Goal: Task Accomplishment & Management: Manage account settings

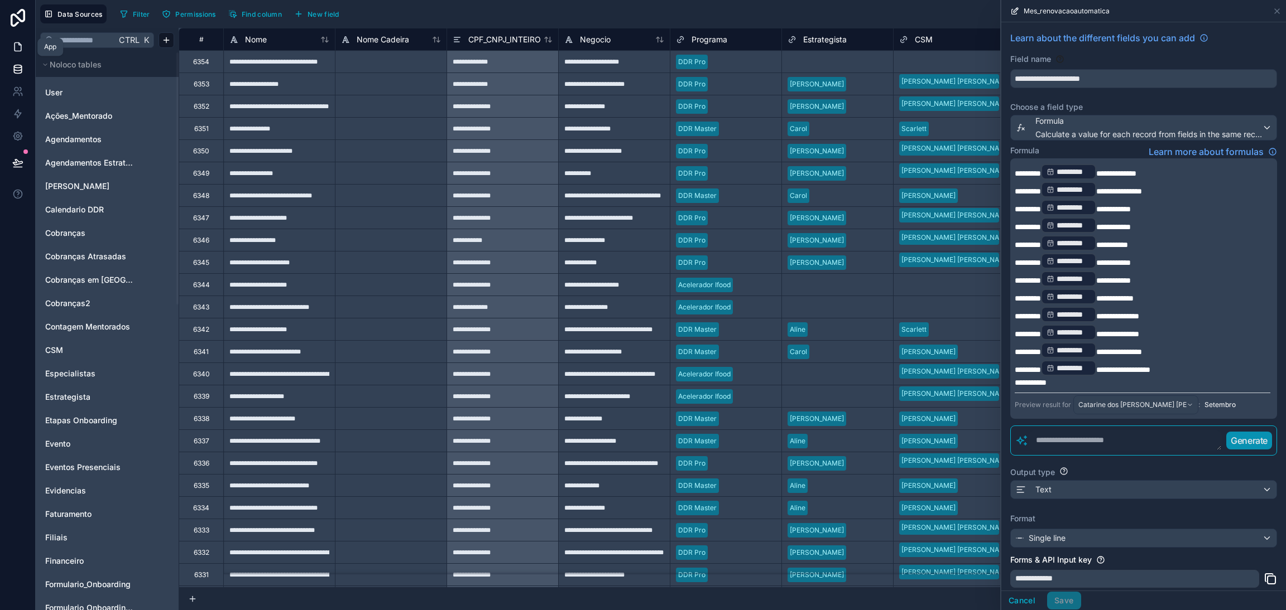
click at [9, 51] on link at bounding box center [17, 47] width 35 height 22
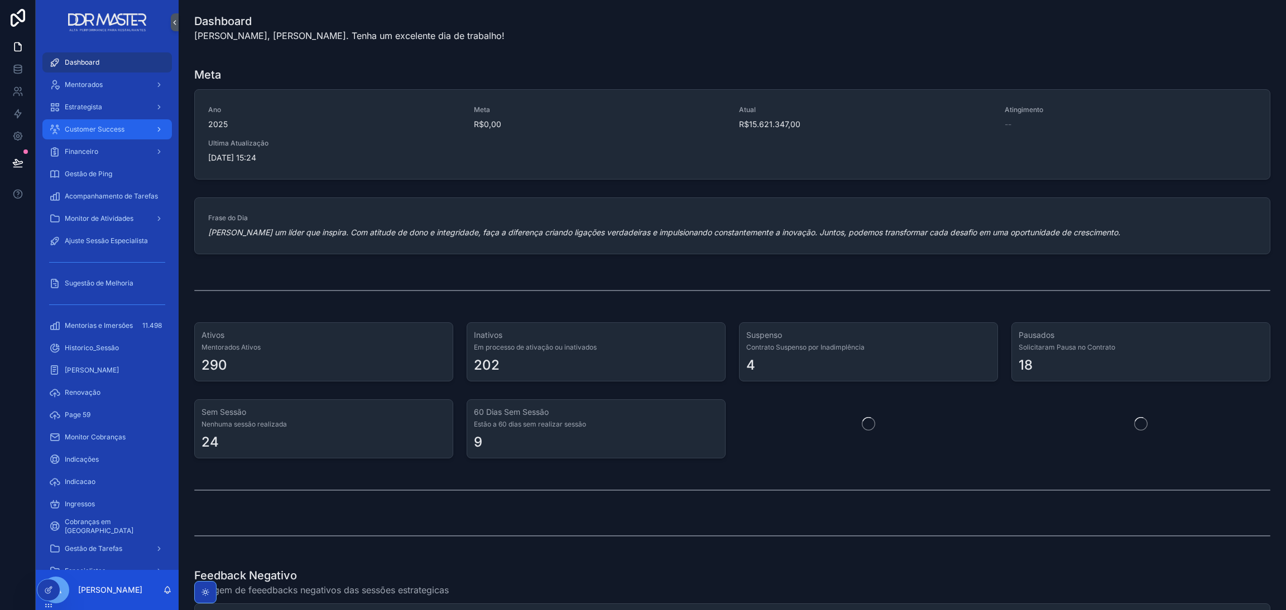
click at [133, 122] on div "Customer Success" at bounding box center [107, 130] width 116 height 18
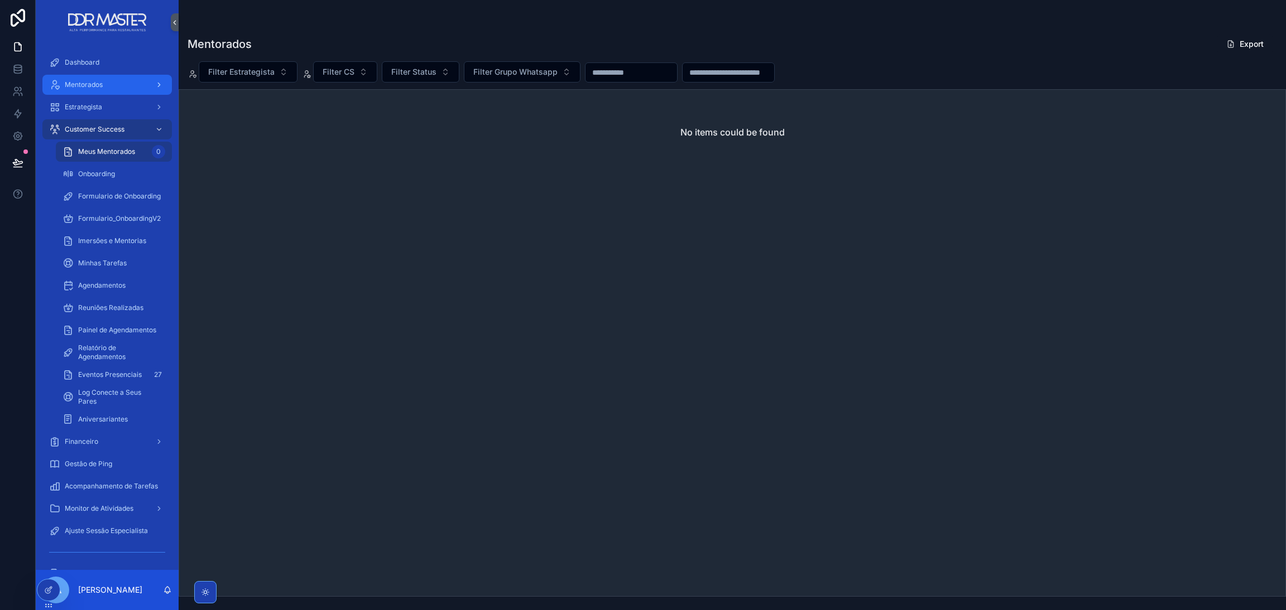
click at [161, 90] on div "scrollable content" at bounding box center [158, 85] width 15 height 18
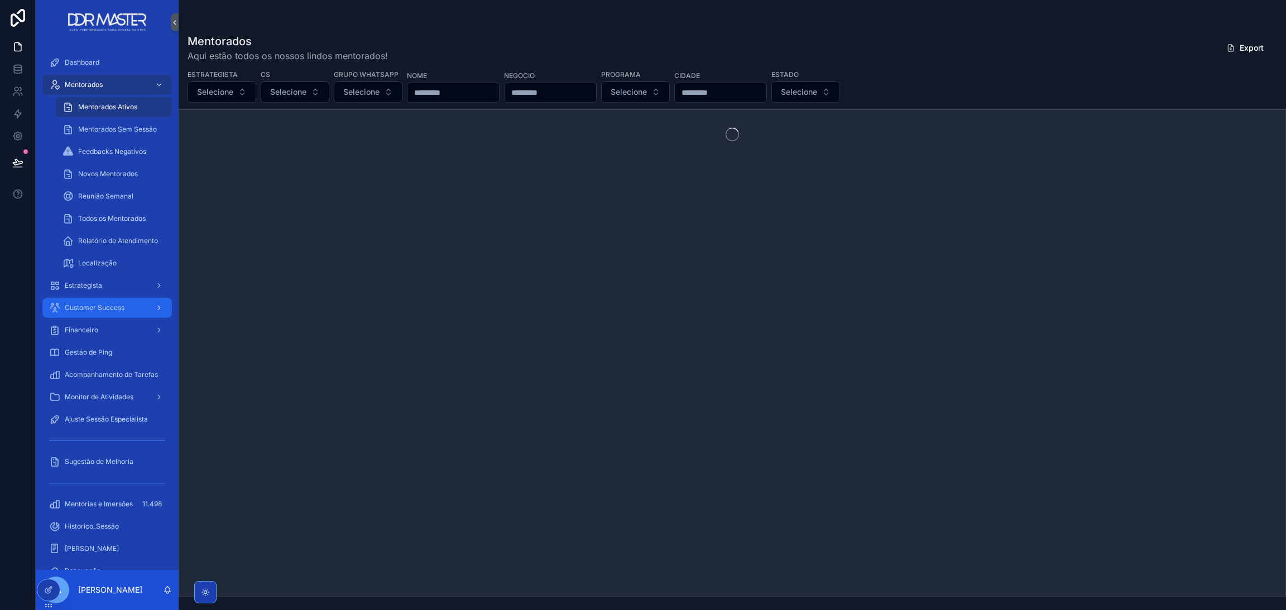
click at [162, 309] on icon "scrollable content" at bounding box center [159, 308] width 8 height 8
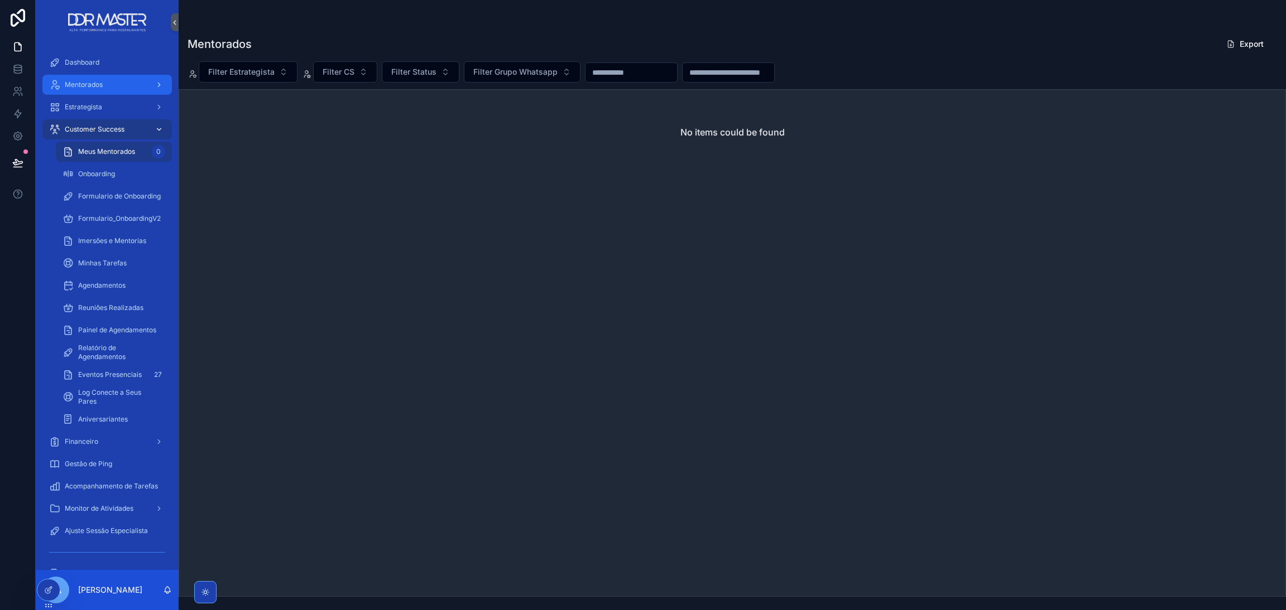
click at [85, 90] on div "Mentorados" at bounding box center [107, 85] width 116 height 18
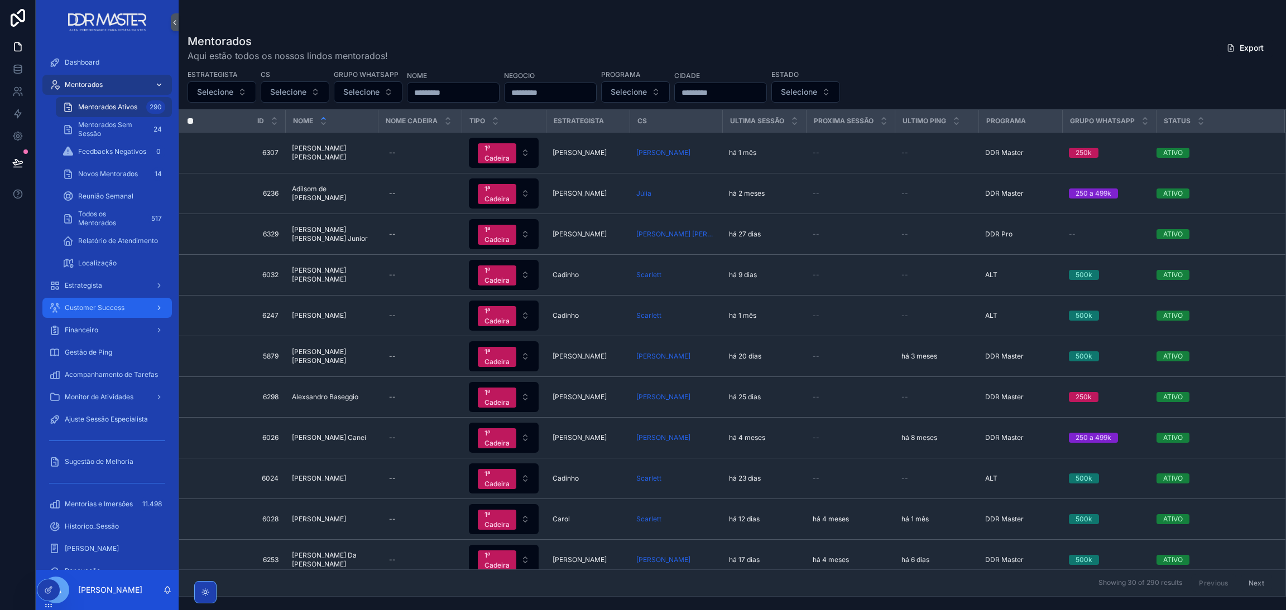
click at [90, 110] on span "Mentorados Ativos" at bounding box center [107, 107] width 59 height 9
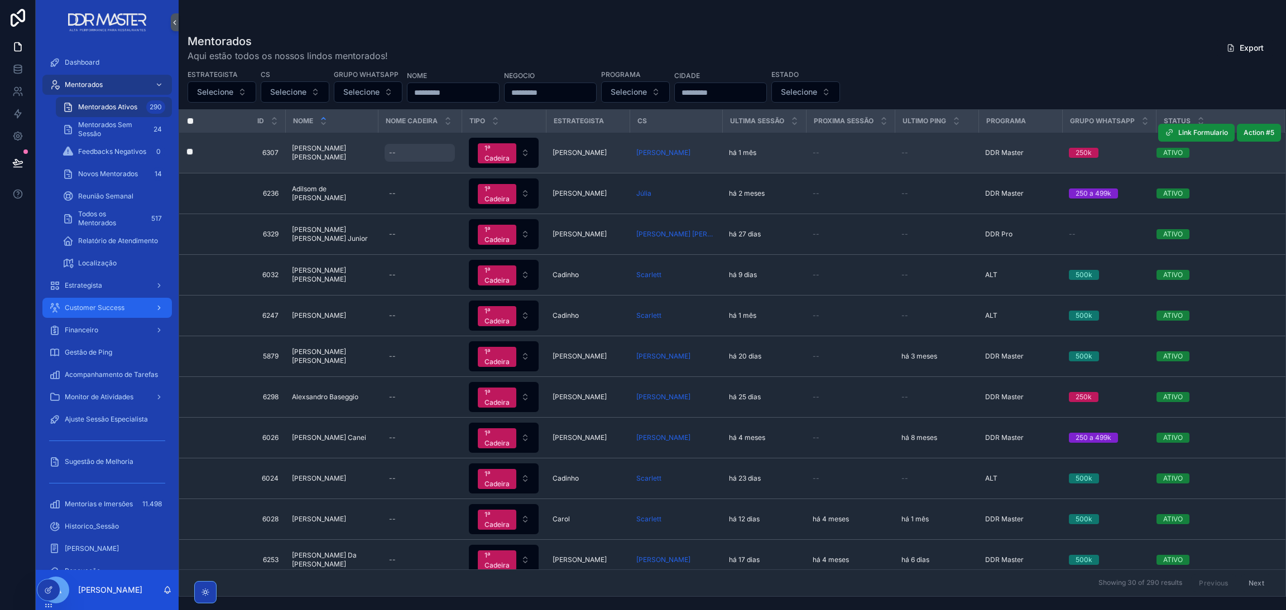
click at [405, 158] on div "--" at bounding box center [419, 153] width 70 height 18
click at [366, 145] on span "[PERSON_NAME]" at bounding box center [331, 153] width 79 height 18
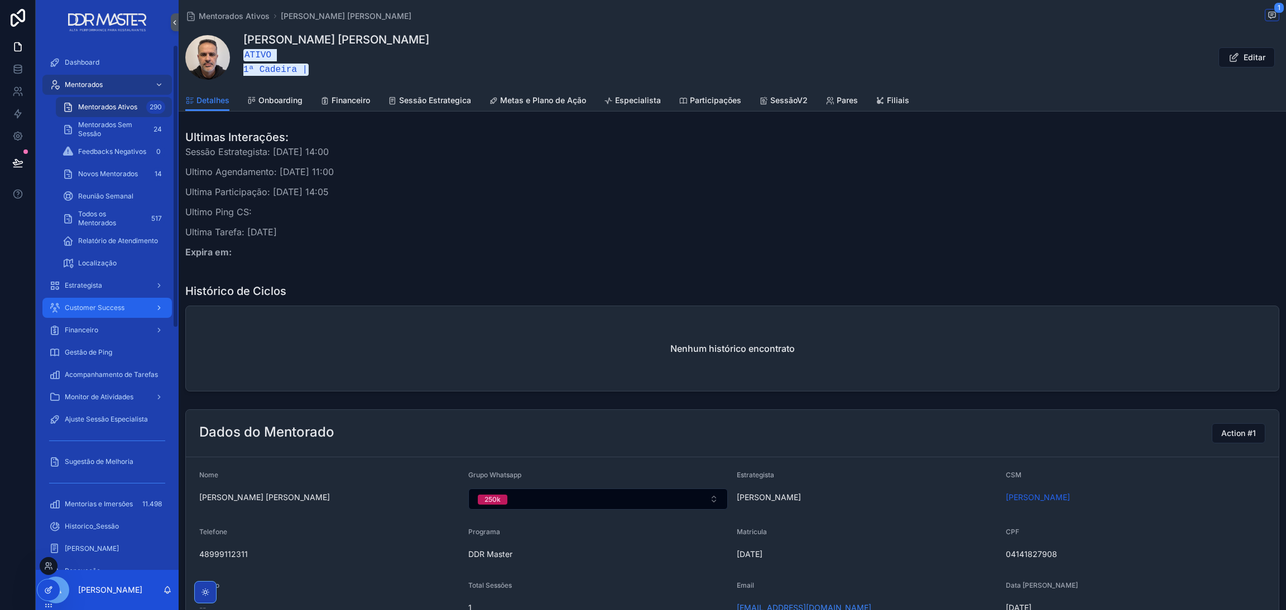
click at [47, 584] on div at bounding box center [48, 590] width 22 height 21
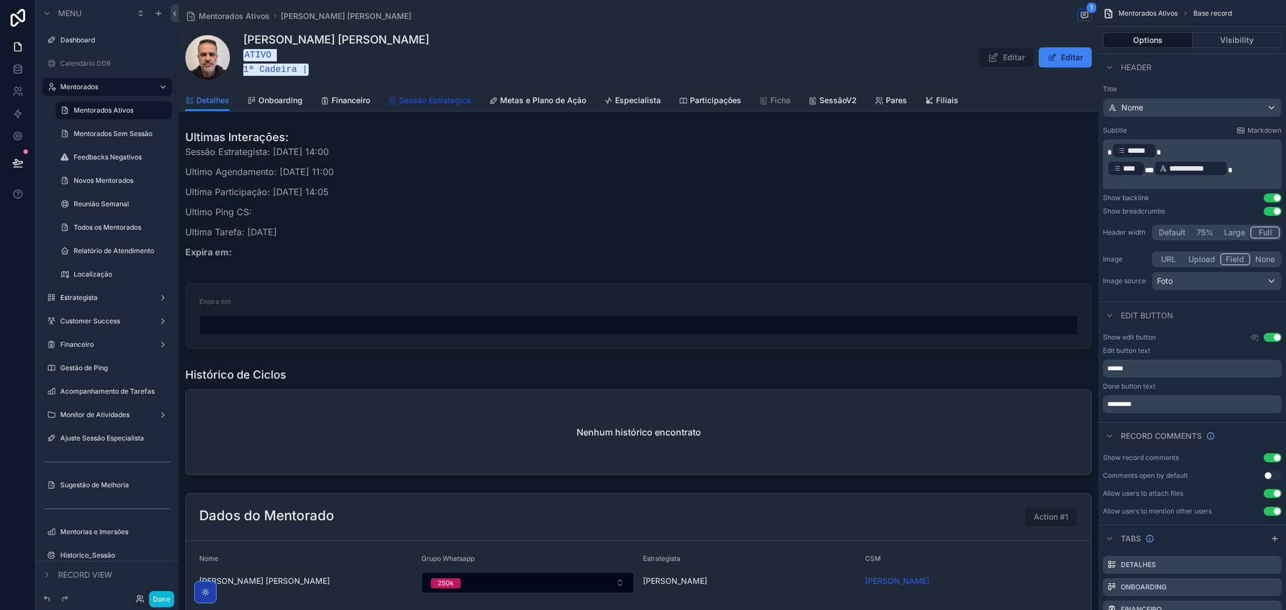
click at [433, 97] on span "Sessão Estrategica" at bounding box center [435, 100] width 72 height 11
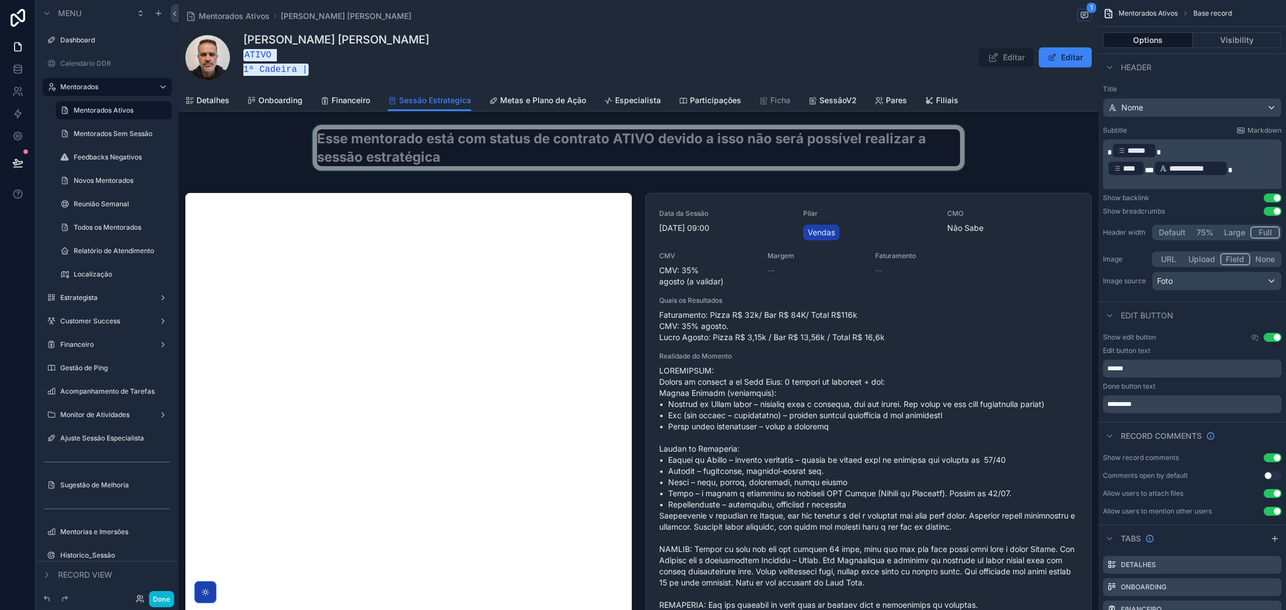
click at [552, 141] on div "scrollable content" at bounding box center [639, 152] width 920 height 55
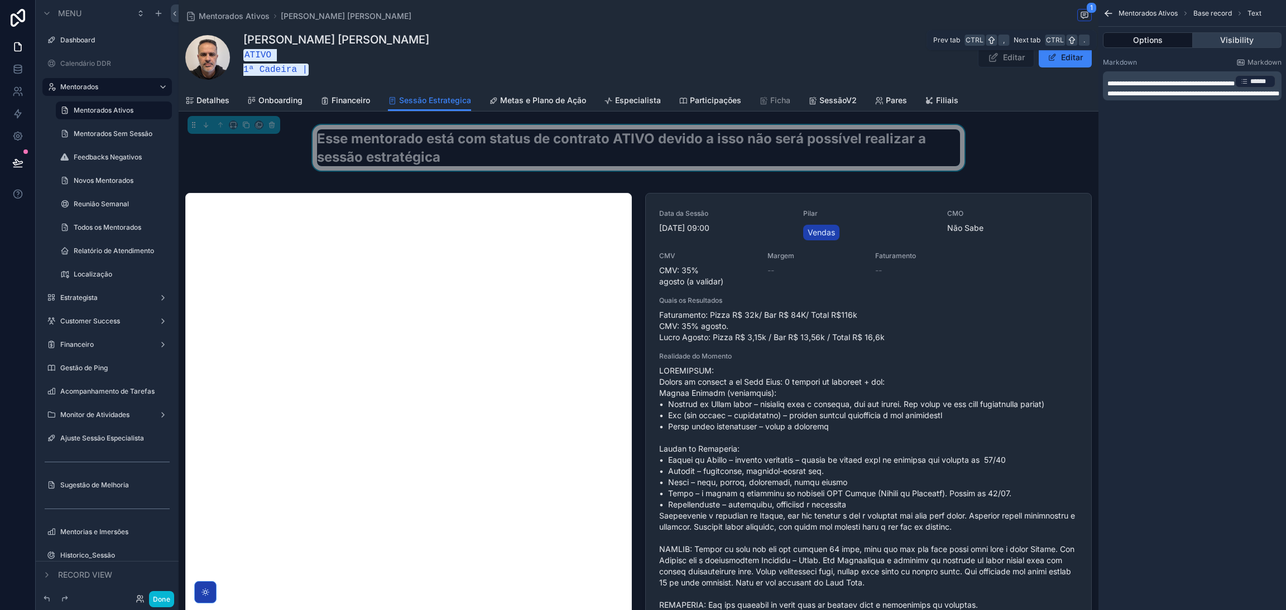
click at [1201, 36] on button "Visibility" at bounding box center [1236, 40] width 89 height 16
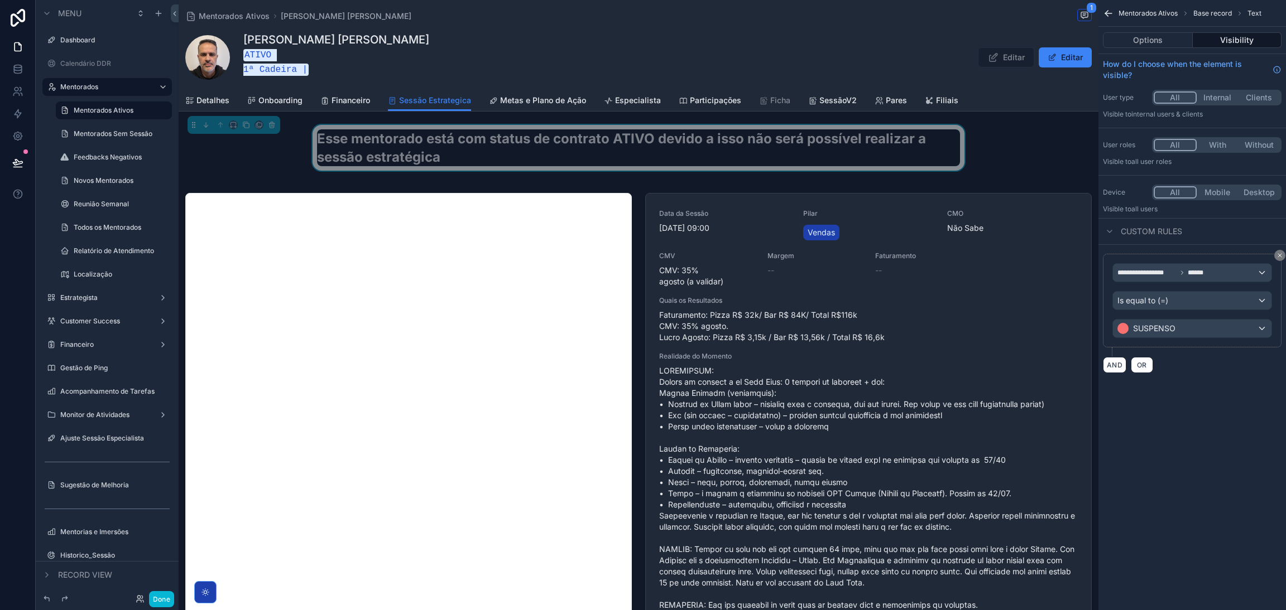
click at [1114, 16] on div "Mentorados Ativos Base record Text" at bounding box center [1191, 13] width 187 height 27
click at [1109, 14] on icon "scrollable content" at bounding box center [1108, 13] width 11 height 11
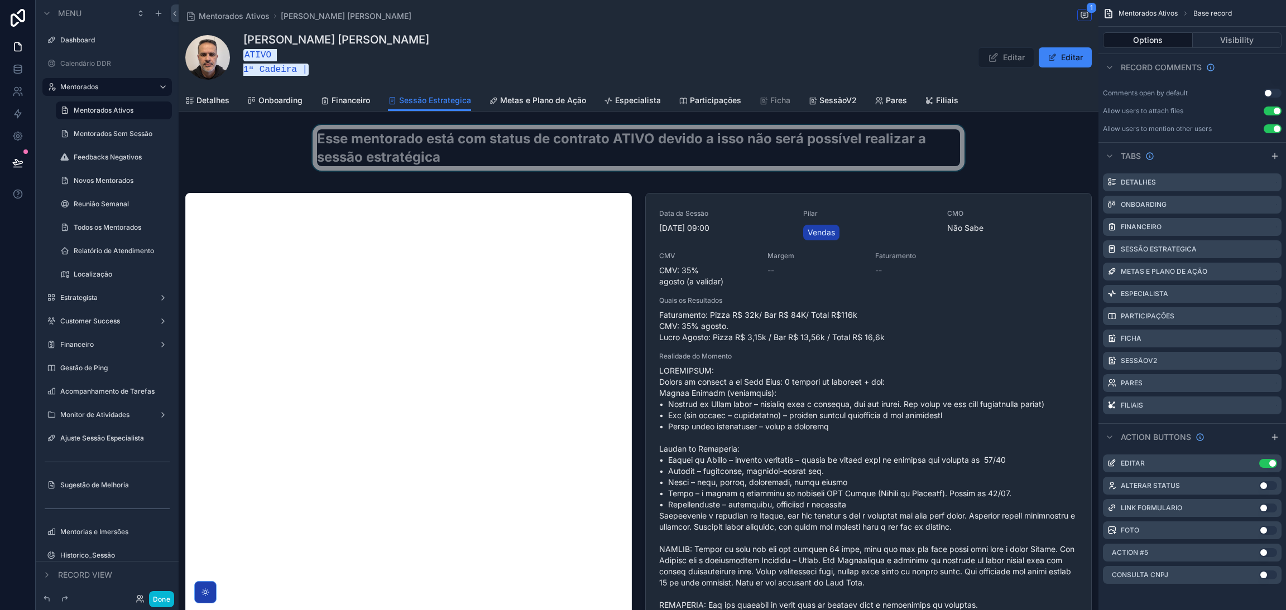
click at [902, 148] on div "scrollable content" at bounding box center [639, 152] width 920 height 55
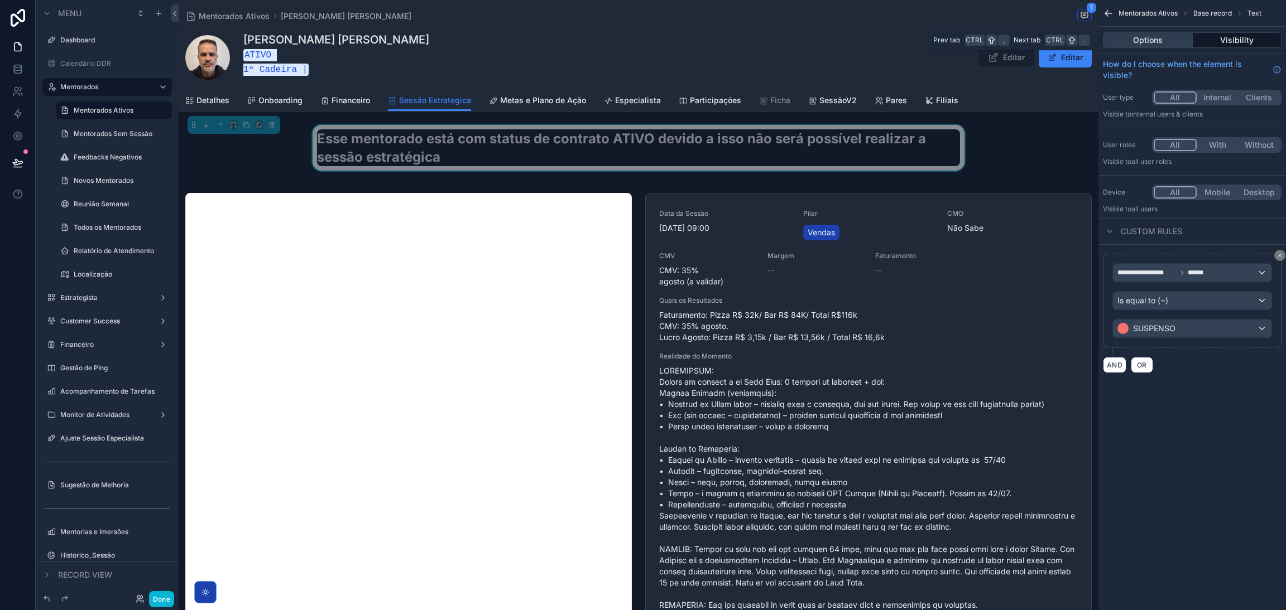
click at [1170, 43] on button "Options" at bounding box center [1148, 40] width 90 height 16
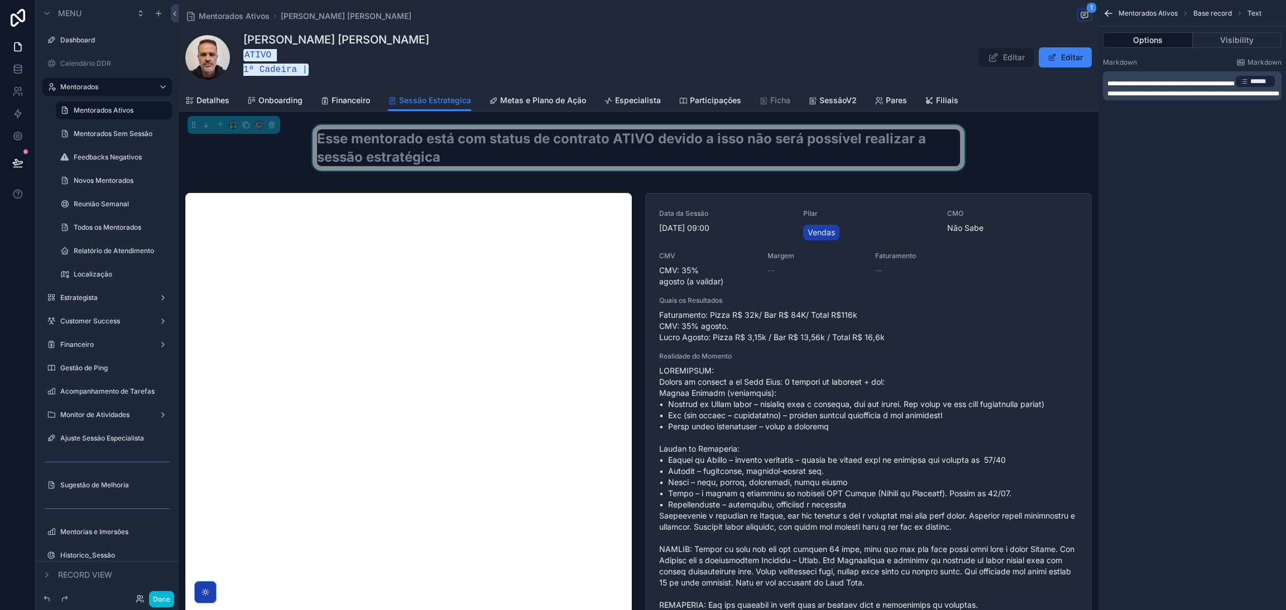
click at [1012, 145] on div "Esse mentorado está com status de contrato ATIVO devido a isso não será possíve…" at bounding box center [639, 152] width 920 height 55
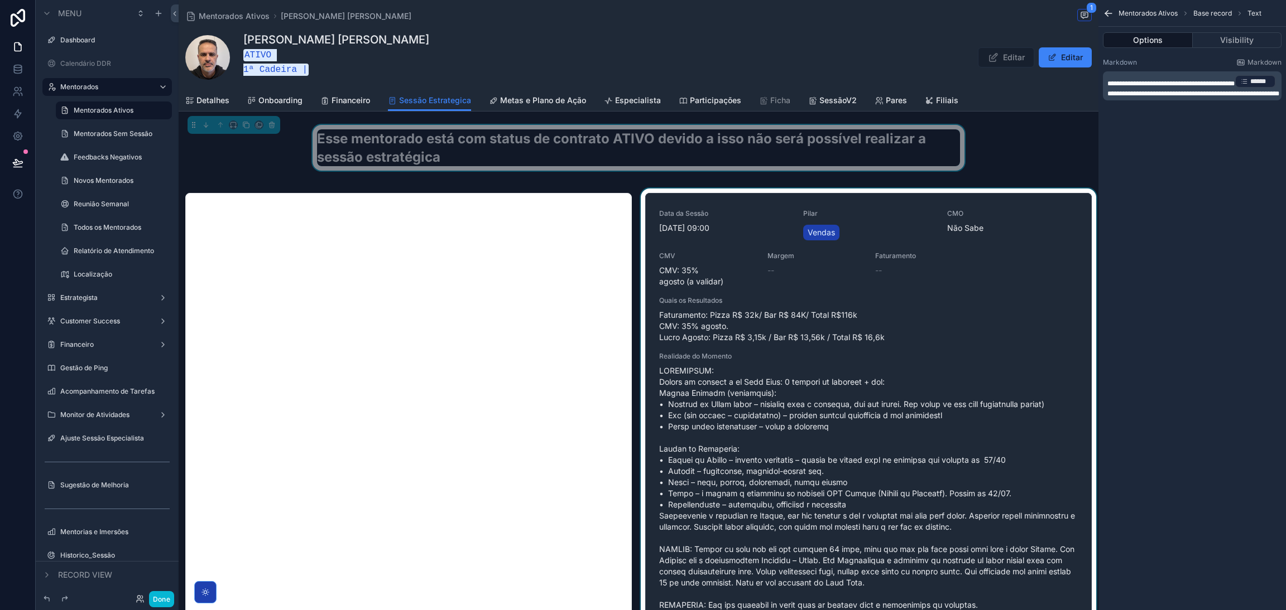
click at [638, 190] on div "scrollable content" at bounding box center [868, 425] width 460 height 472
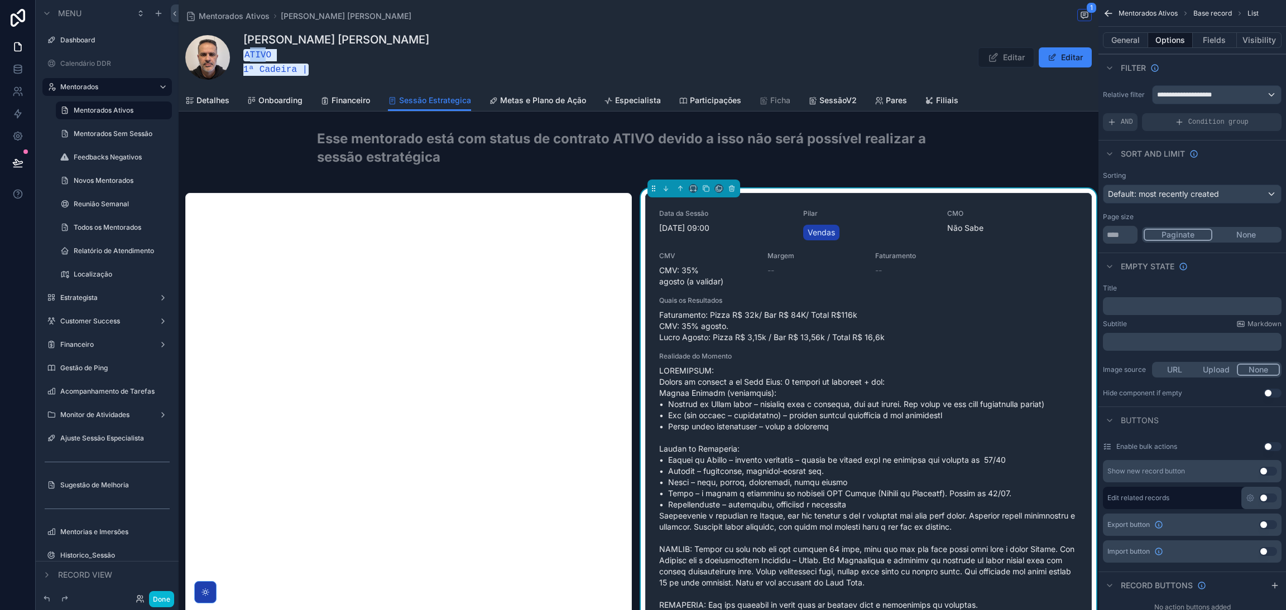
drag, startPoint x: 250, startPoint y: 55, endPoint x: 310, endPoint y: 61, distance: 60.0
click at [272, 57] on code "ATIVO 1ª Cadeira |" at bounding box center [275, 62] width 65 height 27
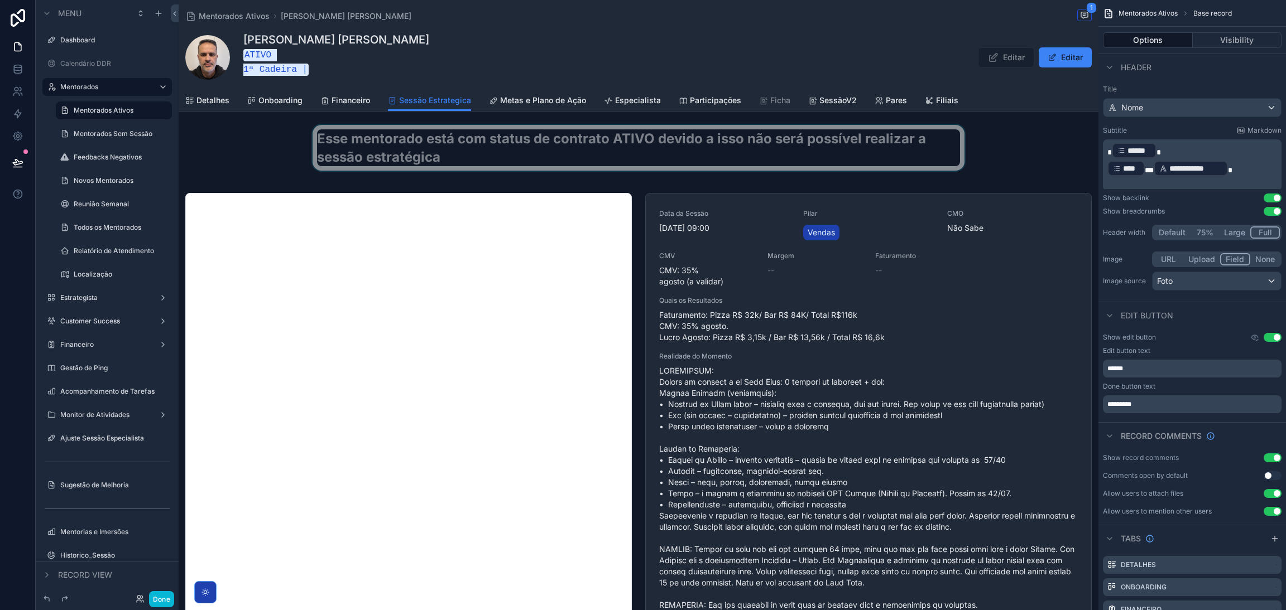
click at [421, 63] on div "Adair Ribeiro da Silva Neto ATIVO 1ª Cadeira | Editar Editar" at bounding box center [638, 57] width 906 height 51
click at [997, 160] on div "scrollable content" at bounding box center [639, 152] width 920 height 55
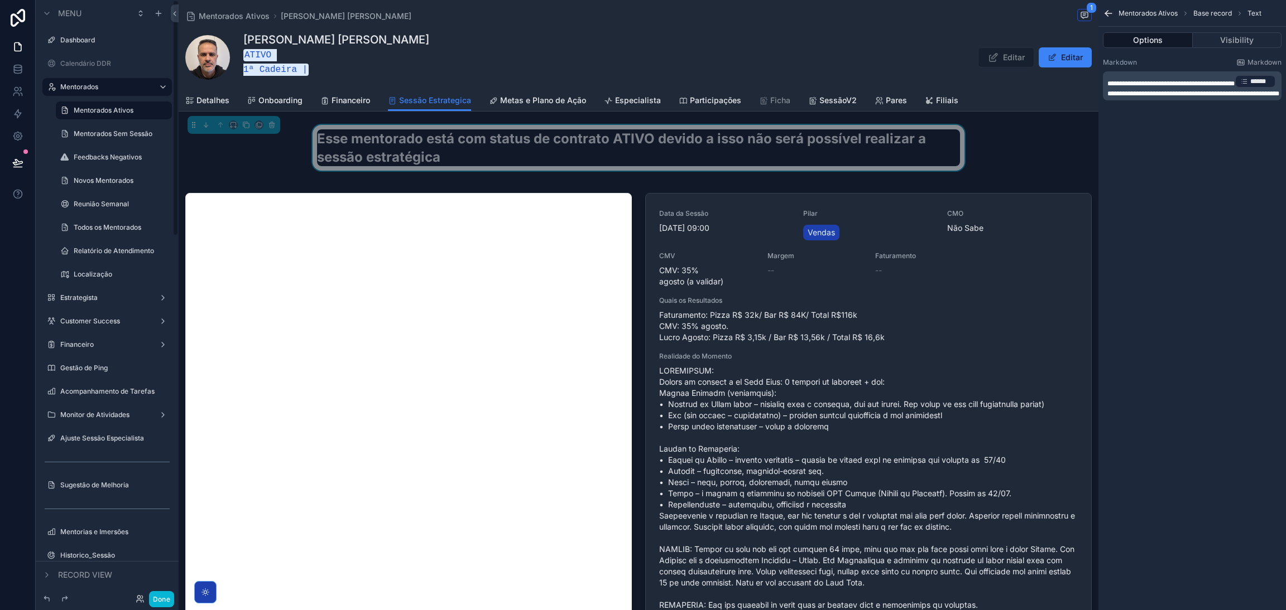
click at [225, 146] on div "Esse mentorado está com status de contrato ATIVO devido a isso não será possíve…" at bounding box center [639, 152] width 920 height 55
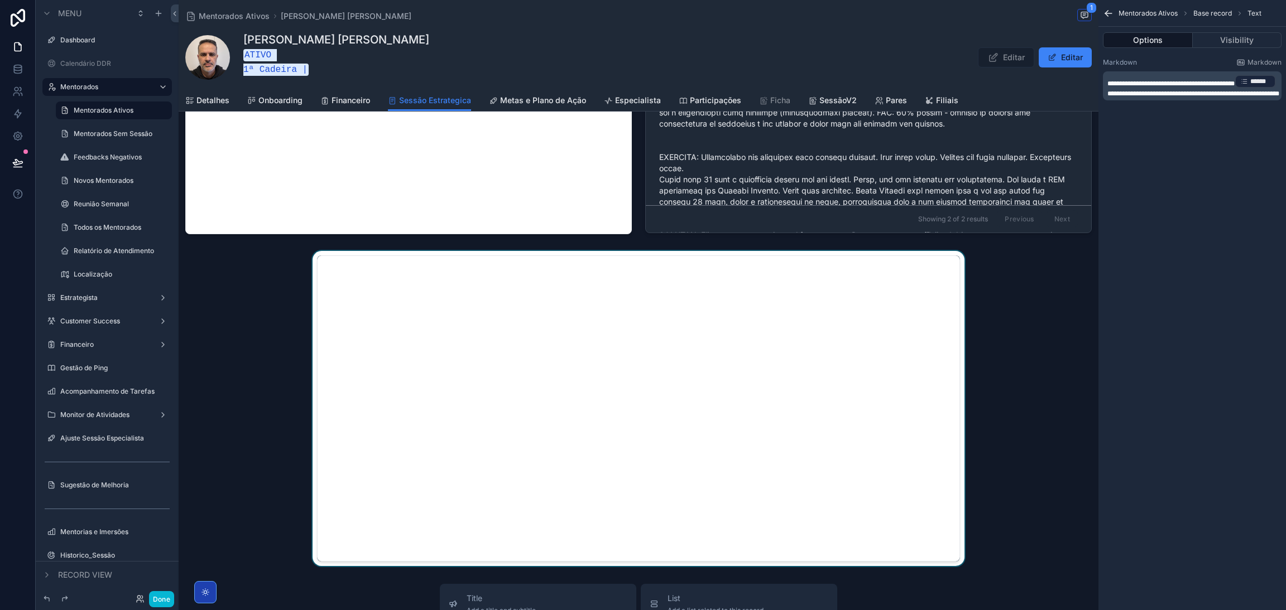
scroll to position [502, 0]
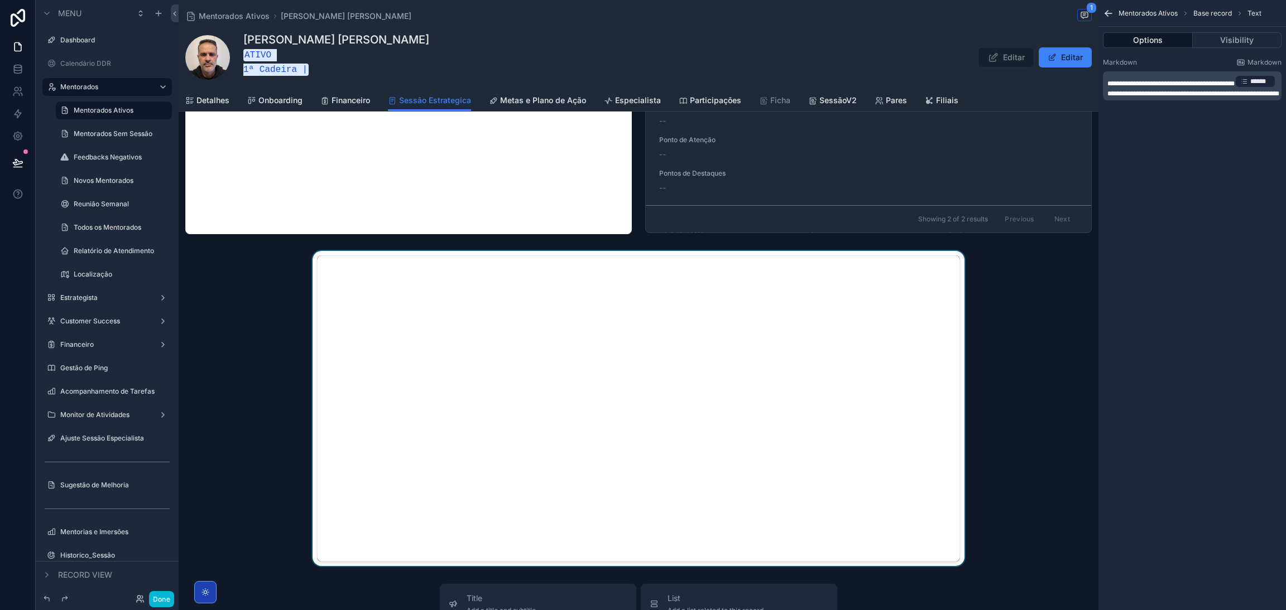
click at [992, 347] on div "scrollable content" at bounding box center [639, 408] width 920 height 315
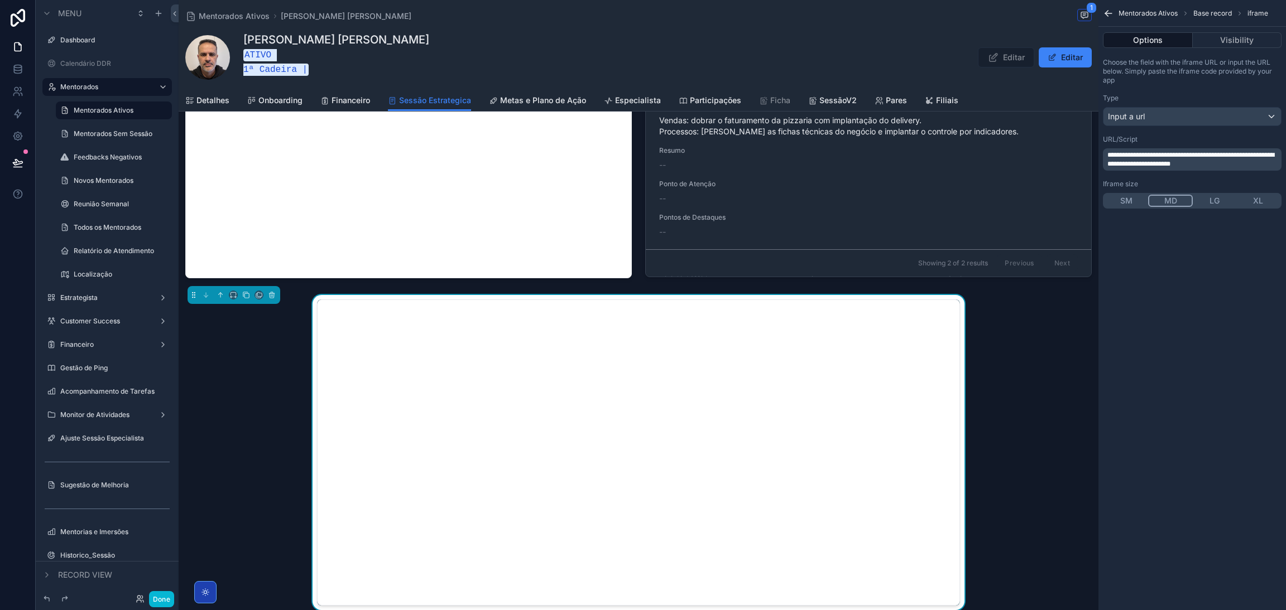
scroll to position [0, 0]
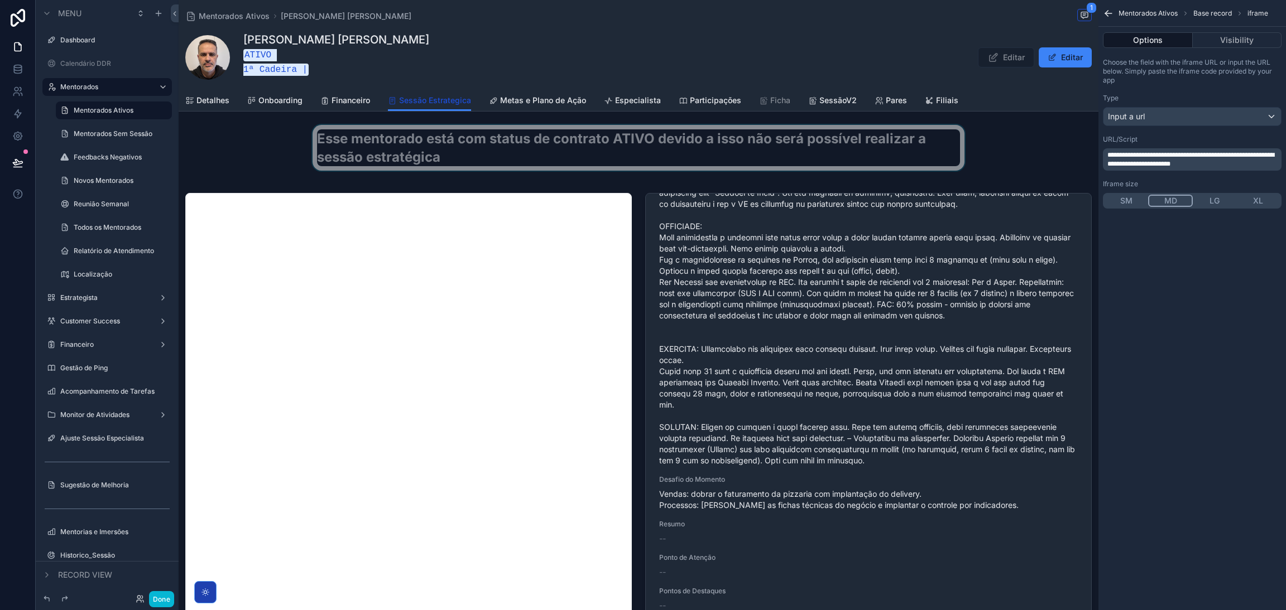
click at [451, 100] on span "Sessão Estrategica" at bounding box center [435, 100] width 72 height 11
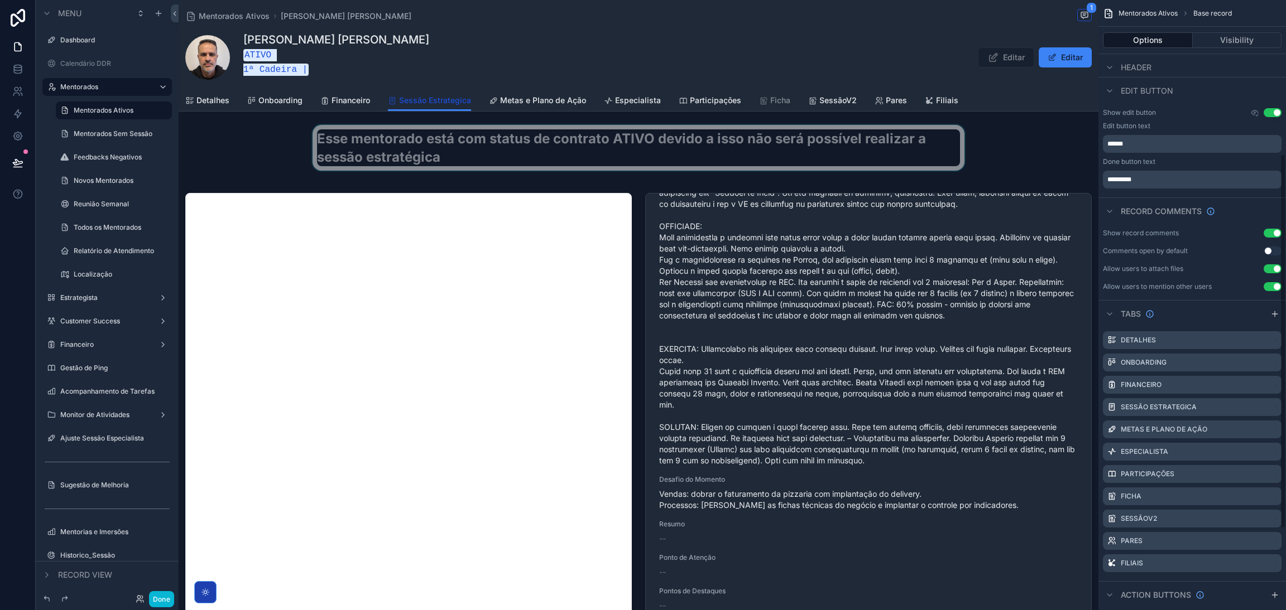
scroll to position [251, 0]
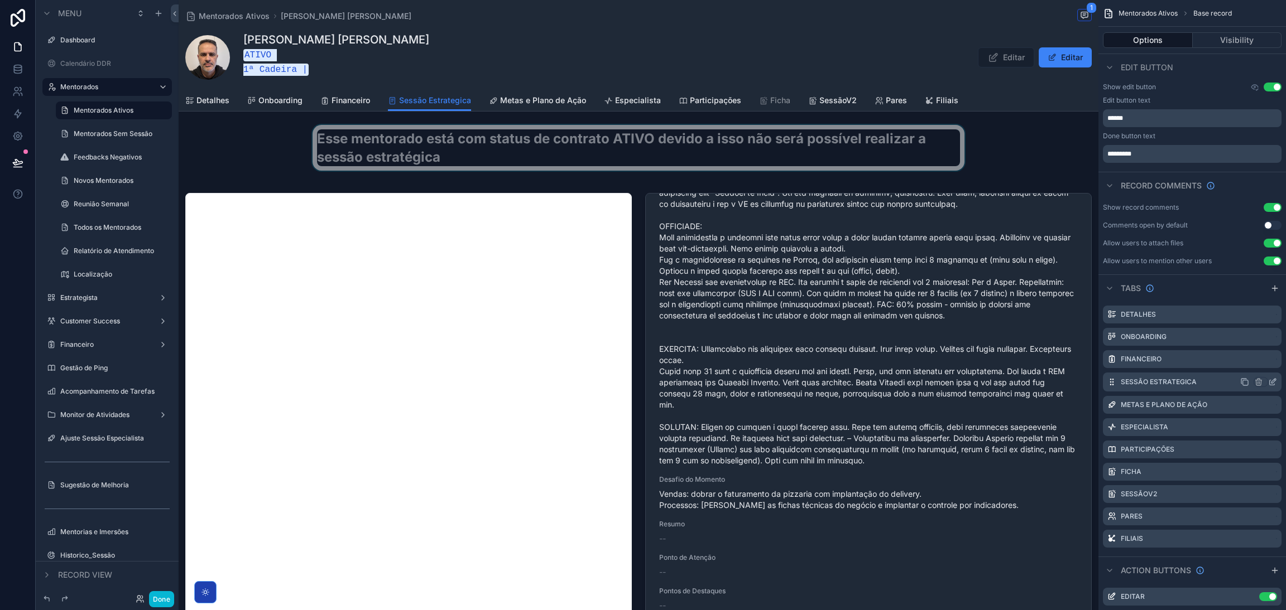
click at [1271, 382] on icon "scrollable content" at bounding box center [1272, 382] width 9 height 9
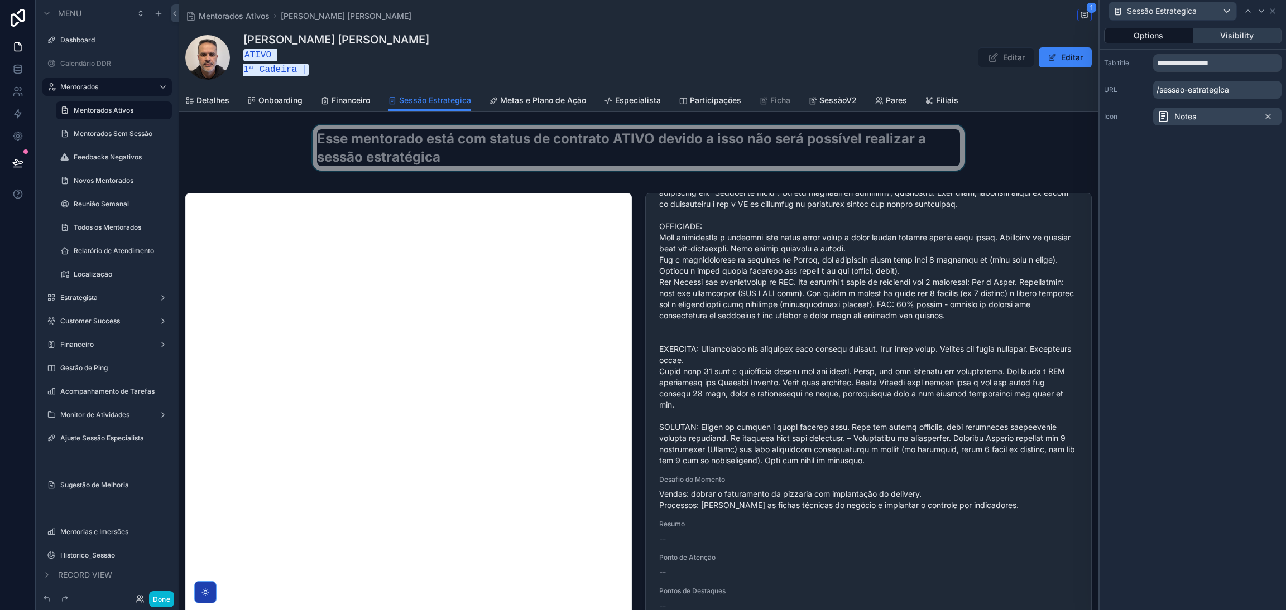
click at [1217, 40] on button "Visibility" at bounding box center [1237, 36] width 89 height 16
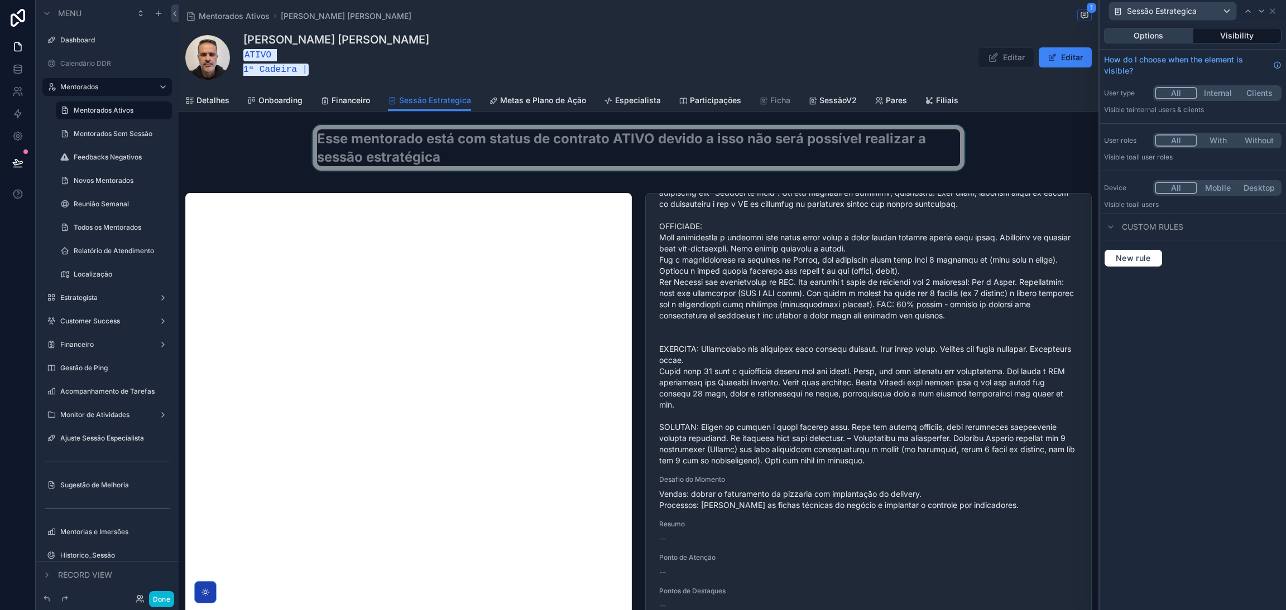
click at [1177, 38] on button "Options" at bounding box center [1148, 36] width 89 height 16
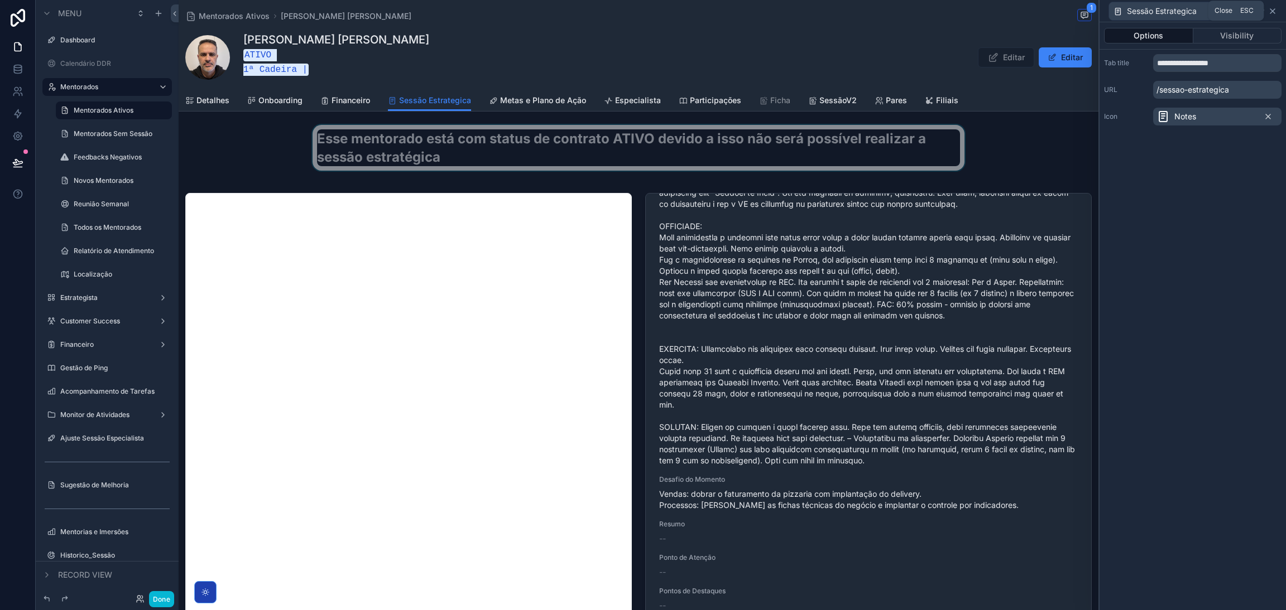
click at [1269, 13] on icon at bounding box center [1272, 11] width 9 height 9
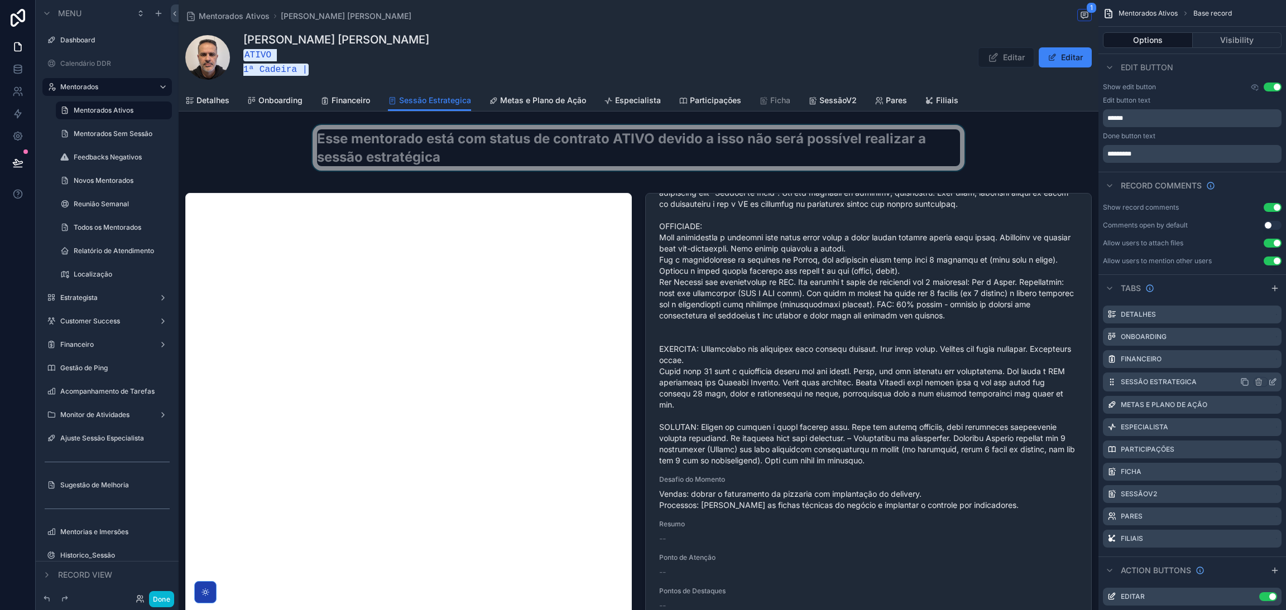
click at [1271, 383] on icon "scrollable content" at bounding box center [1273, 381] width 4 height 4
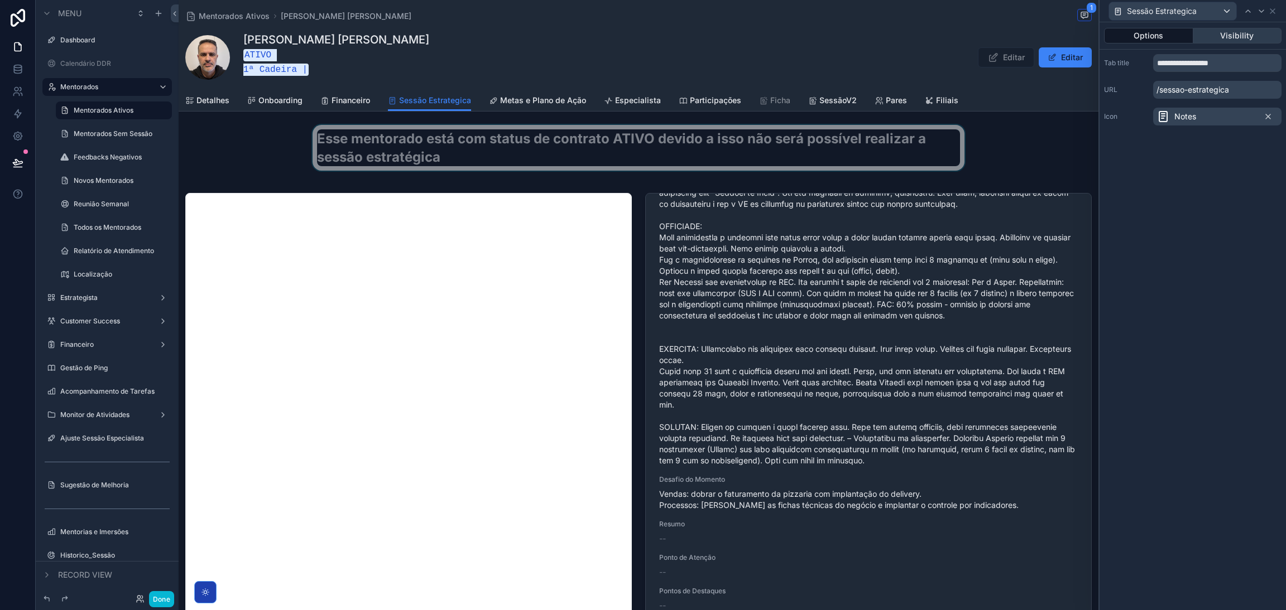
click at [1234, 41] on button "Visibility" at bounding box center [1237, 36] width 89 height 16
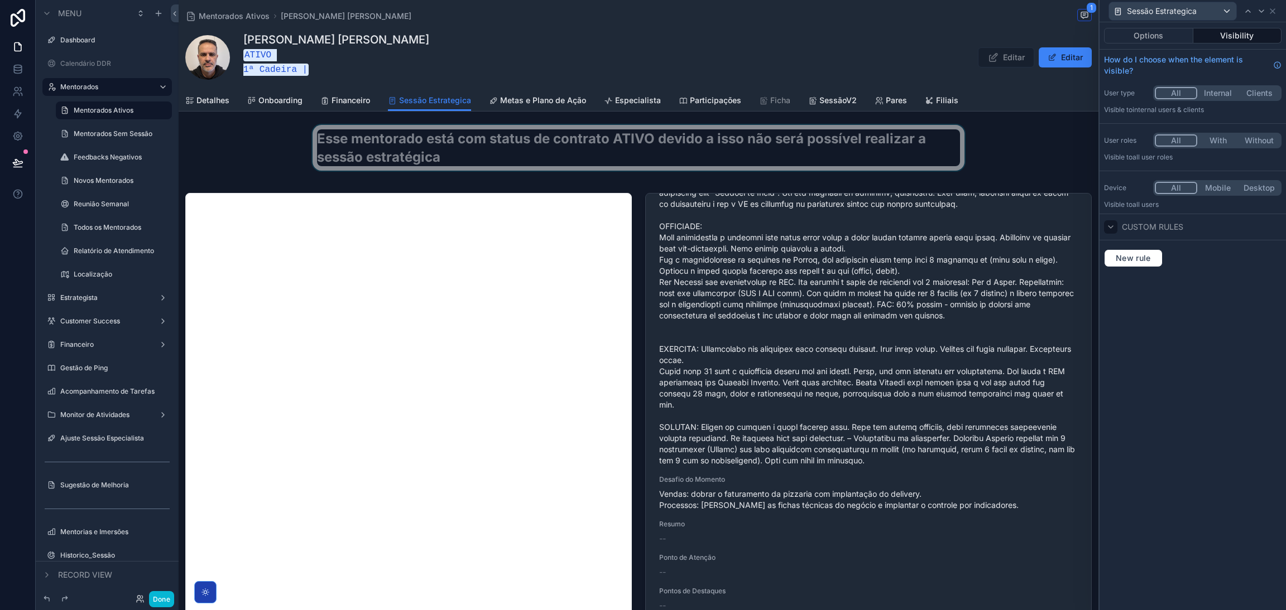
click at [1113, 228] on icon at bounding box center [1110, 227] width 9 height 9
click at [1110, 228] on icon at bounding box center [1110, 227] width 2 height 4
click at [1272, 15] on icon at bounding box center [1272, 11] width 9 height 9
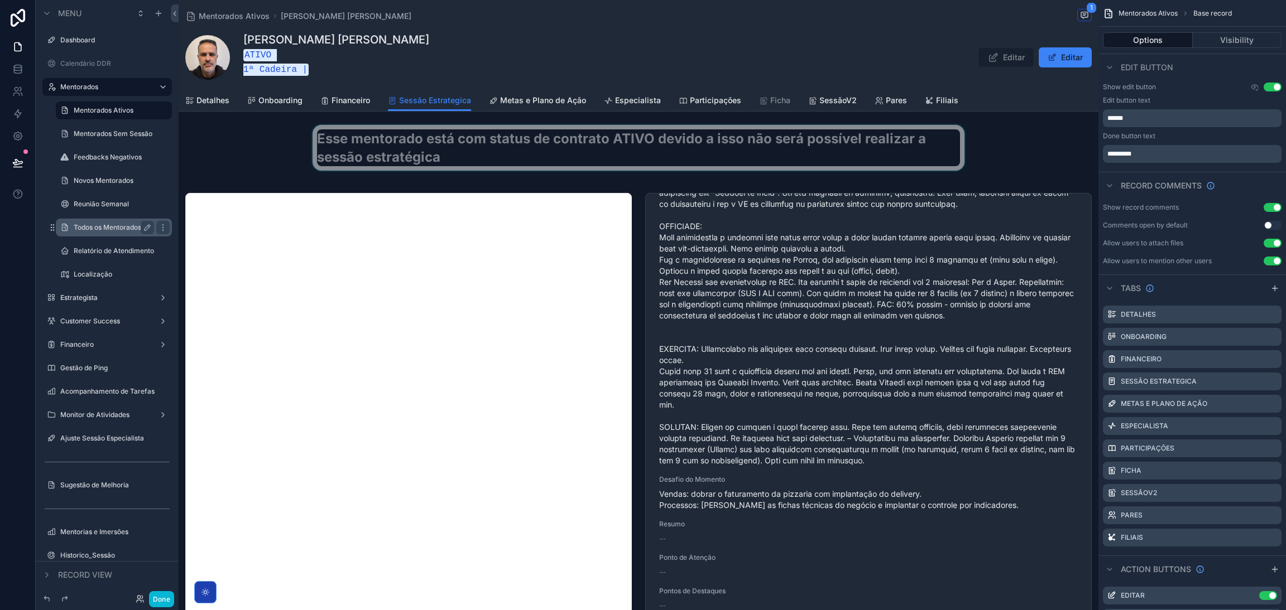
click at [99, 219] on div "Todos os Mentorados" at bounding box center [114, 228] width 112 height 18
click at [105, 230] on label "Todos os Mentorados" at bounding box center [112, 227] width 76 height 9
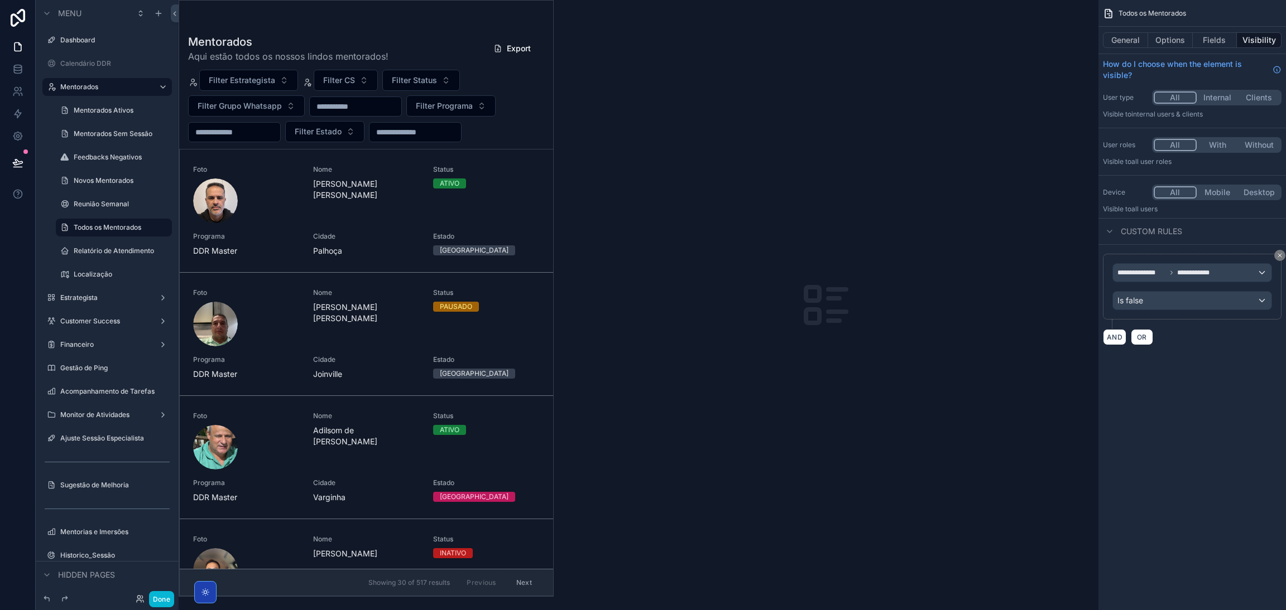
click at [411, 80] on div "scrollable content" at bounding box center [366, 299] width 374 height 596
click at [419, 80] on span "Filter Status" at bounding box center [414, 80] width 45 height 11
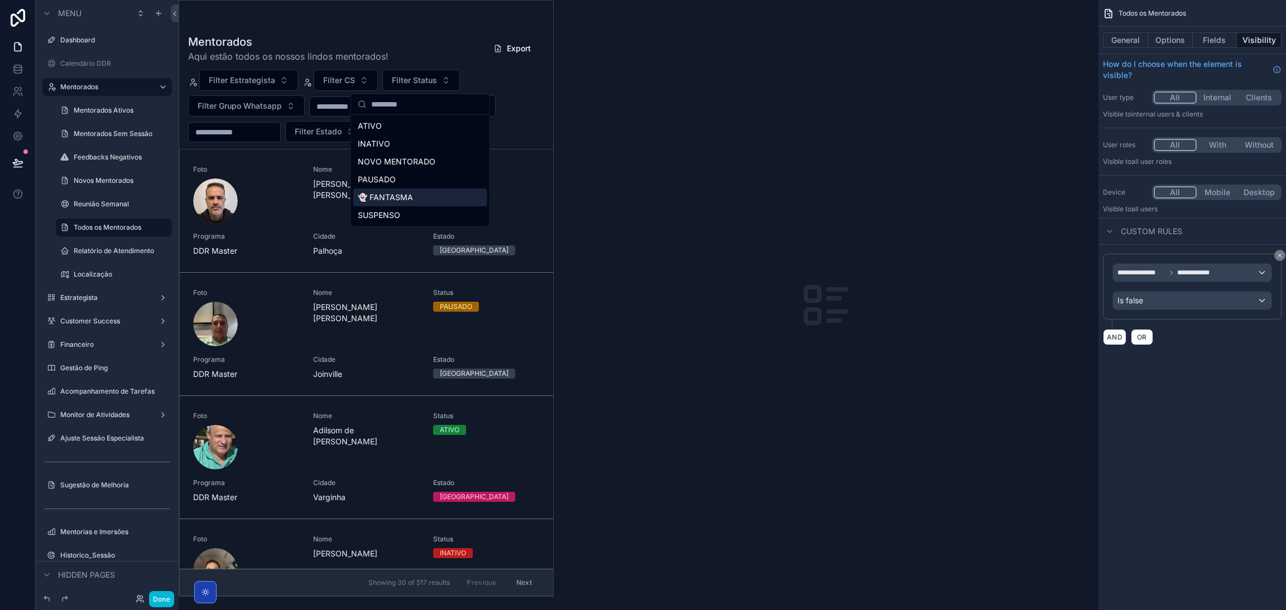
click at [401, 190] on div "👻 FANTASMA" at bounding box center [420, 198] width 134 height 18
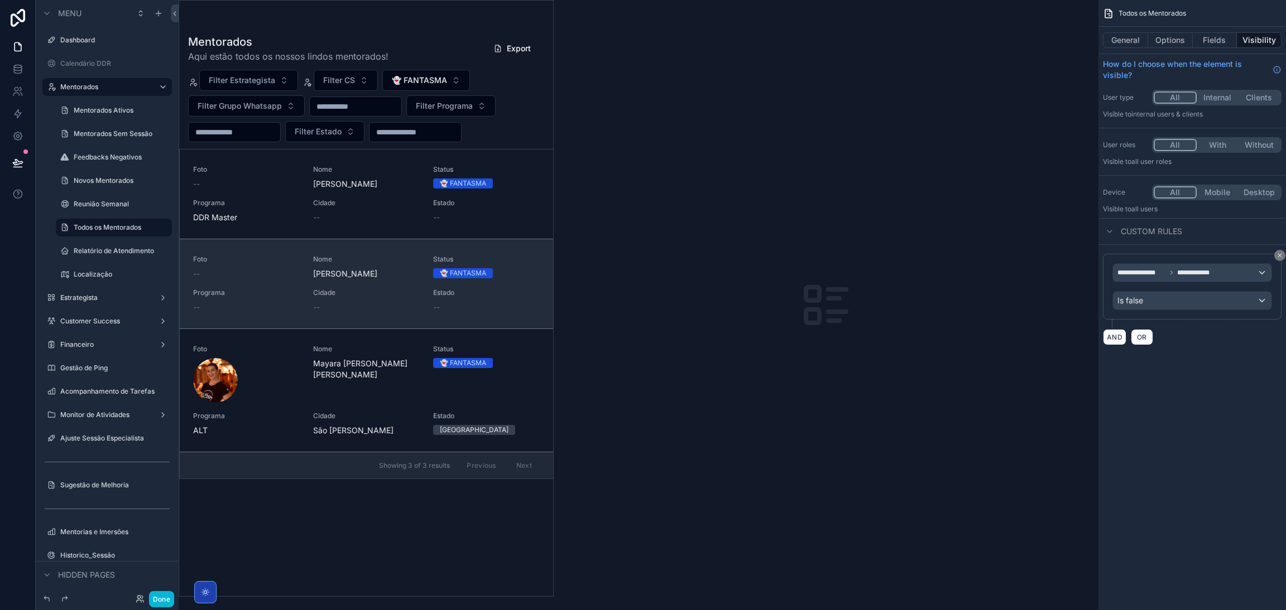
click at [369, 254] on link "Foto -- Nome Bárbara Marques Reis Status 👻 FANTASMA Programa -- Cidade -- Estad…" at bounding box center [366, 284] width 373 height 90
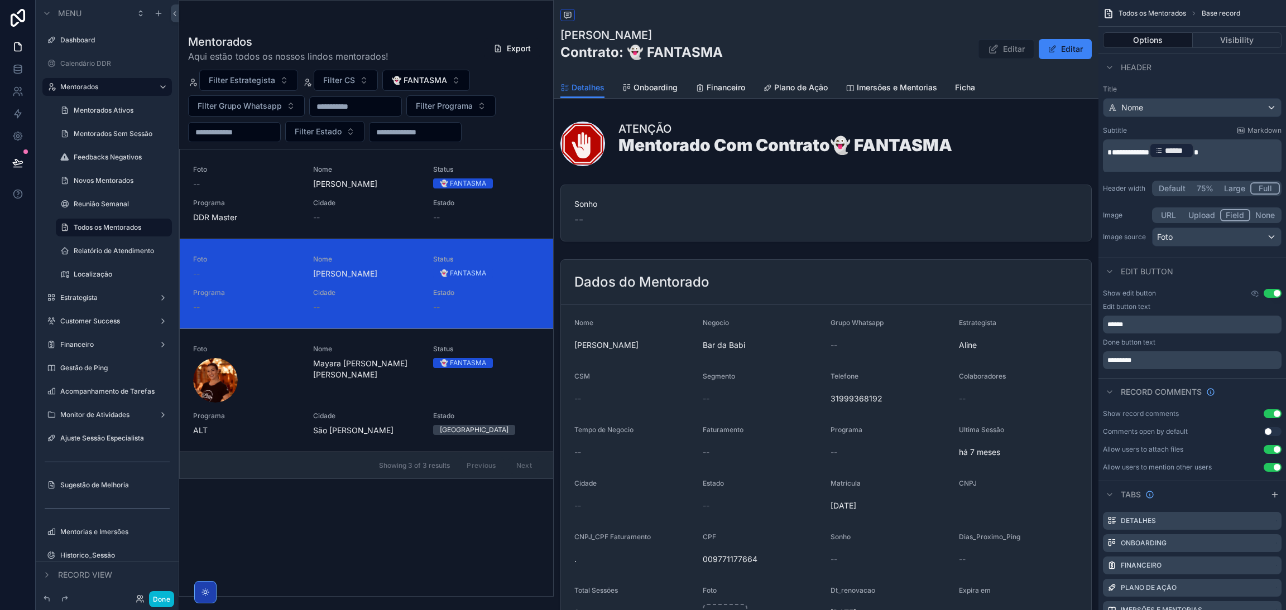
click at [999, 90] on div "Detalhes Onboarding Financeiro Plano de Ação Imersões e Mentorias Ficha" at bounding box center [825, 87] width 531 height 21
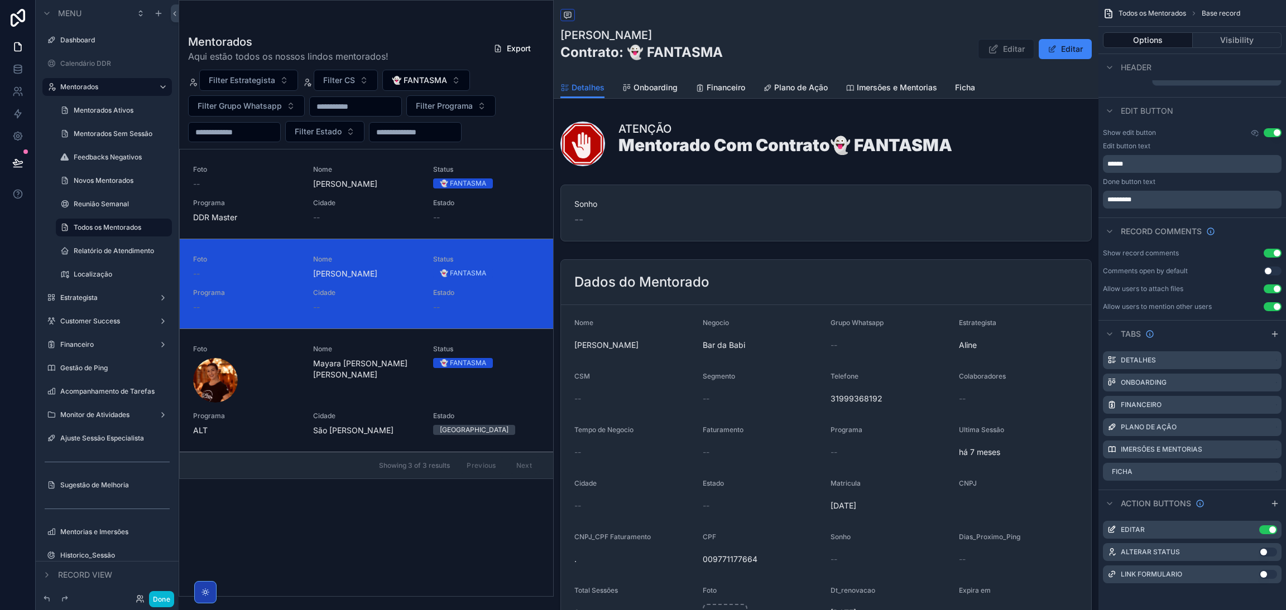
click at [1272, 334] on icon "scrollable content" at bounding box center [1274, 334] width 5 height 0
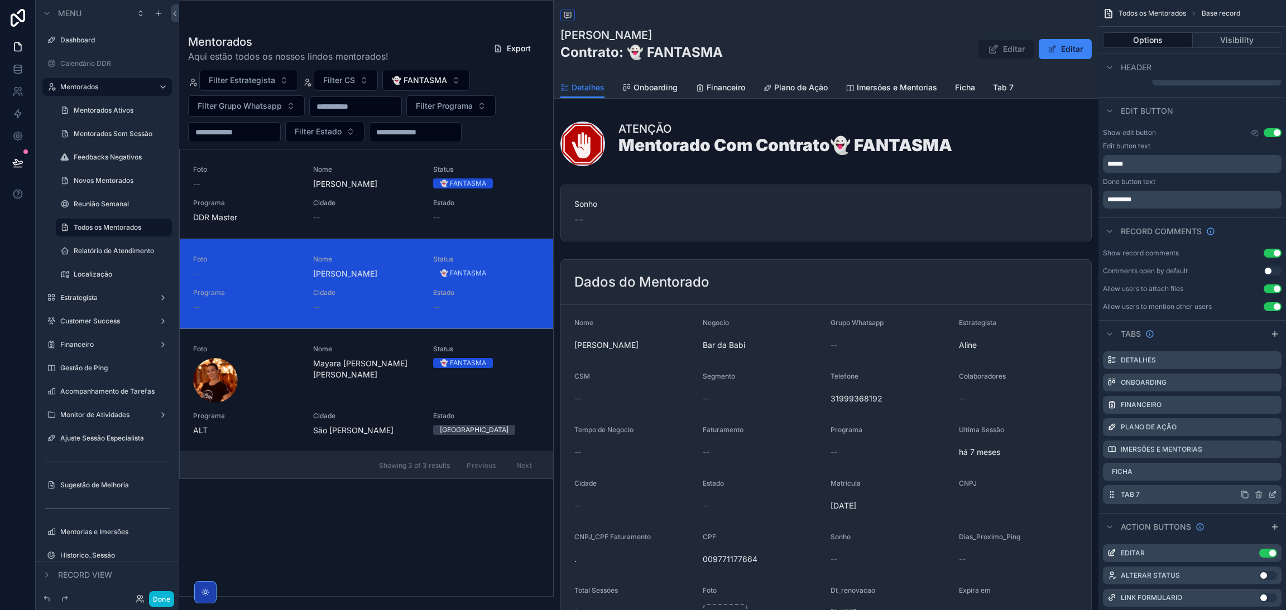
click at [1270, 495] on icon "scrollable content" at bounding box center [1272, 494] width 9 height 9
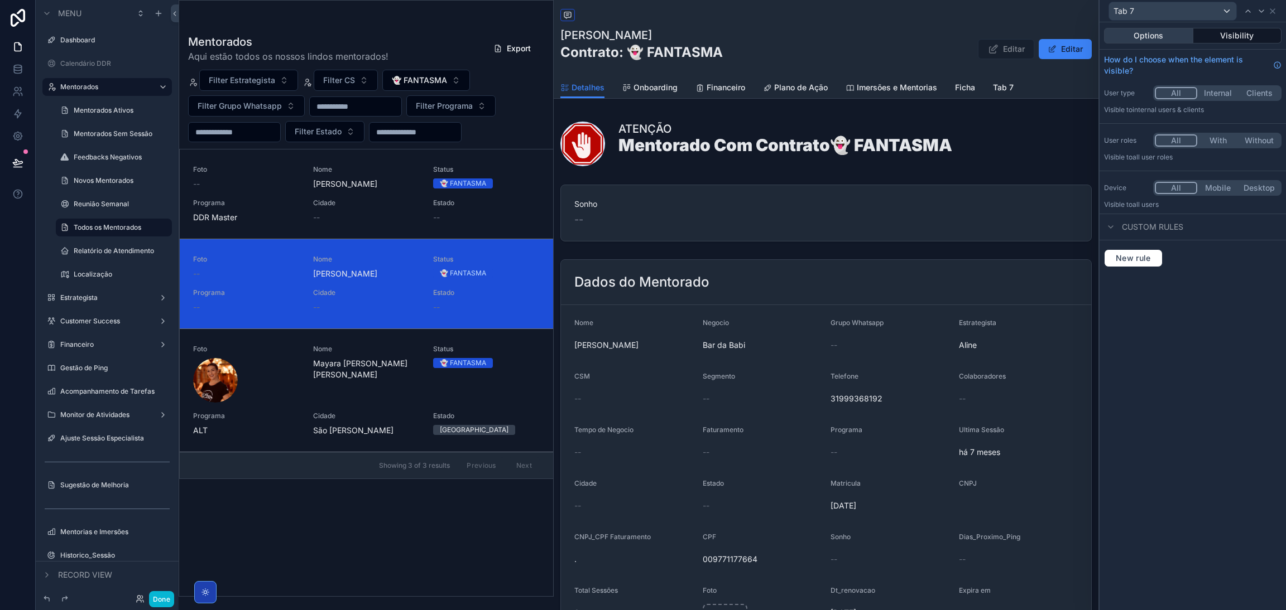
click at [1151, 40] on button "Options" at bounding box center [1148, 36] width 89 height 16
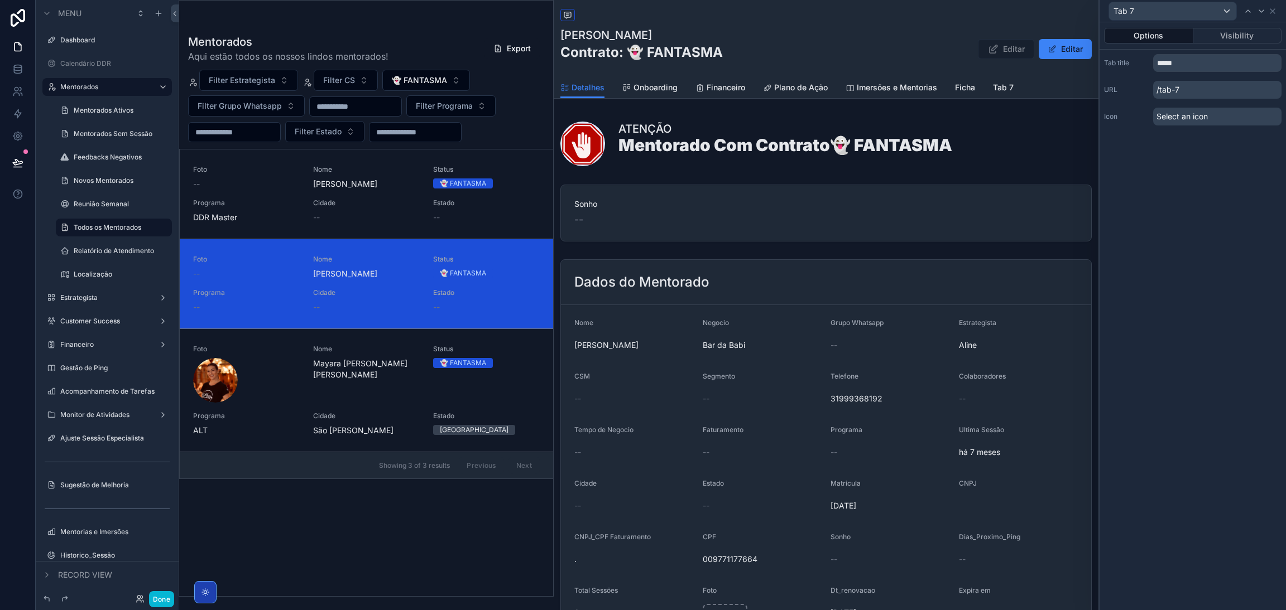
click at [1186, 85] on p "/tab-7" at bounding box center [1217, 90] width 128 height 18
click at [1193, 88] on p "/tab-7" at bounding box center [1217, 90] width 128 height 18
click at [1177, 90] on p "/tab-7" at bounding box center [1217, 90] width 128 height 18
drag, startPoint x: 1188, startPoint y: 89, endPoint x: 1179, endPoint y: 88, distance: 8.9
click at [1186, 89] on p "/tab-7" at bounding box center [1217, 90] width 128 height 18
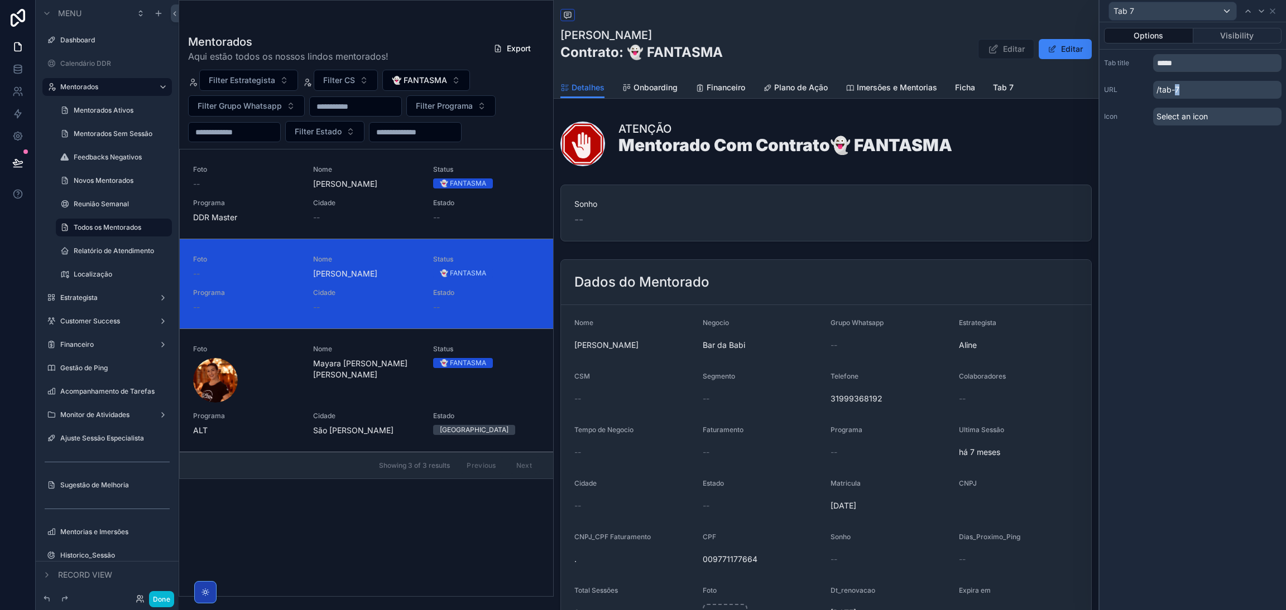
click at [1174, 89] on p "/tab-7" at bounding box center [1217, 90] width 128 height 18
drag, startPoint x: 1159, startPoint y: 88, endPoint x: 1184, endPoint y: 88, distance: 24.6
click at [1184, 88] on p "/tab-7" at bounding box center [1217, 90] width 128 height 18
click at [1182, 65] on input "*****" at bounding box center [1217, 63] width 128 height 18
drag, startPoint x: 1187, startPoint y: 65, endPoint x: 1123, endPoint y: 68, distance: 64.3
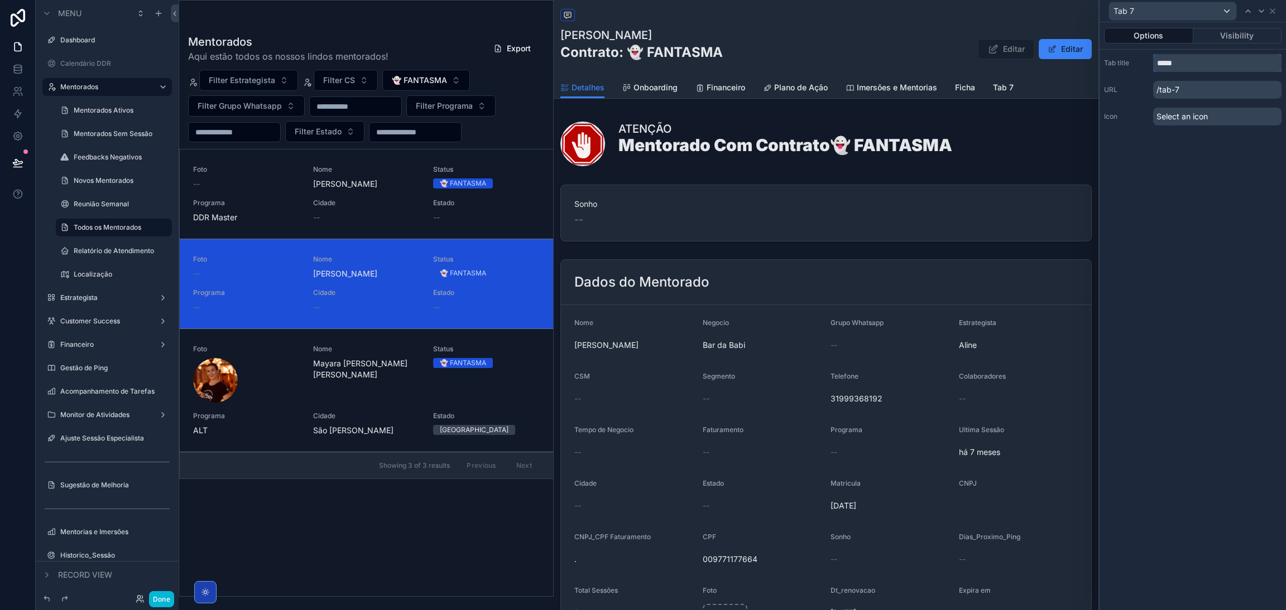
click at [1123, 68] on div "Tab title *****" at bounding box center [1192, 63] width 177 height 18
click at [1273, 12] on icon at bounding box center [1272, 11] width 9 height 9
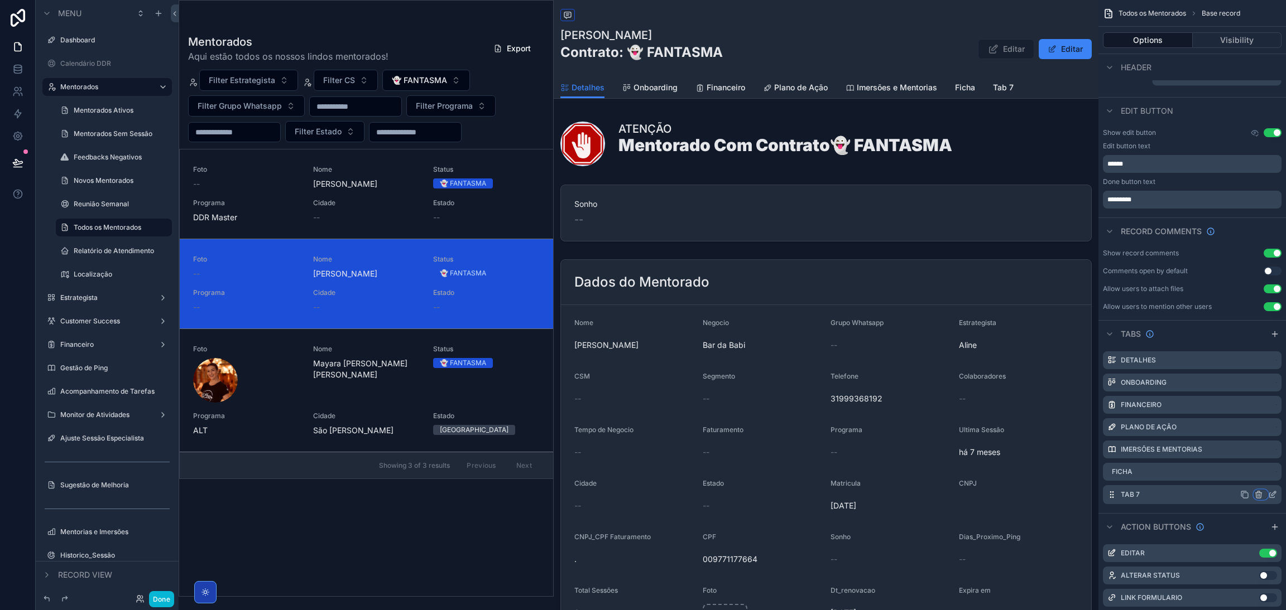
click at [1258, 494] on icon "scrollable content" at bounding box center [1258, 494] width 9 height 9
click at [1219, 533] on div "Remove tab" at bounding box center [1211, 537] width 94 height 13
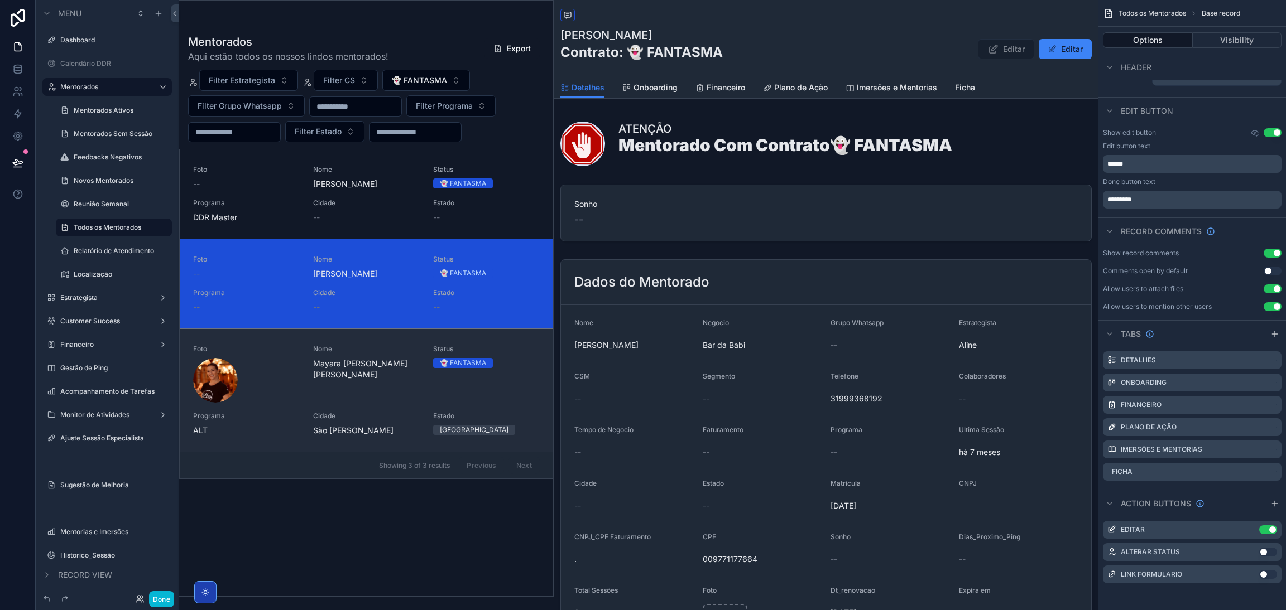
click at [387, 359] on span "Mayara Mendes Vieira" at bounding box center [366, 369] width 107 height 22
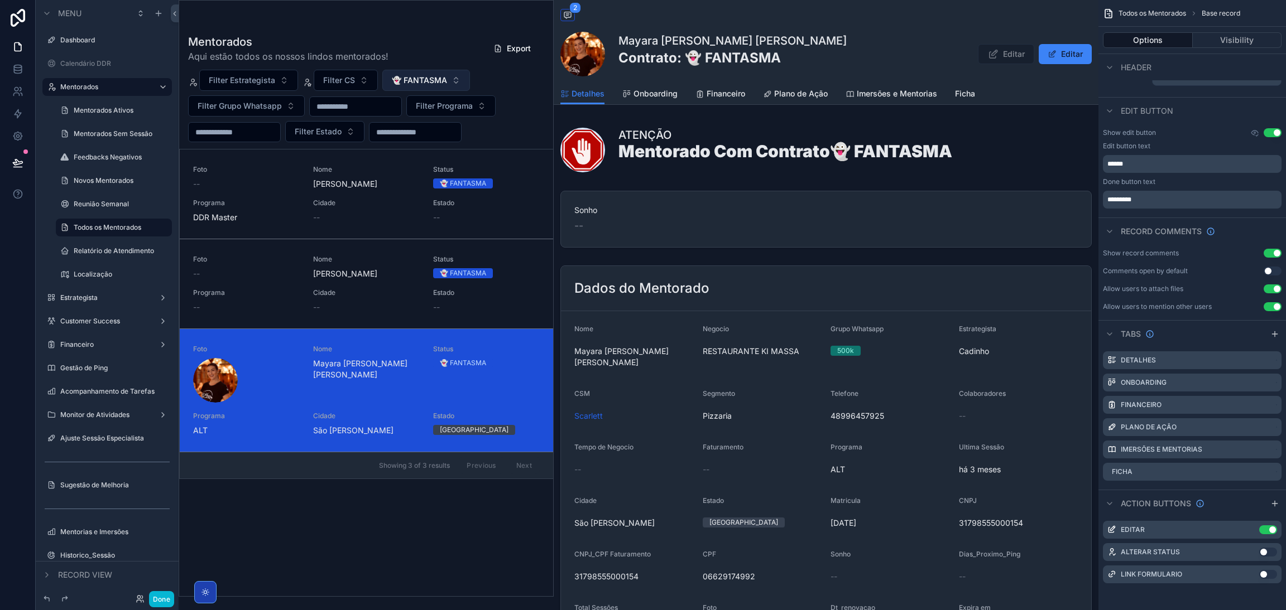
click at [436, 81] on span "👻 FANTASMA" at bounding box center [419, 80] width 55 height 11
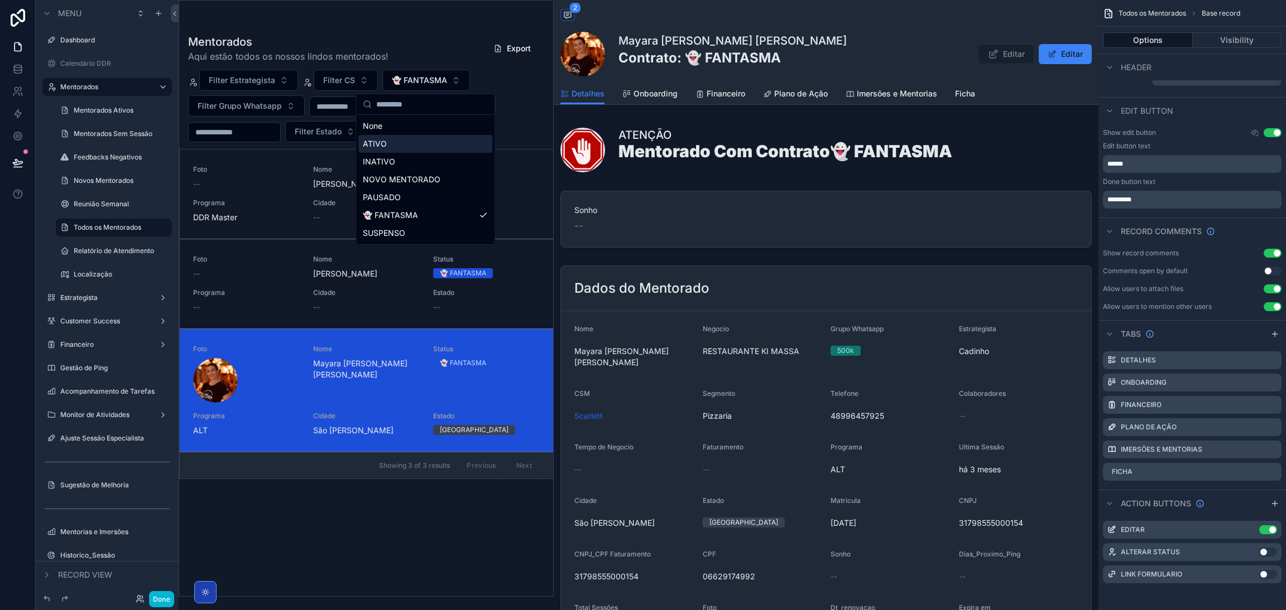
click at [419, 139] on div "ATIVO" at bounding box center [425, 144] width 134 height 18
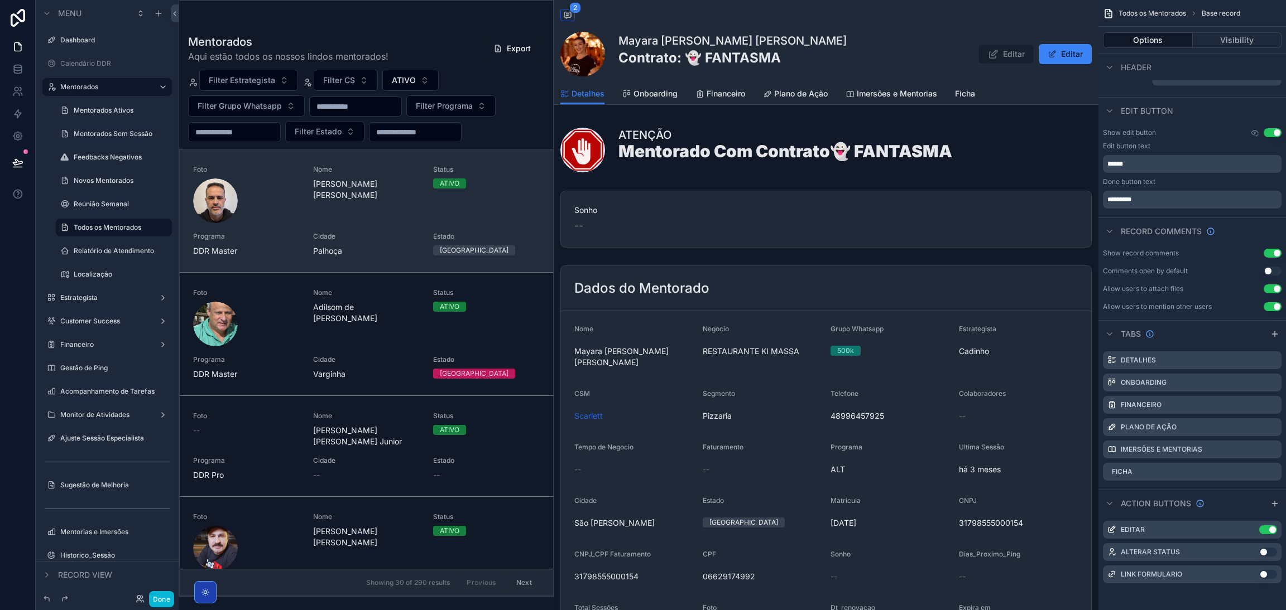
click at [370, 218] on div "Nome Adair Ribeiro da Silva Neto" at bounding box center [366, 194] width 107 height 58
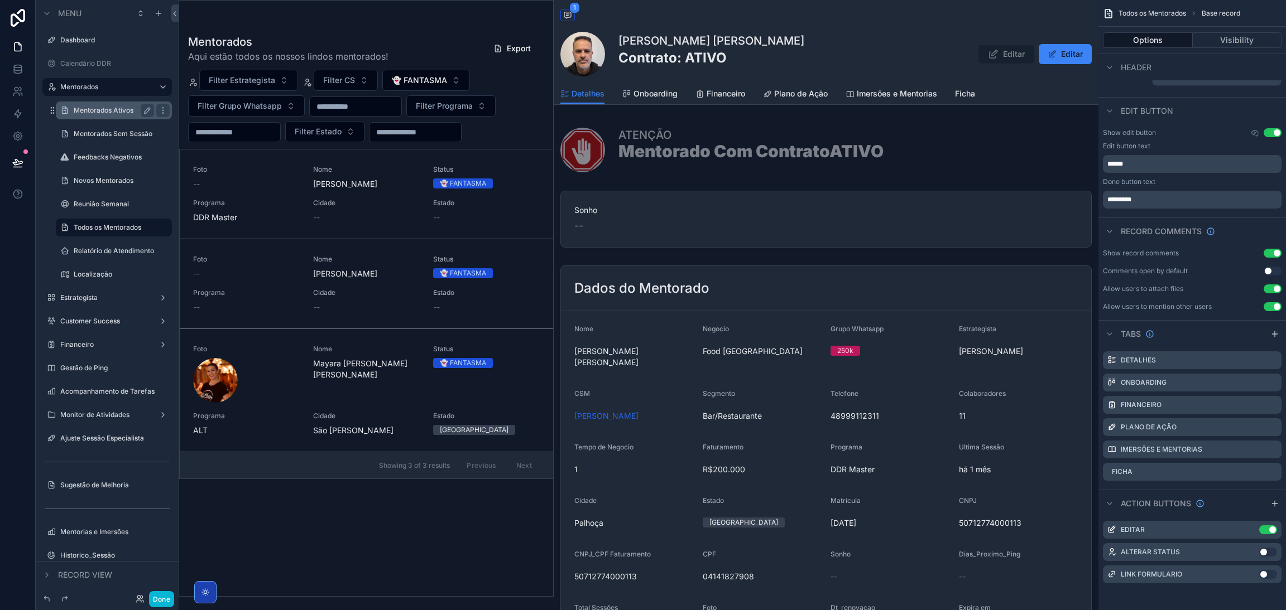
click at [114, 108] on label "Mentorados Ativos" at bounding box center [112, 110] width 76 height 9
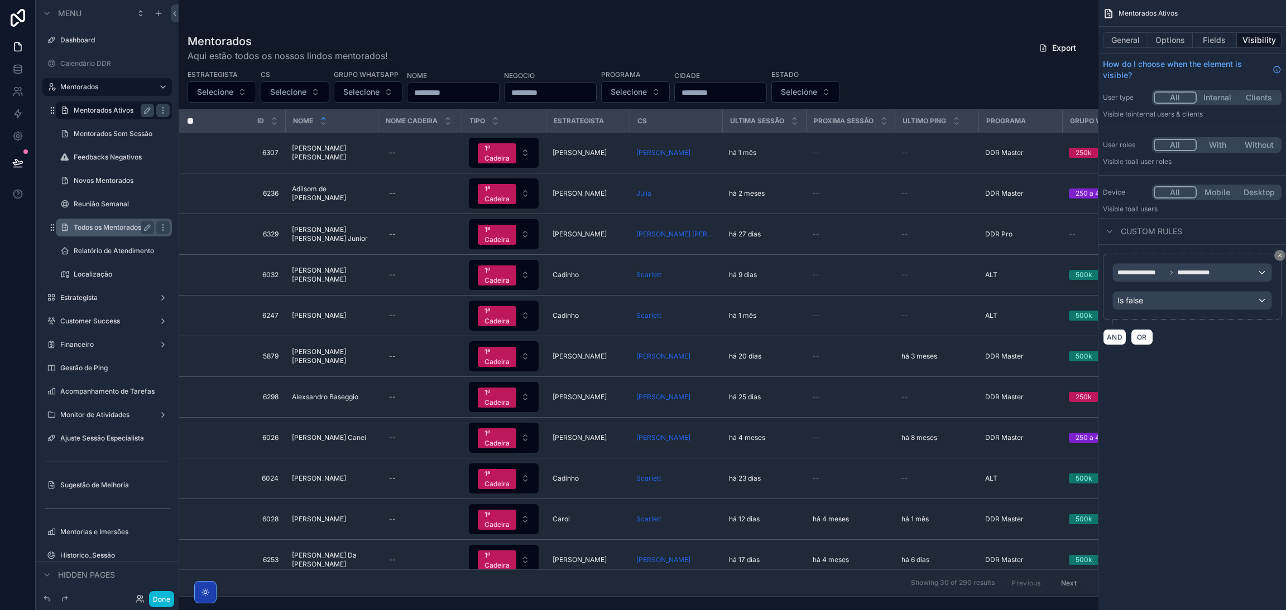
click at [98, 219] on div "Todos os Mentorados" at bounding box center [114, 228] width 112 height 18
click at [102, 223] on label "Todos os Mentorados" at bounding box center [112, 227] width 76 height 9
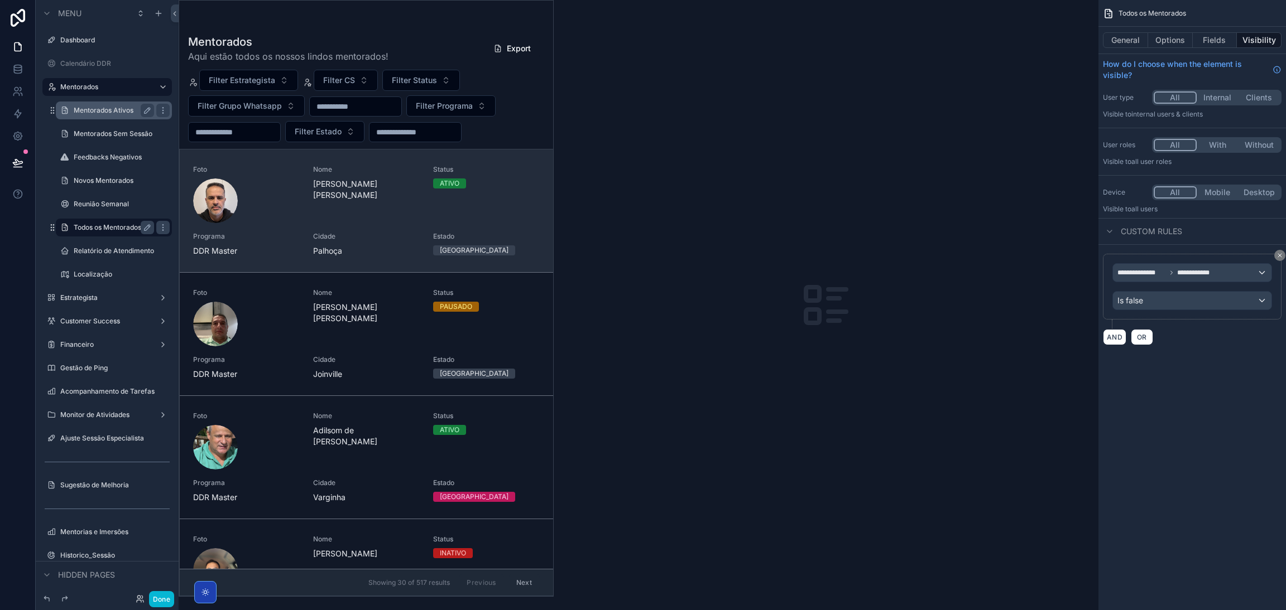
click at [340, 209] on div "Nome Adair Ribeiro da Silva Neto" at bounding box center [366, 194] width 107 height 58
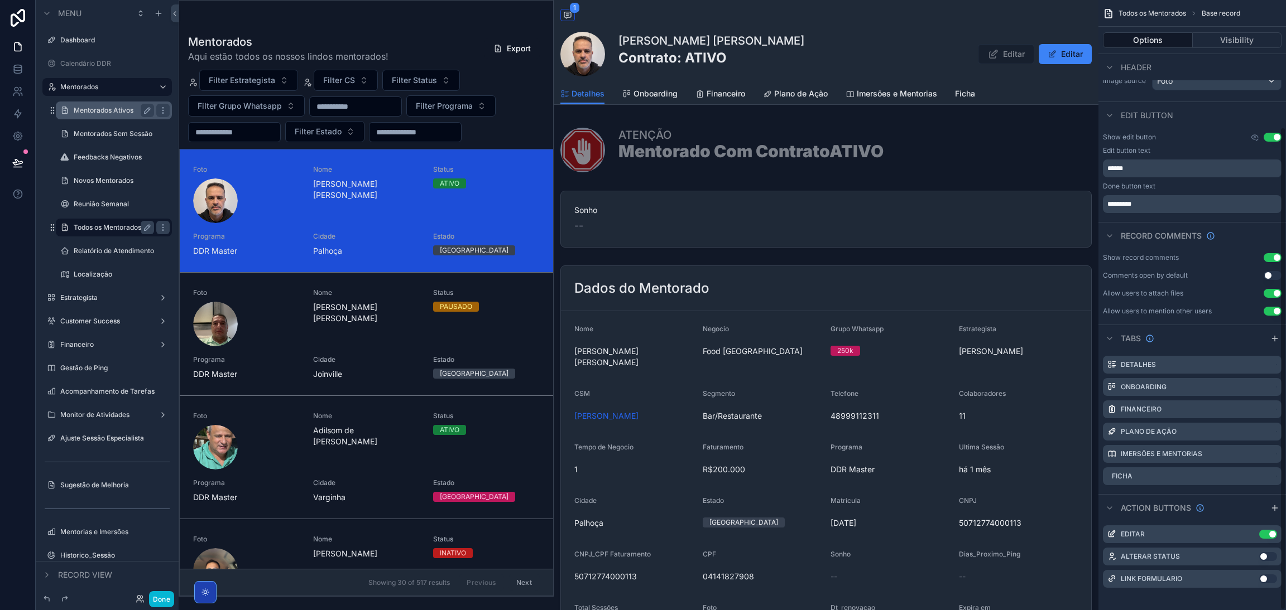
scroll to position [161, 0]
click at [111, 110] on label "Mentorados Ativos" at bounding box center [112, 110] width 76 height 9
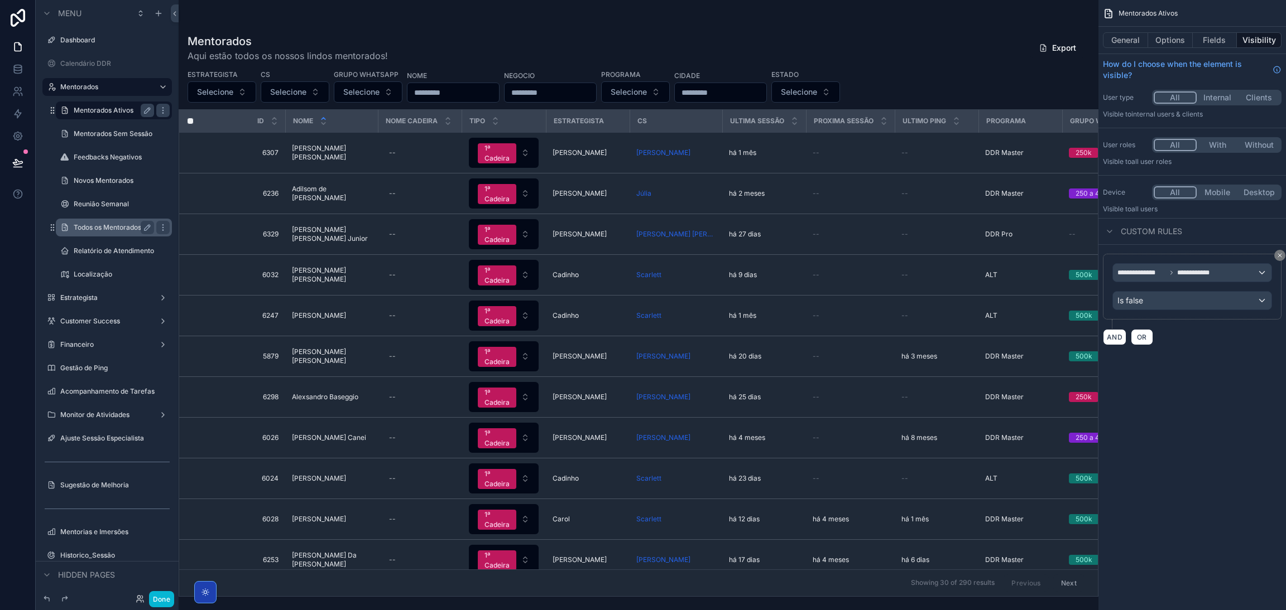
click at [399, 147] on div "scrollable content" at bounding box center [639, 305] width 920 height 610
click at [327, 146] on span "[PERSON_NAME]" at bounding box center [331, 153] width 79 height 18
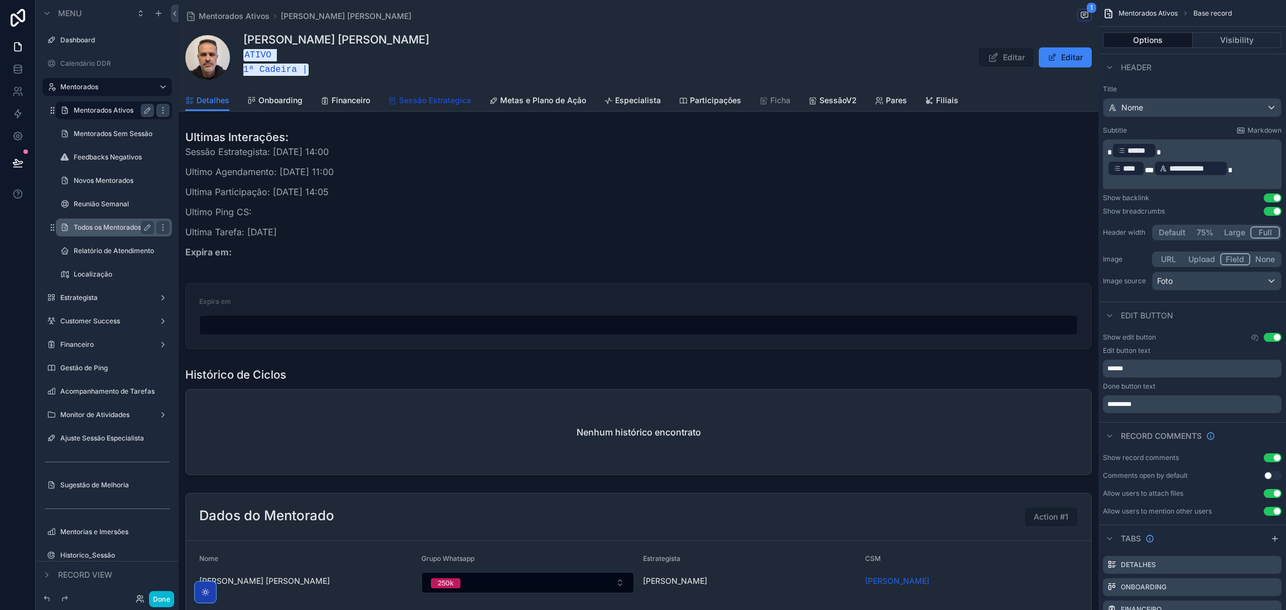
click at [454, 98] on span "Sessão Estrategica" at bounding box center [435, 100] width 72 height 11
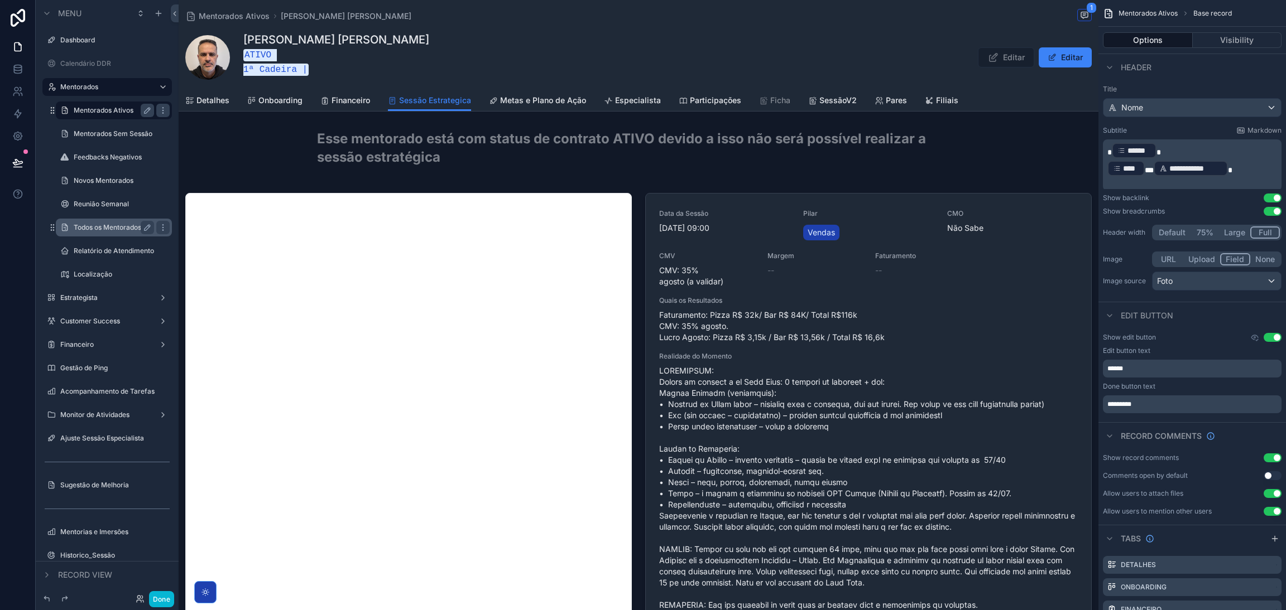
click at [86, 112] on label "Mentorados Ativos" at bounding box center [112, 110] width 76 height 9
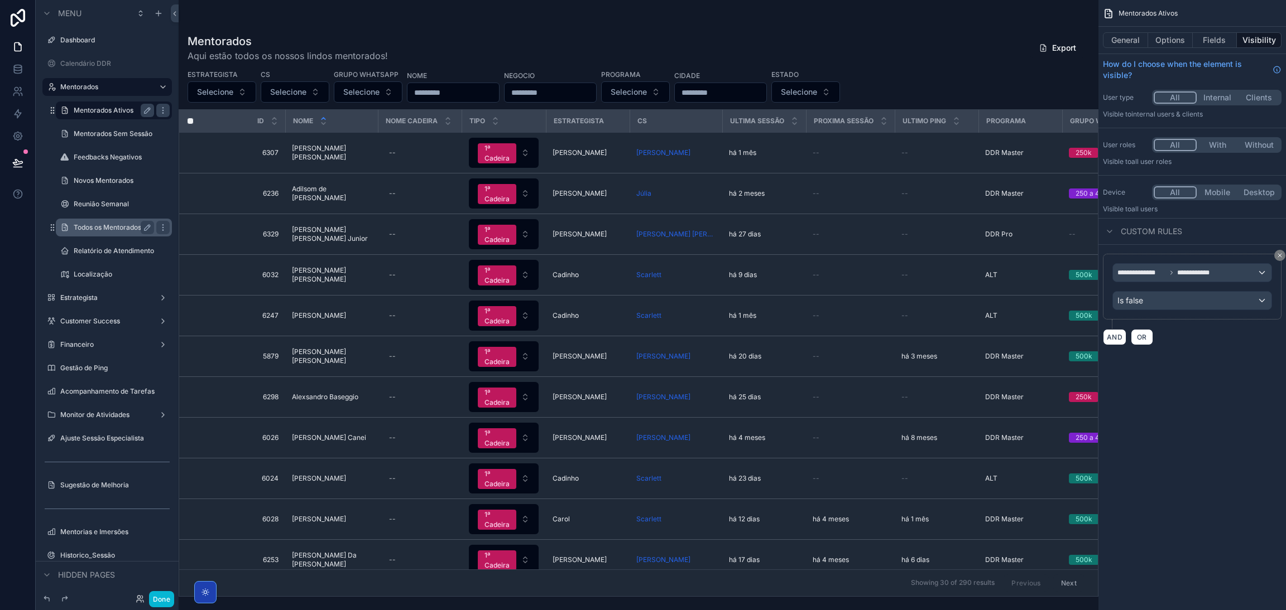
scroll to position [0, 142]
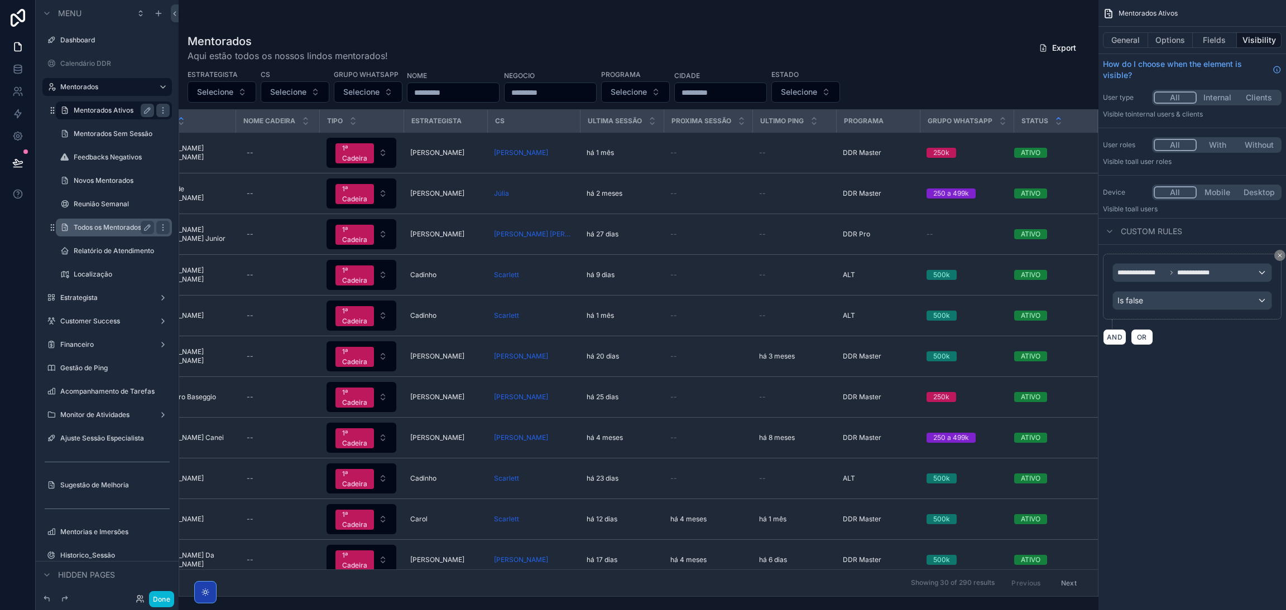
click at [1056, 118] on icon "scrollable content" at bounding box center [1058, 119] width 4 height 2
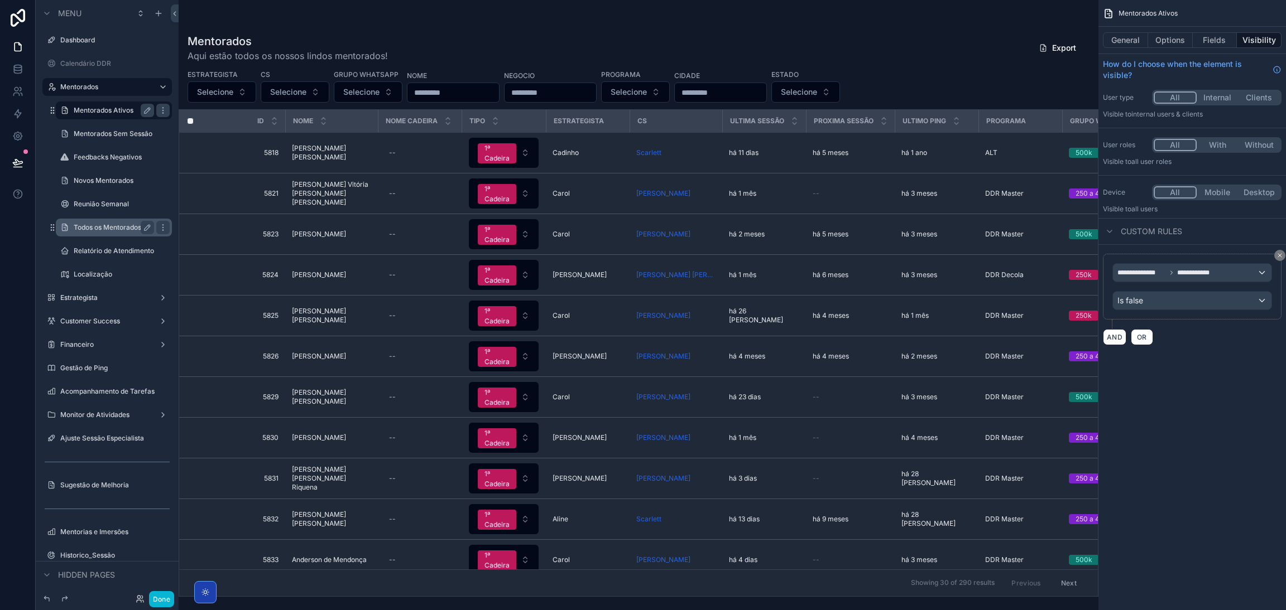
scroll to position [0, 142]
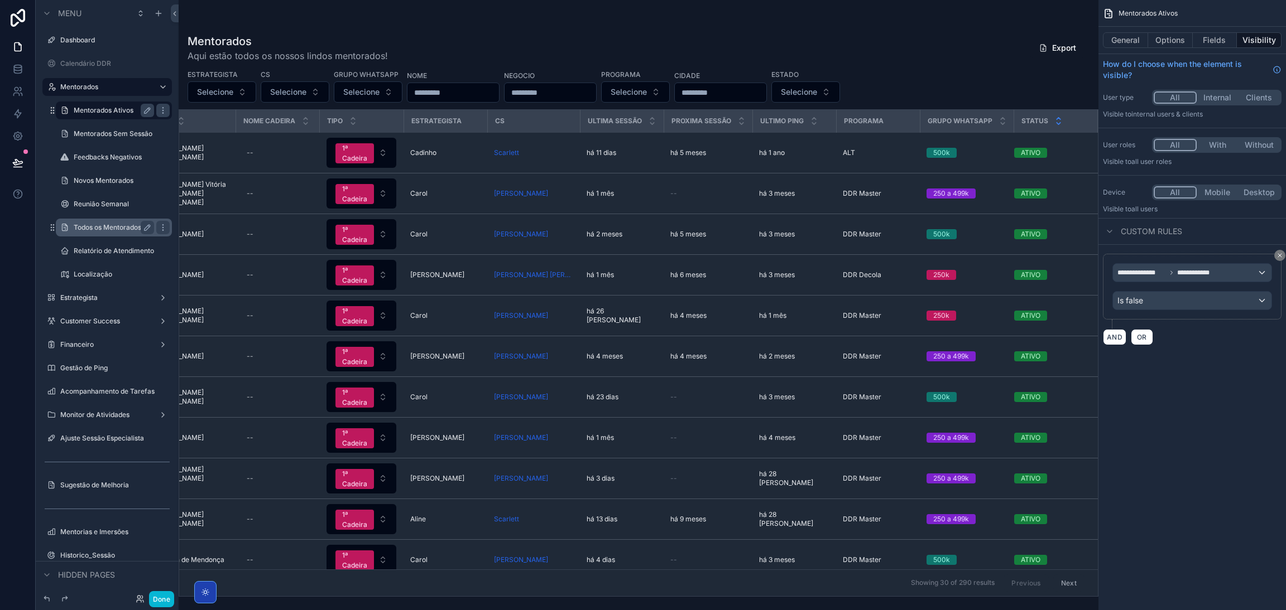
click at [1055, 124] on icon "scrollable content" at bounding box center [1058, 123] width 7 height 7
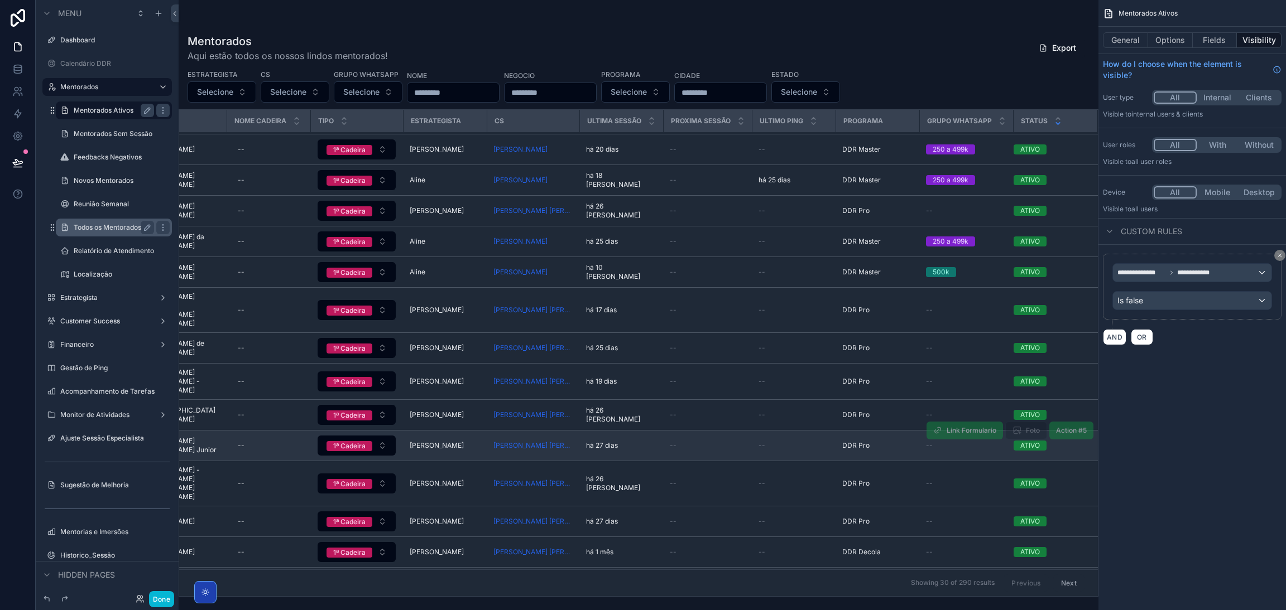
scroll to position [504, 151]
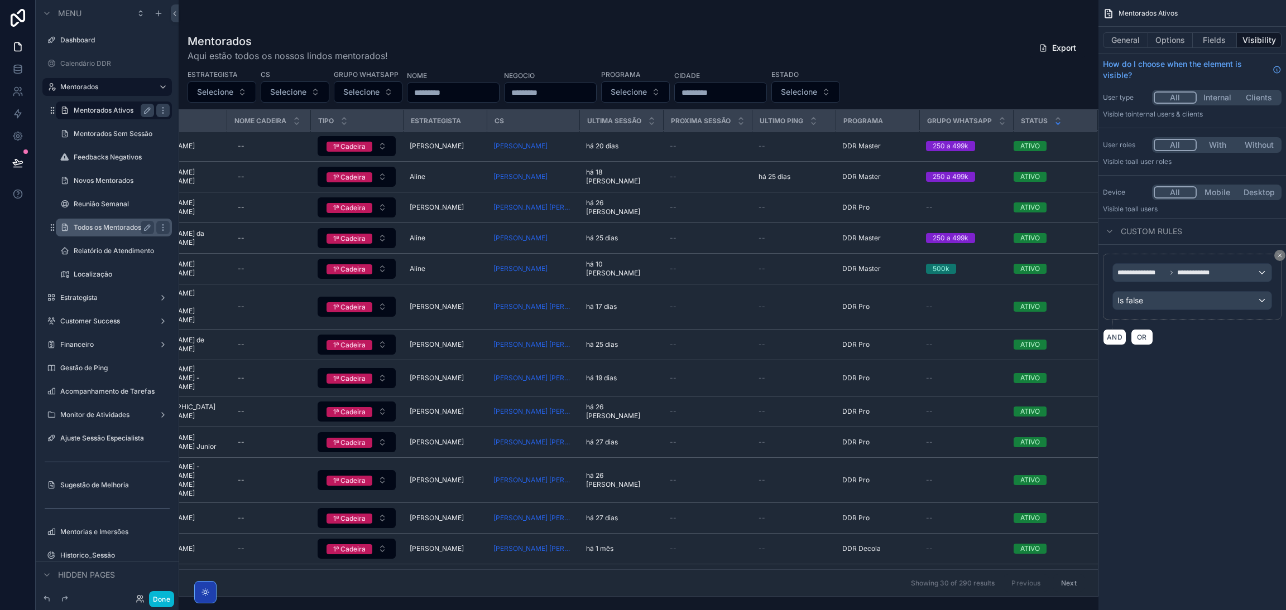
click at [1063, 575] on button "Next" at bounding box center [1068, 583] width 31 height 17
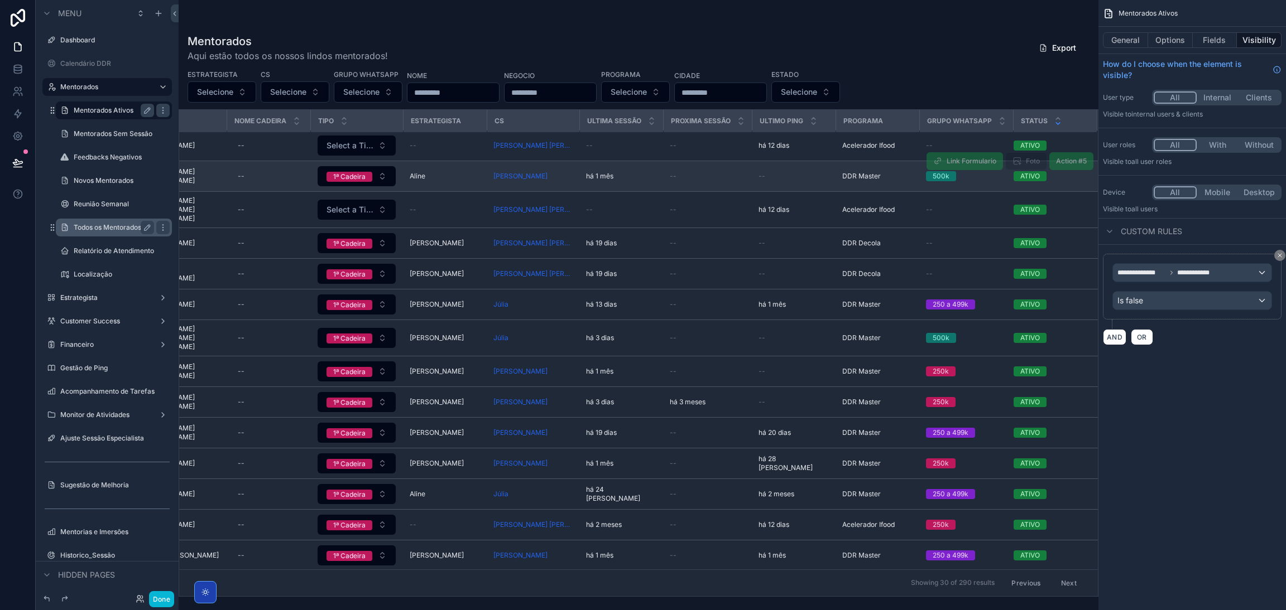
scroll to position [0, 151]
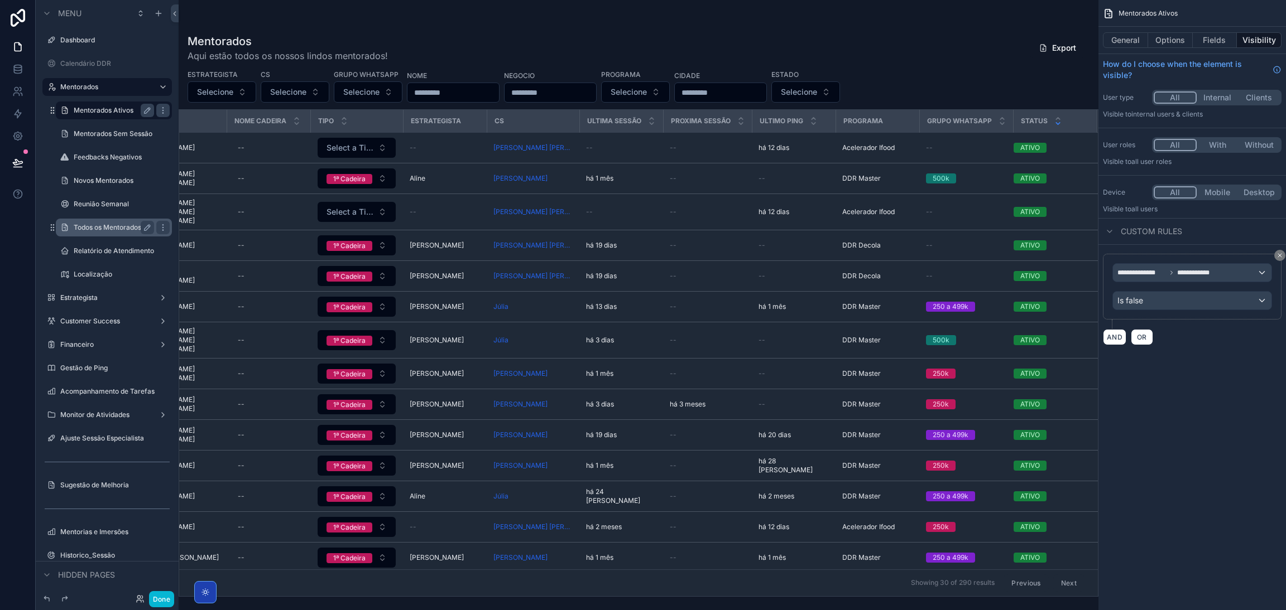
click at [989, 83] on div "Estrategista Selecione CS Selecione Grupo Whatsapp Selecione Nome Negocio Progr…" at bounding box center [639, 85] width 920 height 33
click at [1220, 44] on button "Fields" at bounding box center [1214, 40] width 45 height 16
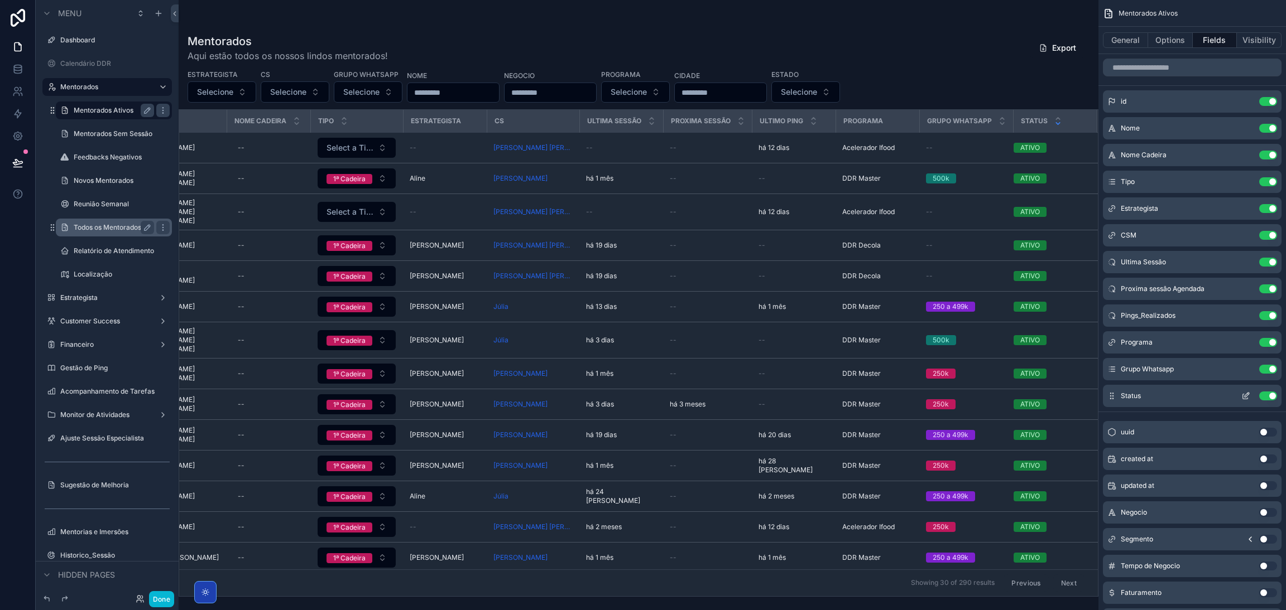
click at [1241, 398] on icon "scrollable content" at bounding box center [1245, 396] width 9 height 9
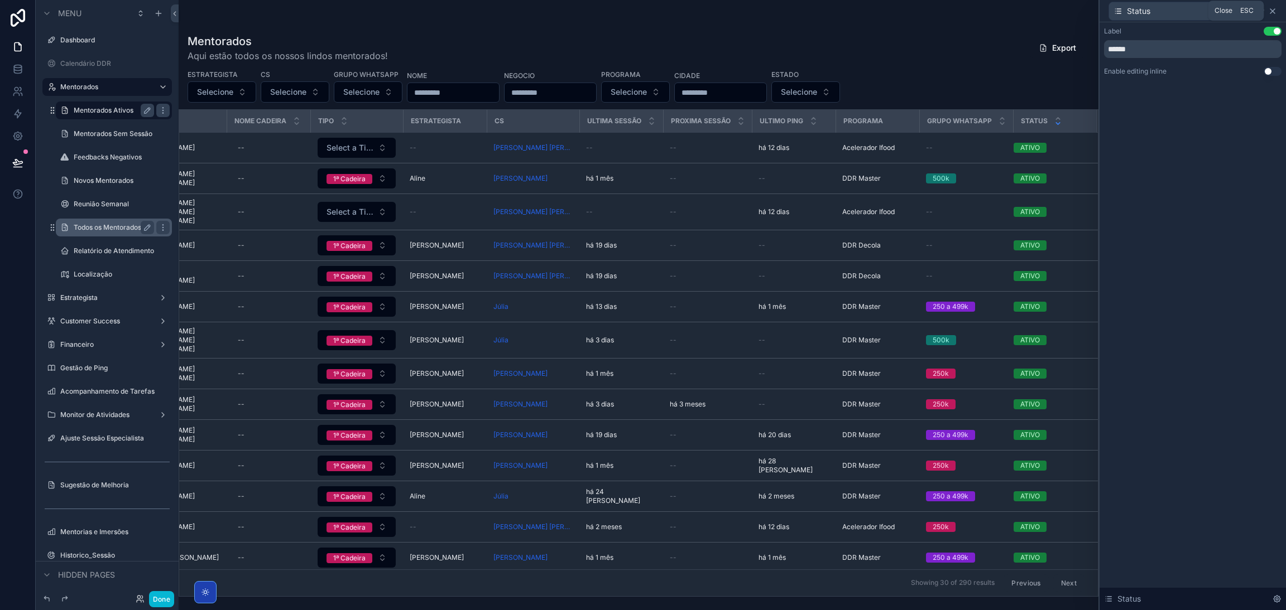
click at [1271, 13] on icon at bounding box center [1272, 11] width 9 height 9
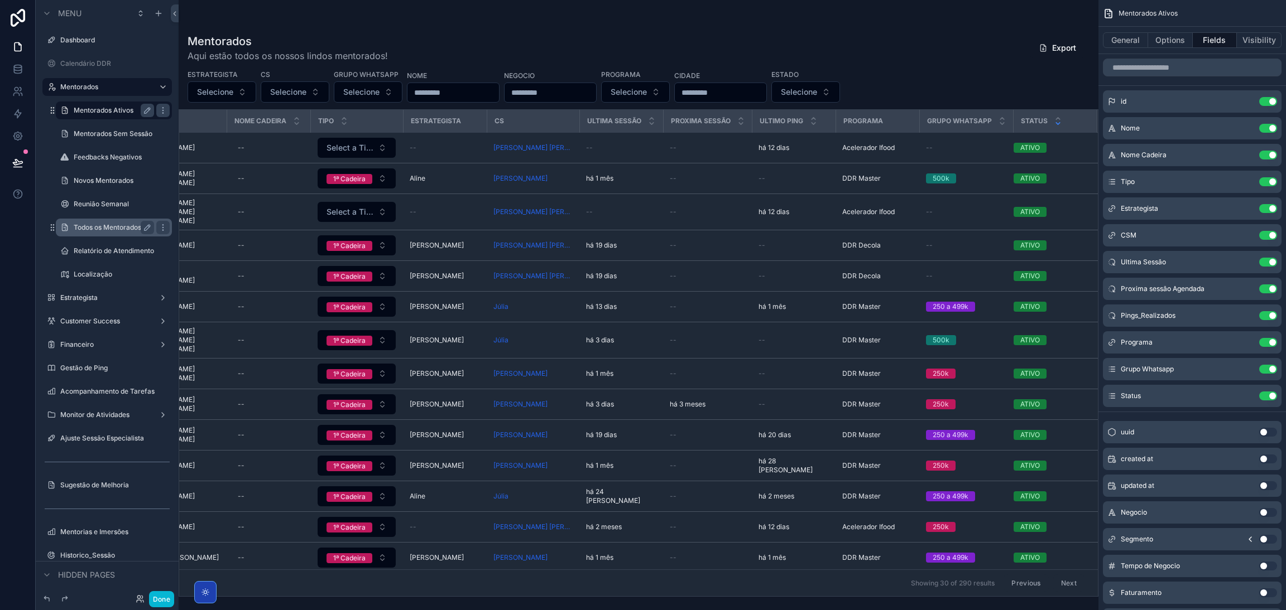
scroll to position [247, 151]
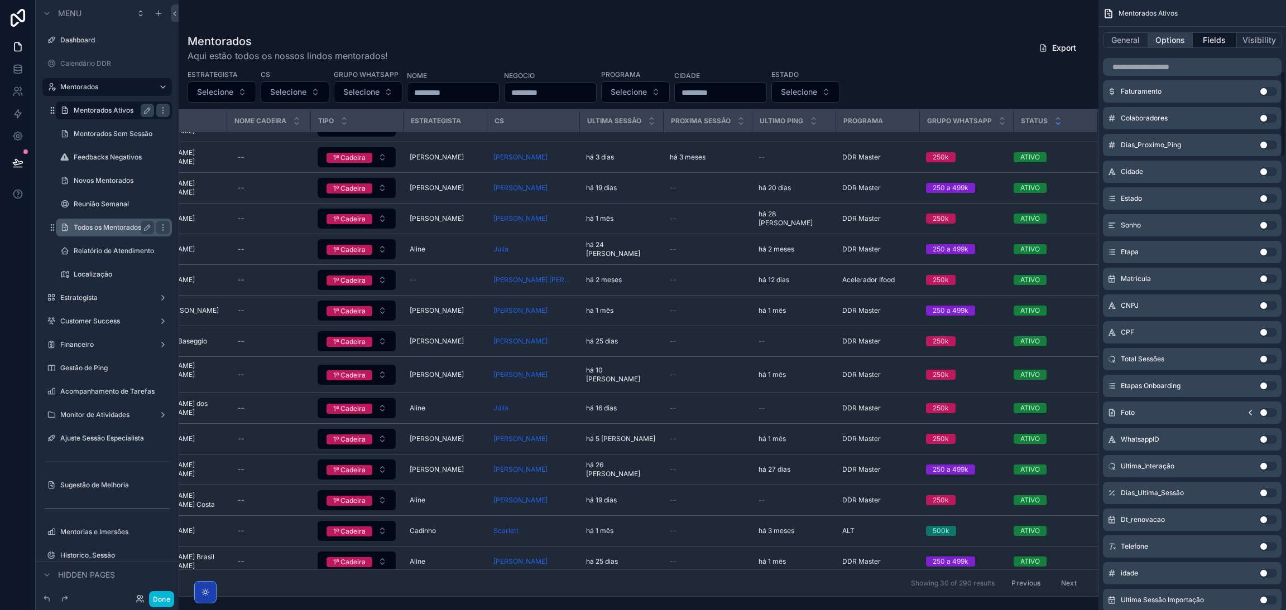
click at [1169, 38] on button "Options" at bounding box center [1170, 40] width 45 height 16
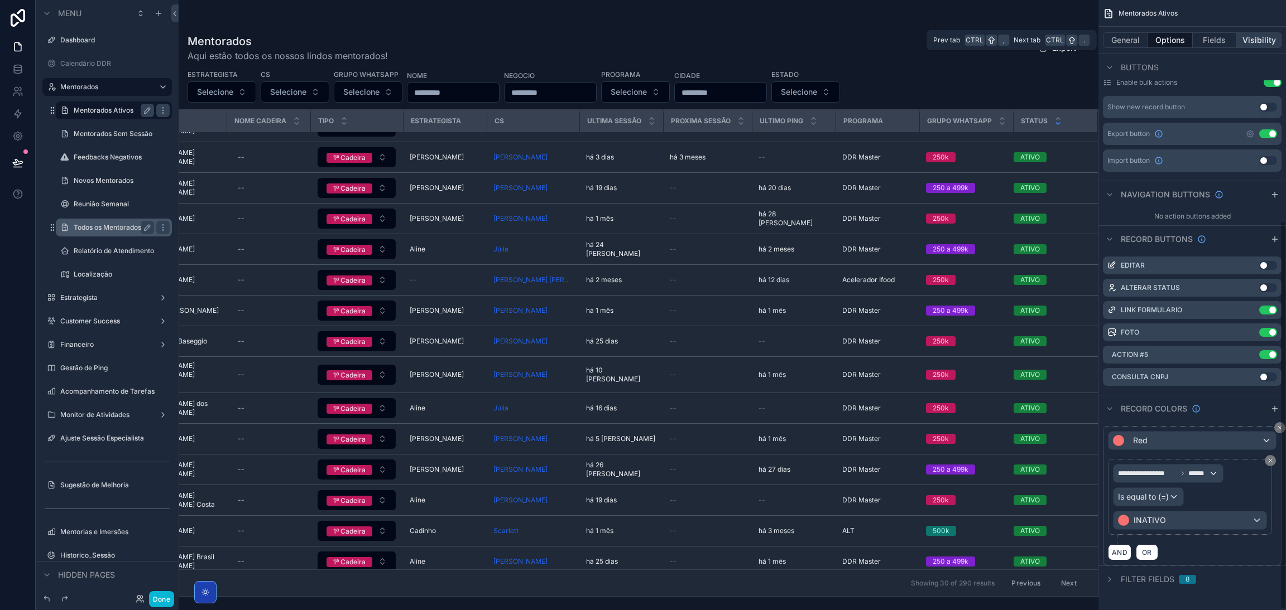
click at [1248, 40] on button "Visibility" at bounding box center [1259, 40] width 45 height 16
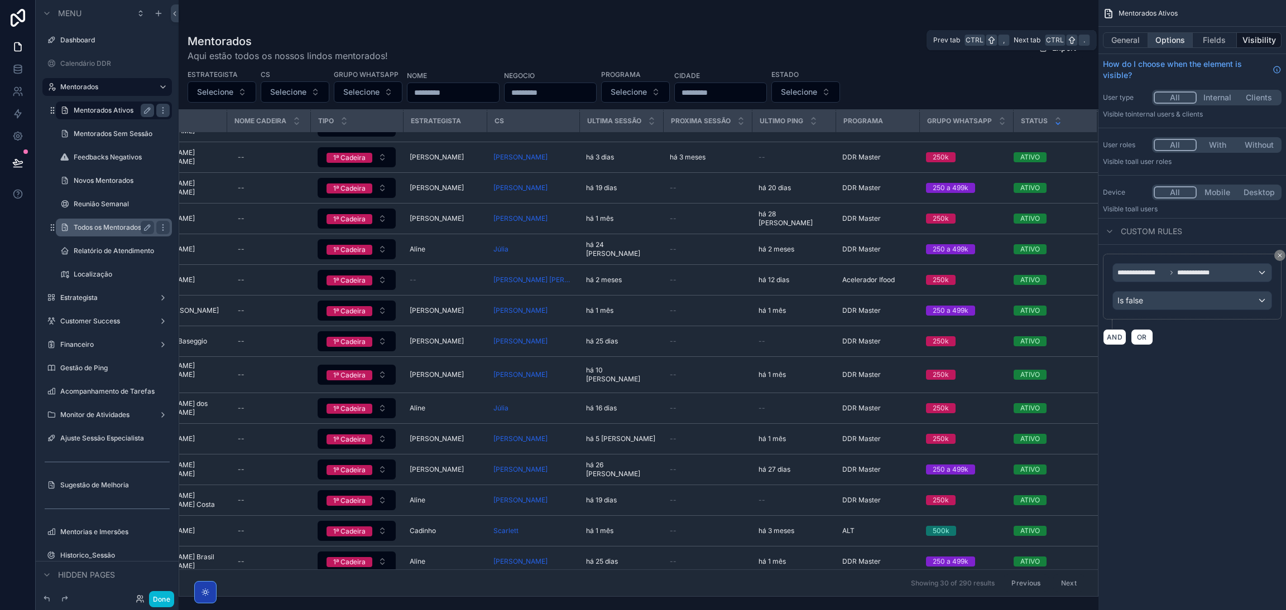
click at [1182, 40] on button "Options" at bounding box center [1170, 40] width 45 height 16
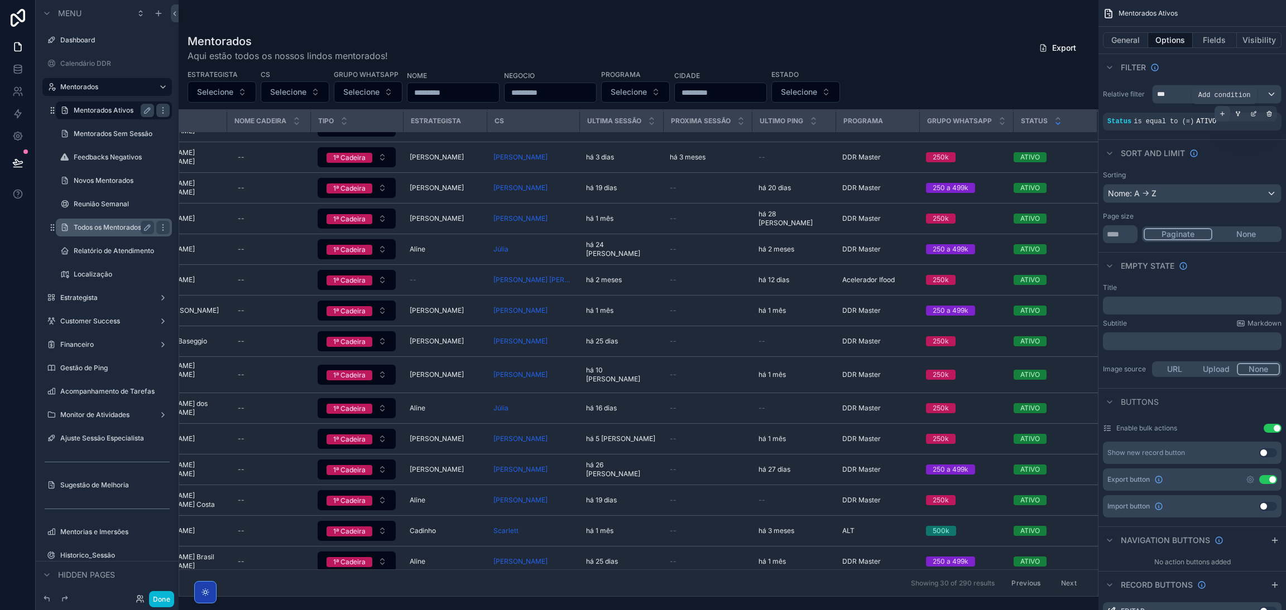
click at [1226, 117] on div "scrollable content" at bounding box center [1222, 114] width 16 height 16
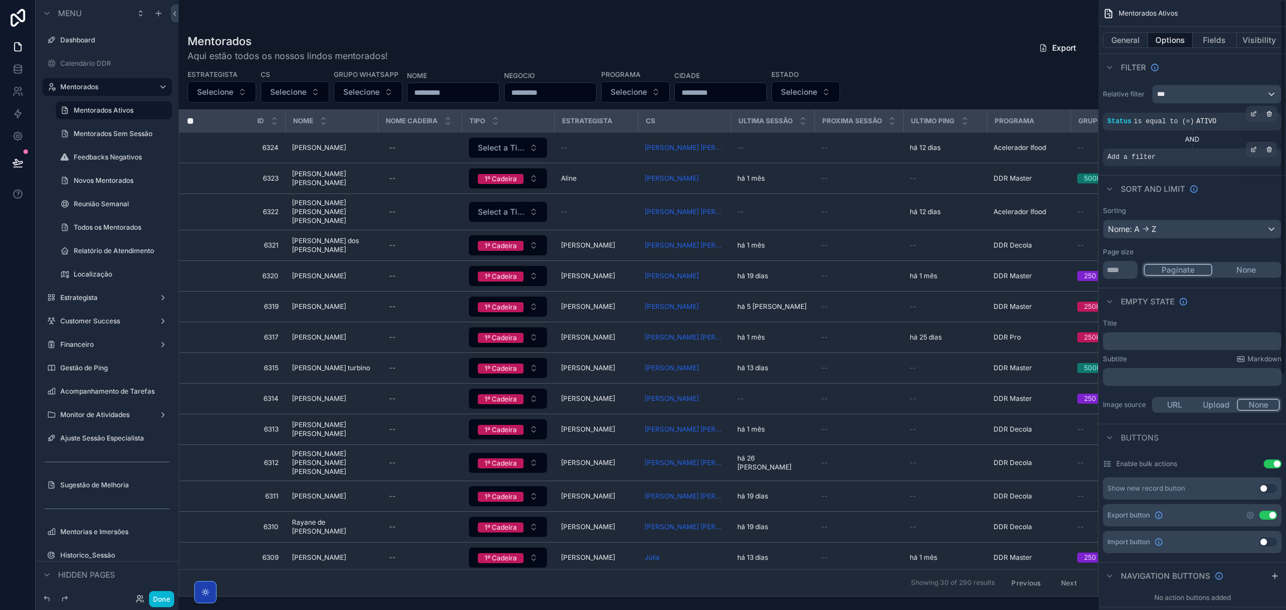
click at [1196, 160] on div "Add a filter" at bounding box center [1192, 157] width 179 height 18
click at [1253, 151] on icon "scrollable content" at bounding box center [1253, 149] width 7 height 7
click at [1024, 142] on div "Select a field" at bounding box center [994, 141] width 66 height 18
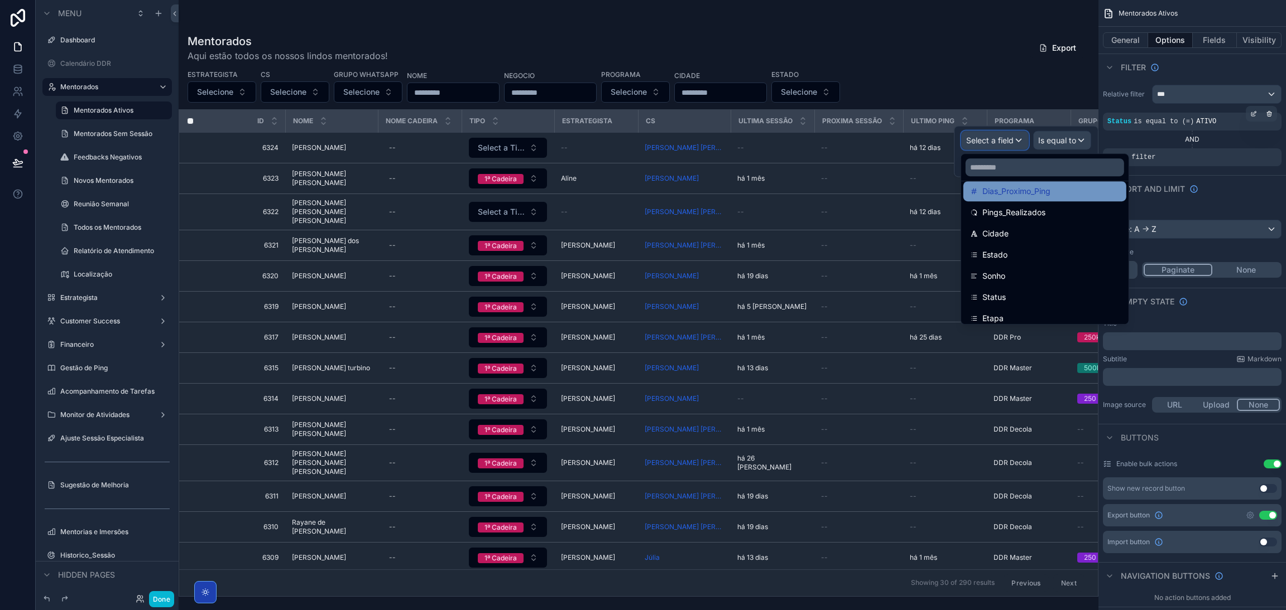
scroll to position [335, 0]
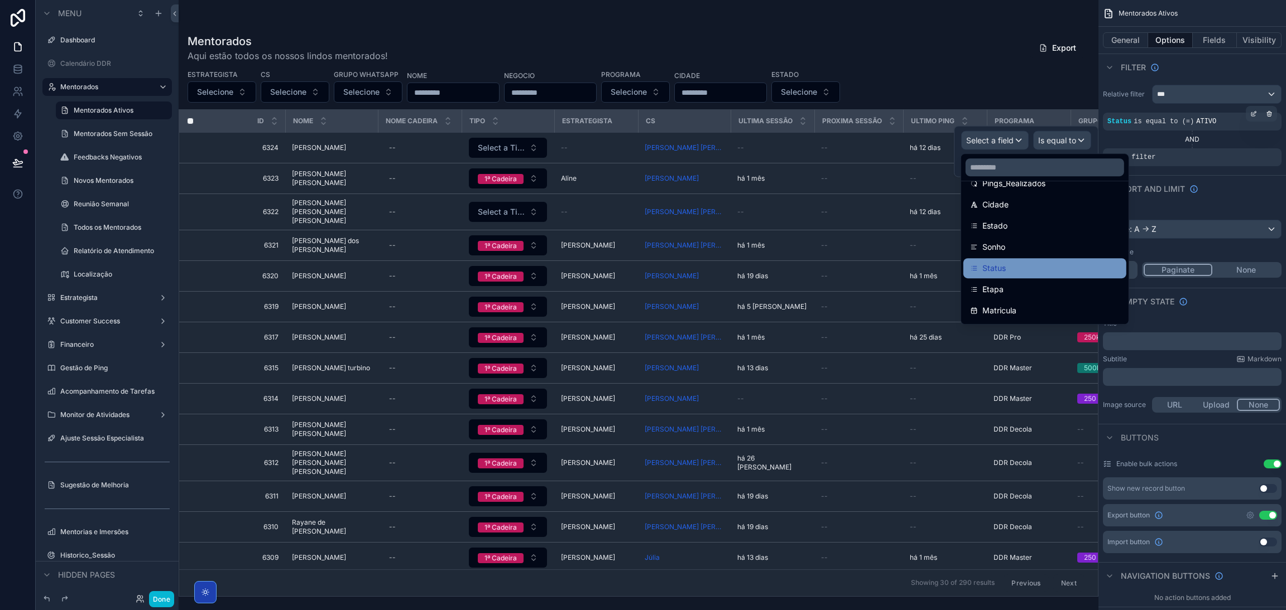
click at [1016, 261] on div "Status" at bounding box center [1044, 268] width 163 height 20
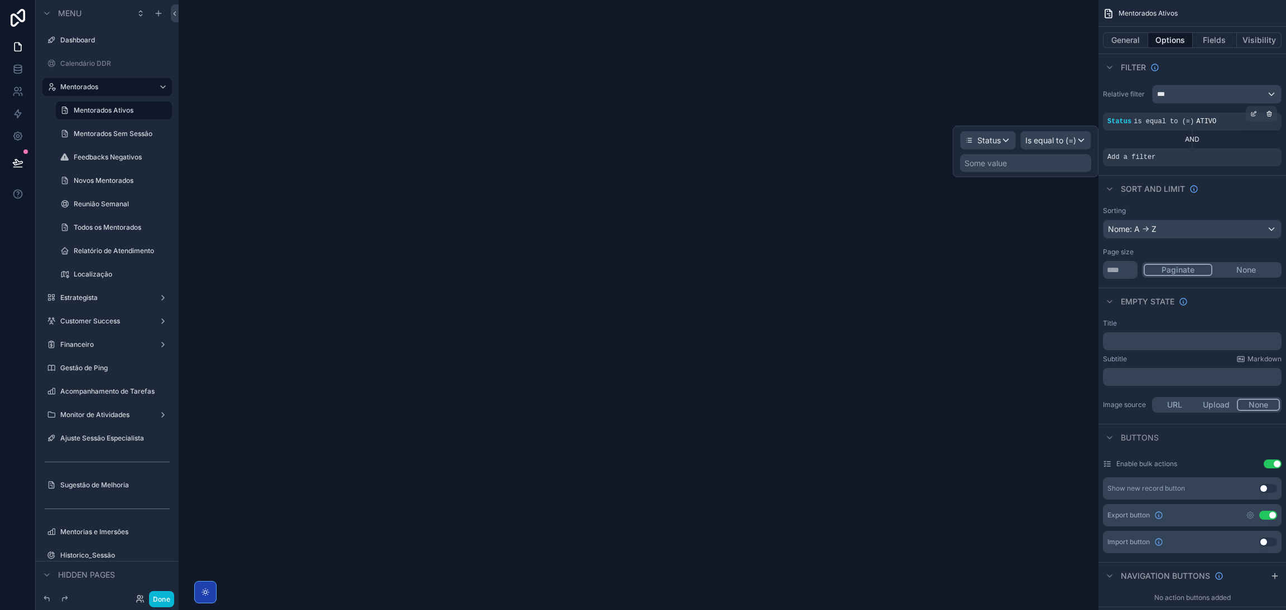
click at [1020, 165] on div "Some value" at bounding box center [1025, 164] width 131 height 18
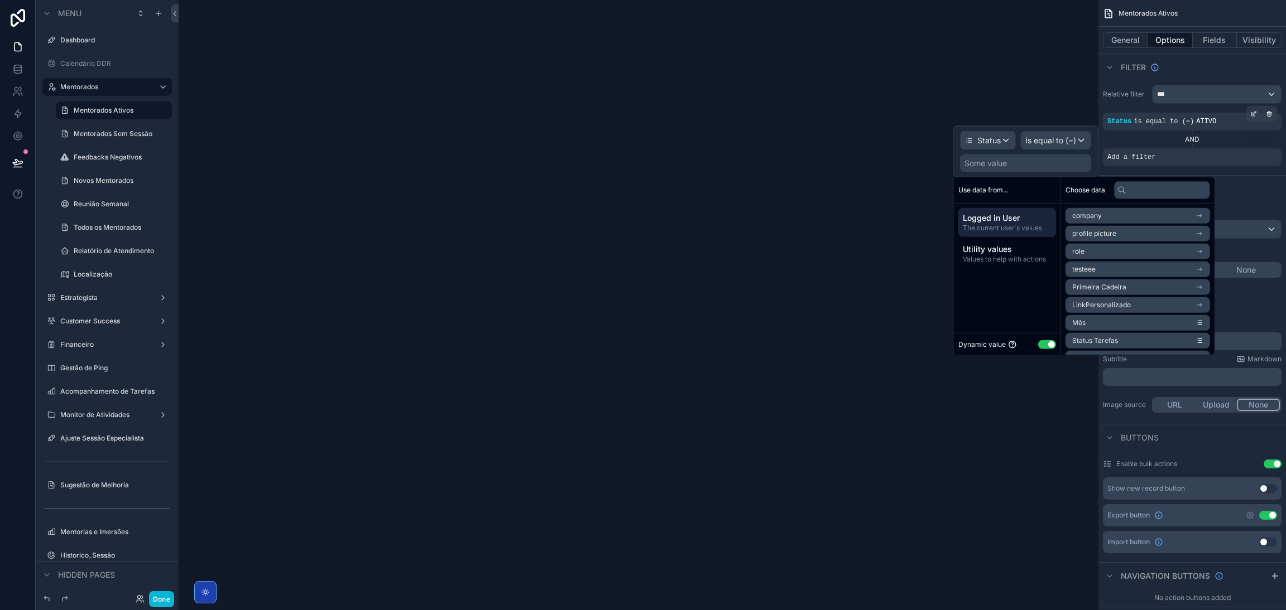
click at [1022, 165] on div "Some value" at bounding box center [1025, 164] width 131 height 18
click at [1063, 142] on span "Is equal to (=)" at bounding box center [1050, 140] width 51 height 11
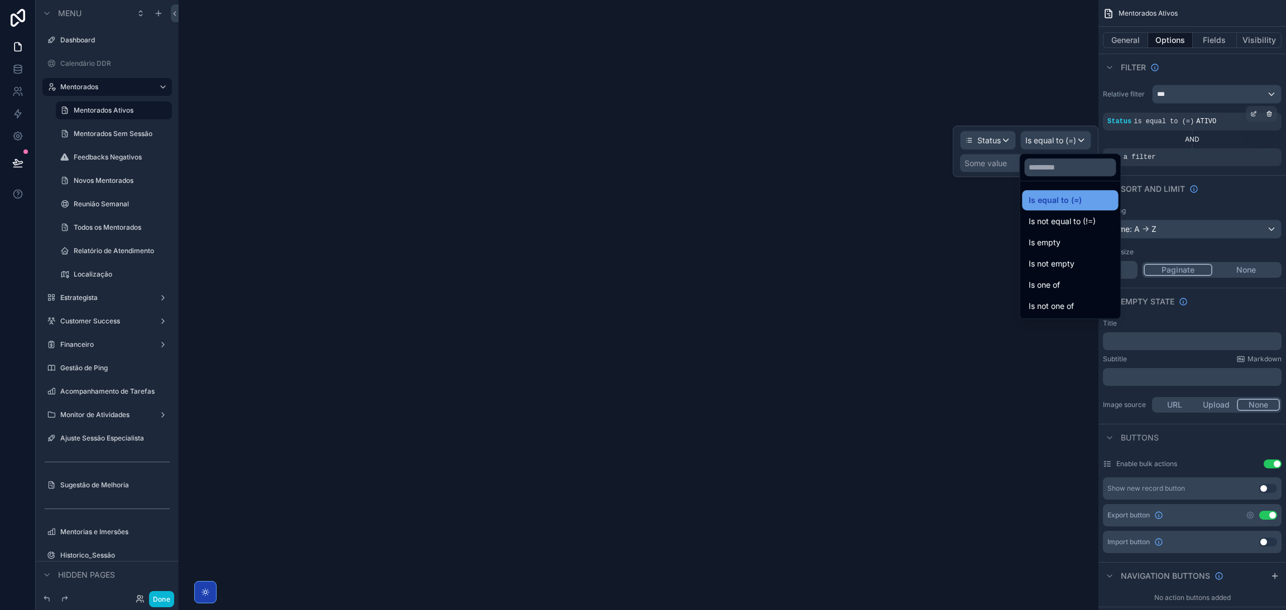
click at [1060, 194] on span "Is equal to (=)" at bounding box center [1054, 200] width 53 height 13
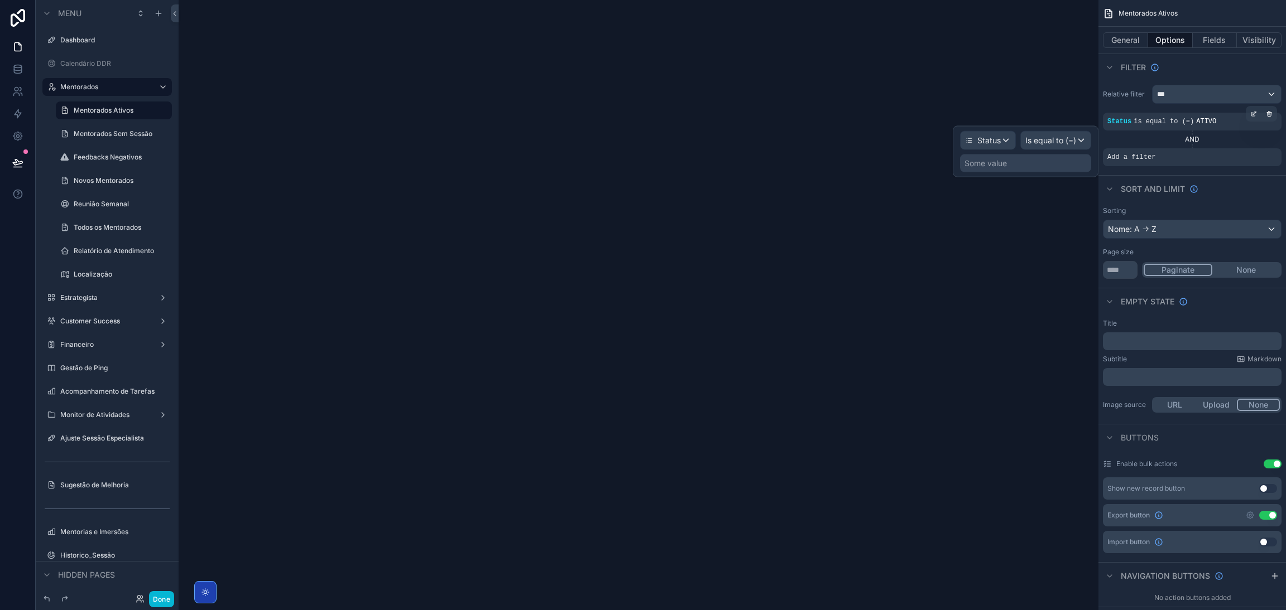
click at [1009, 167] on div "Some value" at bounding box center [1025, 164] width 131 height 18
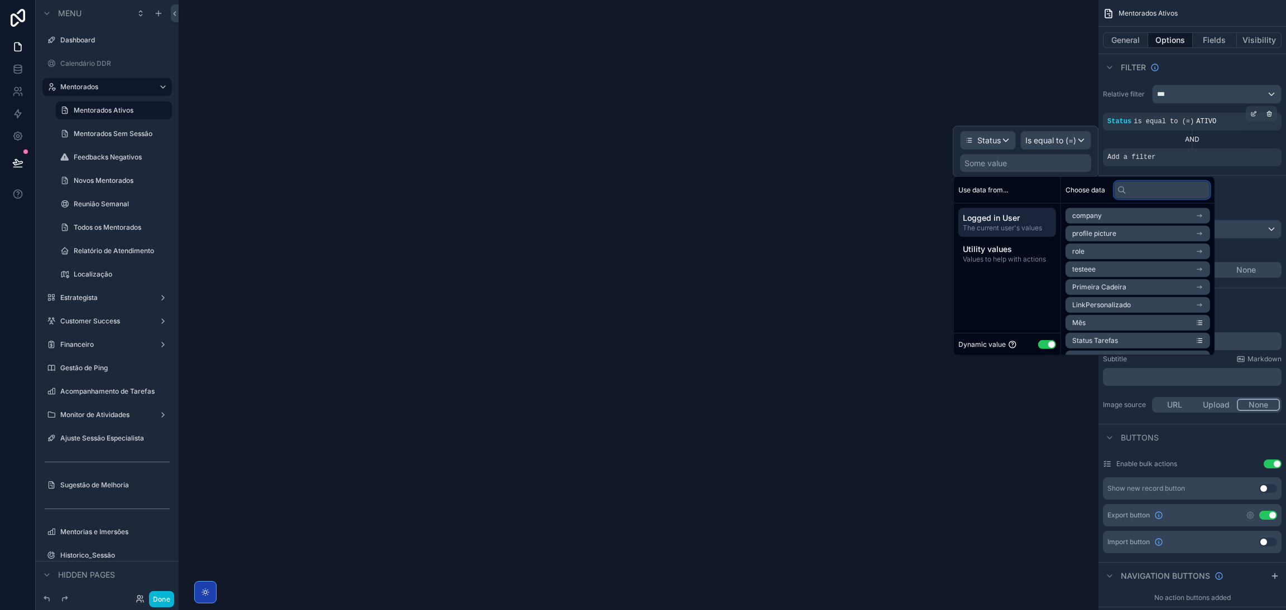
click at [1139, 190] on input "text" at bounding box center [1162, 190] width 96 height 18
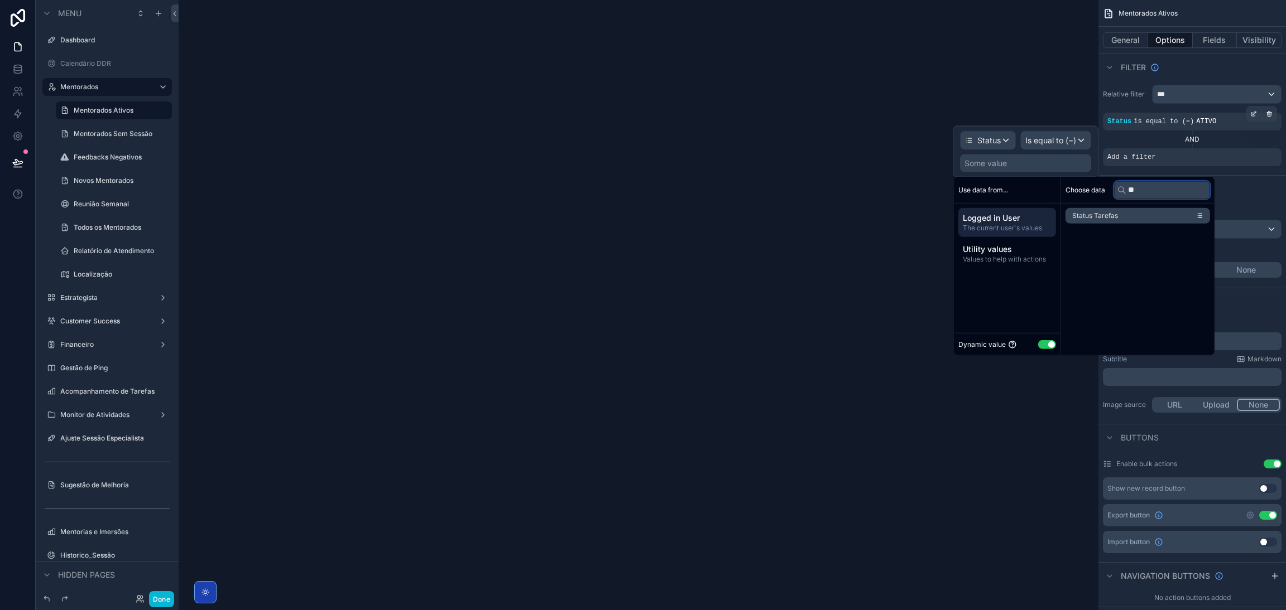
type input "*"
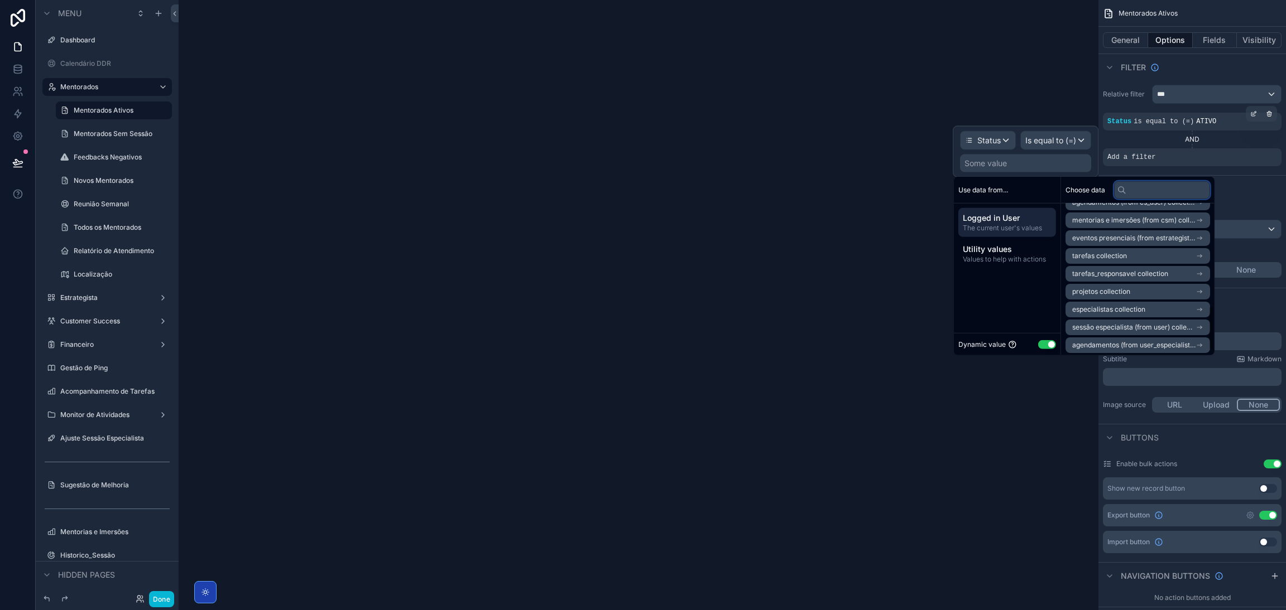
scroll to position [354, 0]
click at [1027, 249] on span "Utility values" at bounding box center [1007, 249] width 89 height 11
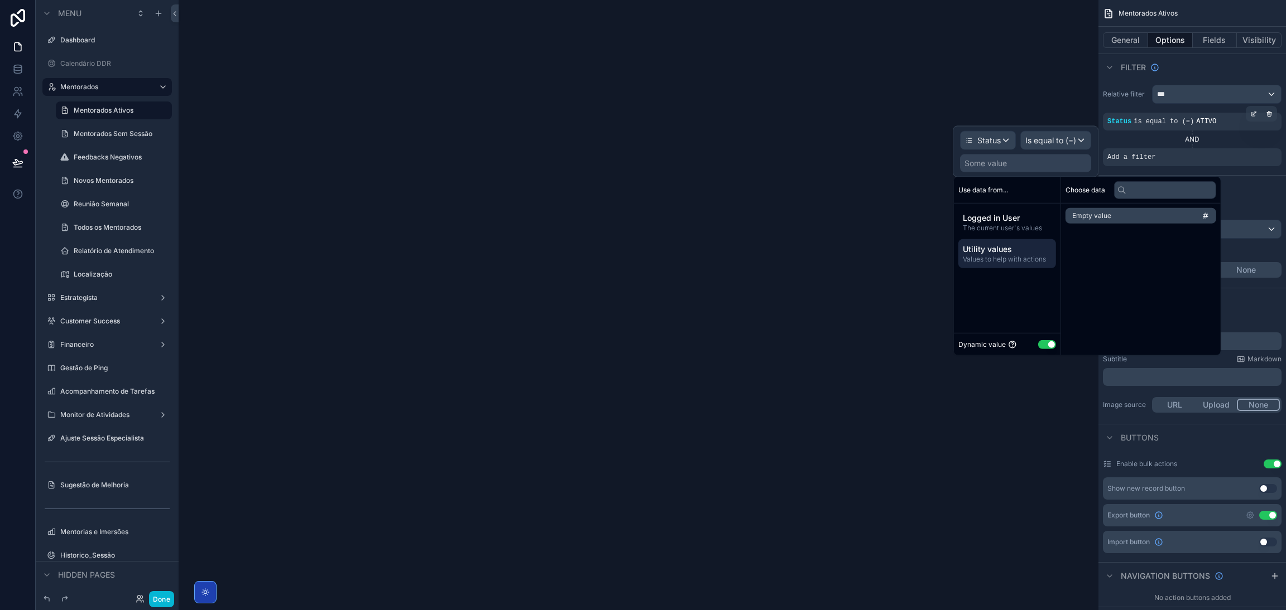
scroll to position [0, 0]
click at [1040, 341] on button "Use setting" at bounding box center [1047, 344] width 18 height 9
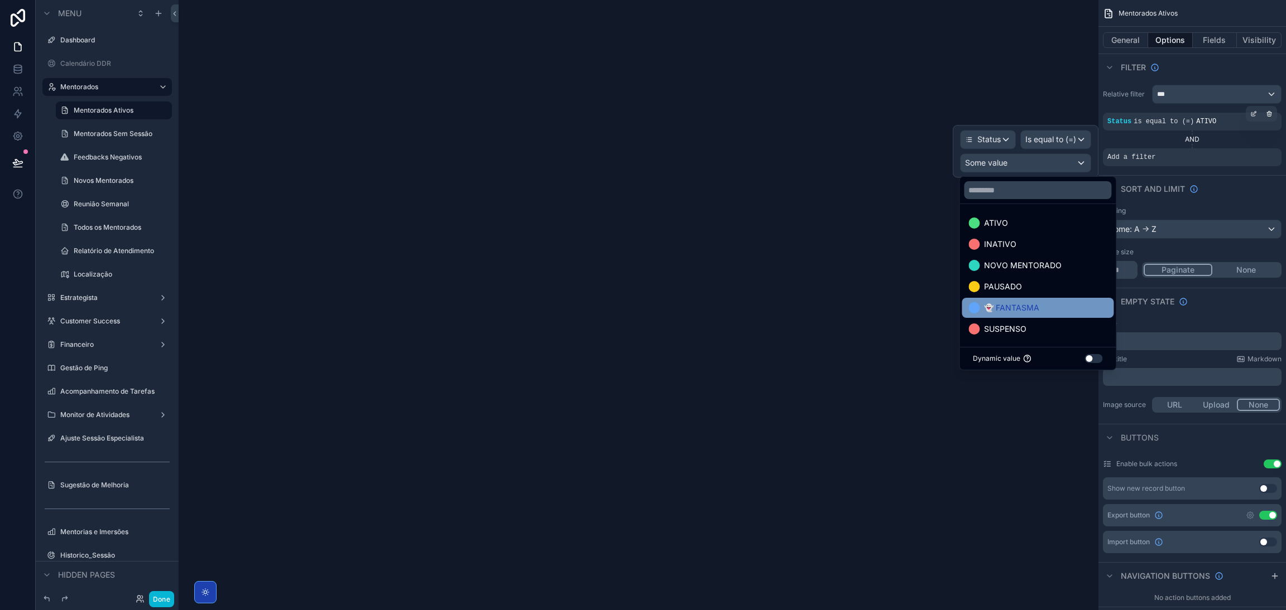
scroll to position [1, 0]
click at [1035, 302] on span "👻 FANTASMA" at bounding box center [1011, 307] width 55 height 13
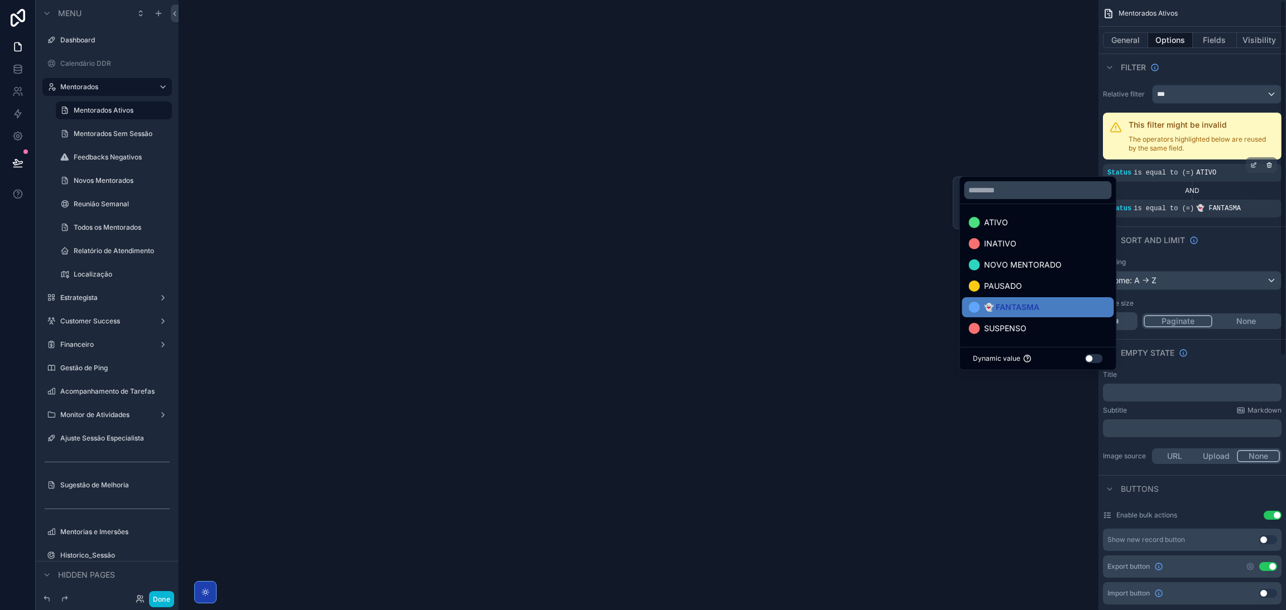
click at [1233, 222] on div "Relative filter *** This filter might be invalid The operators highlighted belo…" at bounding box center [1191, 151] width 187 height 142
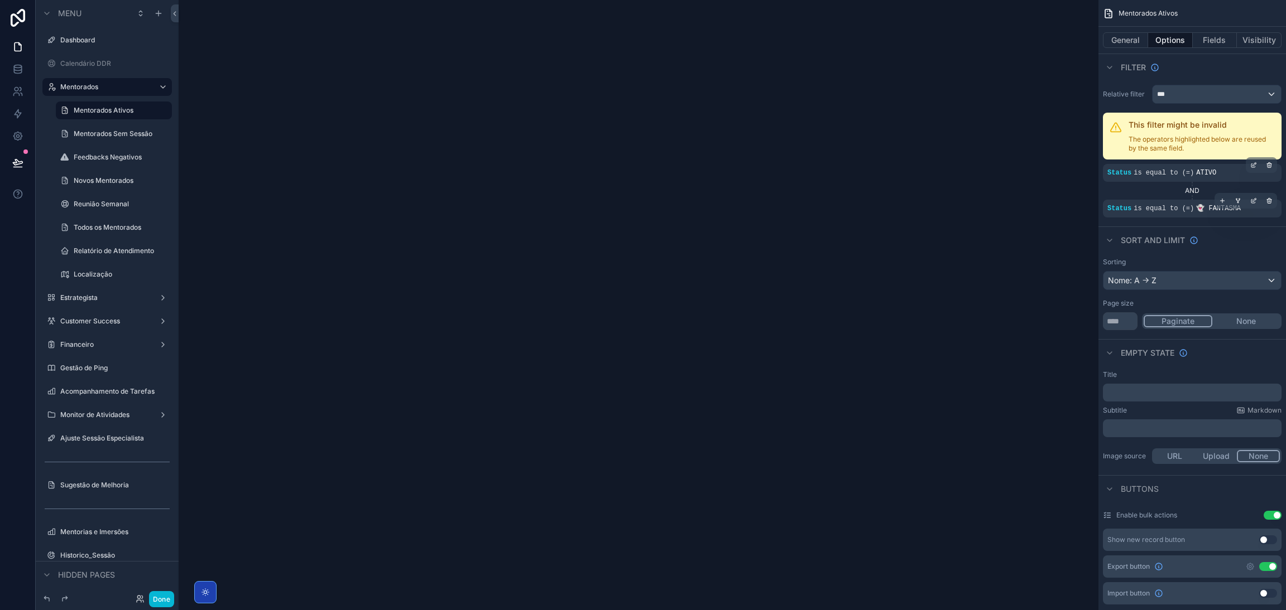
click at [1201, 209] on span "👻 FANTASMA" at bounding box center [1218, 209] width 45 height 8
click at [1264, 202] on div "scrollable content" at bounding box center [1269, 201] width 16 height 16
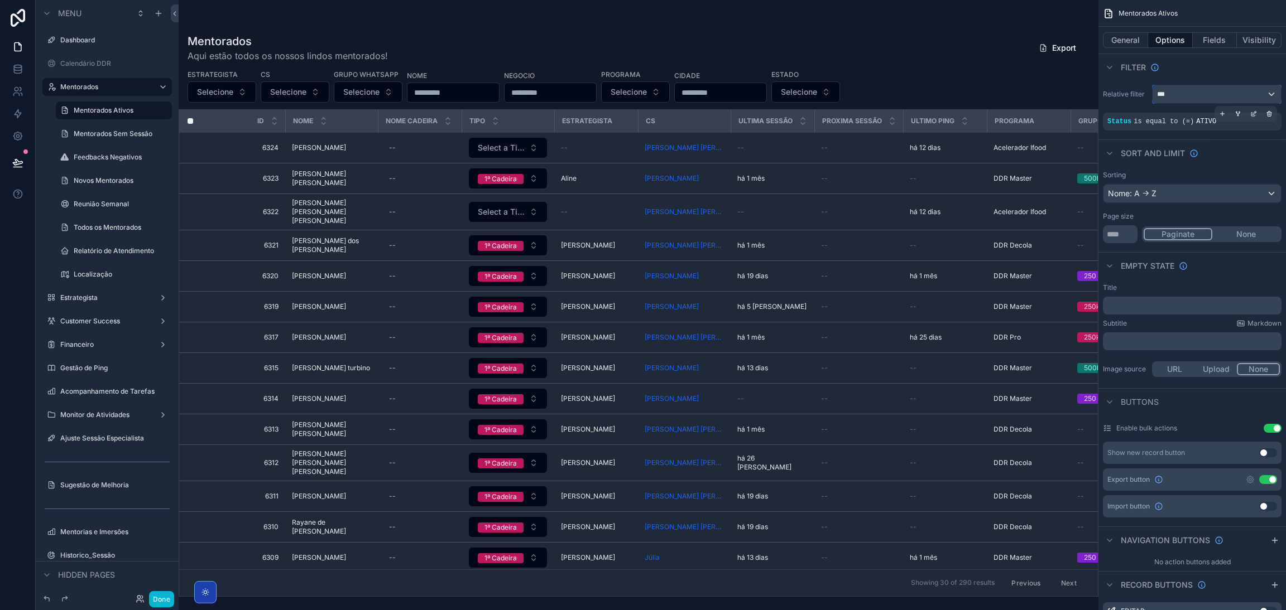
click at [1245, 94] on div "***" at bounding box center [1216, 94] width 128 height 18
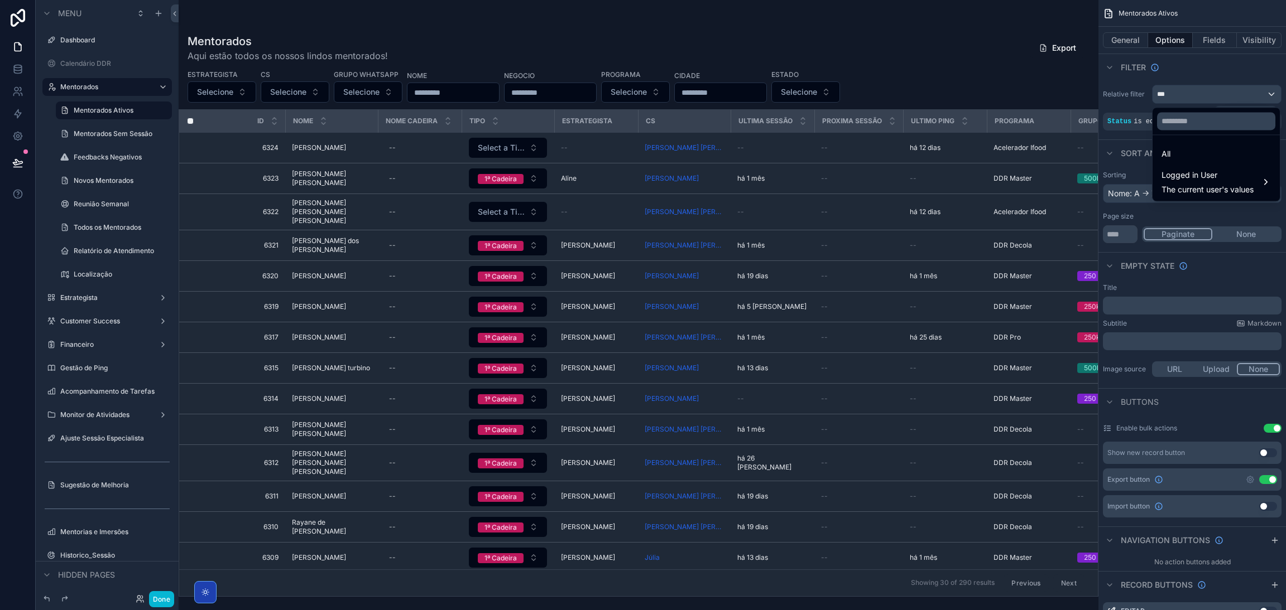
click at [1245, 94] on div "scrollable content" at bounding box center [643, 305] width 1286 height 610
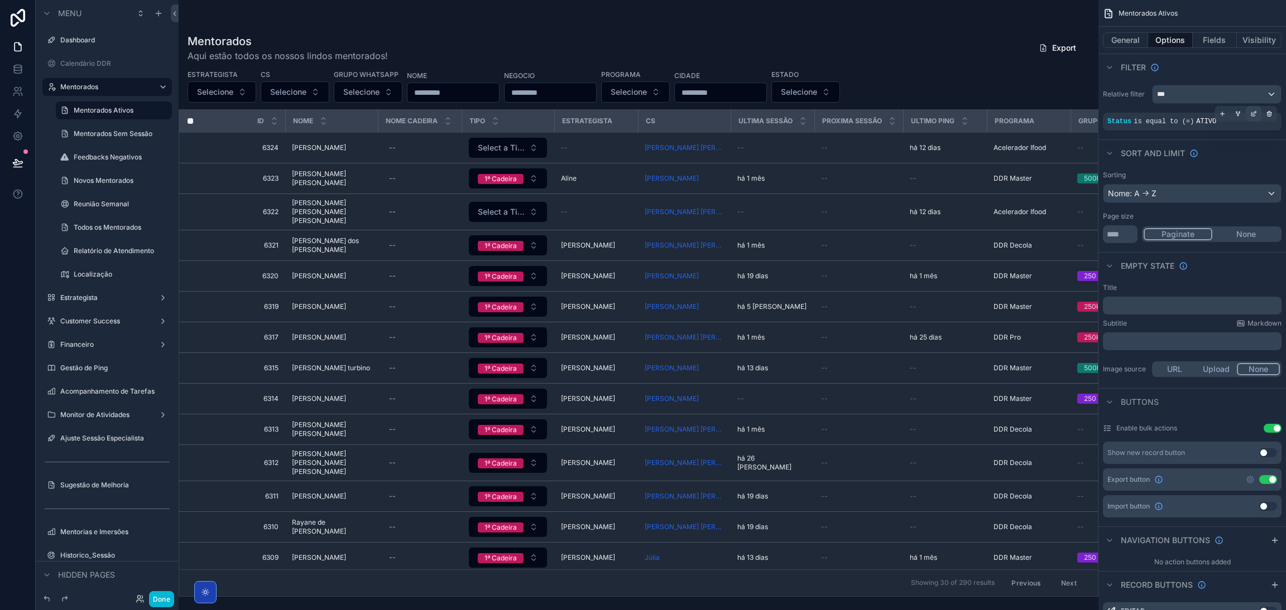
click at [1253, 113] on icon "scrollable content" at bounding box center [1254, 112] width 3 height 3
click at [1073, 108] on span "Is equal to (=)" at bounding box center [1050, 104] width 51 height 11
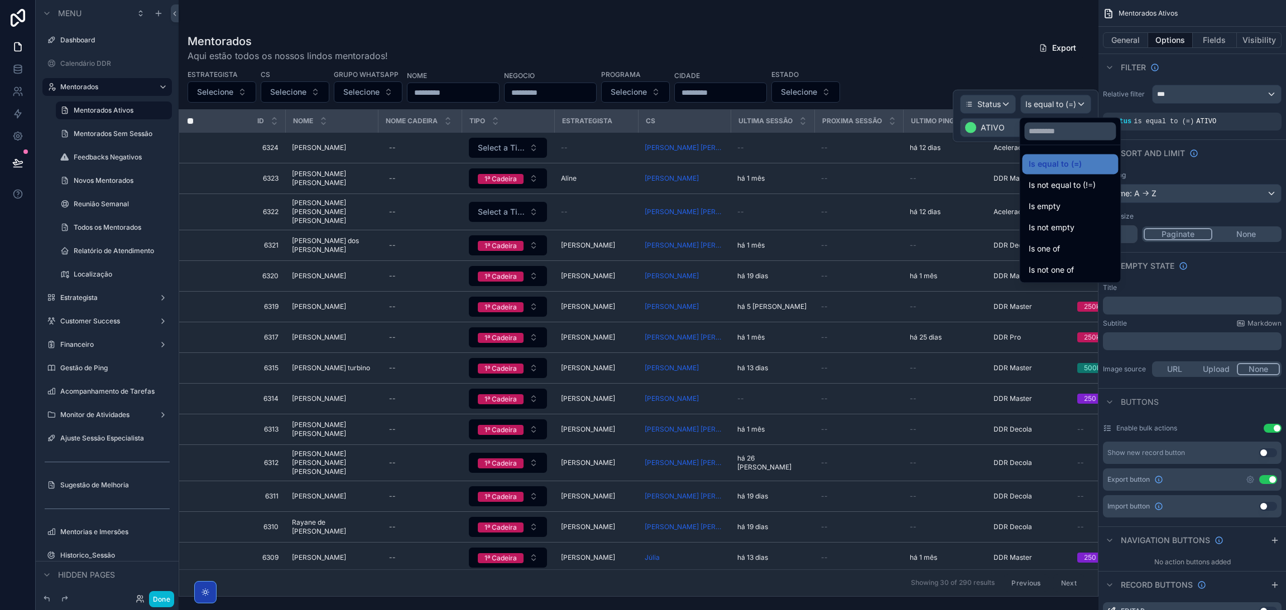
click at [1066, 107] on div at bounding box center [1025, 116] width 146 height 52
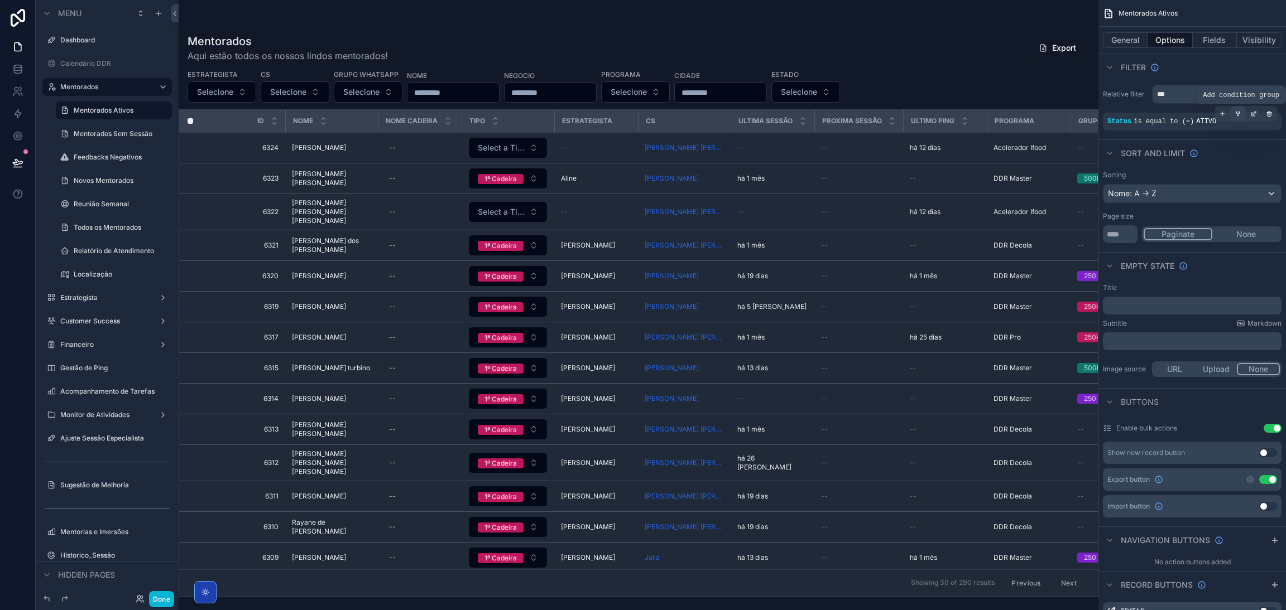
click at [1234, 117] on icon "scrollable content" at bounding box center [1237, 113] width 7 height 7
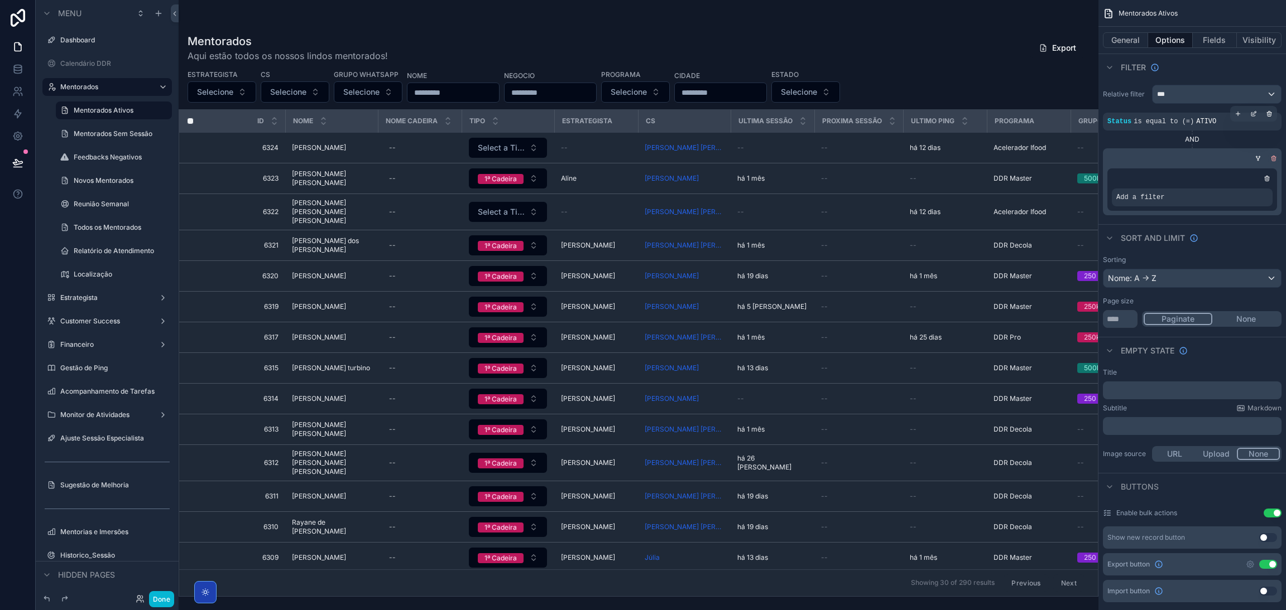
click at [1270, 159] on icon "scrollable content" at bounding box center [1273, 158] width 7 height 7
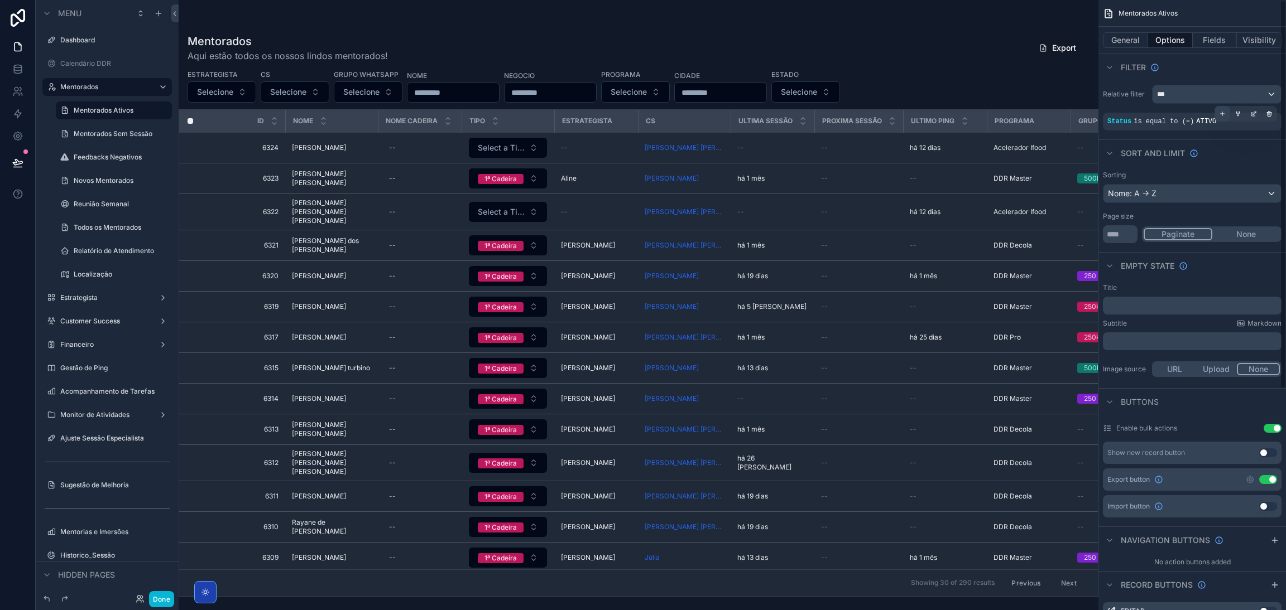
click at [1223, 118] on div "scrollable content" at bounding box center [1222, 114] width 16 height 16
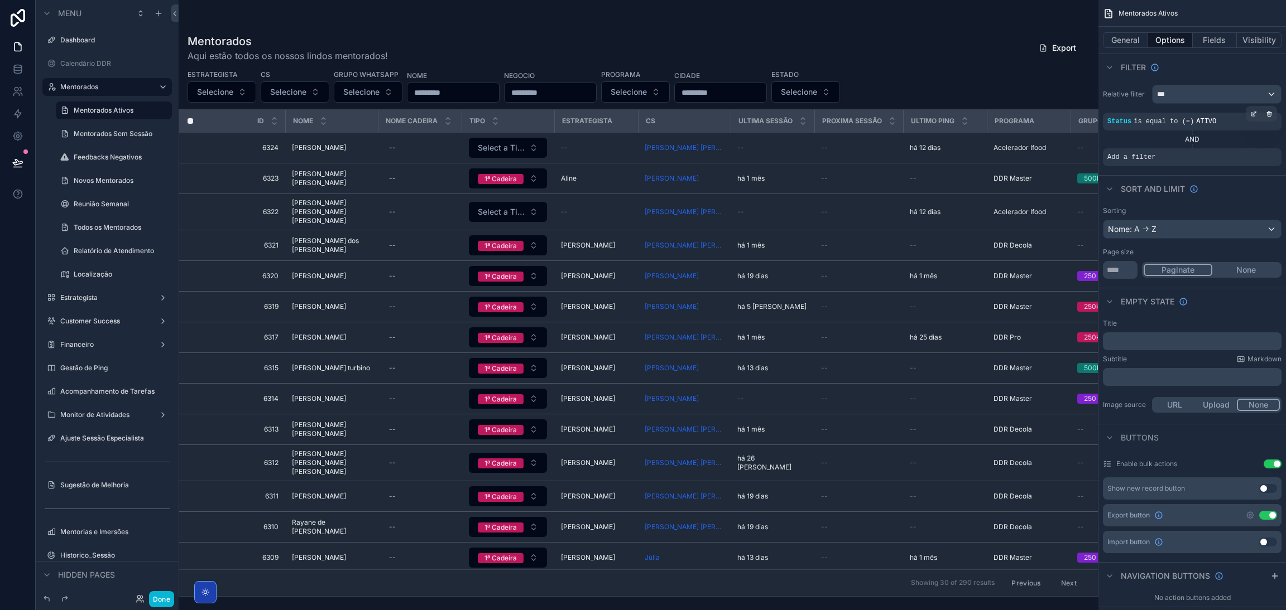
click at [1195, 138] on div "AND" at bounding box center [1192, 139] width 179 height 9
click at [1248, 152] on div "scrollable content" at bounding box center [1253, 150] width 16 height 16
click at [1210, 154] on div "Add a filter" at bounding box center [1192, 157] width 179 height 18
click at [1269, 154] on div "scrollable content" at bounding box center [1269, 150] width 16 height 16
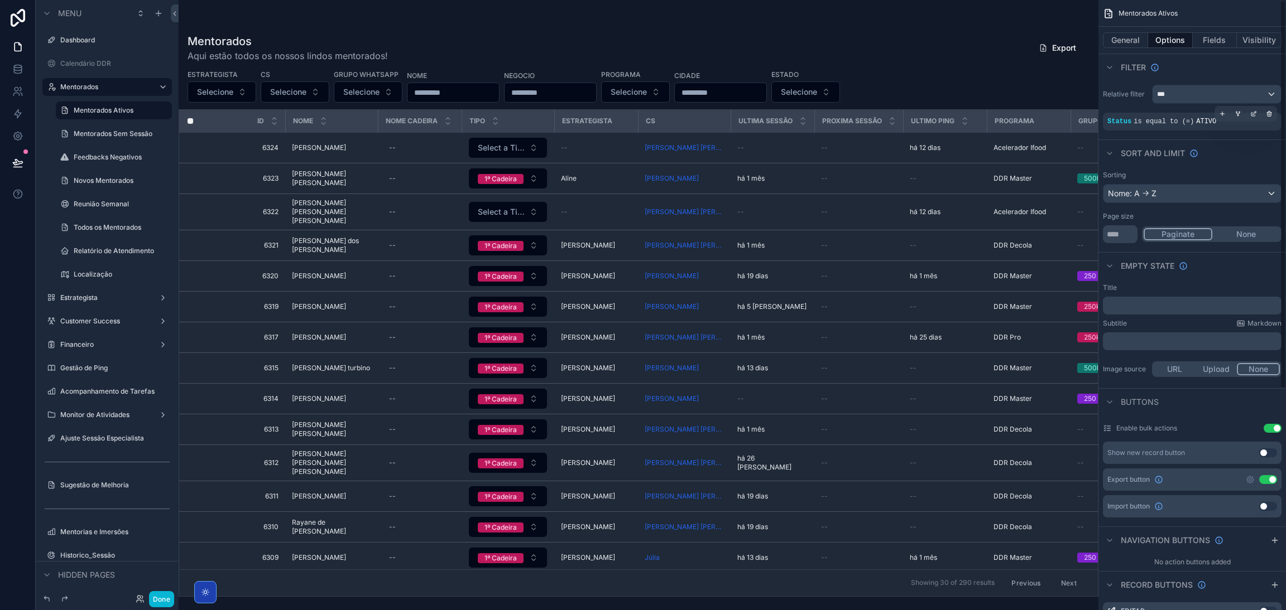
click at [1198, 130] on div "Status is equal to (=) ATIVO" at bounding box center [1192, 122] width 179 height 18
click at [1221, 97] on div "***" at bounding box center [1216, 94] width 128 height 18
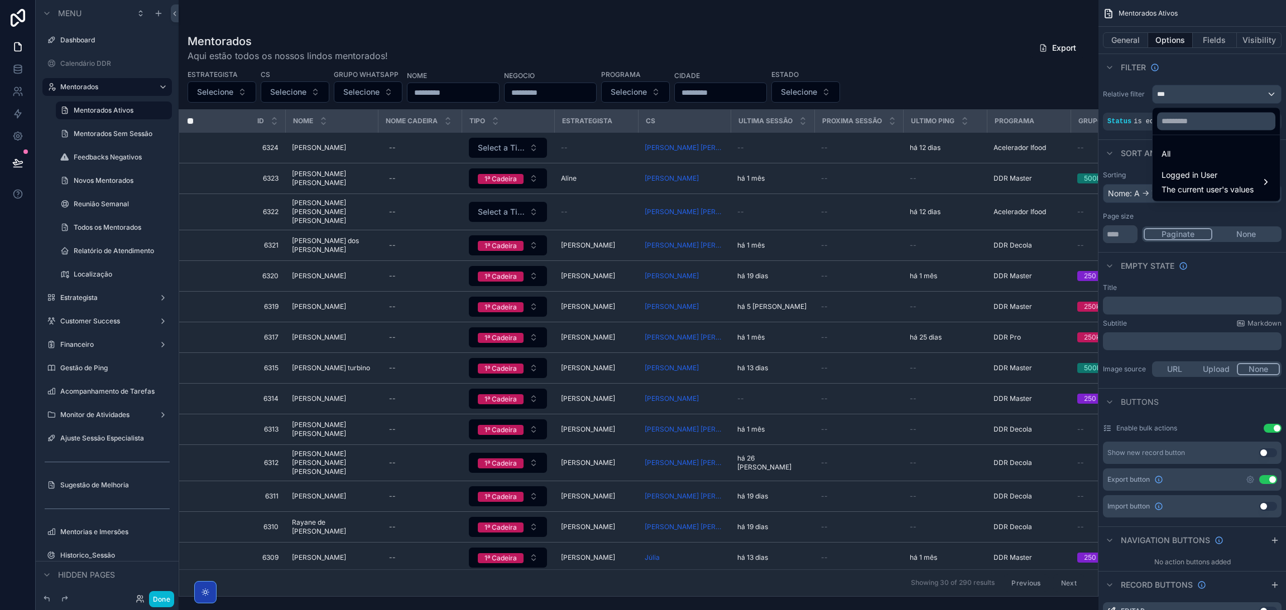
click at [1221, 97] on div "scrollable content" at bounding box center [643, 305] width 1286 height 610
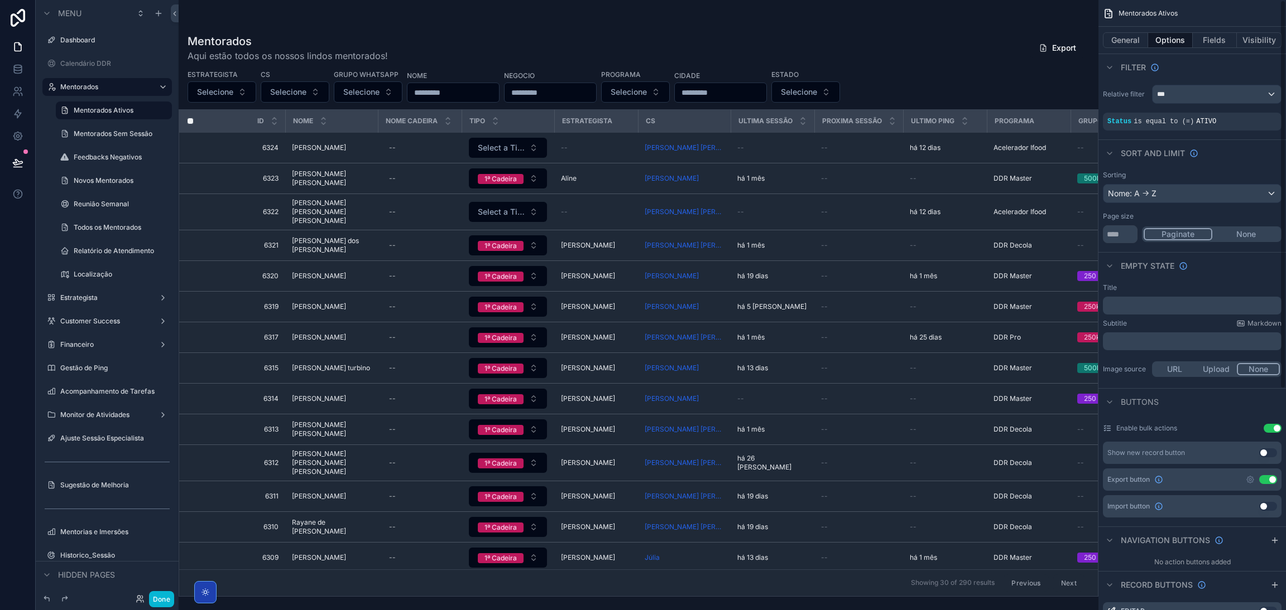
click at [0, 0] on div "scrollable content" at bounding box center [0, 0] width 0 height 0
click at [1074, 131] on div "ATIVO" at bounding box center [1025, 128] width 130 height 18
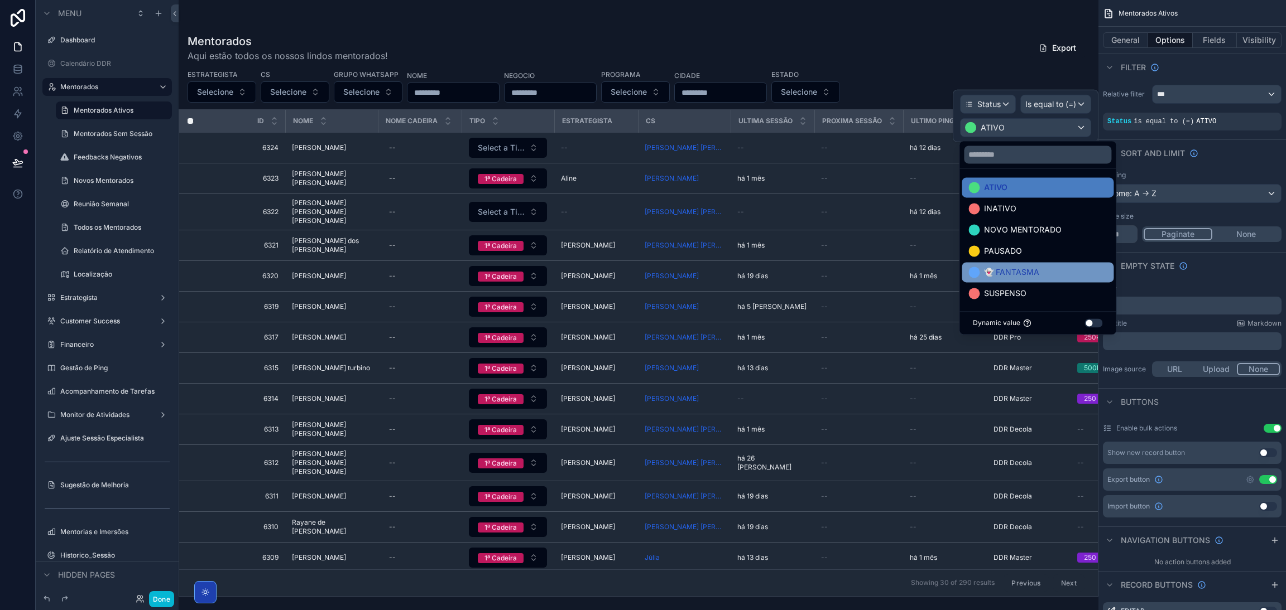
click at [1050, 265] on div "👻 FANTASMA" at bounding box center [1037, 272] width 152 height 20
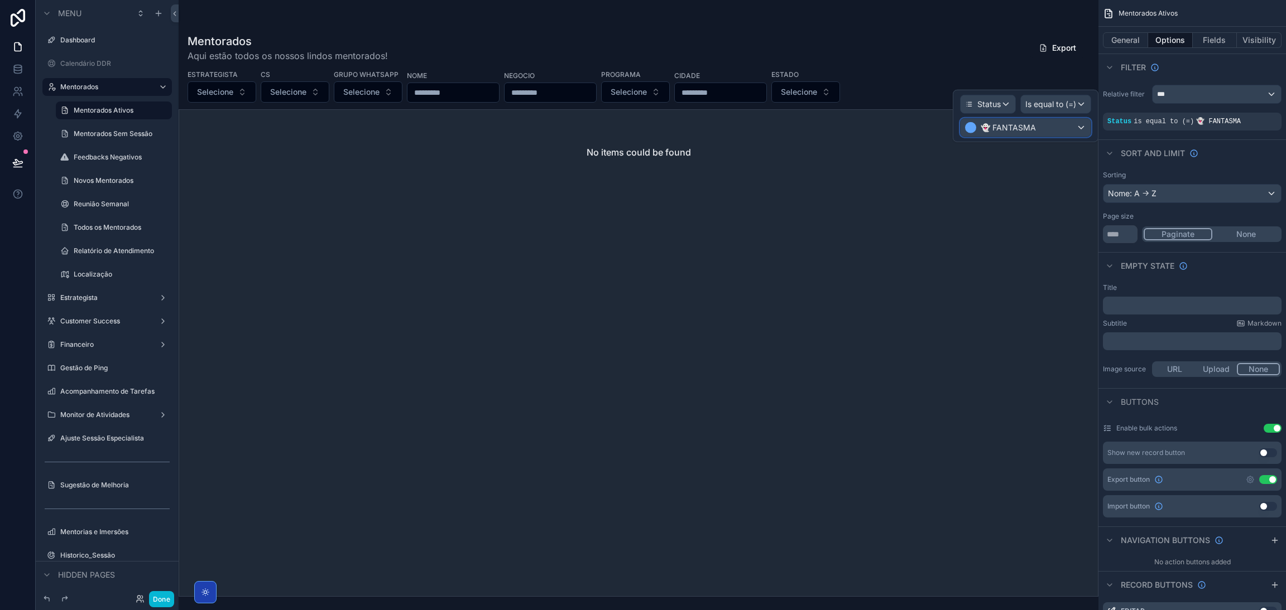
click at [1002, 129] on span "👻 FANTASMA" at bounding box center [1007, 127] width 55 height 11
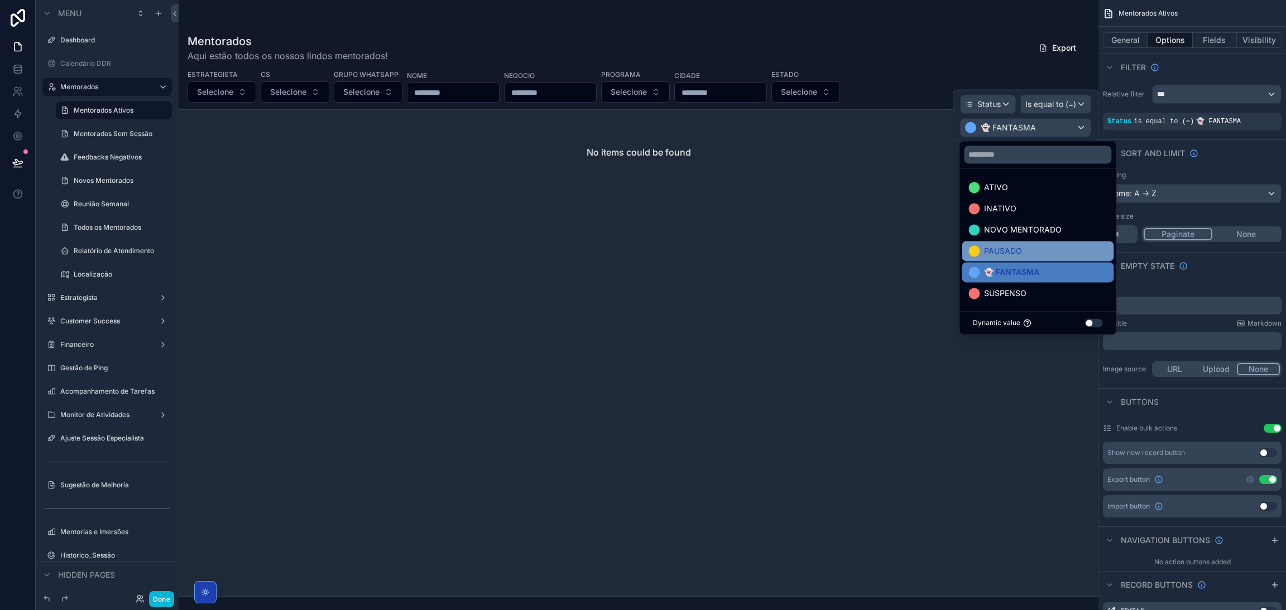
click at [1017, 251] on span "PAUSADO" at bounding box center [1003, 250] width 38 height 13
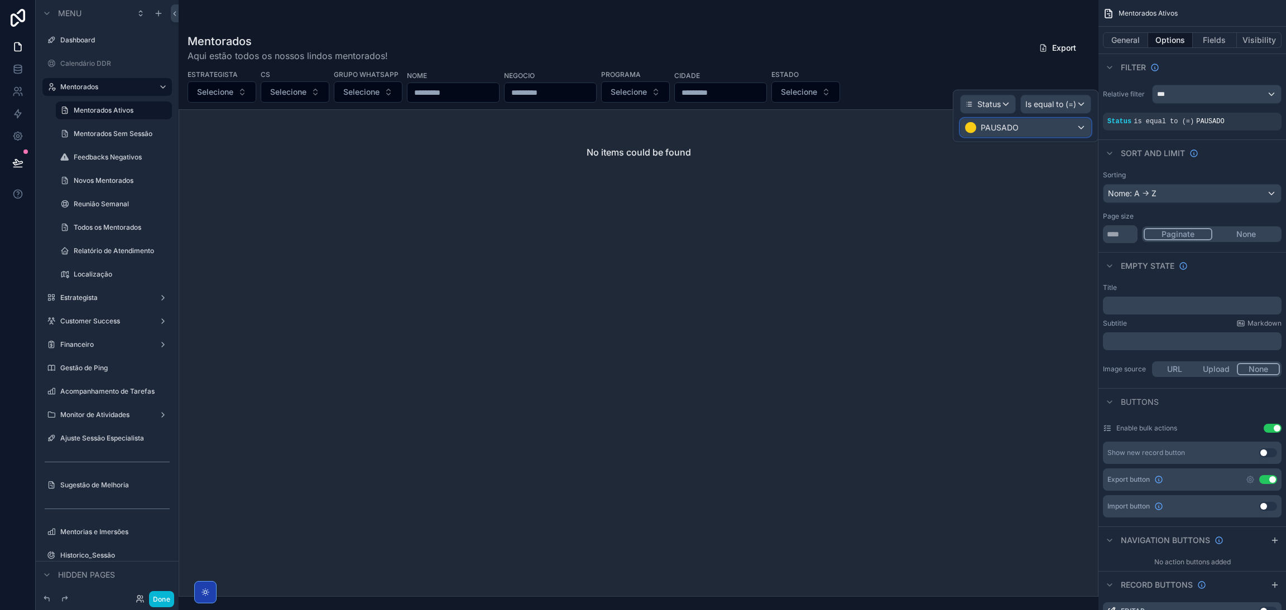
click at [1018, 134] on div "PAUSADO" at bounding box center [1025, 128] width 130 height 18
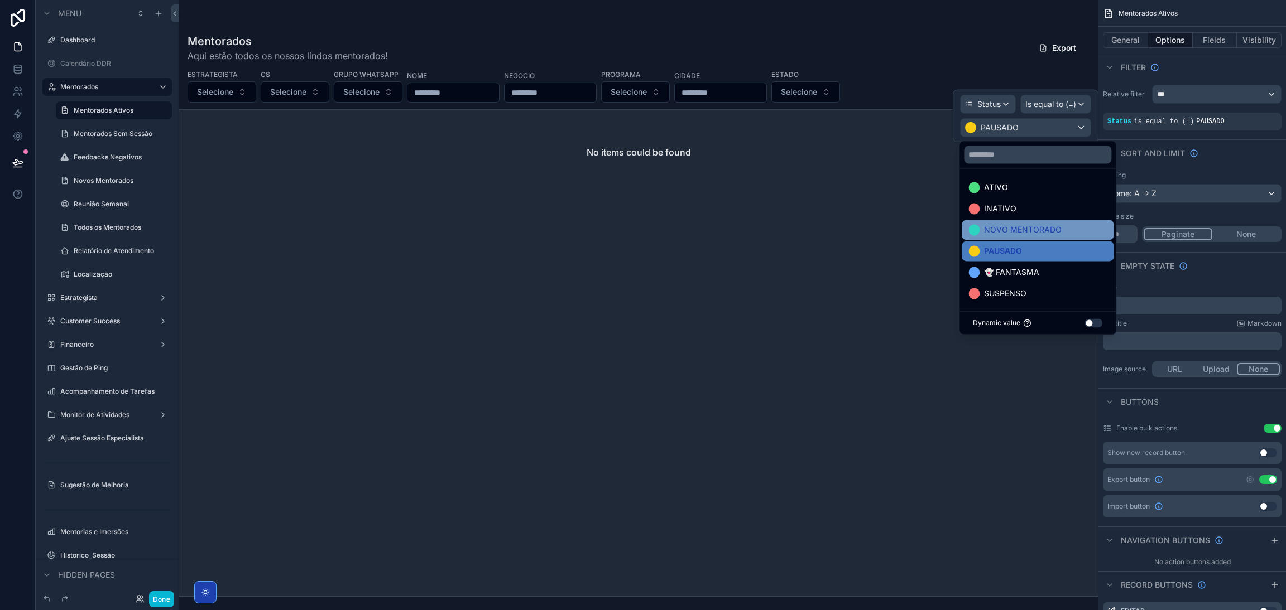
click at [1023, 226] on span "NOVO MENTORADO" at bounding box center [1023, 229] width 78 height 13
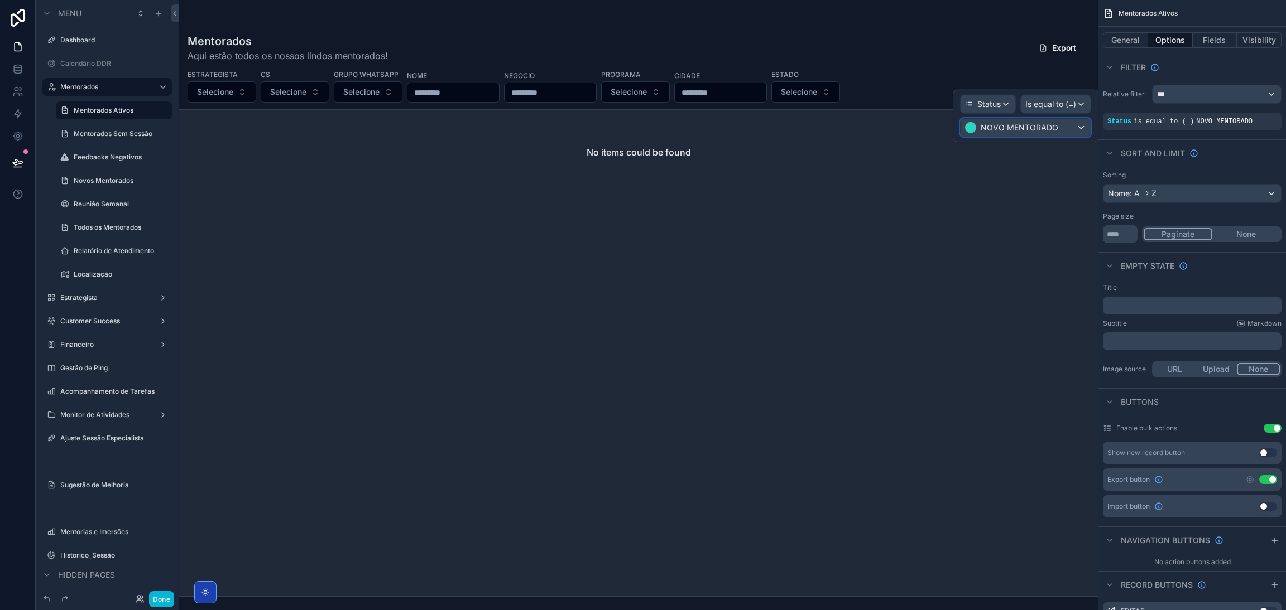
click at [1019, 135] on div "NOVO MENTORADO" at bounding box center [1025, 128] width 130 height 18
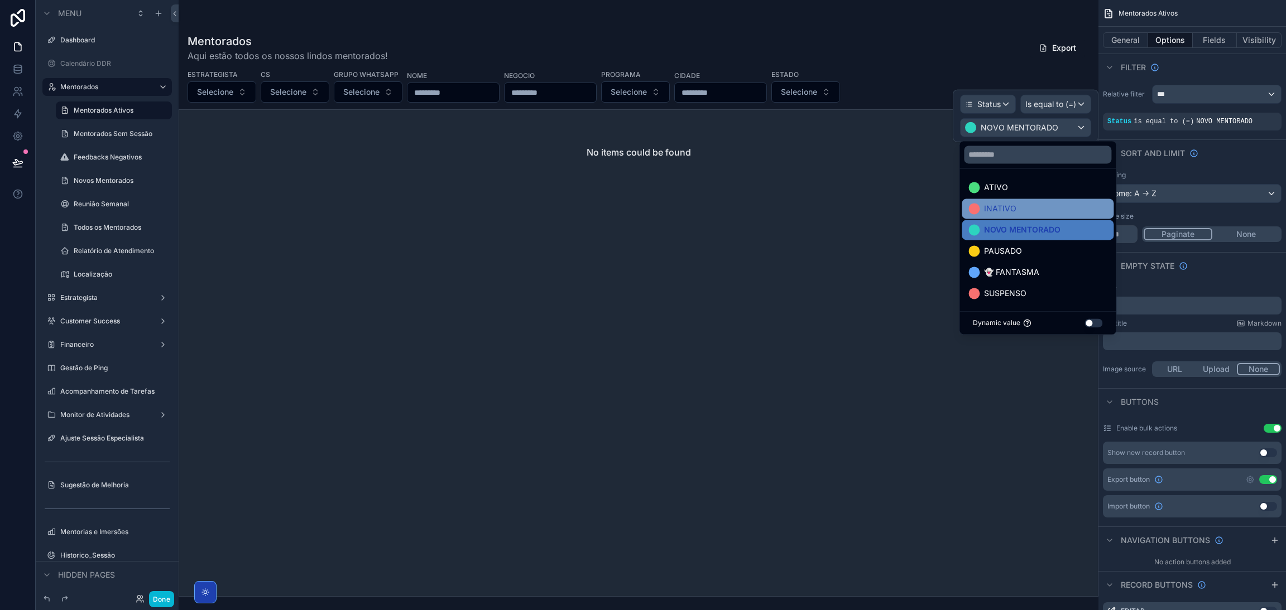
click at [1016, 204] on div "INATIVO" at bounding box center [1037, 208] width 138 height 13
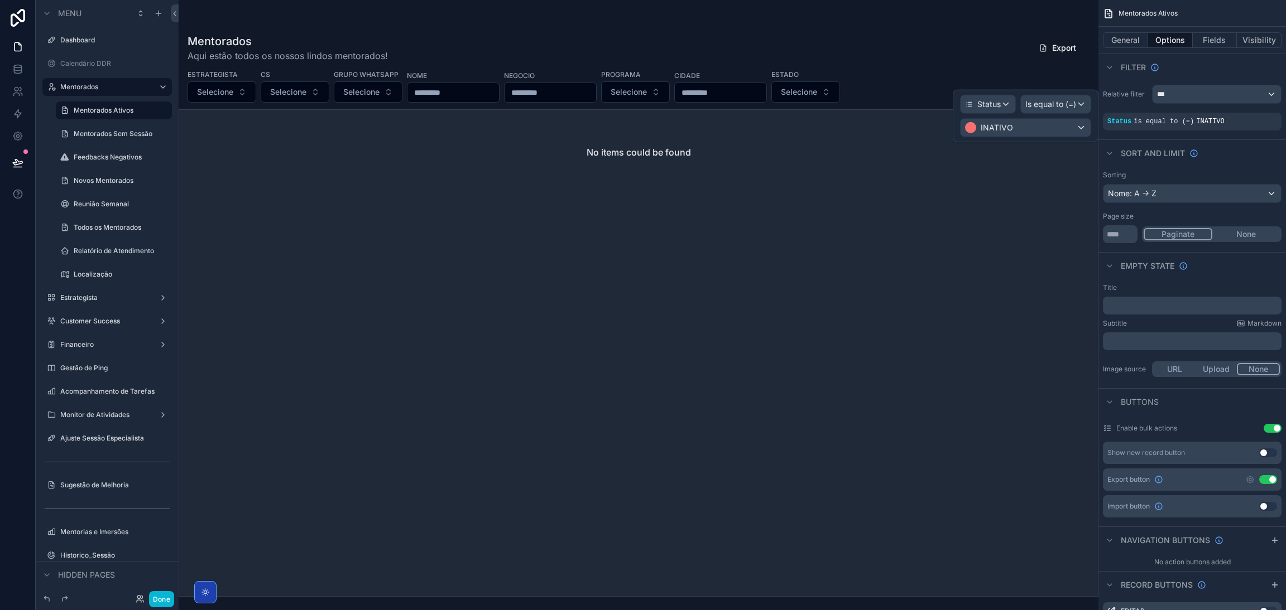
click at [1006, 139] on div "Status Is equal to (=) INATIVO" at bounding box center [1025, 116] width 146 height 52
click at [1003, 130] on span "INATIVO" at bounding box center [996, 127] width 32 height 11
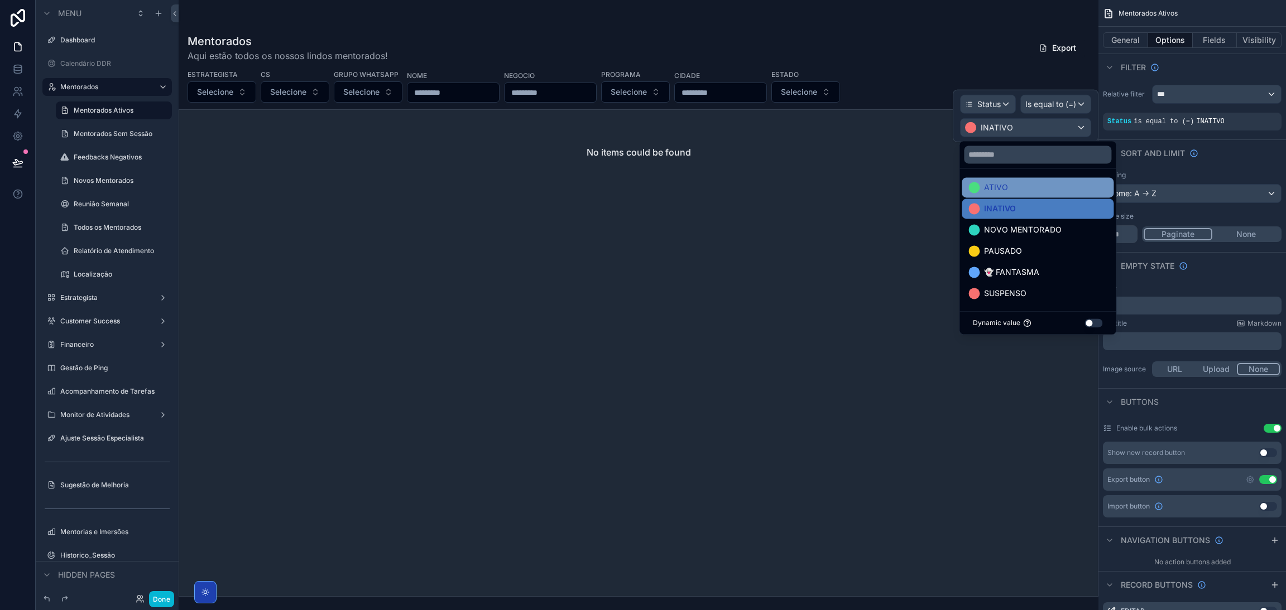
click at [1011, 181] on div "ATIVO" at bounding box center [1037, 187] width 138 height 13
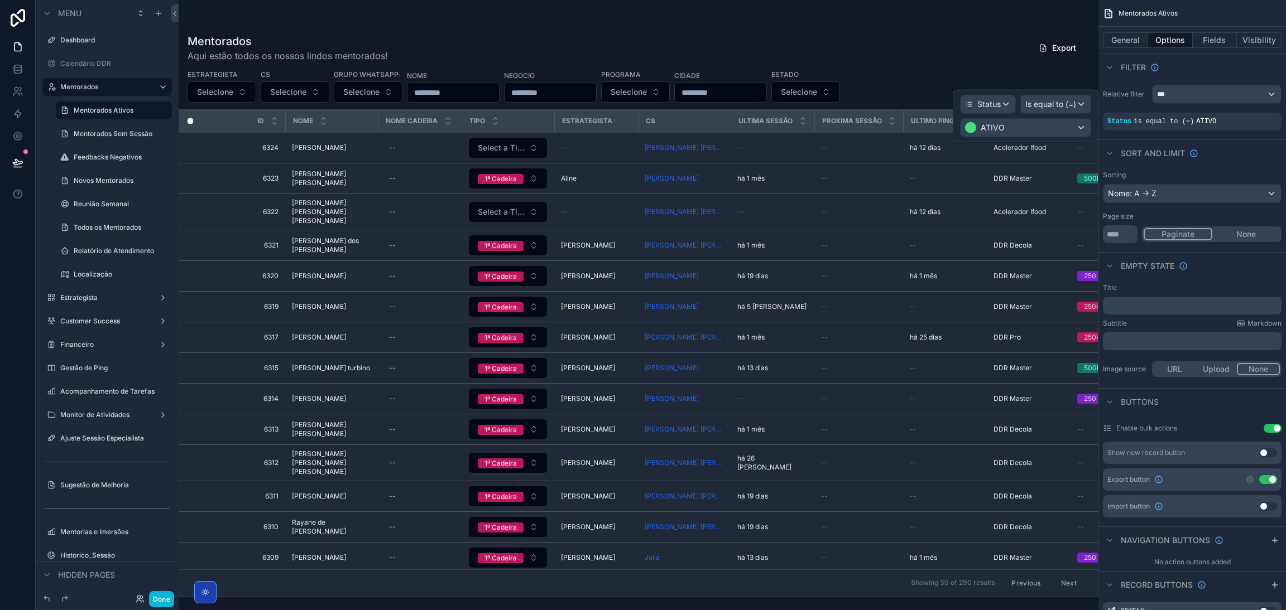
click at [1065, 70] on div "Mentorados Aqui estão todos os nossos lindos mentorados! Export Estrategista Se…" at bounding box center [639, 312] width 920 height 570
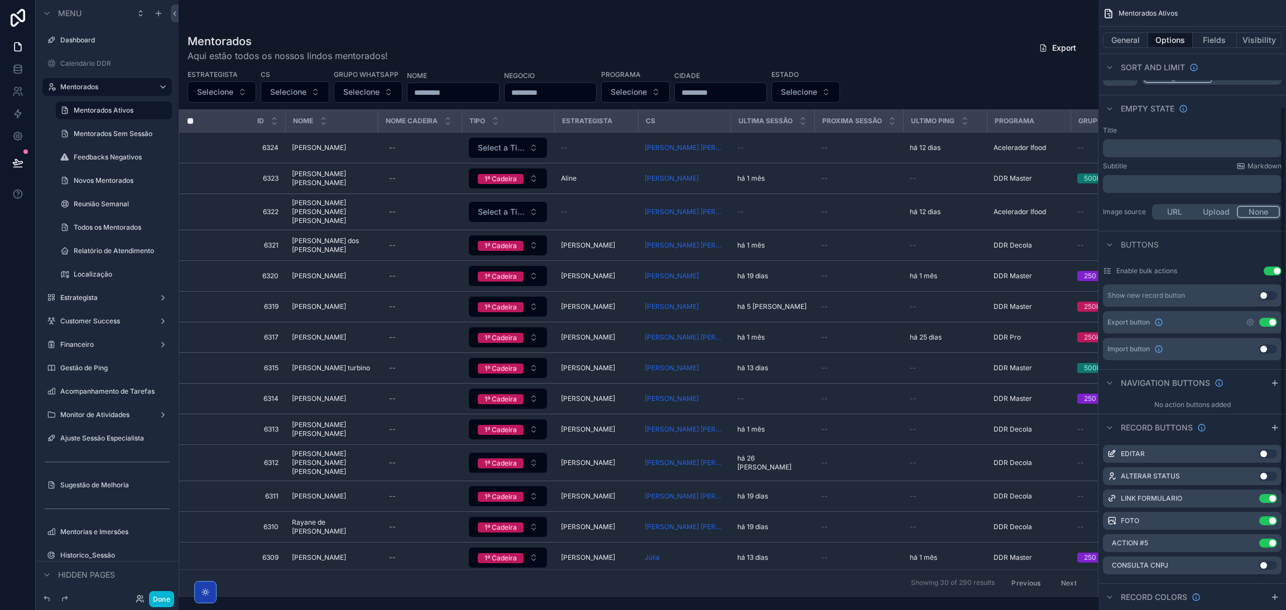
scroll to position [167, 0]
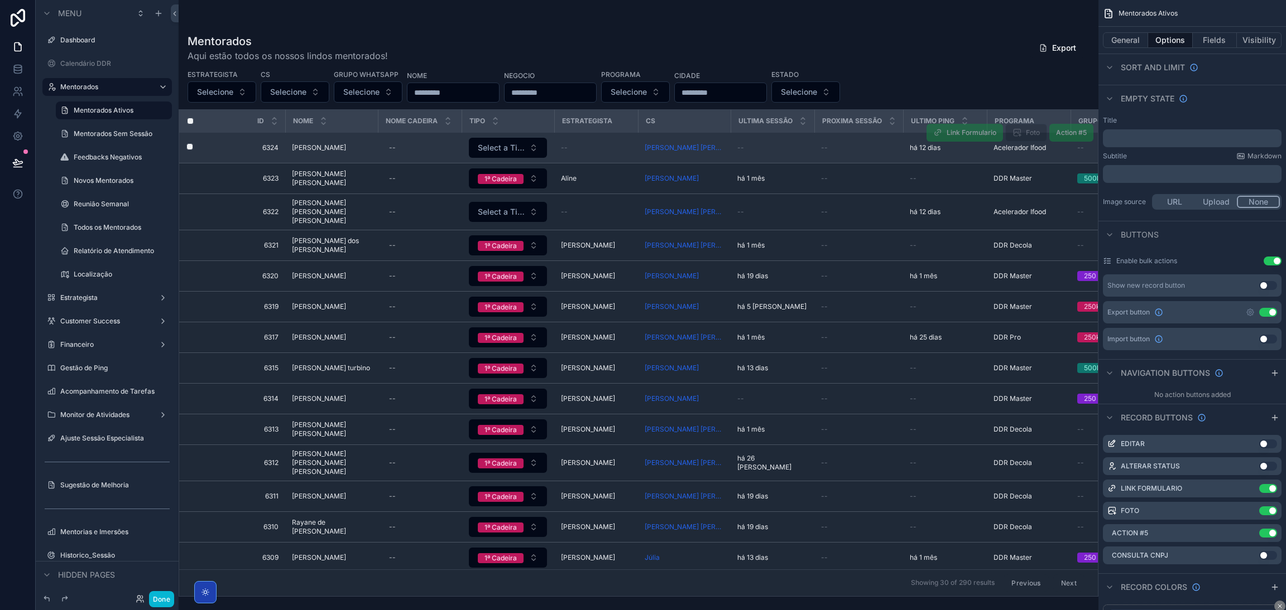
click at [311, 155] on td "Leandro Moreira Carrijo Leandro Moreira Carrijo" at bounding box center [331, 148] width 93 height 31
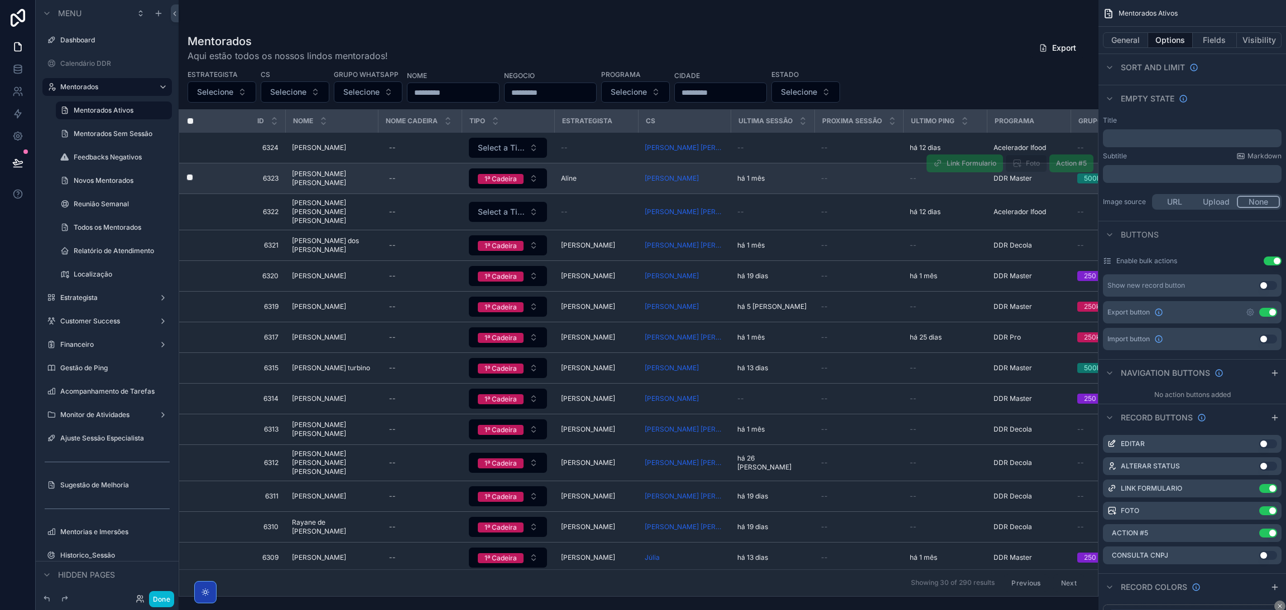
click at [333, 175] on span "Eduardo de Araujo Ribeiro" at bounding box center [331, 179] width 79 height 18
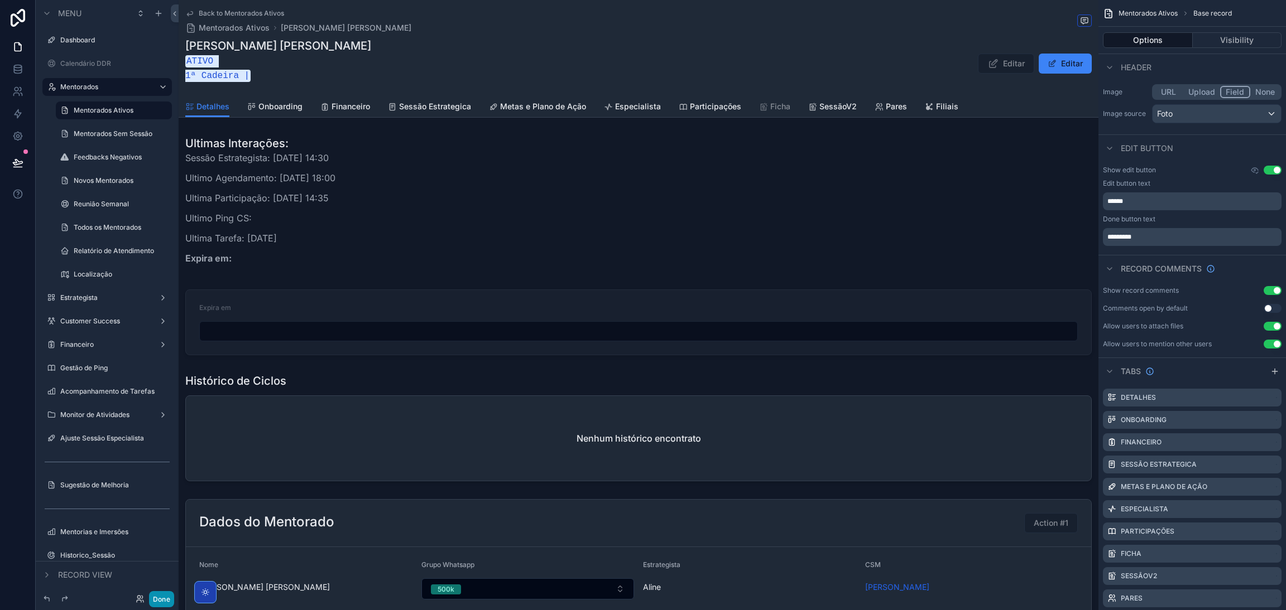
click at [166, 602] on button "Done" at bounding box center [161, 599] width 25 height 16
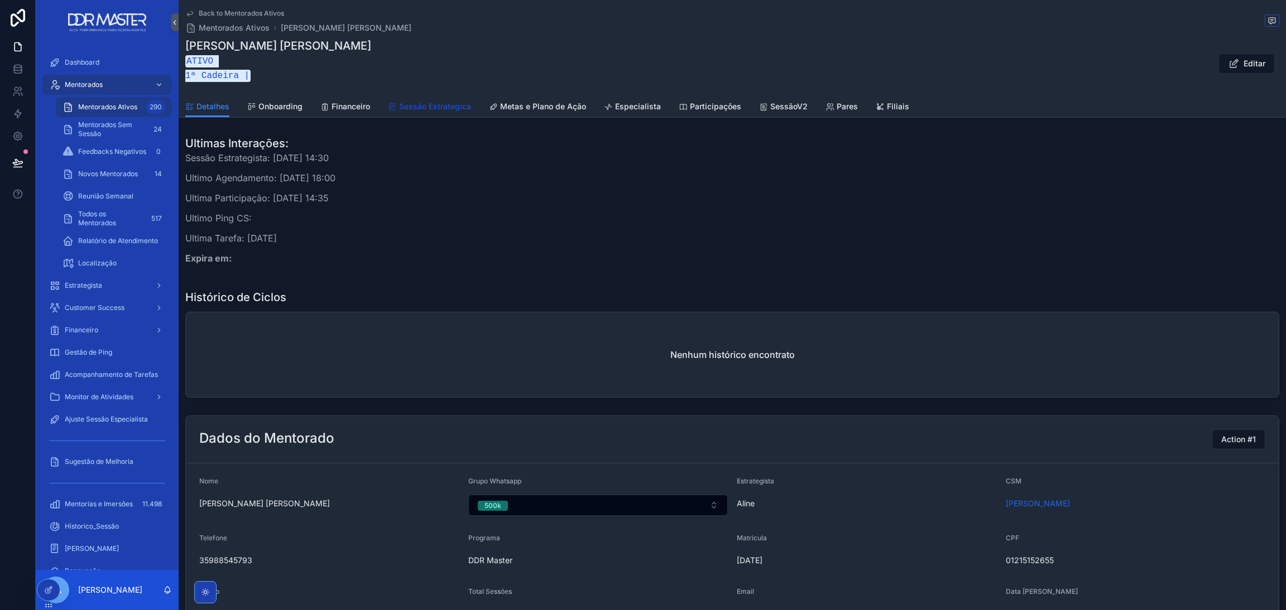
click at [429, 110] on link "Sessão Estrategica" at bounding box center [429, 108] width 83 height 22
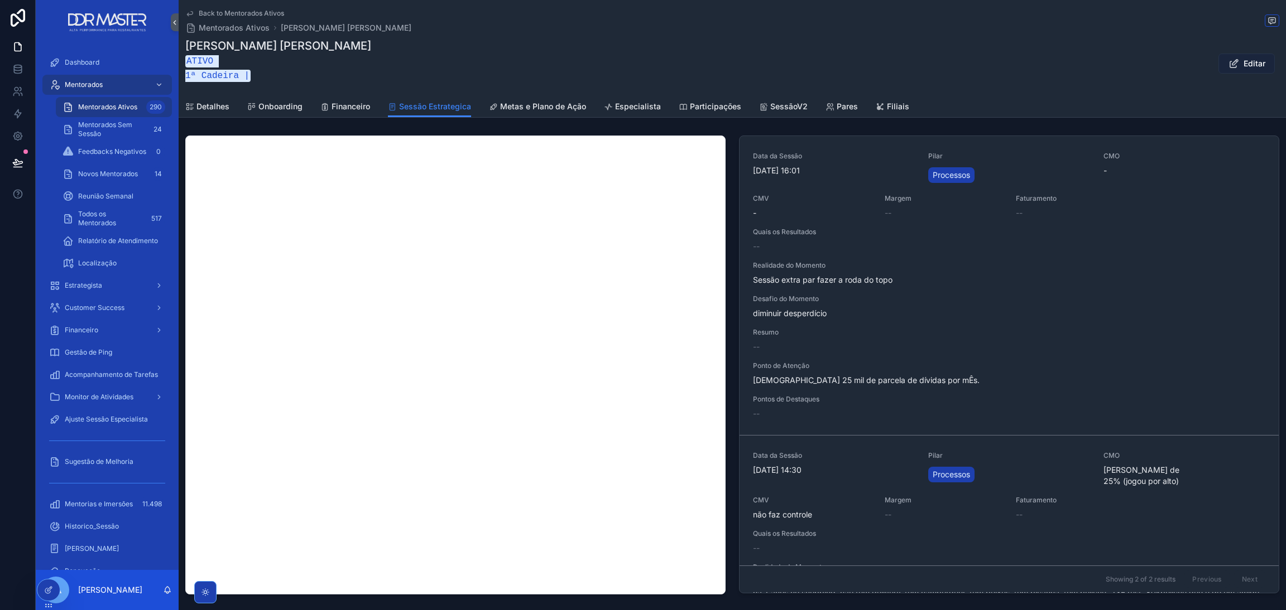
click at [1233, 63] on button "Editar" at bounding box center [1246, 64] width 56 height 20
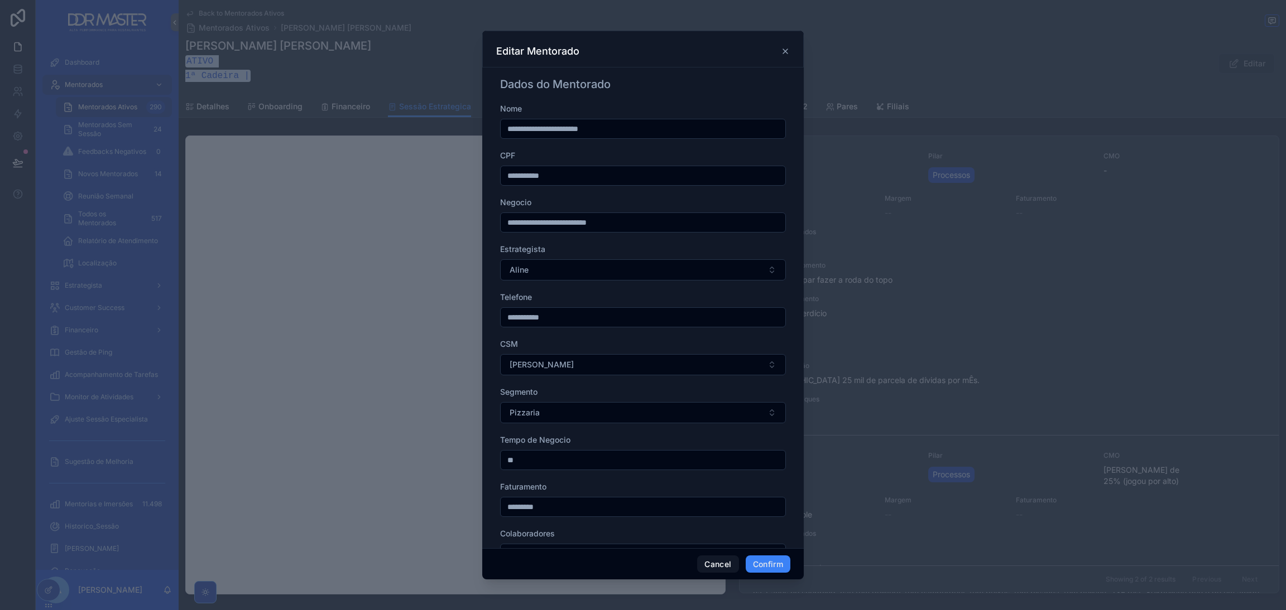
click at [787, 55] on icon at bounding box center [785, 51] width 9 height 9
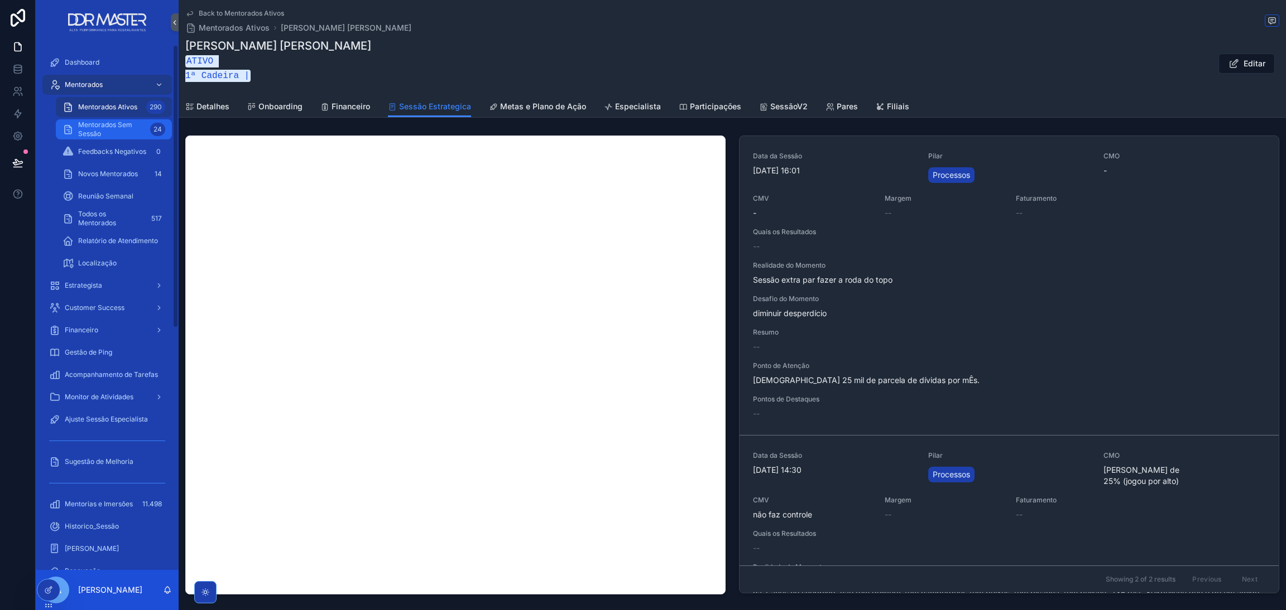
click at [69, 132] on icon "scrollable content" at bounding box center [67, 129] width 11 height 11
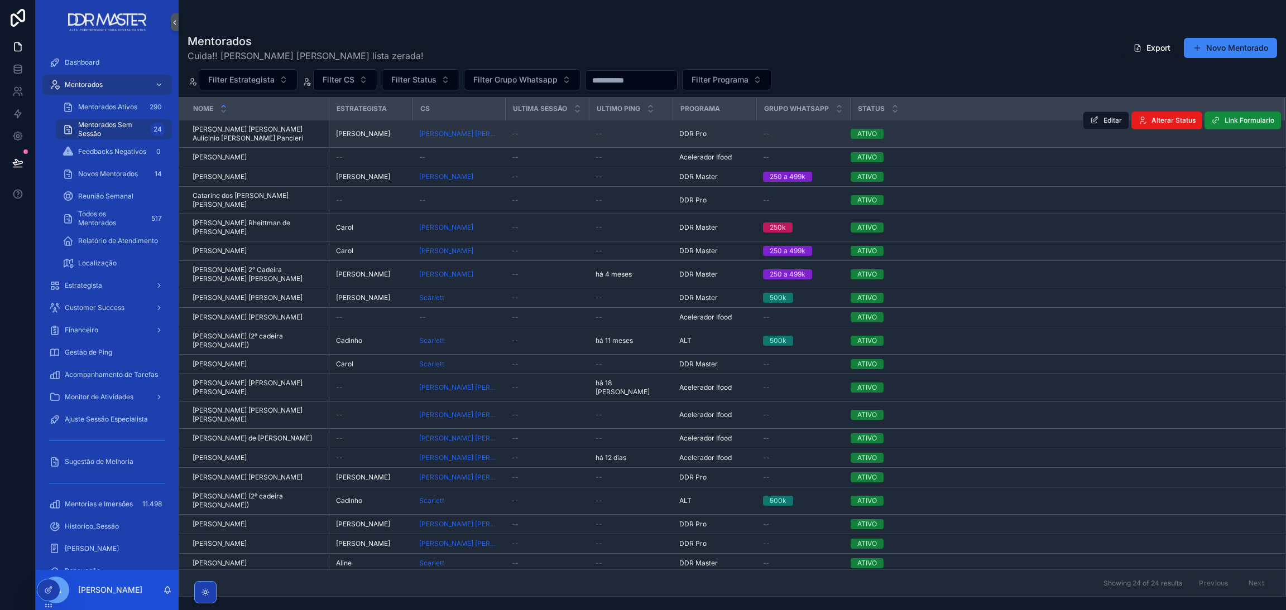
click at [871, 129] on span "ATIVO" at bounding box center [866, 134] width 33 height 10
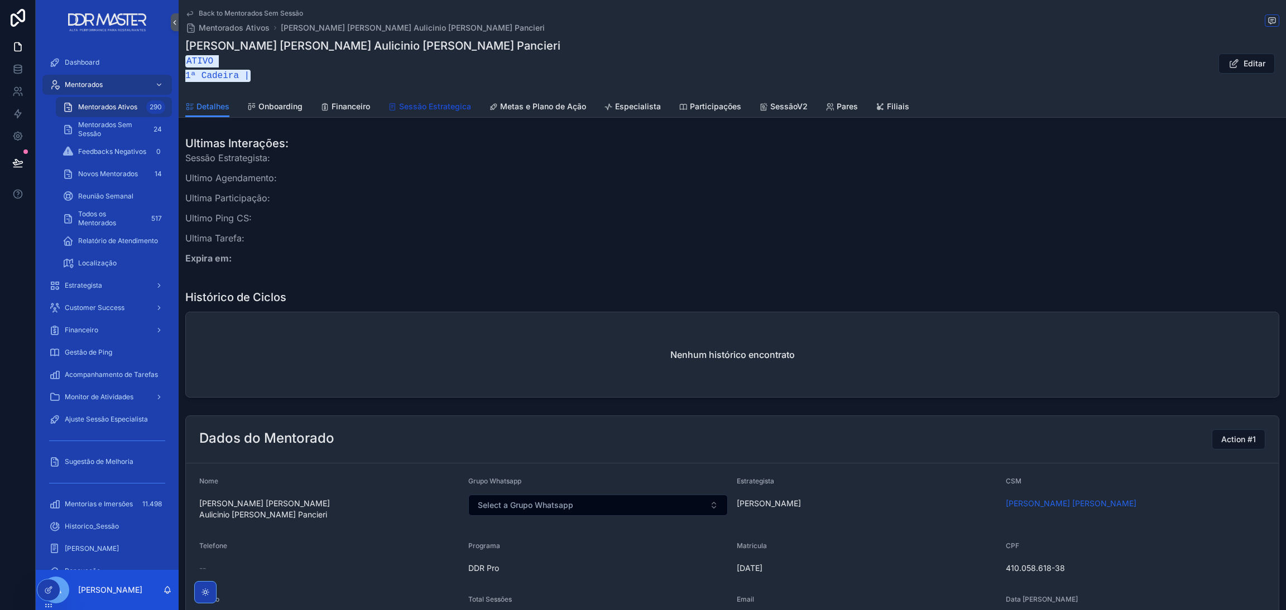
click at [422, 102] on span "Sessão Estrategica" at bounding box center [435, 106] width 72 height 11
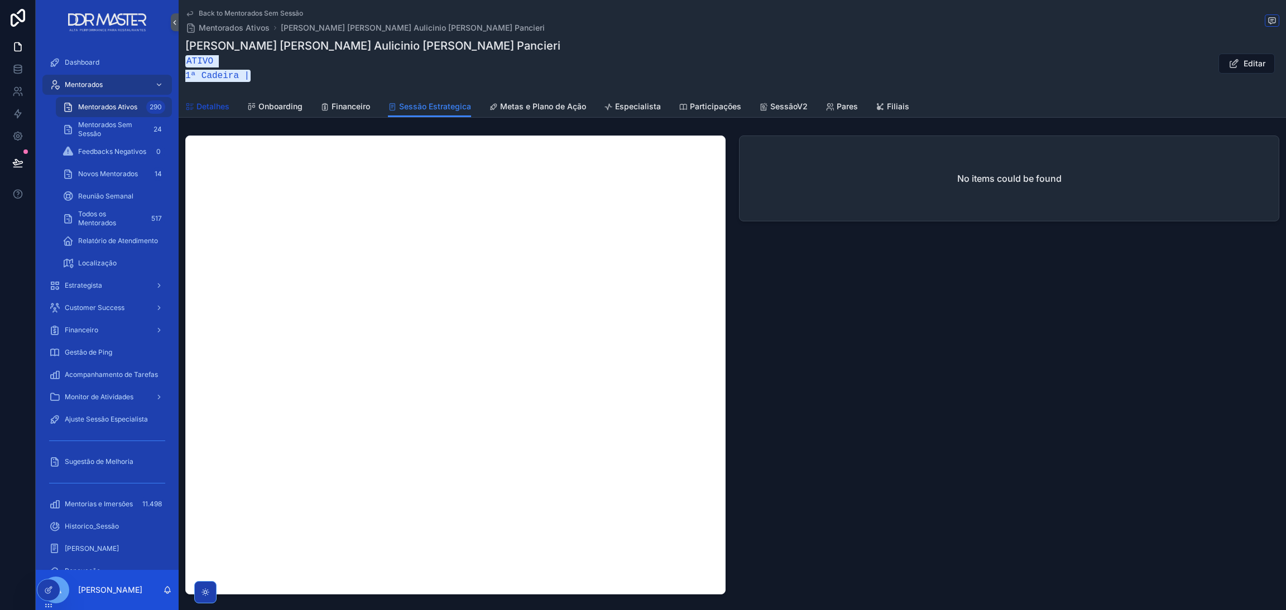
click at [218, 102] on span "Detalhes" at bounding box center [212, 106] width 33 height 11
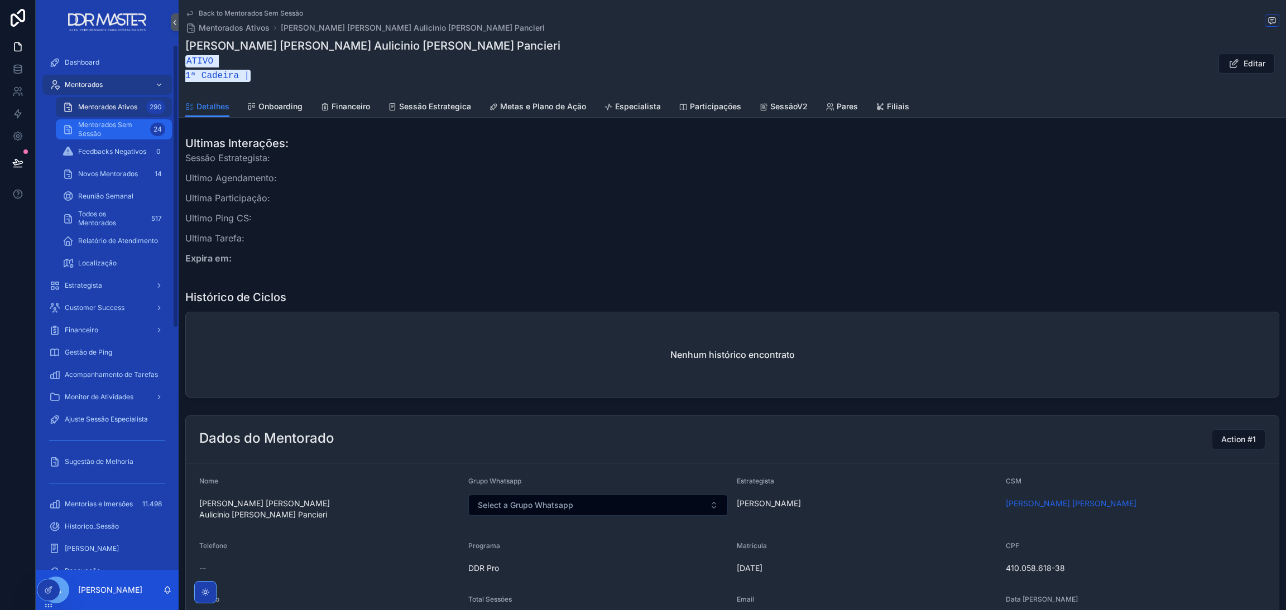
click at [116, 107] on span "Mentorados Ativos" at bounding box center [107, 107] width 59 height 9
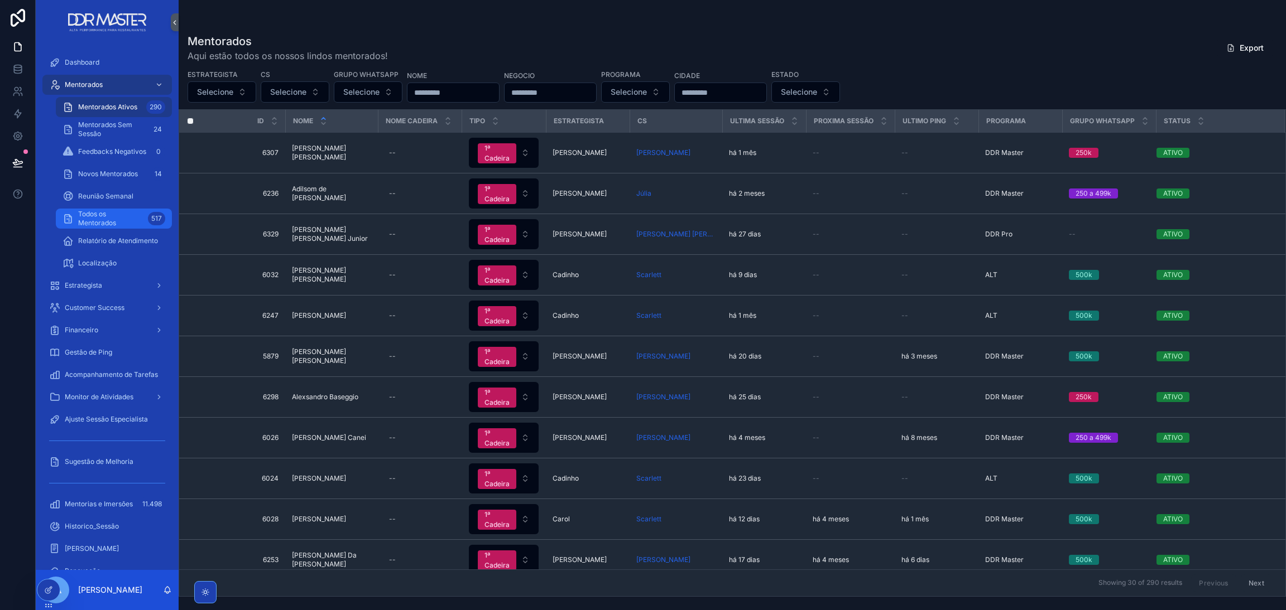
click at [109, 211] on span "Todos os Mentorados" at bounding box center [110, 219] width 65 height 18
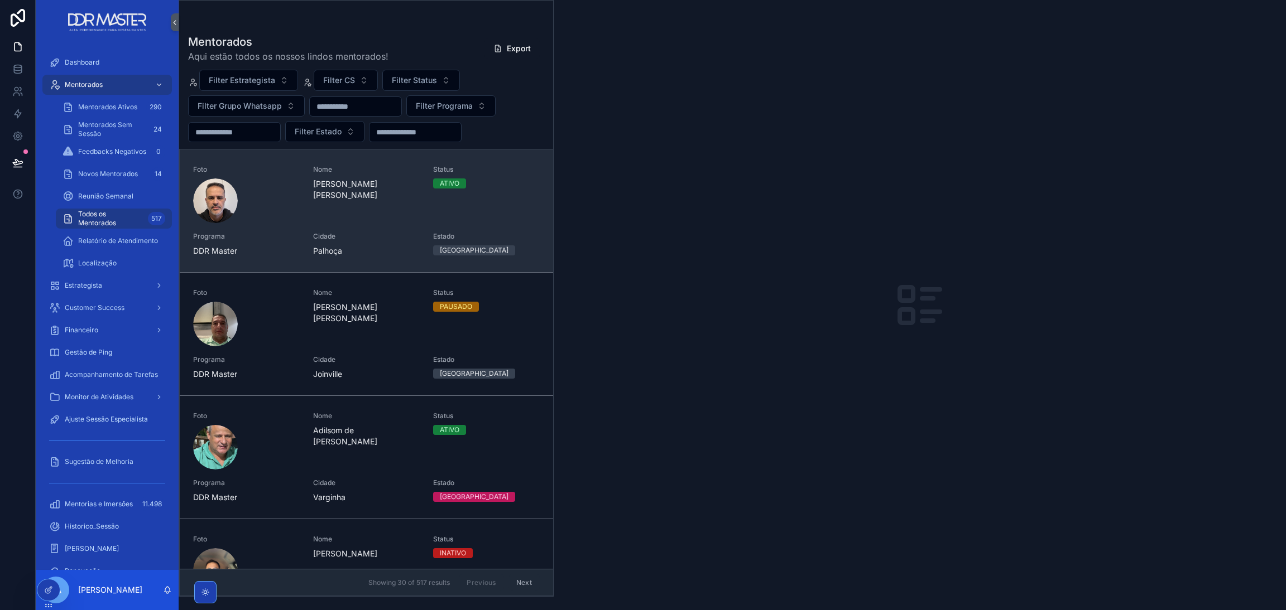
click at [383, 213] on div "Nome Adair Ribeiro da Silva Neto" at bounding box center [366, 194] width 107 height 58
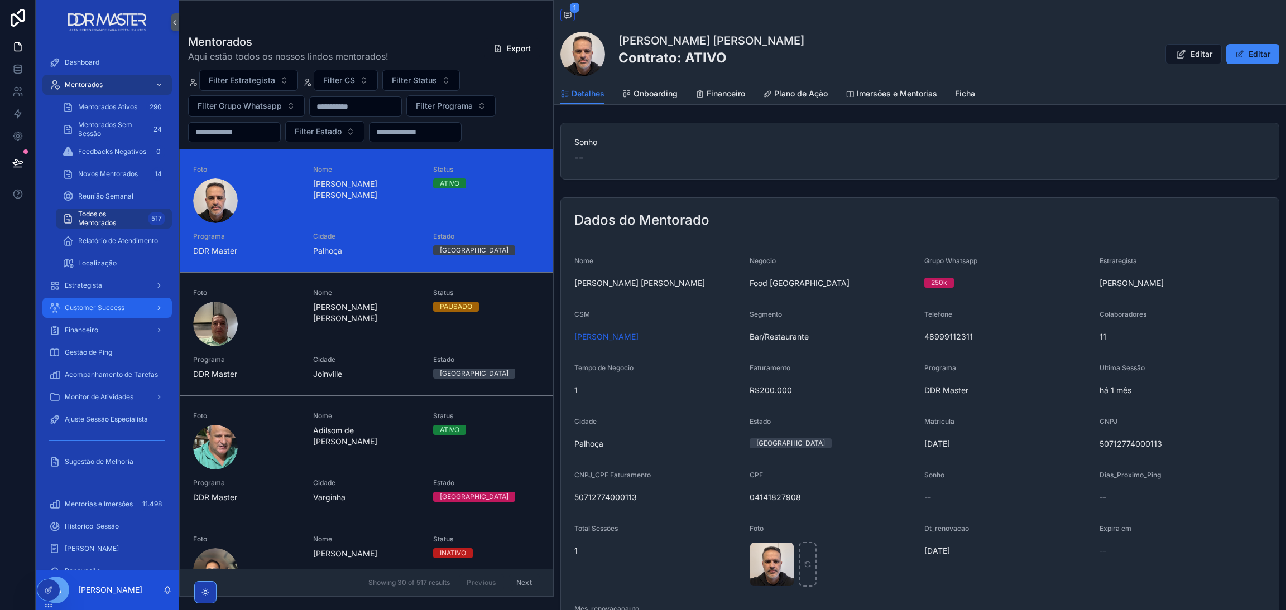
click at [158, 309] on icon "scrollable content" at bounding box center [159, 308] width 2 height 4
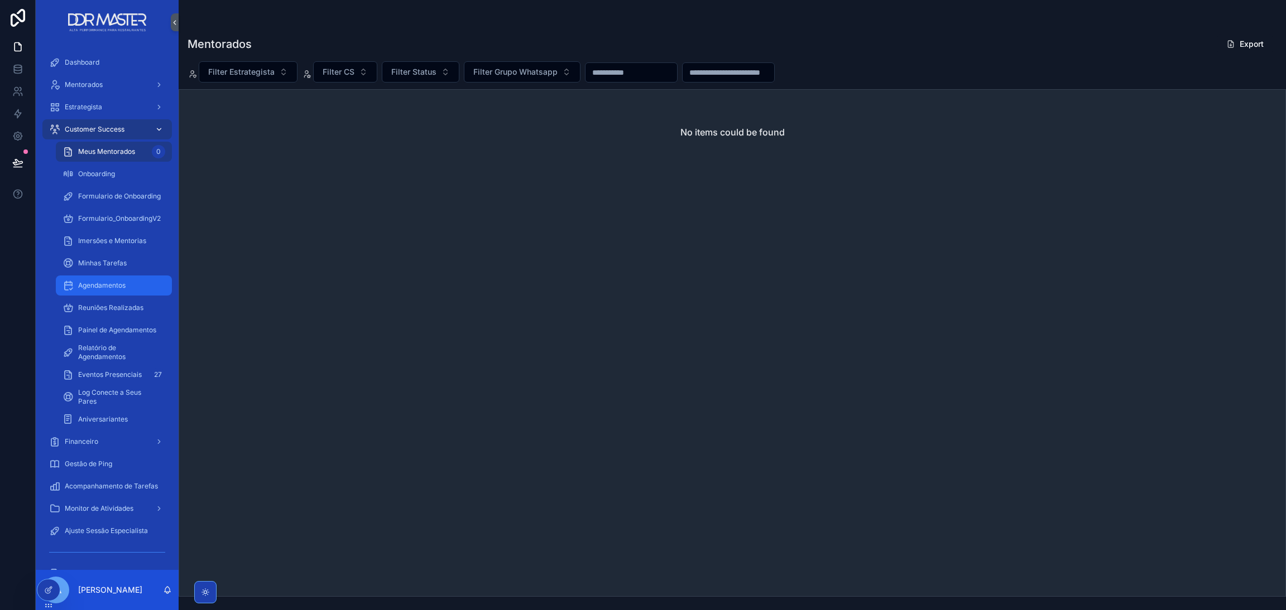
click at [108, 281] on span "Agendamentos" at bounding box center [101, 285] width 47 height 9
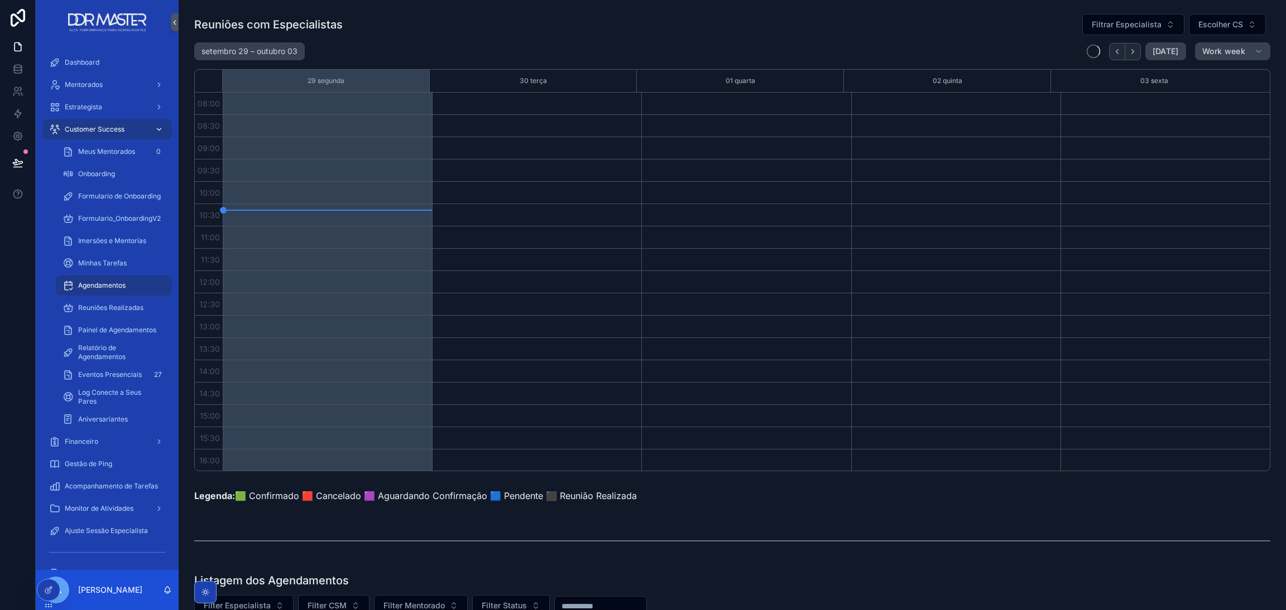
scroll to position [113, 0]
click at [118, 323] on div "Painel de Agendamentos" at bounding box center [113, 330] width 103 height 18
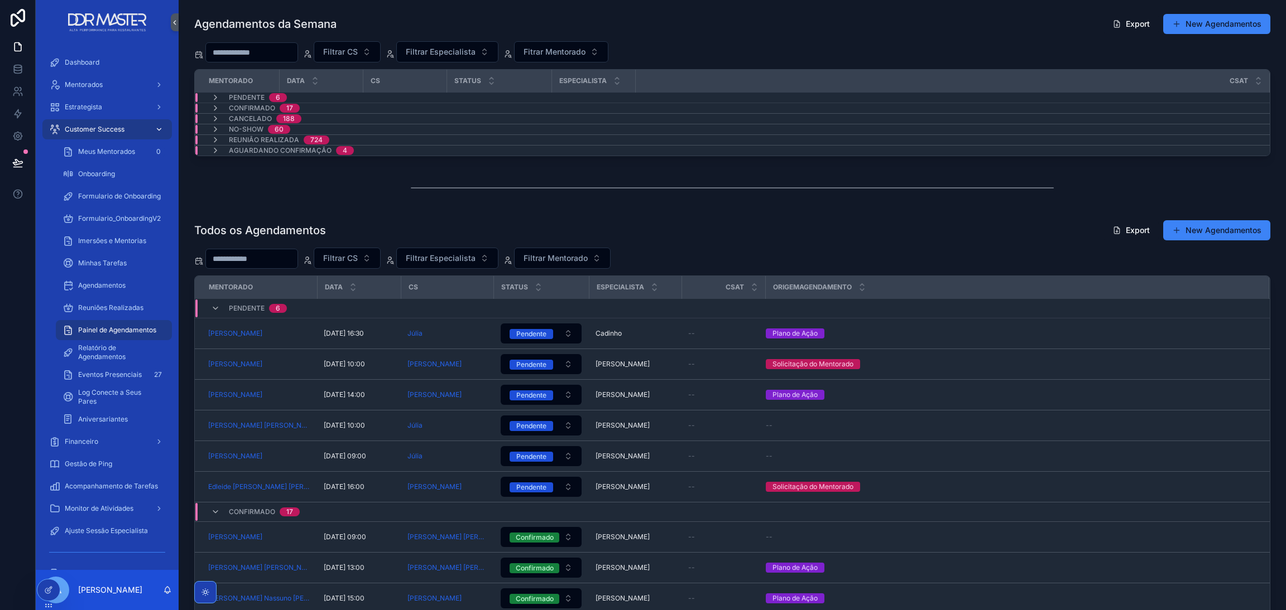
scroll to position [84, 0]
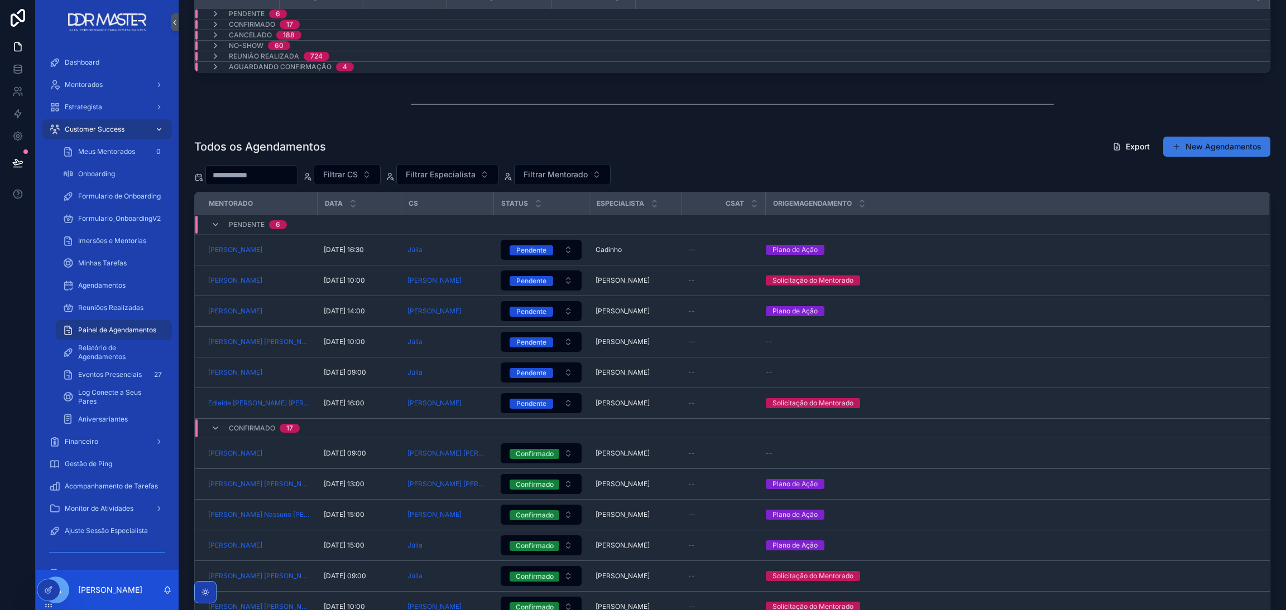
click at [1197, 152] on button "New Agendamentos" at bounding box center [1216, 147] width 107 height 20
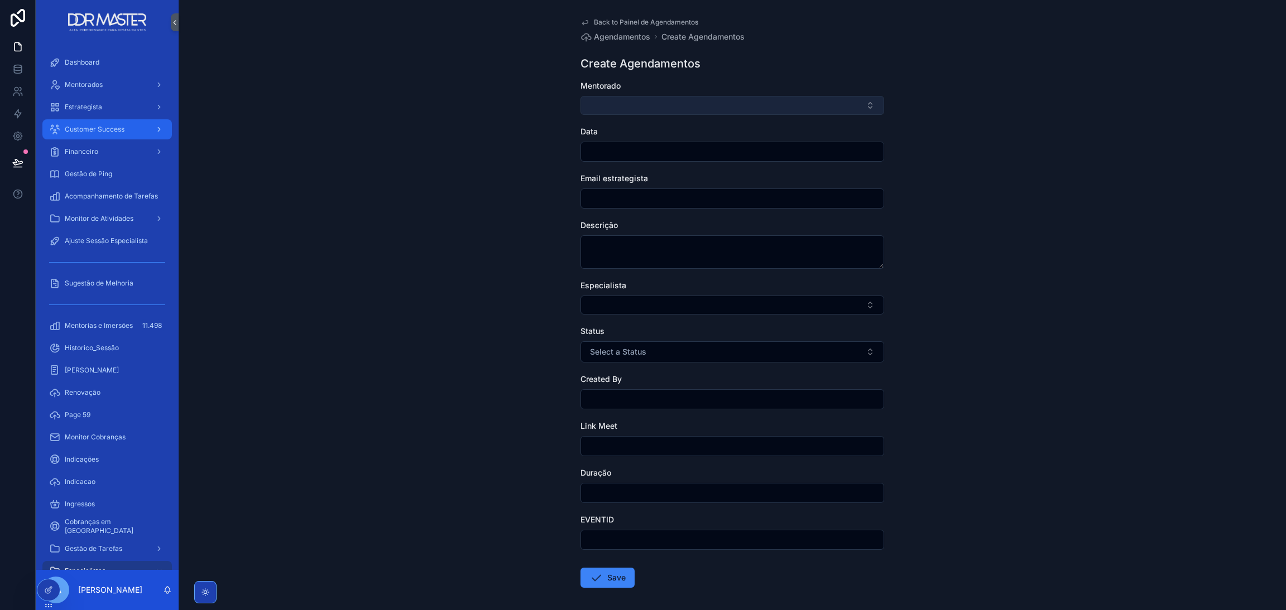
click at [689, 112] on button "Select Button" at bounding box center [732, 105] width 304 height 19
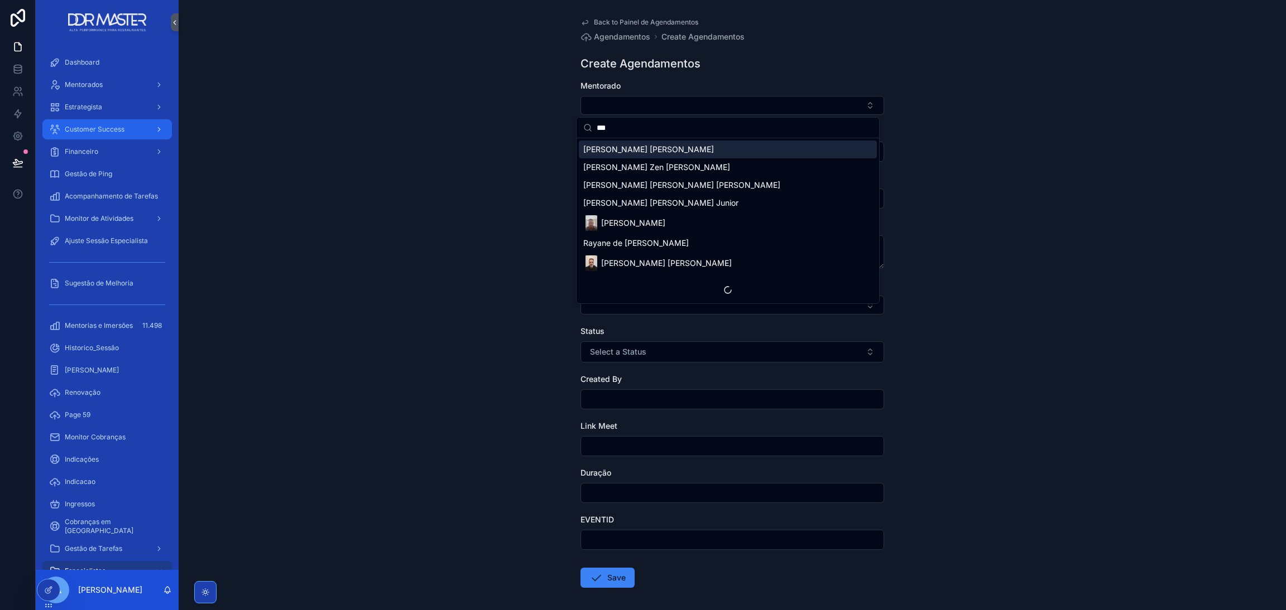
type input "****"
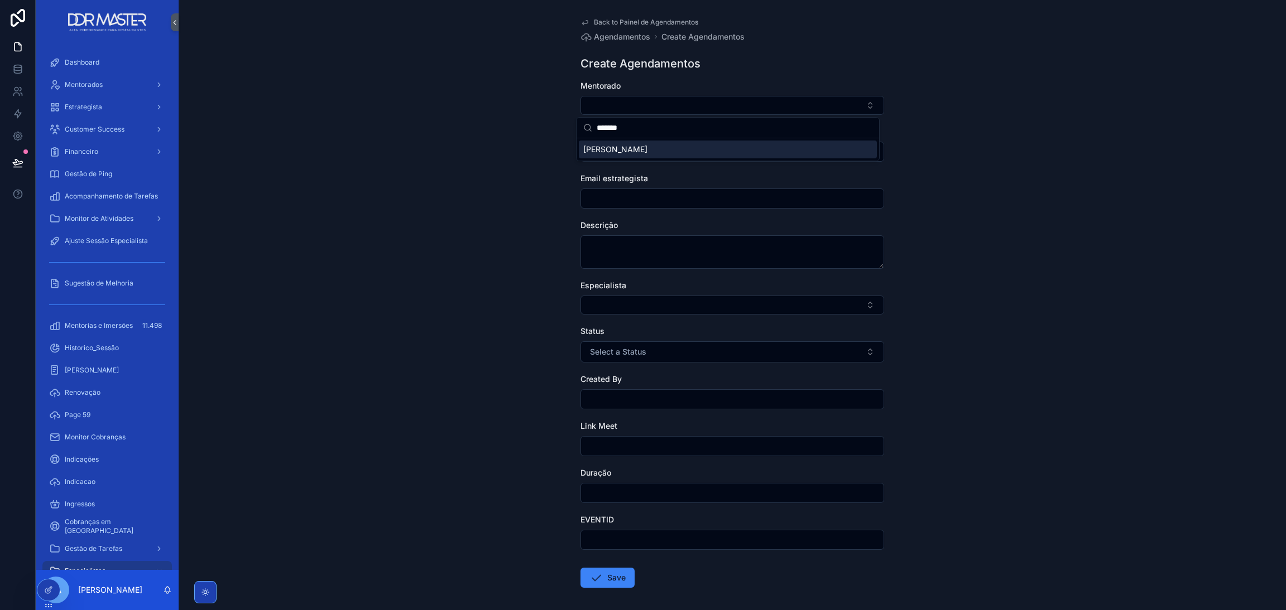
drag, startPoint x: 648, startPoint y: 131, endPoint x: 513, endPoint y: 136, distance: 134.6
click at [522, 136] on div "Dashboard Mentorados Estrategista Customer Success Financeiro Gestão de Ping Ac…" at bounding box center [661, 305] width 1250 height 610
type input "*"
click at [507, 134] on div "Back to Painel de Agendamentos Agendamentos Create Agendamentos Create Agendame…" at bounding box center [732, 305] width 1107 height 610
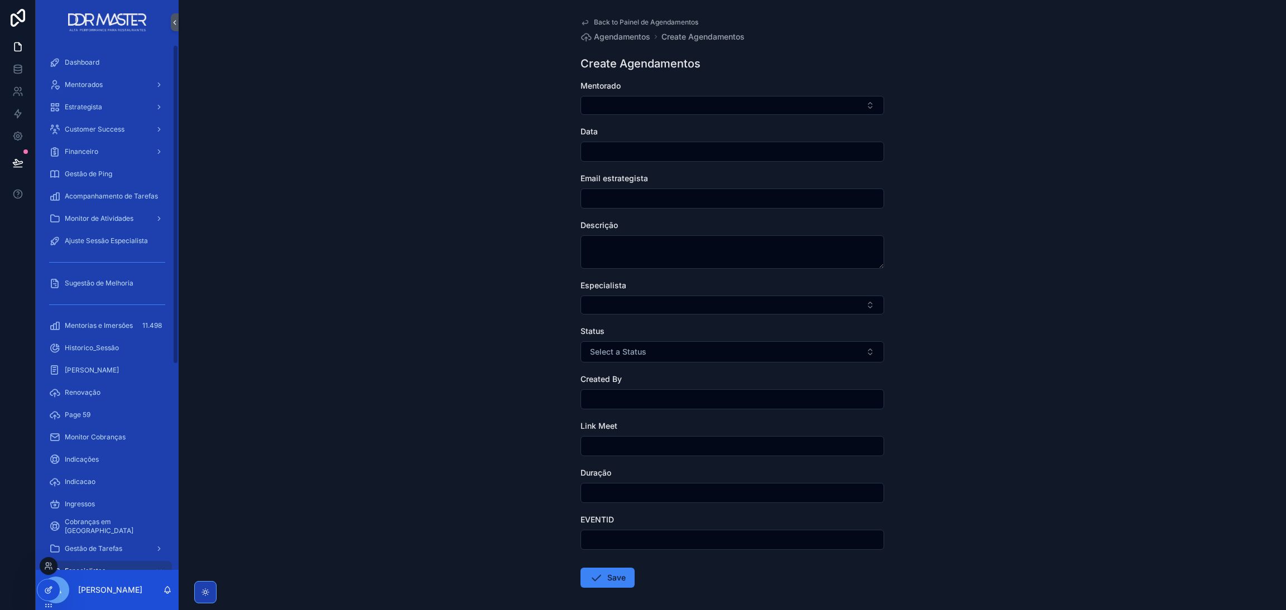
click at [46, 581] on div at bounding box center [48, 590] width 22 height 21
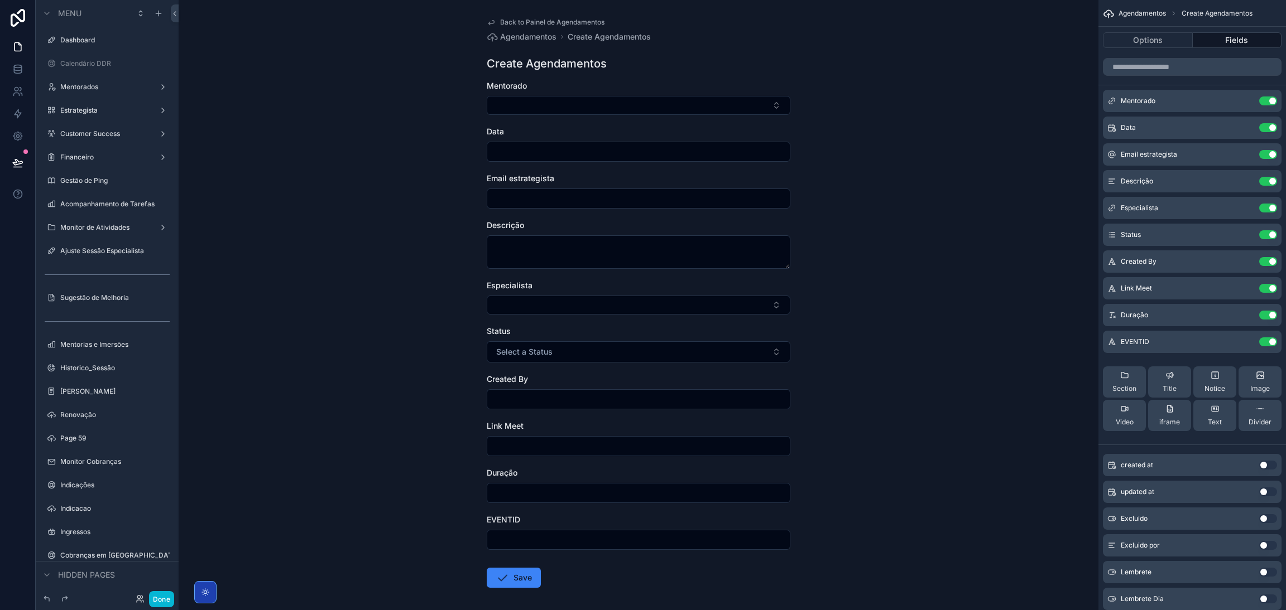
click at [930, 228] on div "Back to Painel de Agendamentos Agendamentos Create Agendamentos Create Agendame…" at bounding box center [639, 305] width 920 height 610
click at [1245, 104] on icon "scrollable content" at bounding box center [1245, 101] width 5 height 5
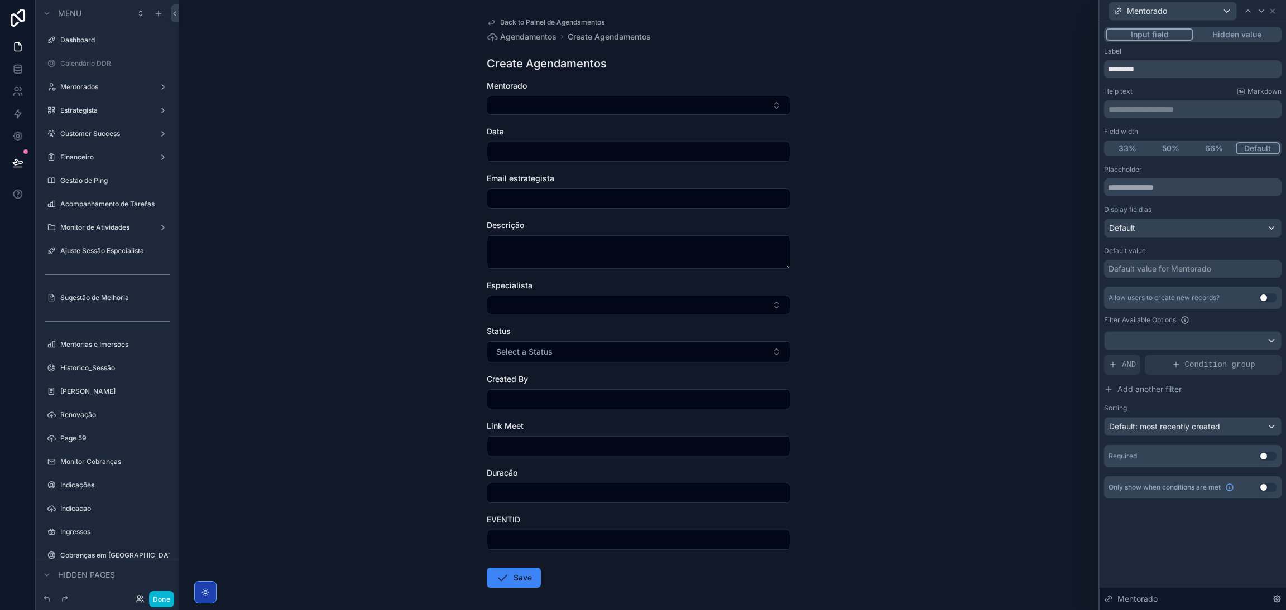
click at [1230, 41] on div "Input field Hidden value" at bounding box center [1192, 35] width 177 height 16
click at [1230, 37] on button "Hidden value" at bounding box center [1236, 34] width 86 height 12
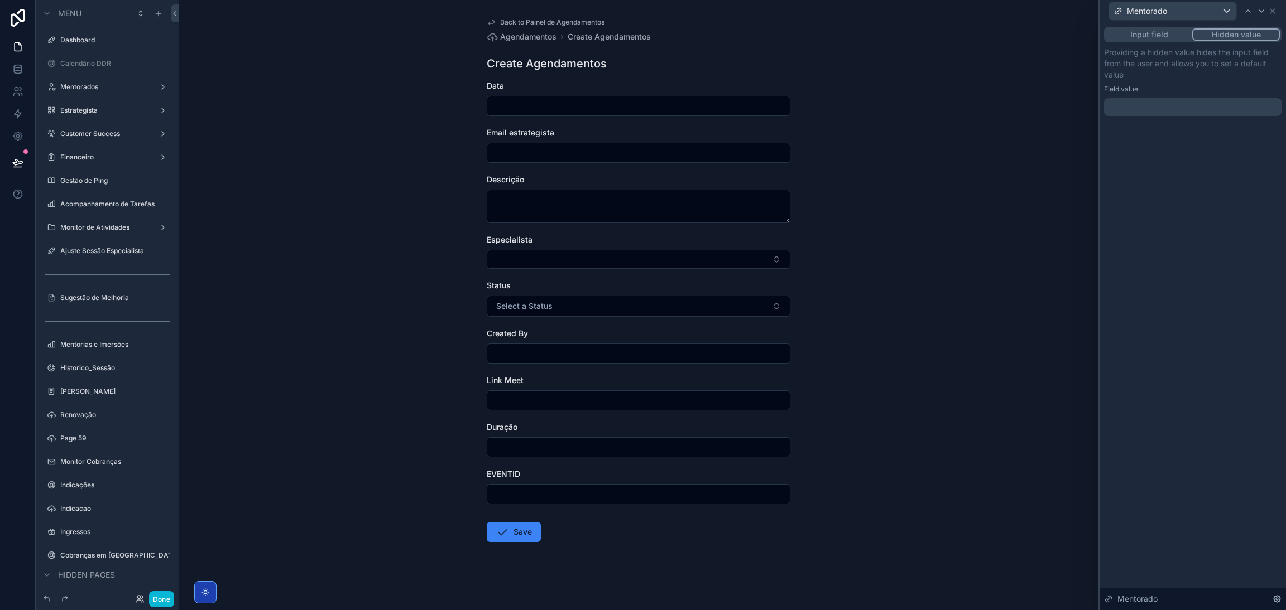
click at [1151, 38] on button "Input field" at bounding box center [1148, 34] width 86 height 12
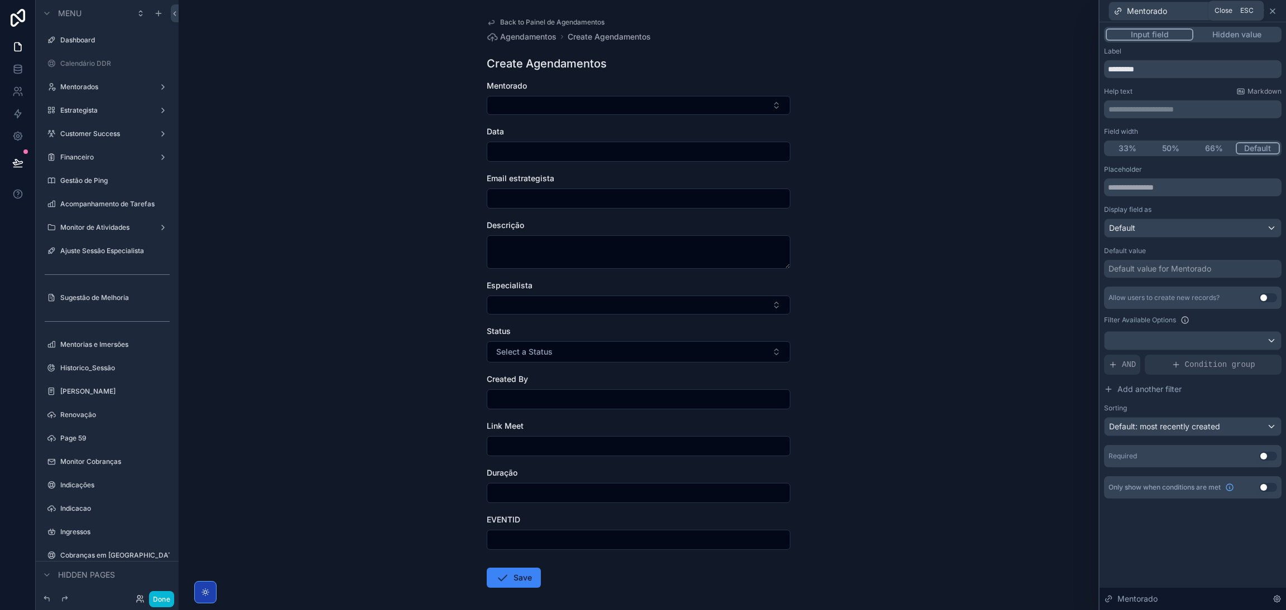
click at [1270, 11] on icon at bounding box center [1272, 11] width 9 height 9
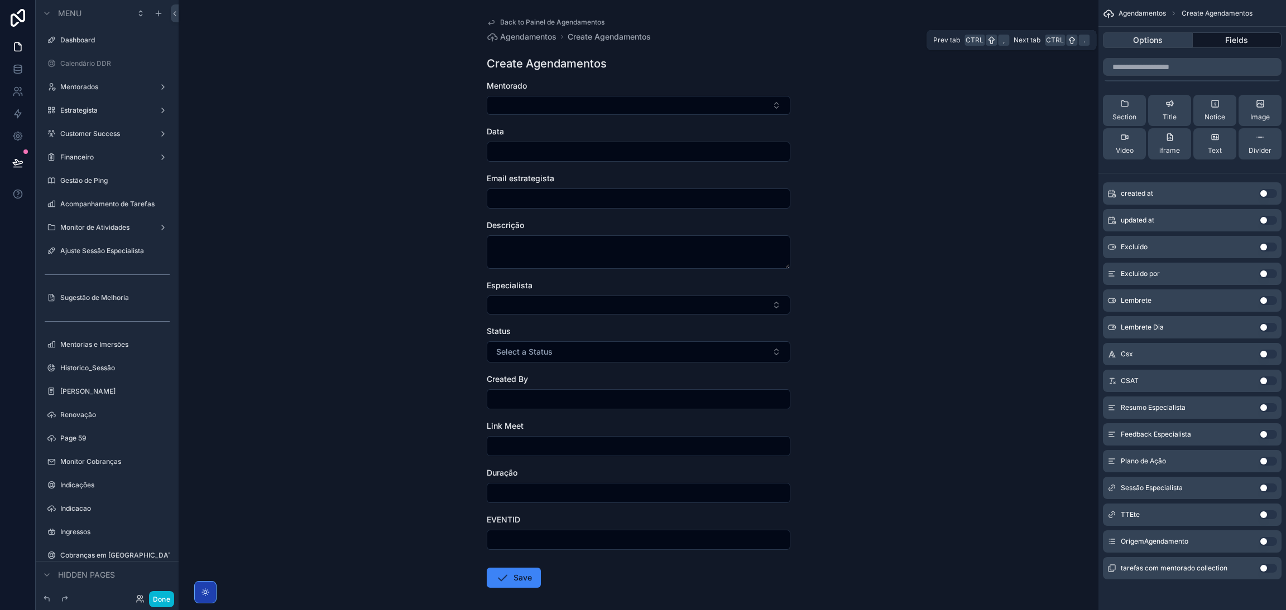
click at [1119, 42] on button "Options" at bounding box center [1148, 40] width 90 height 16
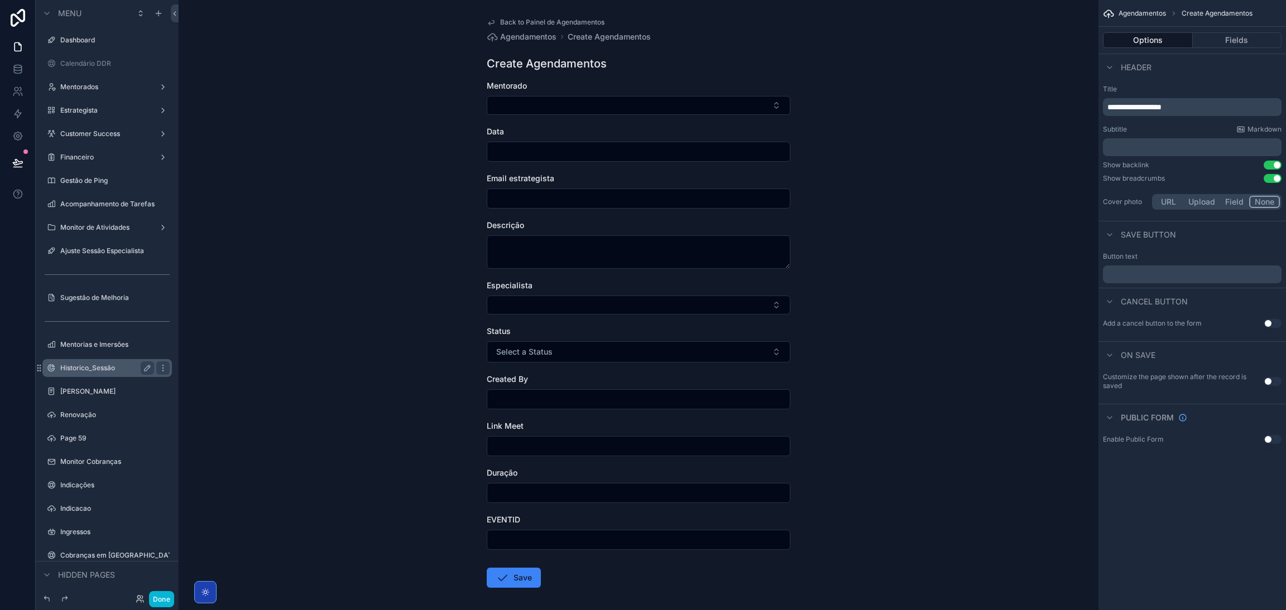
click at [79, 364] on label "Historico_Sessão" at bounding box center [104, 368] width 89 height 9
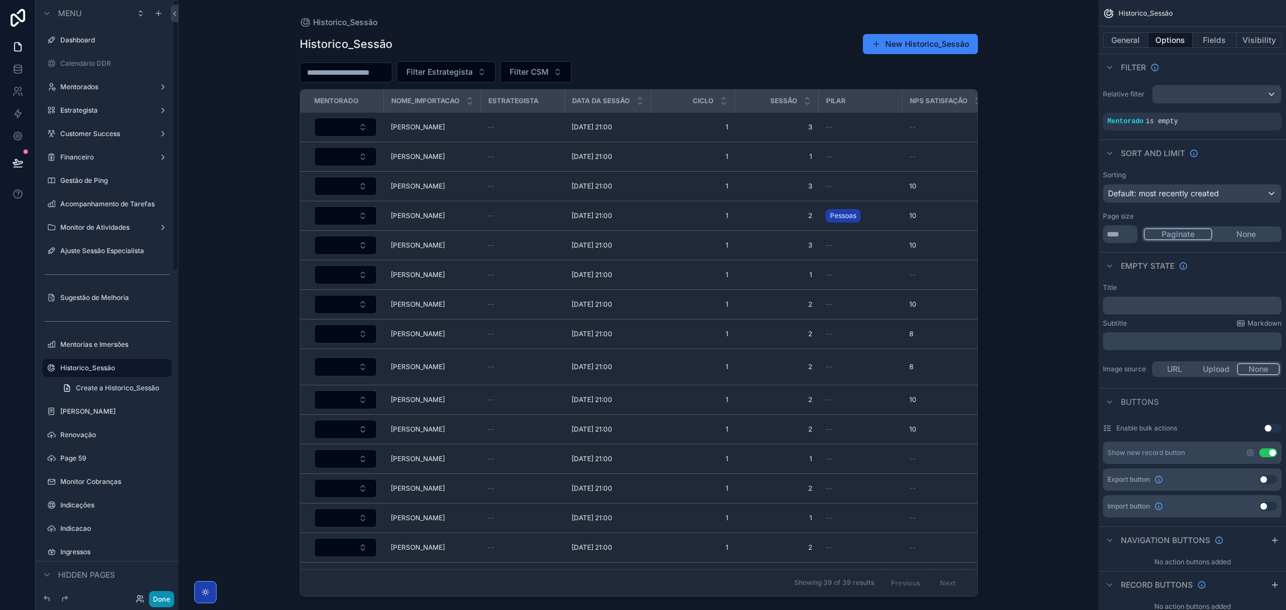
click at [155, 600] on button "Done" at bounding box center [161, 599] width 25 height 16
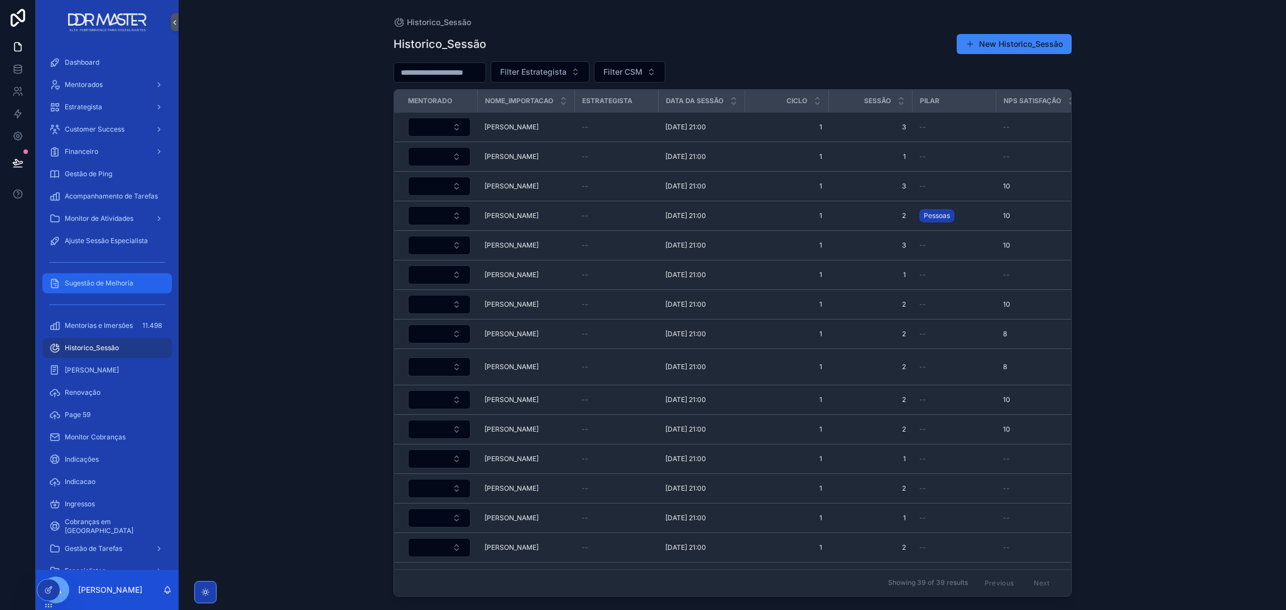
click at [103, 279] on span "Sugestão de Melhoria" at bounding box center [99, 283] width 69 height 9
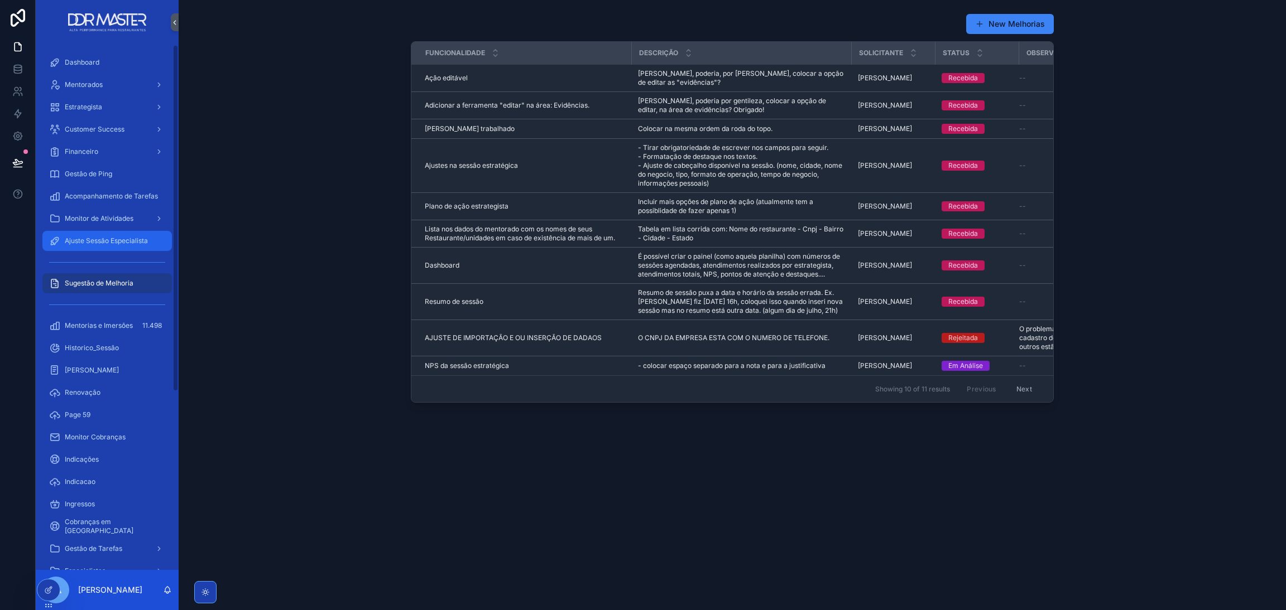
click at [124, 244] on span "Ajuste Sessão Especialista" at bounding box center [106, 241] width 83 height 9
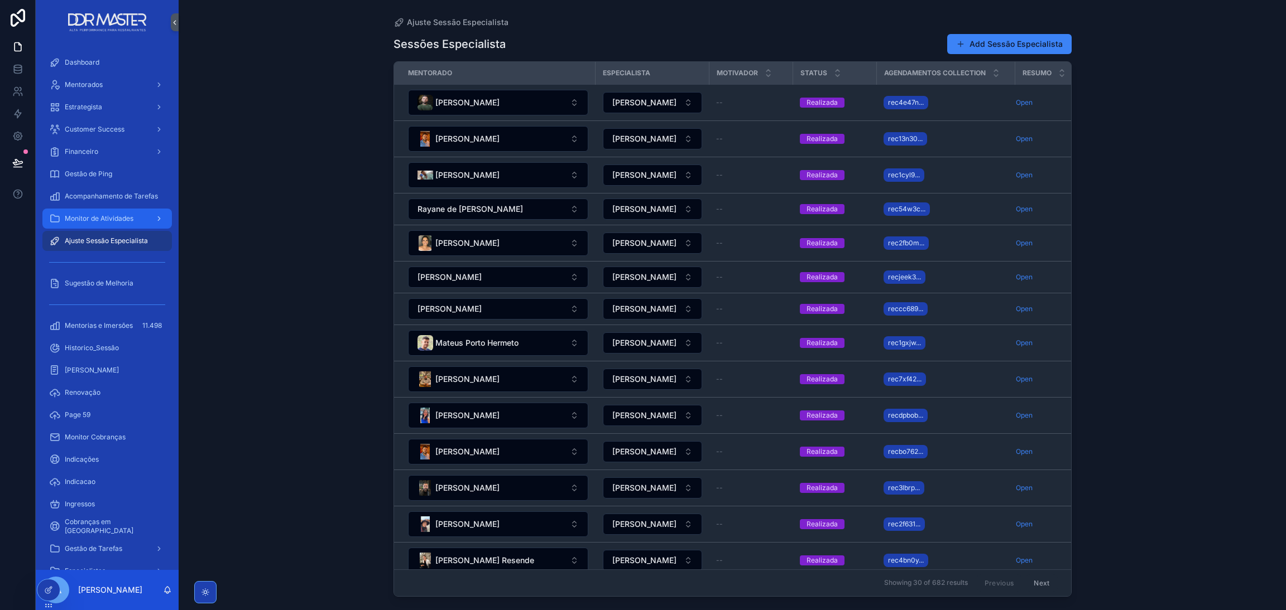
click at [108, 210] on div "Monitor de Atividades" at bounding box center [107, 219] width 116 height 18
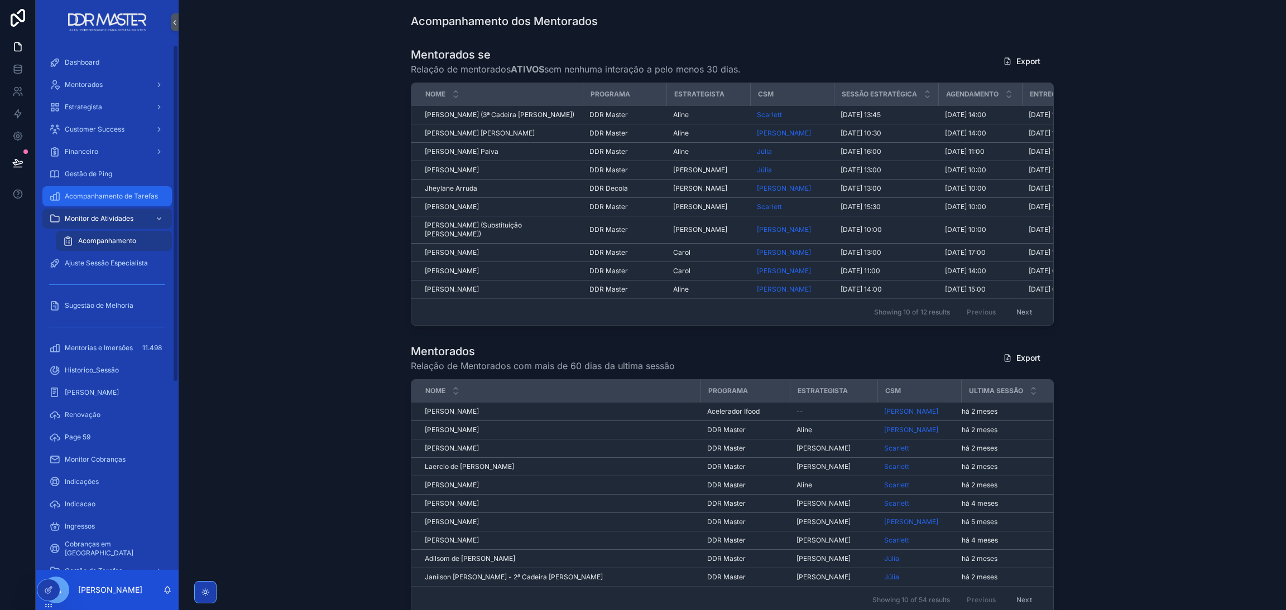
click at [121, 204] on div "Acompanhamento de Tarefas" at bounding box center [107, 196] width 116 height 18
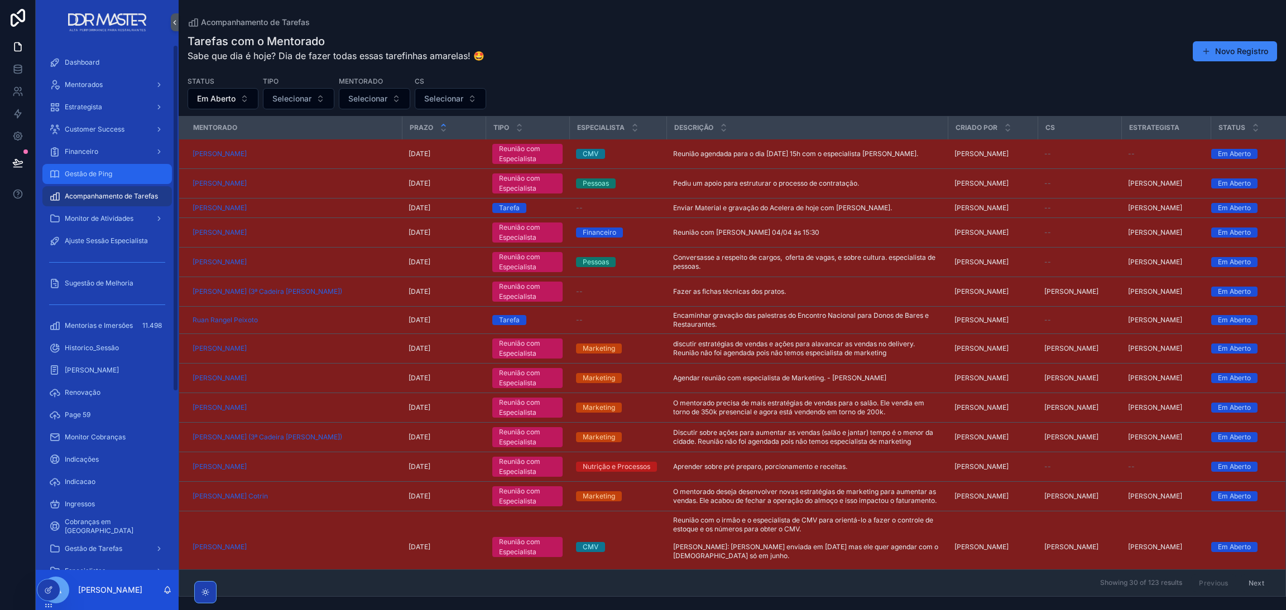
click at [115, 174] on div "Gestão de Ping" at bounding box center [107, 174] width 116 height 18
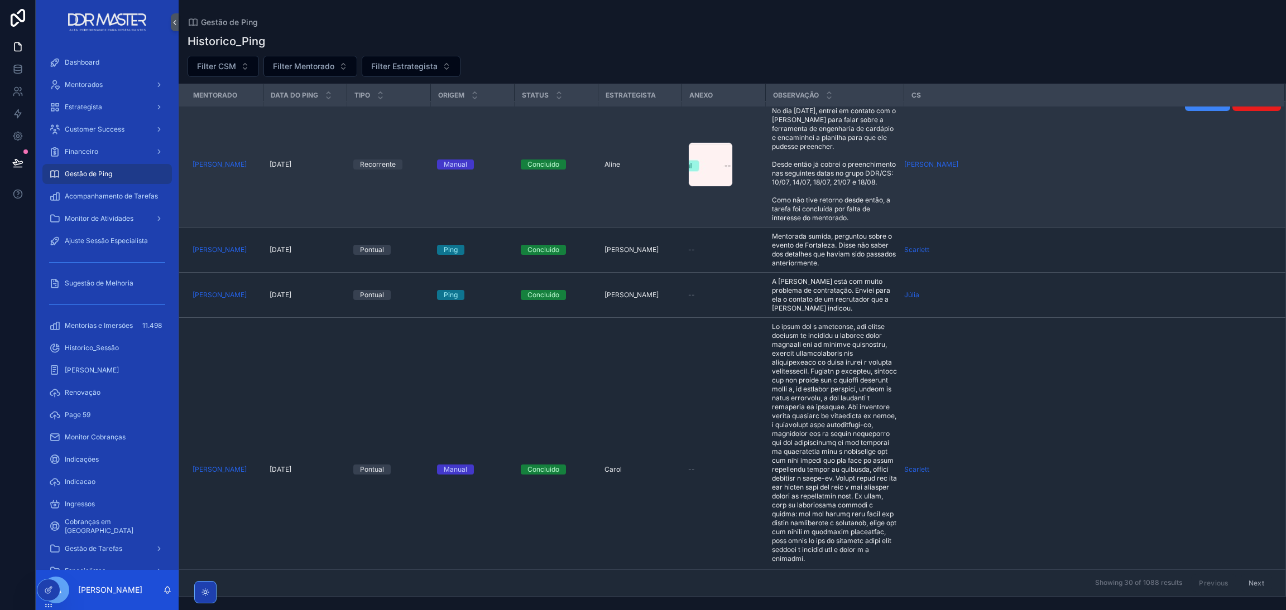
scroll to position [1423, 0]
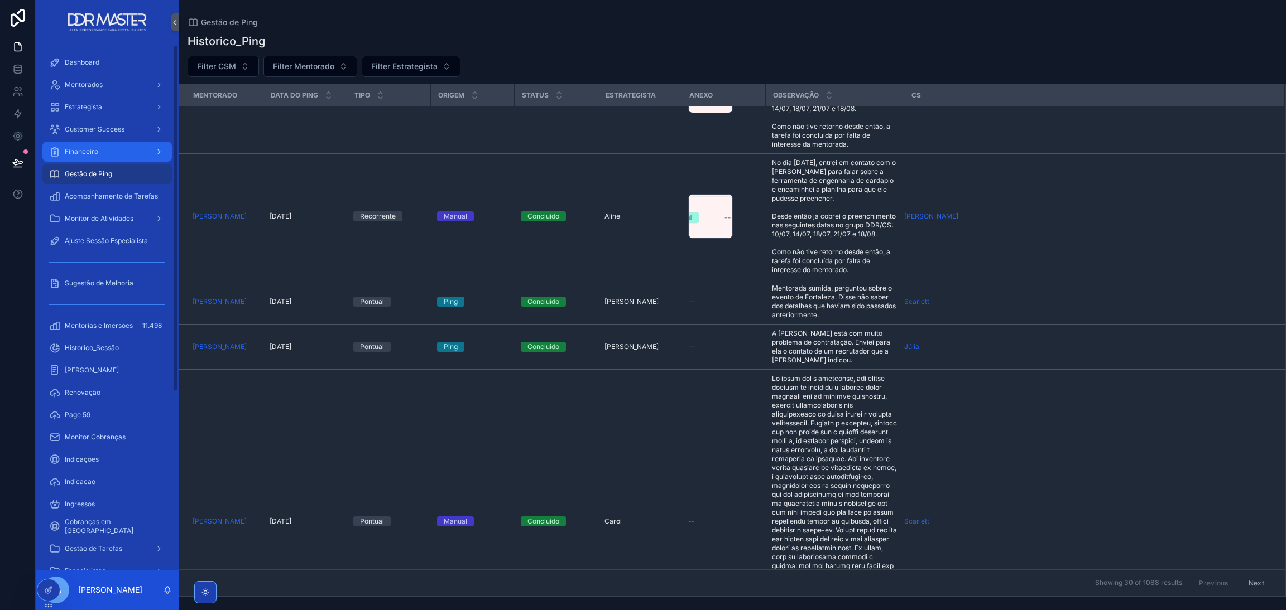
click at [121, 156] on div "Financeiro" at bounding box center [107, 152] width 116 height 18
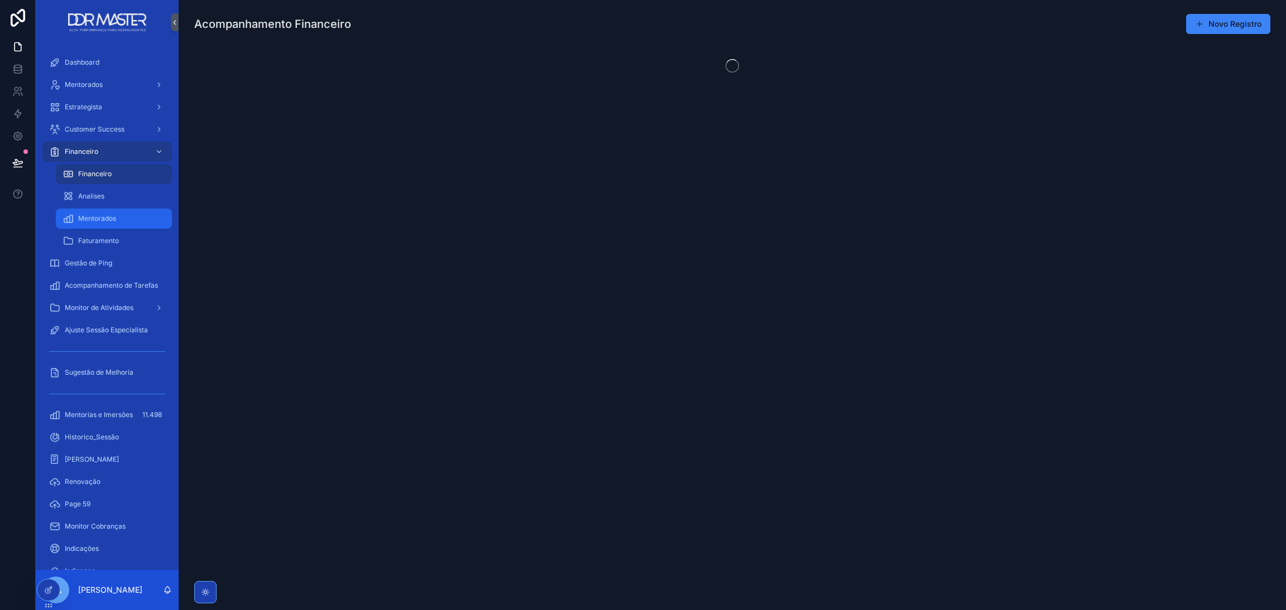
click at [99, 219] on span "Mentorados" at bounding box center [97, 218] width 38 height 9
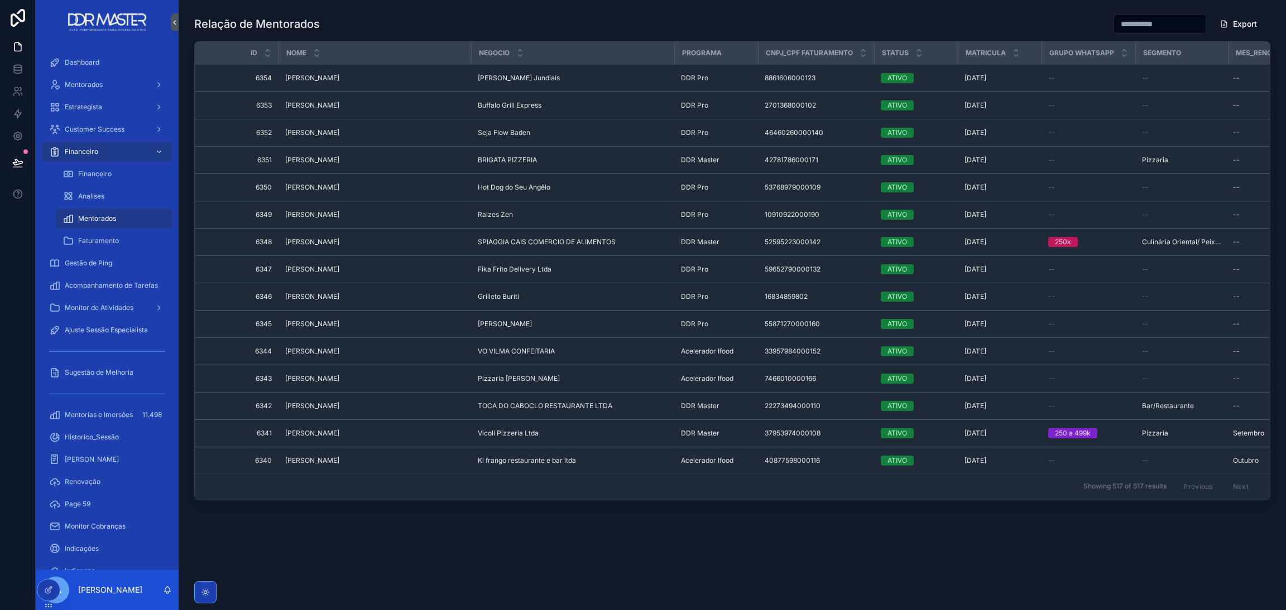
scroll to position [0, 59]
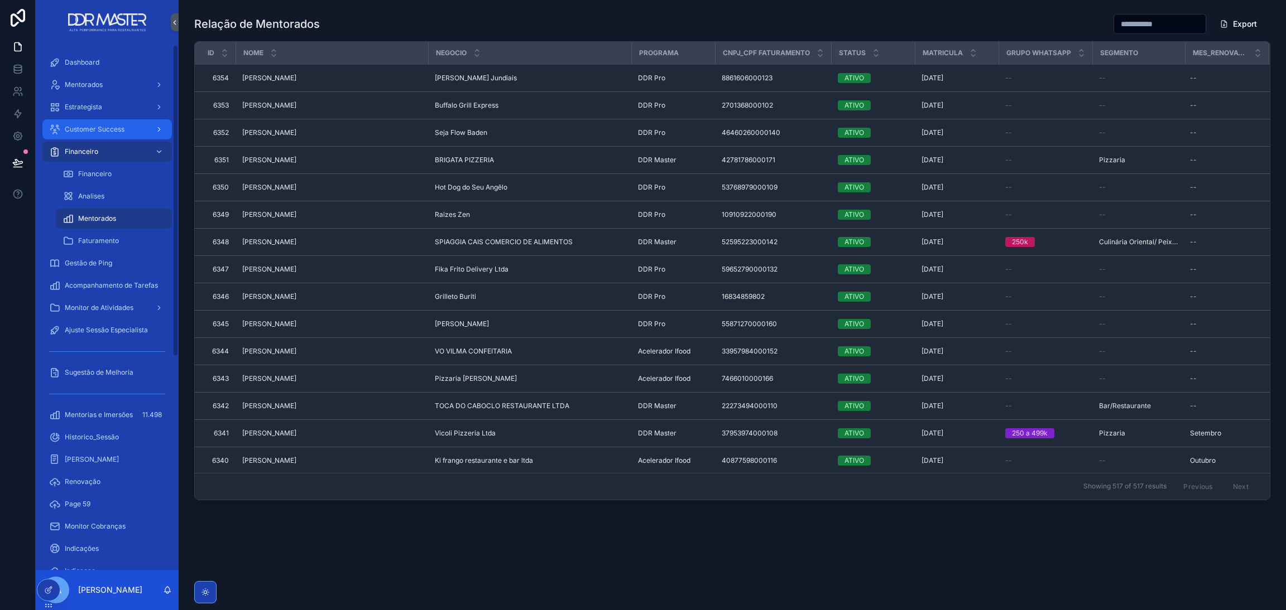
click at [103, 132] on span "Customer Success" at bounding box center [95, 129] width 60 height 9
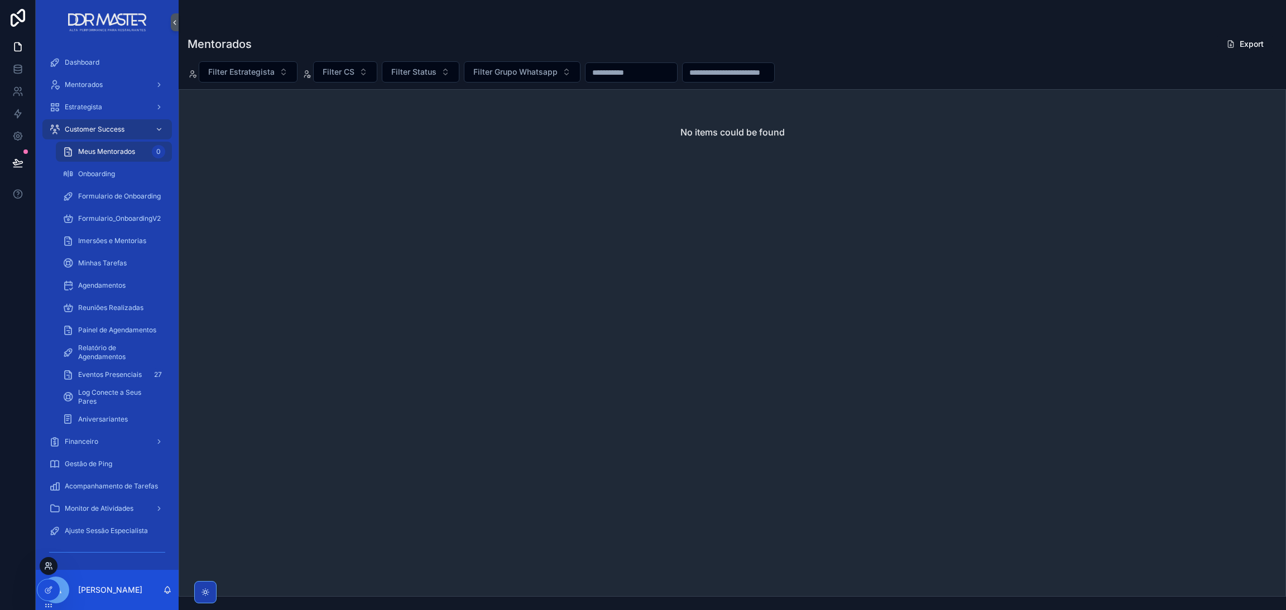
click at [52, 569] on icon at bounding box center [48, 566] width 9 height 9
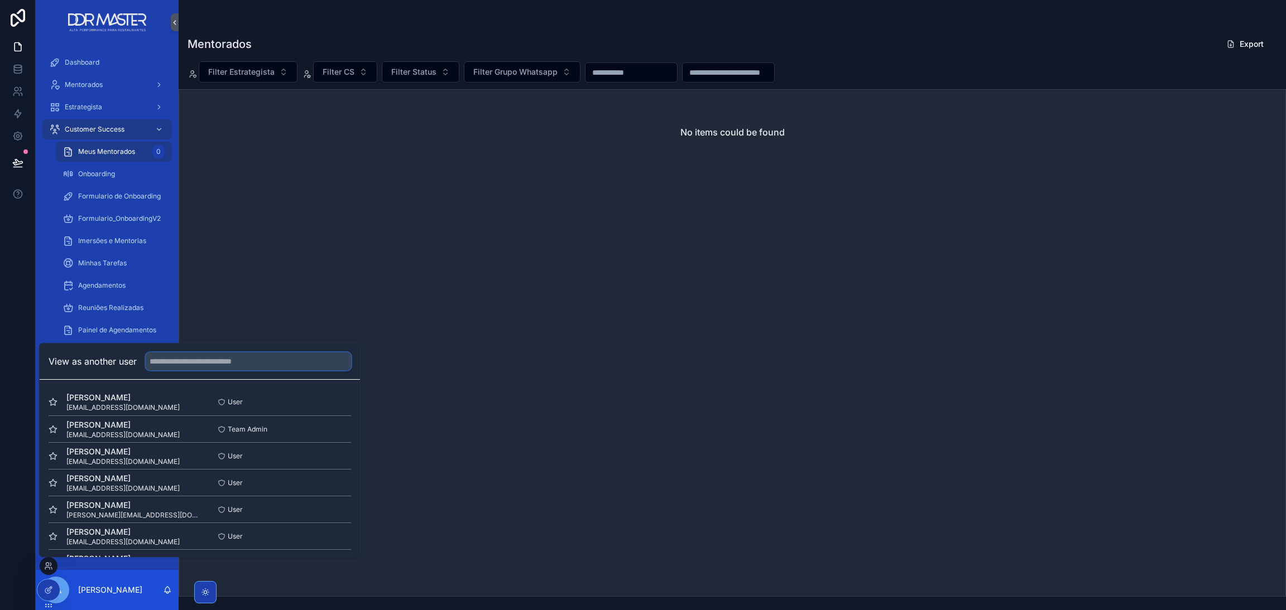
click at [180, 365] on input "text" at bounding box center [248, 362] width 205 height 18
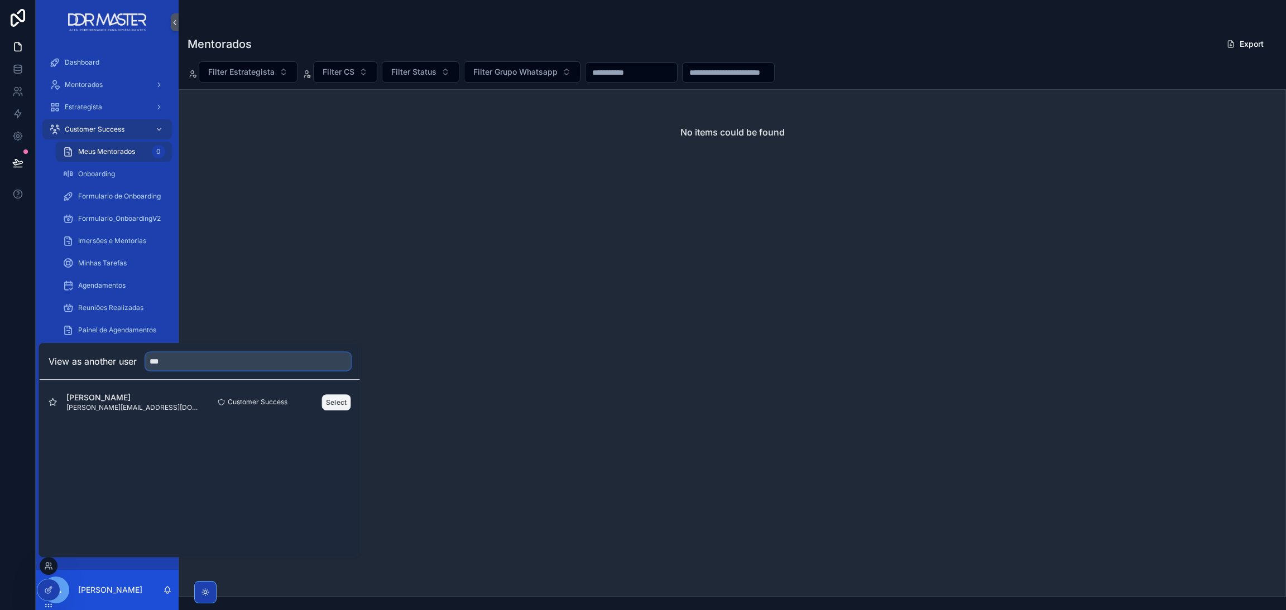
type input "***"
click at [322, 402] on button "Select" at bounding box center [336, 403] width 29 height 16
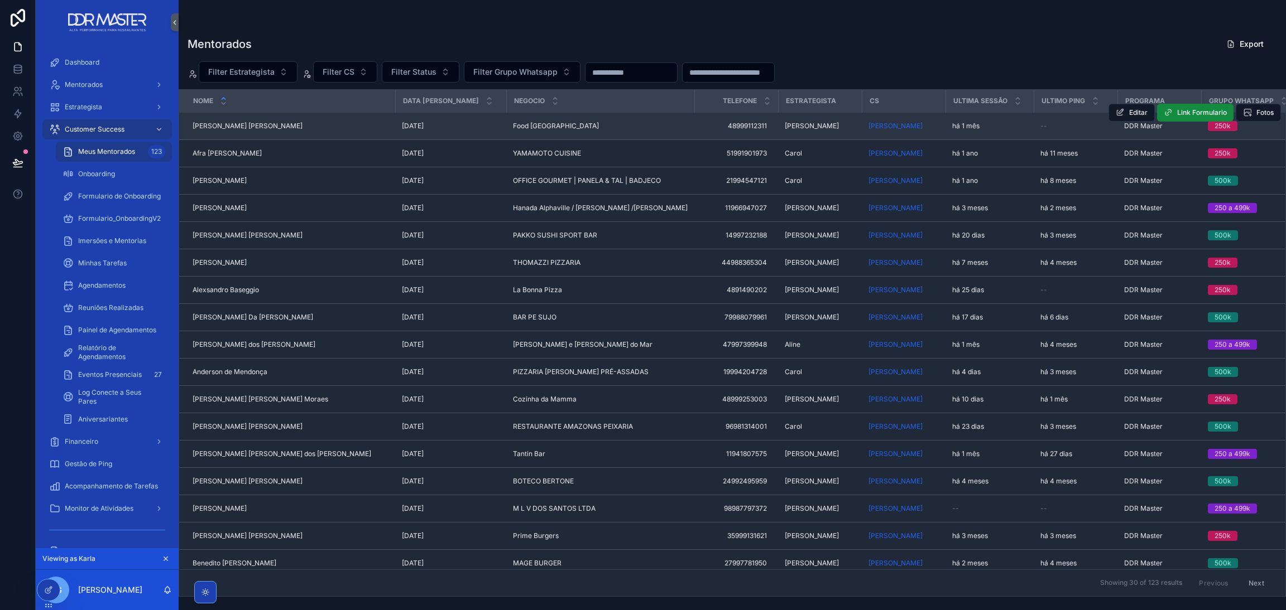
click at [1040, 131] on span "--" at bounding box center [1043, 126] width 7 height 9
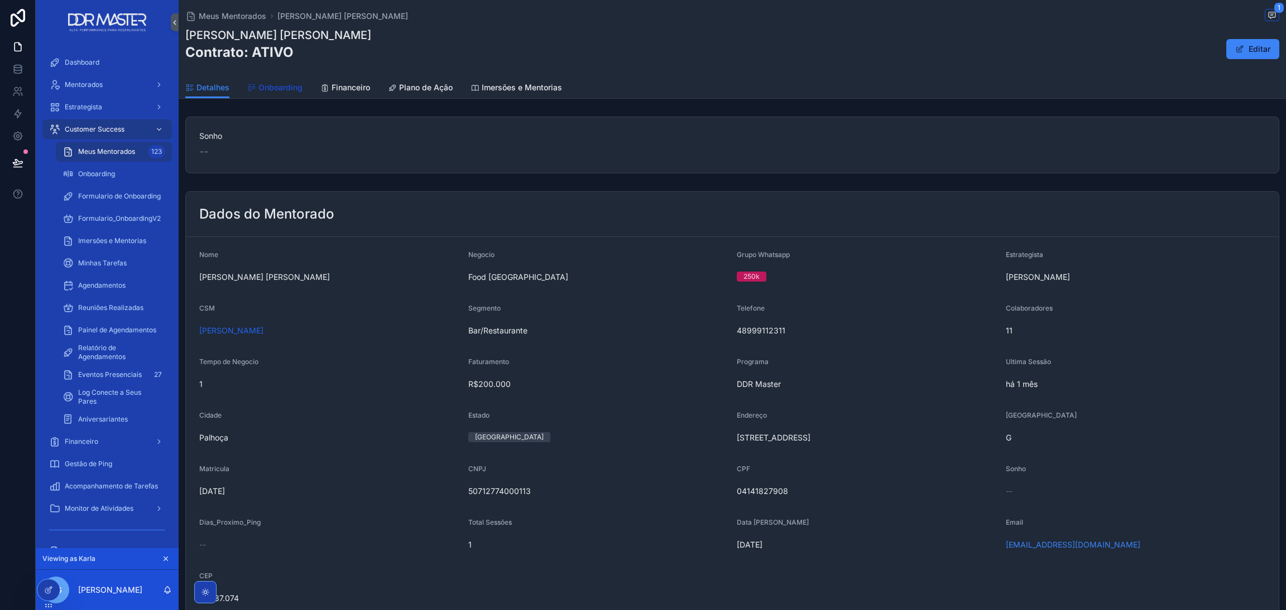
click at [288, 94] on link "Onboarding" at bounding box center [274, 89] width 55 height 22
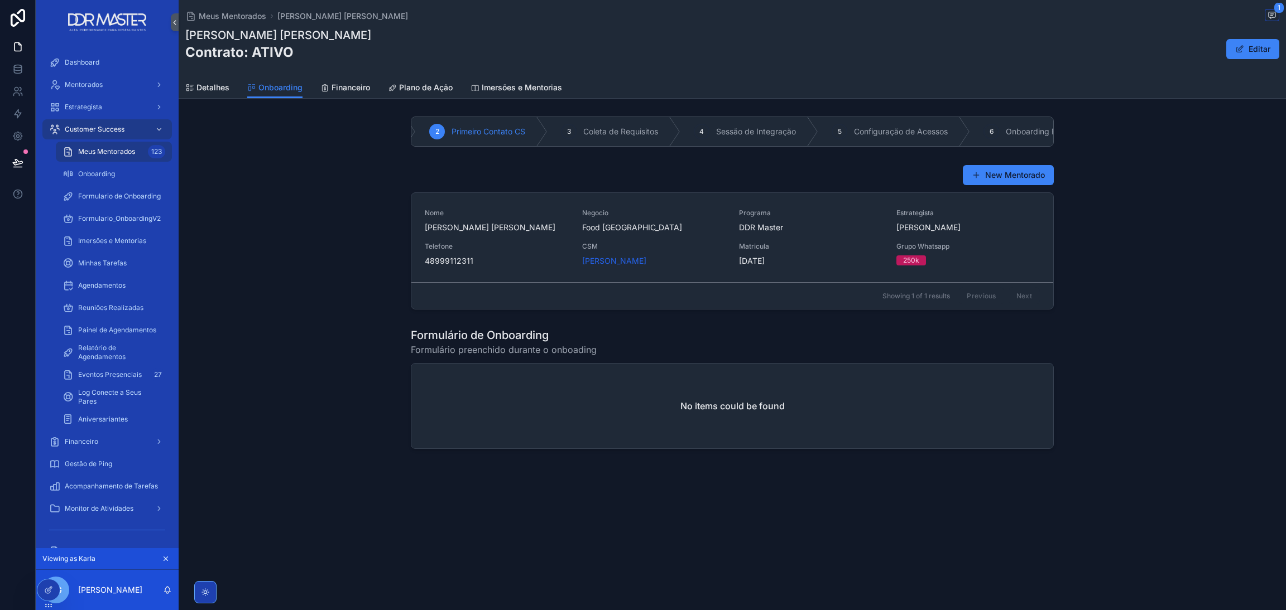
scroll to position [0, 186]
drag, startPoint x: 470, startPoint y: 167, endPoint x: 379, endPoint y: 167, distance: 91.5
click at [379, 167] on div "Sessão Estratégica 2 Primeiro Contato CS 3 Coleta de Requisitos 4 Sessão de Int…" at bounding box center [732, 282] width 1107 height 341
click at [107, 113] on div "Estrategista" at bounding box center [107, 107] width 116 height 18
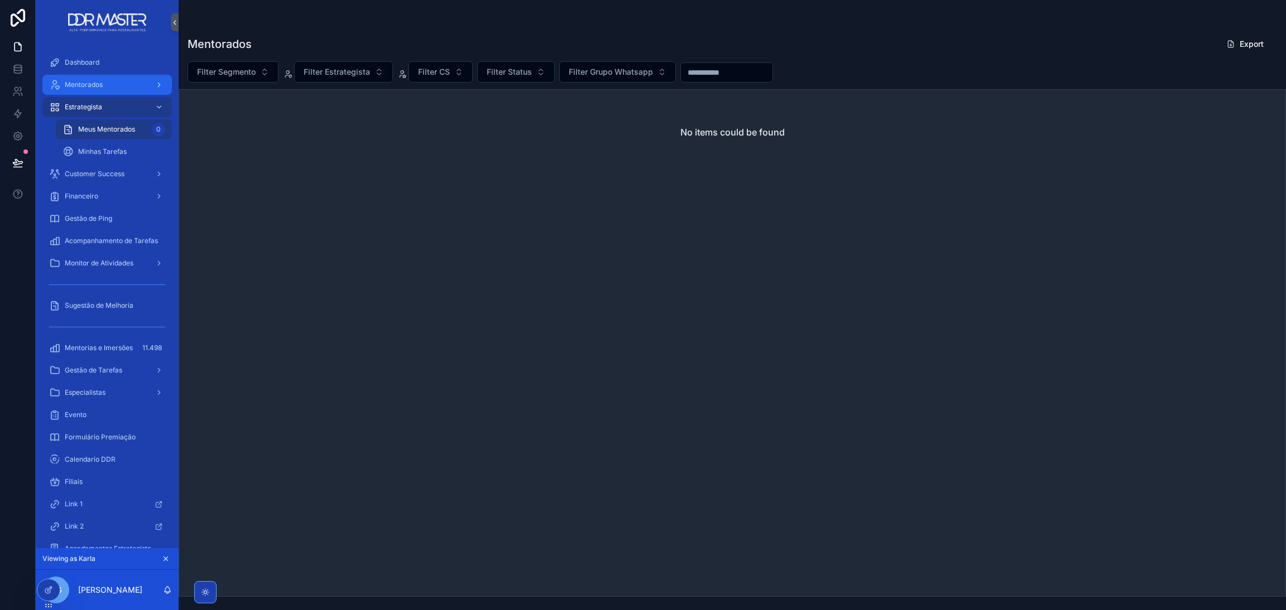
click at [99, 92] on div "Mentorados" at bounding box center [107, 85] width 116 height 18
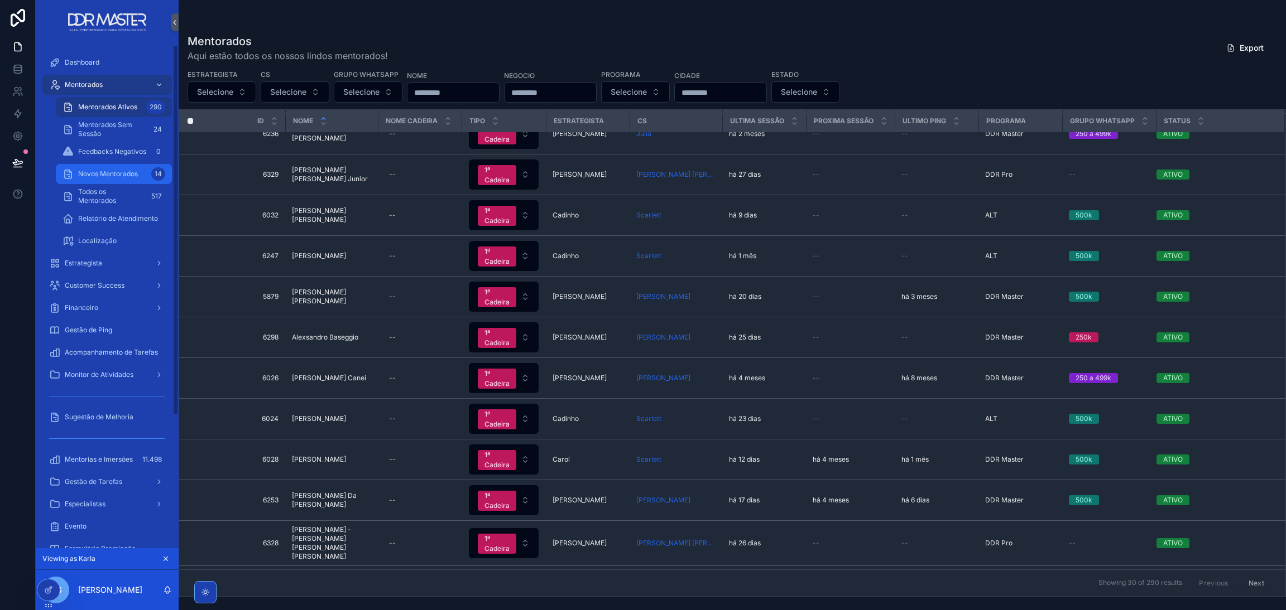
scroll to position [84, 0]
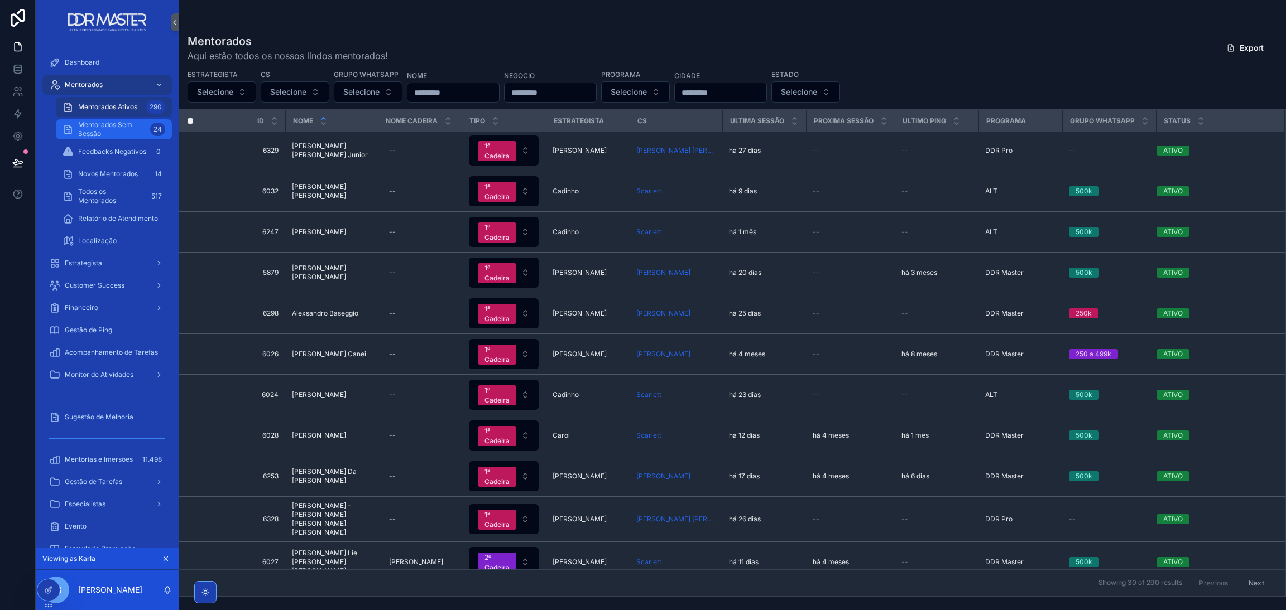
click at [110, 127] on span "Mentorados Sem Sessão" at bounding box center [112, 130] width 68 height 18
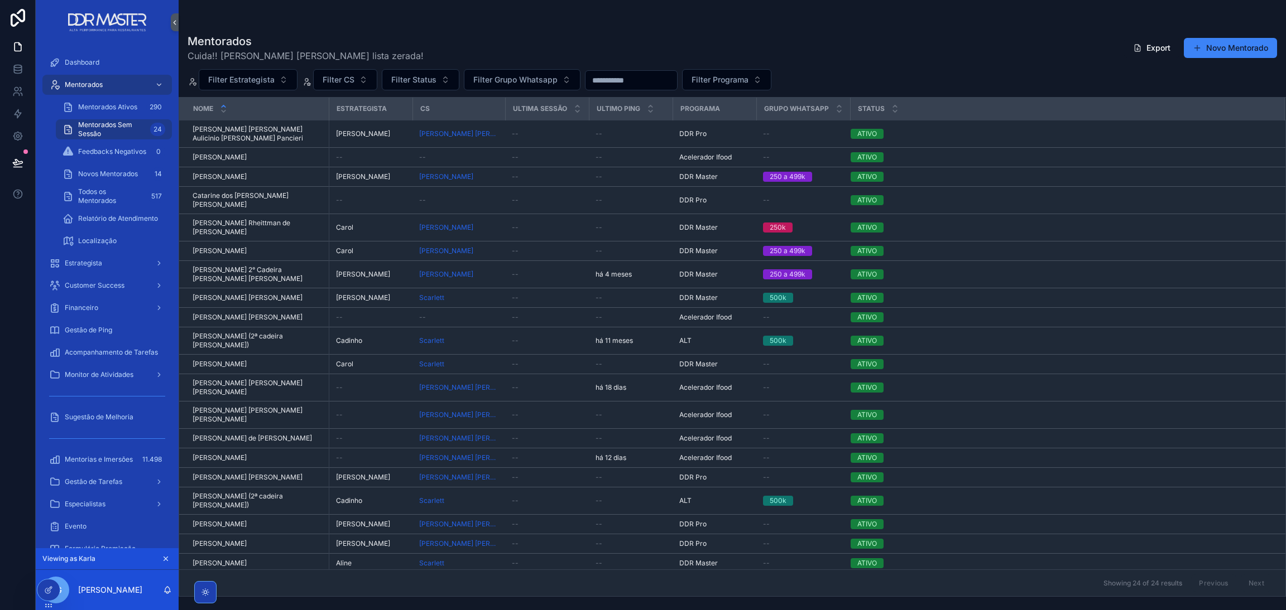
click at [861, 78] on div "Filter Estrategista Filter CS Filter Status Filter Grupo Whatsapp Filter Progra…" at bounding box center [732, 79] width 1107 height 21
click at [46, 584] on div at bounding box center [48, 590] width 22 height 21
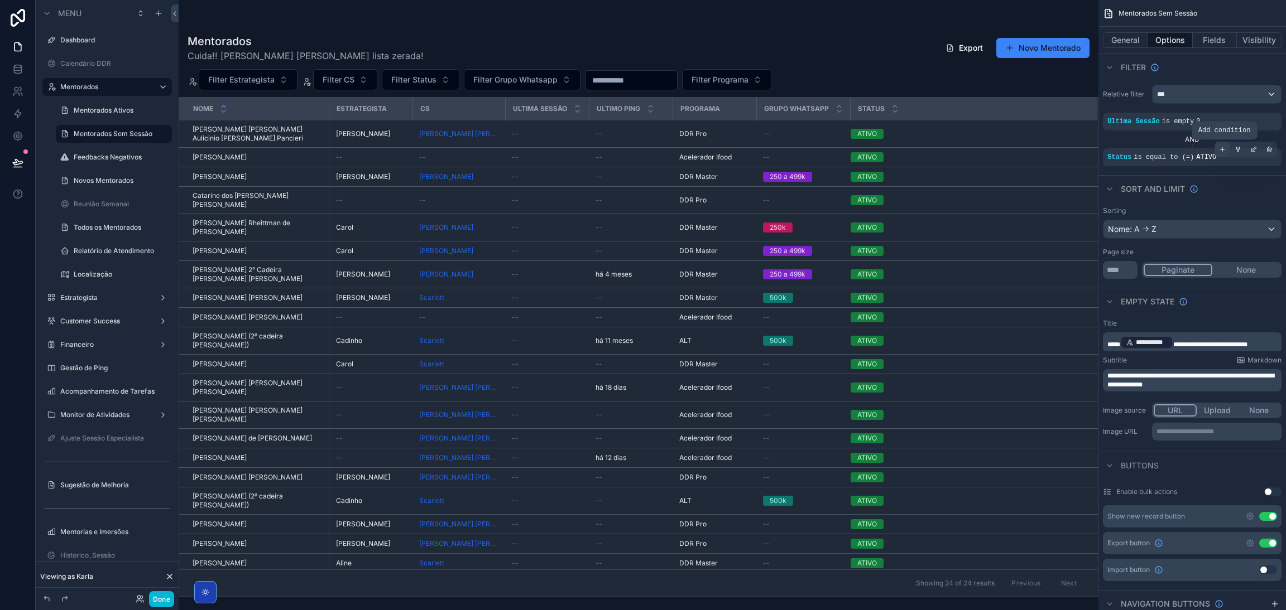
click at [1223, 154] on div "scrollable content" at bounding box center [1222, 150] width 16 height 16
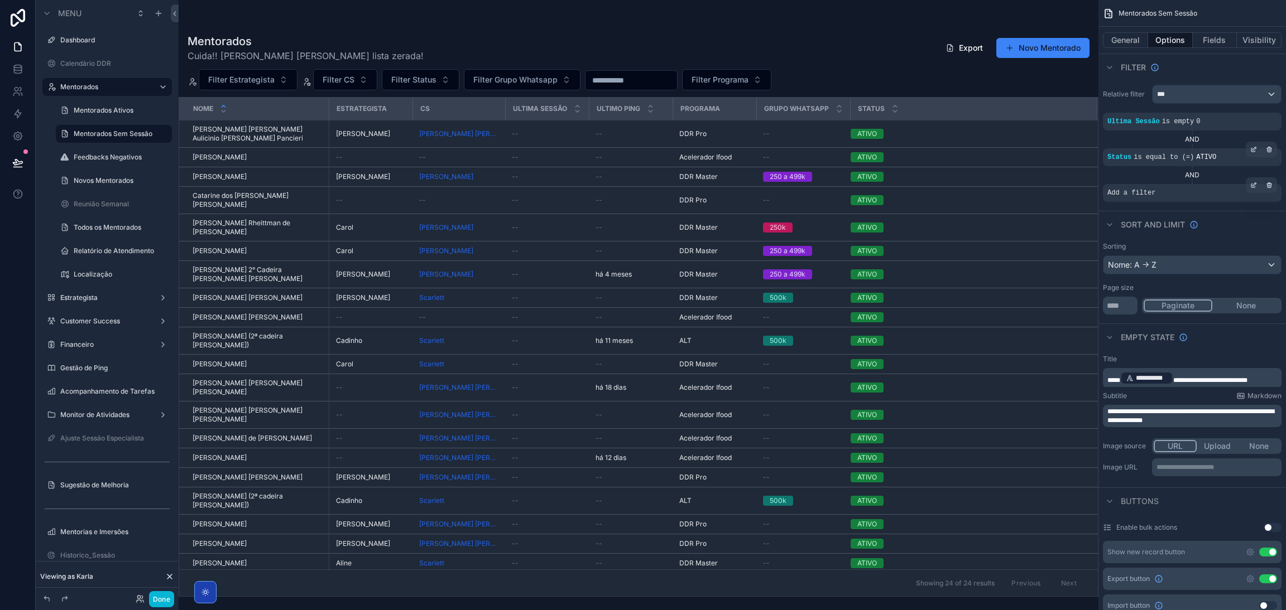
click at [1216, 195] on div "Add a filter" at bounding box center [1192, 193] width 179 height 18
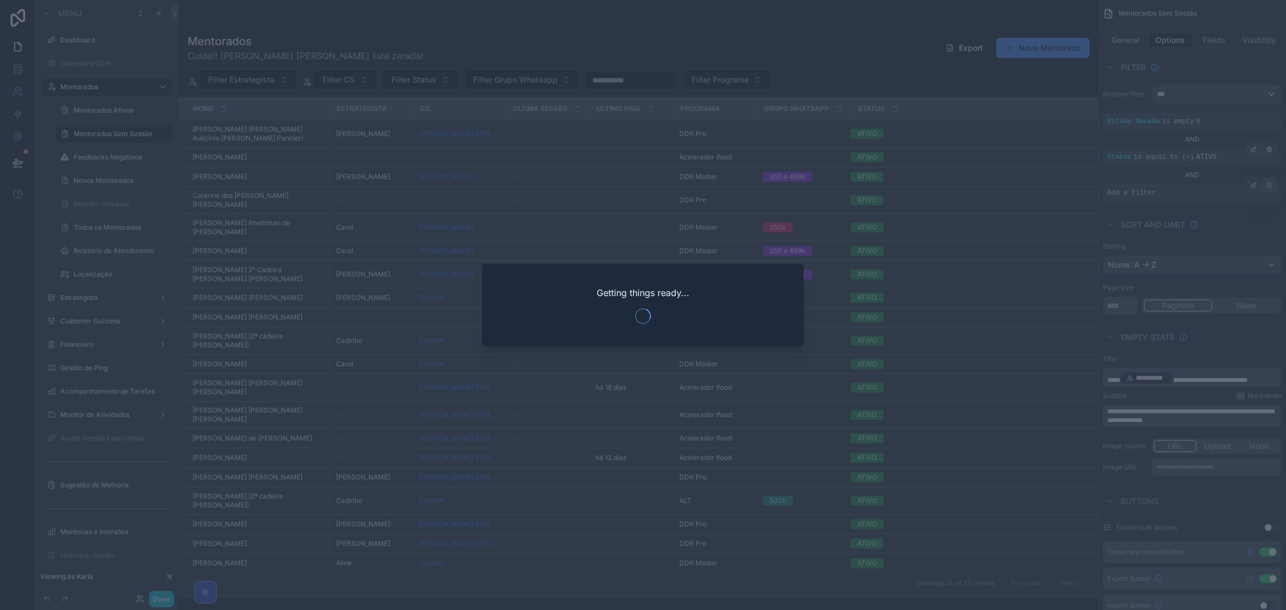
click at [1267, 187] on div at bounding box center [643, 305] width 1286 height 610
click at [1210, 211] on div at bounding box center [643, 305] width 1286 height 610
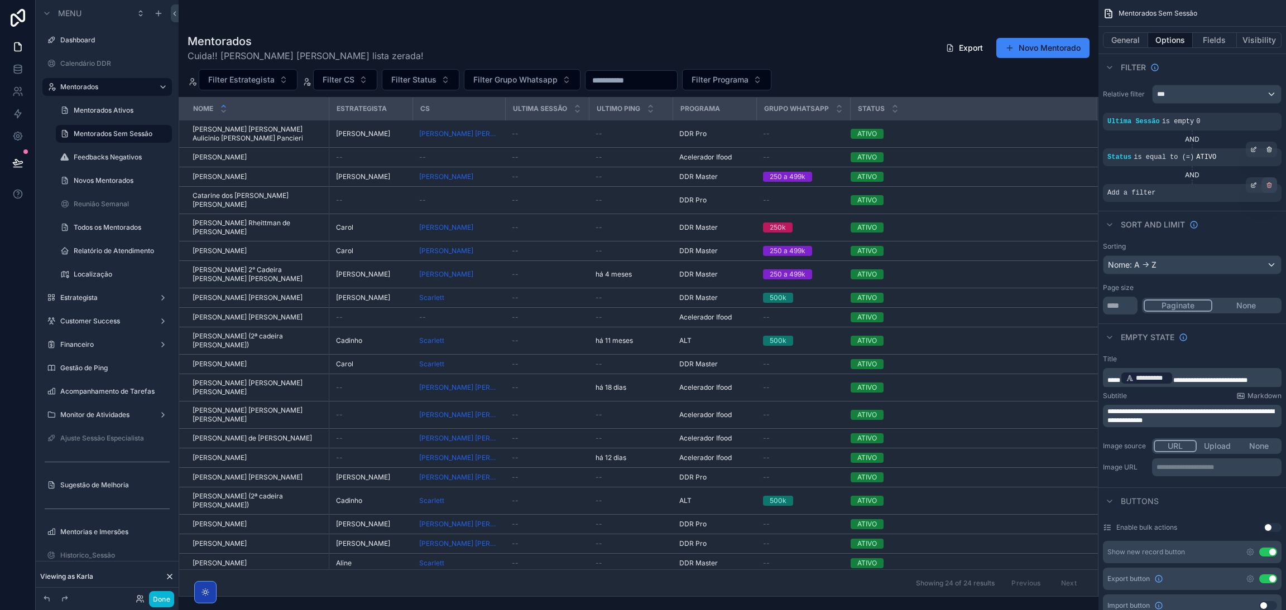
click at [1268, 189] on div "scrollable content" at bounding box center [1269, 185] width 16 height 16
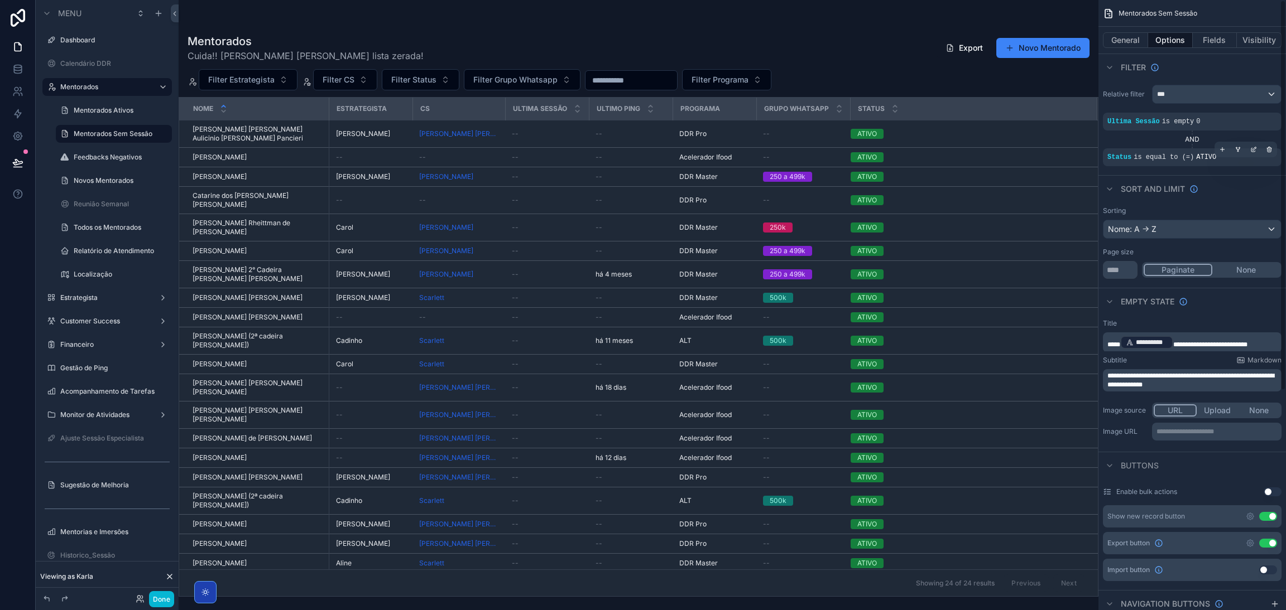
click at [1190, 141] on div "AND" at bounding box center [1192, 139] width 179 height 9
click at [1111, 70] on icon "scrollable content" at bounding box center [1109, 67] width 9 height 9
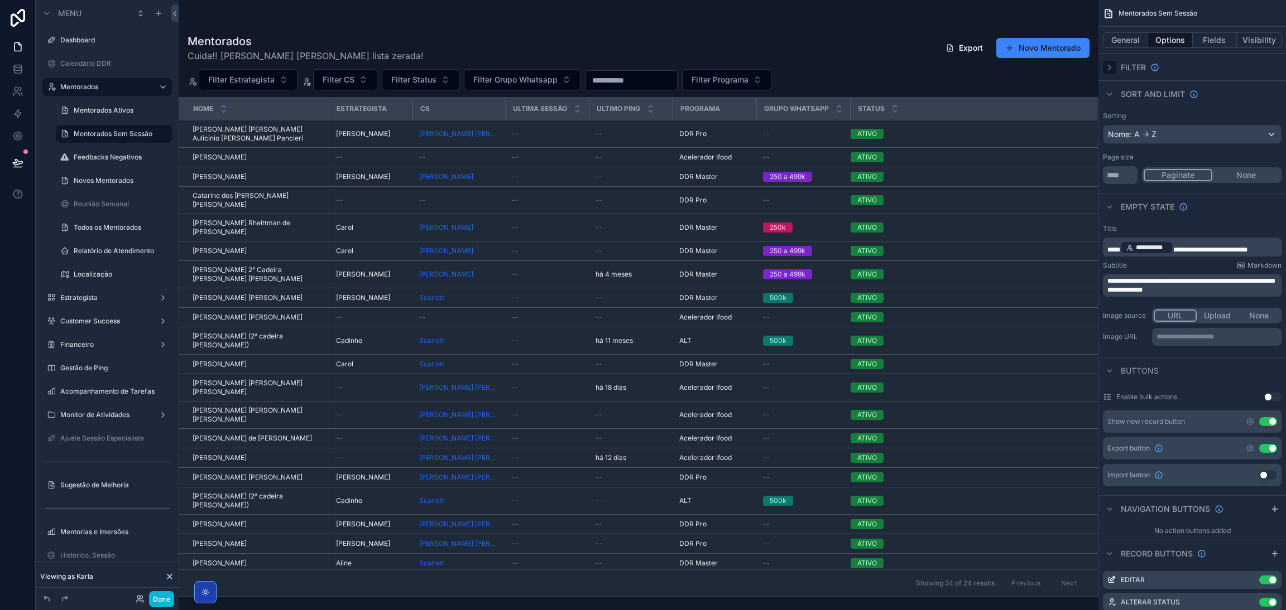
click at [1109, 70] on icon "scrollable content" at bounding box center [1109, 67] width 9 height 9
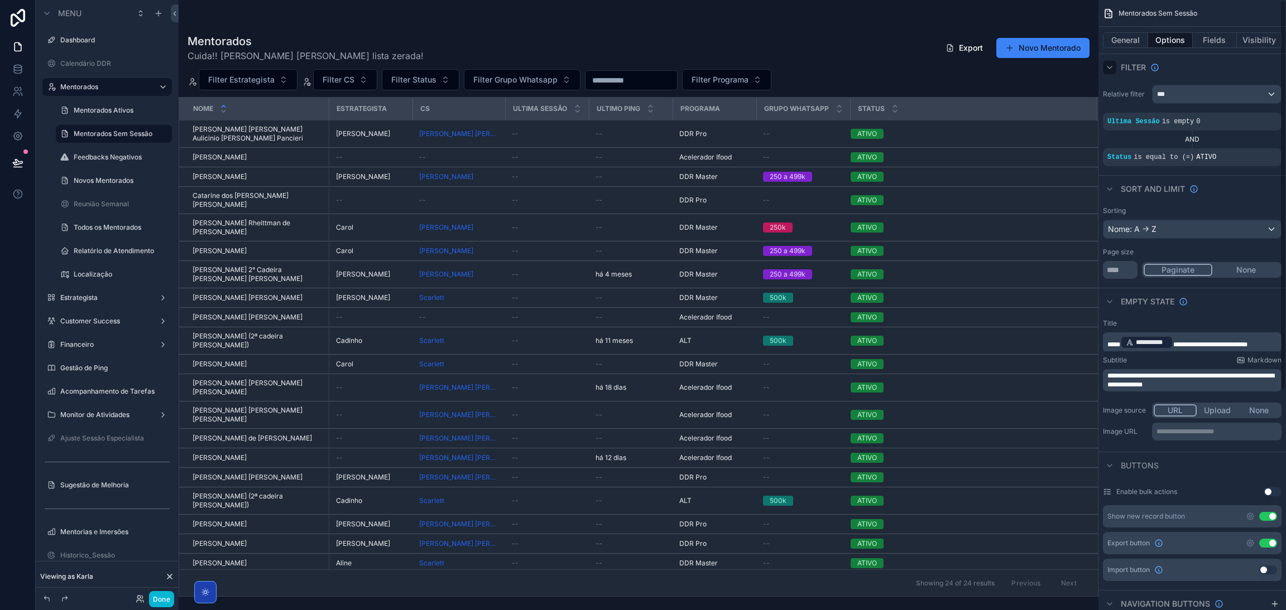
drag, startPoint x: 1092, startPoint y: 152, endPoint x: 1087, endPoint y: 229, distance: 77.7
click at [1087, 229] on div "scrollable content" at bounding box center [639, 305] width 920 height 610
click at [161, 110] on icon "scrollable content" at bounding box center [162, 110] width 9 height 9
click at [475, 33] on div "Mentorados Cuida!! Bora manter essa lista zerada! Export Novo Mentorado" at bounding box center [638, 47] width 902 height 29
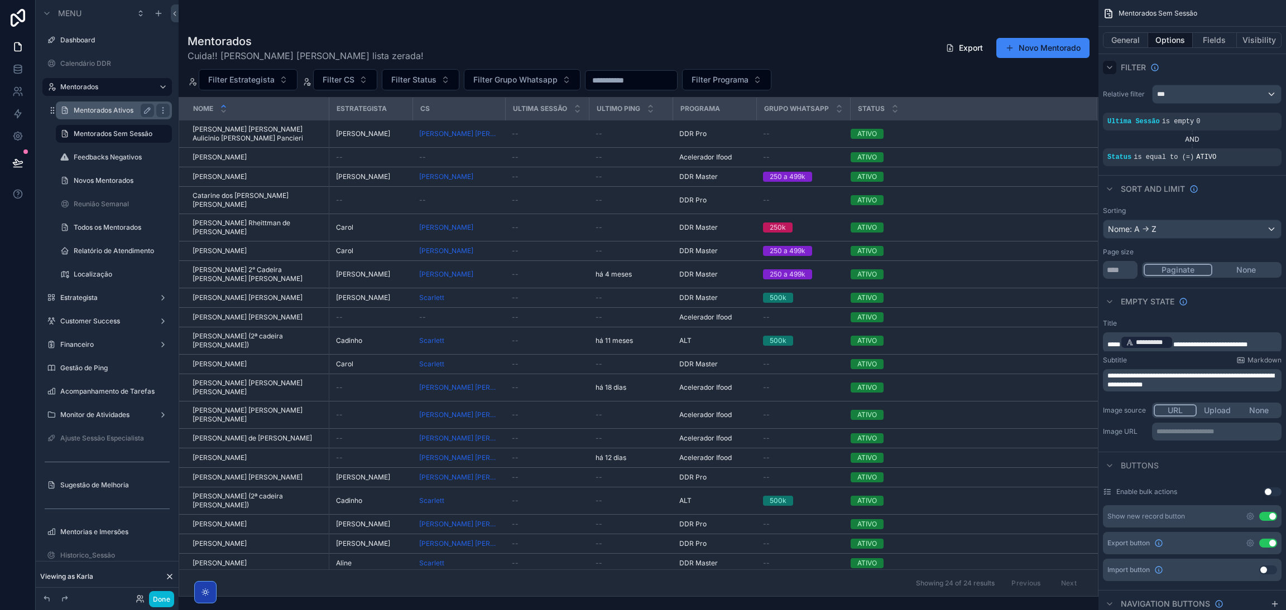
click at [89, 109] on label "Mentorados Ativos" at bounding box center [112, 110] width 76 height 9
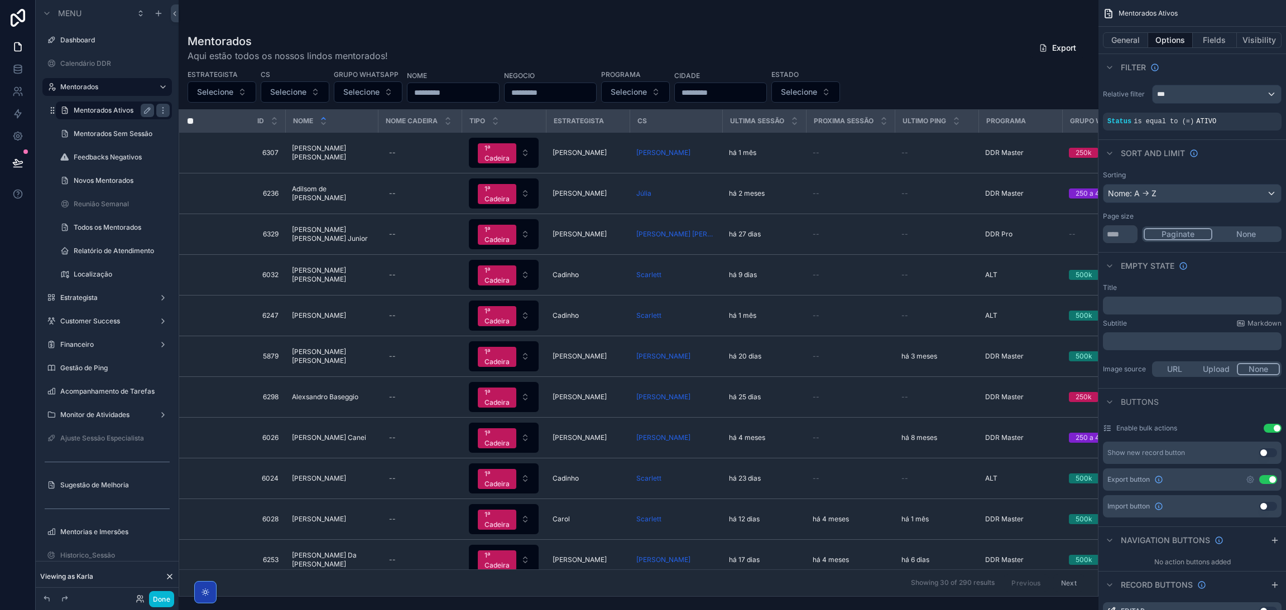
drag, startPoint x: 568, startPoint y: 590, endPoint x: 600, endPoint y: 593, distance: 32.5
click at [600, 593] on div "scrollable content" at bounding box center [639, 305] width 920 height 610
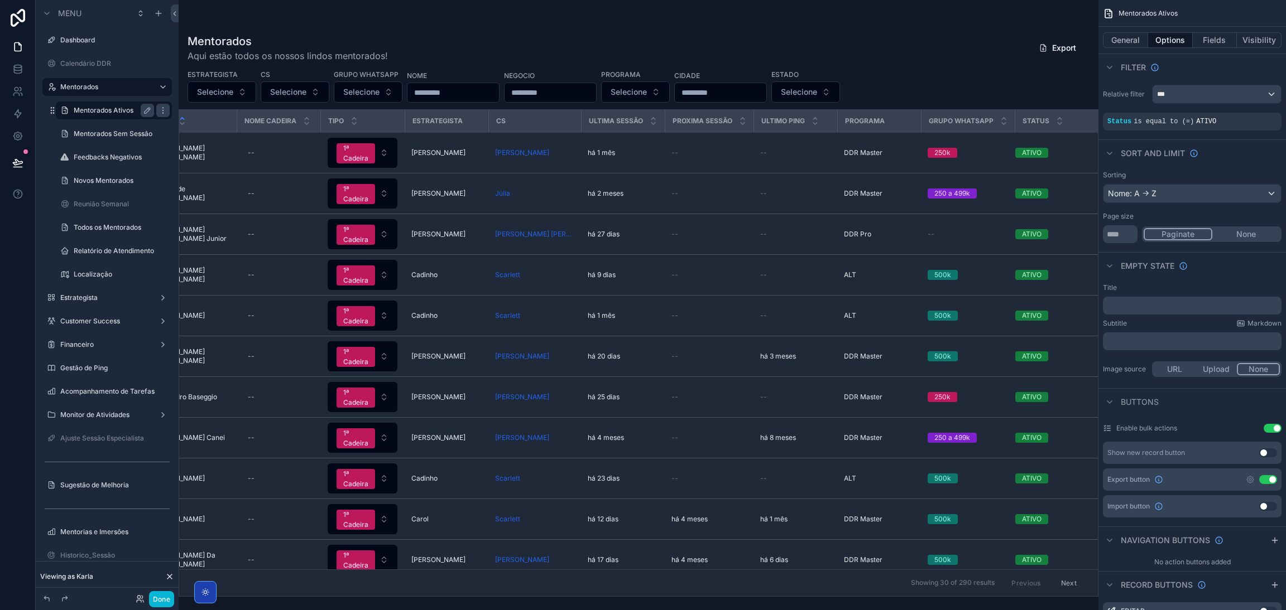
scroll to position [0, 142]
click at [79, 175] on div "Novos Mentorados" at bounding box center [114, 180] width 80 height 13
click at [89, 225] on label "Todos os Mentorados" at bounding box center [112, 227] width 76 height 9
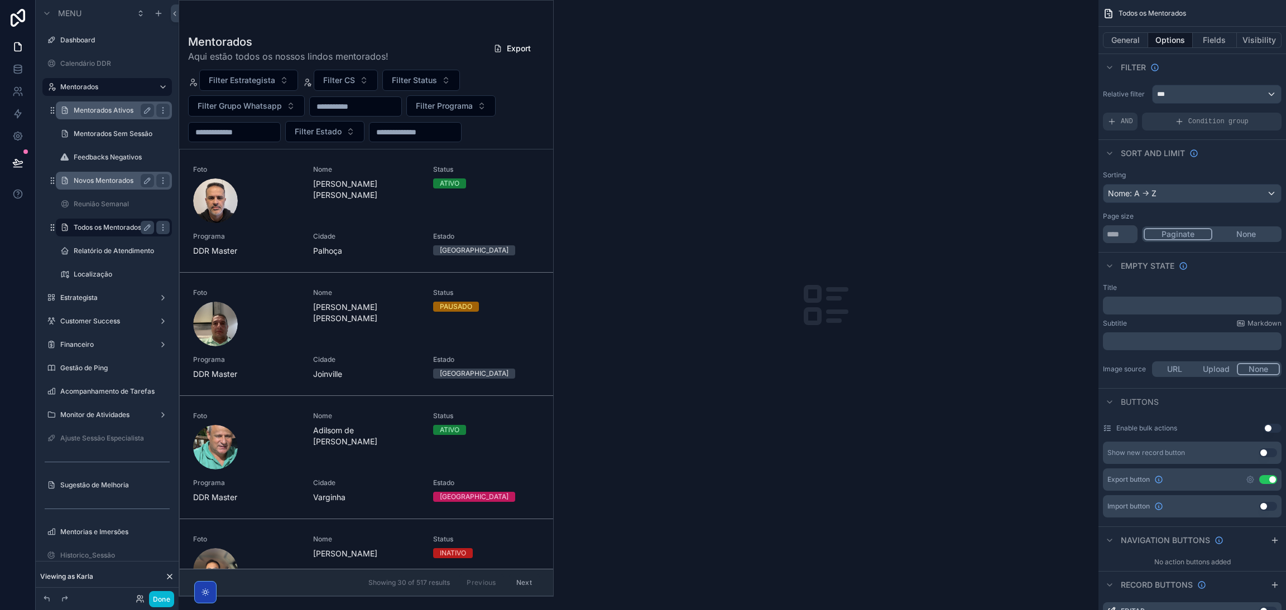
click at [263, 305] on div "scrollable content" at bounding box center [366, 299] width 374 height 596
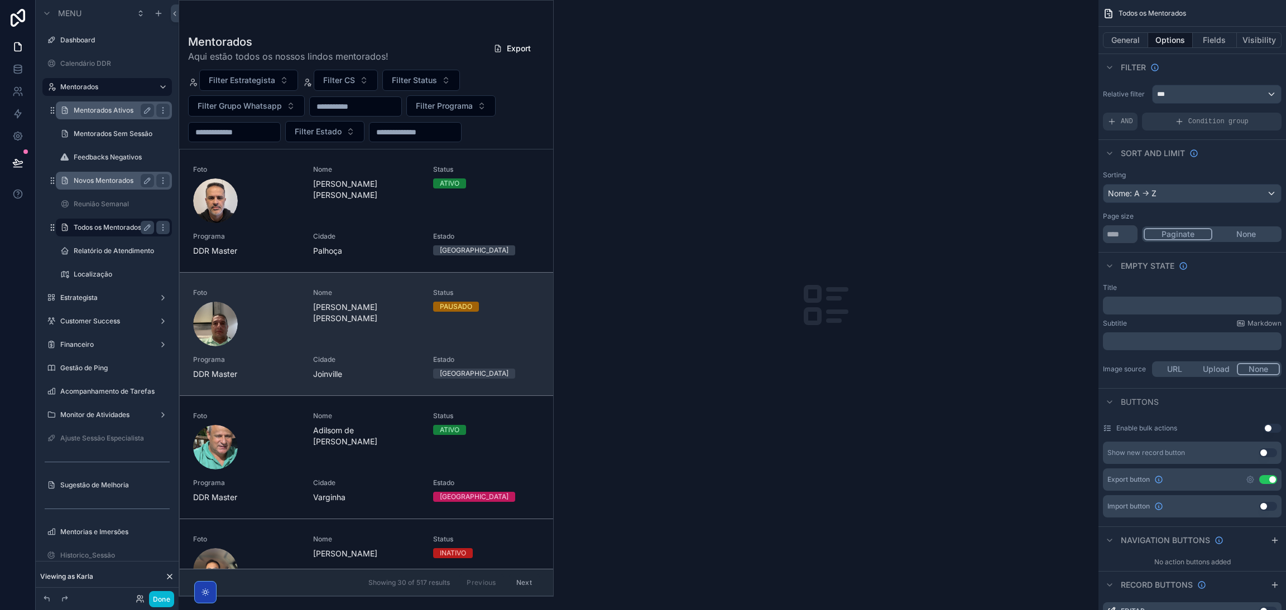
click at [266, 316] on div "scrollable content" at bounding box center [246, 324] width 107 height 45
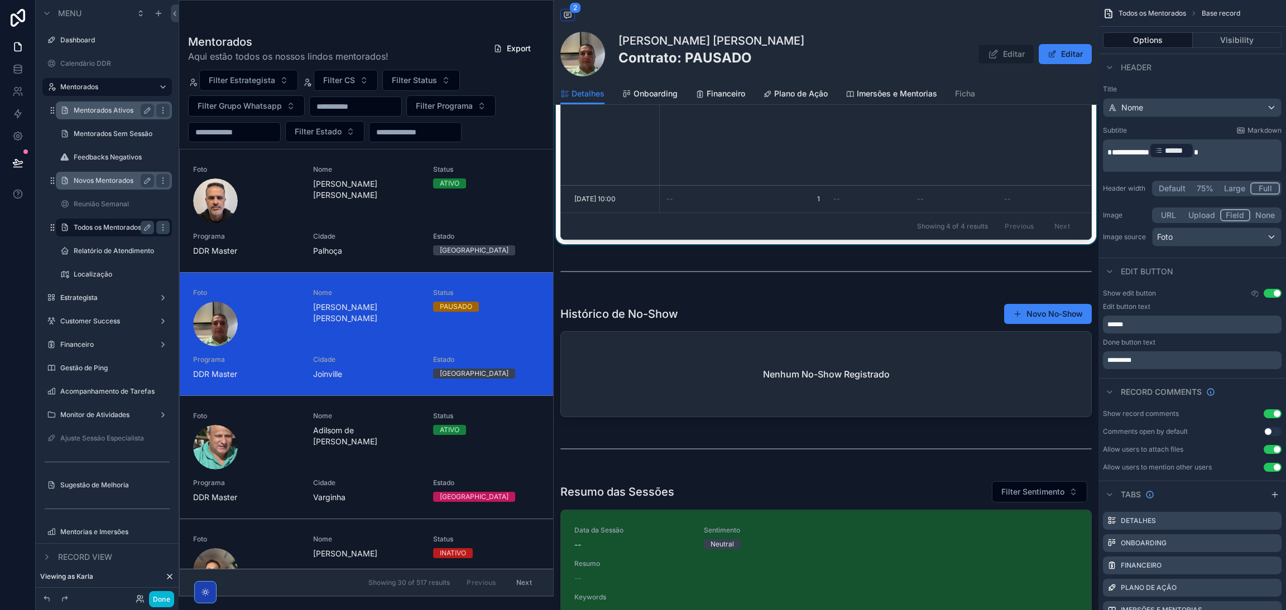
scroll to position [920, 0]
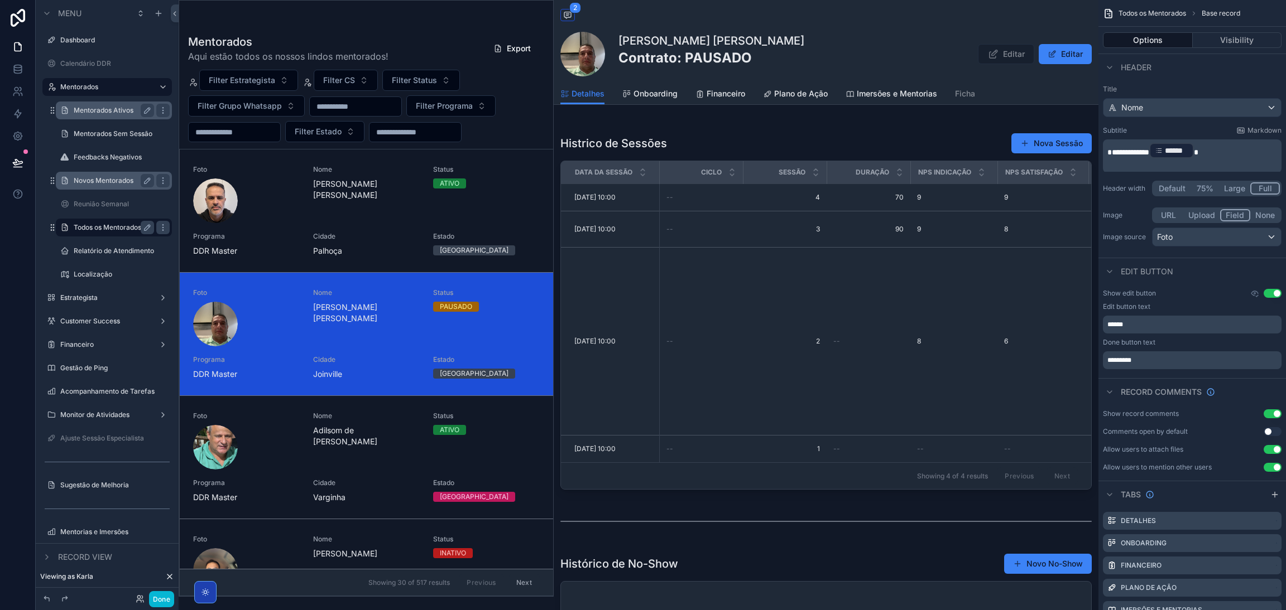
click at [280, 129] on input "scrollable content" at bounding box center [235, 132] width 92 height 16
click at [417, 75] on span "Filter Status" at bounding box center [414, 80] width 45 height 11
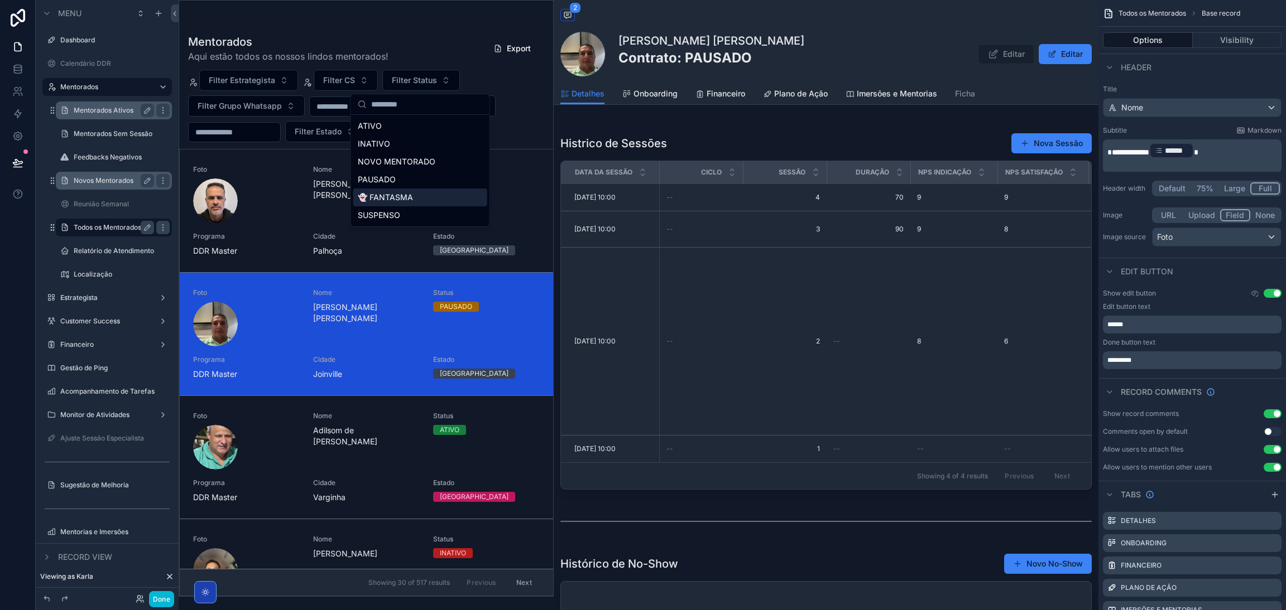
click at [391, 195] on div "👻 FANTASMA" at bounding box center [420, 198] width 134 height 18
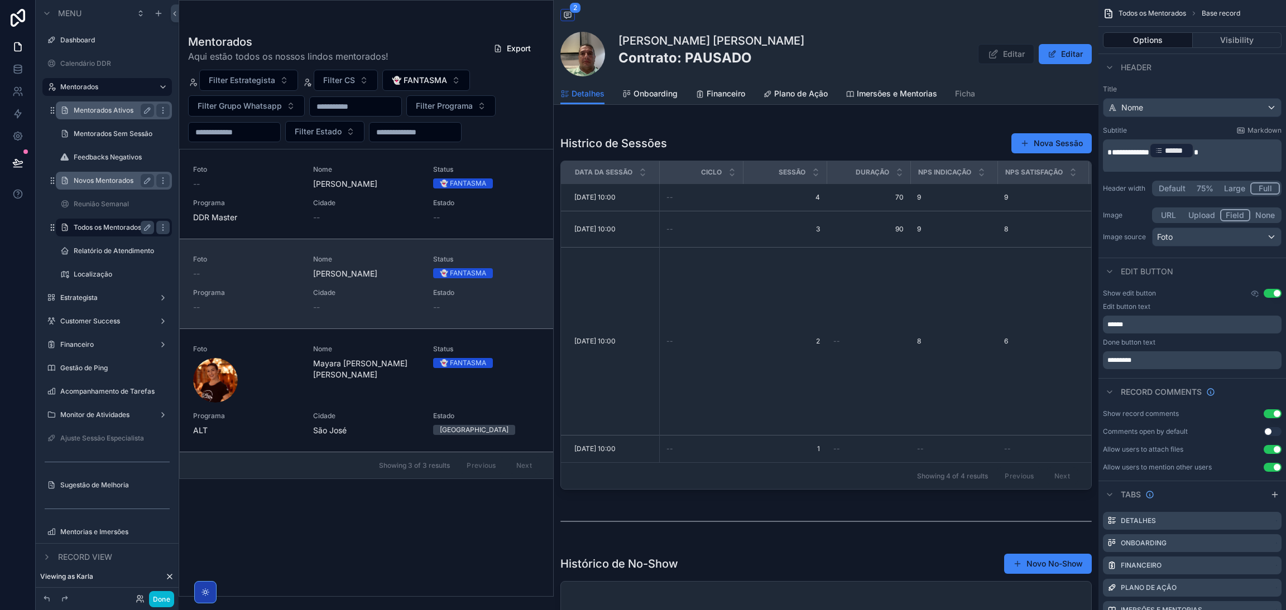
click at [346, 266] on div "Nome Bárbara Marques Reis" at bounding box center [366, 267] width 107 height 25
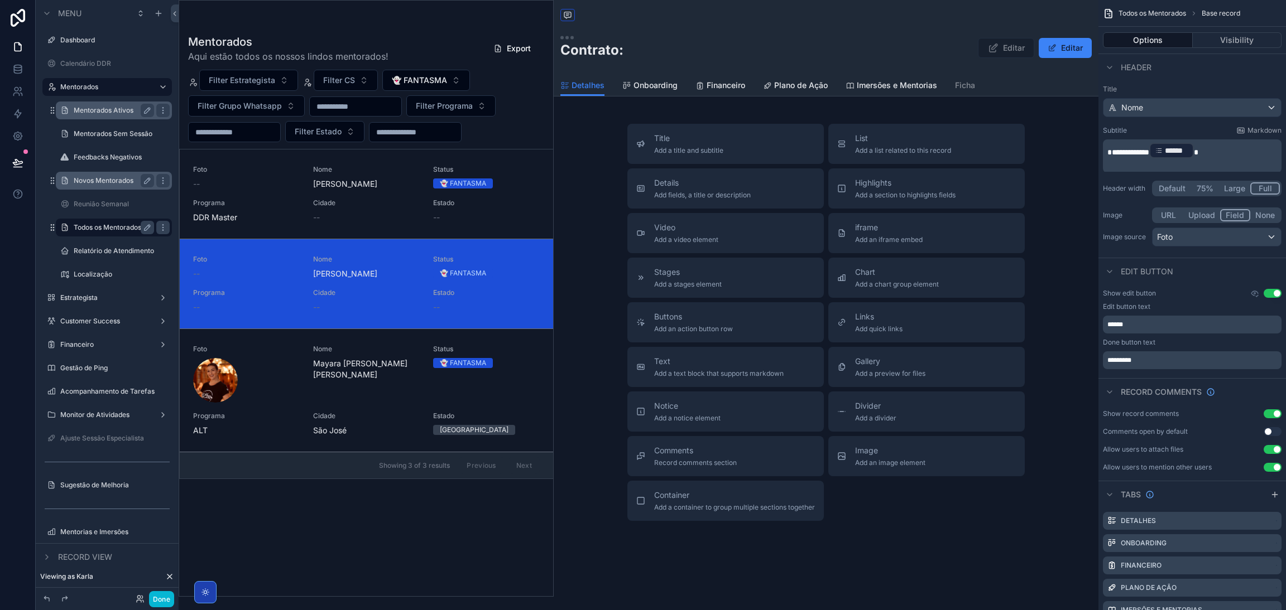
scroll to position [180, 0]
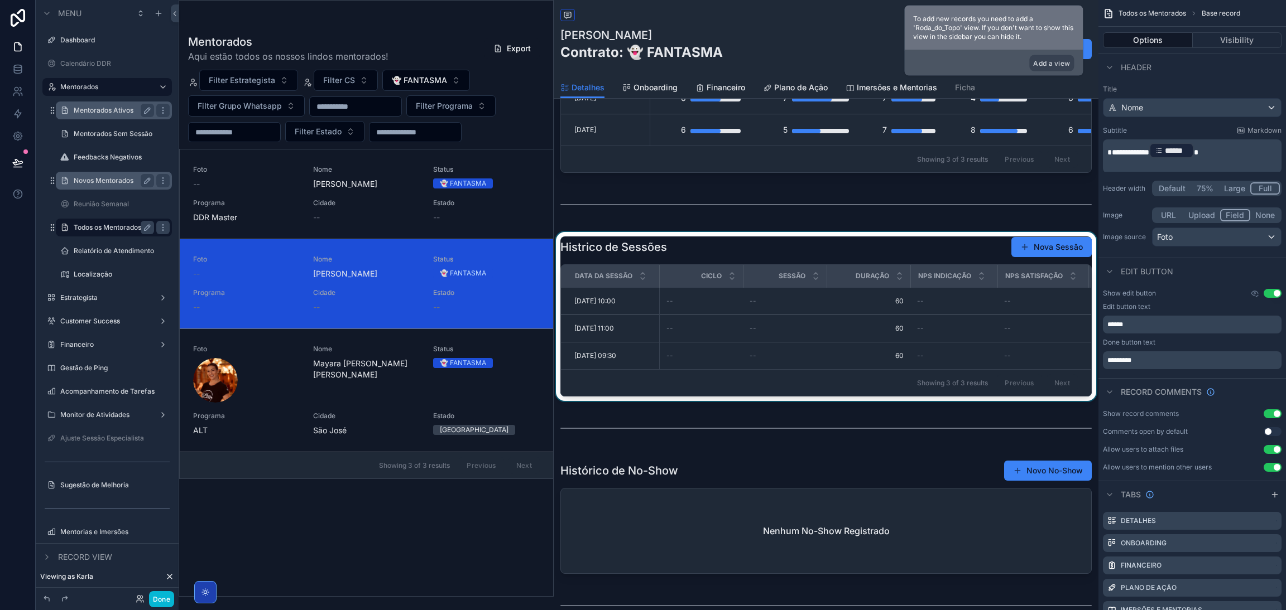
scroll to position [836, 0]
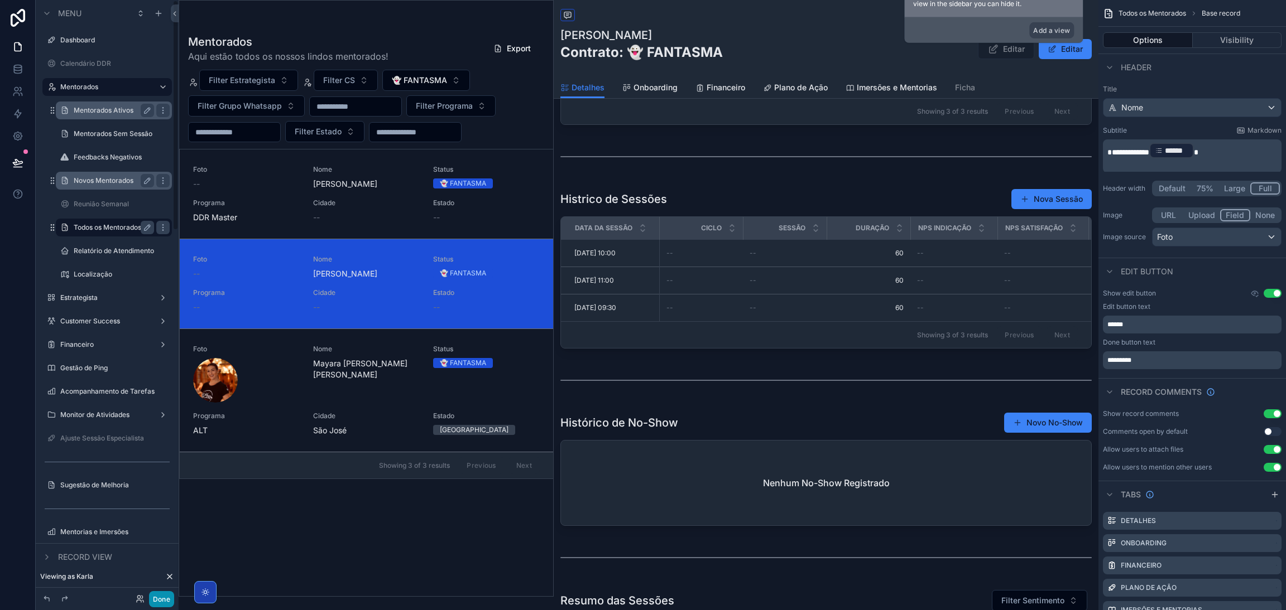
click at [160, 596] on button "Done" at bounding box center [161, 599] width 25 height 16
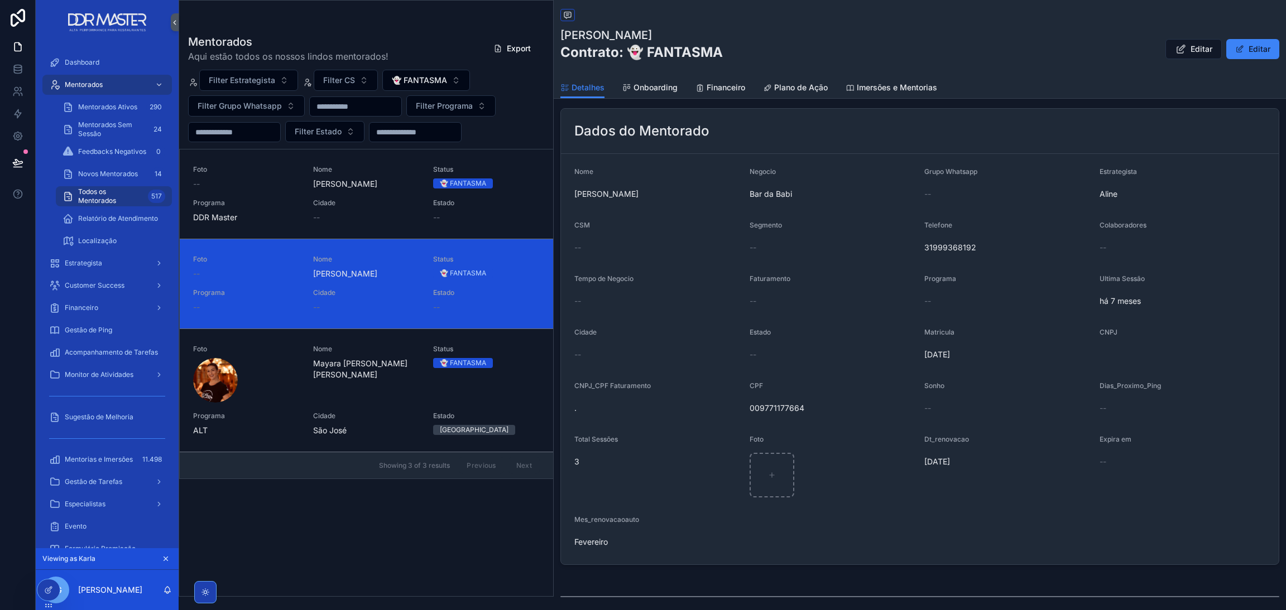
scroll to position [335, 0]
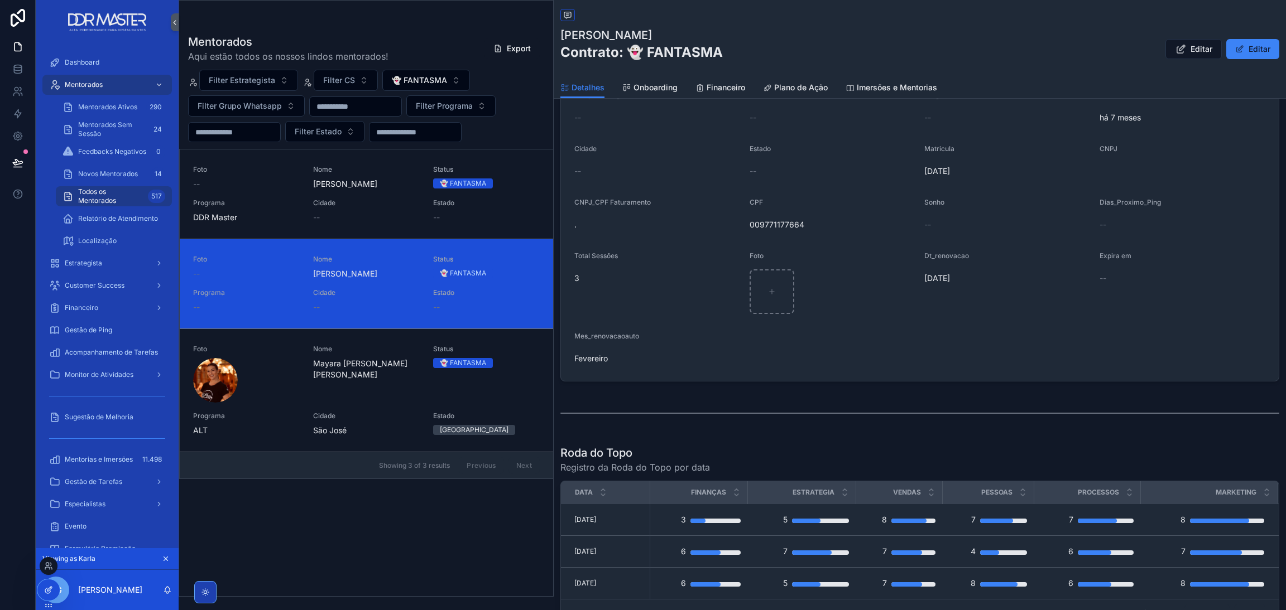
click at [49, 590] on icon at bounding box center [48, 590] width 9 height 9
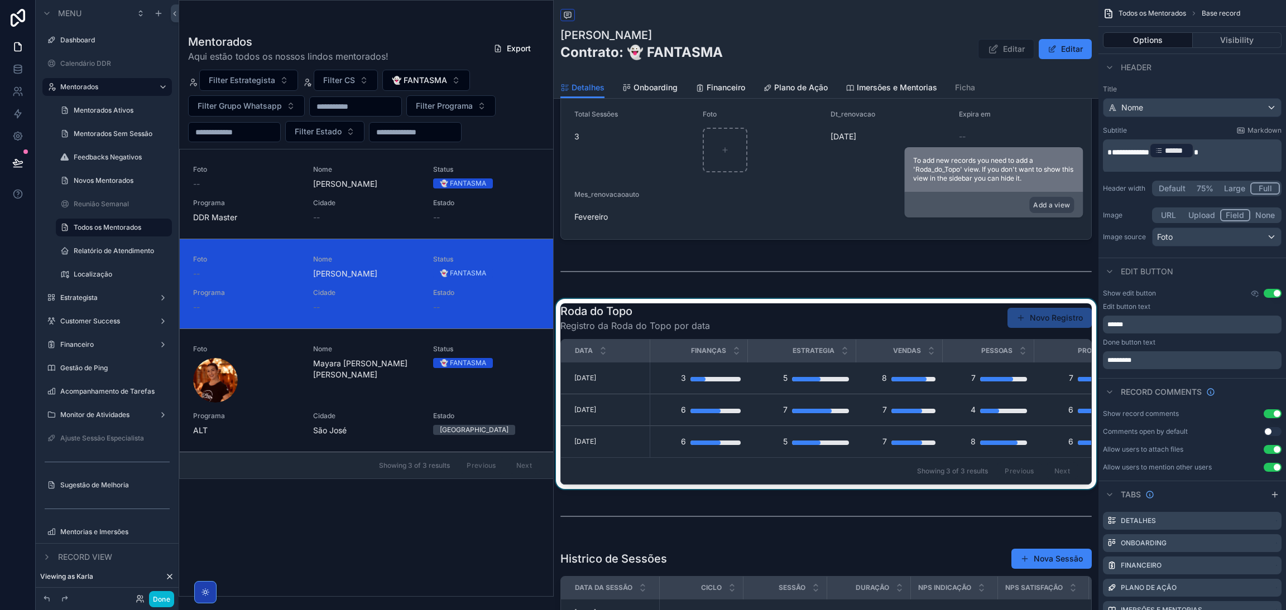
scroll to position [670, 0]
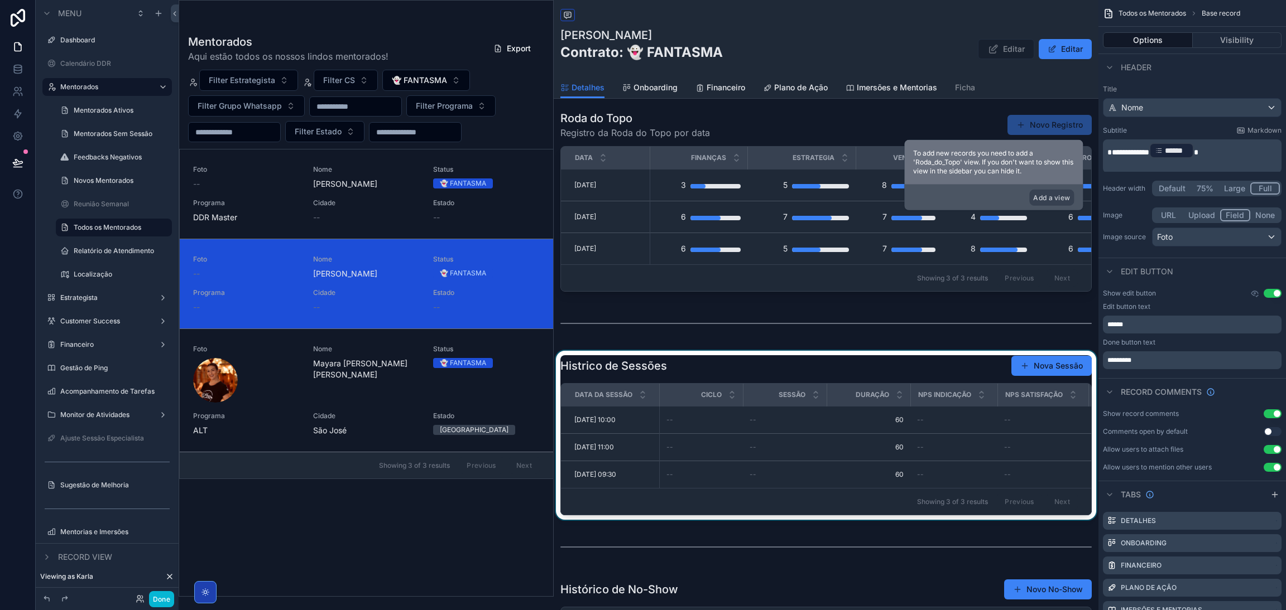
click at [762, 368] on div "scrollable content" at bounding box center [826, 435] width 545 height 169
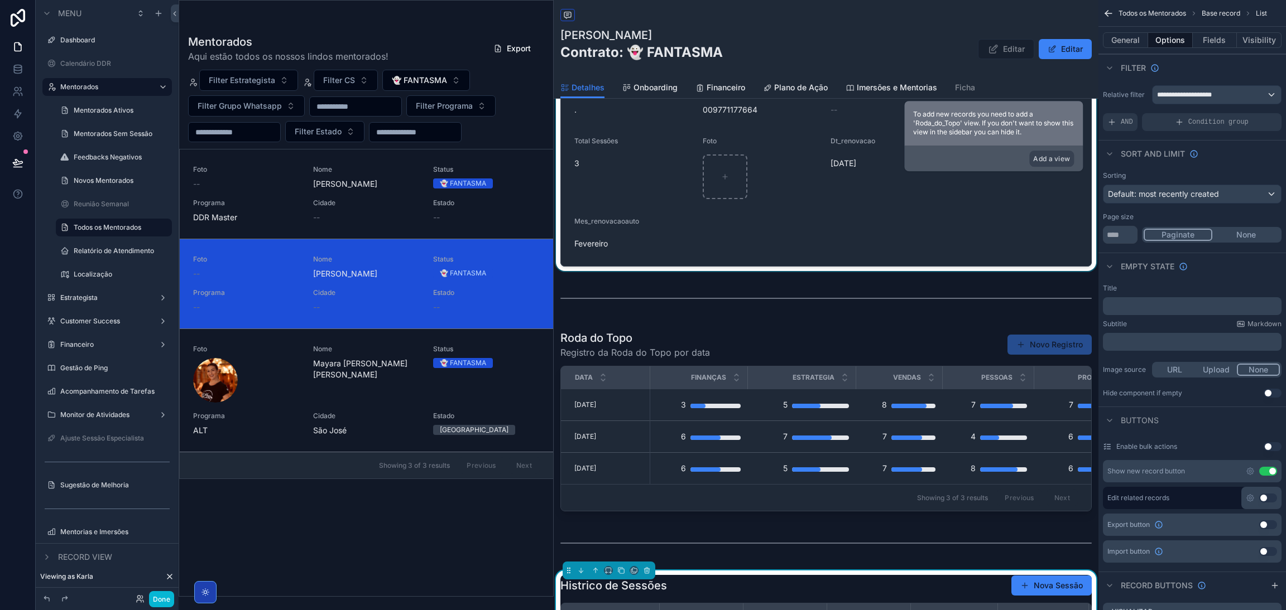
scroll to position [753, 0]
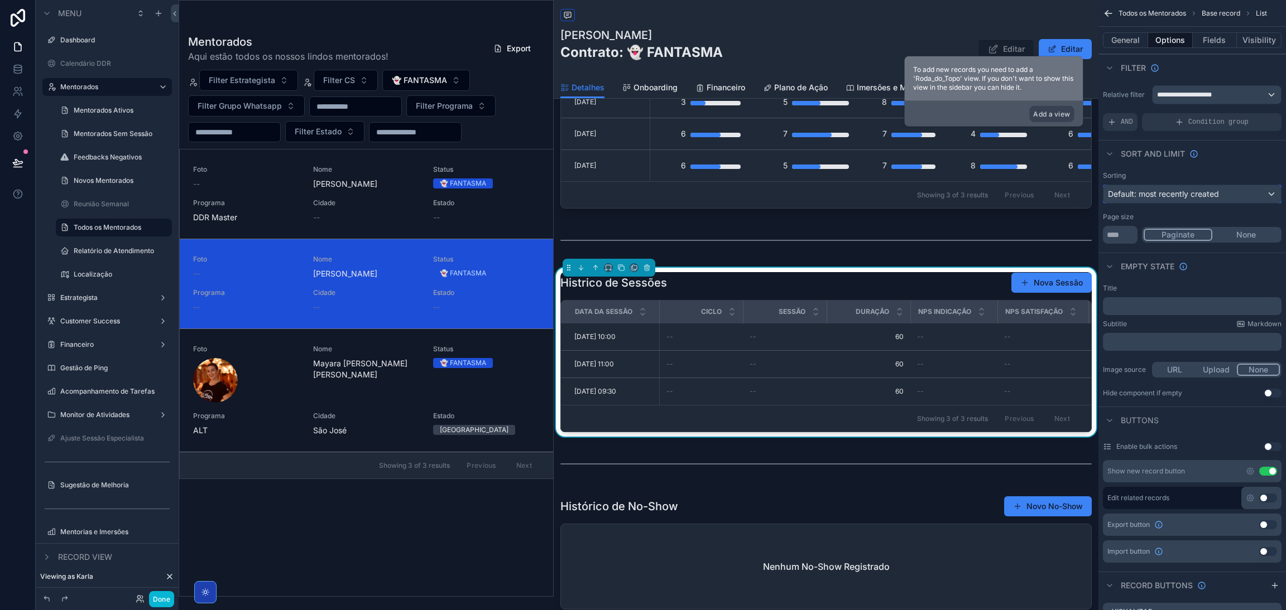
click at [1200, 197] on span "Default: most recently created" at bounding box center [1163, 193] width 111 height 9
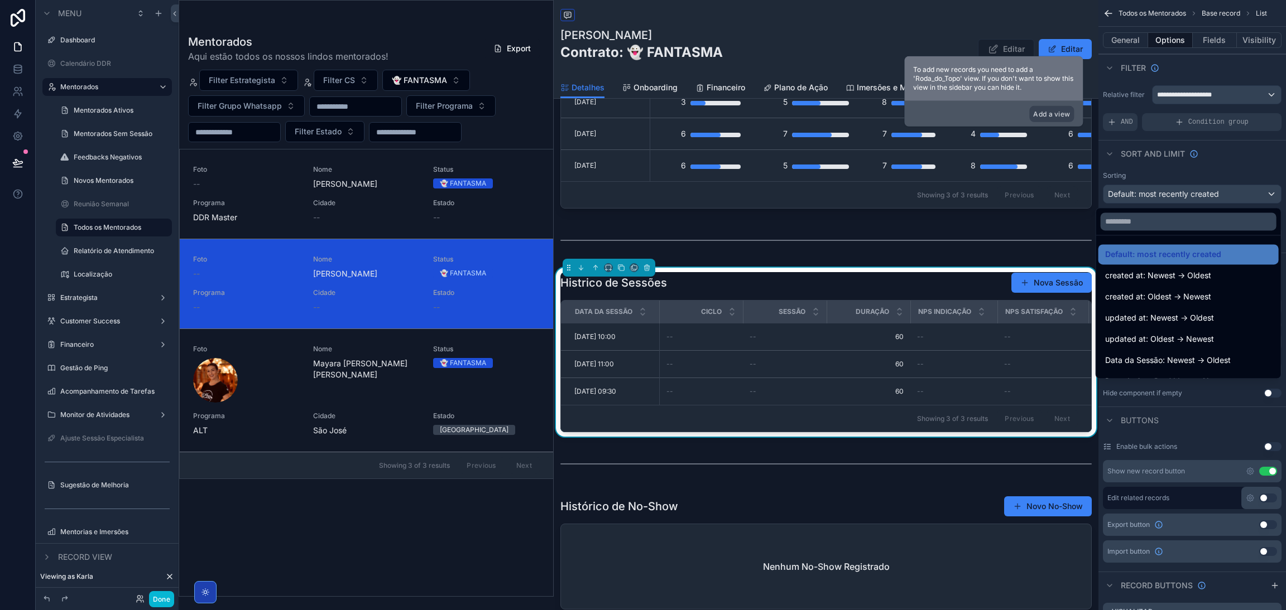
click at [1199, 197] on div "scrollable content" at bounding box center [643, 305] width 1286 height 610
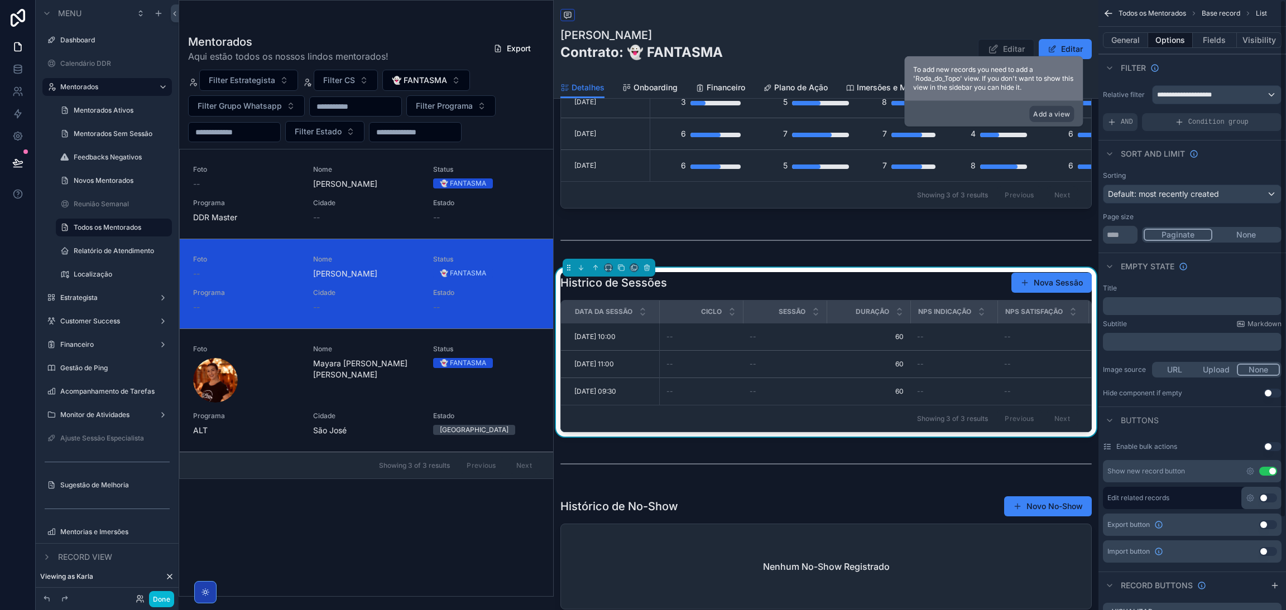
click at [1210, 48] on div "General Options Fields Visibility" at bounding box center [1191, 40] width 187 height 27
click at [1210, 44] on button "Fields" at bounding box center [1214, 40] width 45 height 16
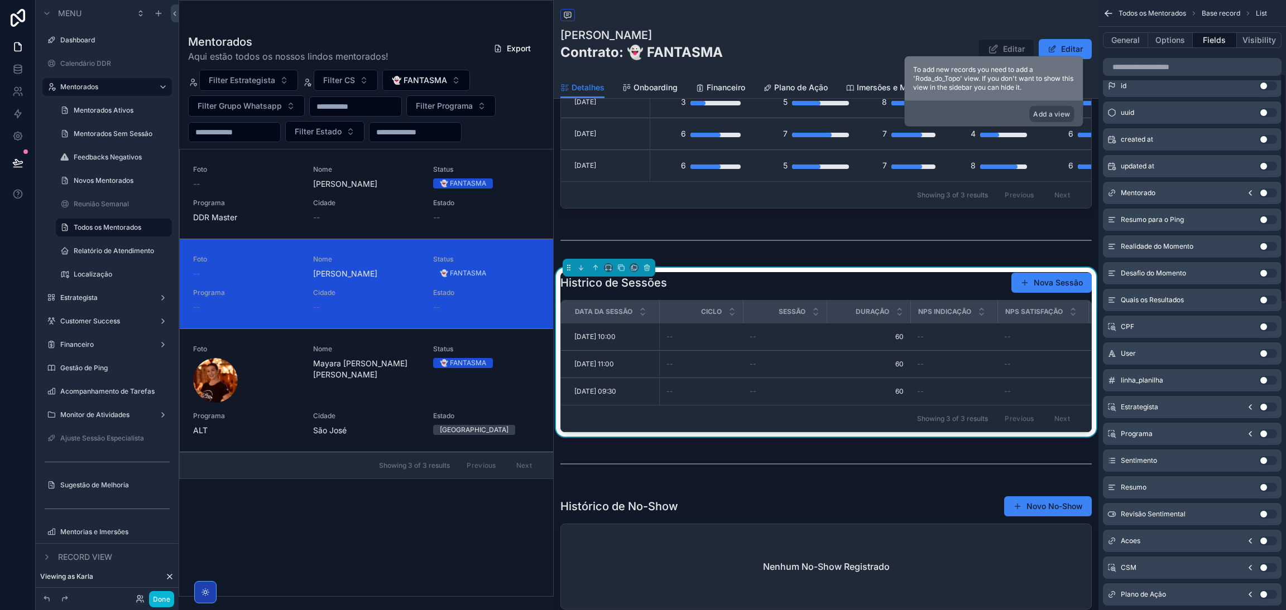
scroll to position [179, 0]
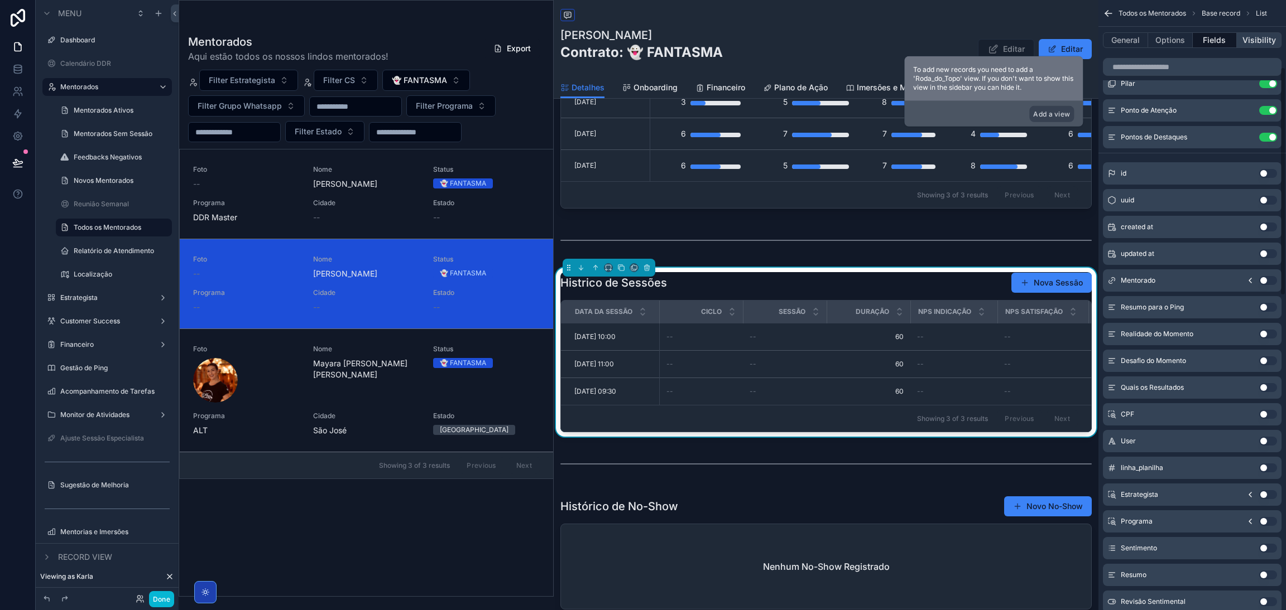
click at [1243, 38] on button "Visibility" at bounding box center [1259, 40] width 45 height 16
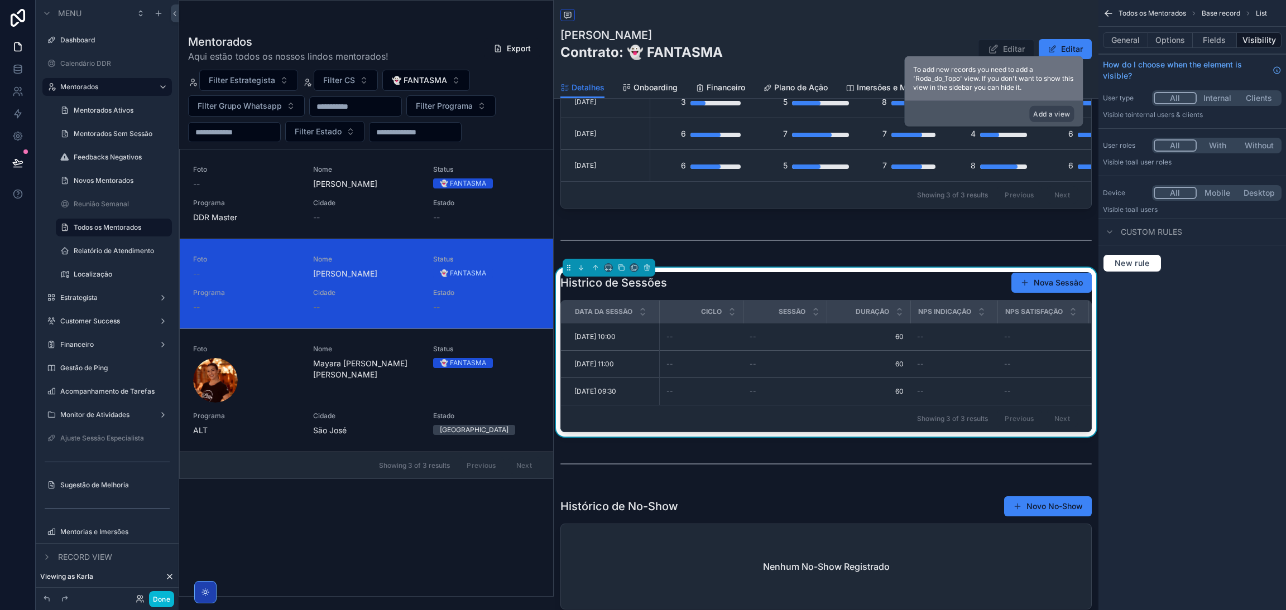
scroll to position [0, 0]
click at [1131, 47] on button "General" at bounding box center [1125, 40] width 45 height 16
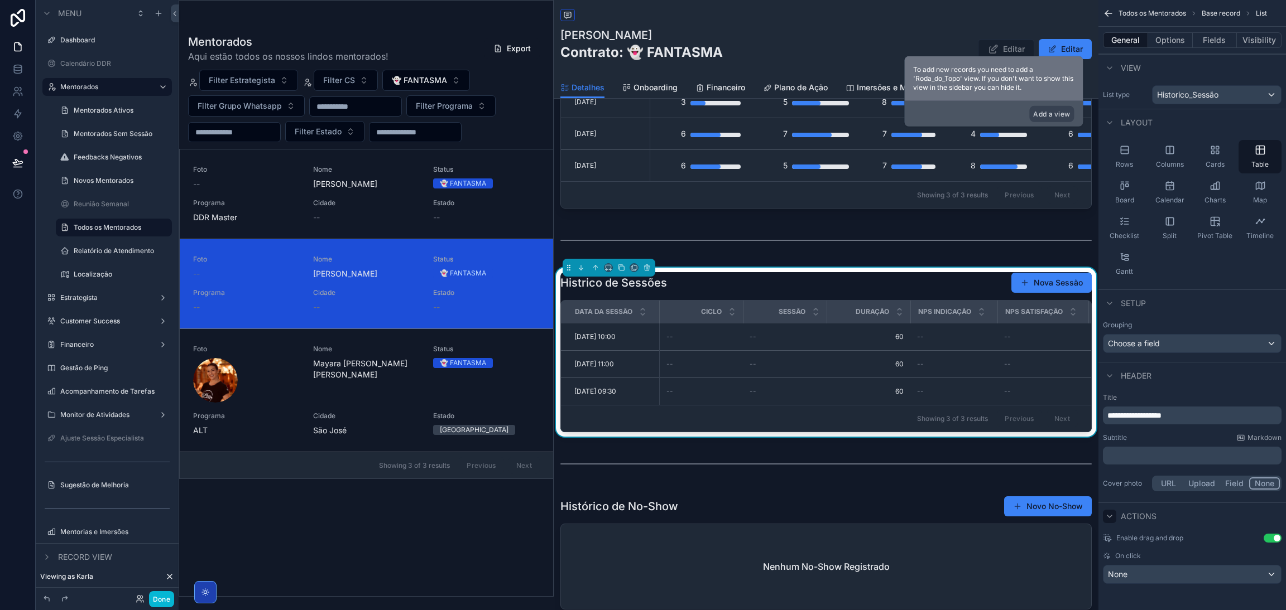
click at [1109, 519] on icon "scrollable content" at bounding box center [1109, 516] width 9 height 9
click at [1105, 370] on div "scrollable content" at bounding box center [1109, 375] width 13 height 13
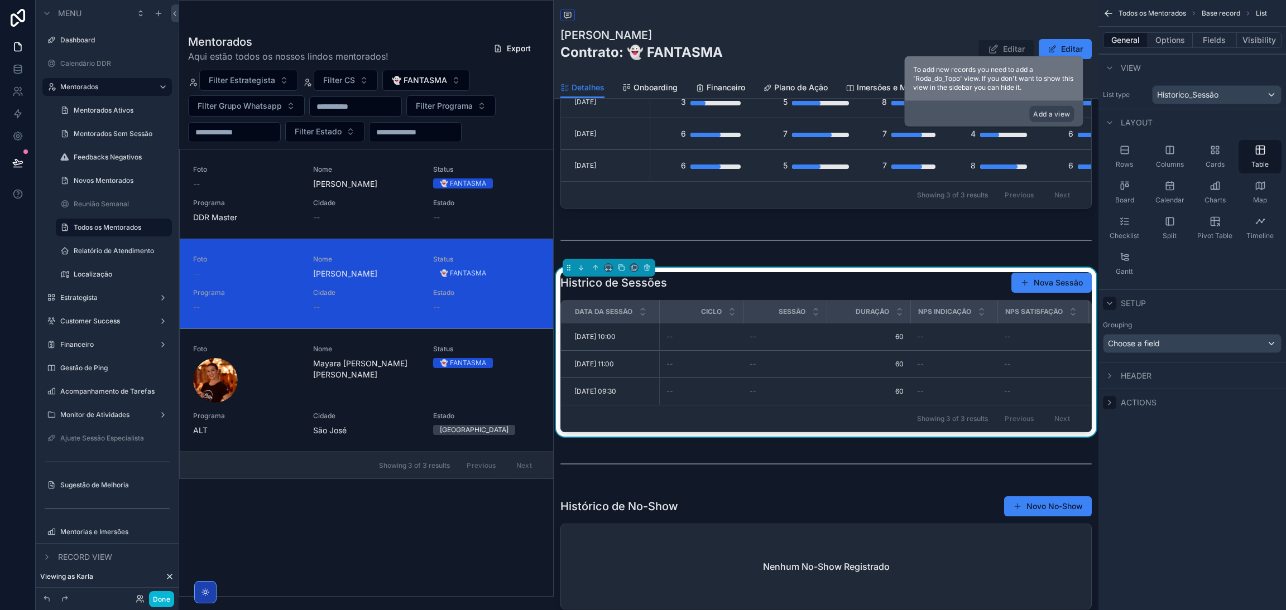
click at [1107, 302] on icon "scrollable content" at bounding box center [1109, 303] width 9 height 9
click at [1101, 124] on div "Layout" at bounding box center [1191, 122] width 187 height 27
click at [1157, 33] on button "Options" at bounding box center [1170, 40] width 45 height 16
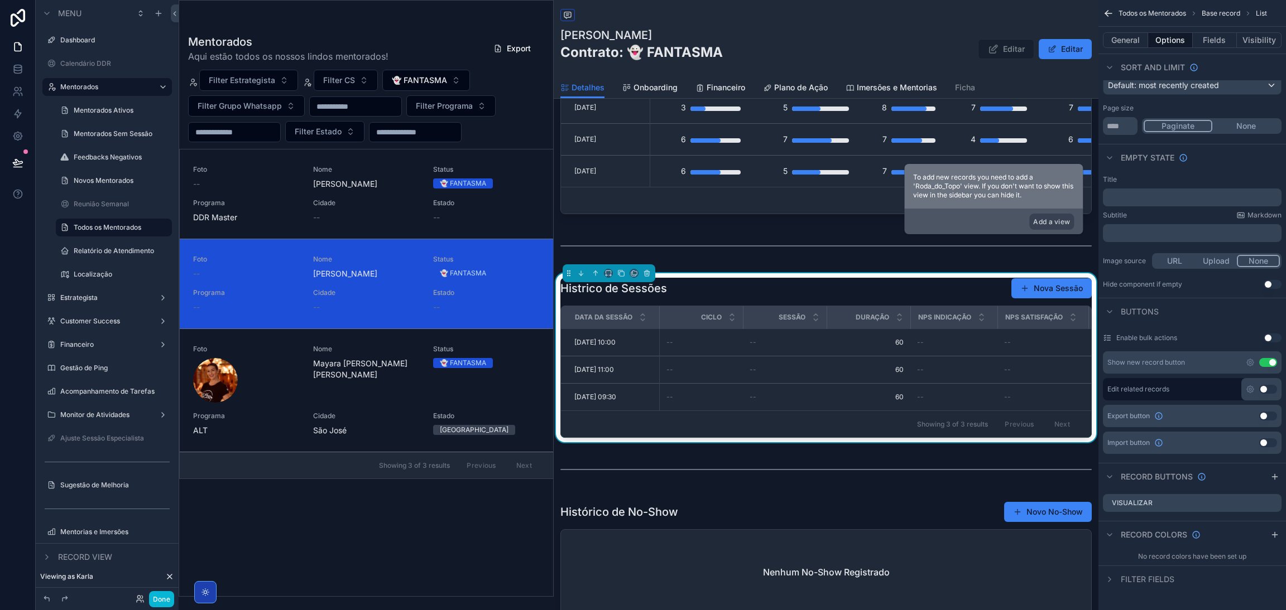
scroll to position [753, 0]
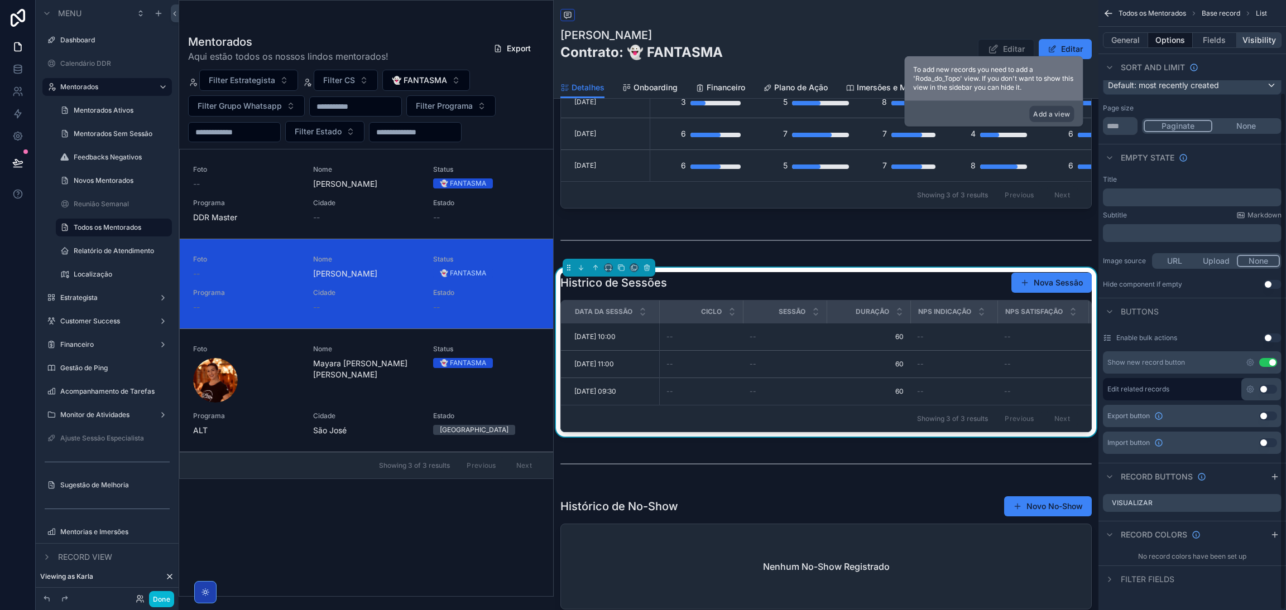
click at [1259, 32] on button "Visibility" at bounding box center [1259, 40] width 45 height 16
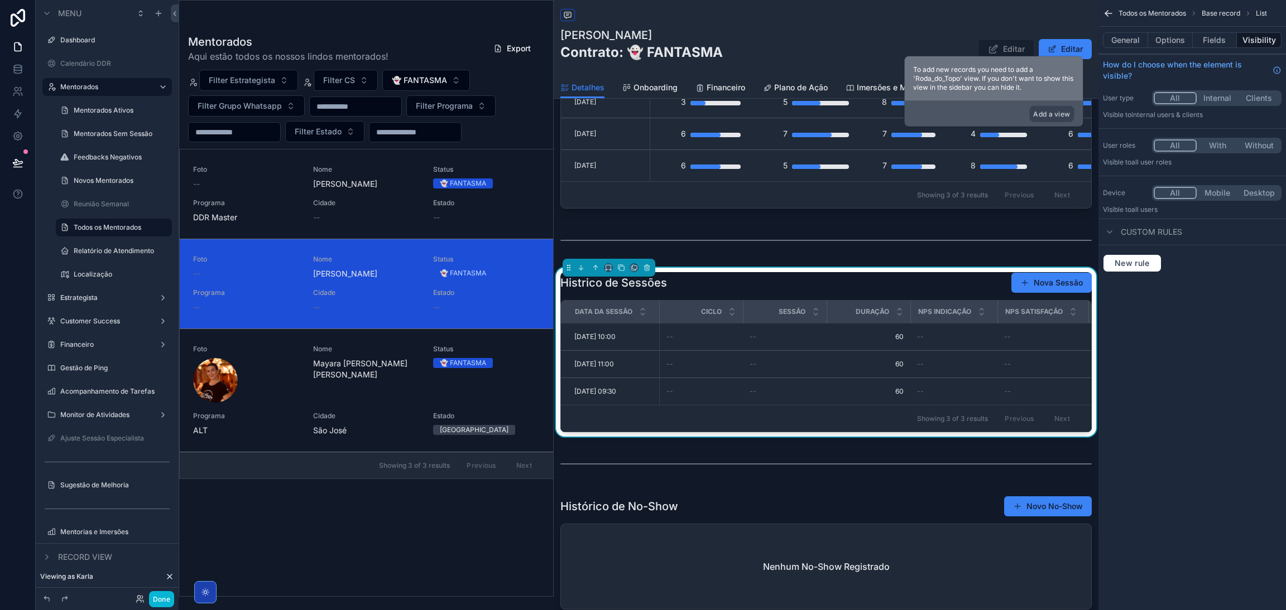
scroll to position [0, 0]
click at [1218, 37] on button "Fields" at bounding box center [1214, 40] width 45 height 16
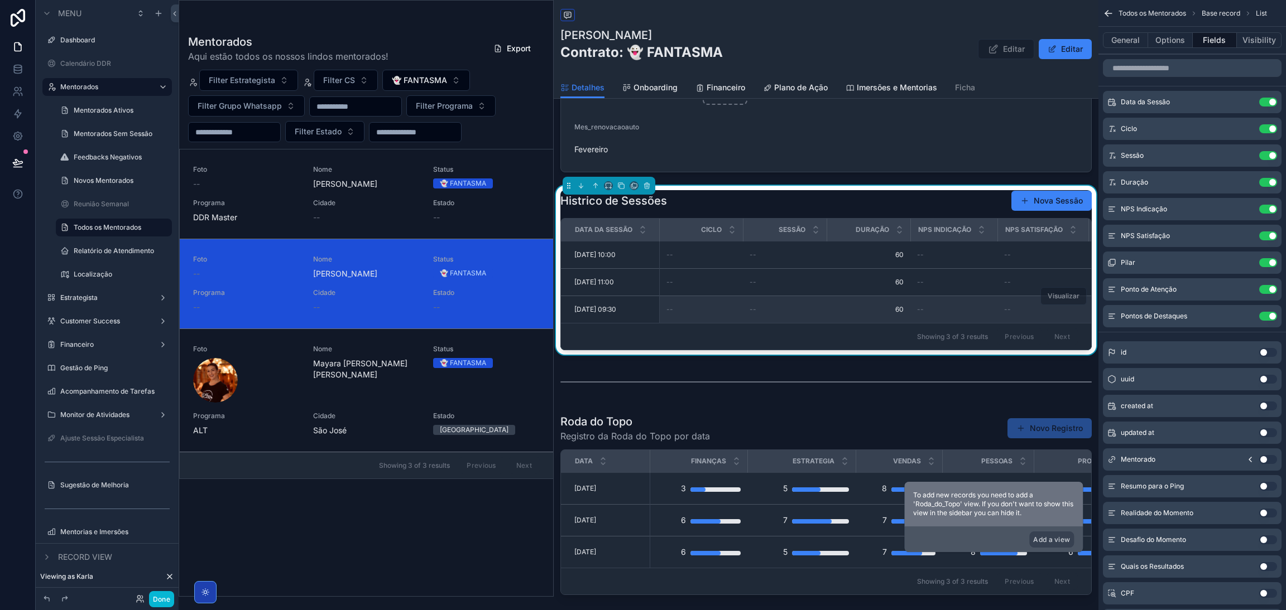
scroll to position [586, 0]
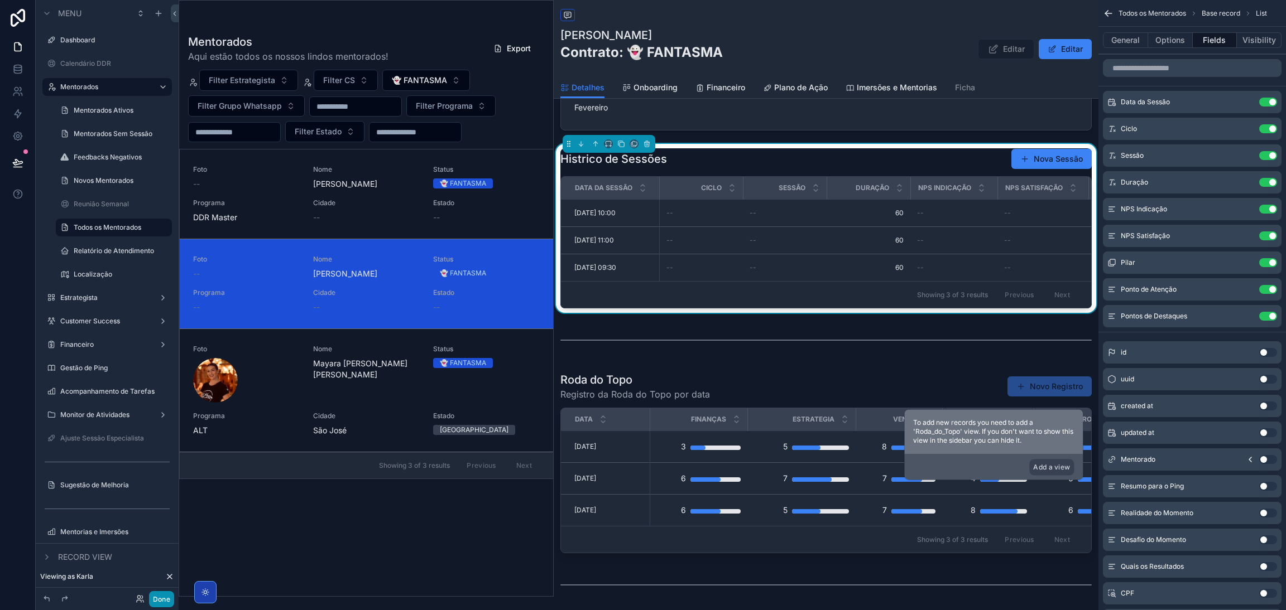
click at [153, 597] on button "Done" at bounding box center [161, 599] width 25 height 16
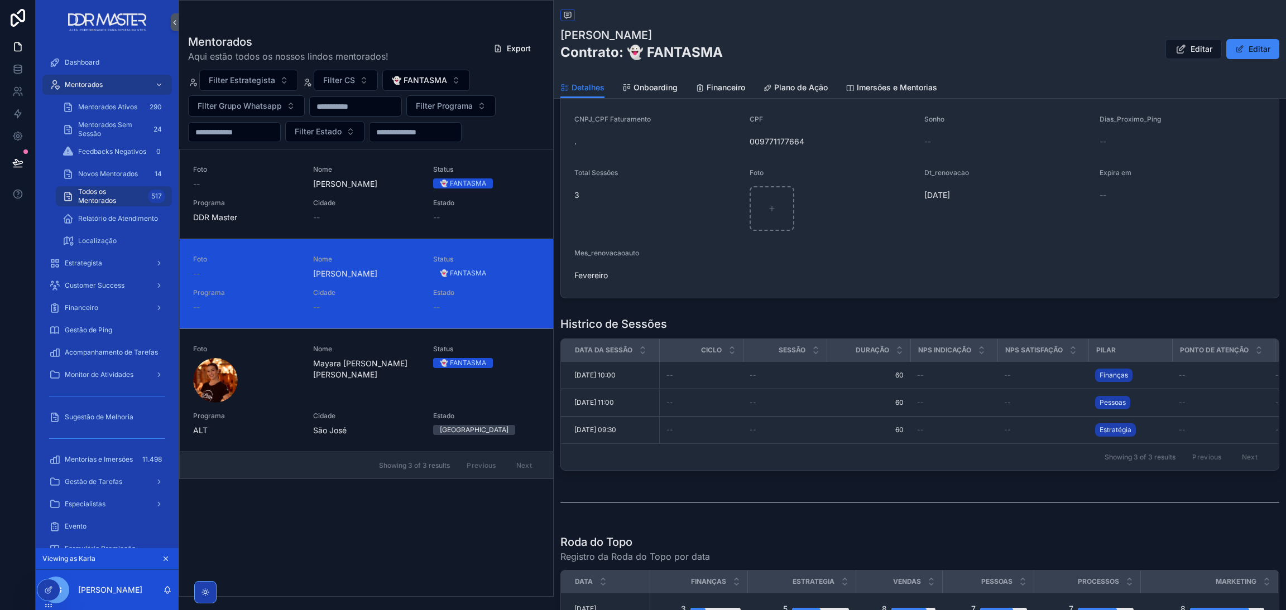
scroll to position [0, 94]
drag, startPoint x: 1233, startPoint y: 319, endPoint x: 1104, endPoint y: 325, distance: 129.6
click at [1115, 324] on div "Histrico de Sessões" at bounding box center [919, 324] width 719 height 16
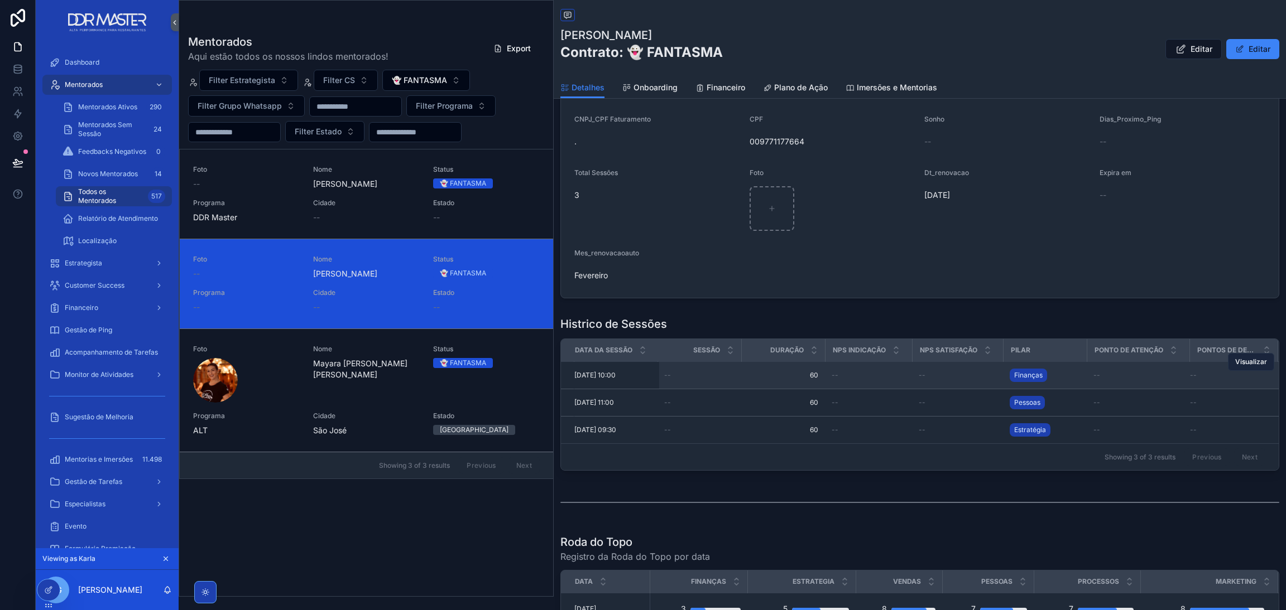
click at [1238, 368] on button "Visualizar" at bounding box center [1251, 362] width 46 height 18
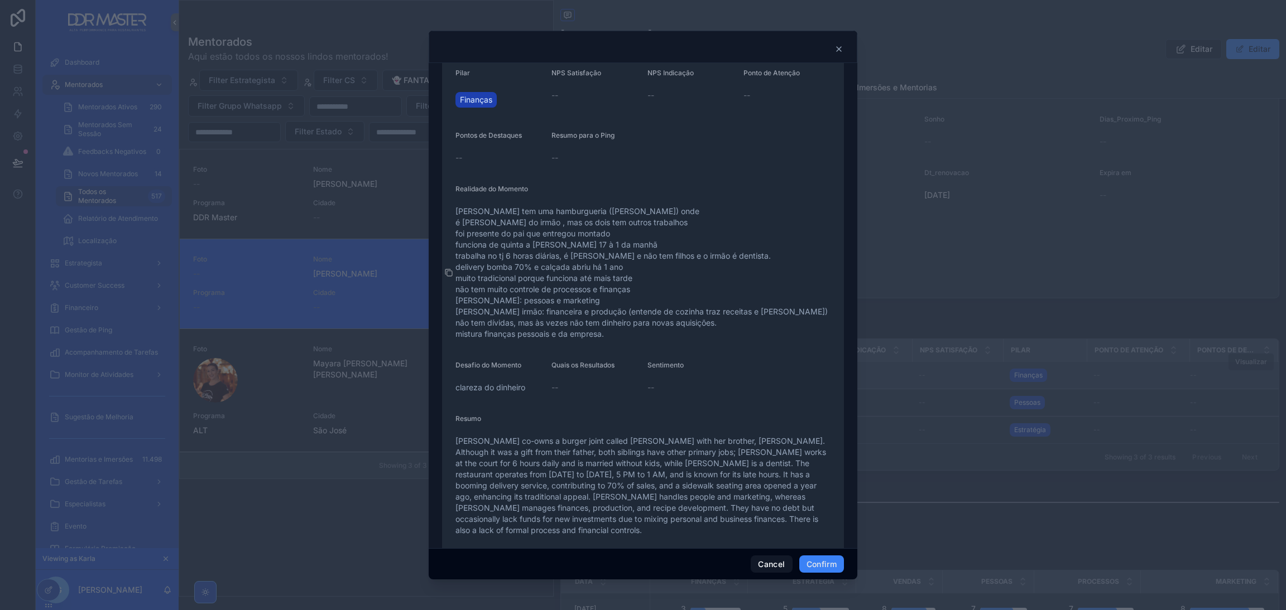
scroll to position [132, 0]
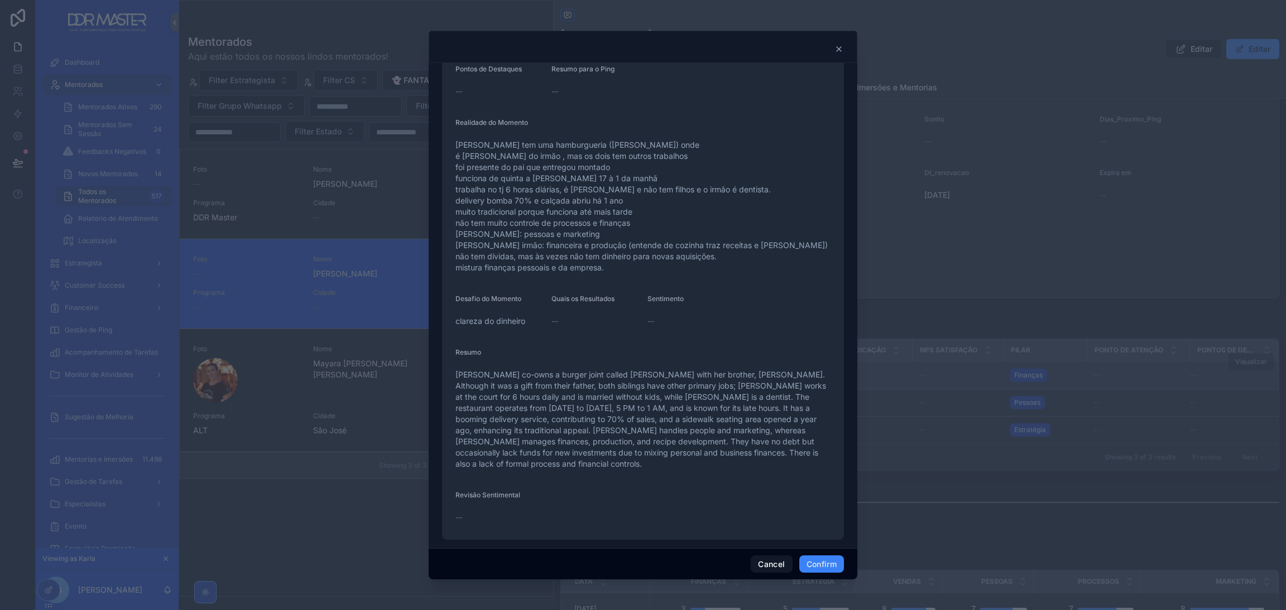
click at [963, 359] on div at bounding box center [643, 305] width 1286 height 610
click at [766, 560] on button "Cancel" at bounding box center [771, 565] width 41 height 18
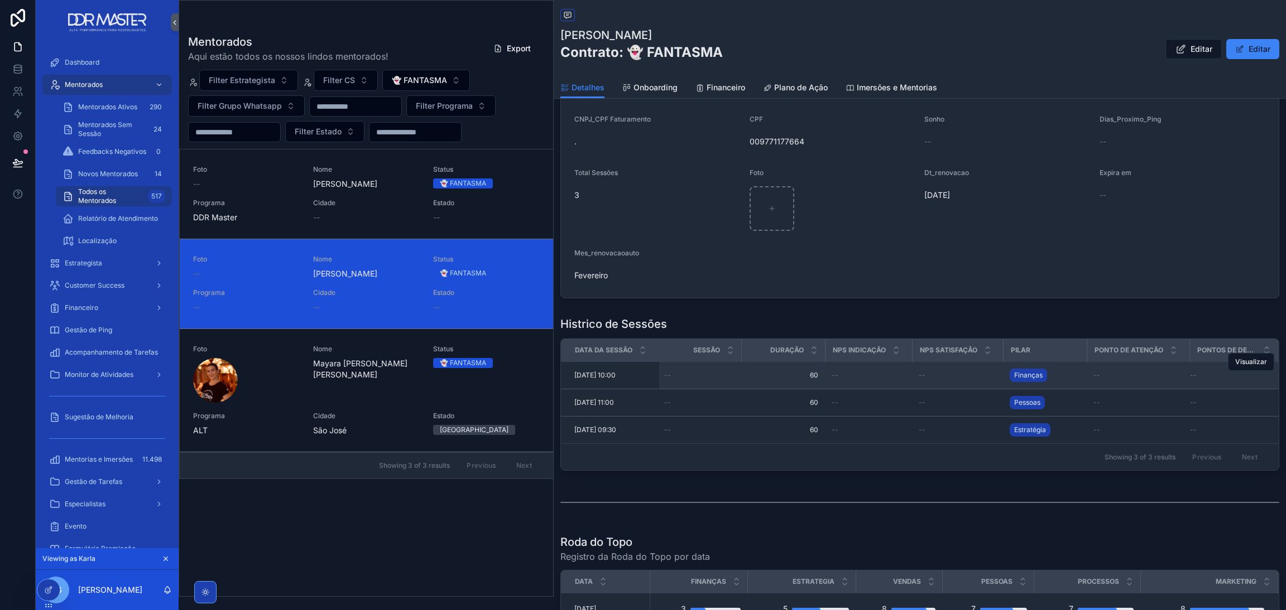
scroll to position [0, 0]
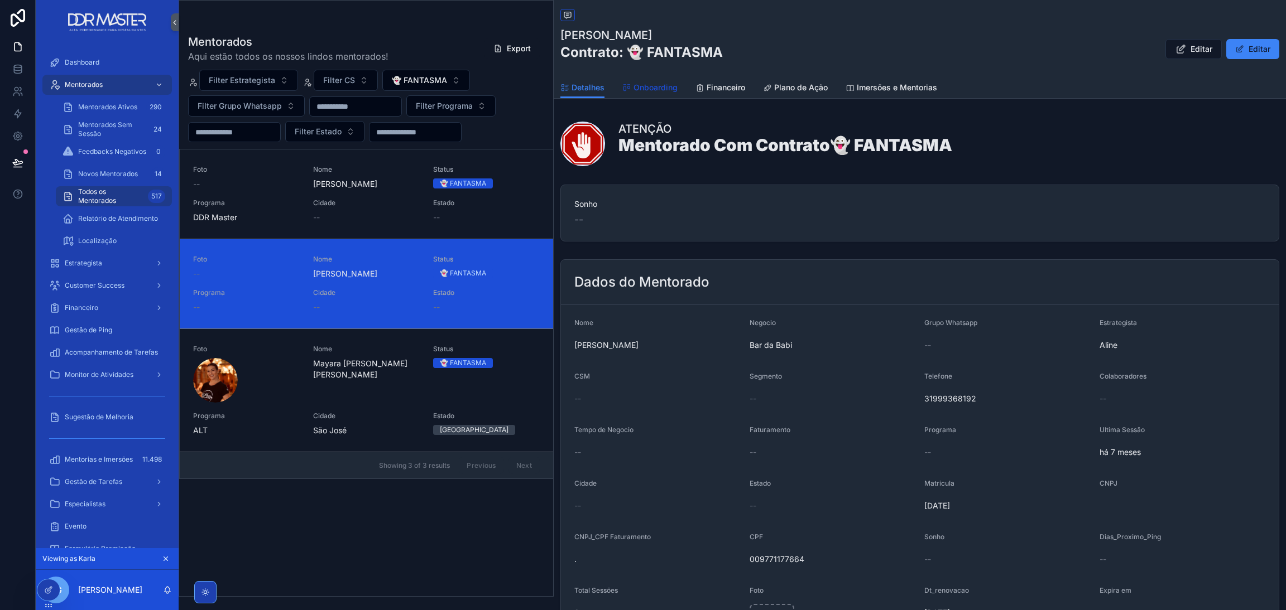
click at [637, 88] on span "Onboarding" at bounding box center [655, 87] width 44 height 11
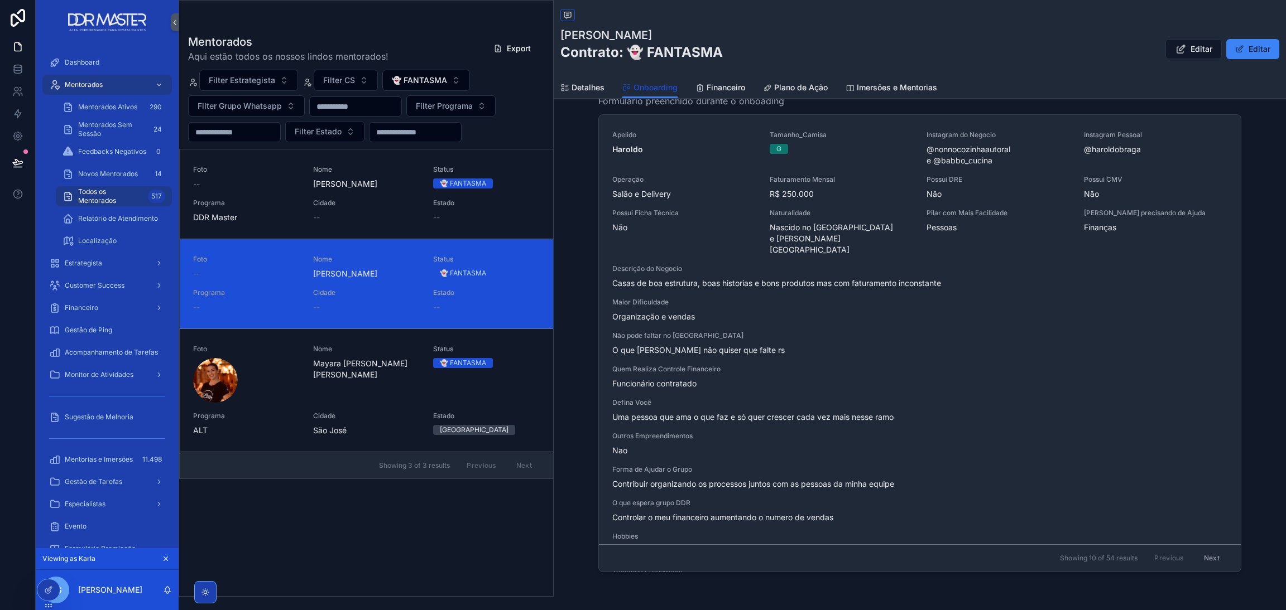
scroll to position [251, 0]
click at [729, 80] on link "Financeiro" at bounding box center [720, 89] width 50 height 22
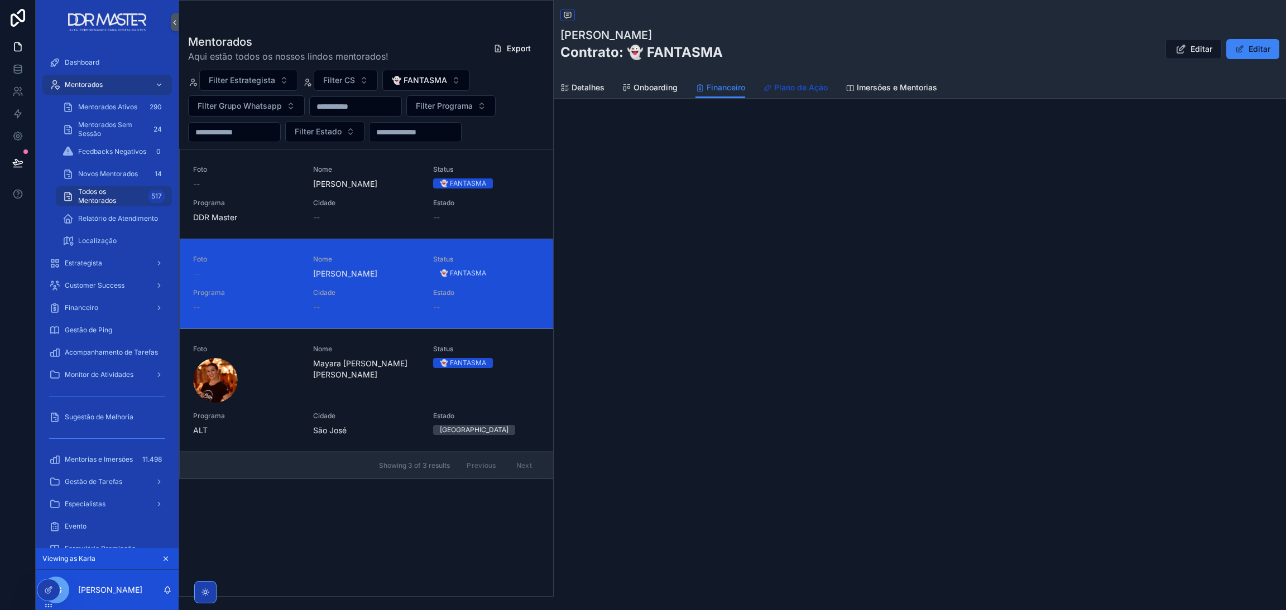
click at [788, 89] on span "Plano de Ação" at bounding box center [801, 87] width 54 height 11
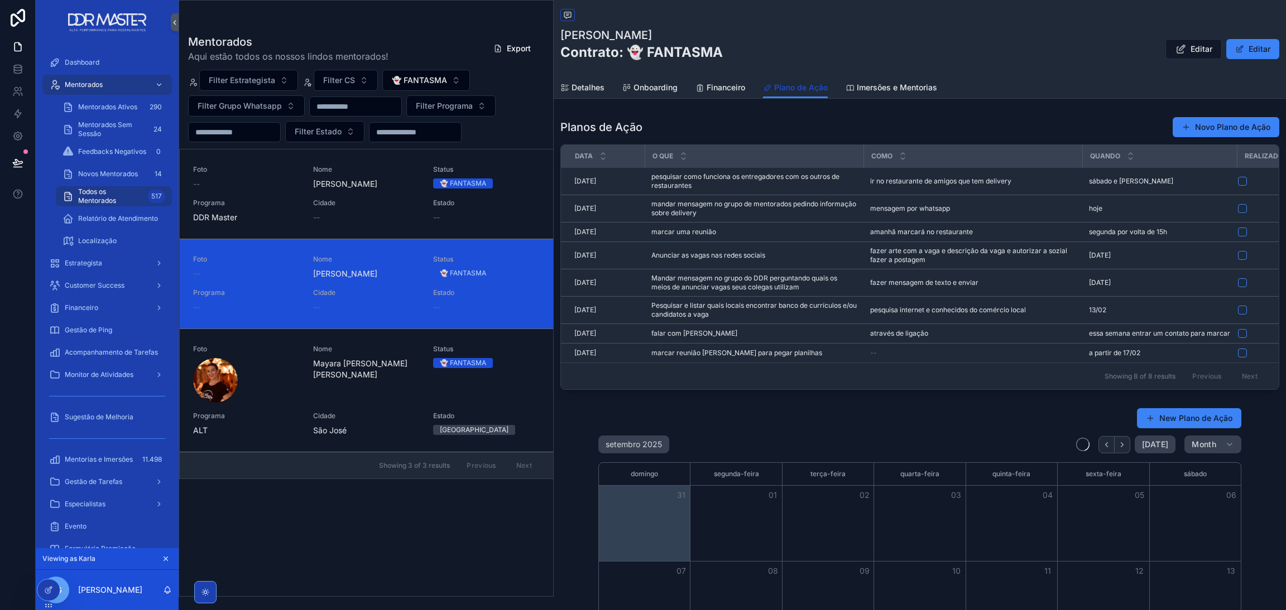
scroll to position [0, 641]
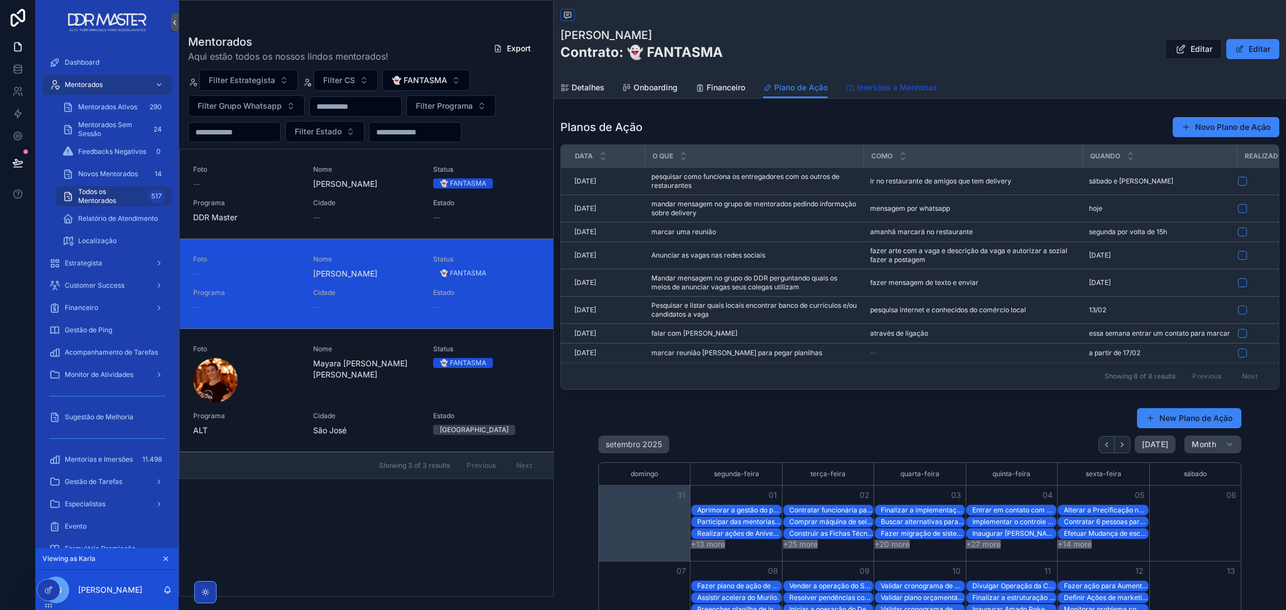
click at [875, 88] on span "Imersões e Mentorias" at bounding box center [897, 87] width 80 height 11
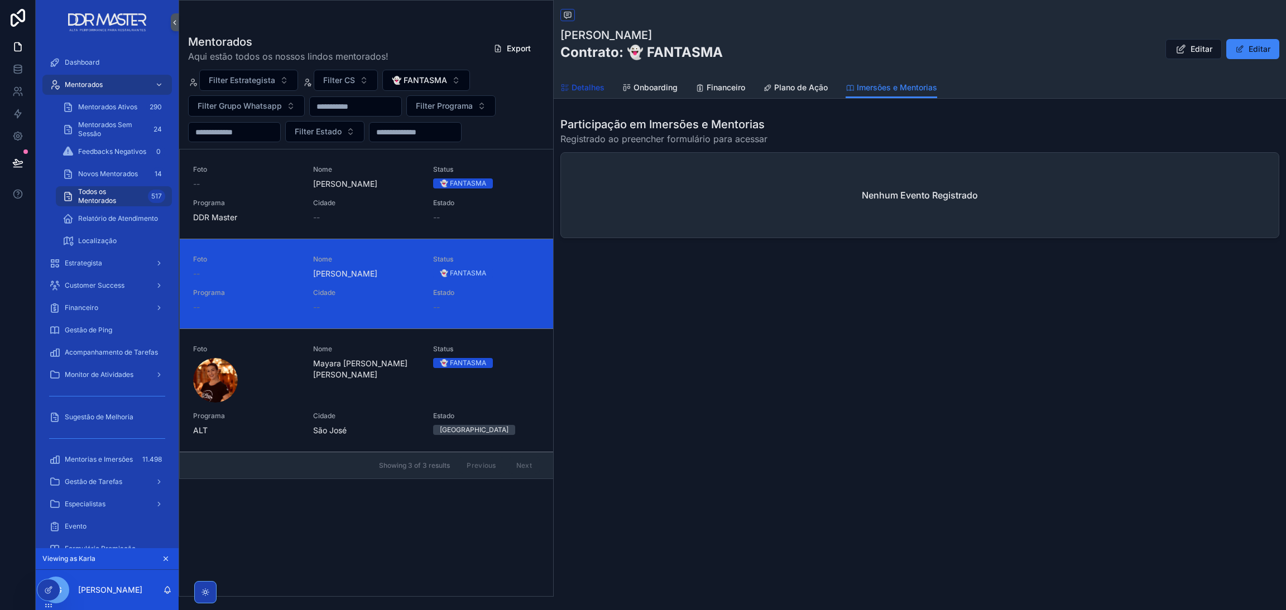
click at [595, 92] on span "Detalhes" at bounding box center [587, 87] width 33 height 11
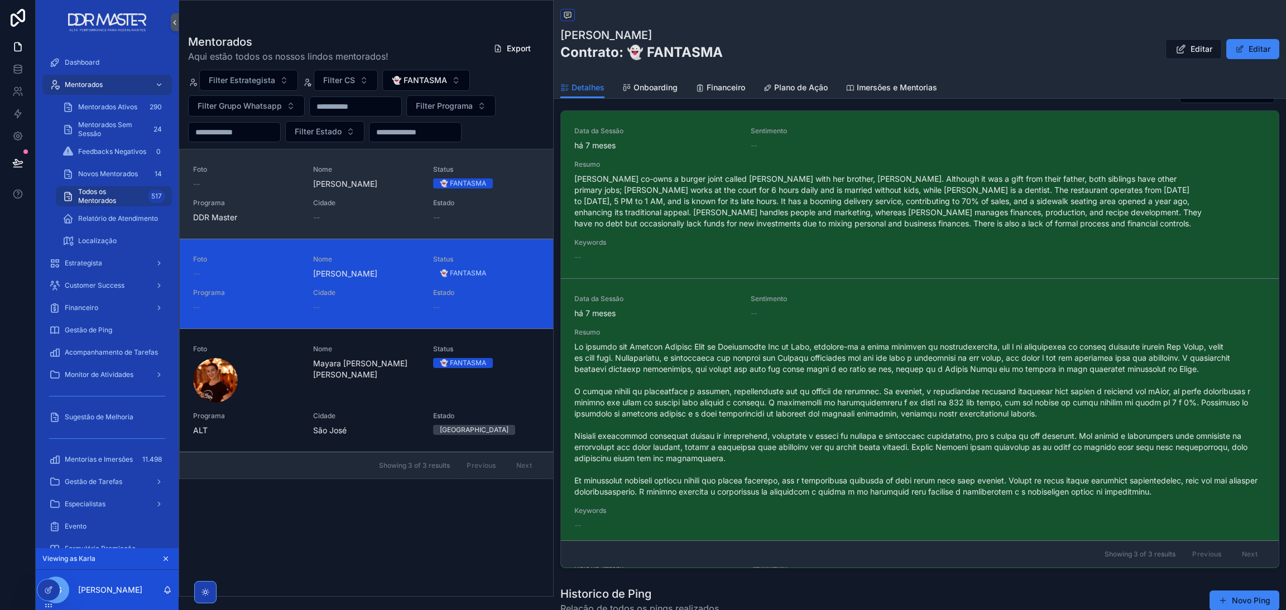
click at [364, 205] on span "Cidade" at bounding box center [366, 203] width 107 height 9
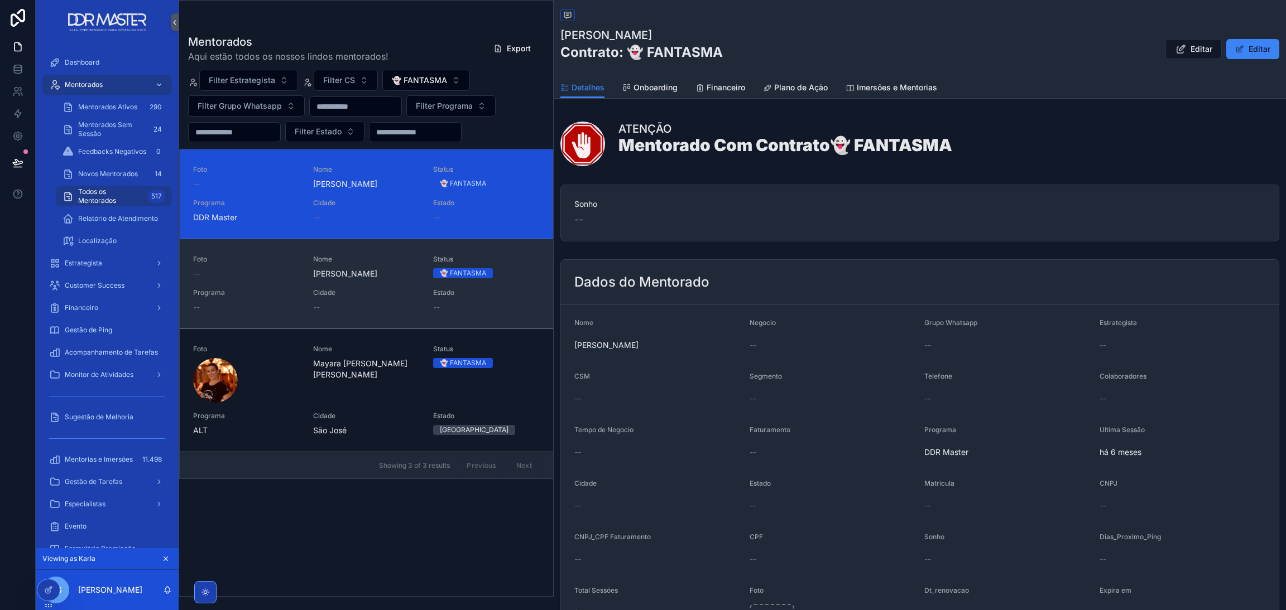
click at [388, 276] on span "Bárbara Marques Reis" at bounding box center [366, 273] width 107 height 11
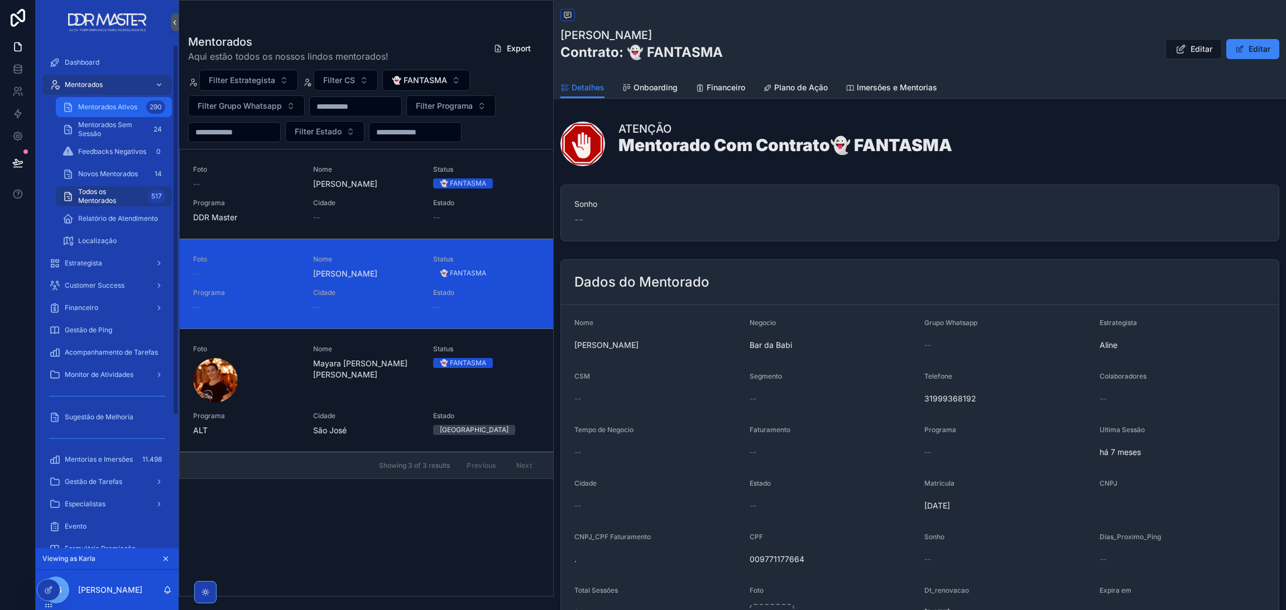
click at [117, 105] on span "Mentorados Ativos" at bounding box center [107, 107] width 59 height 9
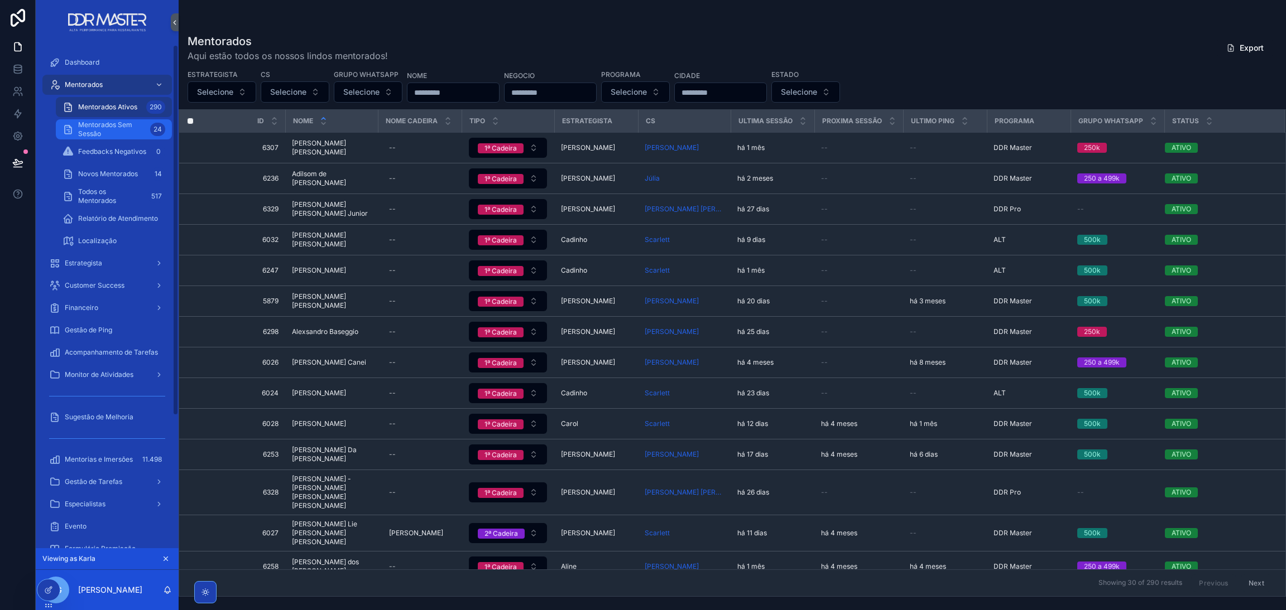
click at [113, 132] on span "Mentorados Sem Sessão" at bounding box center [112, 130] width 68 height 18
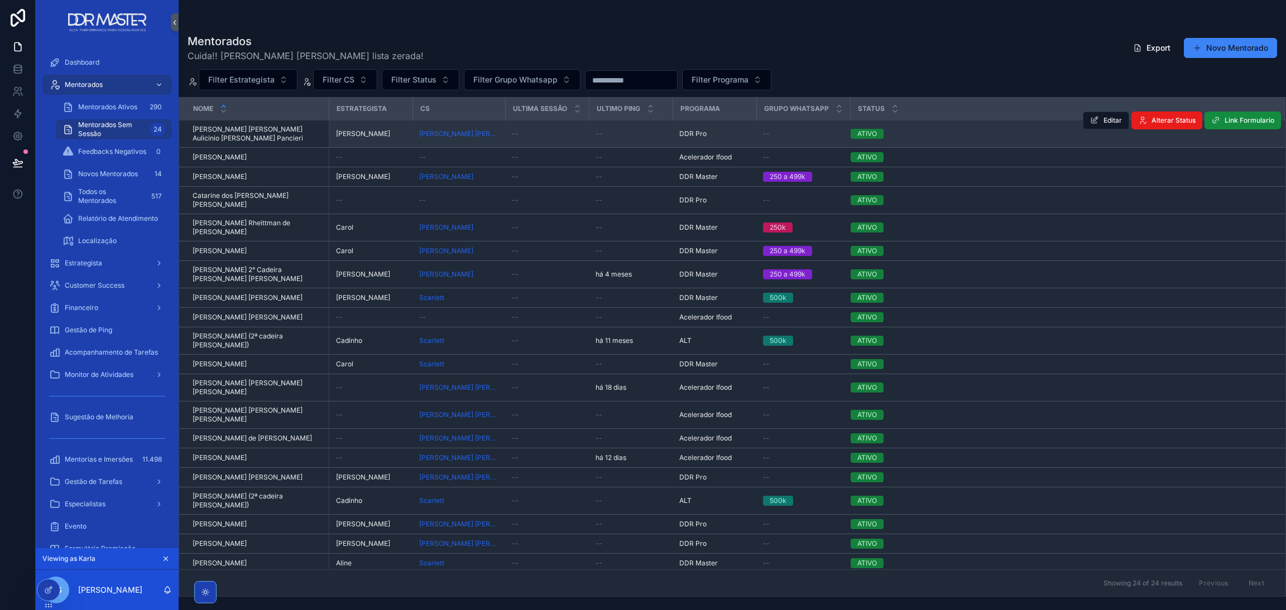
click at [479, 132] on div "[PERSON_NAME]" at bounding box center [458, 133] width 79 height 9
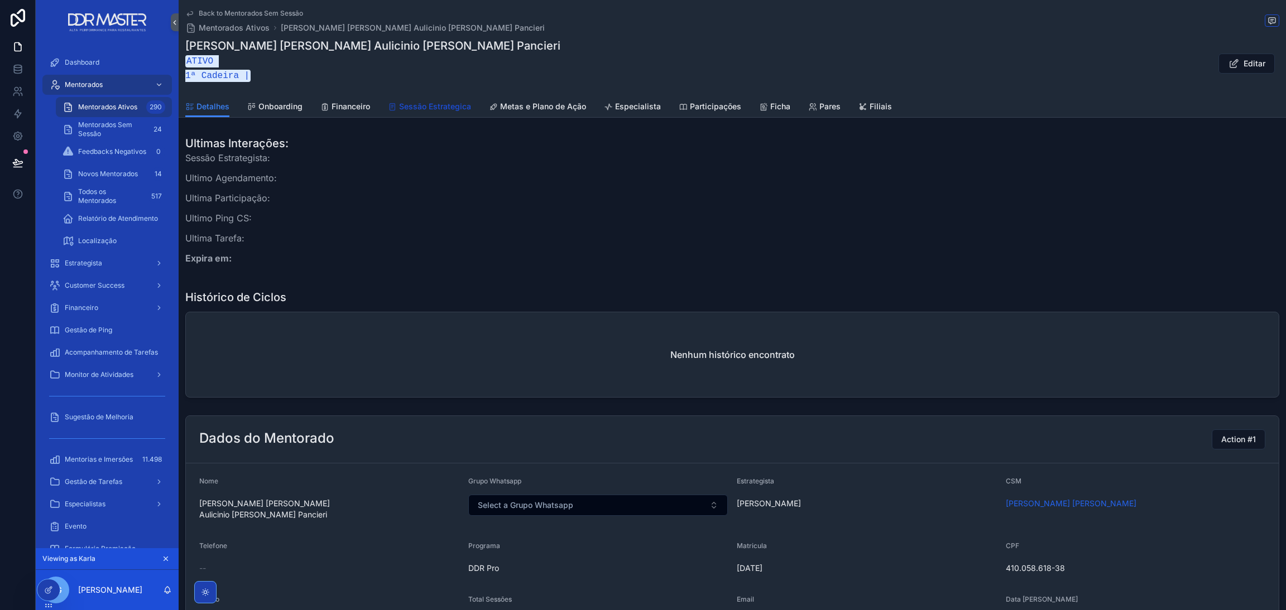
click at [430, 107] on span "Sessão Estrategica" at bounding box center [435, 106] width 72 height 11
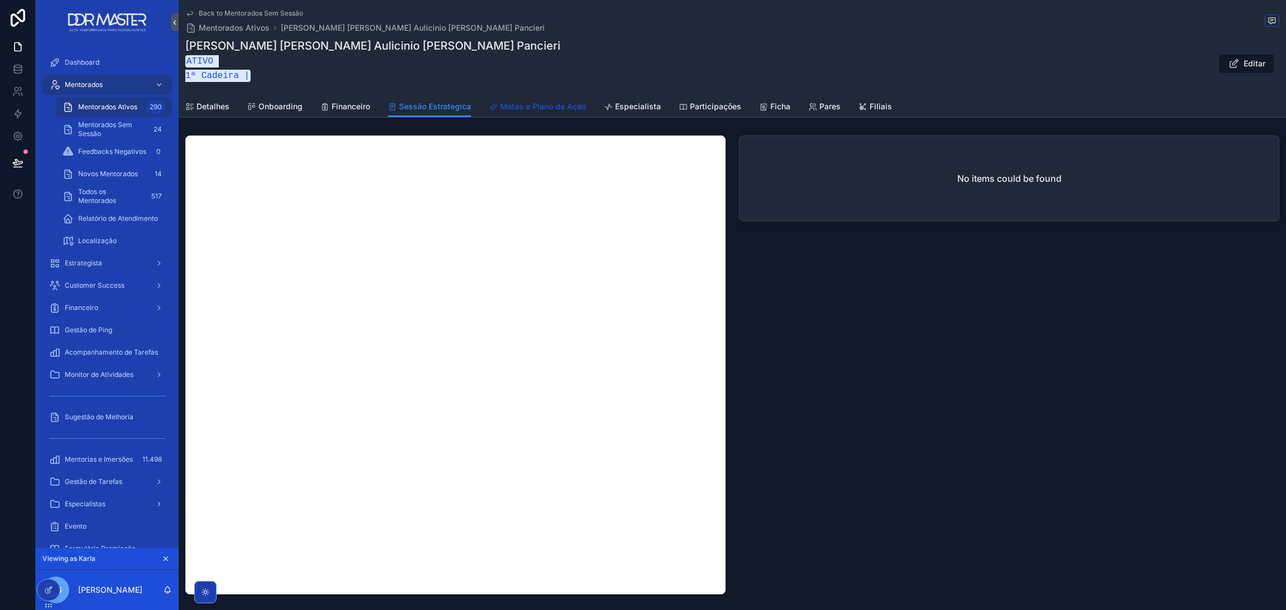
click at [523, 105] on span "Metas e Plano de Ação" at bounding box center [543, 106] width 86 height 11
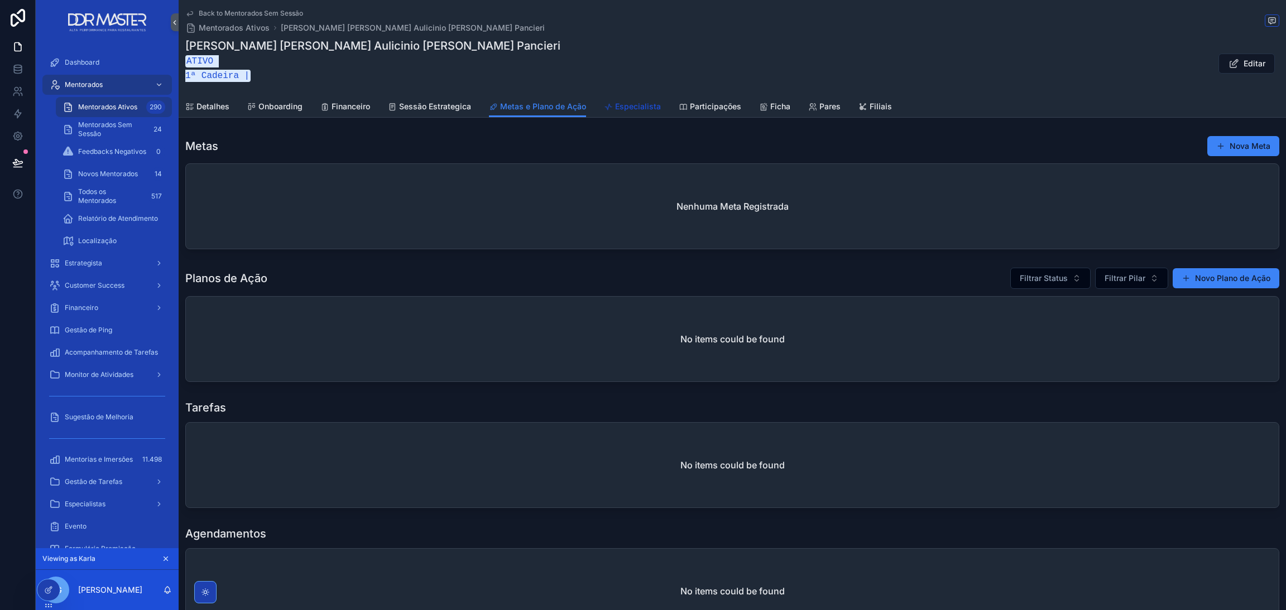
click at [632, 108] on span "Especialista" at bounding box center [638, 106] width 46 height 11
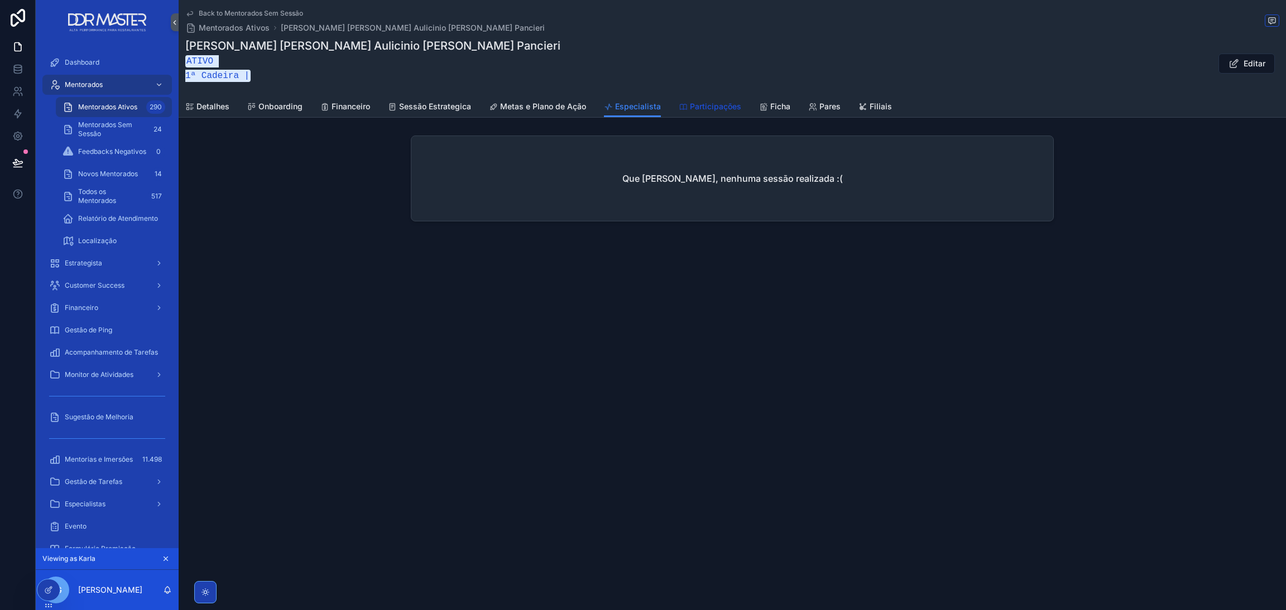
click at [695, 103] on span "Participações" at bounding box center [715, 106] width 51 height 11
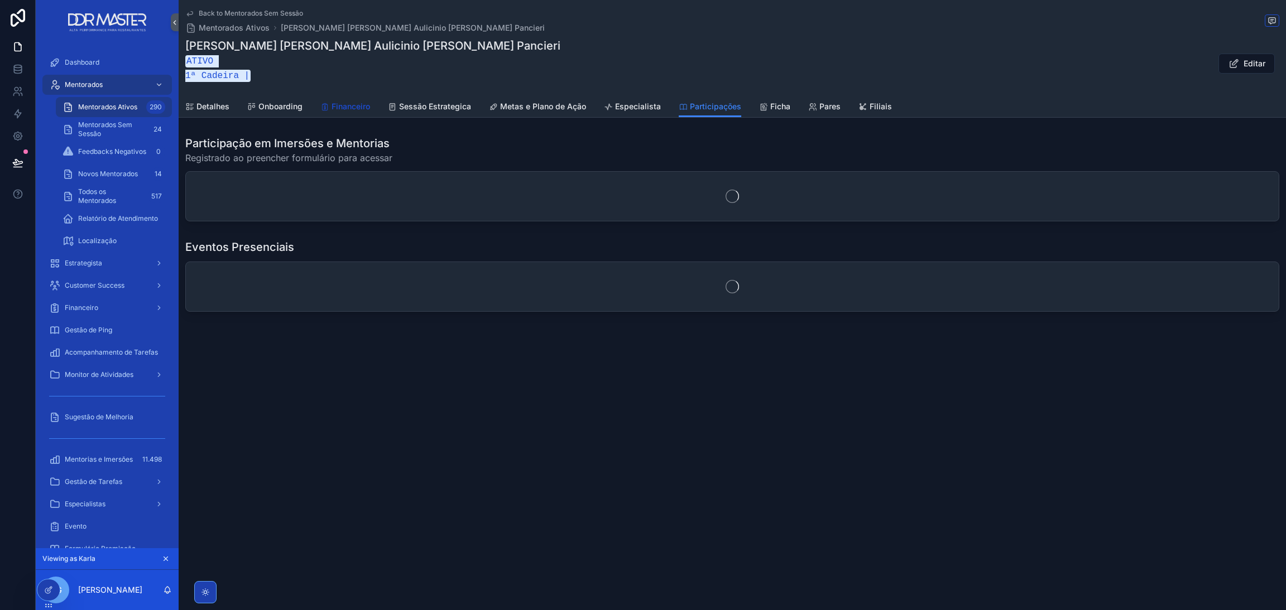
click at [357, 109] on span "Financeiro" at bounding box center [350, 106] width 39 height 11
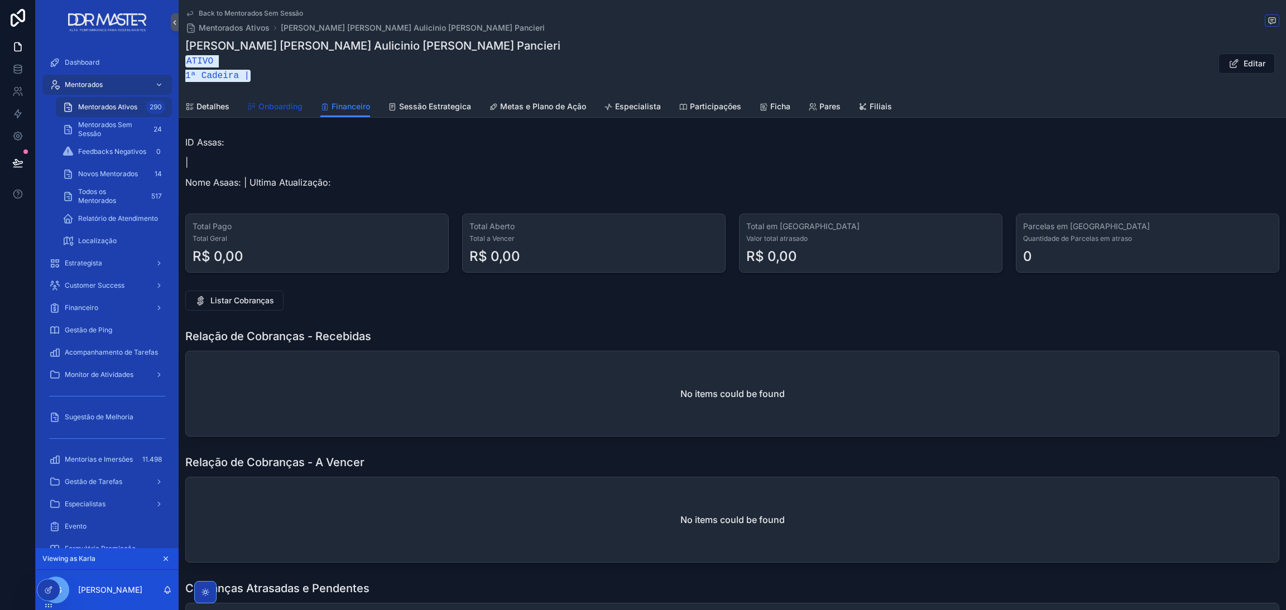
click at [277, 101] on span "Onboarding" at bounding box center [280, 106] width 44 height 11
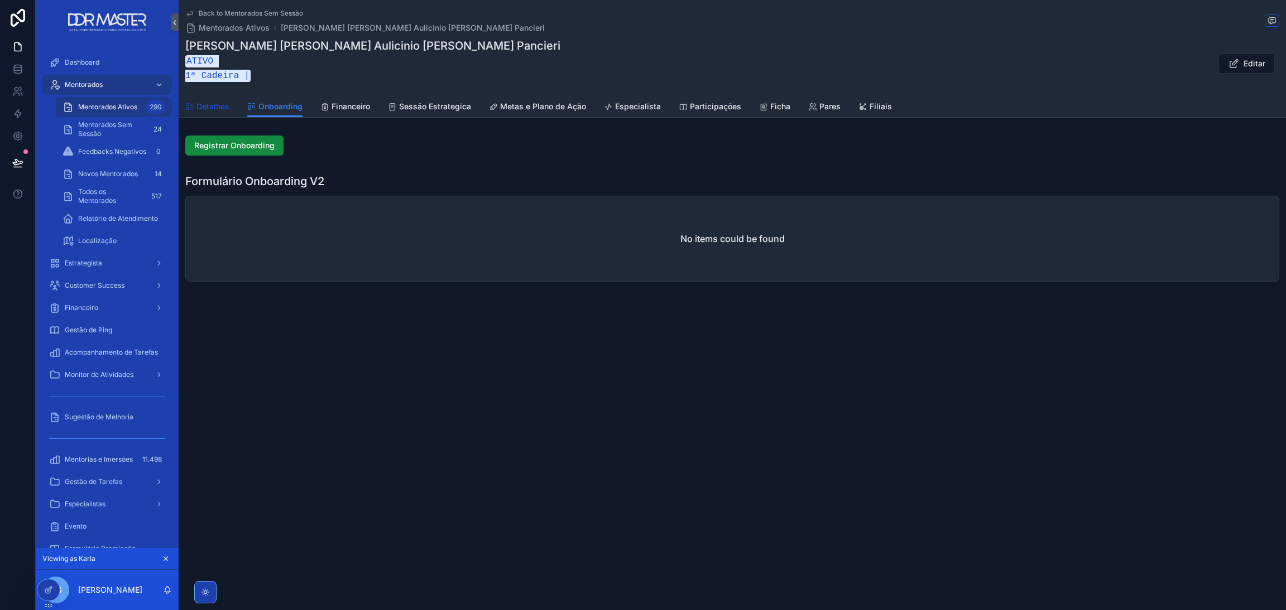
click at [210, 101] on span "Detalhes" at bounding box center [212, 106] width 33 height 11
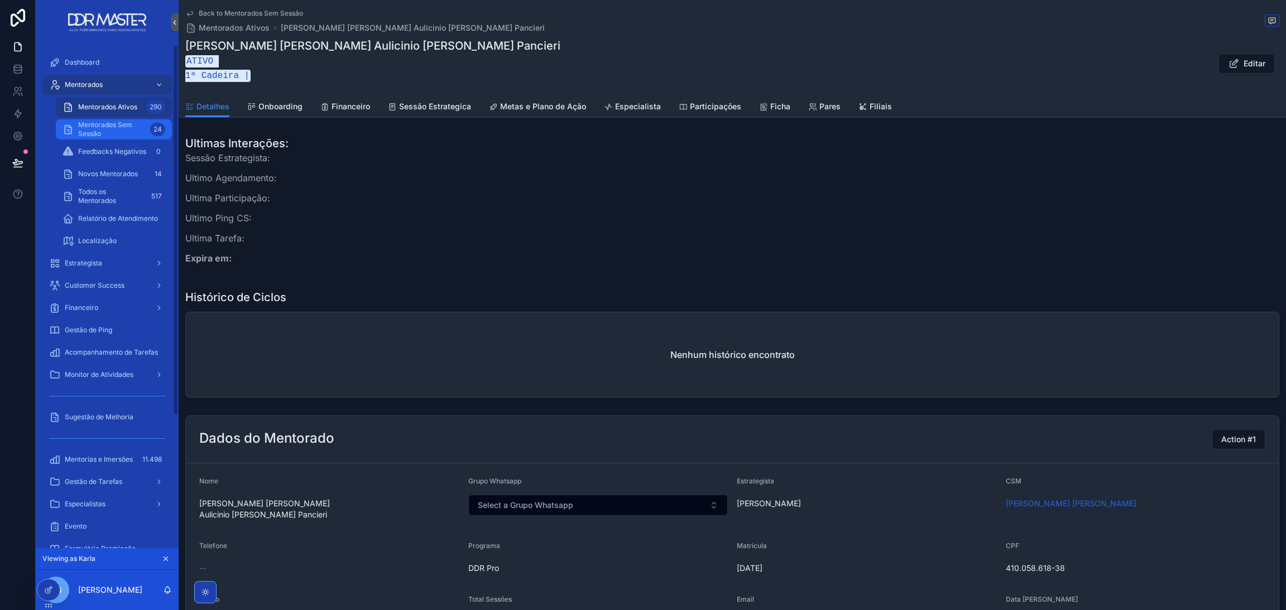
click at [112, 128] on span "Mentorados Sem Sessão" at bounding box center [112, 130] width 68 height 18
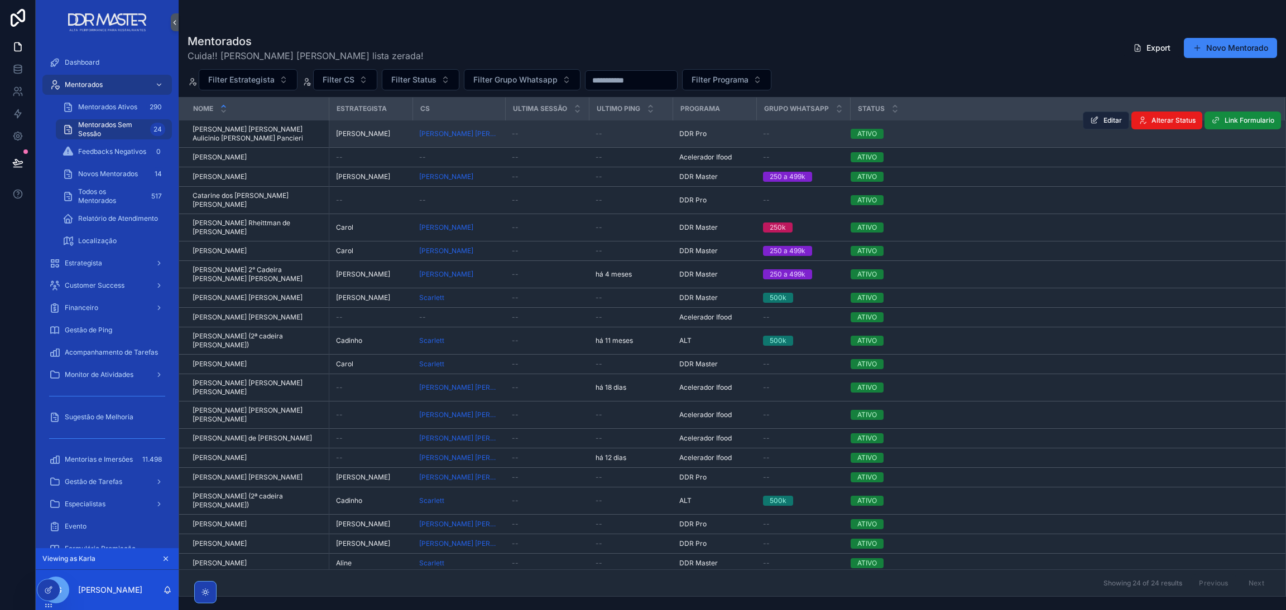
click at [1105, 123] on span "Editar" at bounding box center [1112, 120] width 18 height 9
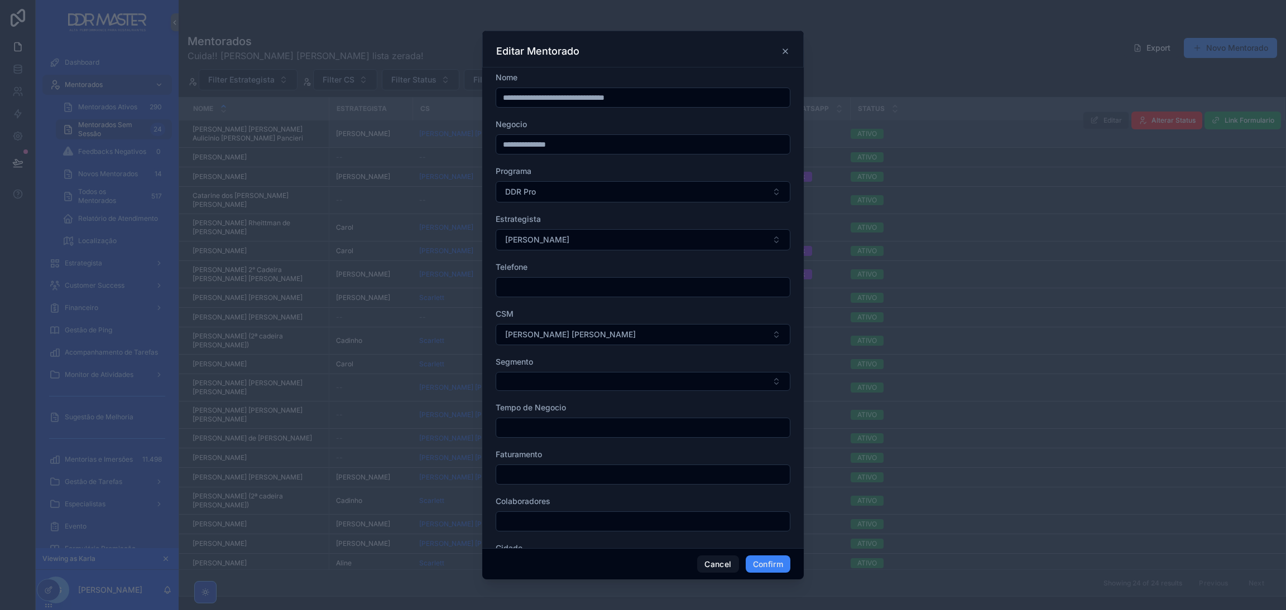
click at [782, 54] on icon at bounding box center [785, 51] width 9 height 9
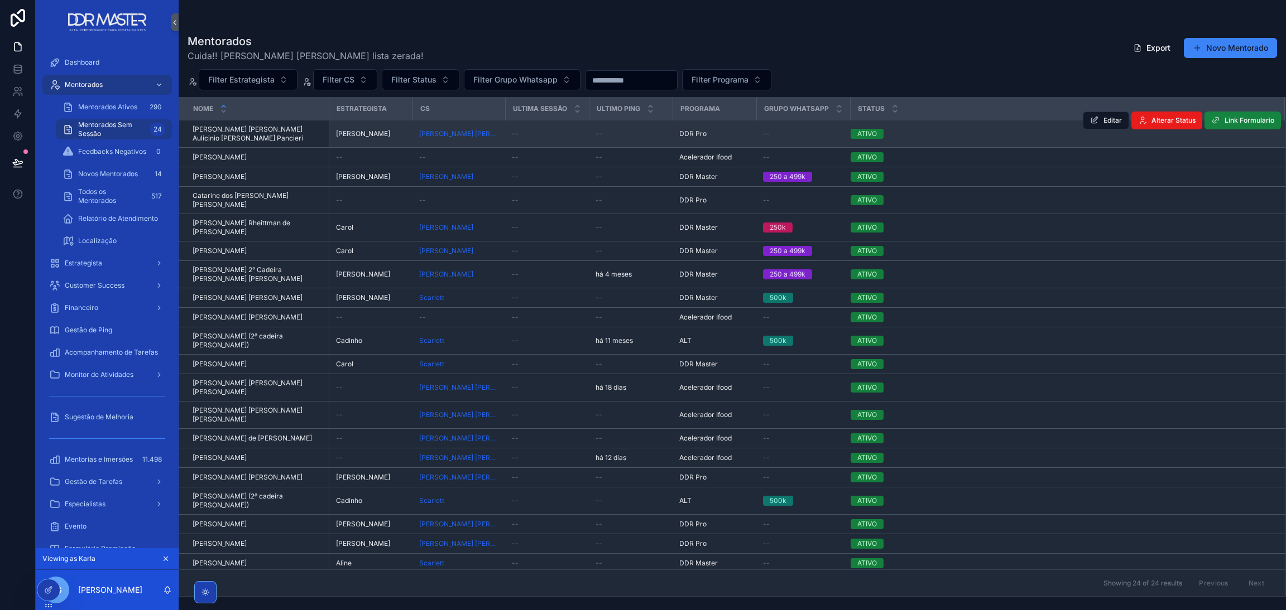
click at [1245, 122] on span "Link Formulario" at bounding box center [1249, 120] width 50 height 9
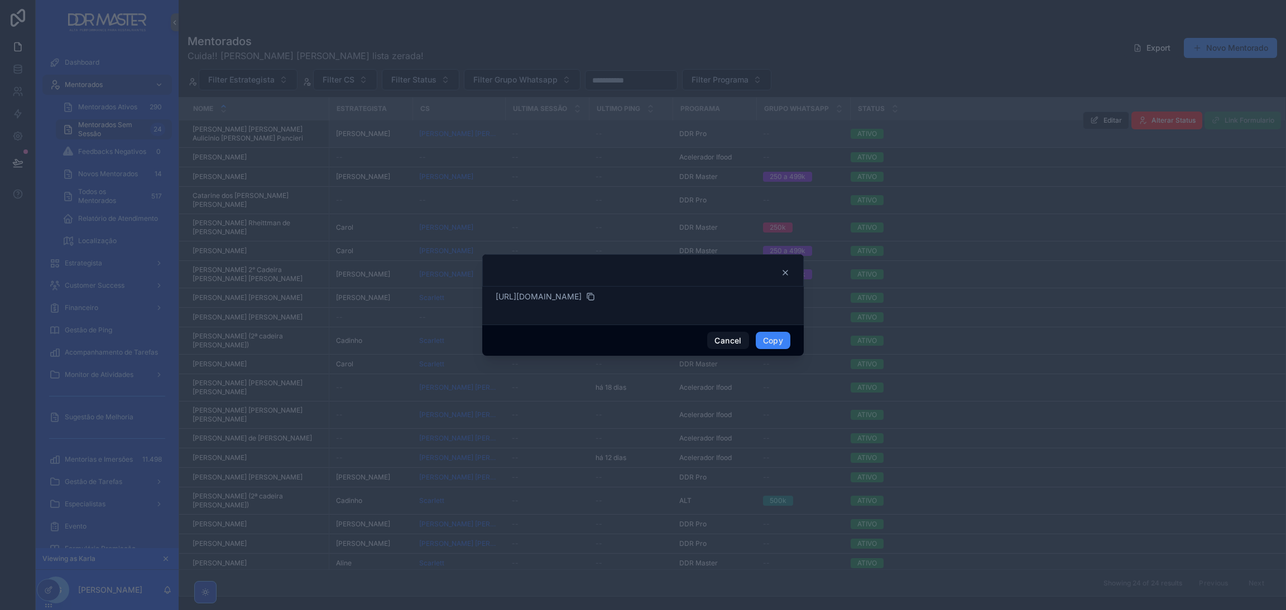
click at [781, 271] on icon at bounding box center [785, 272] width 9 height 9
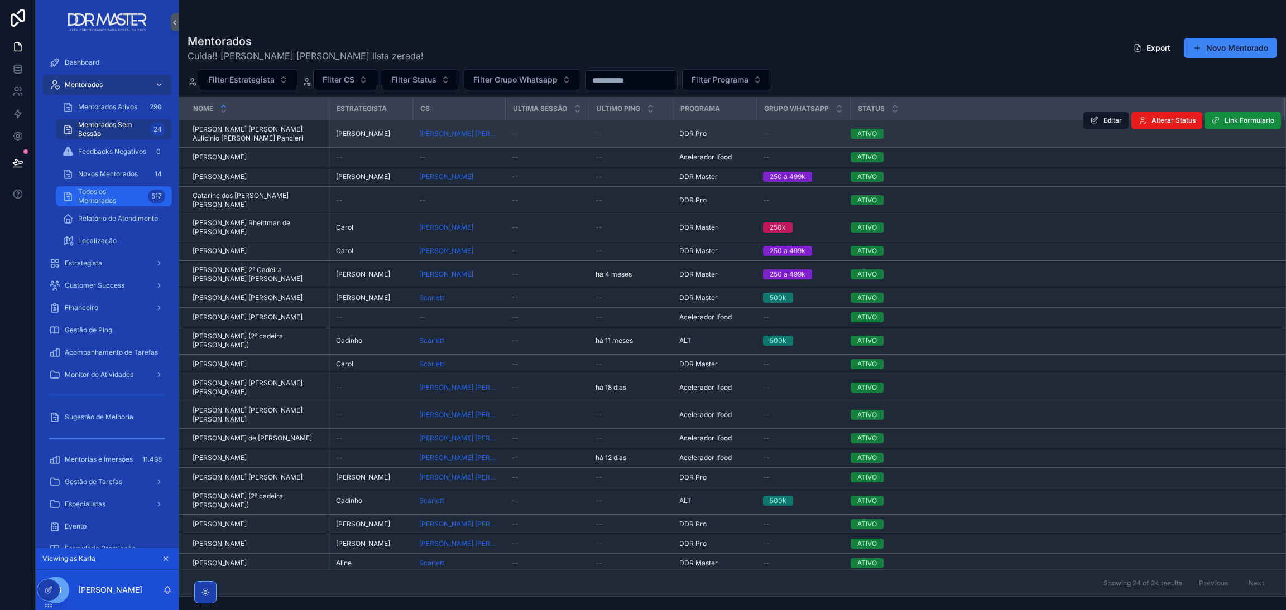
click at [106, 195] on span "Todos os Mentorados" at bounding box center [110, 196] width 65 height 18
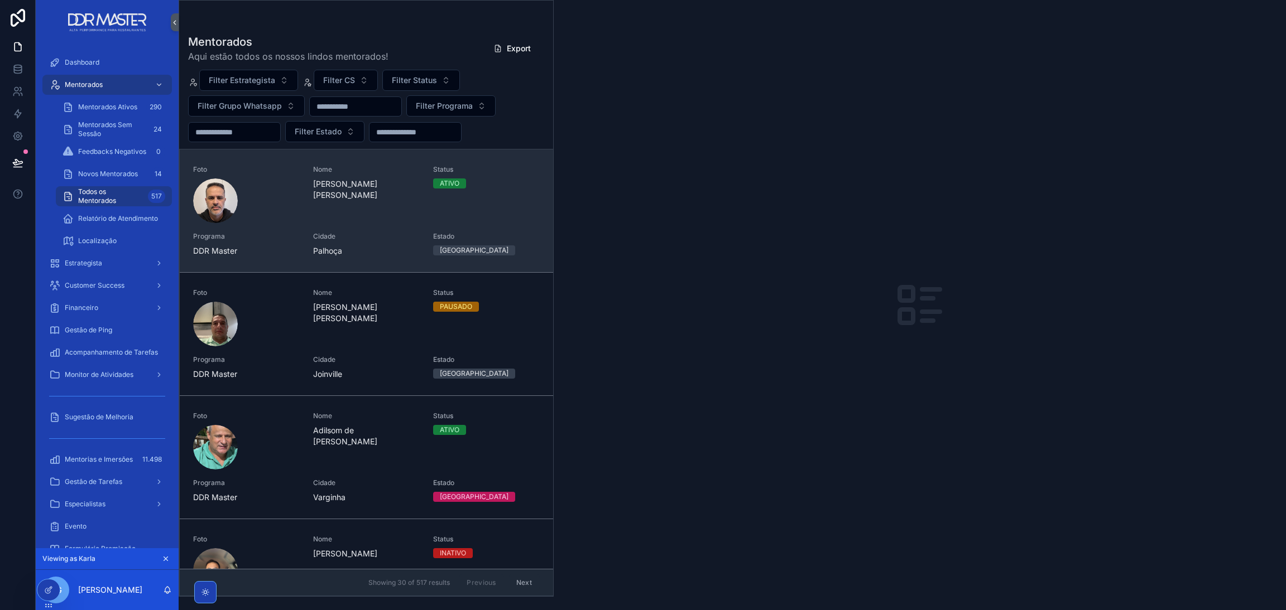
click at [446, 194] on div "Status ATIVO" at bounding box center [486, 194] width 107 height 58
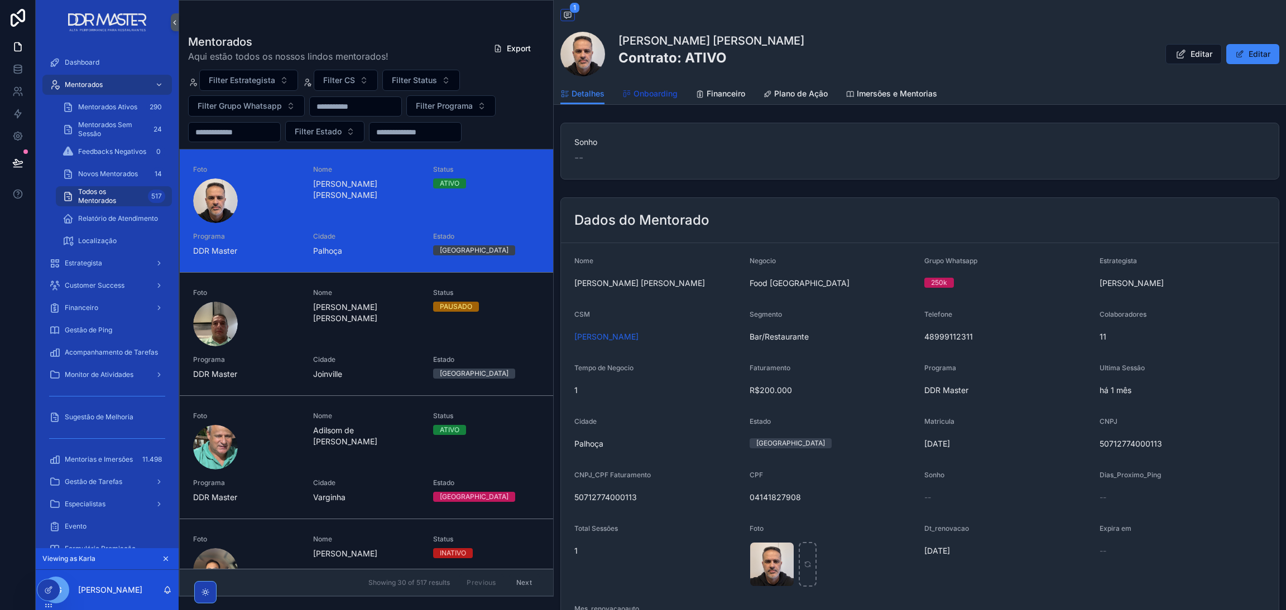
click at [648, 92] on span "Onboarding" at bounding box center [655, 93] width 44 height 11
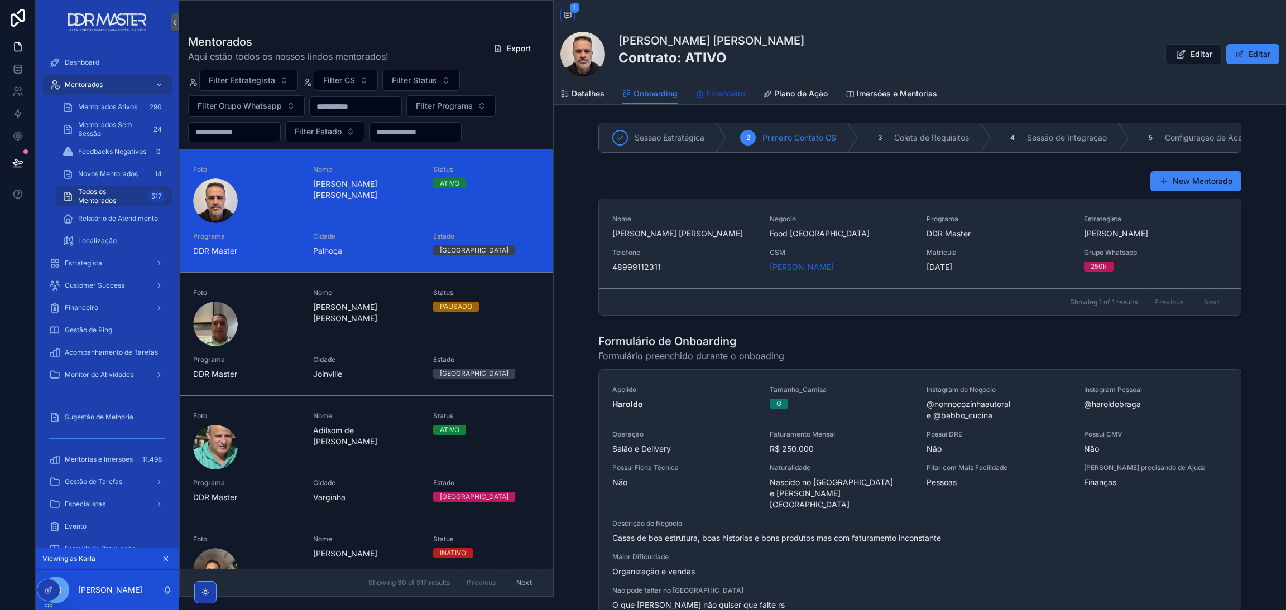
click at [719, 95] on span "Financeiro" at bounding box center [725, 93] width 39 height 11
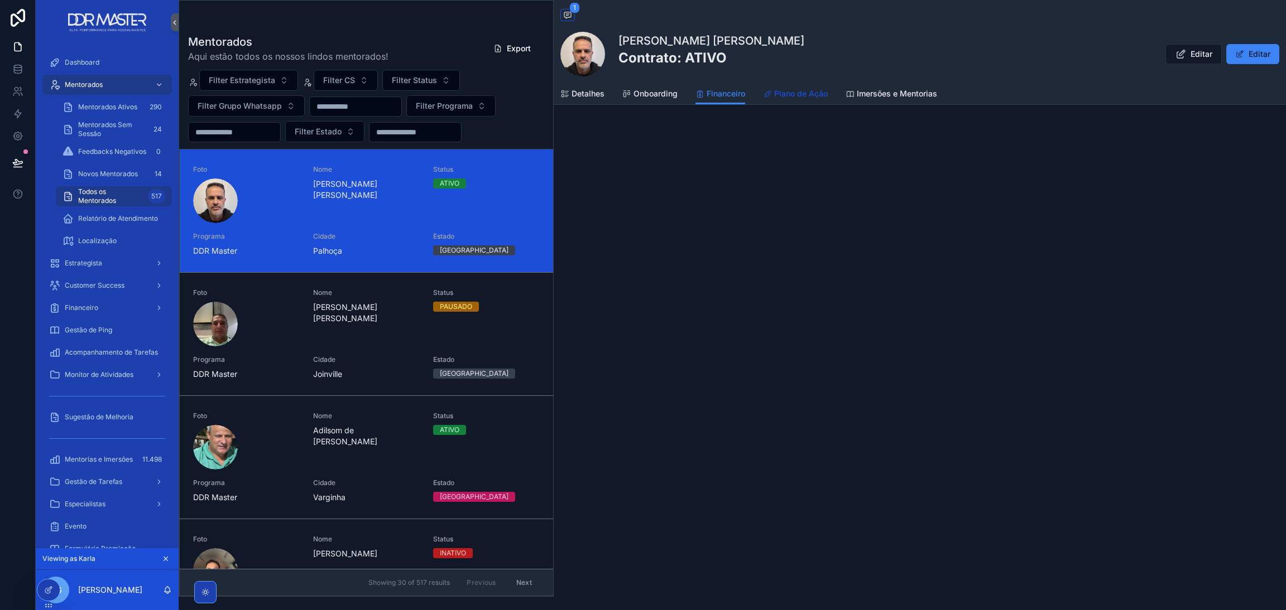
click at [798, 93] on span "Plano de Ação" at bounding box center [801, 93] width 54 height 11
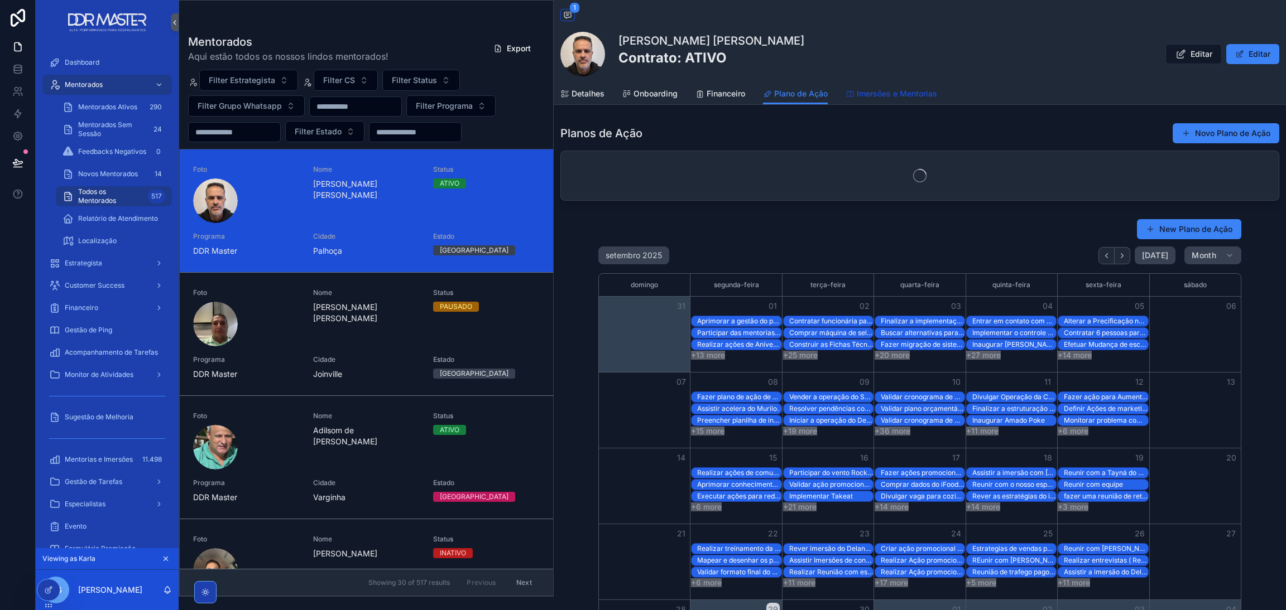
click at [869, 92] on span "Imersões e Mentorias" at bounding box center [897, 93] width 80 height 11
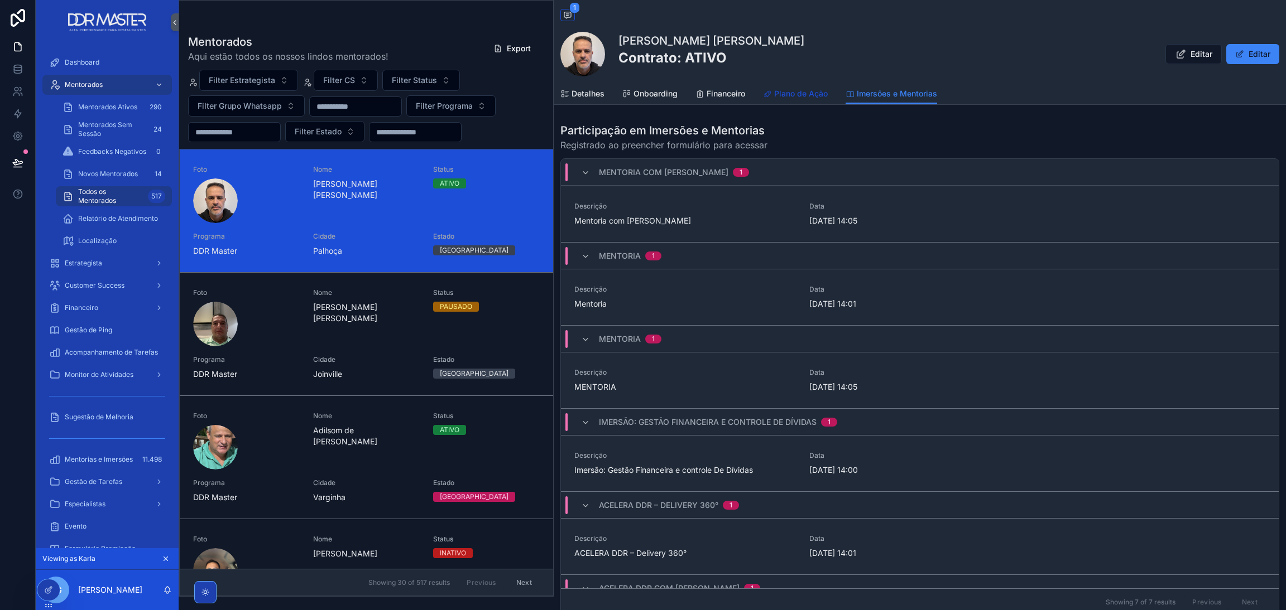
click at [801, 93] on span "Plano de Ação" at bounding box center [801, 93] width 54 height 11
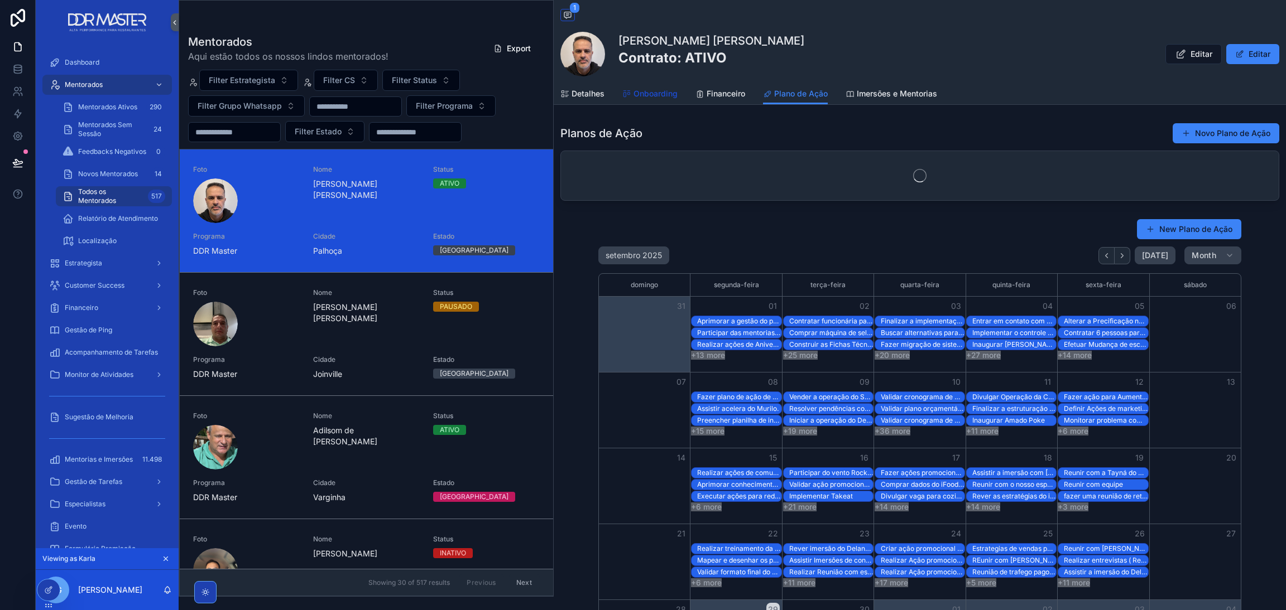
click at [654, 94] on span "Onboarding" at bounding box center [655, 93] width 44 height 11
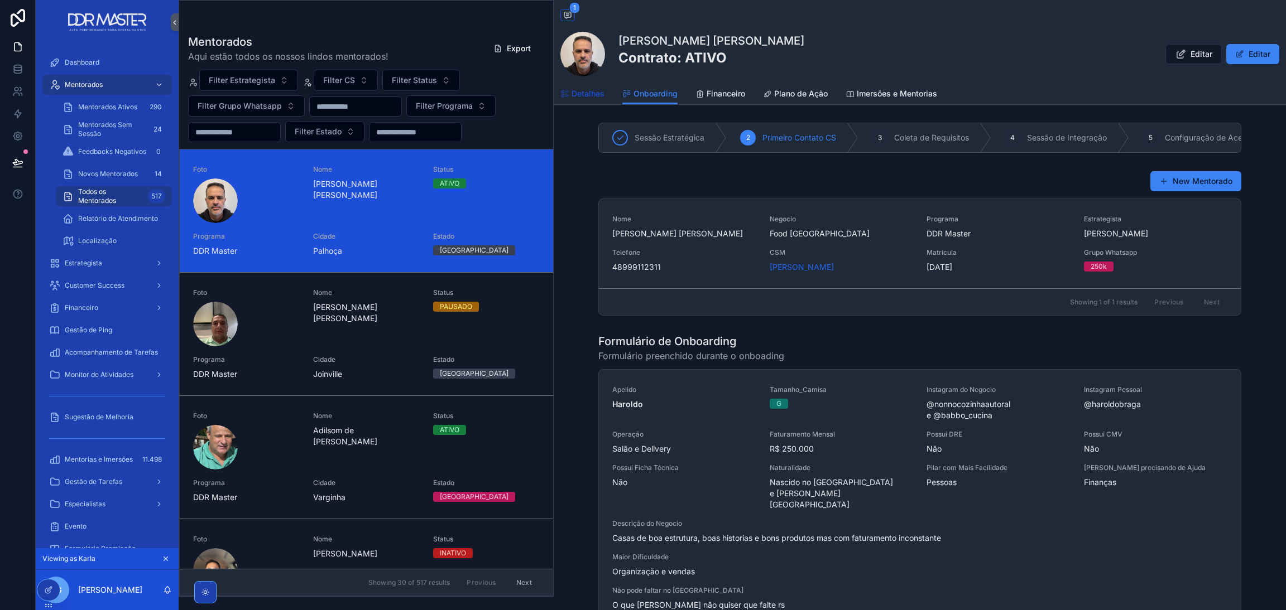
click at [577, 90] on span "Detalhes" at bounding box center [587, 93] width 33 height 11
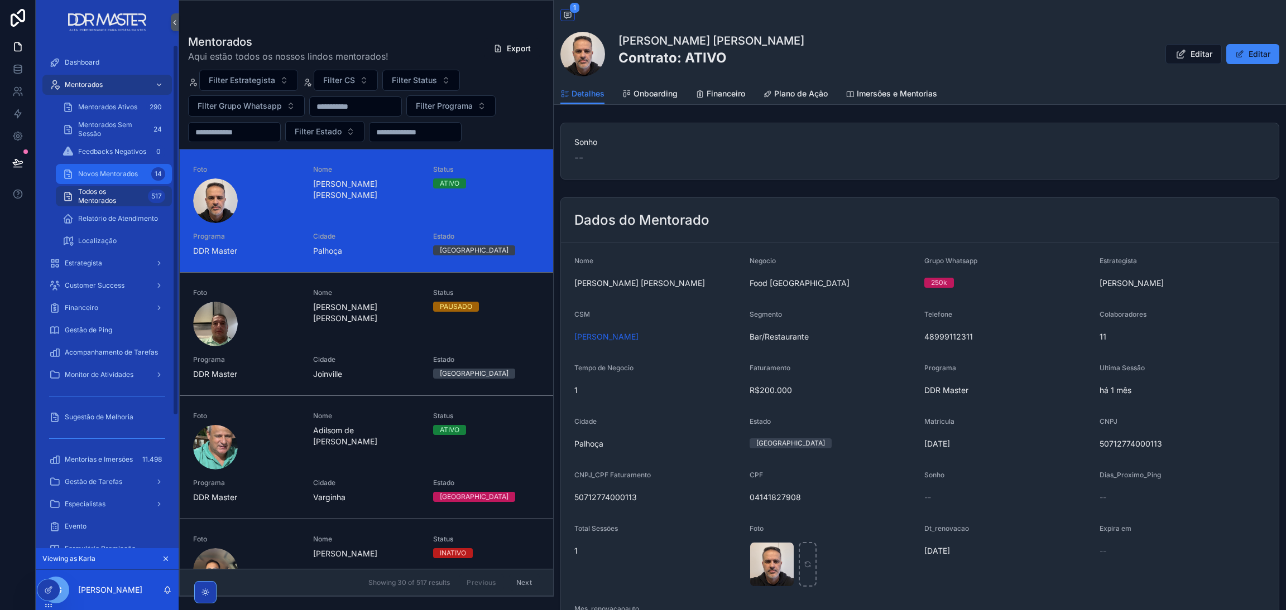
click at [122, 175] on span "Novos Mentorados" at bounding box center [108, 174] width 60 height 9
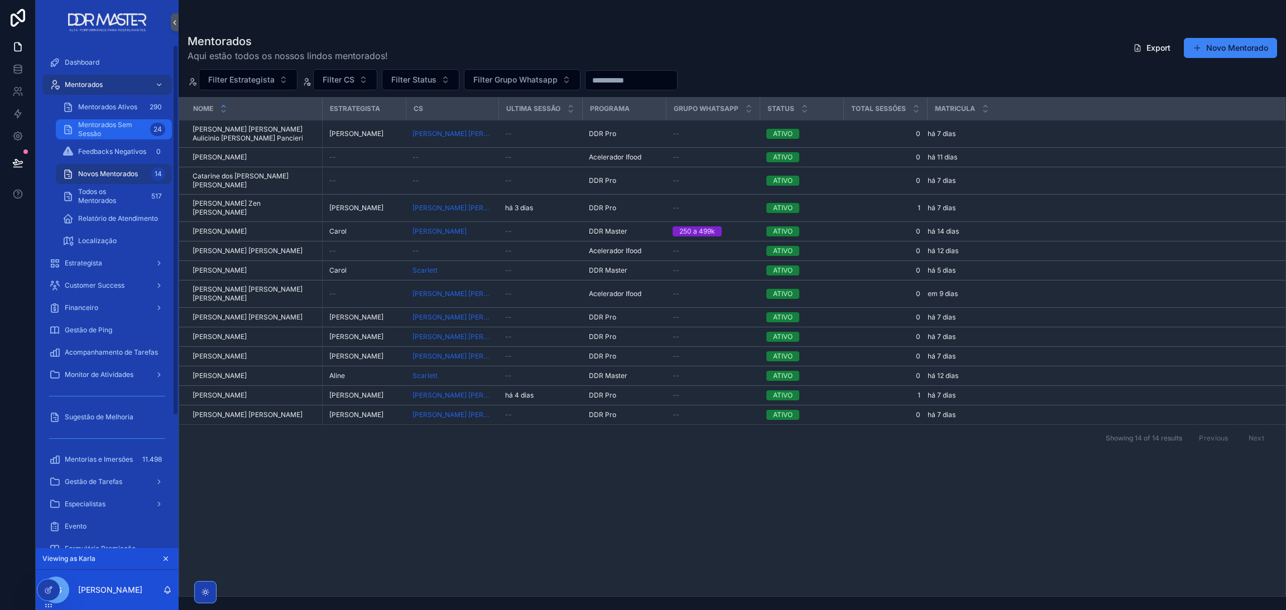
click at [95, 131] on span "Mentorados Sem Sessão" at bounding box center [112, 130] width 68 height 18
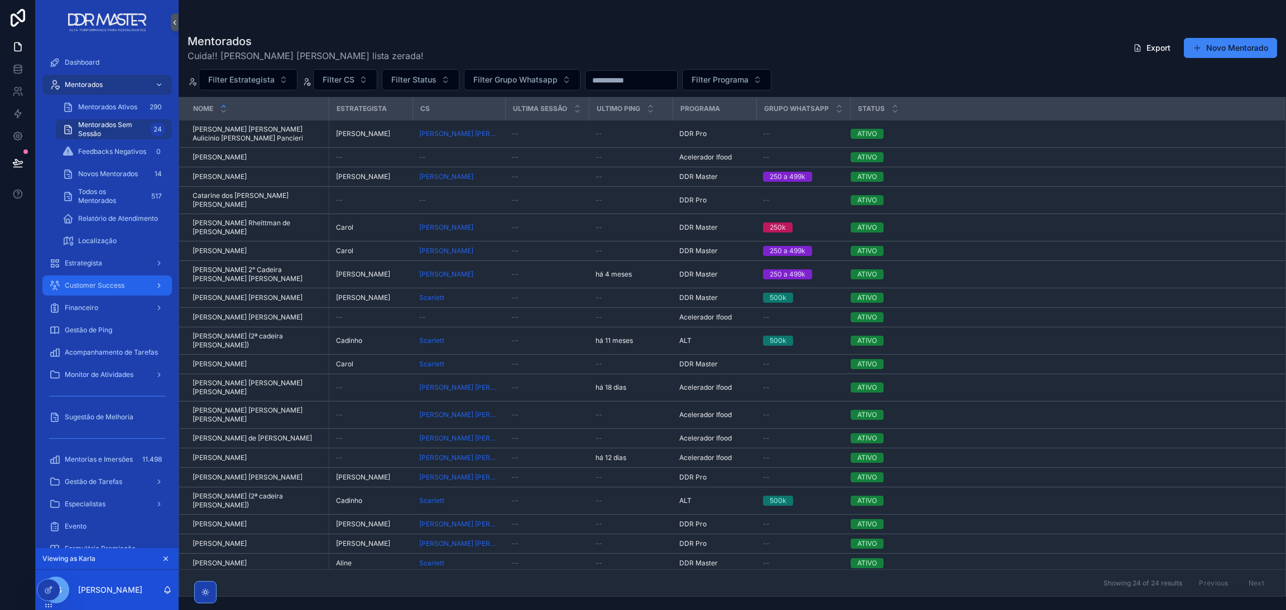
click at [142, 278] on div "Customer Success" at bounding box center [107, 286] width 116 height 18
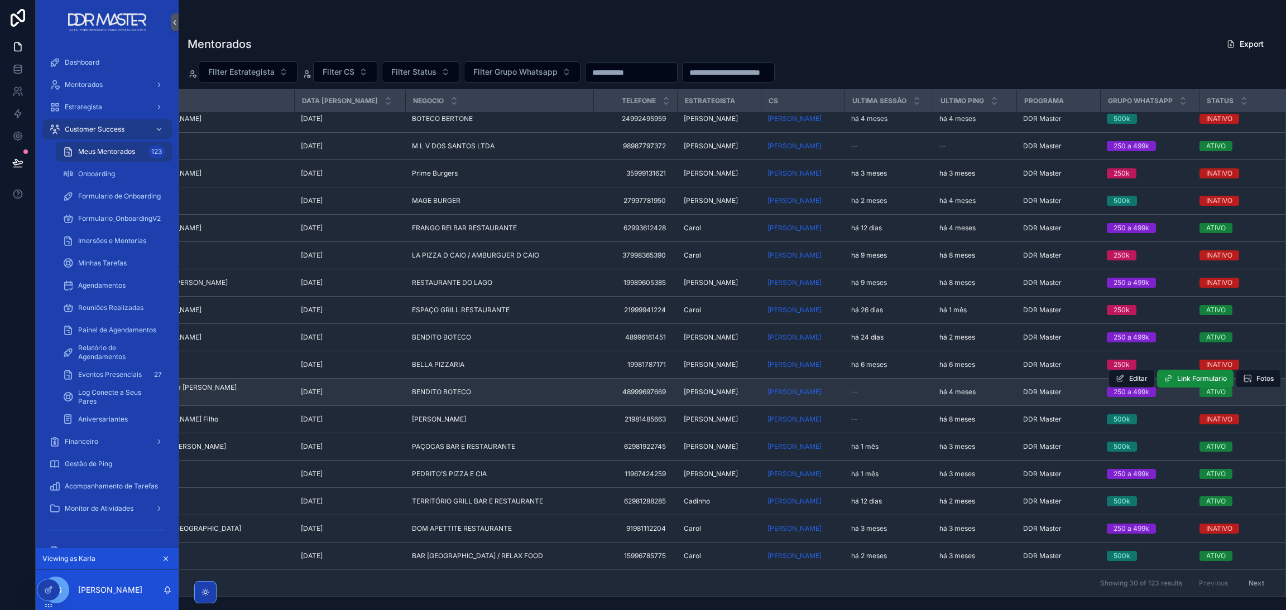
scroll to position [0, 101]
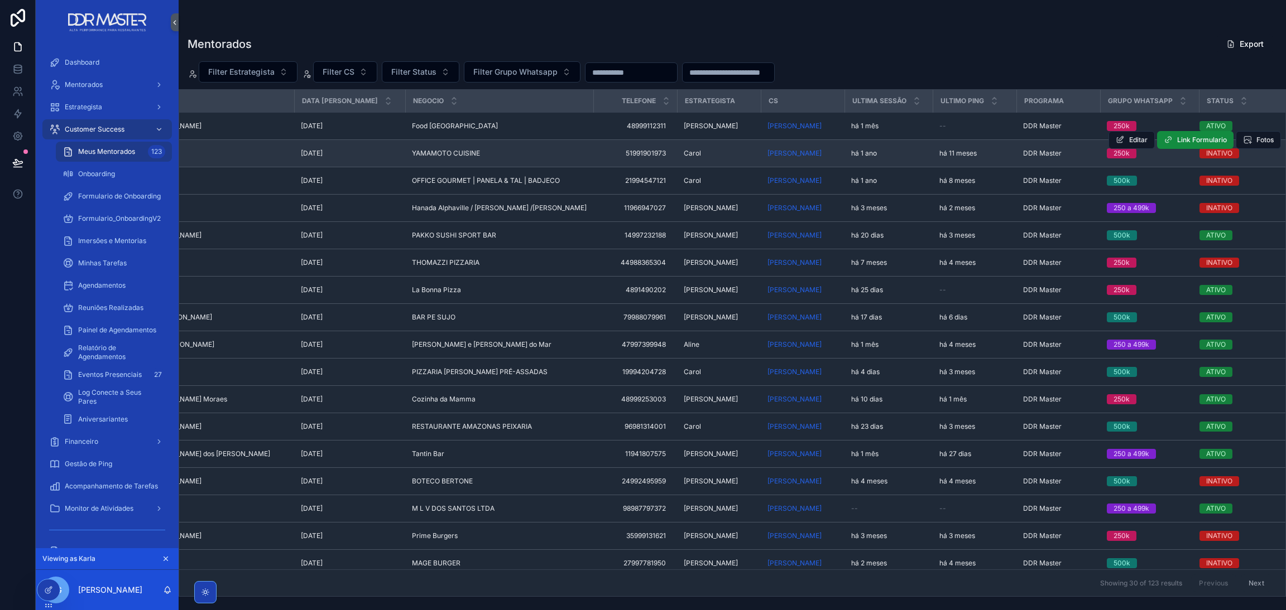
click at [971, 157] on div "há 11 meses" at bounding box center [974, 153] width 70 height 9
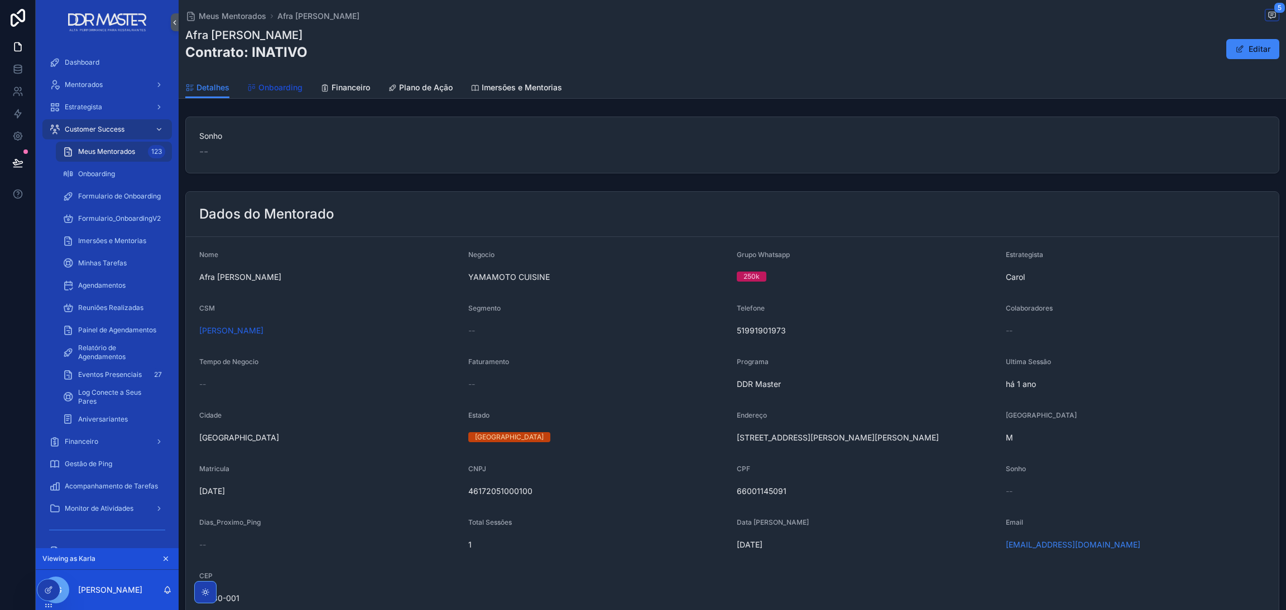
click at [280, 92] on span "Onboarding" at bounding box center [280, 87] width 44 height 11
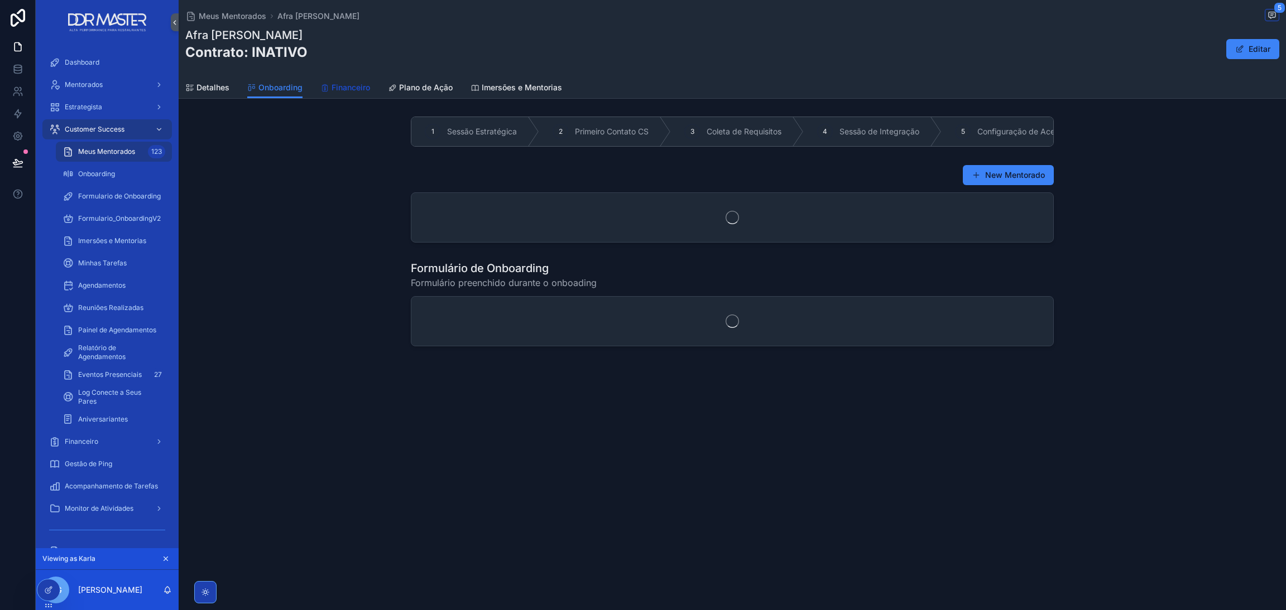
click at [333, 86] on span "Financeiro" at bounding box center [350, 87] width 39 height 11
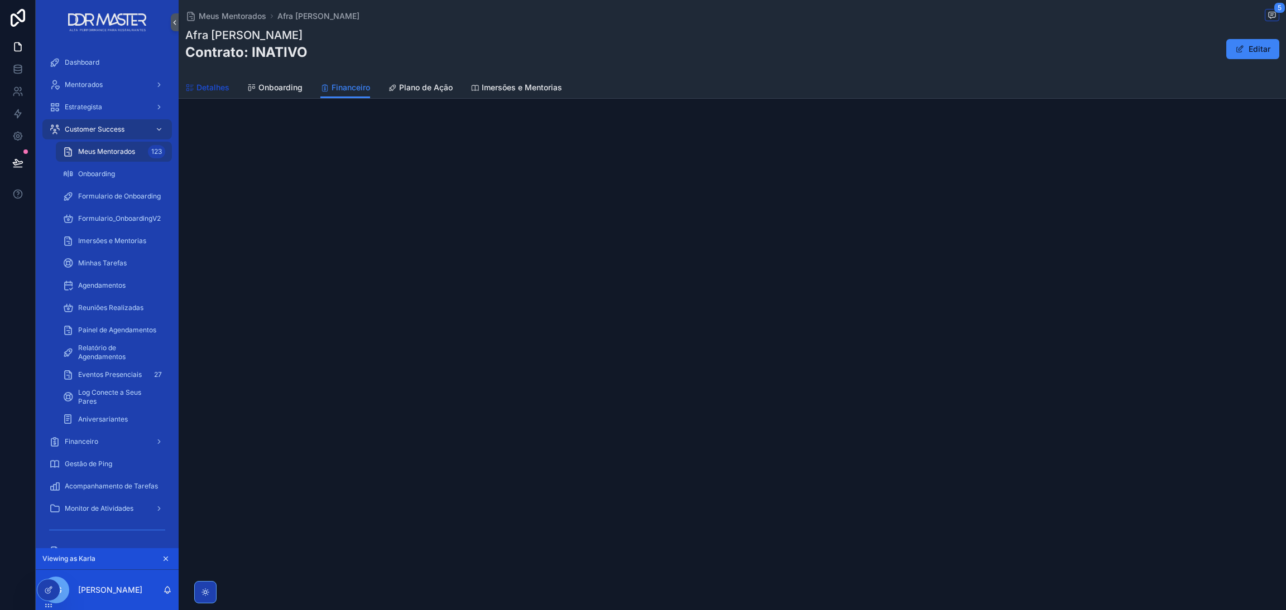
click at [197, 84] on span "Detalhes" at bounding box center [212, 87] width 33 height 11
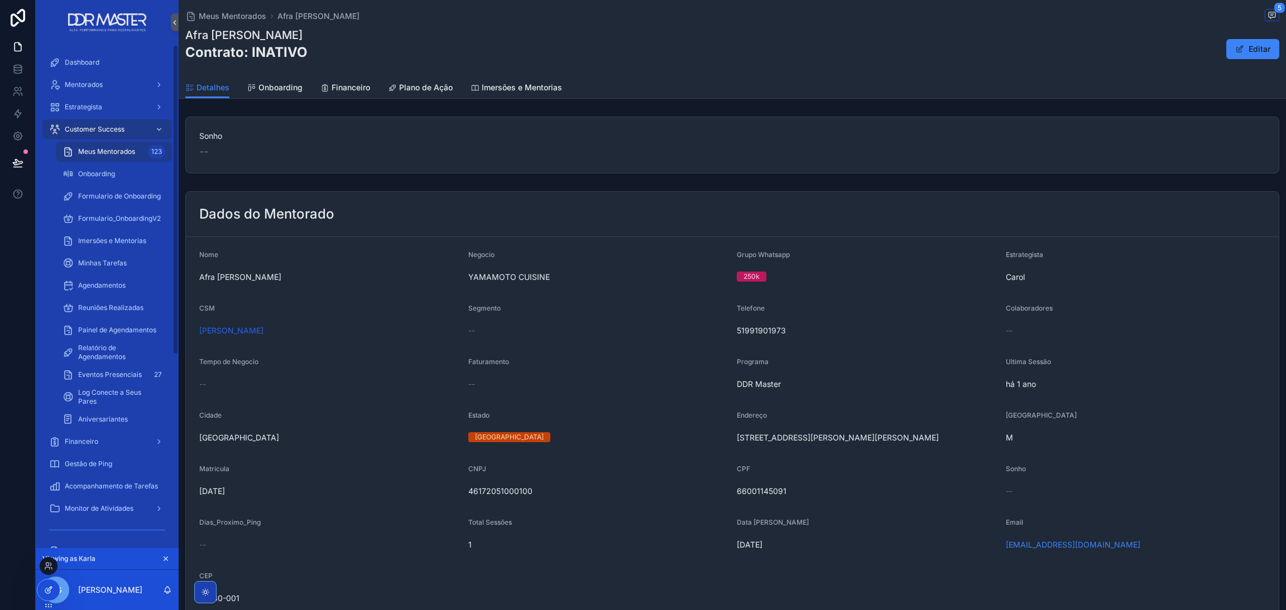
click at [51, 591] on icon at bounding box center [48, 590] width 9 height 9
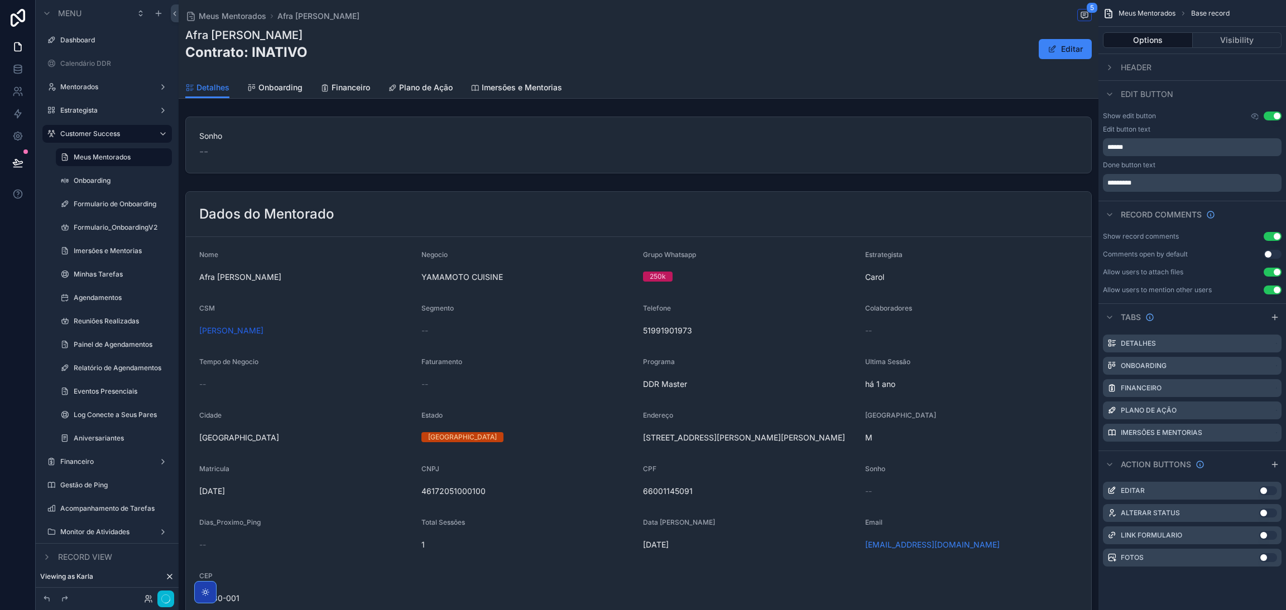
click at [363, 39] on div "Afra Cristina Chiappetta Contrato: INATIVO Editar" at bounding box center [638, 48] width 906 height 43
click at [397, 44] on div "Afra Cristina Chiappetta Contrato: INATIVO Editar" at bounding box center [638, 48] width 906 height 43
click at [1223, 40] on button "Visibility" at bounding box center [1236, 40] width 89 height 16
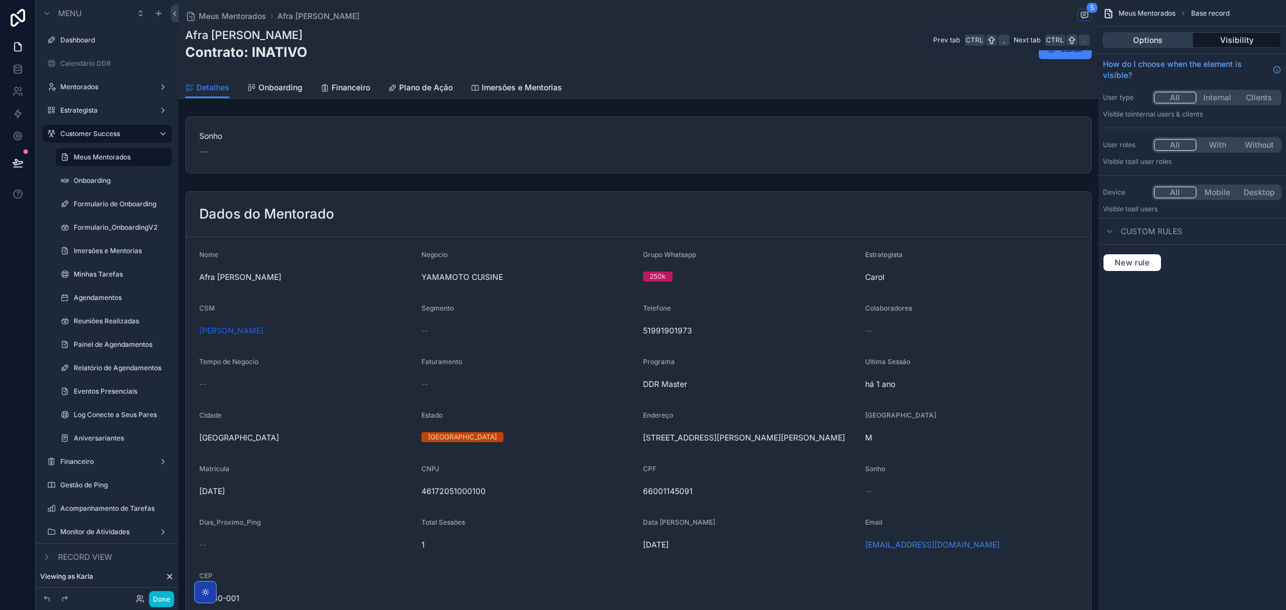
click at [1146, 37] on button "Options" at bounding box center [1148, 40] width 90 height 16
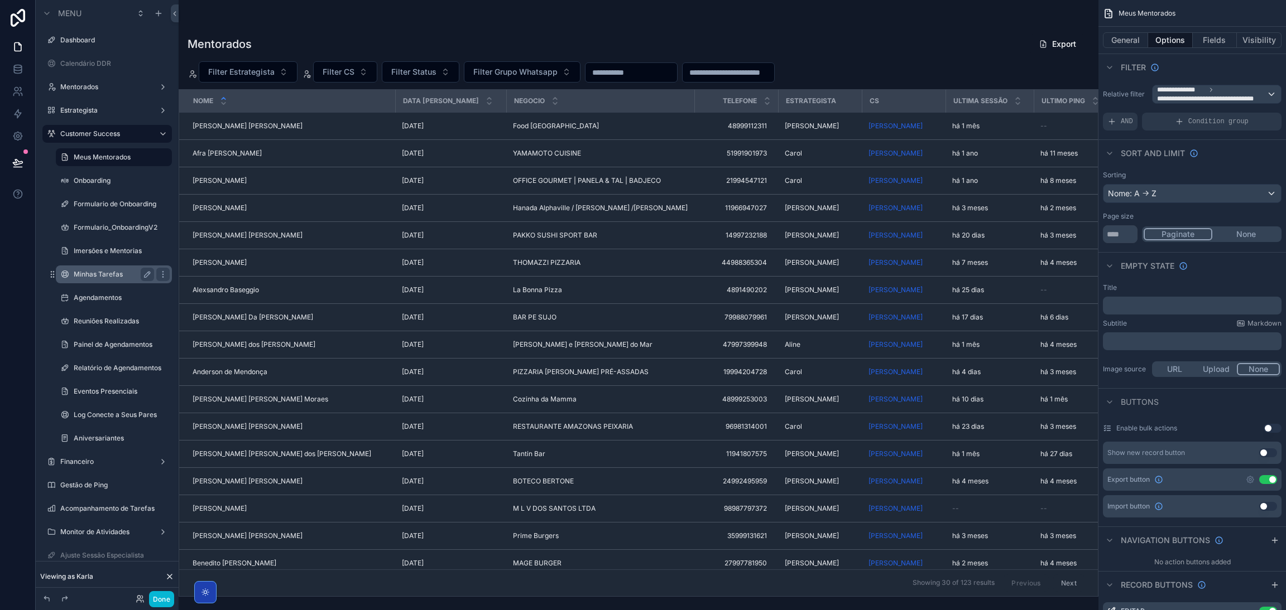
click at [88, 272] on label "Minhas Tarefas" at bounding box center [112, 274] width 76 height 9
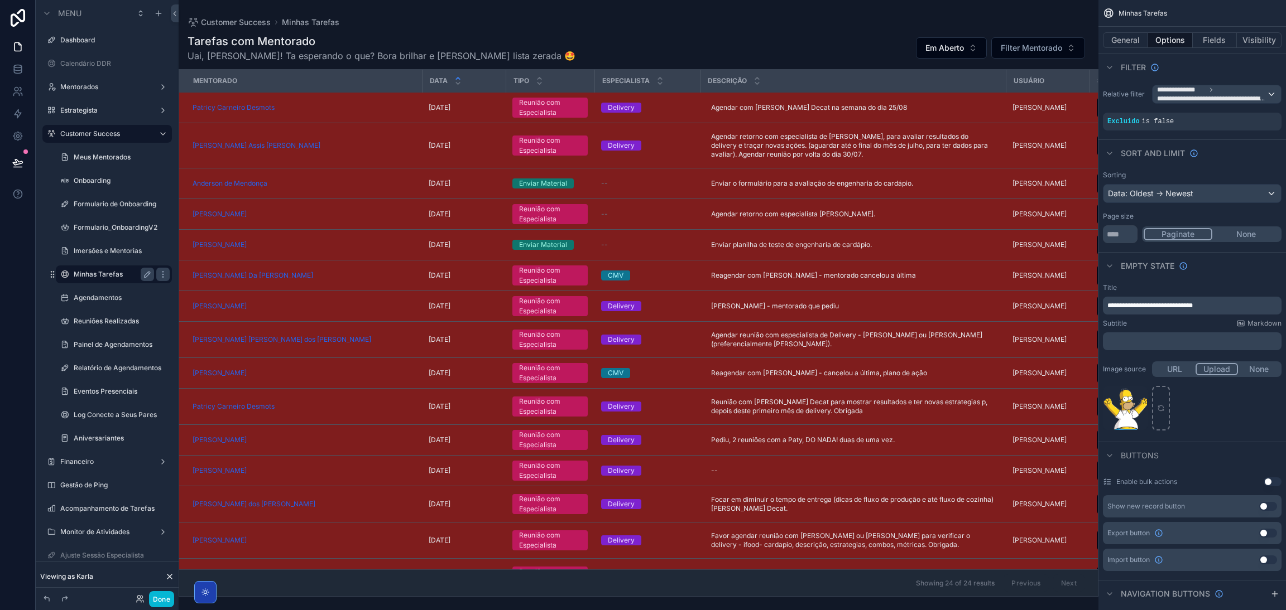
drag, startPoint x: 460, startPoint y: 590, endPoint x: 490, endPoint y: 595, distance: 30.5
click at [490, 595] on div "scrollable content" at bounding box center [639, 305] width 920 height 610
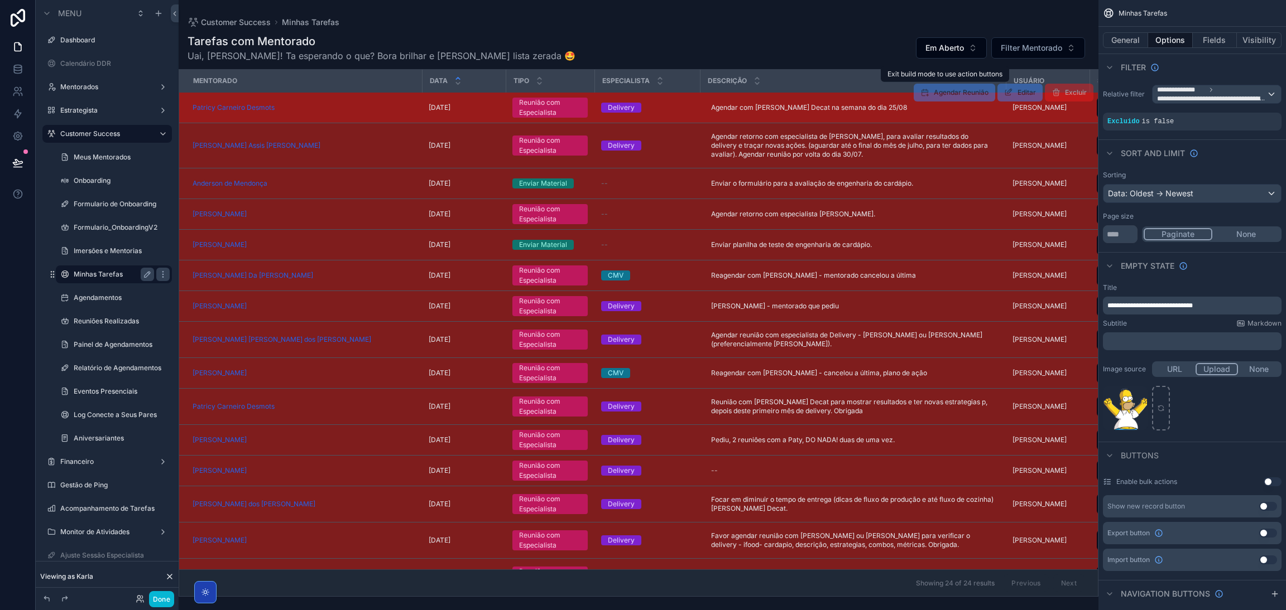
click at [920, 97] on span "Agendar Reunião" at bounding box center [953, 93] width 81 height 18
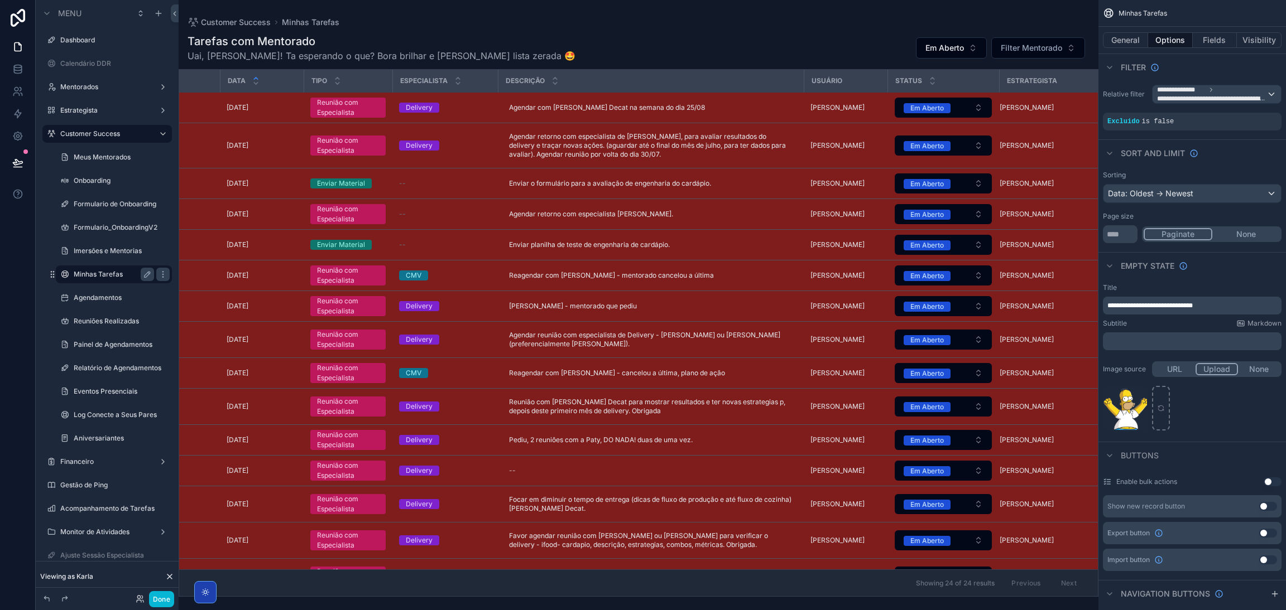
scroll to position [0, 229]
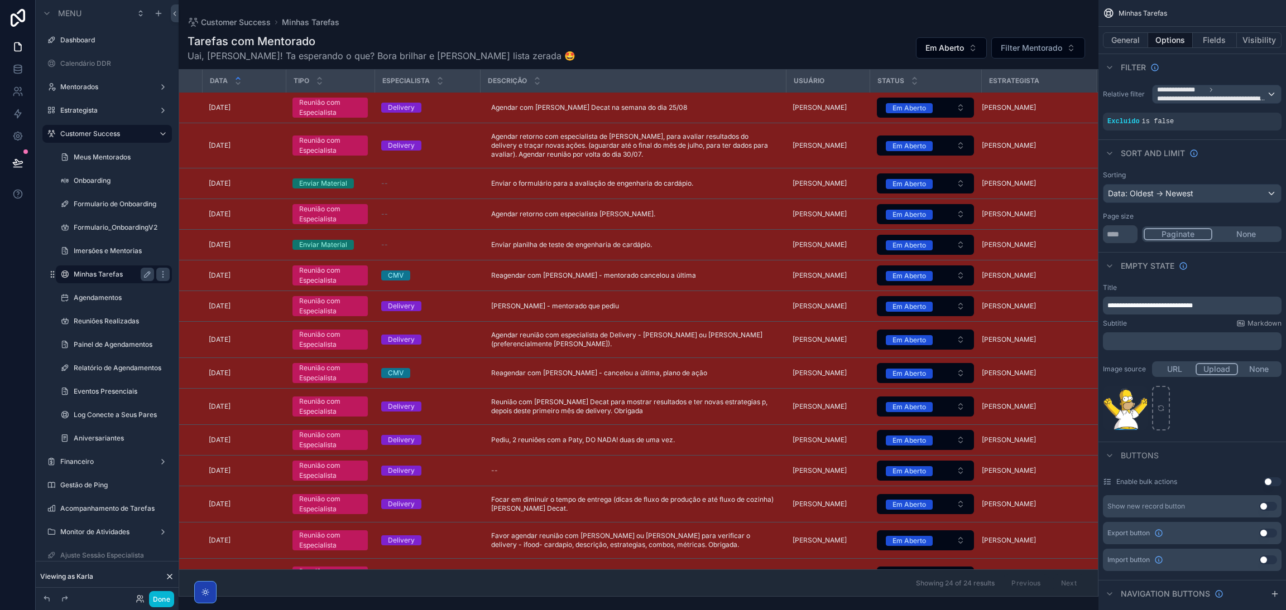
click at [637, 31] on div "Tarefas com Mentorado Uai, Karla! Ta esperando o que? Bora brilhar e manter ess…" at bounding box center [639, 312] width 920 height 570
click at [1224, 93] on span "**********" at bounding box center [1211, 94] width 109 height 18
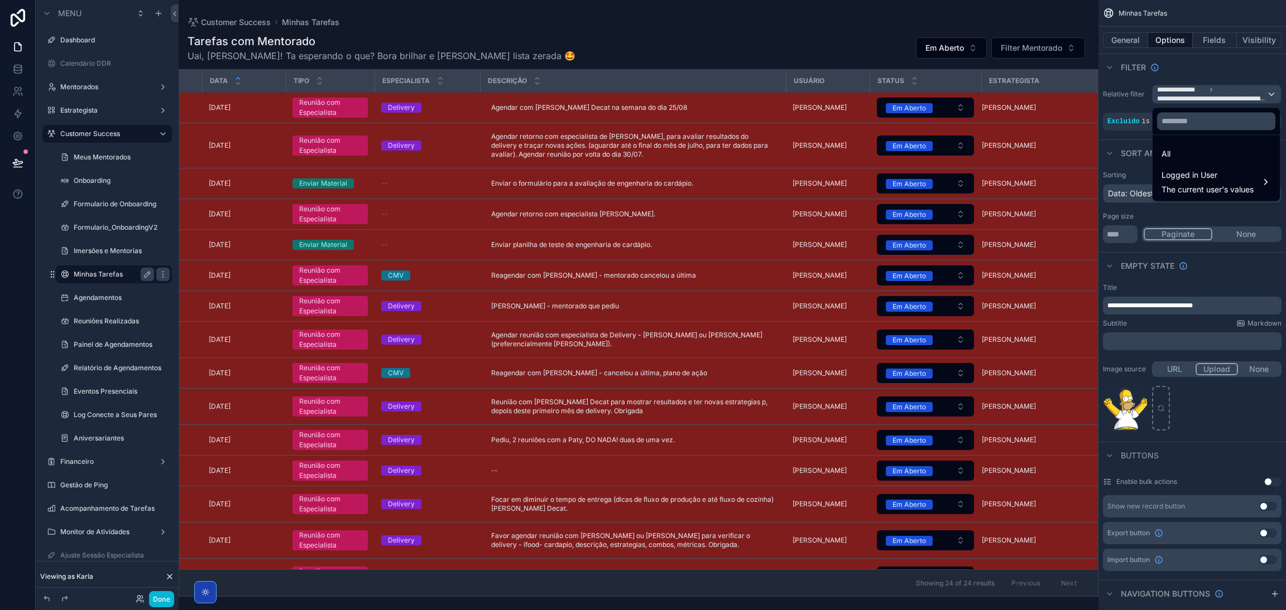
click at [1224, 93] on div "scrollable content" at bounding box center [643, 305] width 1286 height 610
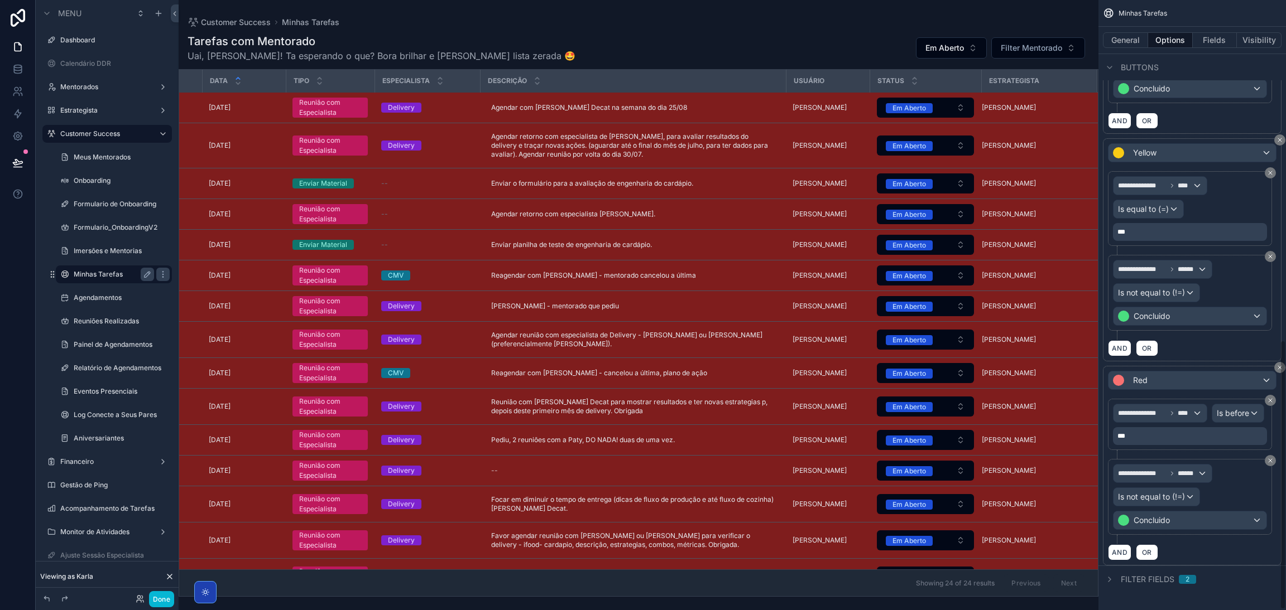
scroll to position [769, 0]
click at [1150, 590] on div "Filter fields 2" at bounding box center [1191, 579] width 187 height 27
click at [1143, 584] on span "Filter fields" at bounding box center [1147, 579] width 54 height 11
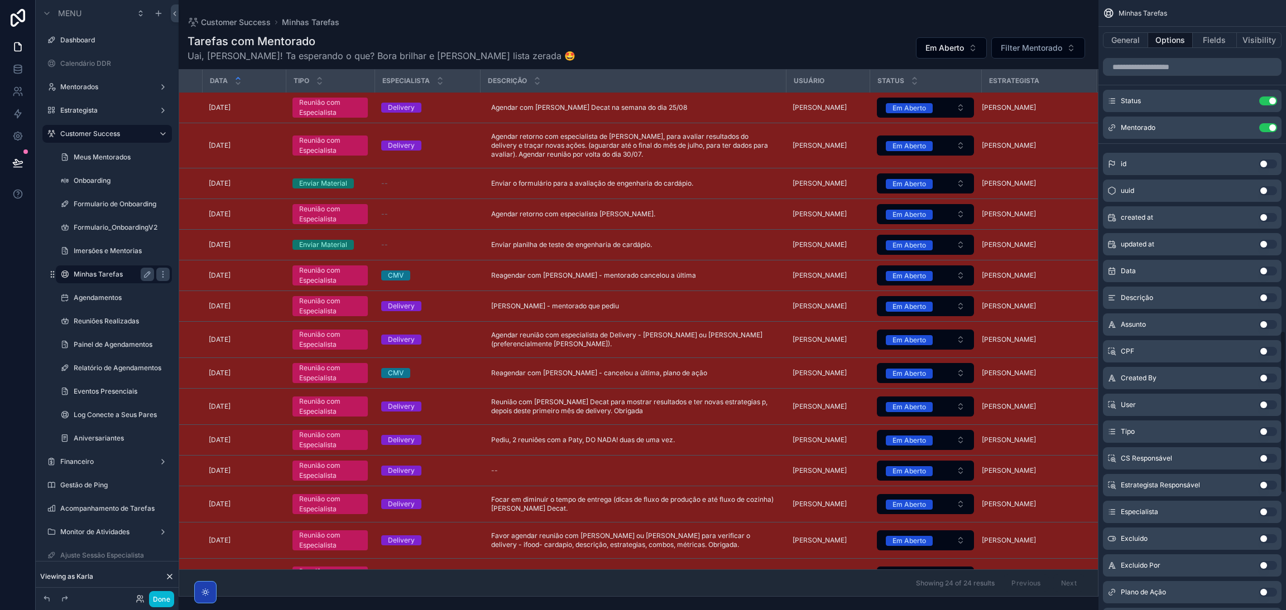
scroll to position [1240, 0]
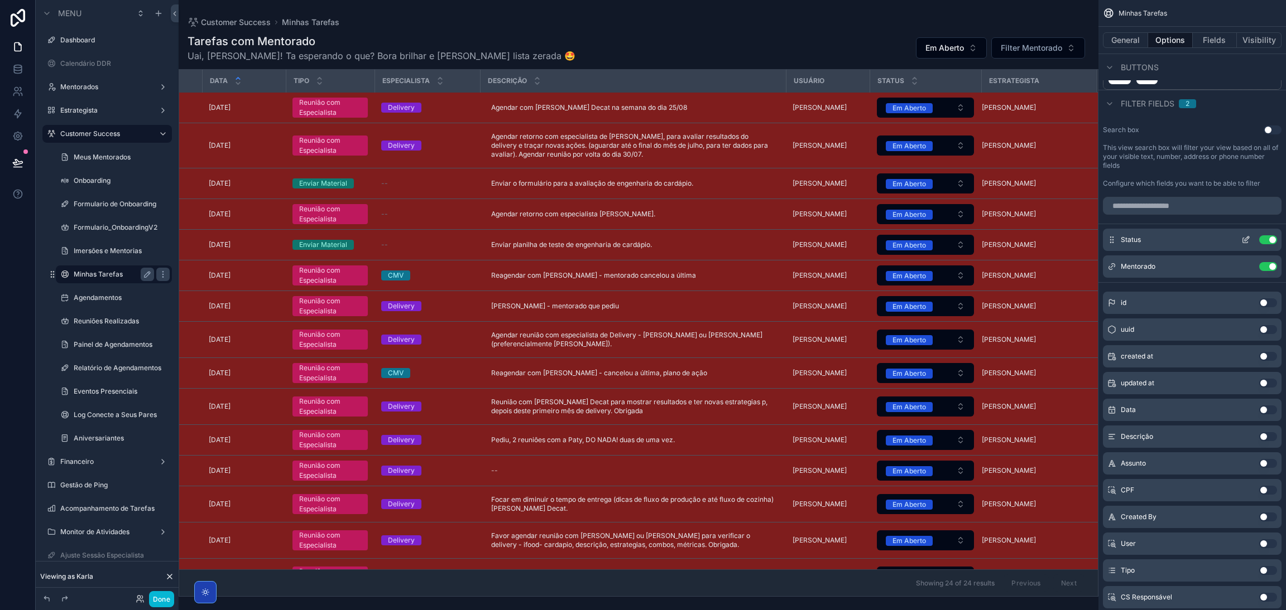
click at [1243, 243] on icon "scrollable content" at bounding box center [1245, 240] width 5 height 5
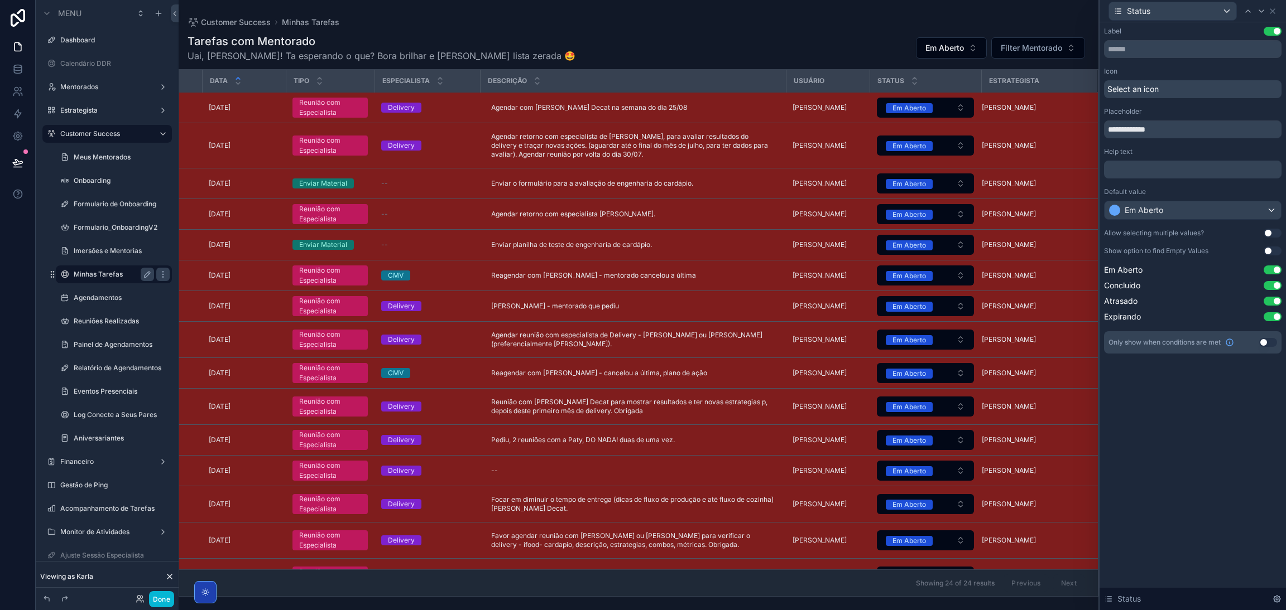
scroll to position [906, 0]
click at [1269, 13] on icon at bounding box center [1272, 11] width 9 height 9
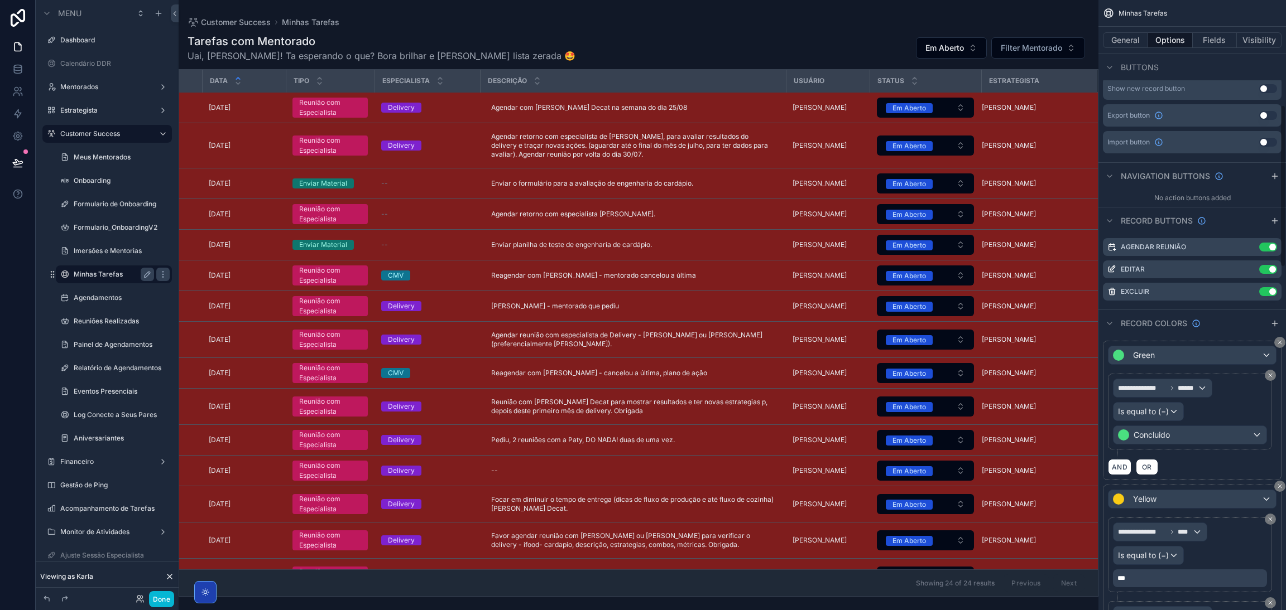
scroll to position [320, 0]
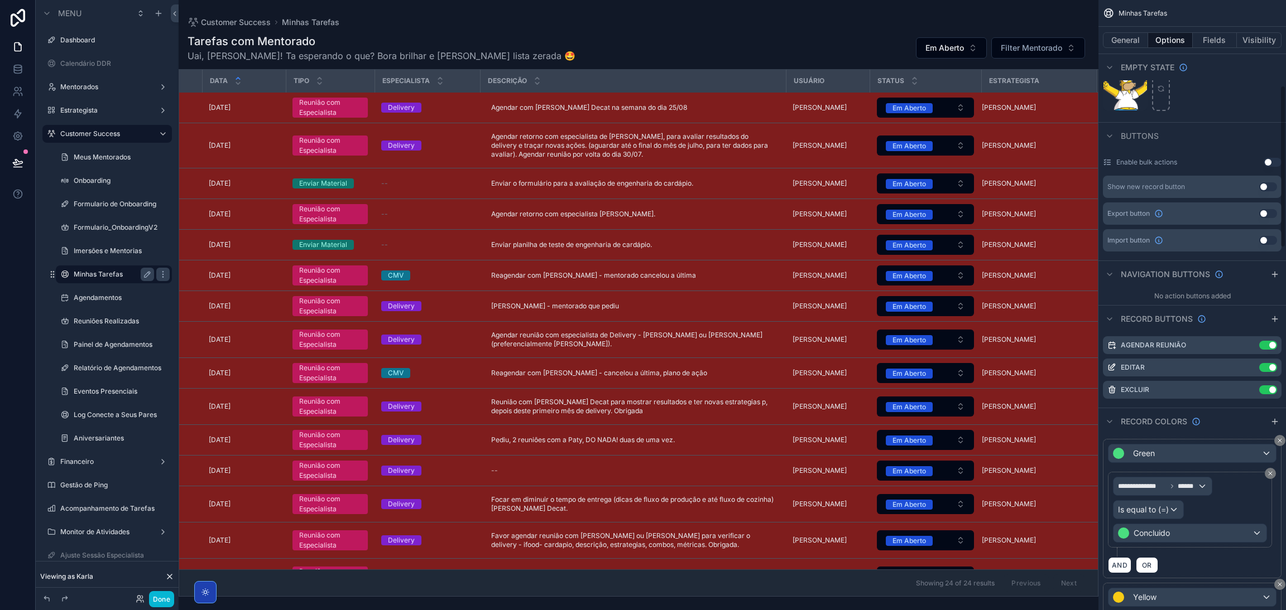
click at [1216, 51] on div "General Options Fields Visibility" at bounding box center [1191, 40] width 187 height 27
click at [1211, 45] on button "Fields" at bounding box center [1214, 40] width 45 height 16
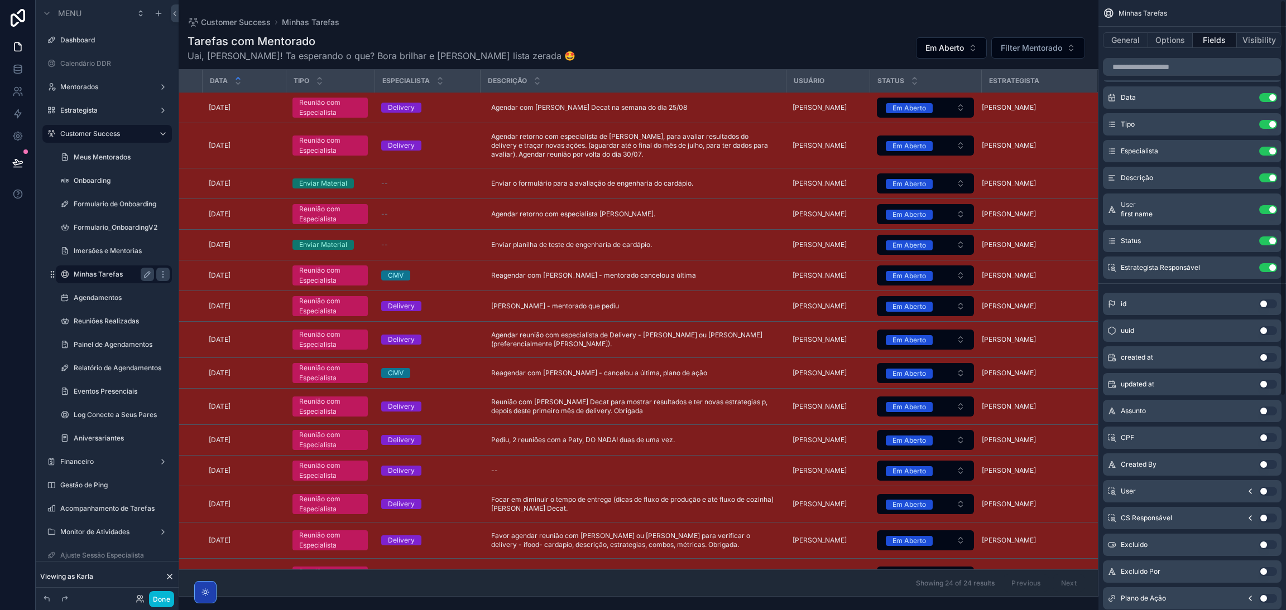
scroll to position [0, 0]
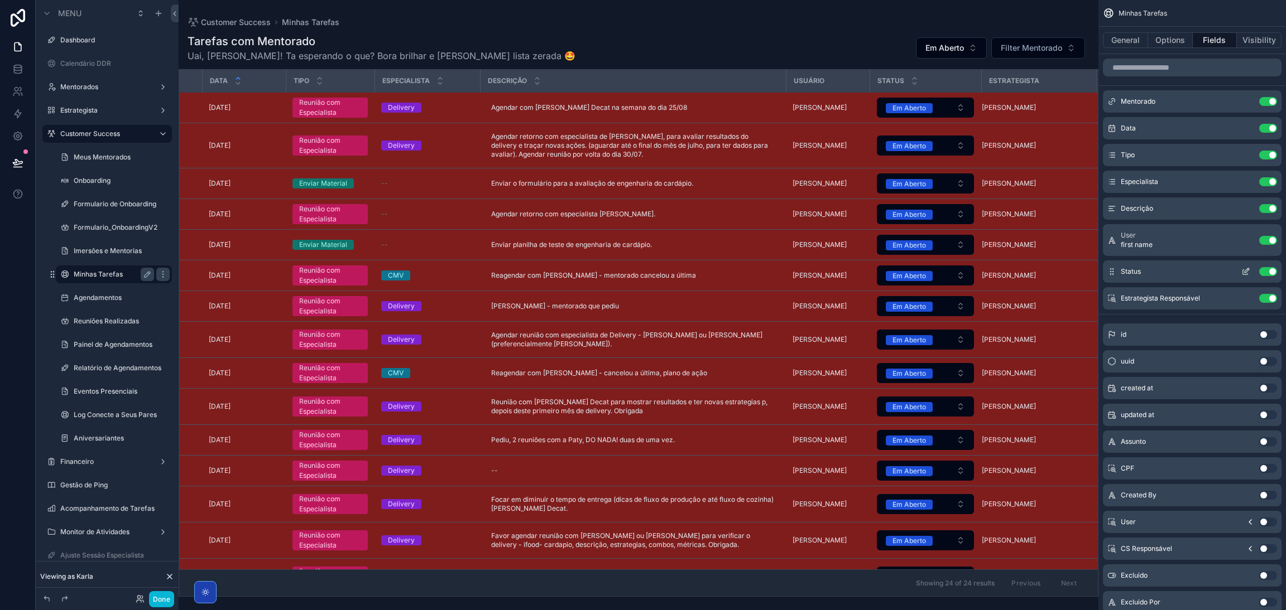
click at [1240, 276] on div "Status Use setting" at bounding box center [1192, 272] width 179 height 22
click at [1239, 274] on button "scrollable content" at bounding box center [1246, 271] width 18 height 9
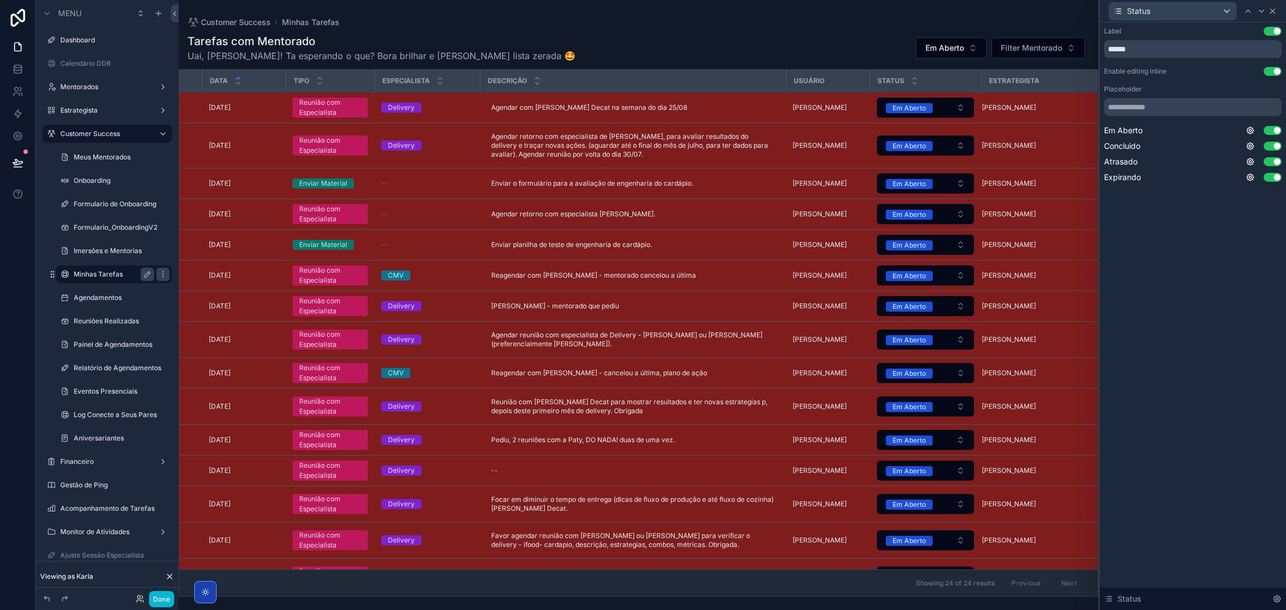
click at [1270, 9] on icon at bounding box center [1272, 11] width 4 height 4
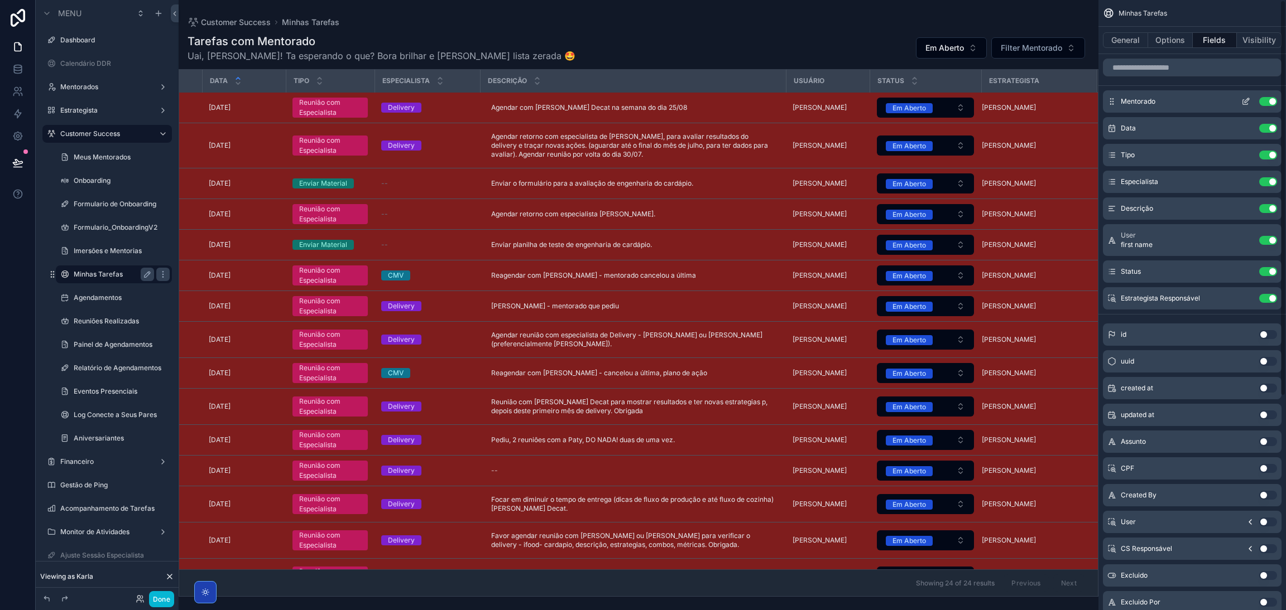
click at [1247, 100] on icon "scrollable content" at bounding box center [1245, 101] width 9 height 9
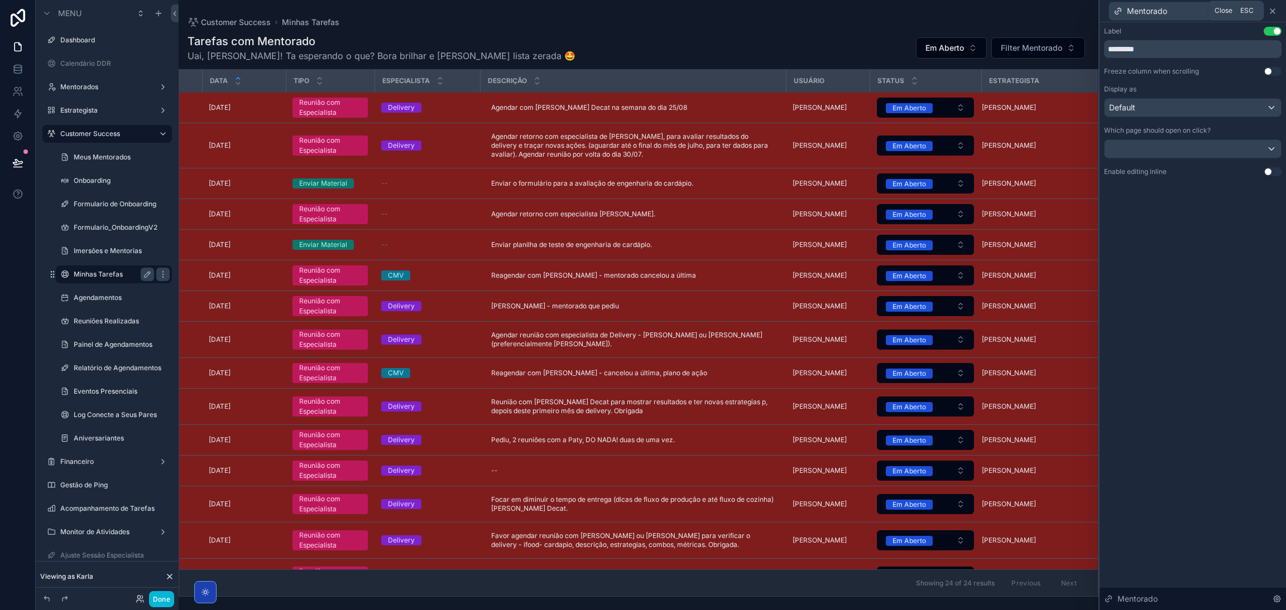
click at [1273, 11] on icon at bounding box center [1272, 11] width 4 height 4
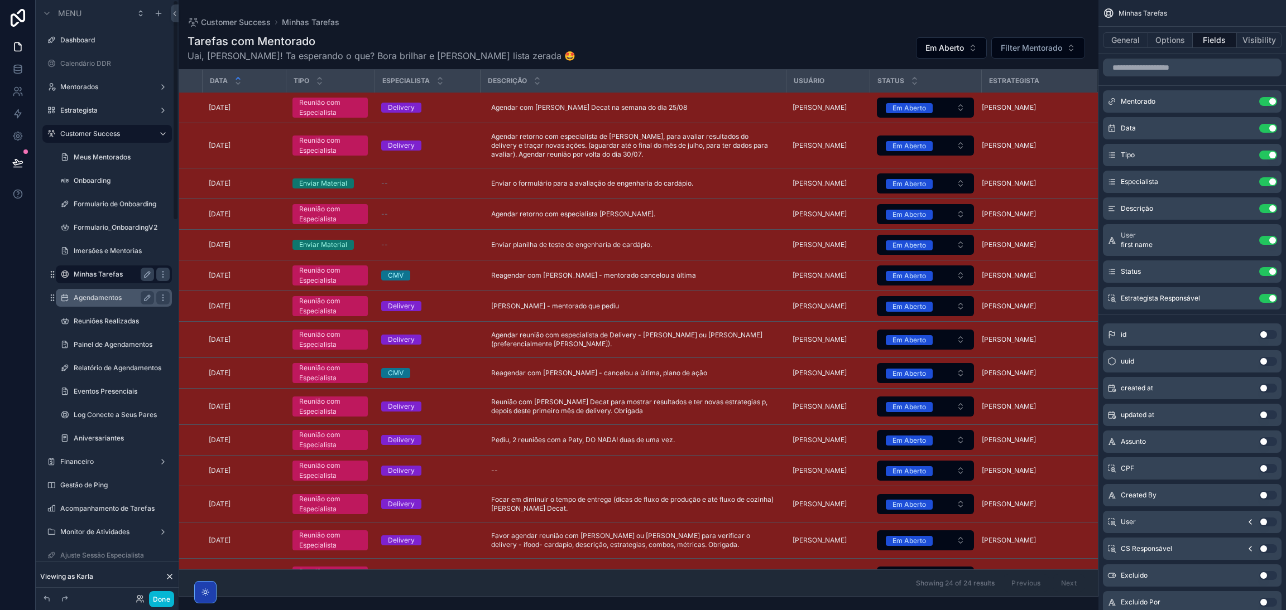
click at [95, 296] on label "Agendamentos" at bounding box center [112, 298] width 76 height 9
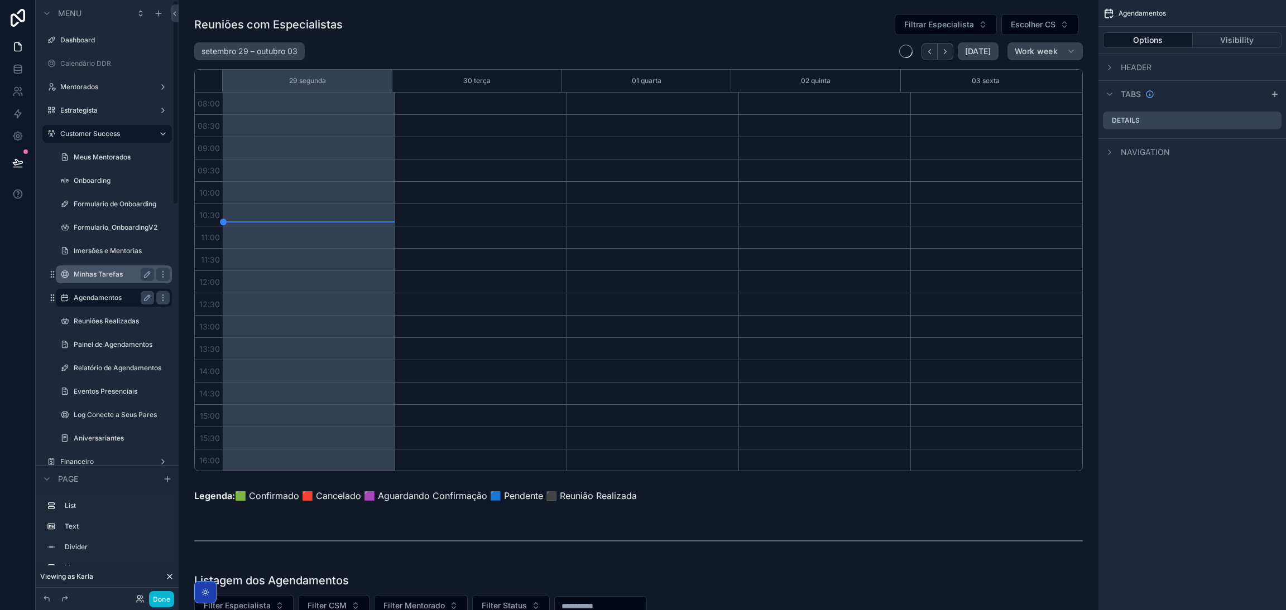
scroll to position [113, 0]
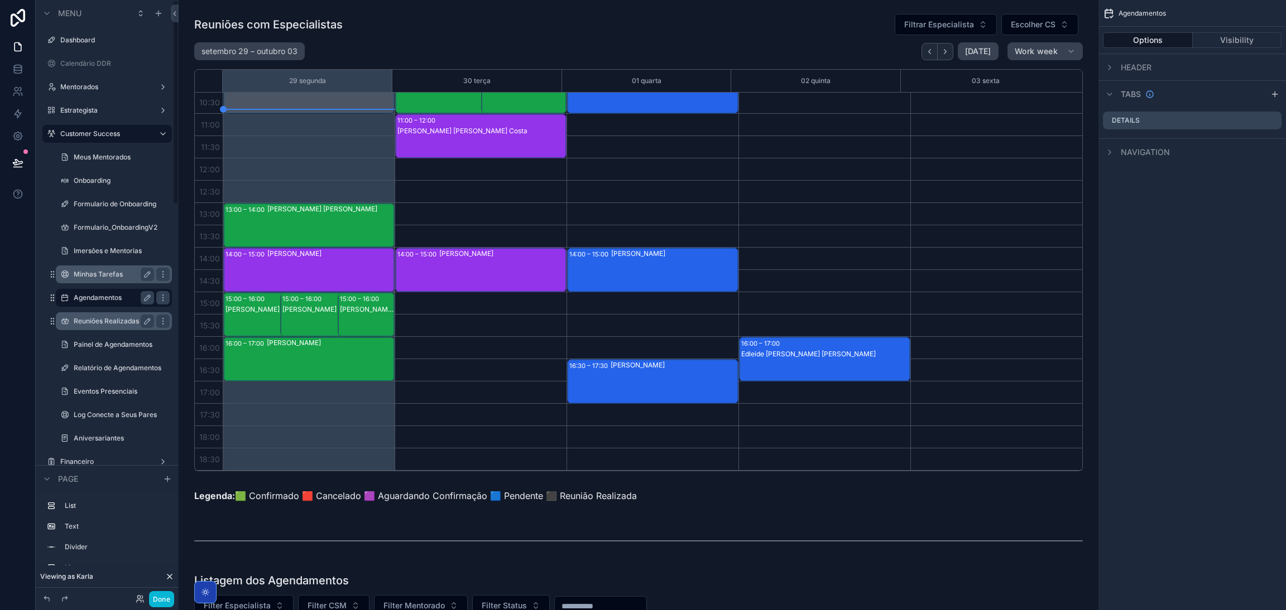
click at [92, 315] on div "Reuniões Realizadas" at bounding box center [114, 321] width 80 height 13
click at [92, 319] on label "Reuniões Realizadas" at bounding box center [112, 321] width 76 height 9
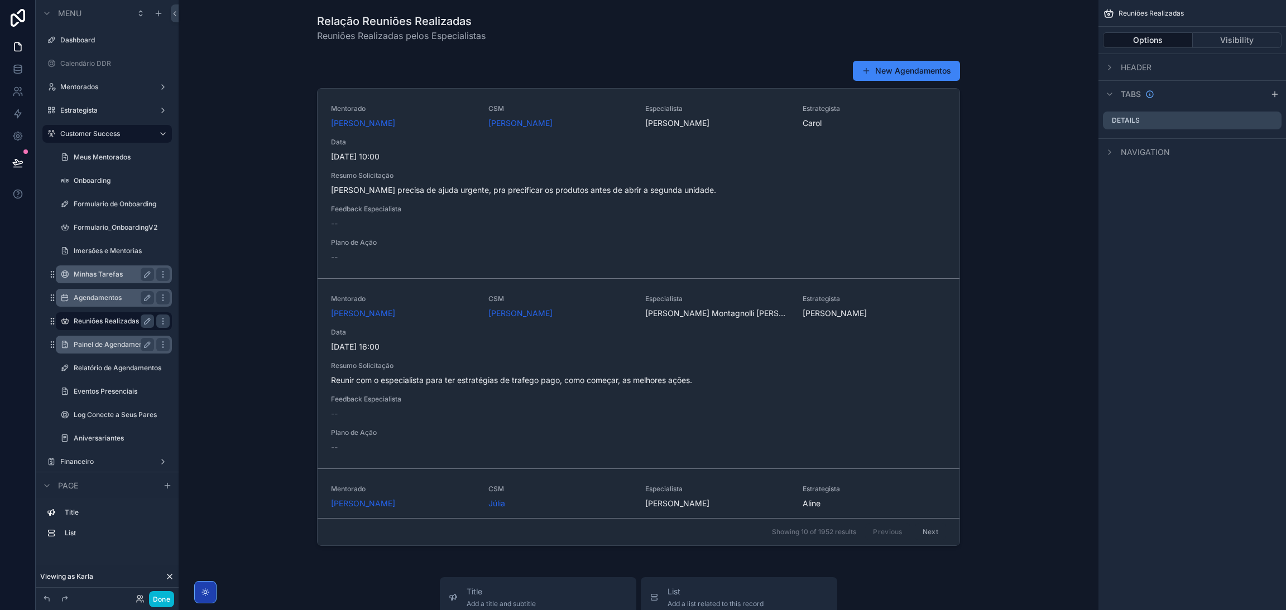
click at [88, 345] on label "Painel de Agendamentos" at bounding box center [113, 344] width 79 height 9
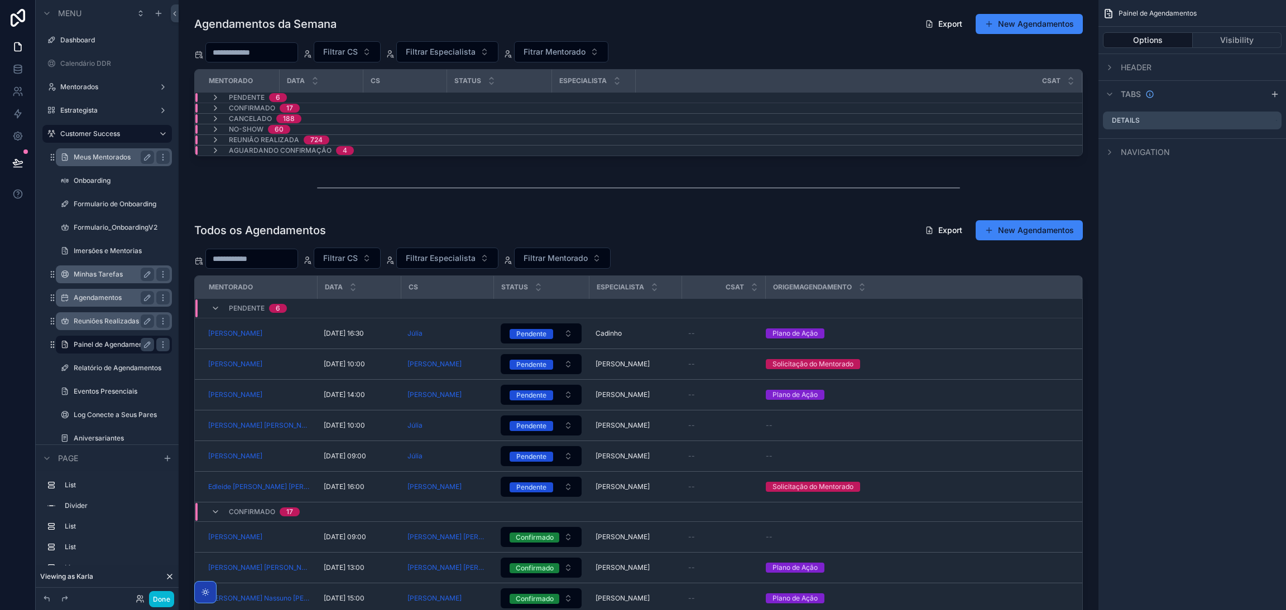
click at [95, 157] on label "Meus Mentorados" at bounding box center [112, 157] width 76 height 9
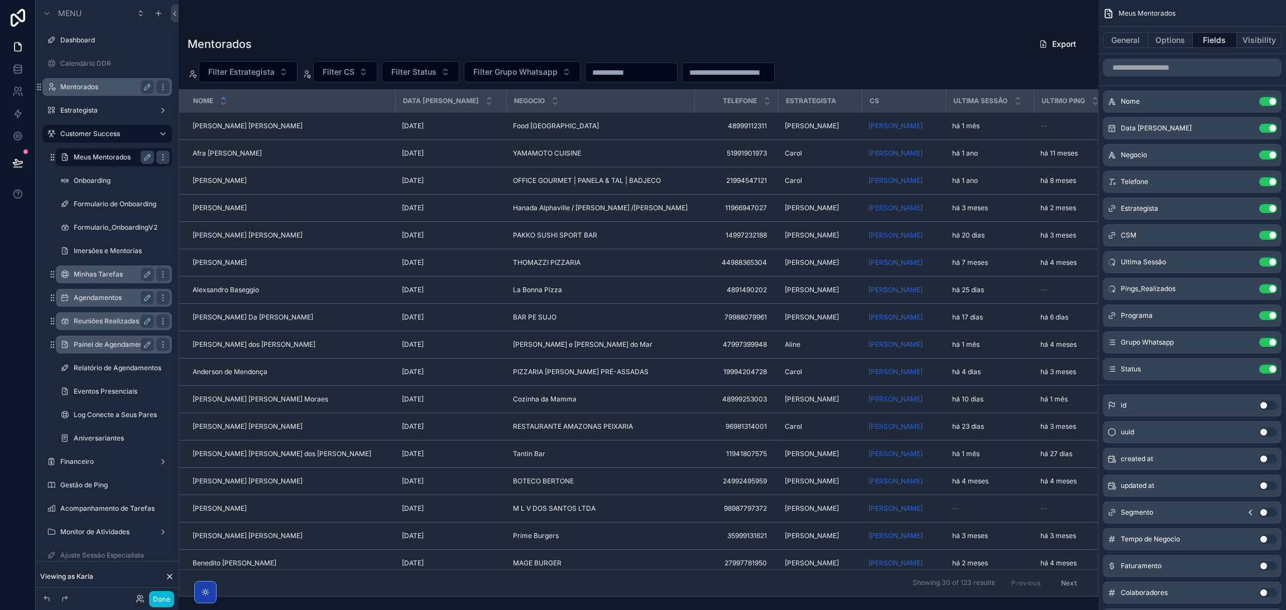
click at [124, 89] on label "Mentorados" at bounding box center [104, 87] width 89 height 9
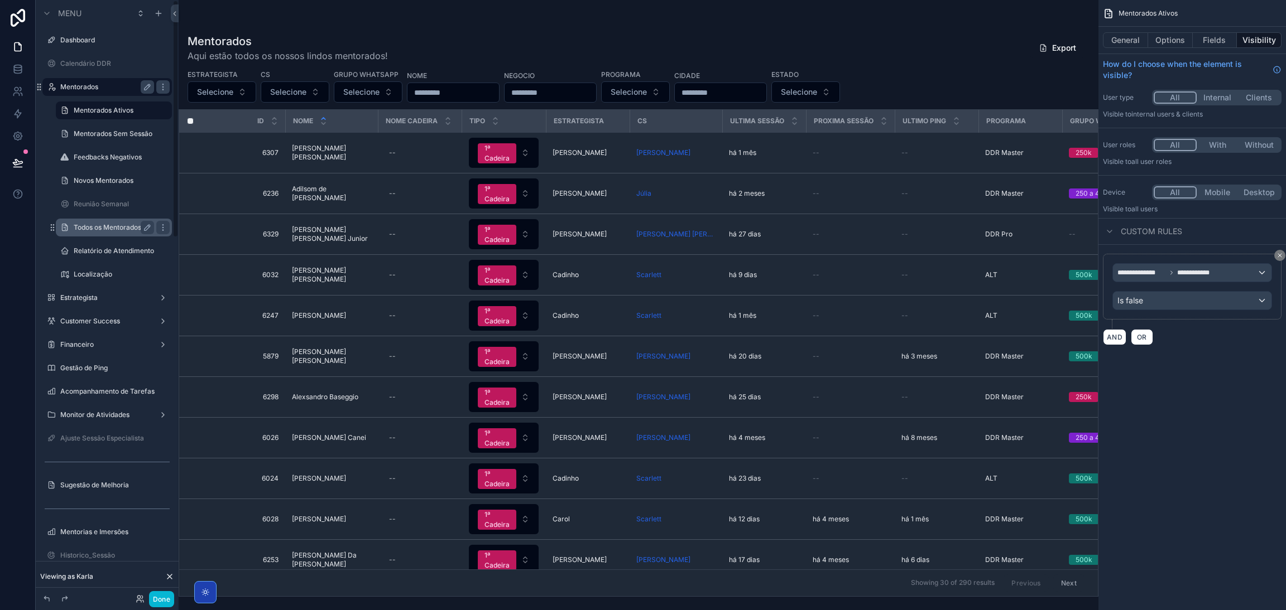
click at [107, 229] on label "Todos os Mentorados" at bounding box center [112, 227] width 76 height 9
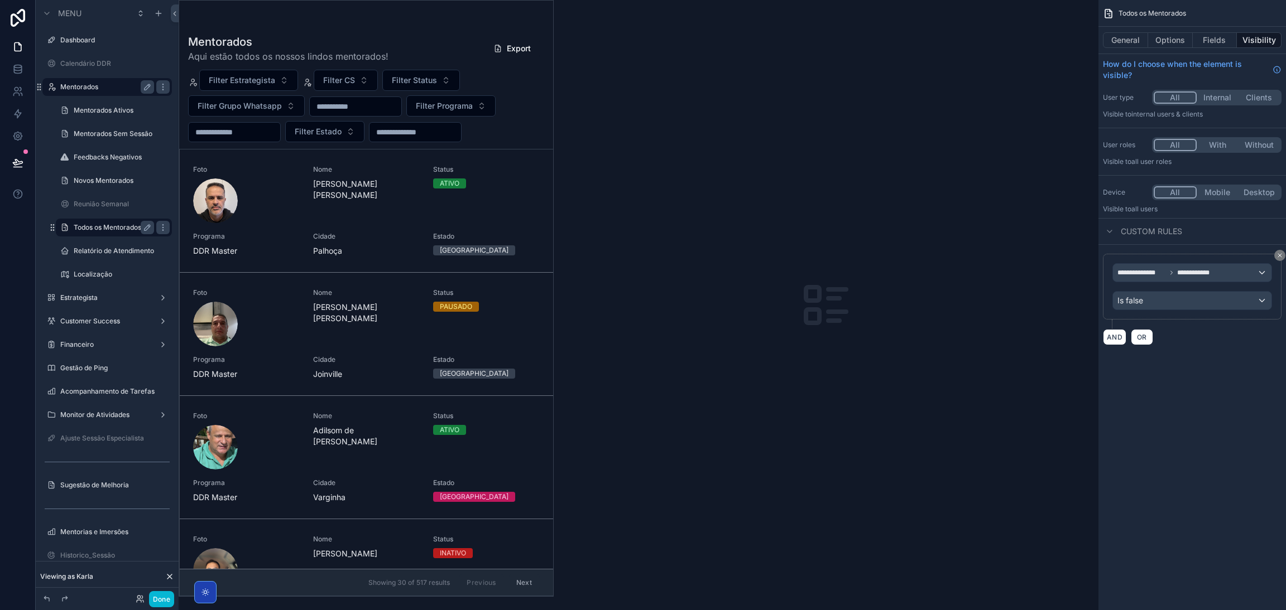
click at [423, 75] on div "scrollable content" at bounding box center [366, 299] width 374 height 596
click at [423, 75] on span "Filter Status" at bounding box center [414, 80] width 45 height 11
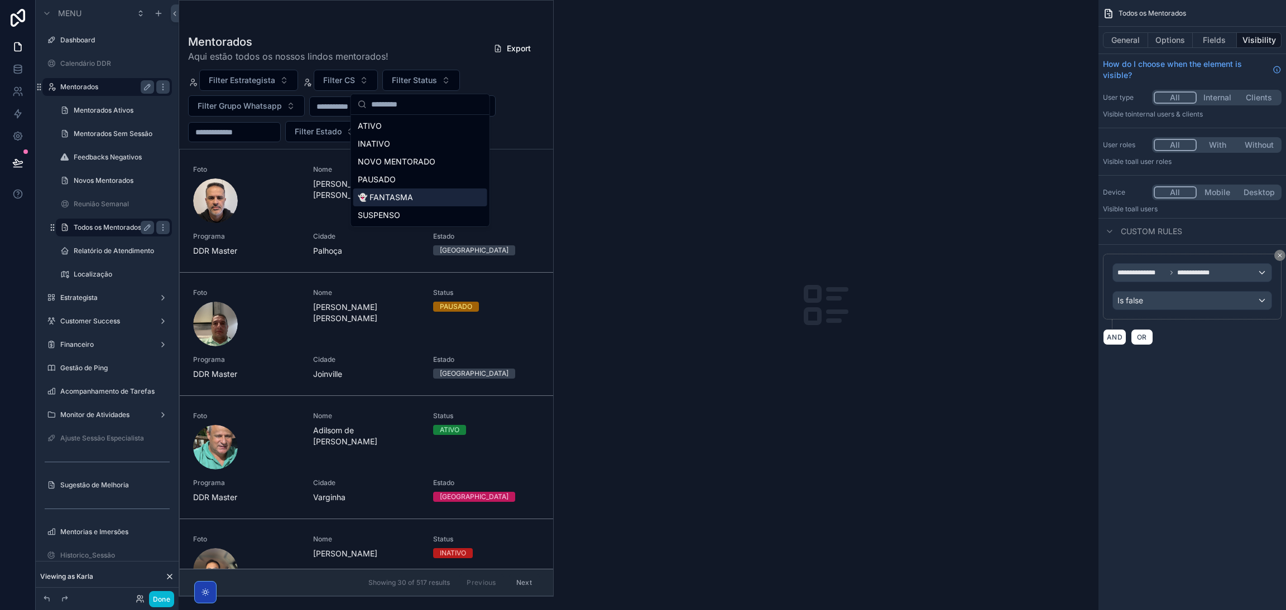
click at [410, 197] on div "👻 FANTASMA" at bounding box center [420, 198] width 134 height 18
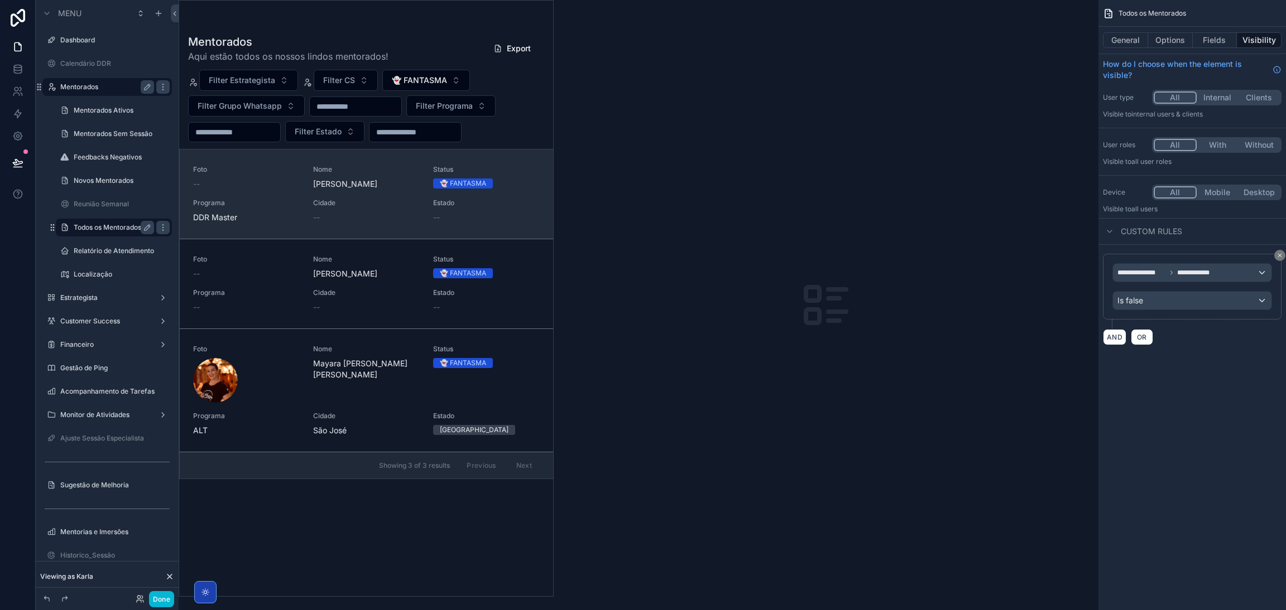
click at [405, 195] on div "Foto -- Nome Barbara Status 👻 FANTASMA Programa DDR Master Cidade -- Estado --" at bounding box center [366, 194] width 347 height 58
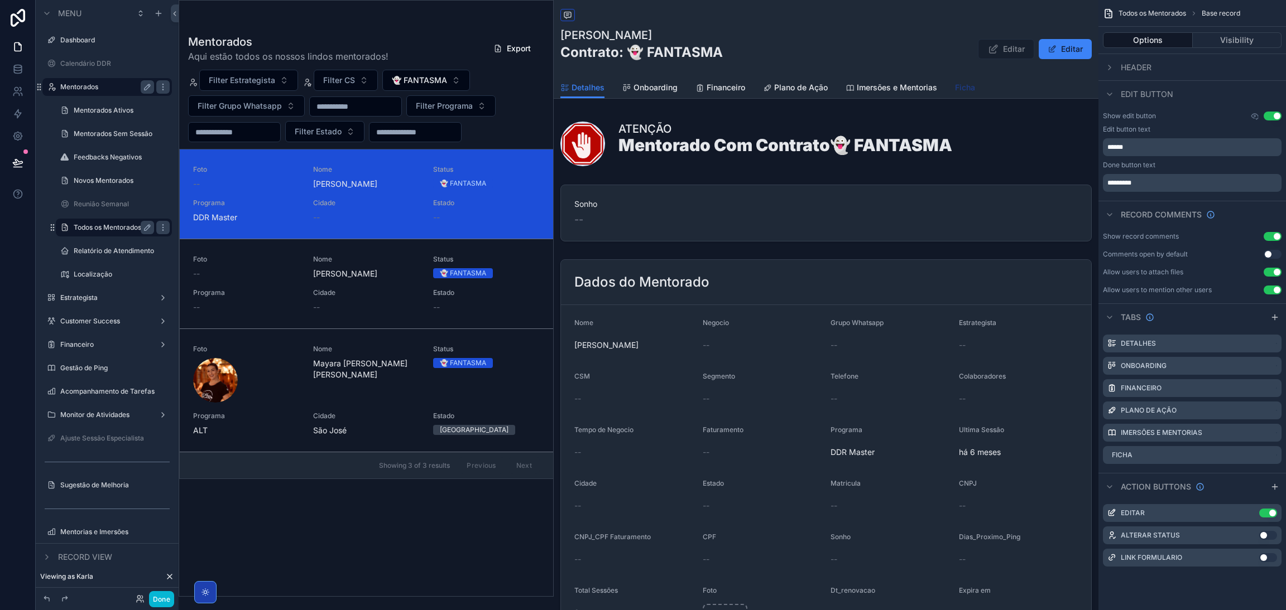
click at [960, 81] on link "Ficha" at bounding box center [965, 89] width 20 height 22
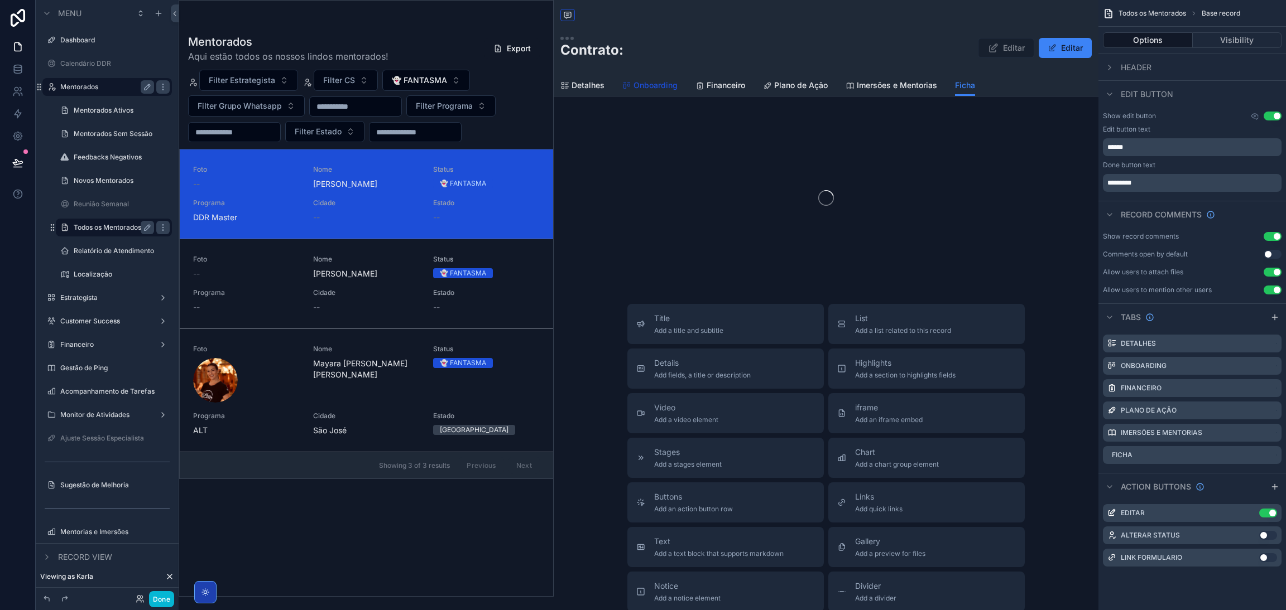
click at [649, 88] on span "Onboarding" at bounding box center [655, 85] width 44 height 11
click at [709, 89] on span "Financeiro" at bounding box center [725, 85] width 39 height 11
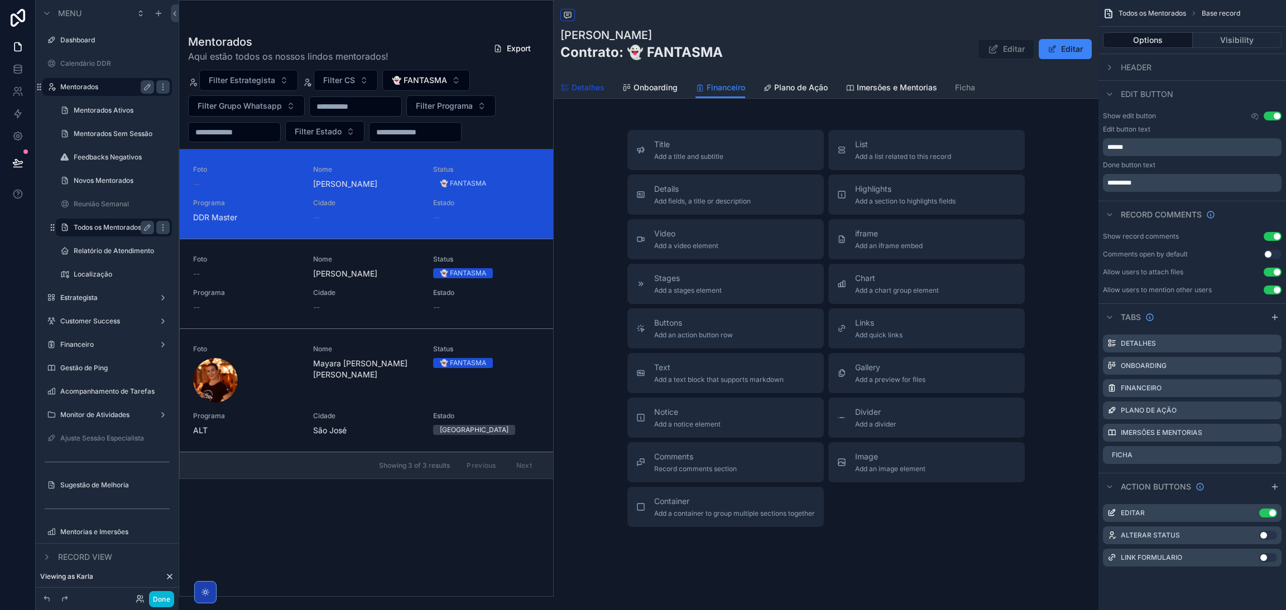
click at [583, 95] on link "Detalhes" at bounding box center [582, 89] width 44 height 22
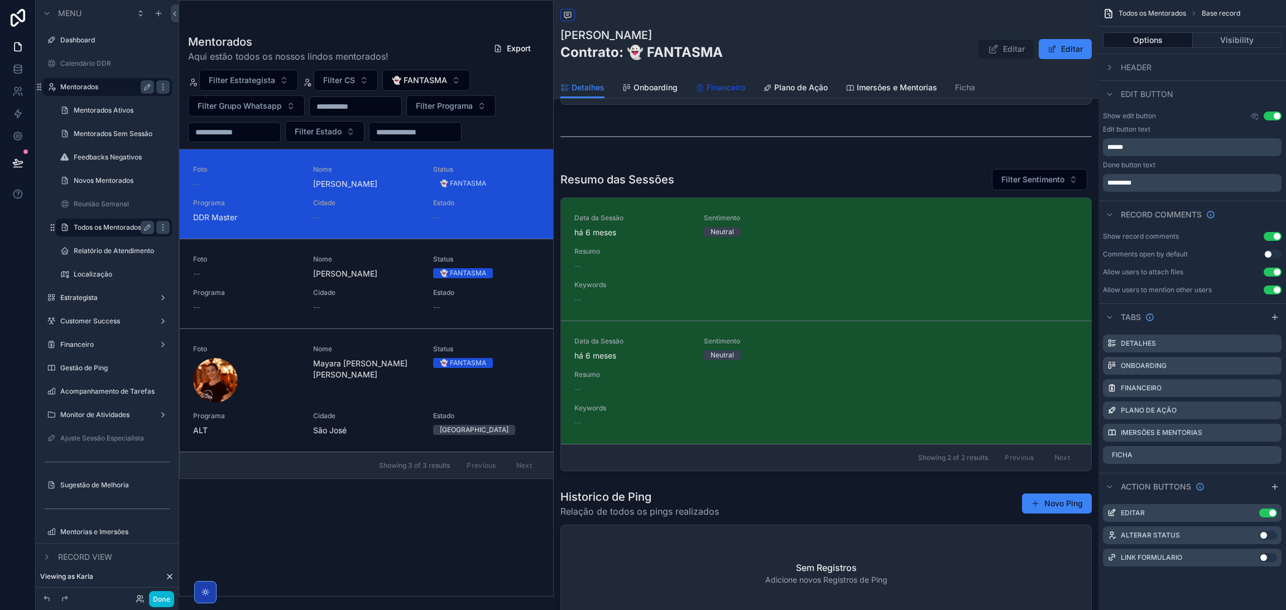
click at [721, 92] on span "Financeiro" at bounding box center [725, 87] width 39 height 11
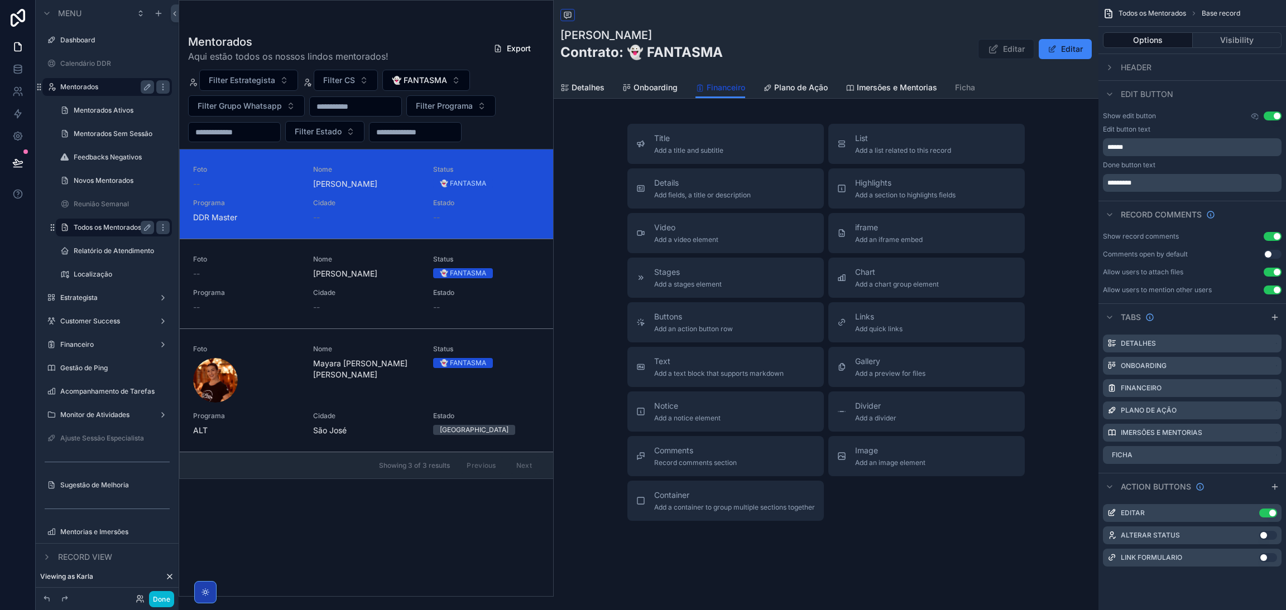
scroll to position [6, 0]
drag, startPoint x: 775, startPoint y: 85, endPoint x: 733, endPoint y: 125, distance: 58.0
click at [776, 85] on span "Plano de Ação" at bounding box center [801, 87] width 54 height 11
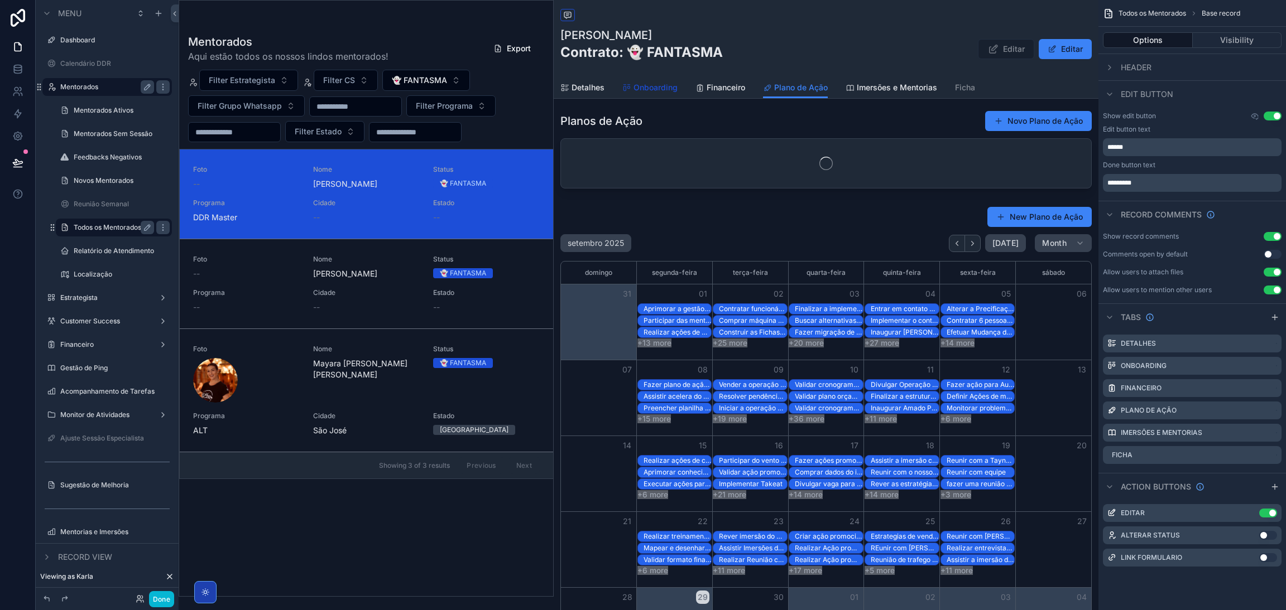
click at [658, 86] on span "Onboarding" at bounding box center [655, 87] width 44 height 11
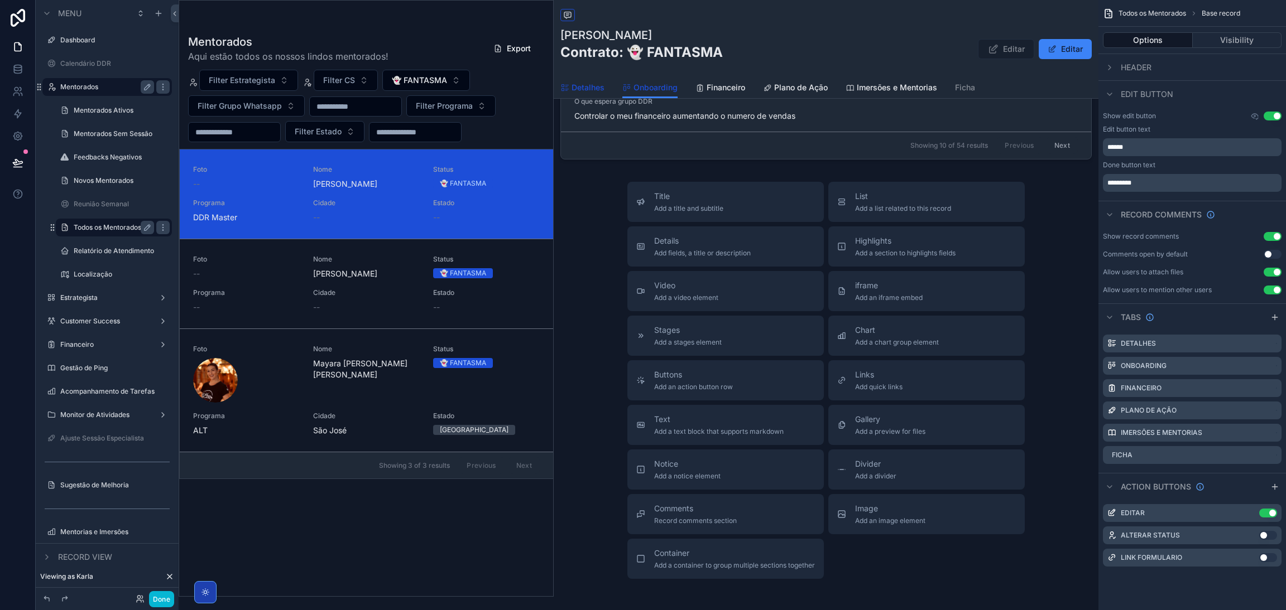
scroll to position [728, 0]
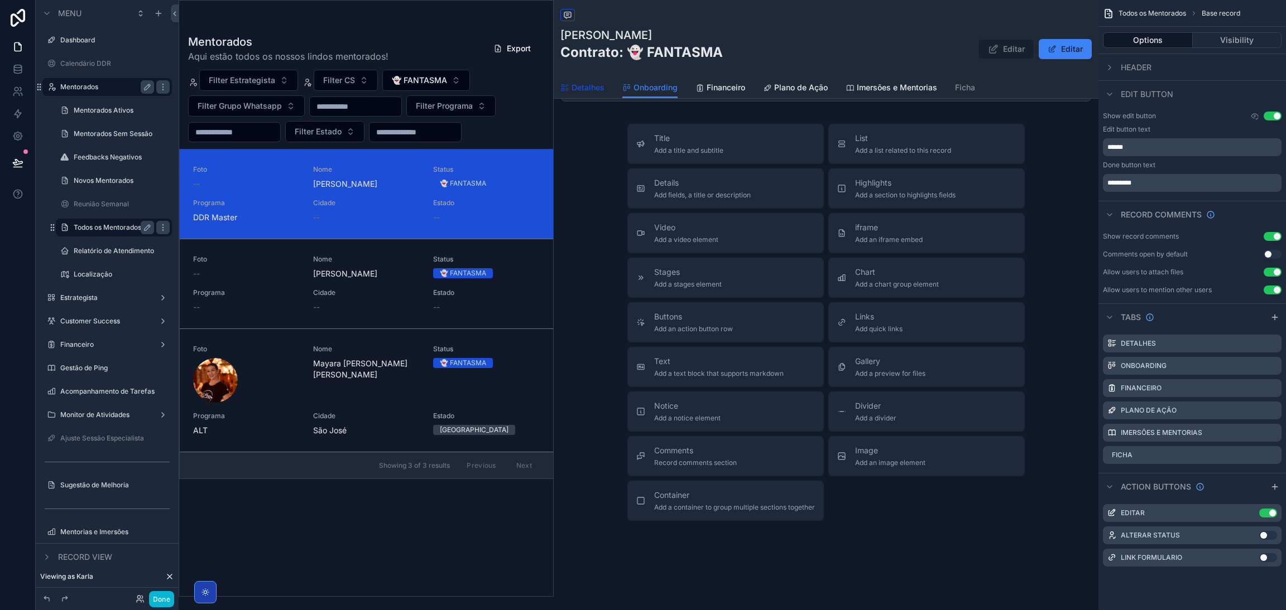
click at [584, 95] on link "Detalhes" at bounding box center [582, 89] width 44 height 22
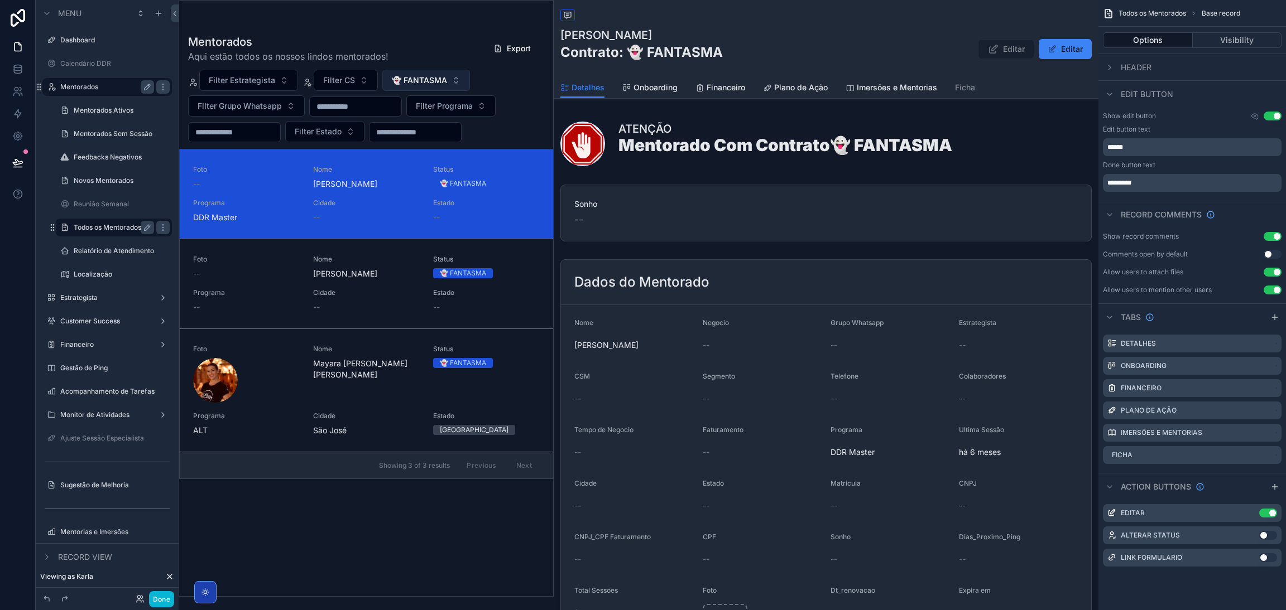
click at [431, 80] on span "👻 FANTASMA" at bounding box center [419, 80] width 55 height 11
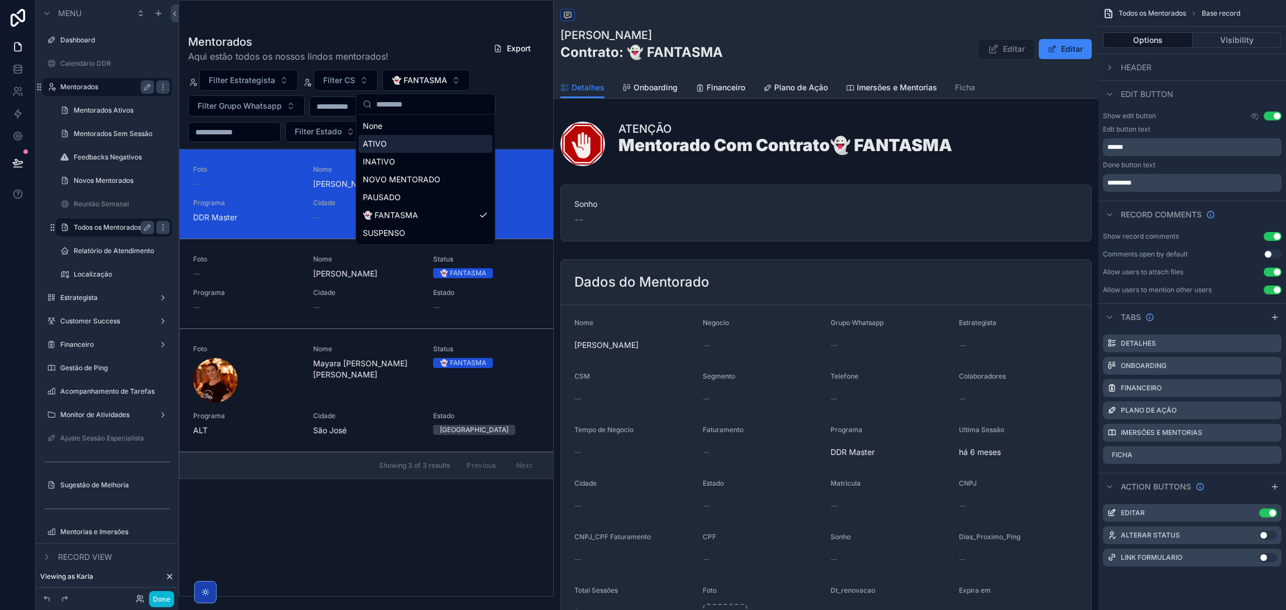
click at [406, 151] on div "ATIVO" at bounding box center [425, 144] width 134 height 18
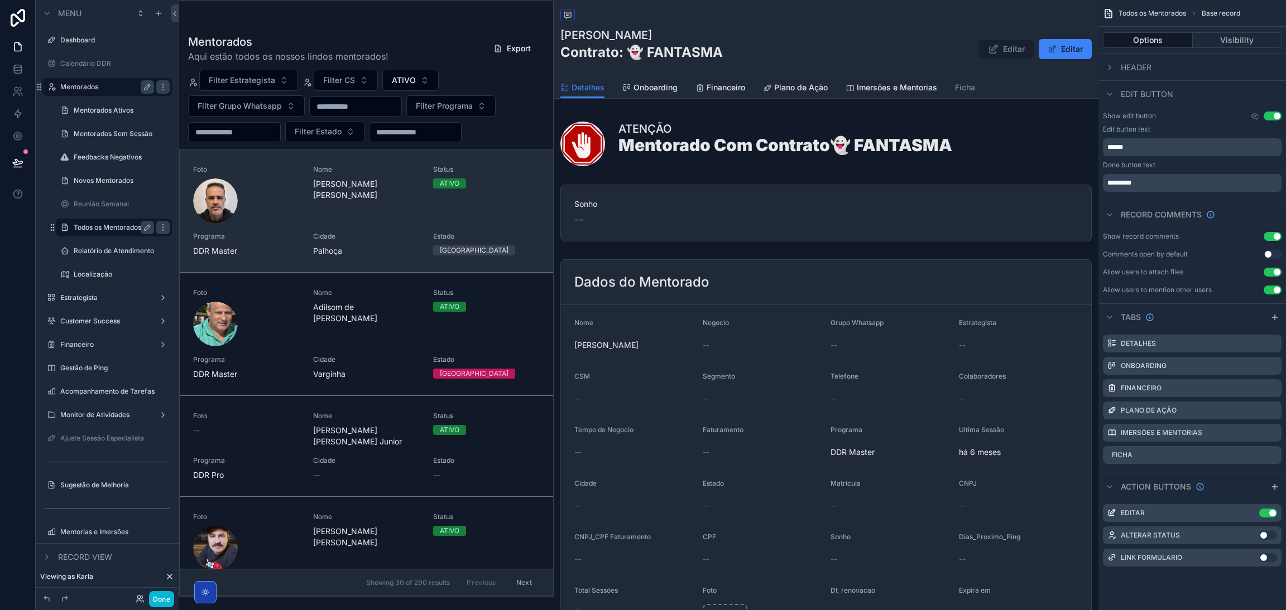
click at [366, 219] on div "Nome Adair Ribeiro da Silva Neto" at bounding box center [366, 194] width 107 height 58
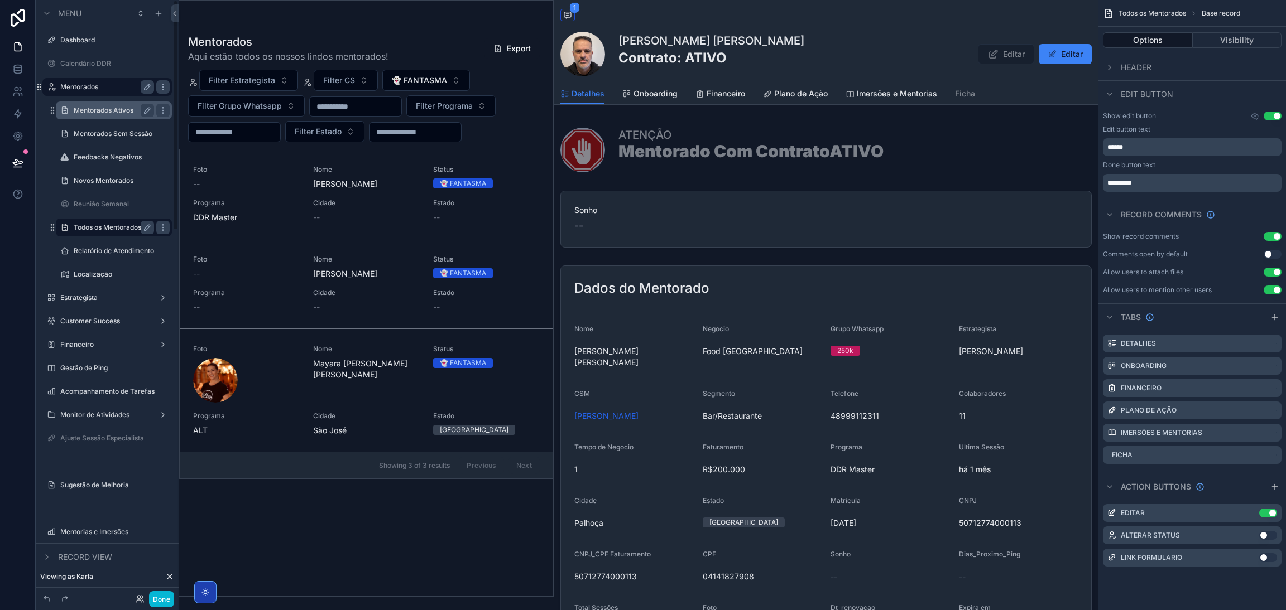
click at [122, 111] on label "Mentorados Ativos" at bounding box center [112, 110] width 76 height 9
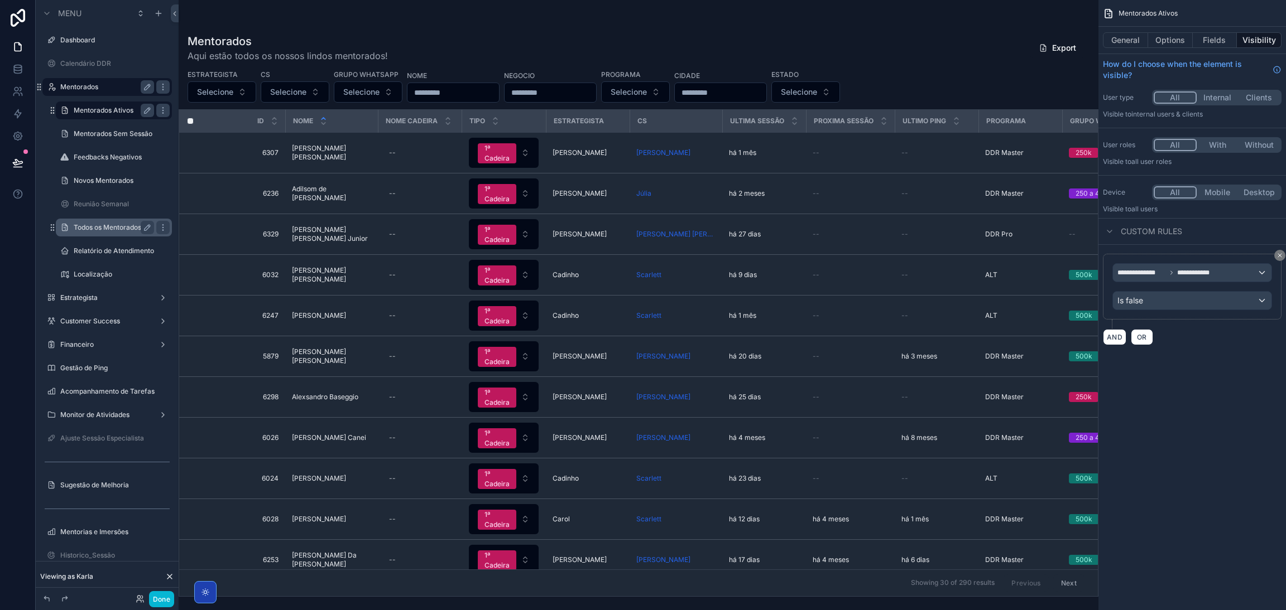
click at [331, 153] on div "scrollable content" at bounding box center [639, 305] width 920 height 610
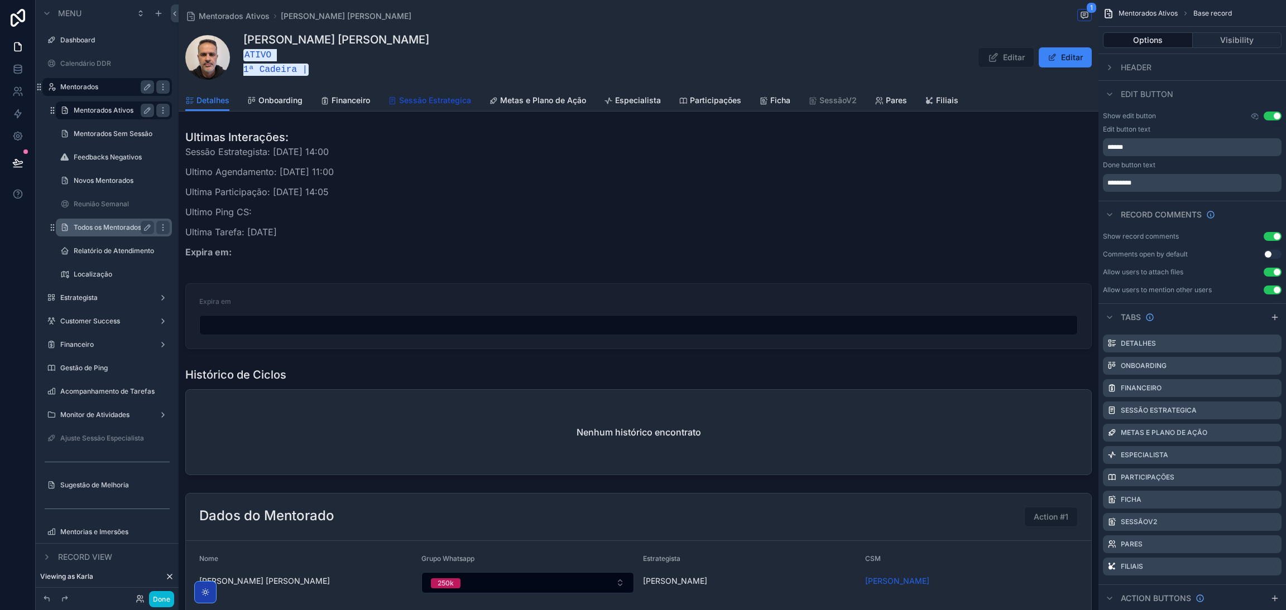
click at [427, 100] on span "Sessão Estrategica" at bounding box center [435, 100] width 72 height 11
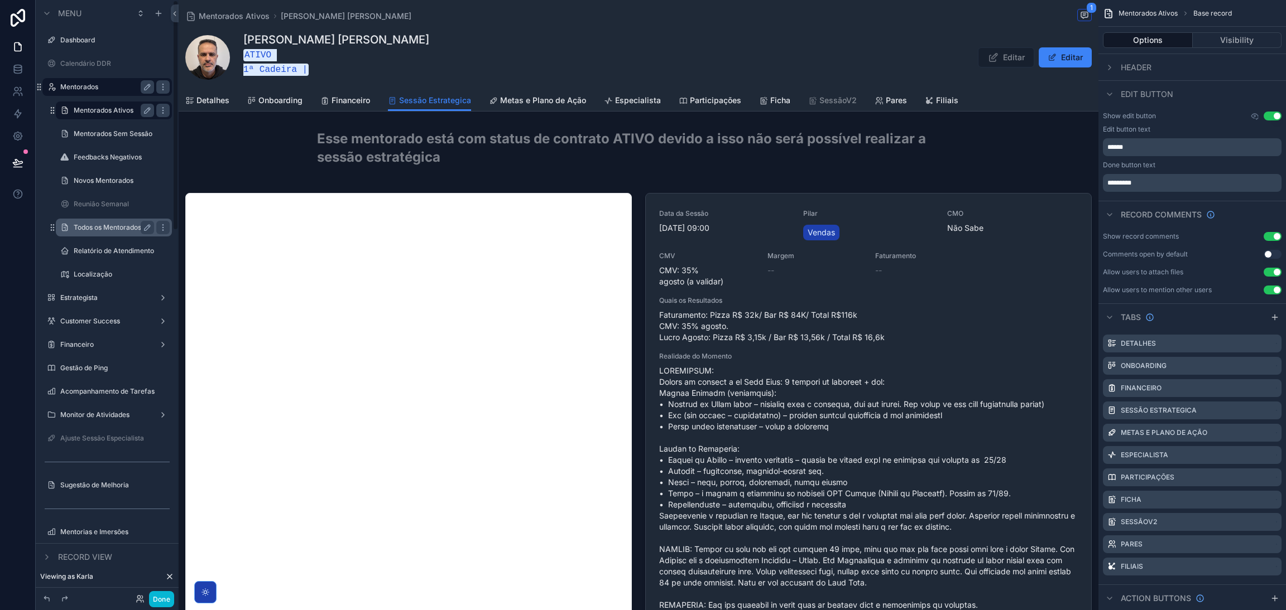
click at [88, 109] on label "Mentorados Ativos" at bounding box center [112, 110] width 76 height 9
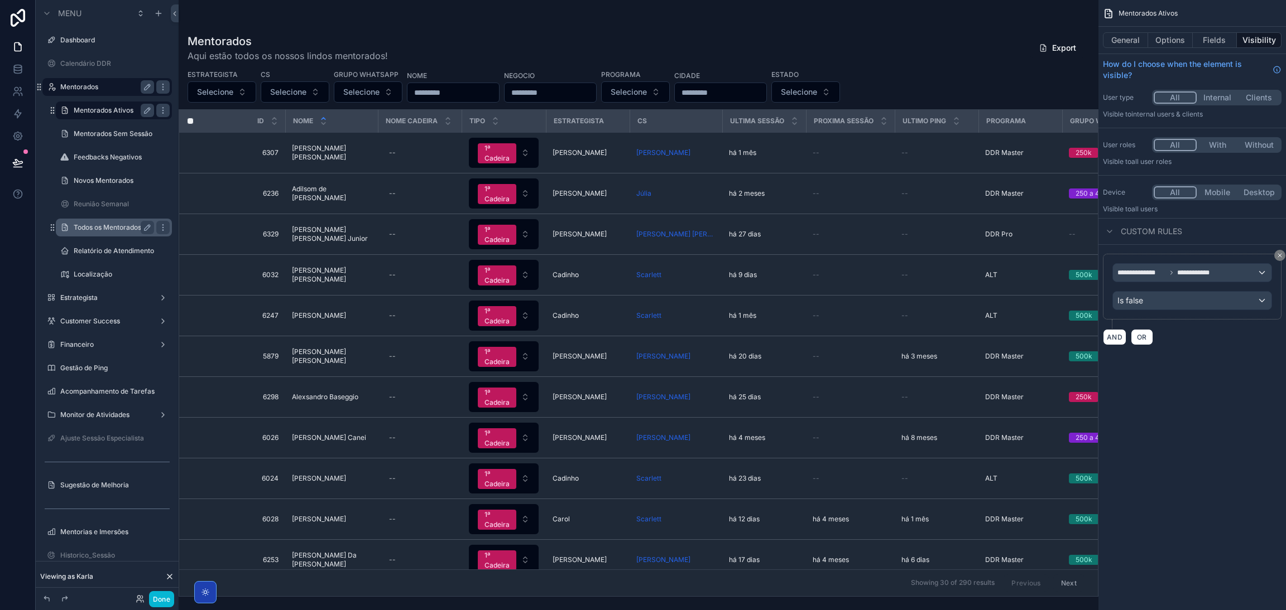
scroll to position [0, 142]
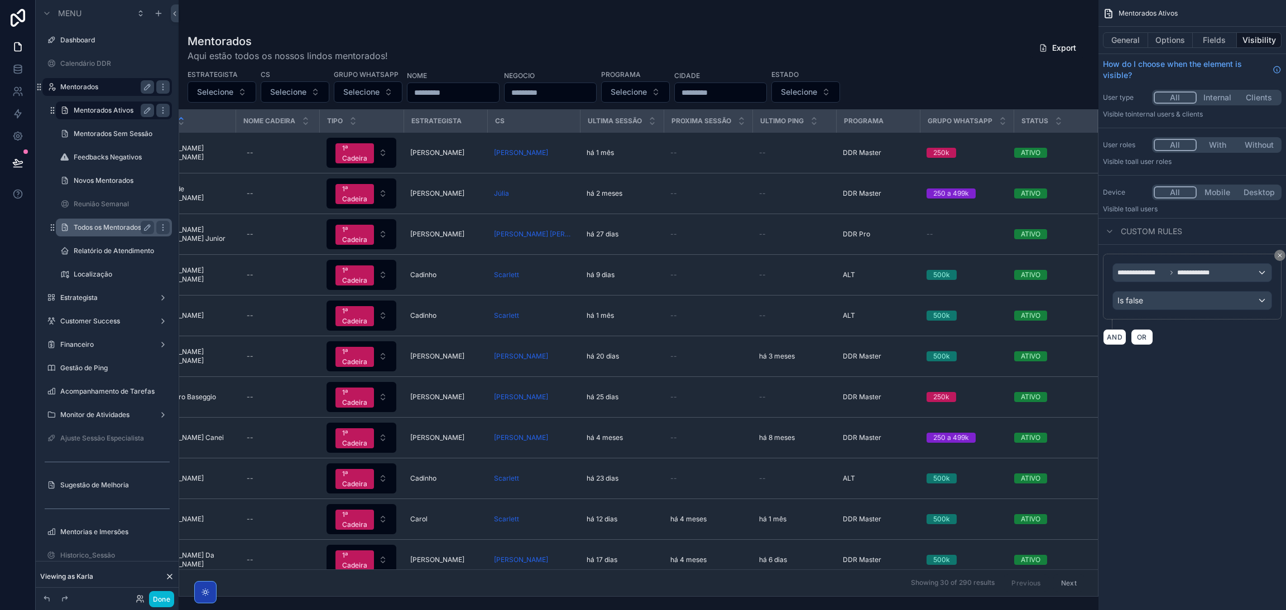
click at [1002, 87] on div "Estrategista Selecione CS Selecione Grupo Whatsapp Selecione Nome Negocio Progr…" at bounding box center [639, 85] width 920 height 33
click at [99, 136] on label "Mentorados Sem Sessão" at bounding box center [113, 133] width 79 height 9
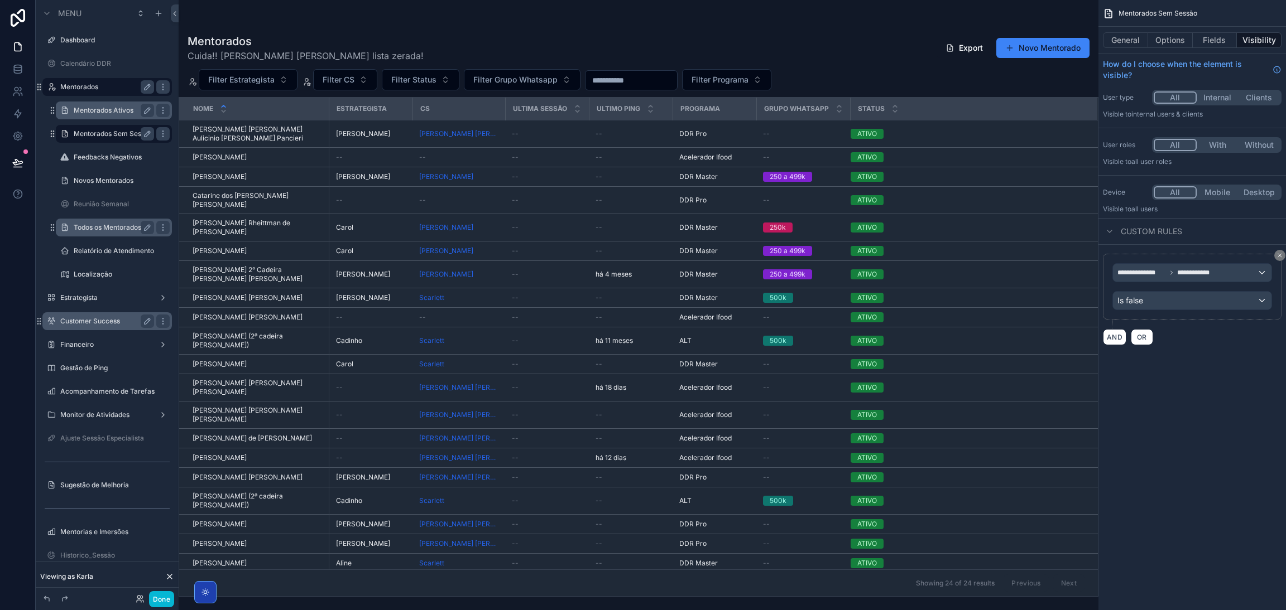
click at [95, 329] on div "Customer Success" at bounding box center [107, 321] width 125 height 18
click at [94, 326] on div "Customer Success" at bounding box center [107, 321] width 94 height 13
click at [90, 322] on label "Customer Success" at bounding box center [104, 321] width 89 height 9
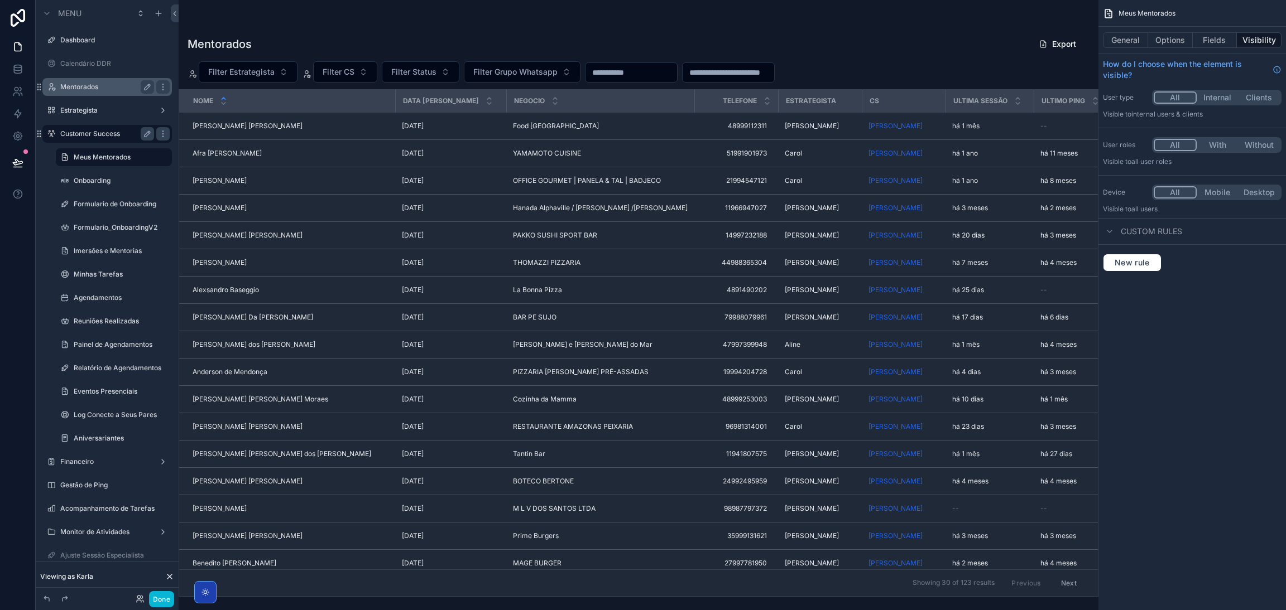
click at [83, 88] on label "Mentorados" at bounding box center [104, 87] width 89 height 9
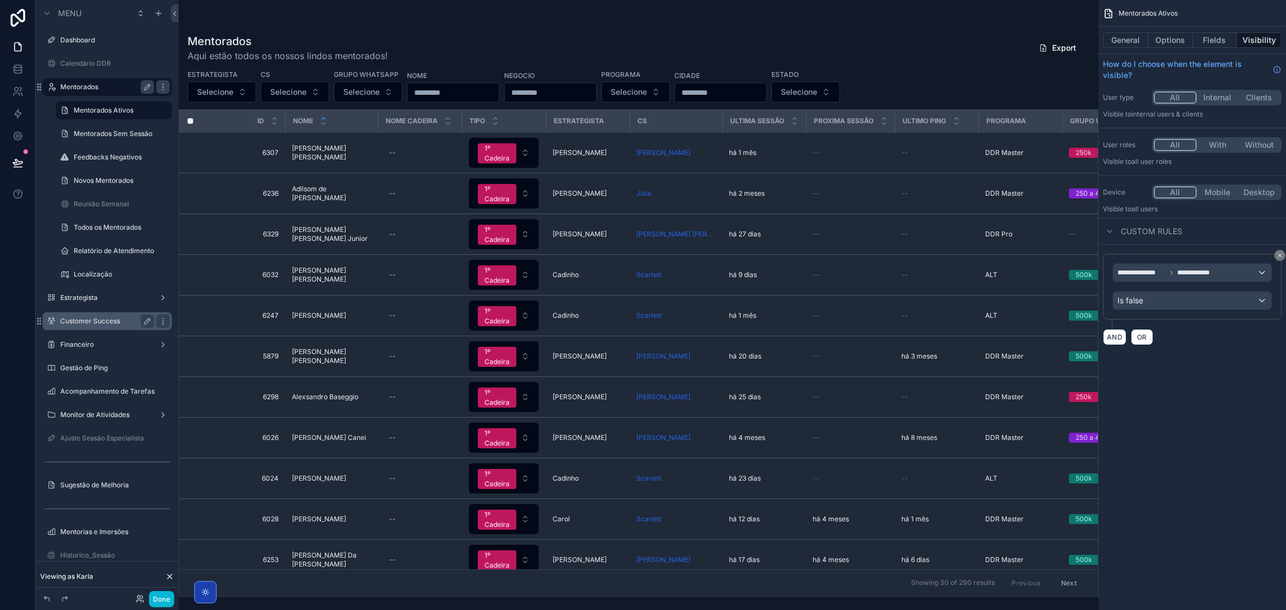
scroll to position [0, 142]
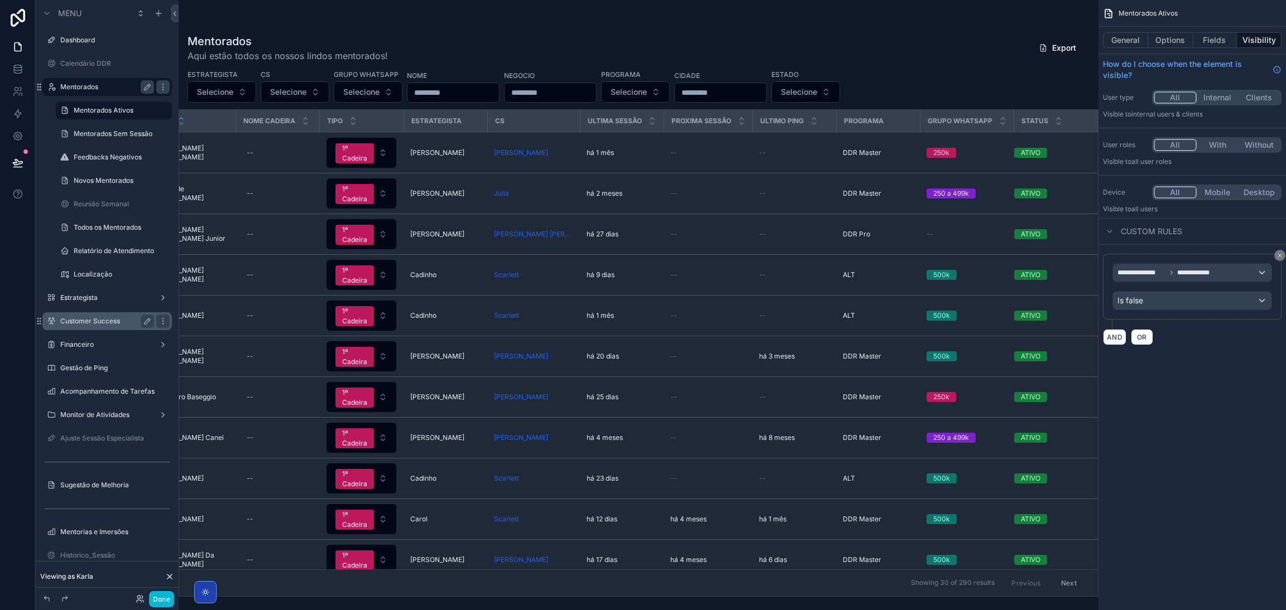
click at [971, 83] on div "Estrategista Selecione CS Selecione Grupo Whatsapp Selecione Nome Negocio Progr…" at bounding box center [639, 85] width 920 height 33
click at [1203, 40] on button "Fields" at bounding box center [1214, 40] width 45 height 16
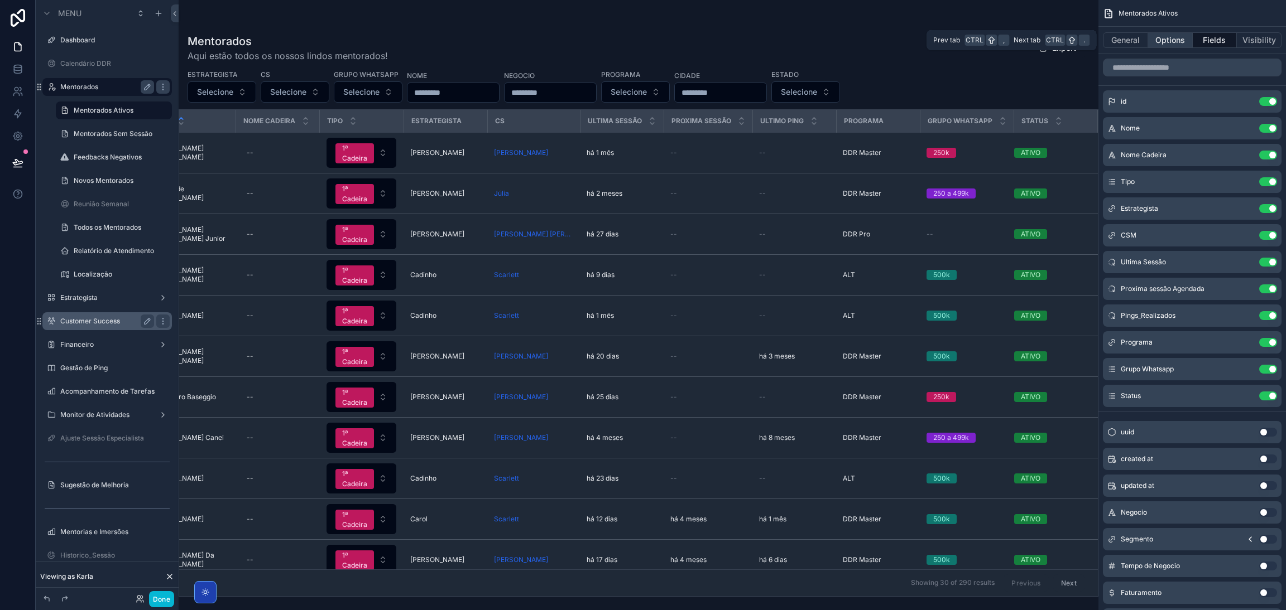
click at [1181, 42] on button "Options" at bounding box center [1170, 40] width 45 height 16
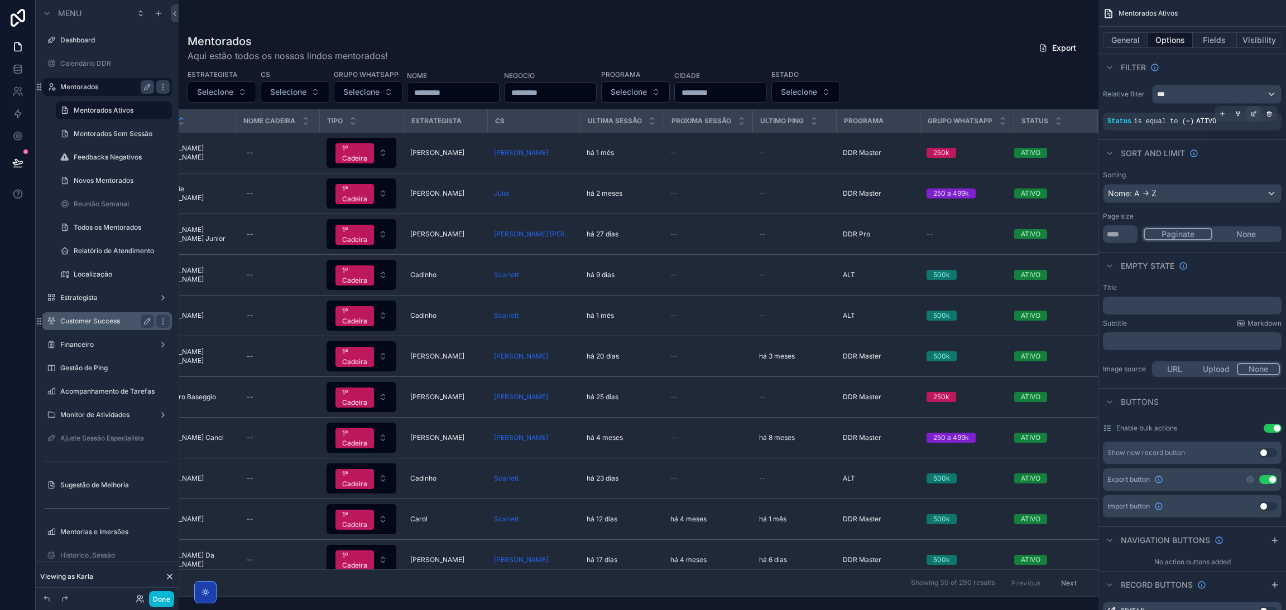
click at [1254, 117] on icon "scrollable content" at bounding box center [1253, 113] width 7 height 7
click at [1063, 126] on div "ATIVO" at bounding box center [1025, 128] width 130 height 18
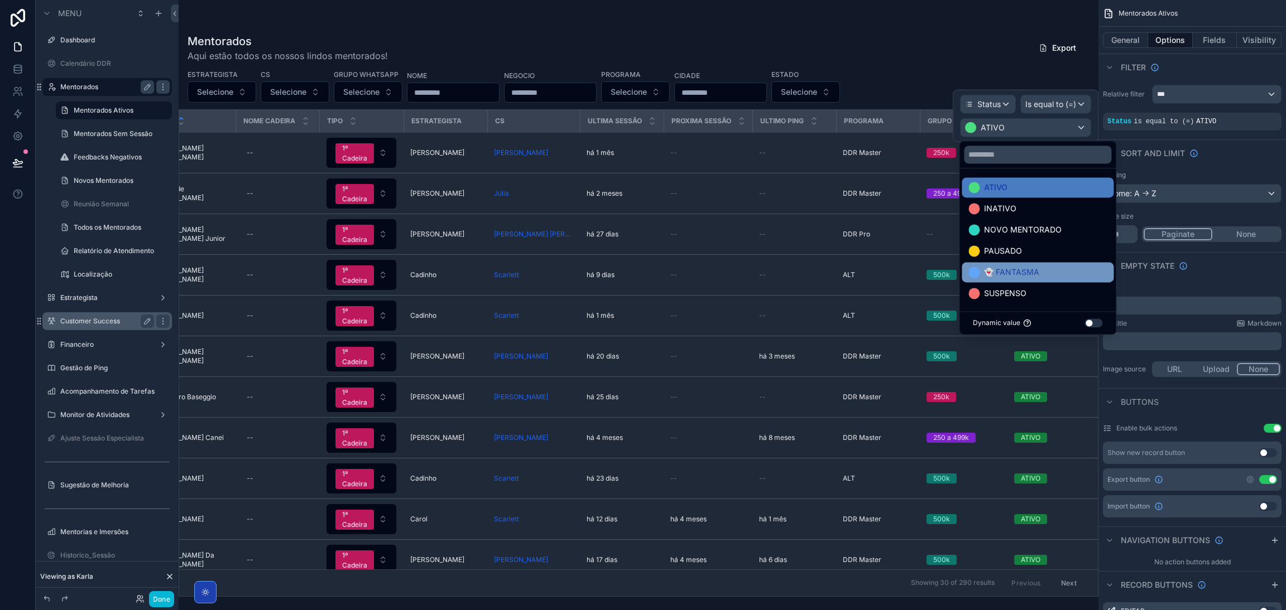
click at [1046, 272] on div "👻 FANTASMA" at bounding box center [1037, 272] width 138 height 13
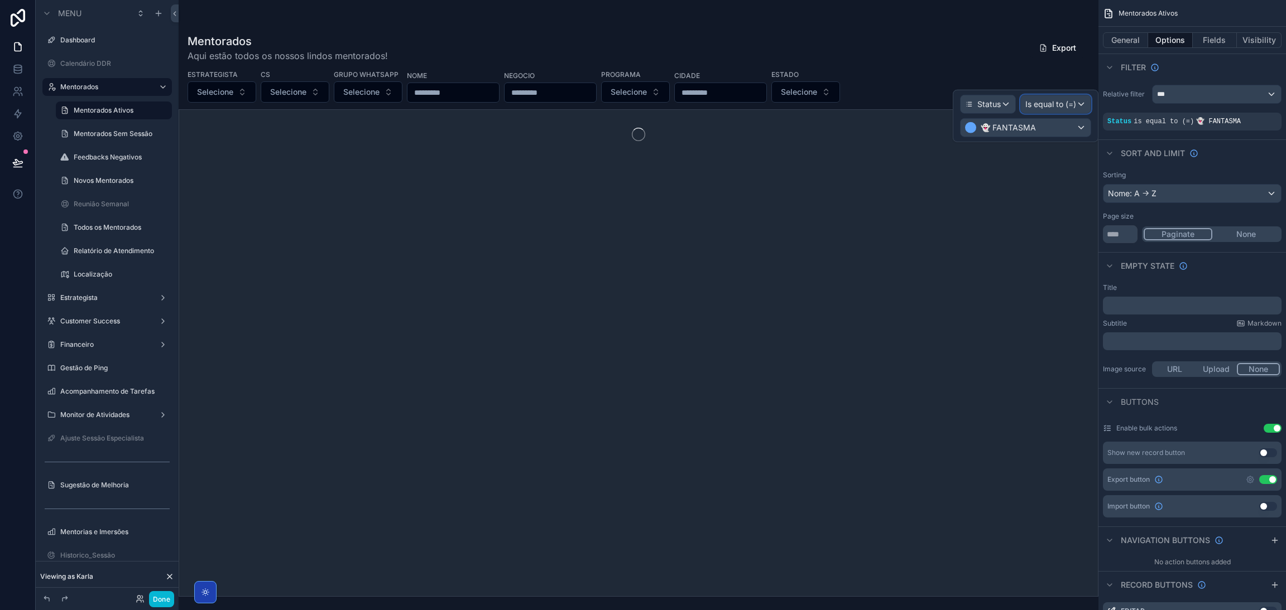
click at [1056, 110] on span "Is equal to (=)" at bounding box center [1050, 104] width 51 height 11
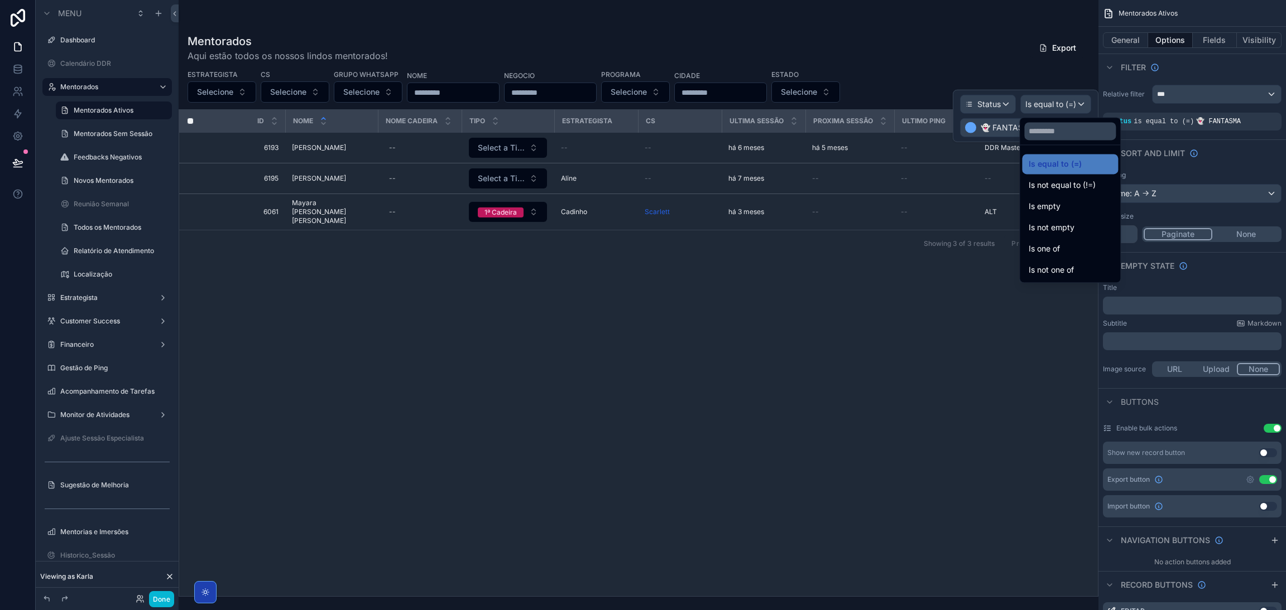
click at [1067, 107] on div at bounding box center [1025, 116] width 146 height 52
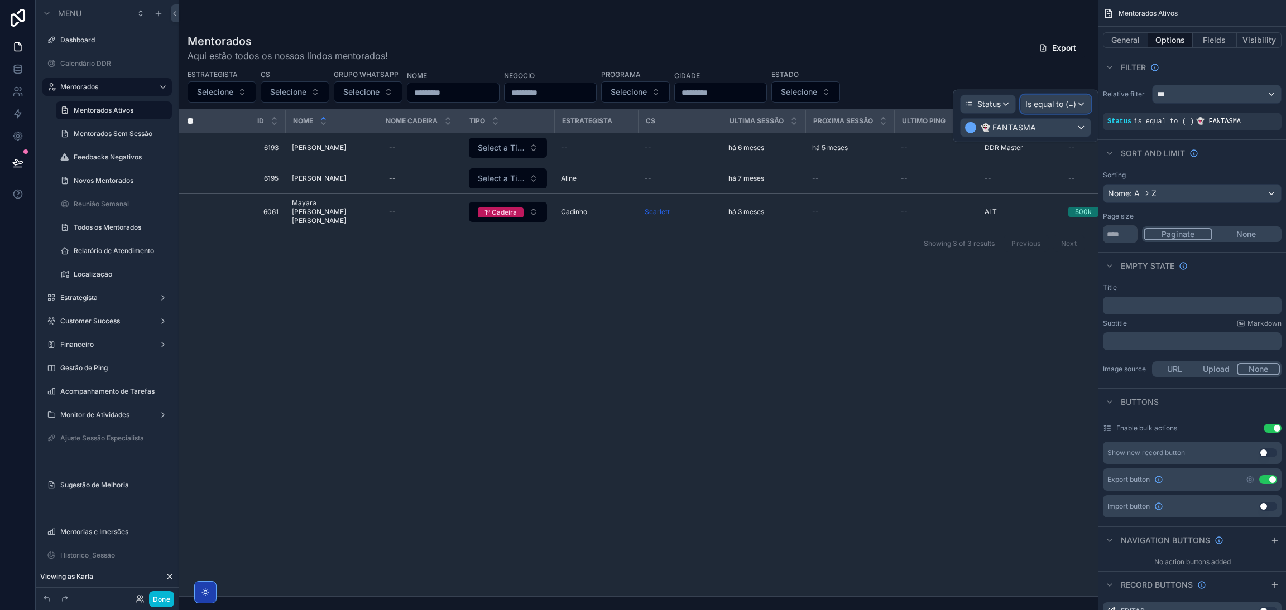
click at [1061, 109] on span "Is equal to (=)" at bounding box center [1050, 104] width 51 height 11
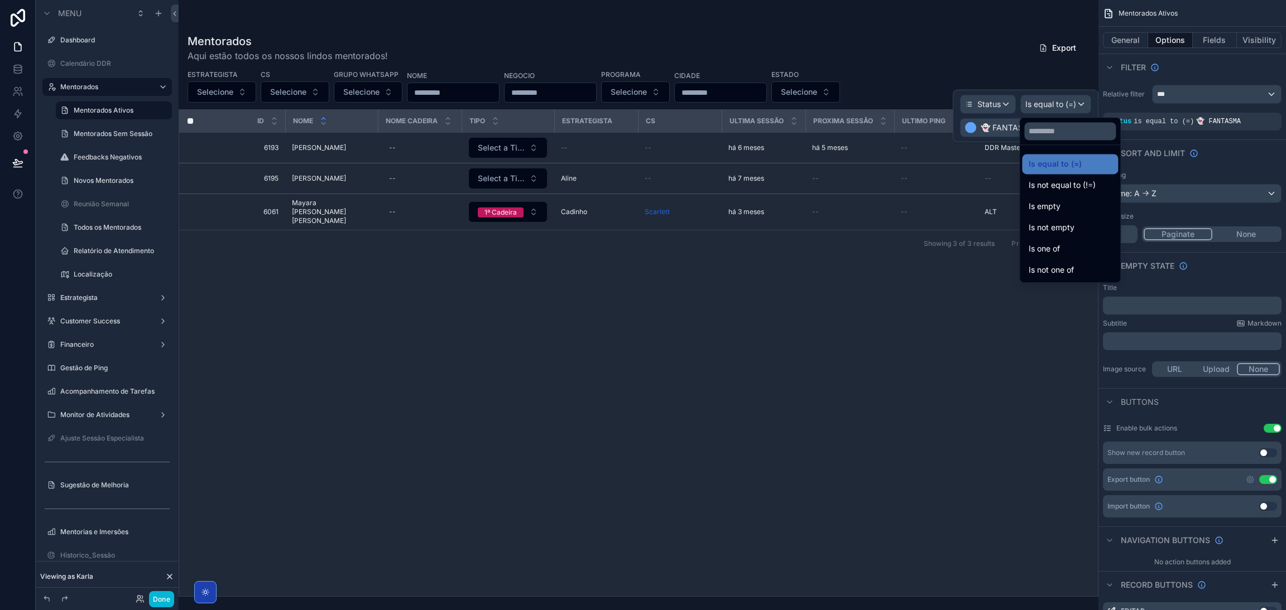
click at [1030, 107] on div at bounding box center [1025, 116] width 146 height 52
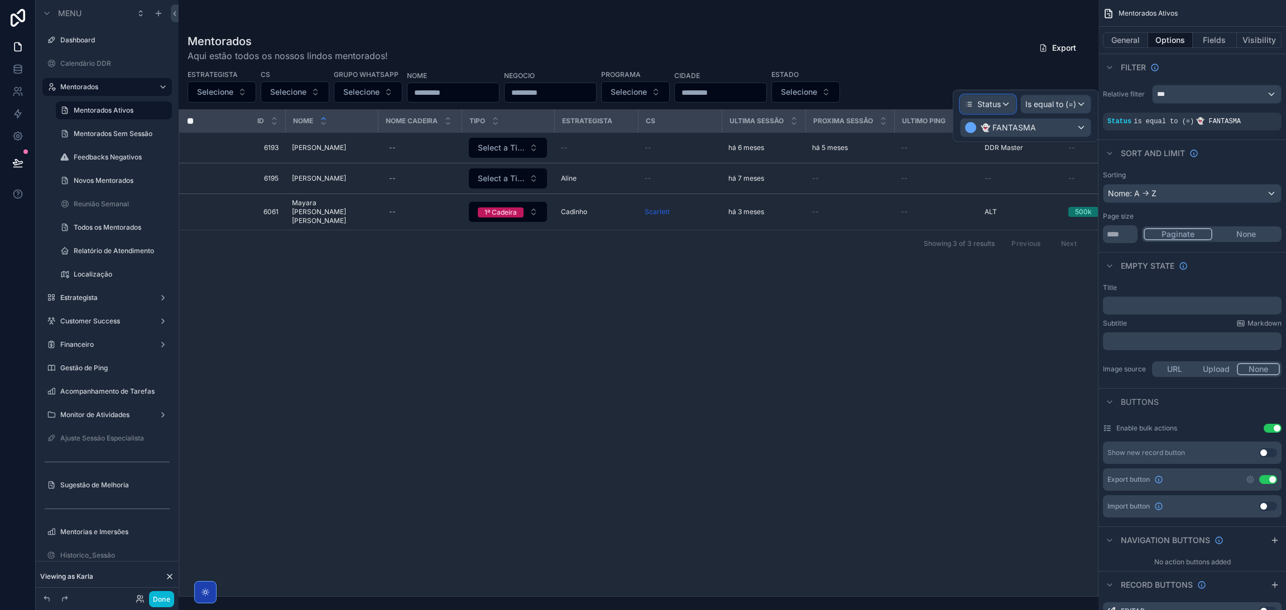
click at [998, 105] on span "Status" at bounding box center [988, 104] width 23 height 11
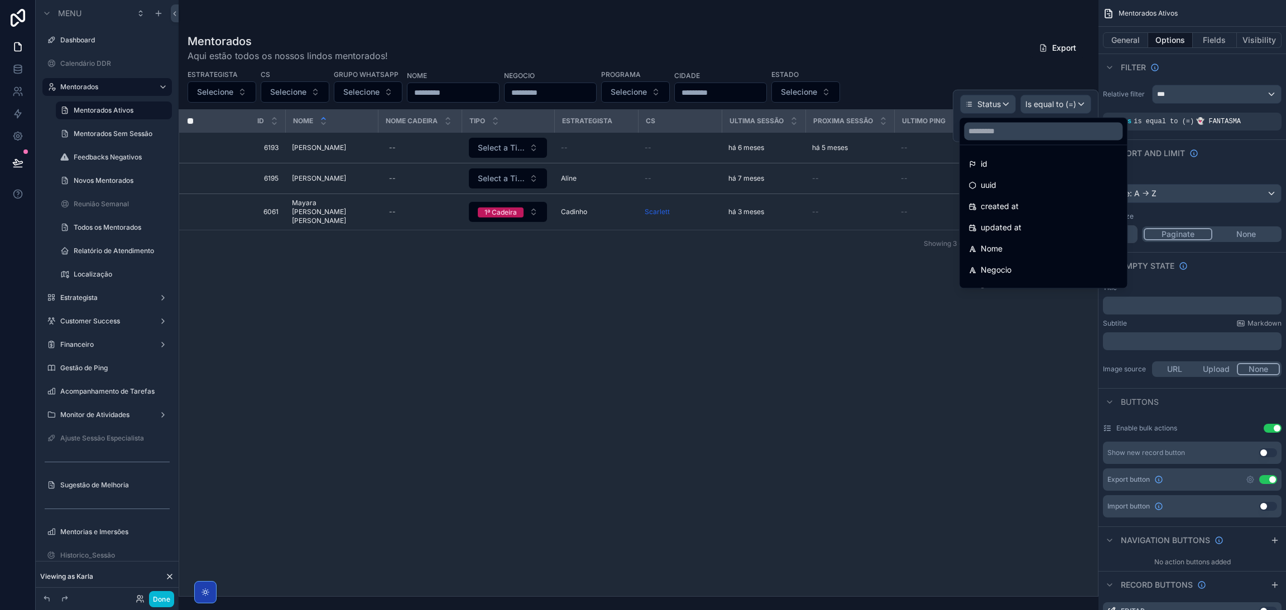
click at [998, 105] on div at bounding box center [1025, 116] width 146 height 52
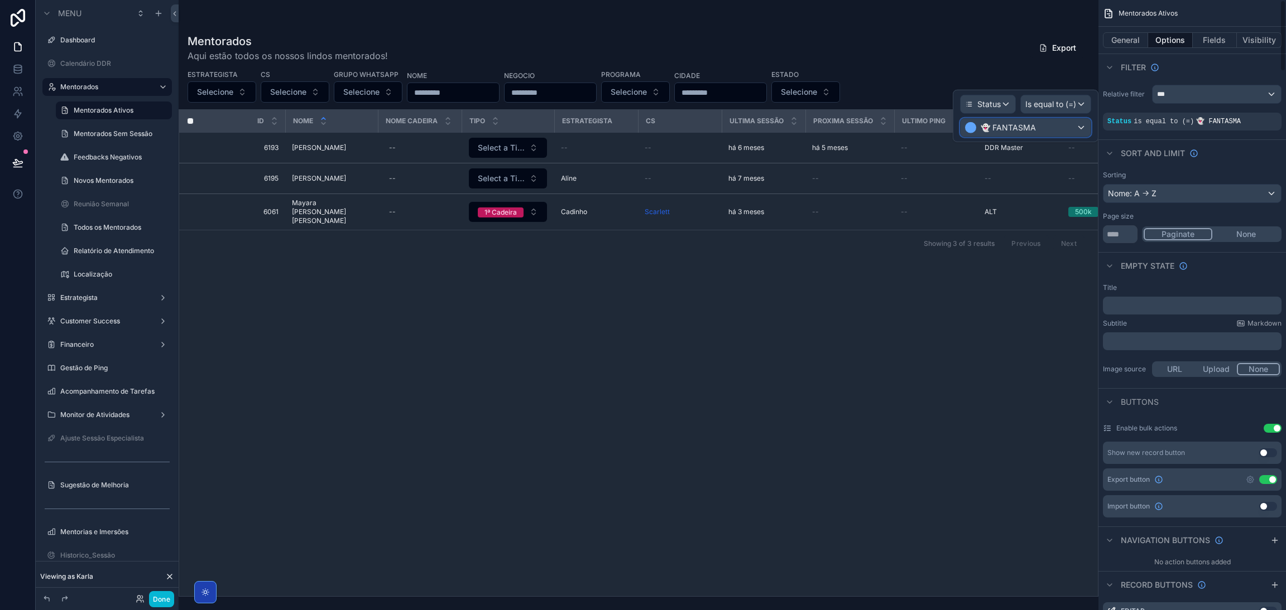
click at [1061, 123] on div "👻 FANTASMA" at bounding box center [1025, 128] width 130 height 18
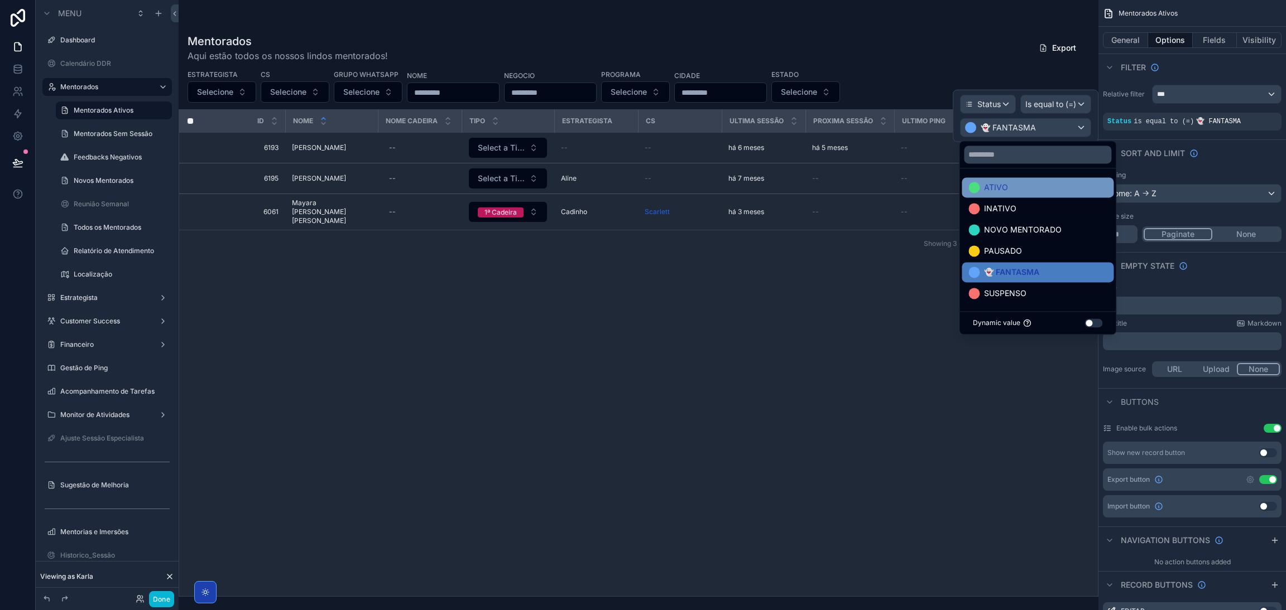
click at [1000, 184] on span "ATIVO" at bounding box center [996, 187] width 24 height 13
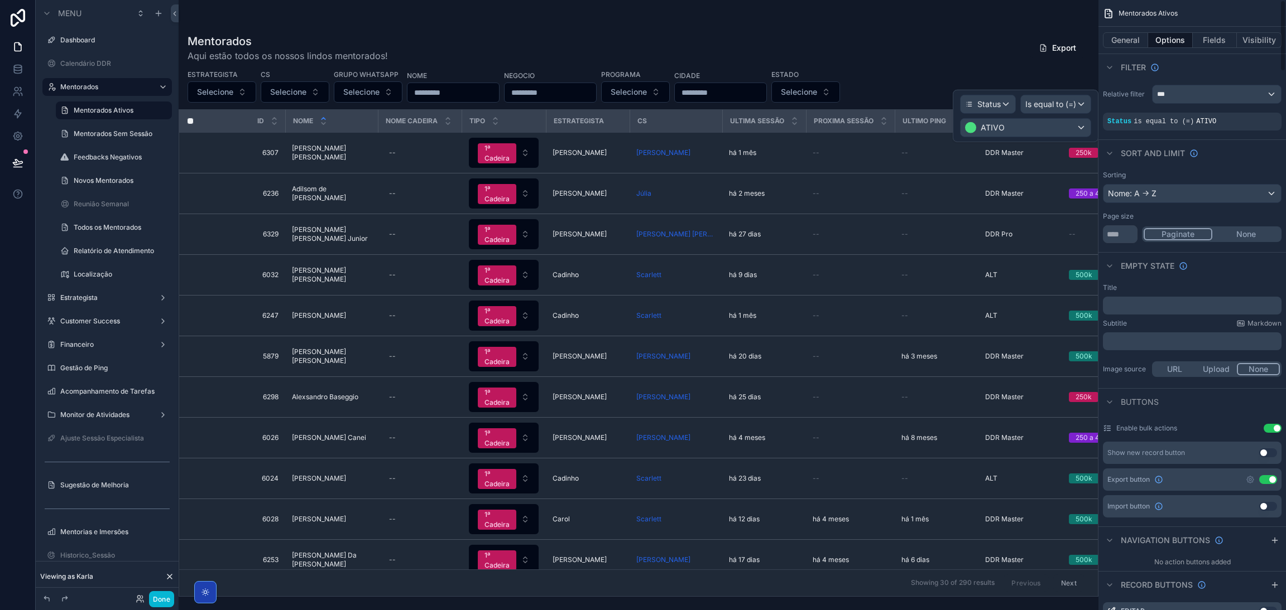
click at [1211, 166] on div "Sort And Limit" at bounding box center [1191, 152] width 187 height 27
click at [1177, 88] on div "***" at bounding box center [1216, 94] width 128 height 18
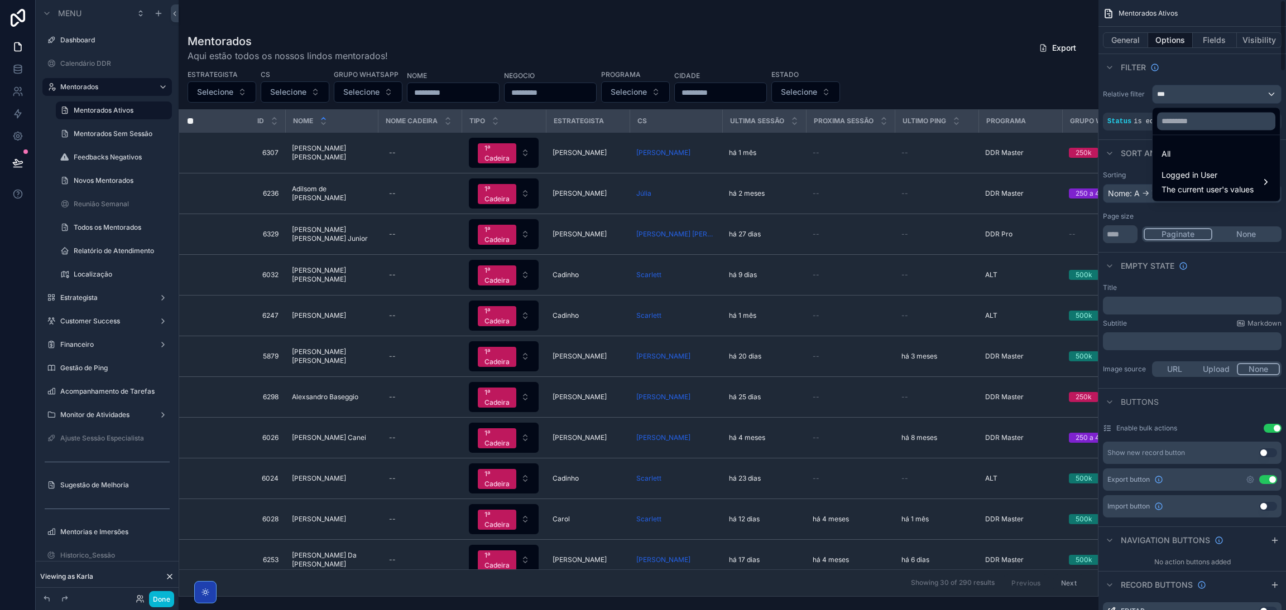
click at [1188, 68] on div "scrollable content" at bounding box center [643, 305] width 1286 height 610
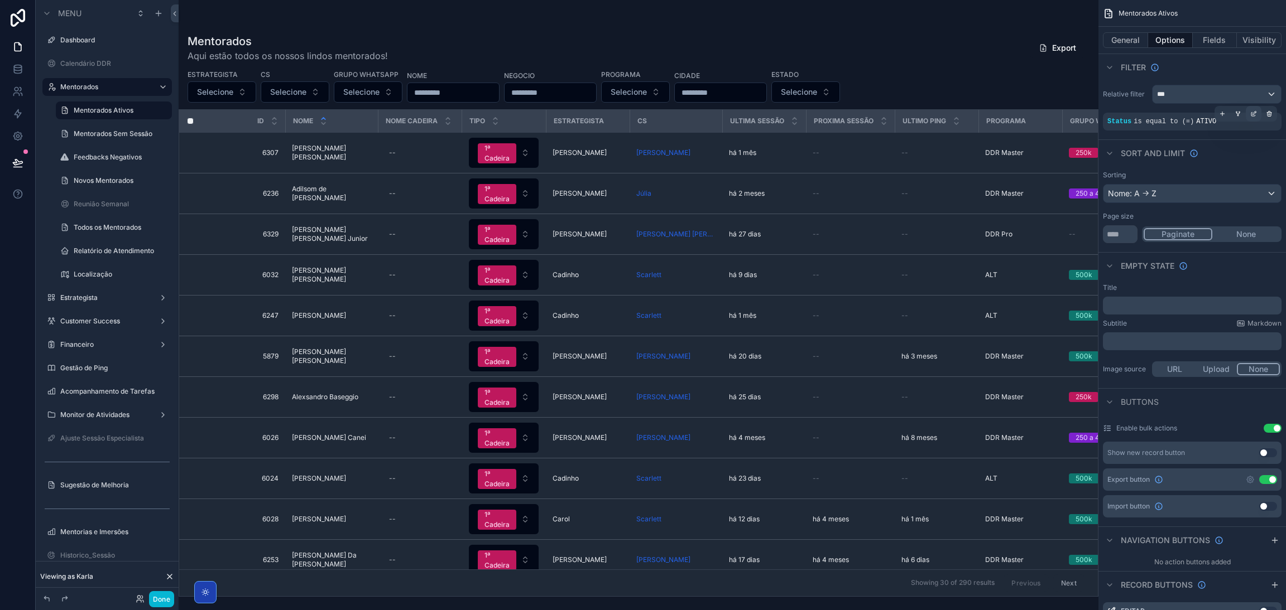
click at [1255, 121] on div "scrollable content" at bounding box center [1253, 114] width 16 height 16
click at [1241, 118] on div "scrollable content" at bounding box center [1238, 114] width 16 height 16
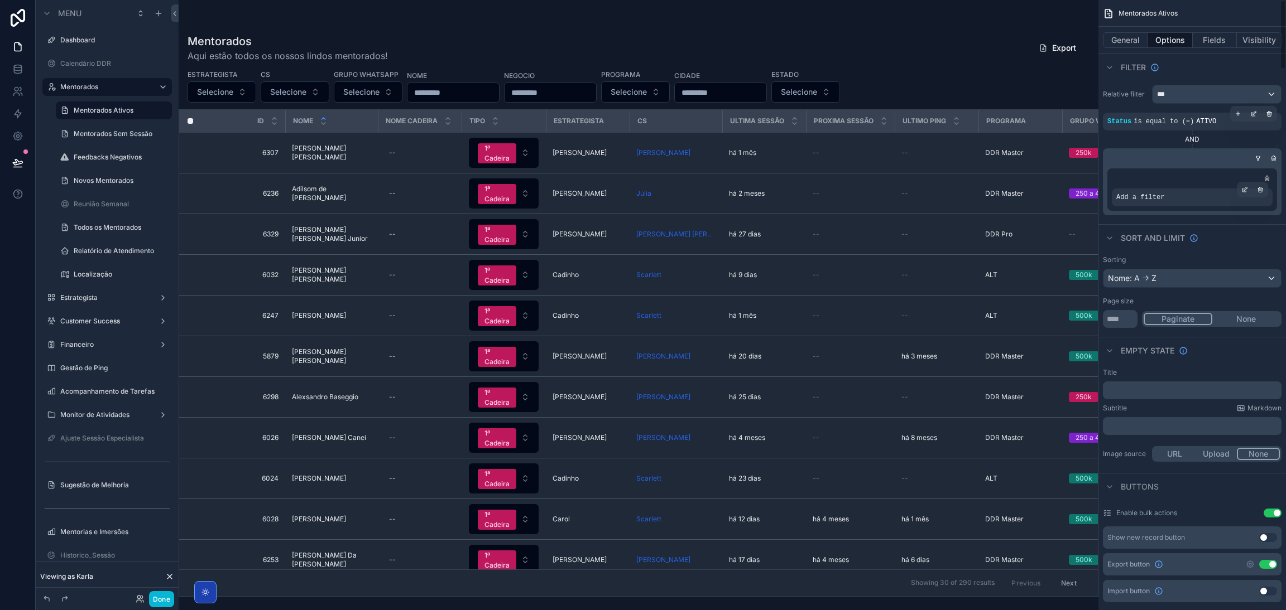
click at [1195, 195] on div "Add a filter" at bounding box center [1192, 198] width 161 height 18
click at [1228, 205] on div "Add a filter" at bounding box center [1192, 198] width 161 height 18
click at [1239, 194] on div "scrollable content" at bounding box center [1245, 190] width 16 height 16
click at [1052, 201] on p "**********" at bounding box center [1035, 203] width 123 height 11
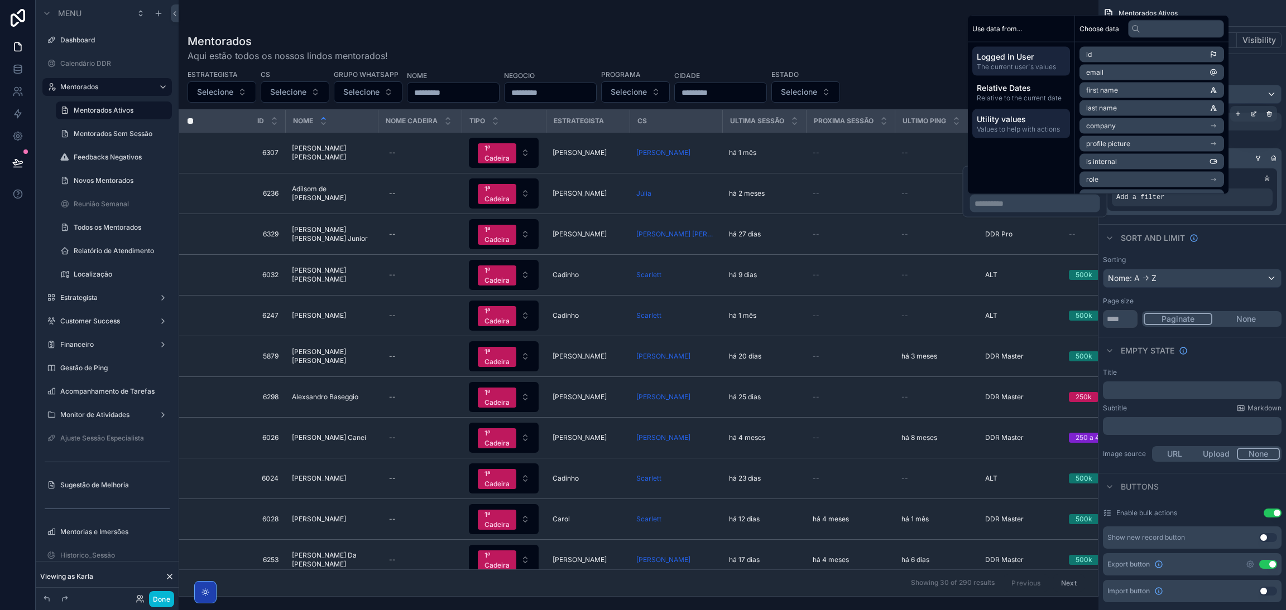
click at [1042, 128] on span "Values to help with actions" at bounding box center [1020, 129] width 89 height 9
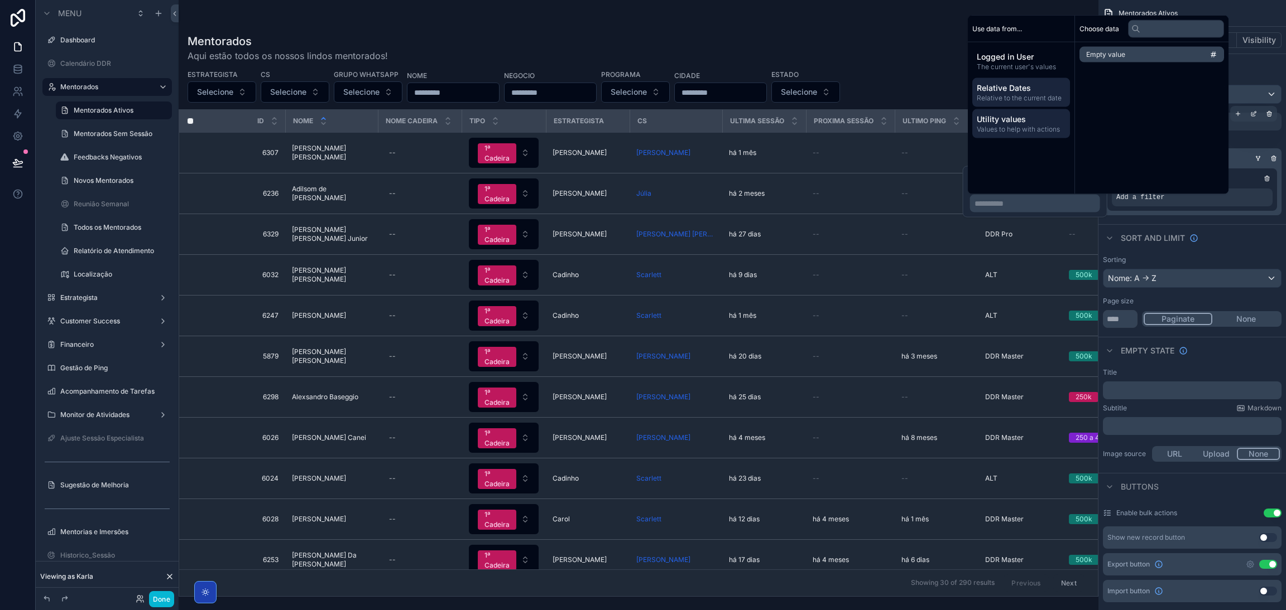
click at [1039, 102] on span "Relative to the current date" at bounding box center [1020, 98] width 89 height 9
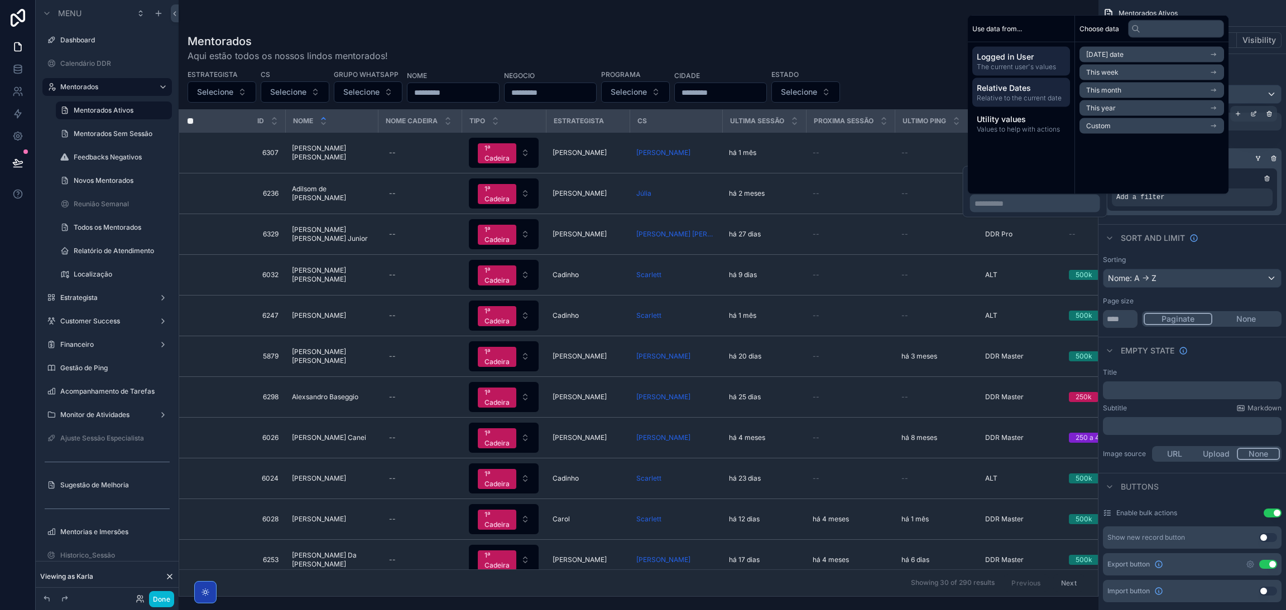
click at [1032, 72] on div "Logged in User The current user's values" at bounding box center [1021, 61] width 98 height 29
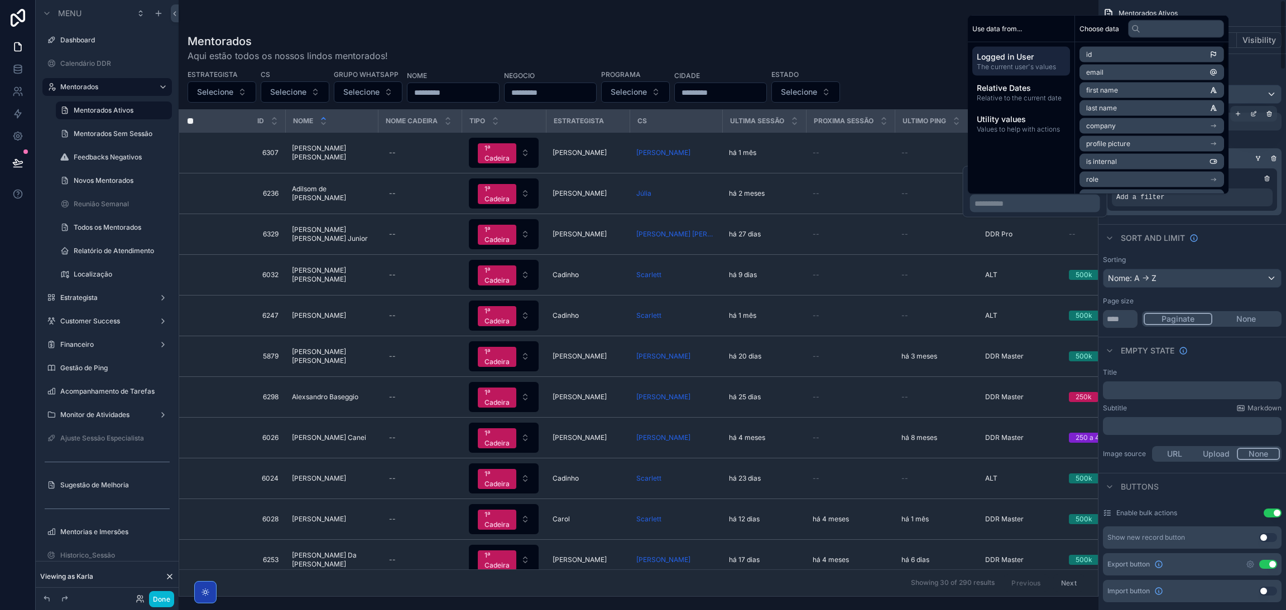
click at [1160, 216] on div "Relative filter *** Status is equal to (=) ATIVO AND Add a filter" at bounding box center [1191, 149] width 187 height 139
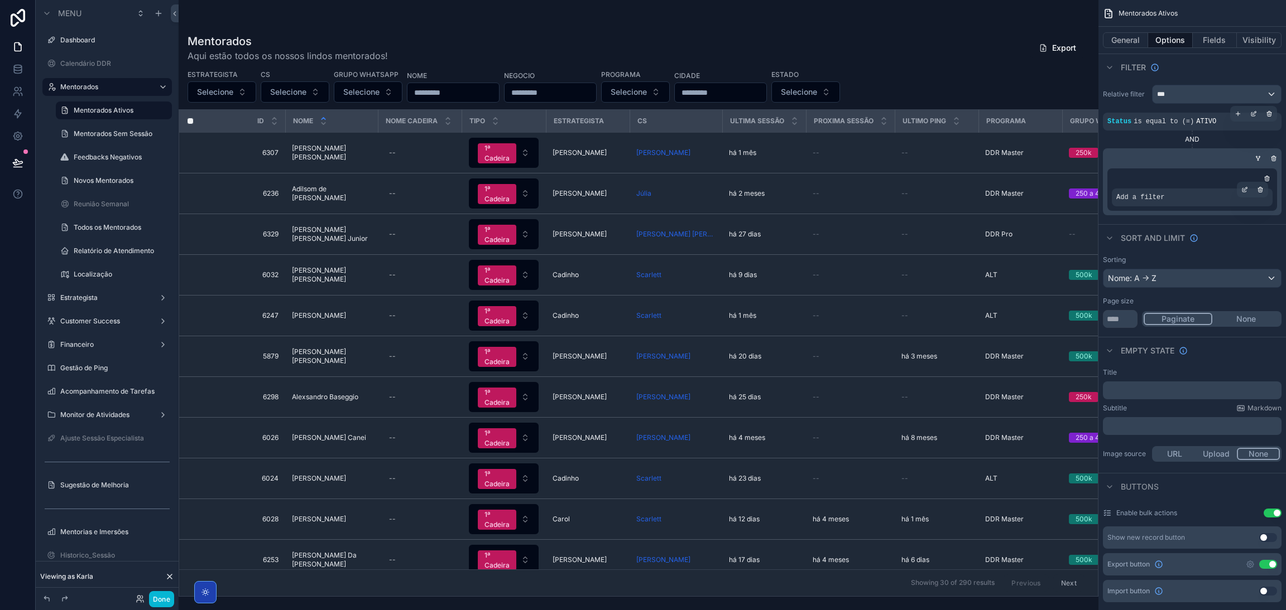
click at [1213, 201] on div "Add a filter" at bounding box center [1192, 198] width 161 height 18
click at [1177, 197] on div "Add a filter" at bounding box center [1192, 198] width 161 height 18
click at [1242, 189] on icon "scrollable content" at bounding box center [1244, 191] width 4 height 4
click at [1013, 187] on div "Select a field" at bounding box center [1003, 181] width 66 height 18
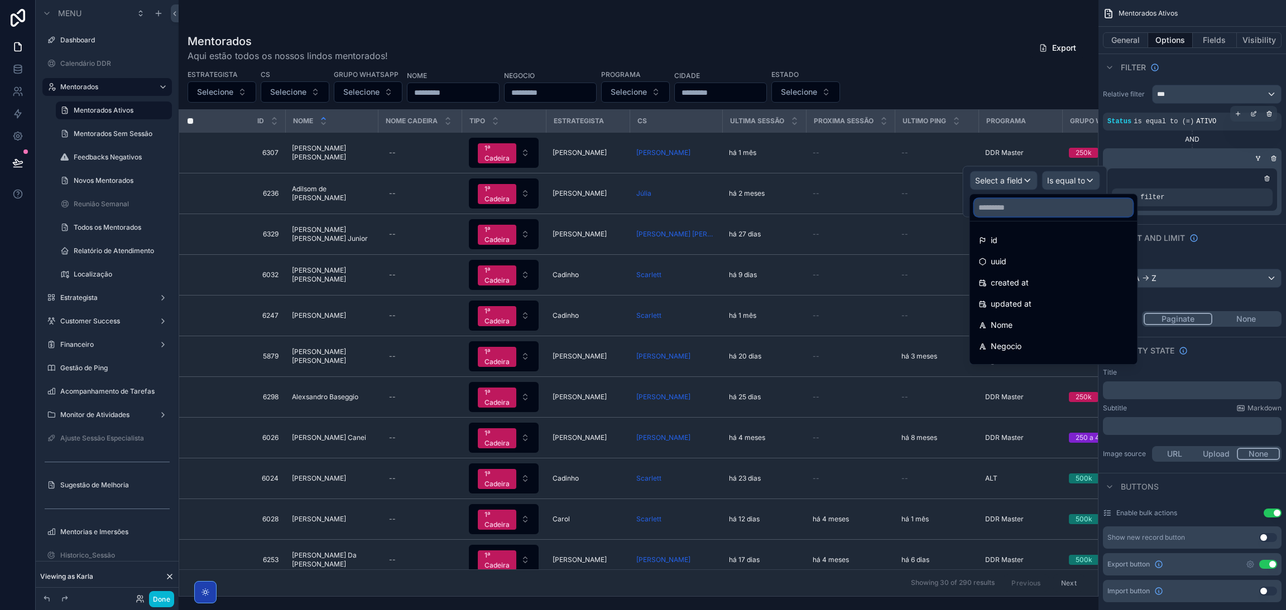
click at [1025, 204] on input "text" at bounding box center [1053, 208] width 158 height 18
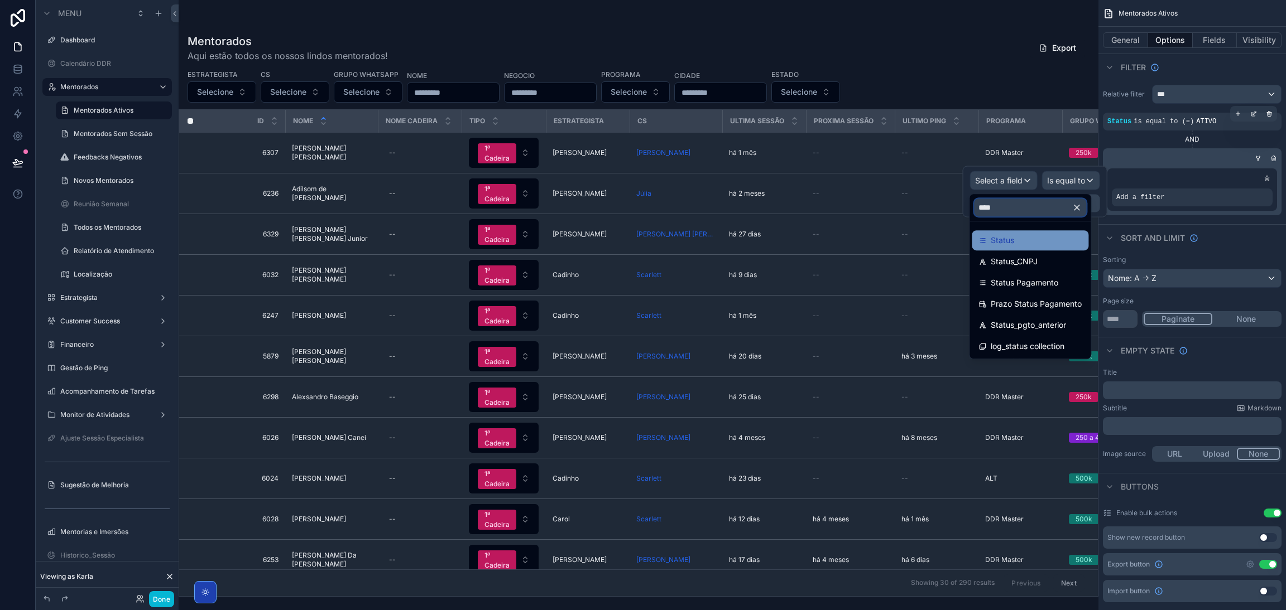
type input "****"
click at [1007, 234] on span "Status" at bounding box center [1001, 240] width 23 height 13
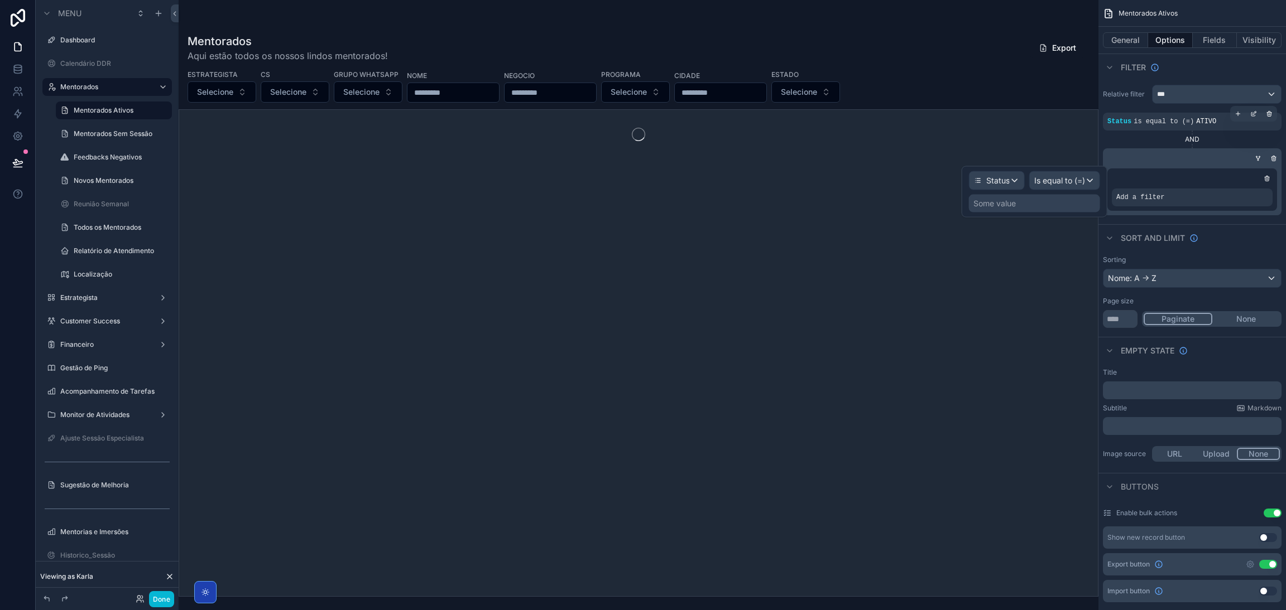
click at [1037, 206] on div "Some value" at bounding box center [1034, 204] width 131 height 18
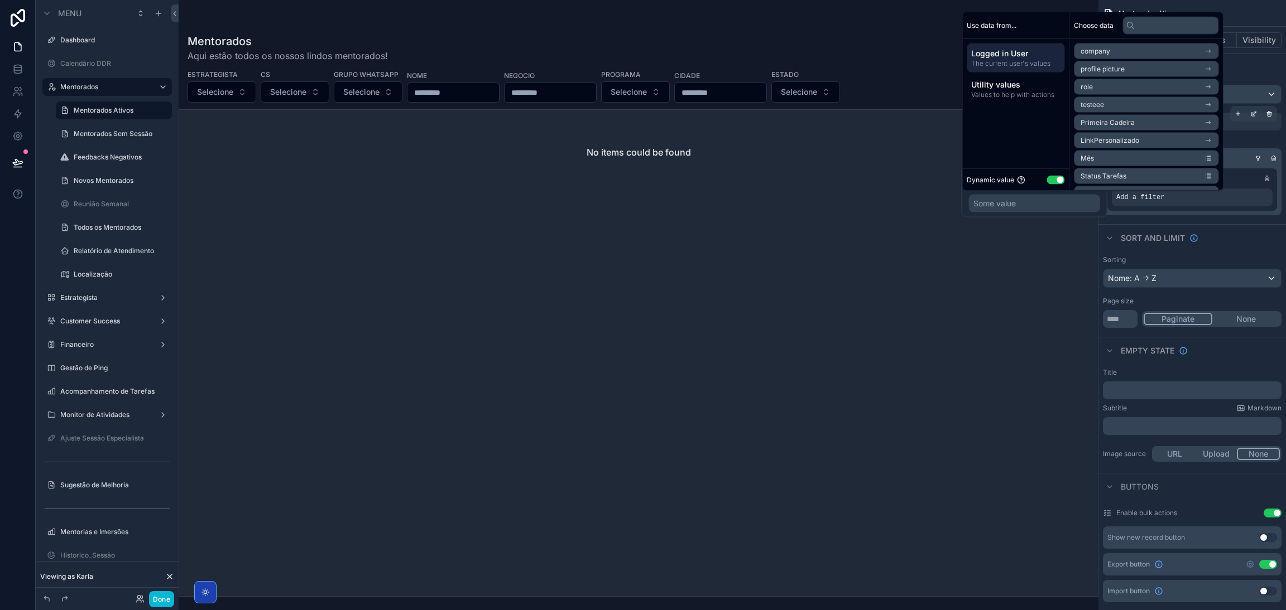
click at [1053, 187] on div "Dynamic value Use setting" at bounding box center [1015, 180] width 107 height 22
click at [1053, 185] on div "Dynamic value Use setting" at bounding box center [1015, 180] width 98 height 13
click at [1053, 181] on button "Use setting" at bounding box center [1055, 179] width 18 height 9
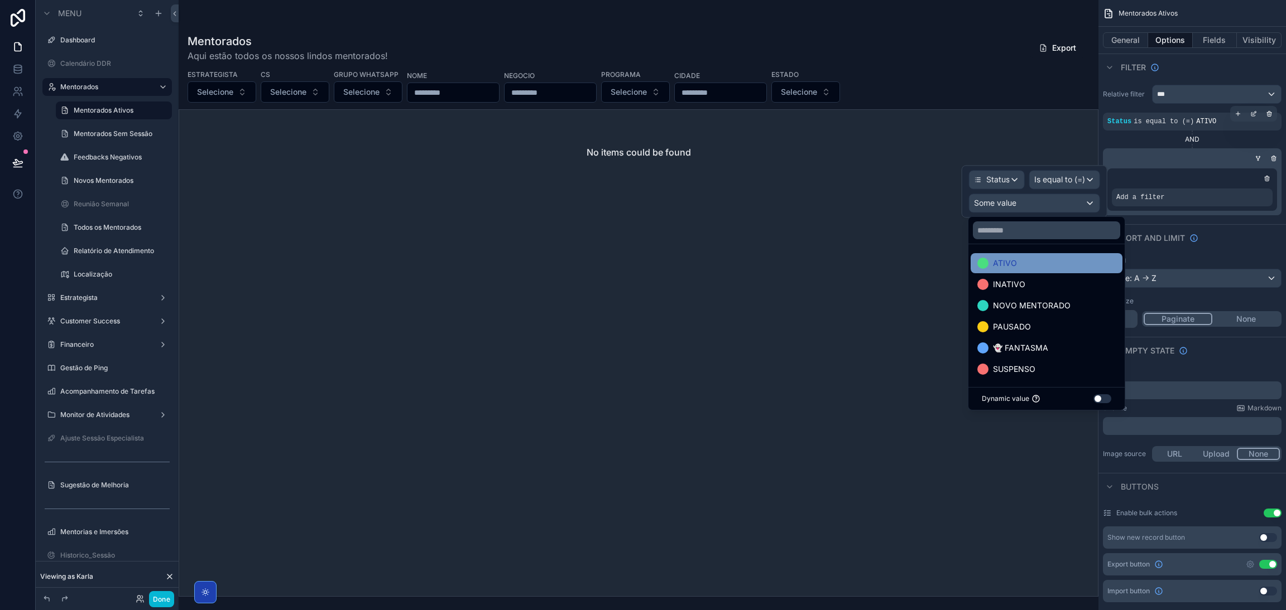
click at [1018, 259] on div "ATIVO" at bounding box center [1046, 263] width 138 height 13
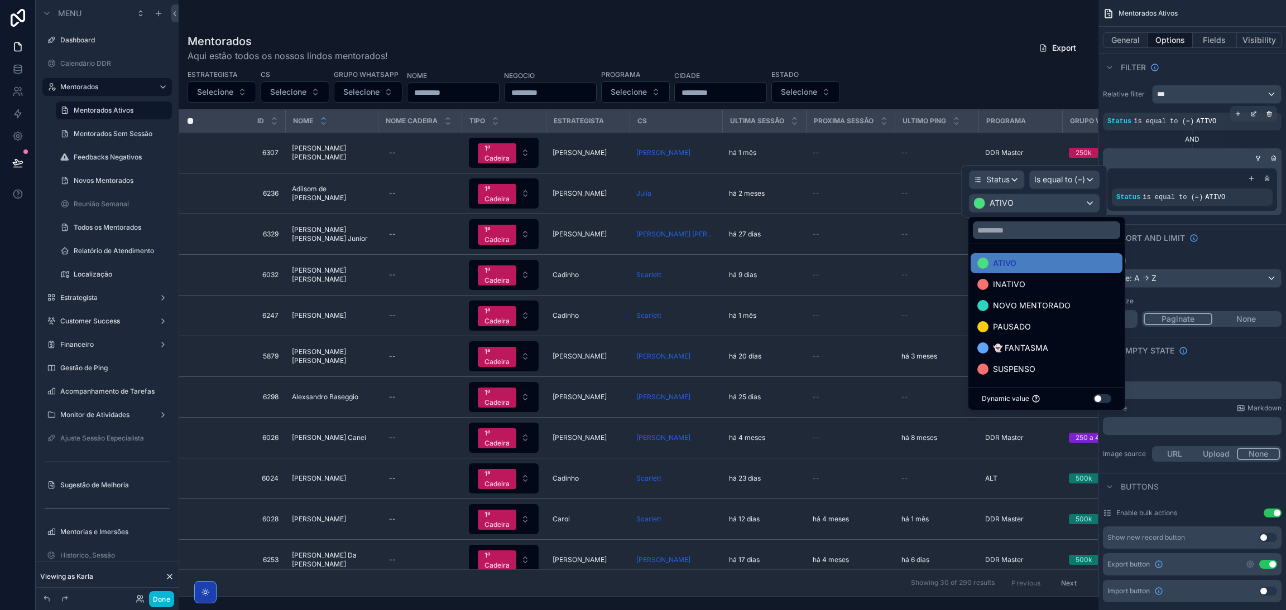
click at [1230, 213] on div "Status is equal to (=) ATIVO" at bounding box center [1192, 189] width 179 height 51
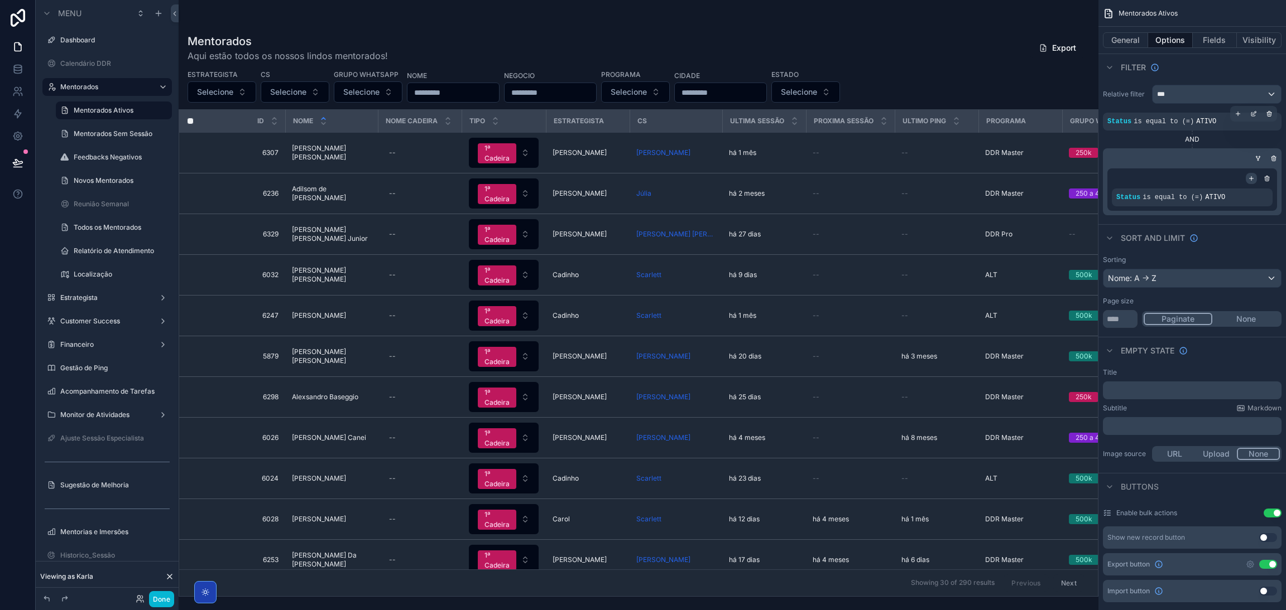
click at [1248, 179] on icon "scrollable content" at bounding box center [1251, 178] width 7 height 7
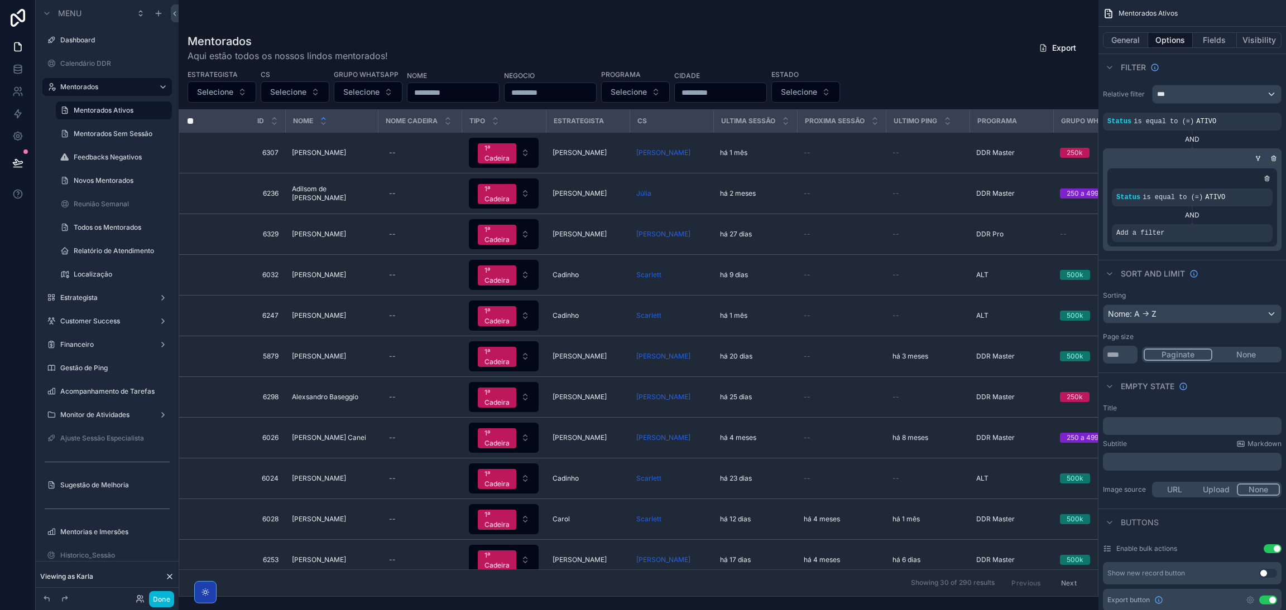
click at [1200, 216] on div "AND" at bounding box center [1192, 215] width 161 height 9
click at [1191, 214] on div "AND" at bounding box center [1192, 215] width 161 height 9
click at [1258, 158] on icon "scrollable content" at bounding box center [1257, 158] width 7 height 7
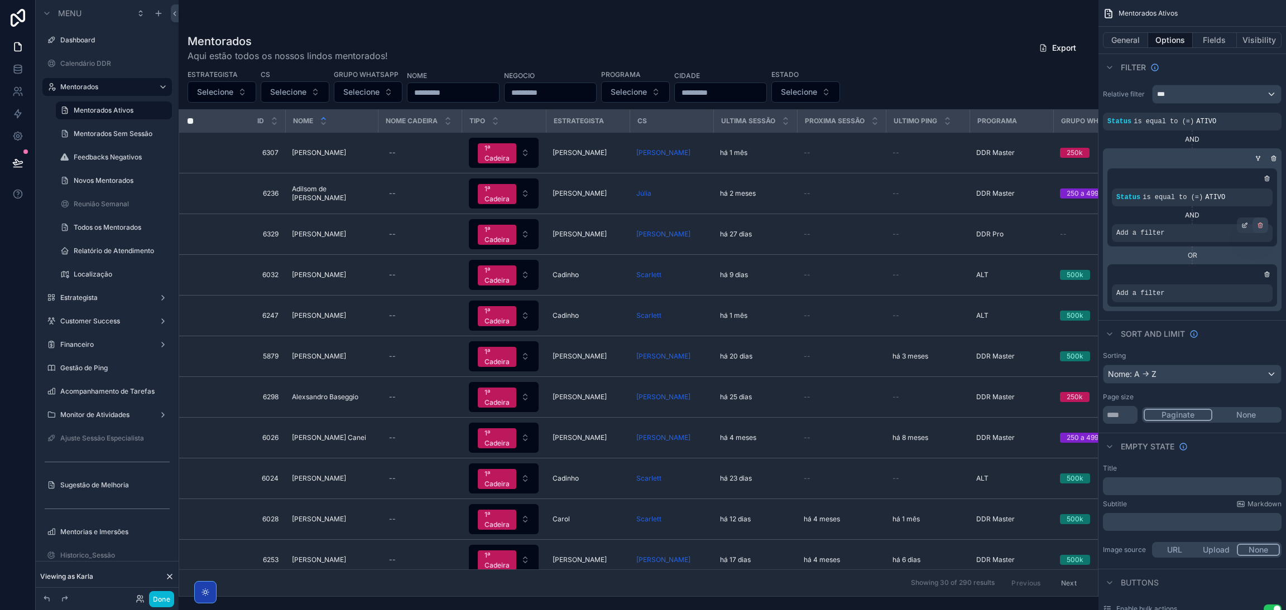
click at [1255, 225] on div "scrollable content" at bounding box center [1260, 226] width 16 height 16
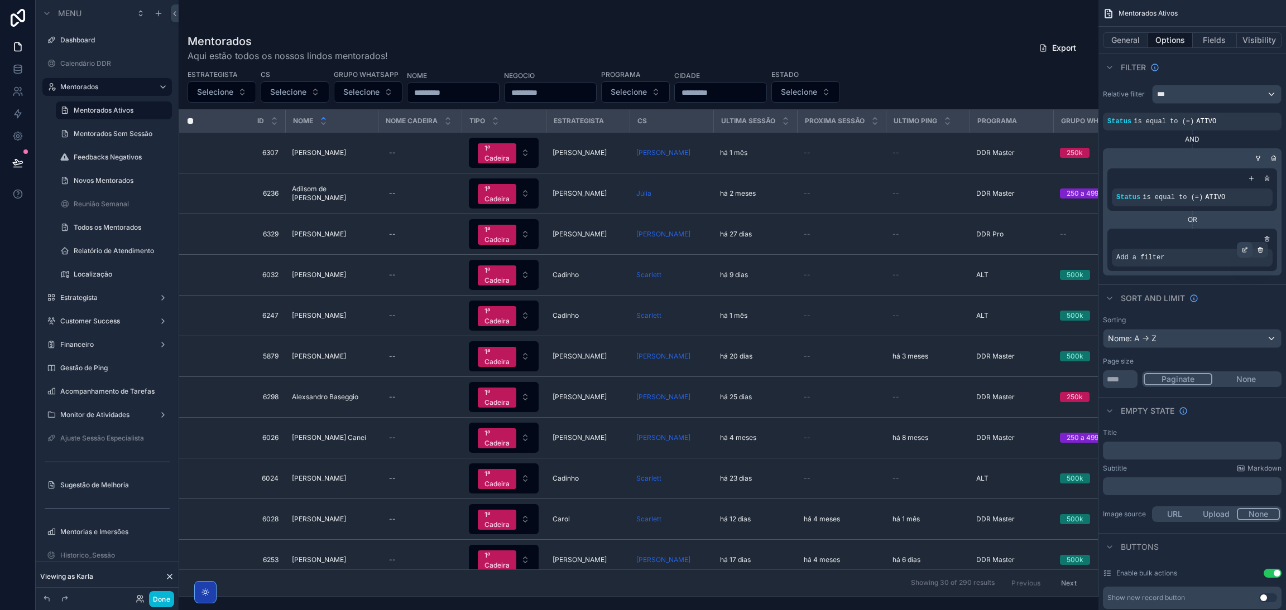
click at [1238, 251] on div "scrollable content" at bounding box center [1245, 250] width 16 height 16
click at [1023, 242] on div "Select a field" at bounding box center [1003, 241] width 66 height 18
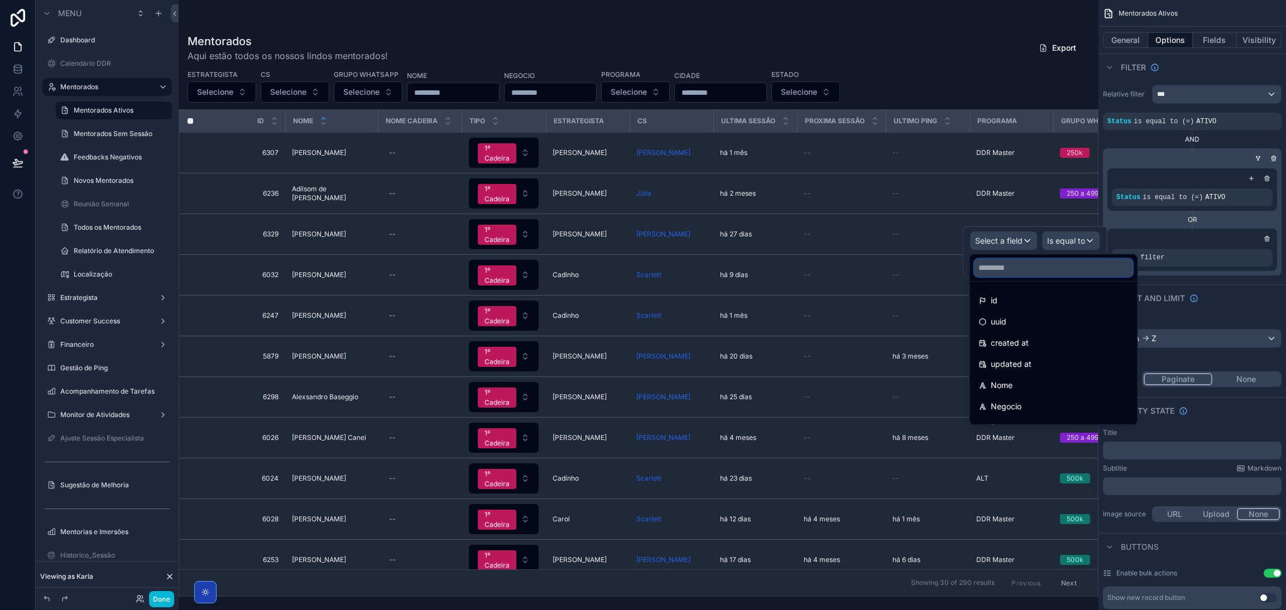
click at [1042, 266] on input "text" at bounding box center [1053, 268] width 158 height 18
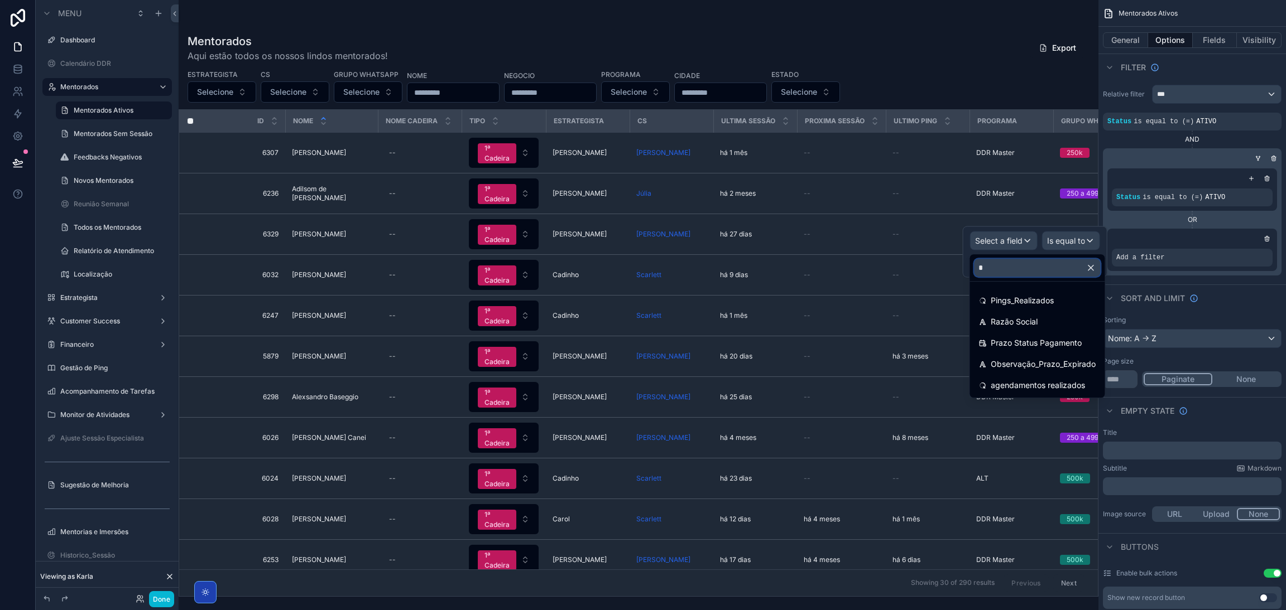
drag, startPoint x: 1042, startPoint y: 265, endPoint x: 985, endPoint y: 264, distance: 56.9
click at [1007, 265] on input "*" at bounding box center [1037, 268] width 126 height 18
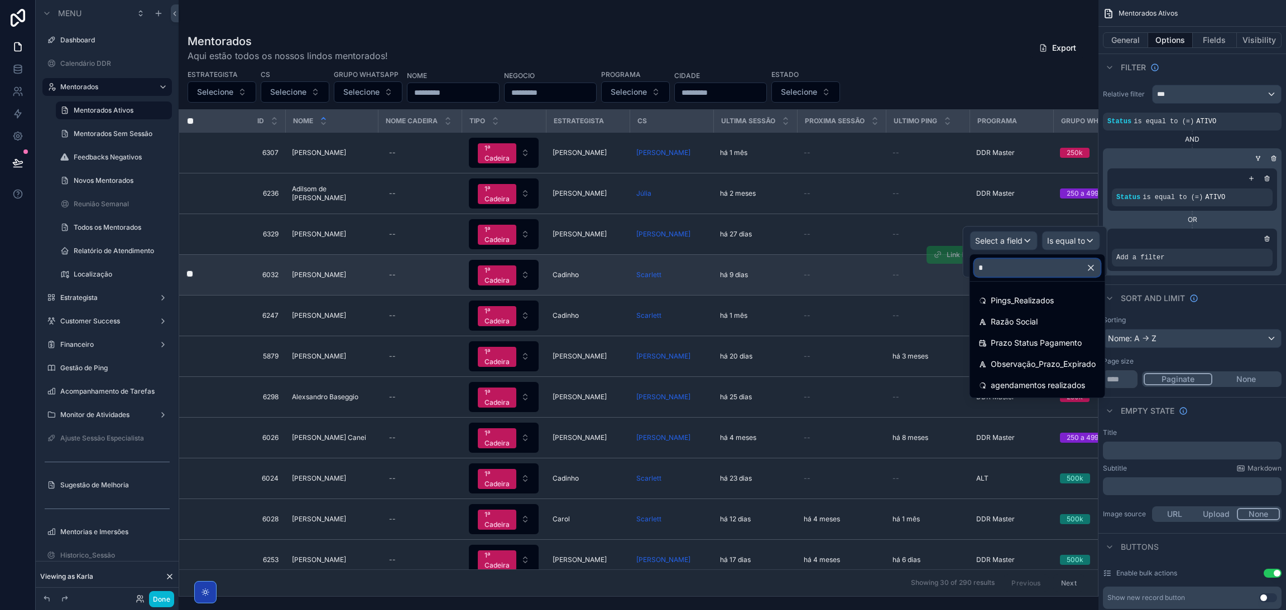
drag, startPoint x: 1007, startPoint y: 266, endPoint x: 942, endPoint y: 263, distance: 64.8
click at [942, 264] on div "**********" at bounding box center [643, 305] width 1286 height 610
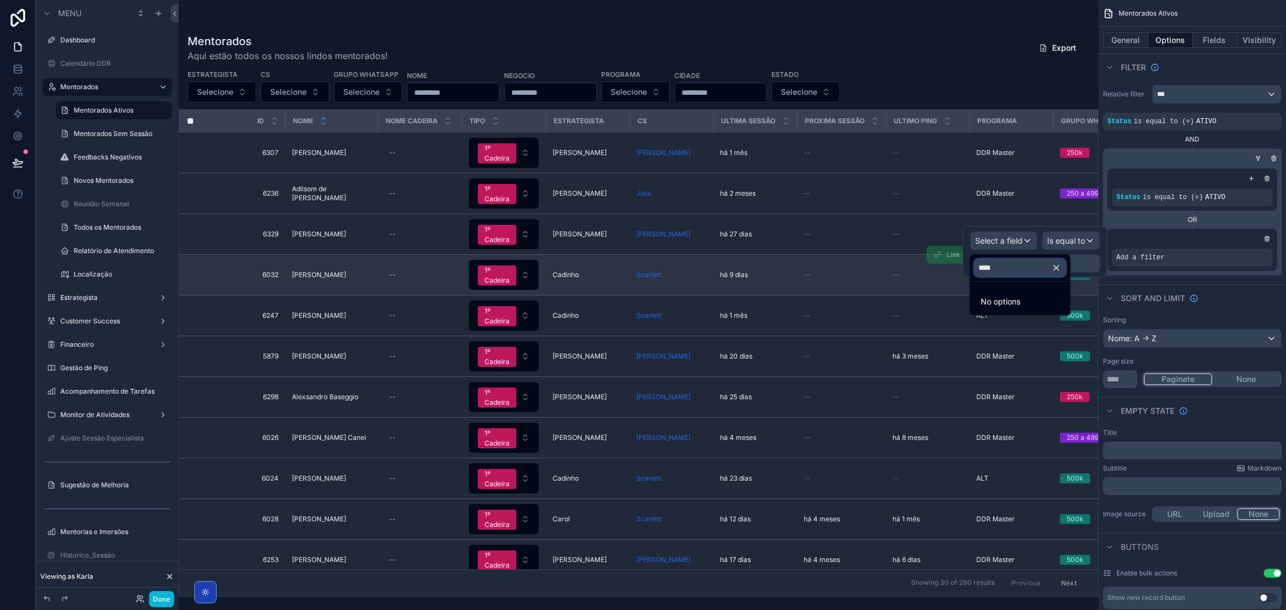
drag, startPoint x: 1012, startPoint y: 264, endPoint x: 929, endPoint y: 265, distance: 83.7
click at [929, 265] on div "**********" at bounding box center [643, 305] width 1286 height 610
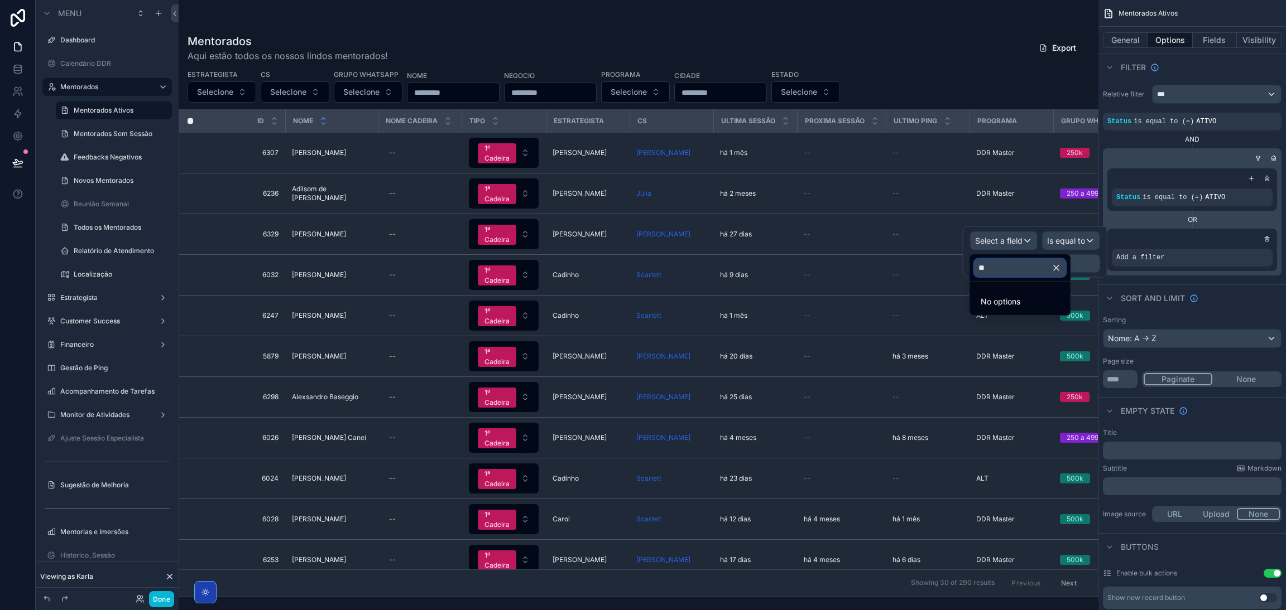
type input "*"
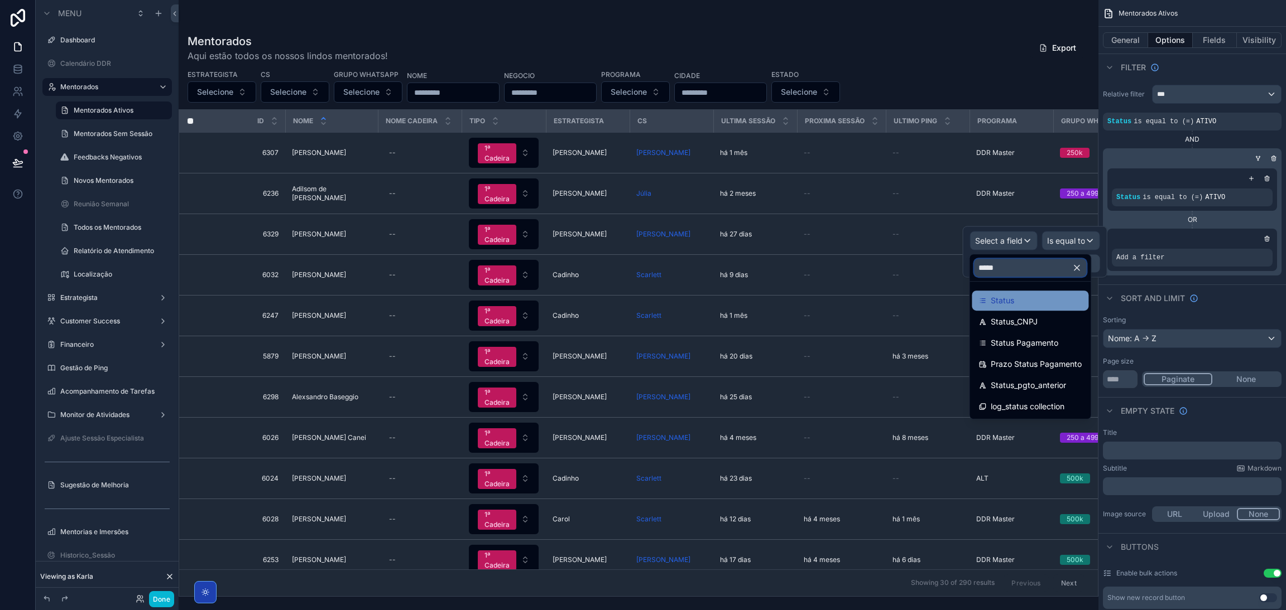
type input "*****"
click at [1028, 297] on div "Status" at bounding box center [1029, 300] width 103 height 13
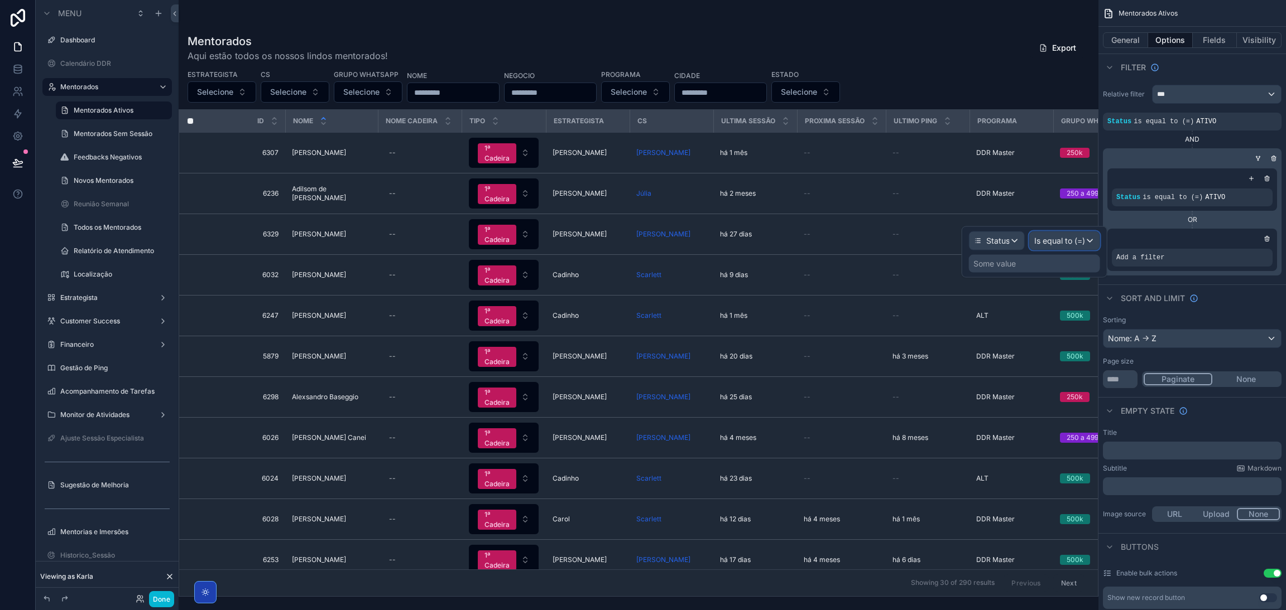
click at [1050, 247] on div "Is equal to (=)" at bounding box center [1065, 241] width 70 height 18
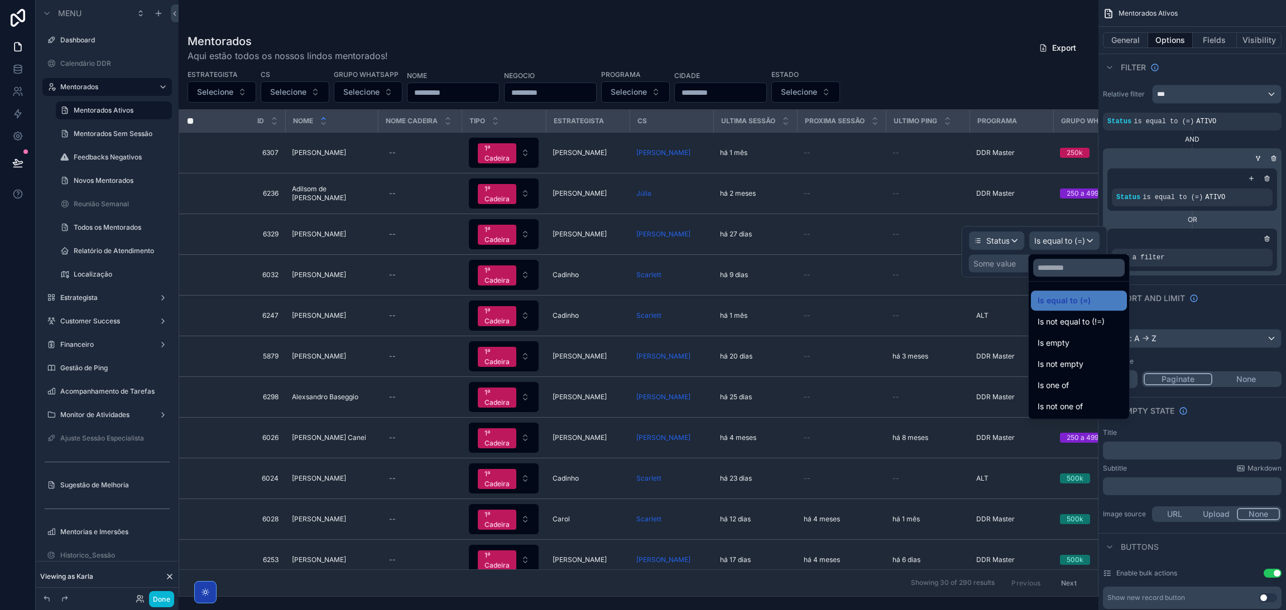
click at [1050, 244] on div at bounding box center [1034, 252] width 146 height 51
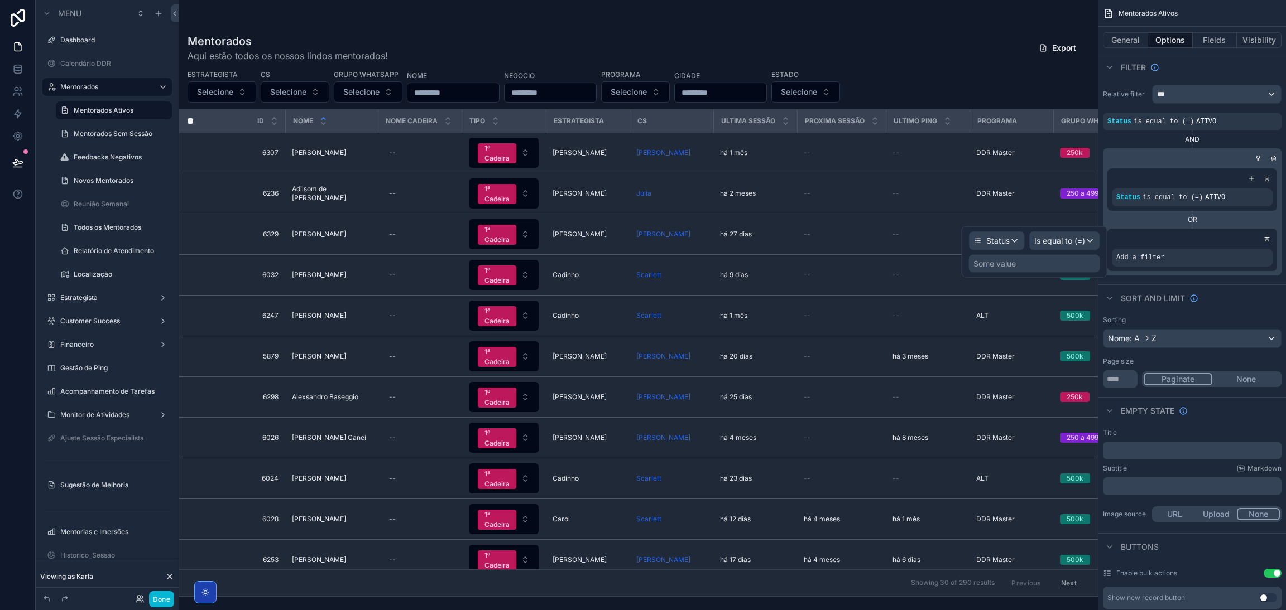
click at [1023, 261] on div "Some value" at bounding box center [1034, 264] width 131 height 18
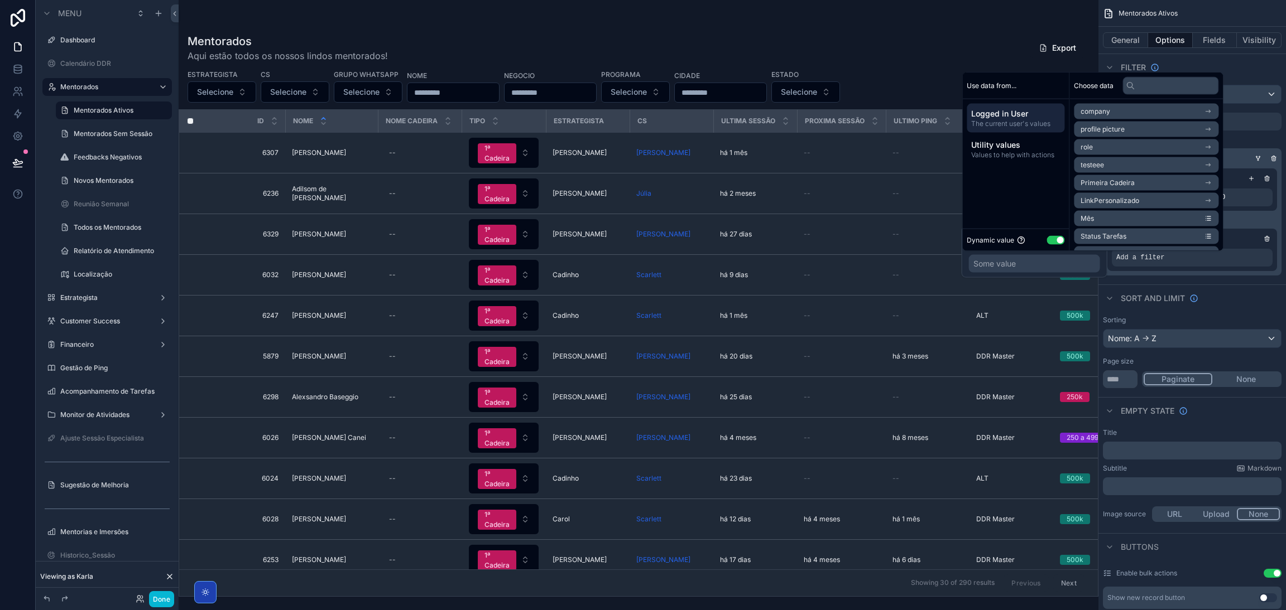
click at [1049, 242] on button "Use setting" at bounding box center [1055, 239] width 18 height 9
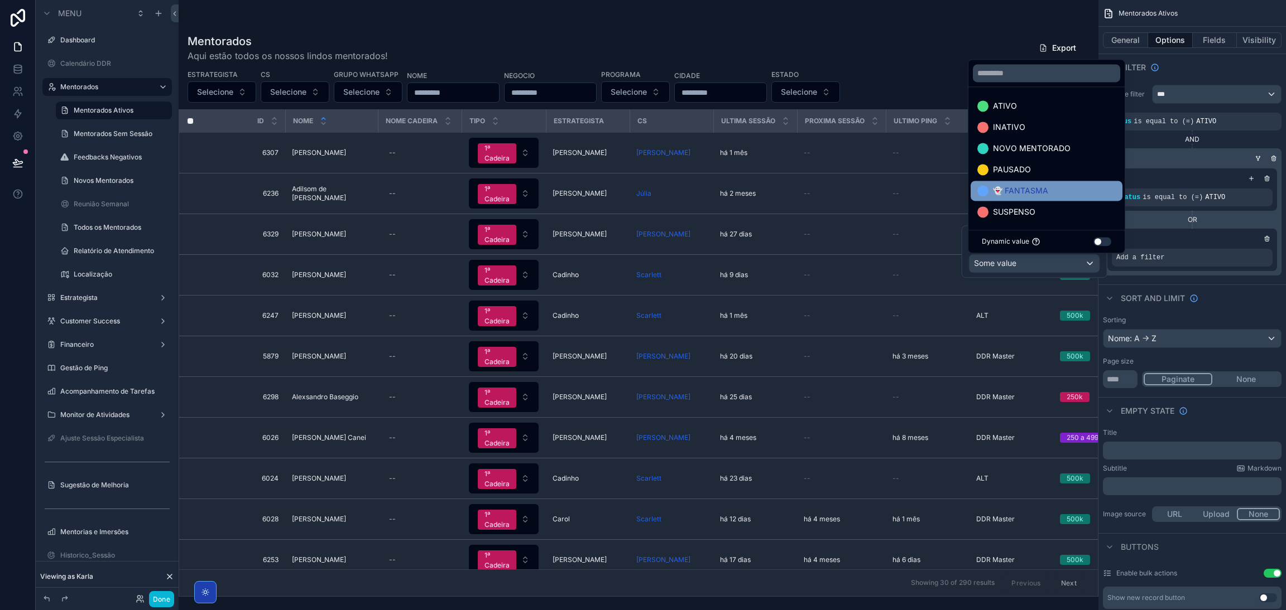
click at [1023, 193] on span "👻 FANTASMA" at bounding box center [1020, 190] width 55 height 13
click at [1206, 285] on div "Sort And Limit" at bounding box center [1191, 298] width 187 height 27
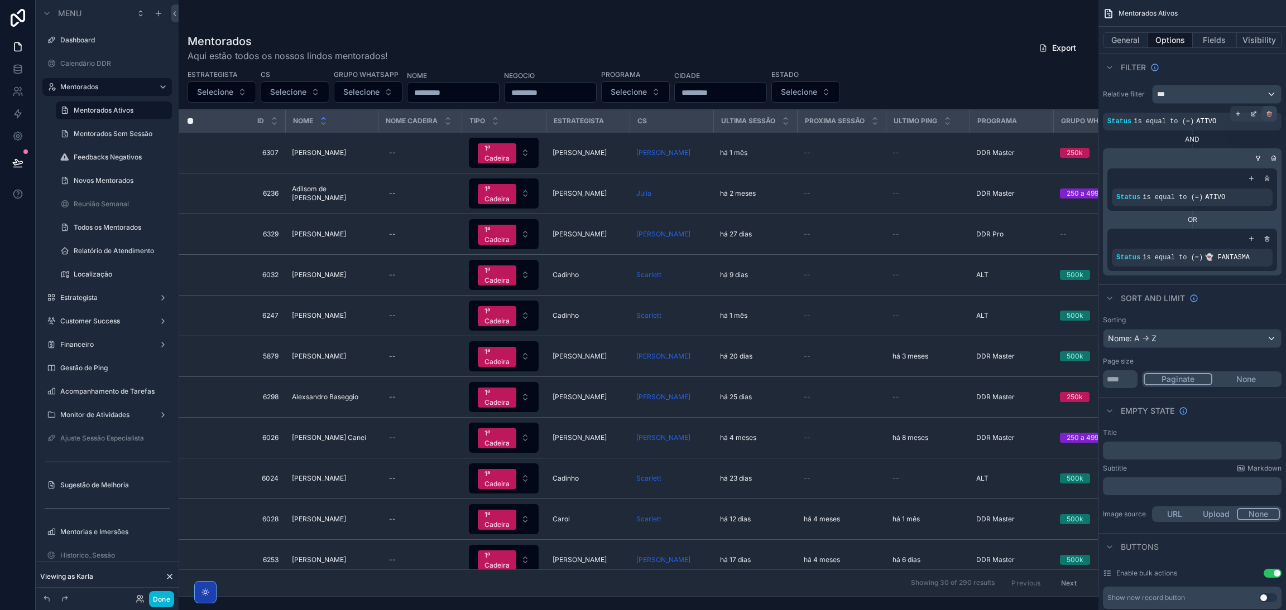
click at [1268, 118] on div "scrollable content" at bounding box center [1269, 114] width 16 height 16
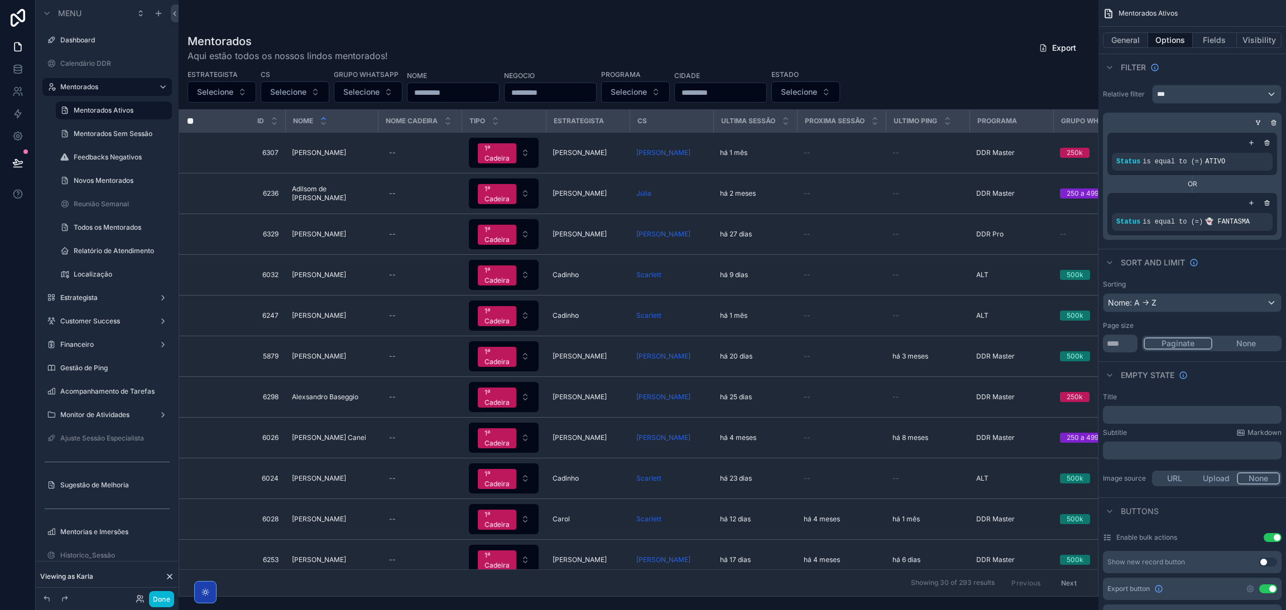
scroll to position [0, 142]
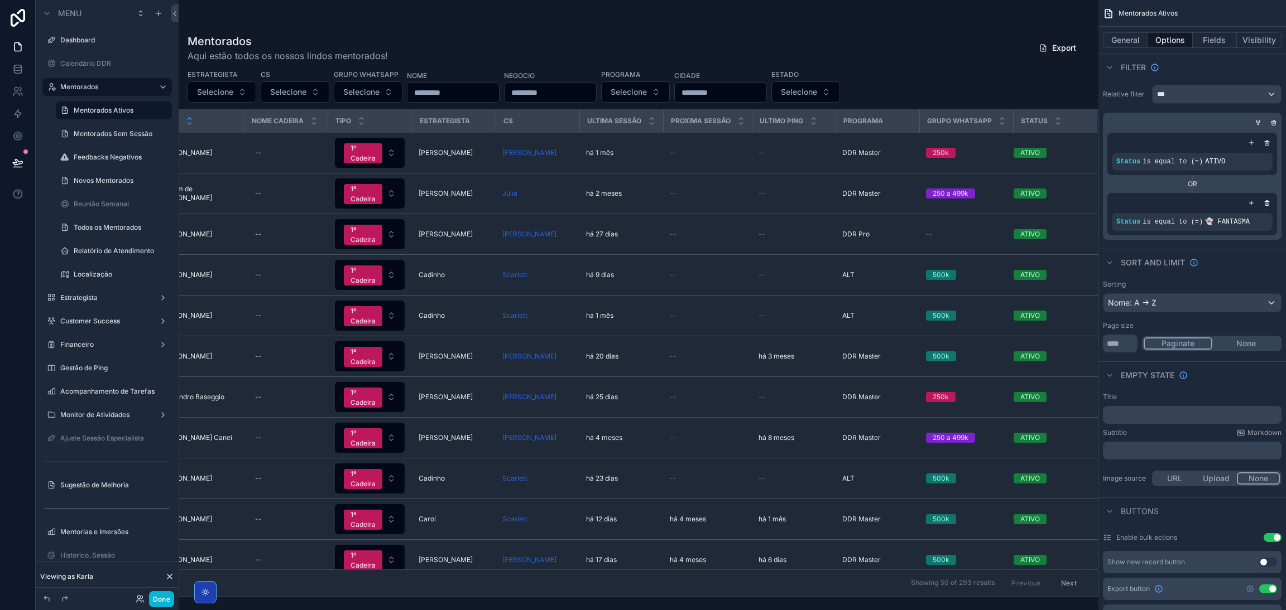
click at [1053, 123] on div "Status" at bounding box center [1055, 120] width 82 height 21
click at [1054, 121] on div "scrollable content" at bounding box center [1057, 121] width 7 height 12
click at [1053, 127] on div "Status" at bounding box center [1055, 120] width 82 height 21
click at [1051, 127] on div "Status" at bounding box center [1055, 120] width 82 height 21
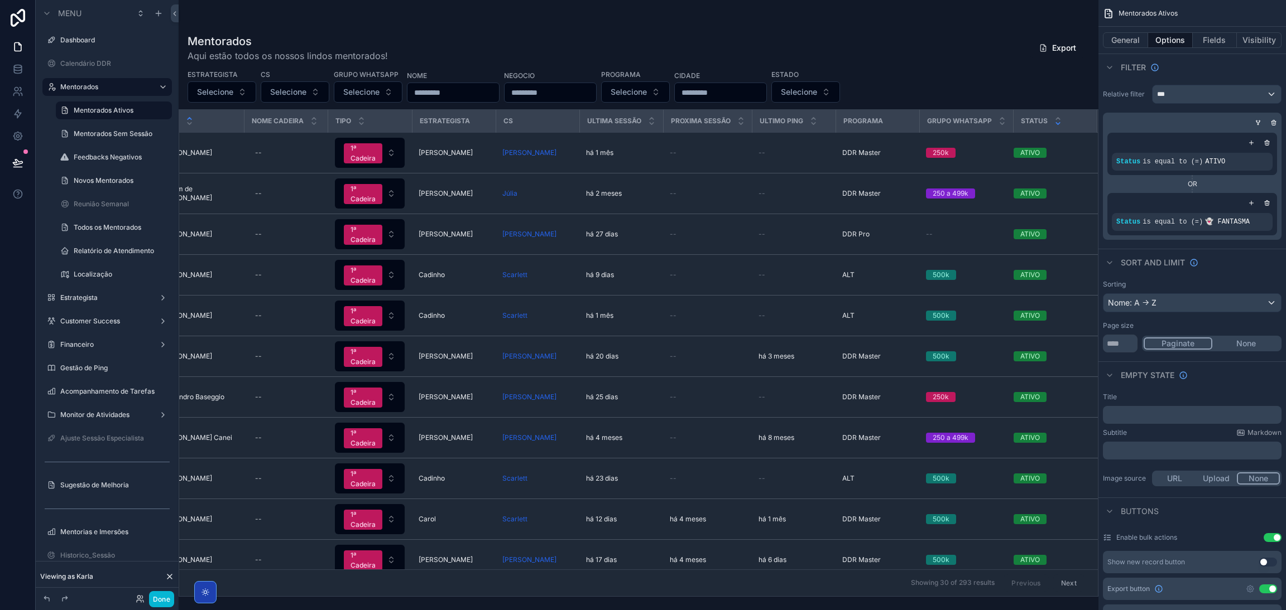
click at [1054, 127] on icon "scrollable content" at bounding box center [1057, 123] width 7 height 7
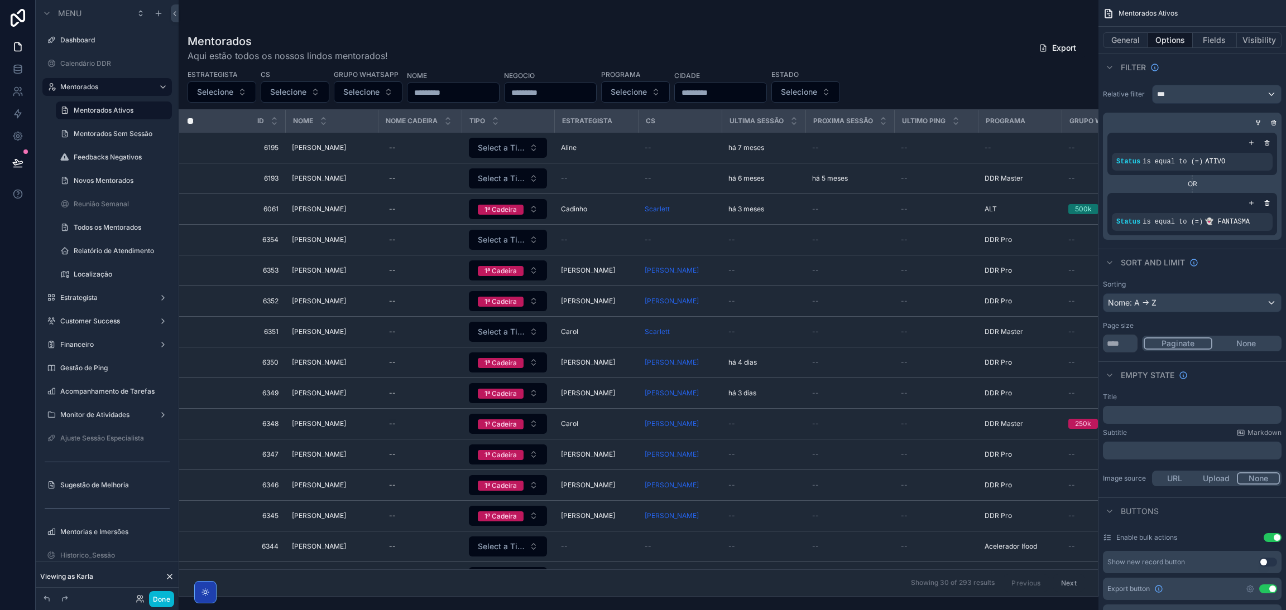
scroll to position [0, 151]
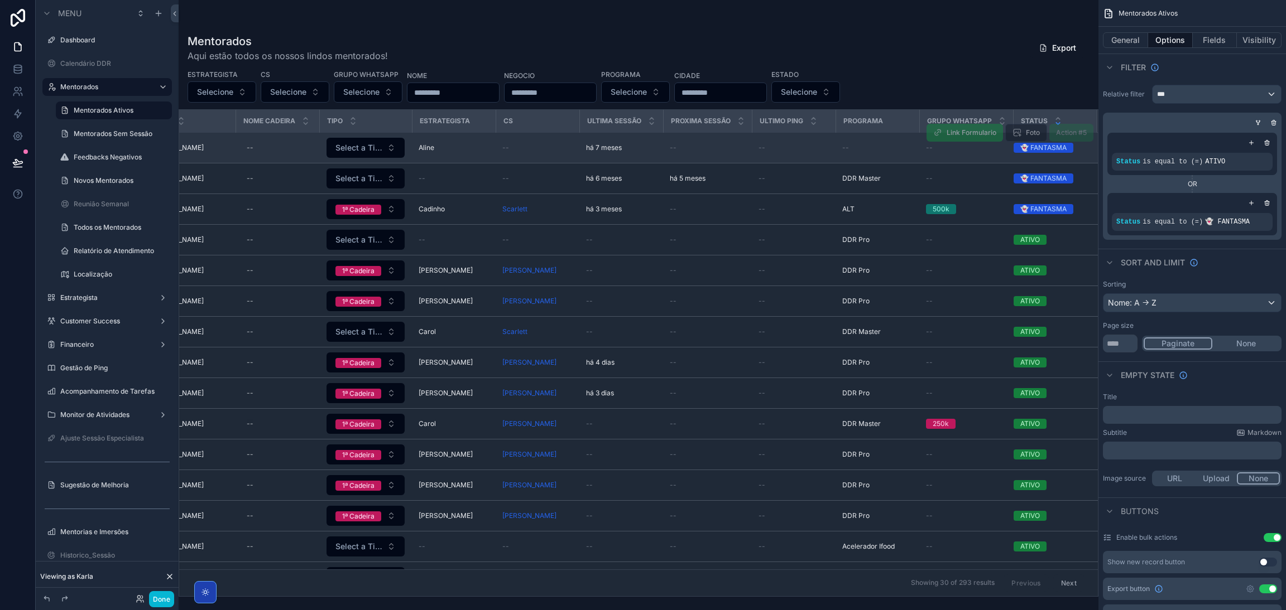
click at [864, 153] on td "--" at bounding box center [877, 148] width 84 height 31
click at [855, 147] on div "--" at bounding box center [877, 147] width 70 height 9
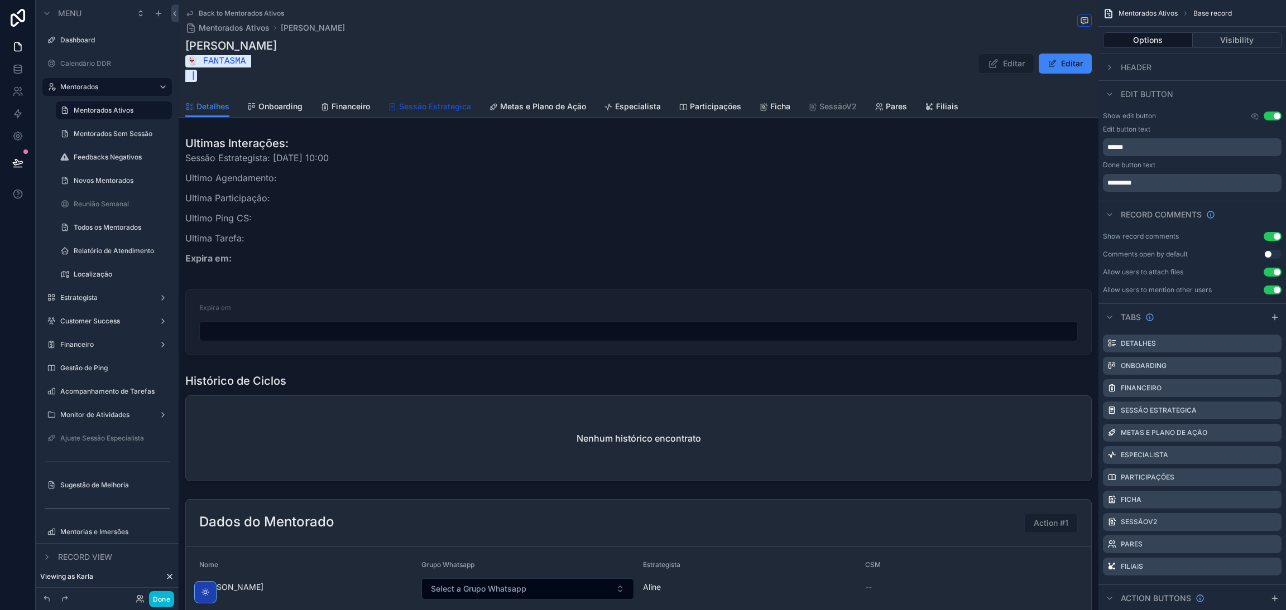
click at [436, 107] on span "Sessão Estrategica" at bounding box center [435, 106] width 72 height 11
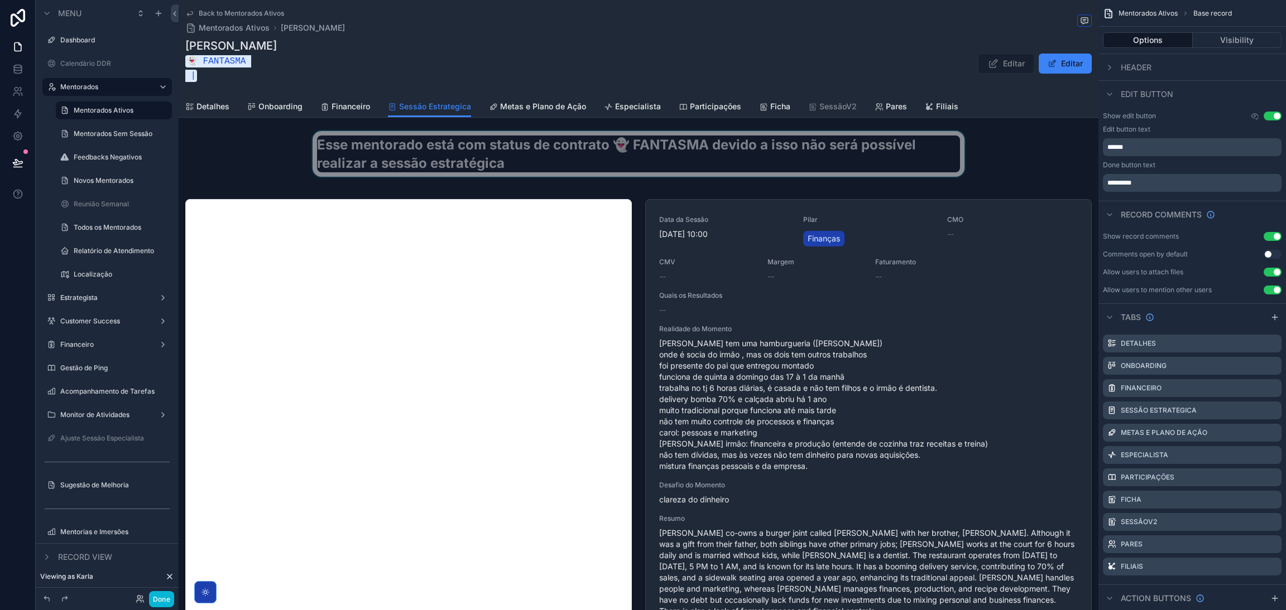
click at [591, 157] on div "scrollable content" at bounding box center [639, 158] width 920 height 55
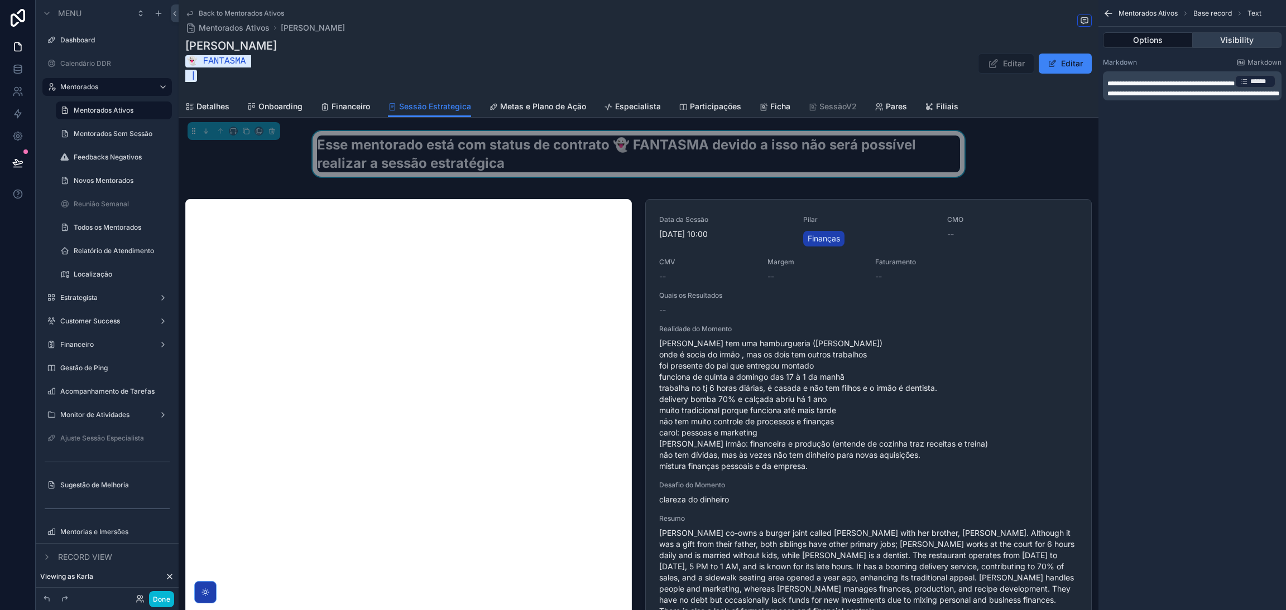
click at [1219, 45] on button "Visibility" at bounding box center [1236, 40] width 89 height 16
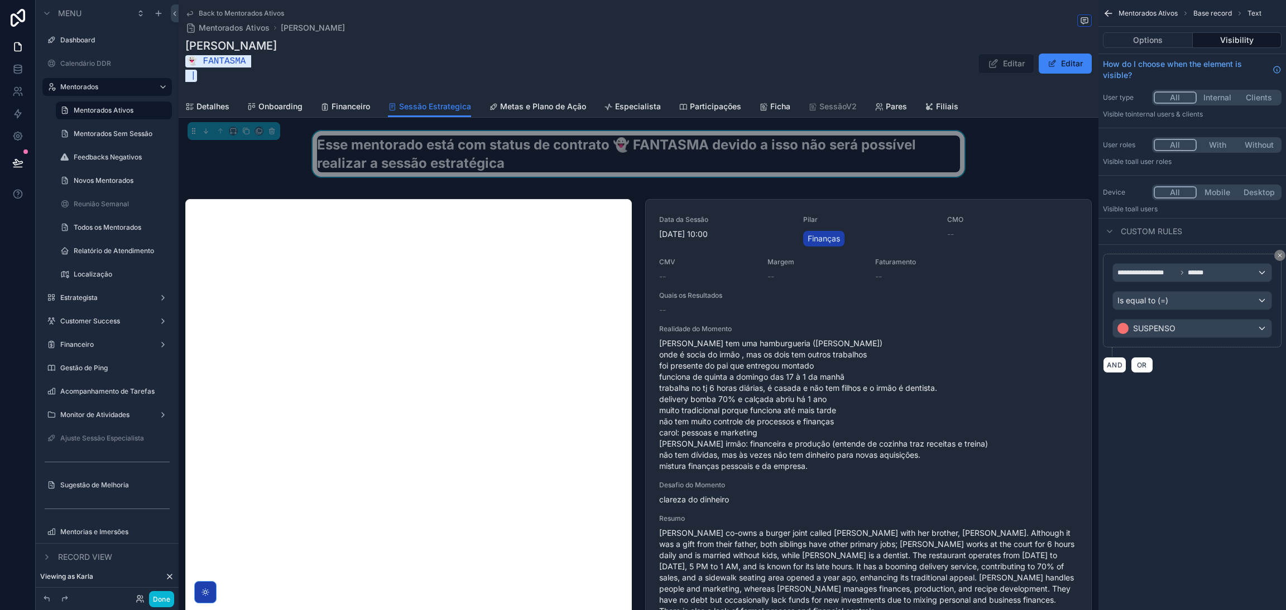
click at [1111, 16] on icon "scrollable content" at bounding box center [1108, 13] width 11 height 11
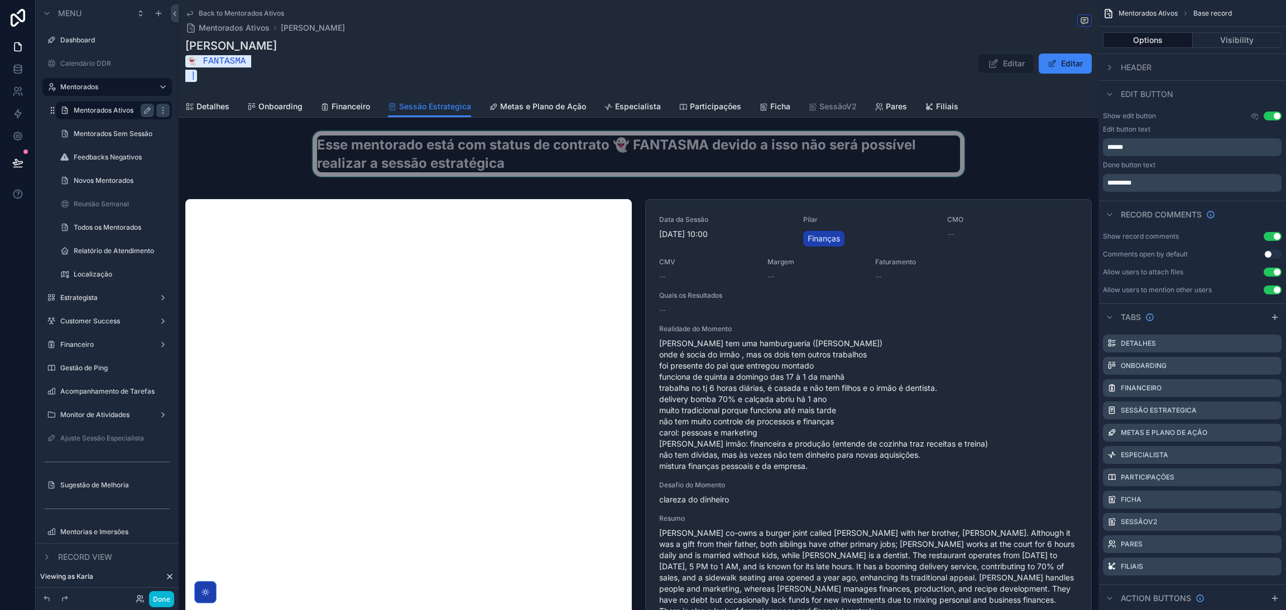
click at [75, 114] on label "Mentorados Ativos" at bounding box center [112, 110] width 76 height 9
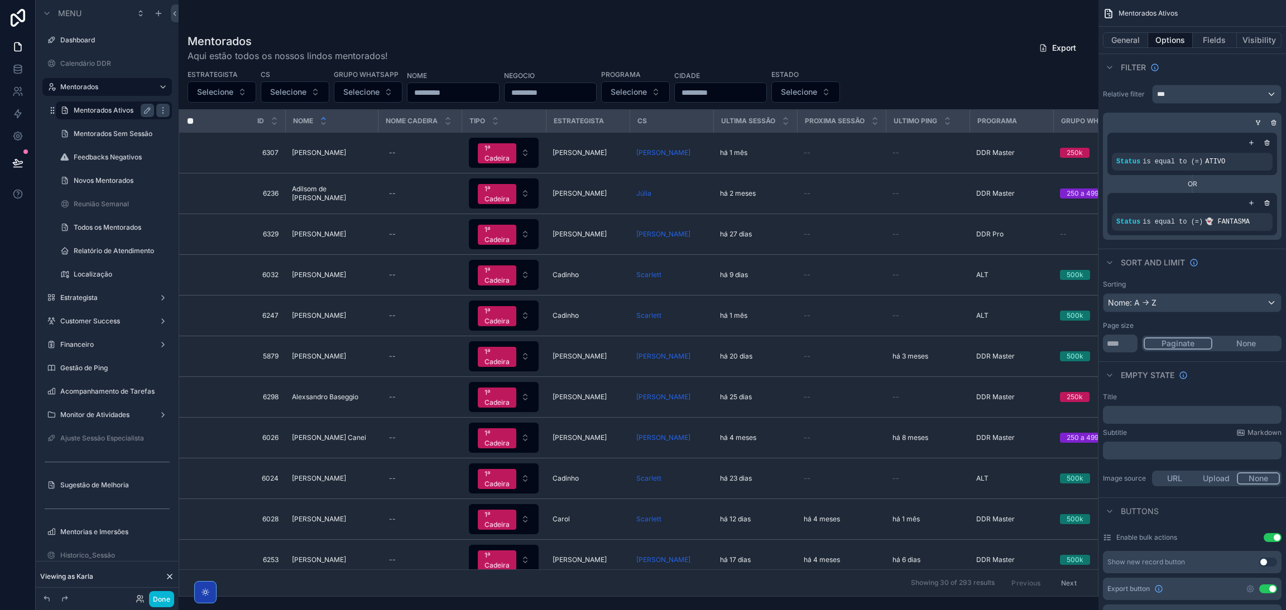
scroll to position [0, 142]
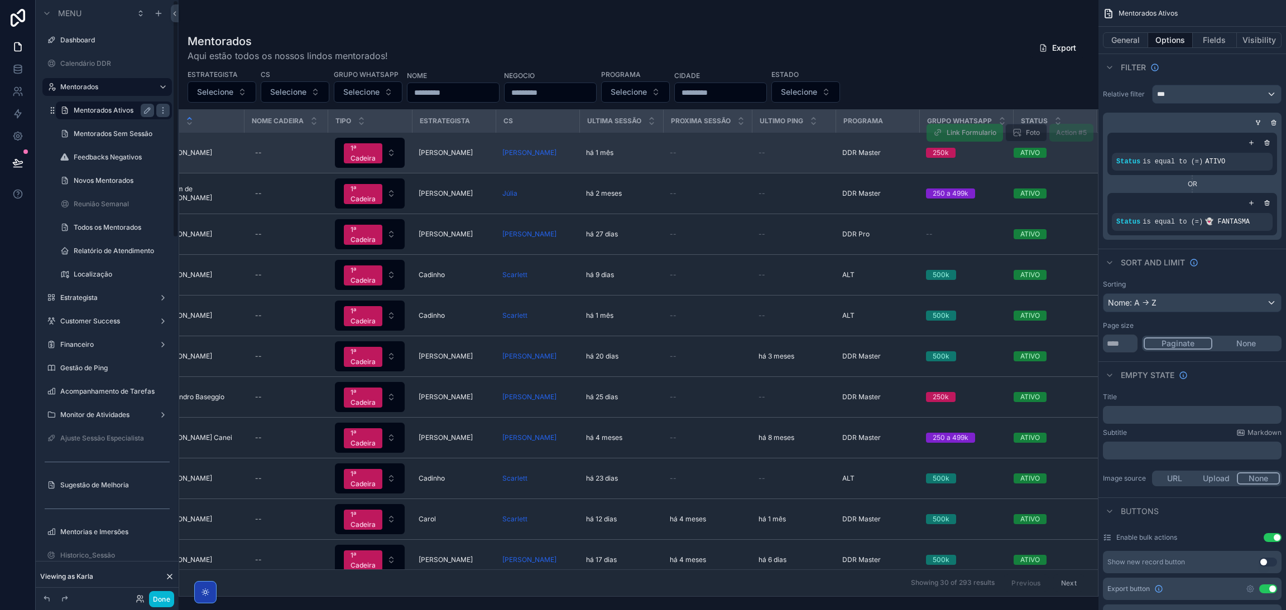
click at [218, 139] on td "Adair Ribeiro da Silva Neto Adair Ribeiro da Silva Neto" at bounding box center [197, 153] width 93 height 41
click at [219, 141] on td "Adair Ribeiro da Silva Neto Adair Ribeiro da Silva Neto" at bounding box center [197, 153] width 93 height 41
click at [212, 152] on span "[PERSON_NAME]" at bounding box center [185, 152] width 54 height 9
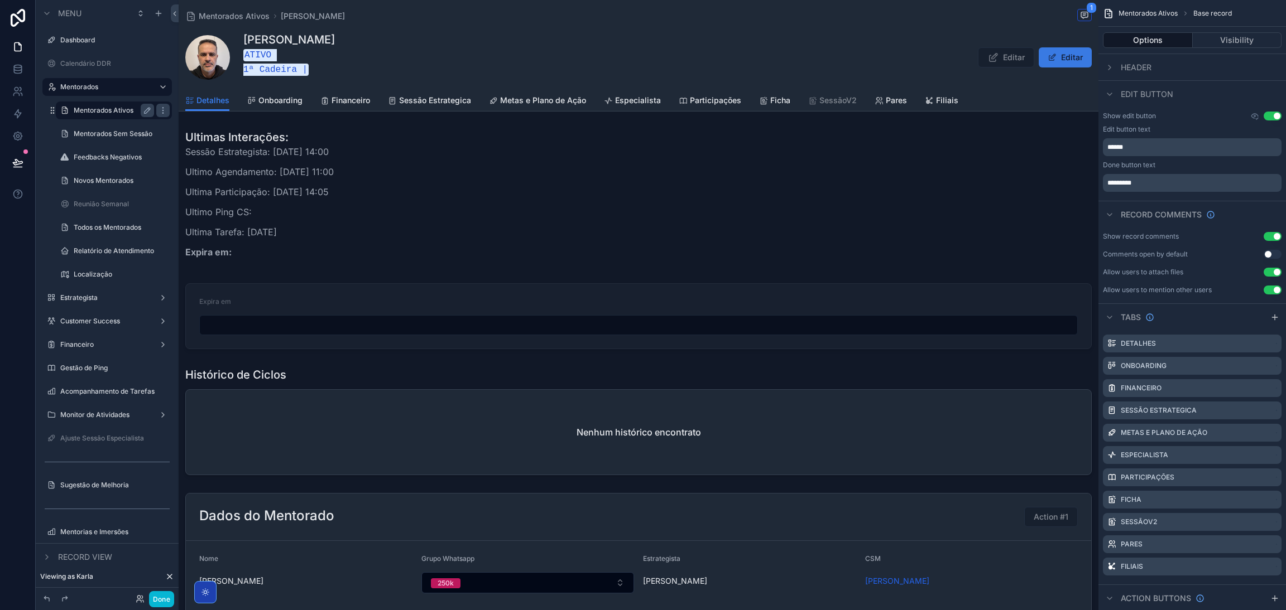
click at [1047, 60] on span "scrollable content" at bounding box center [1051, 57] width 9 height 9
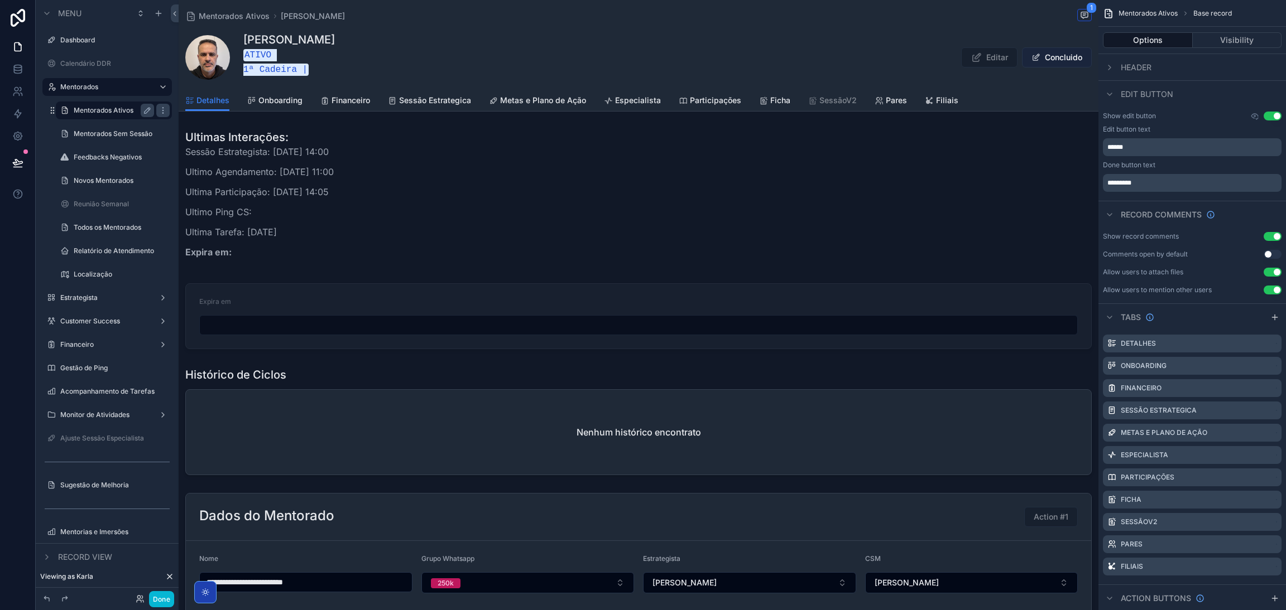
click at [1044, 60] on button "Concluido" at bounding box center [1057, 57] width 70 height 20
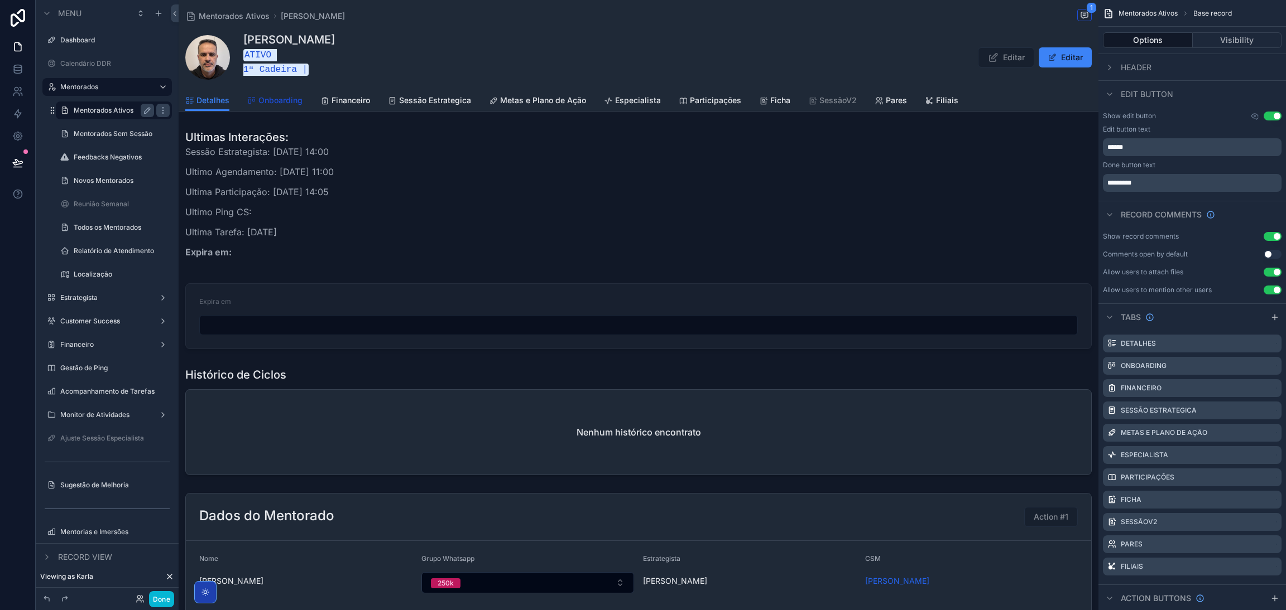
click at [275, 98] on span "Onboarding" at bounding box center [280, 100] width 44 height 11
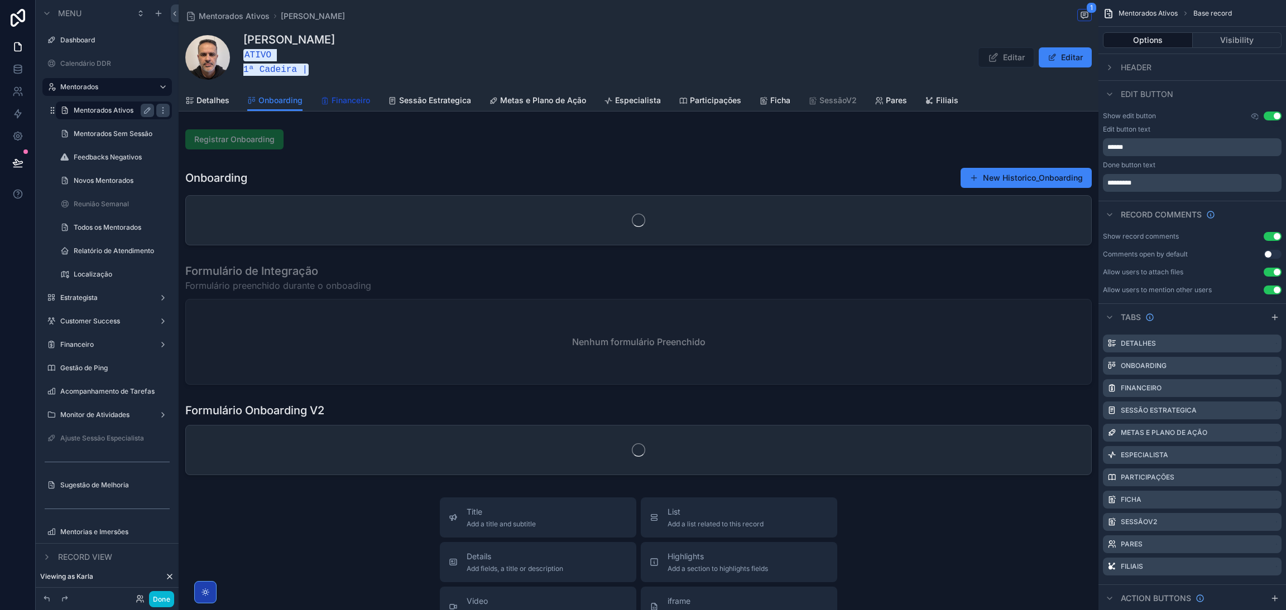
click at [336, 99] on span "Financeiro" at bounding box center [350, 100] width 39 height 11
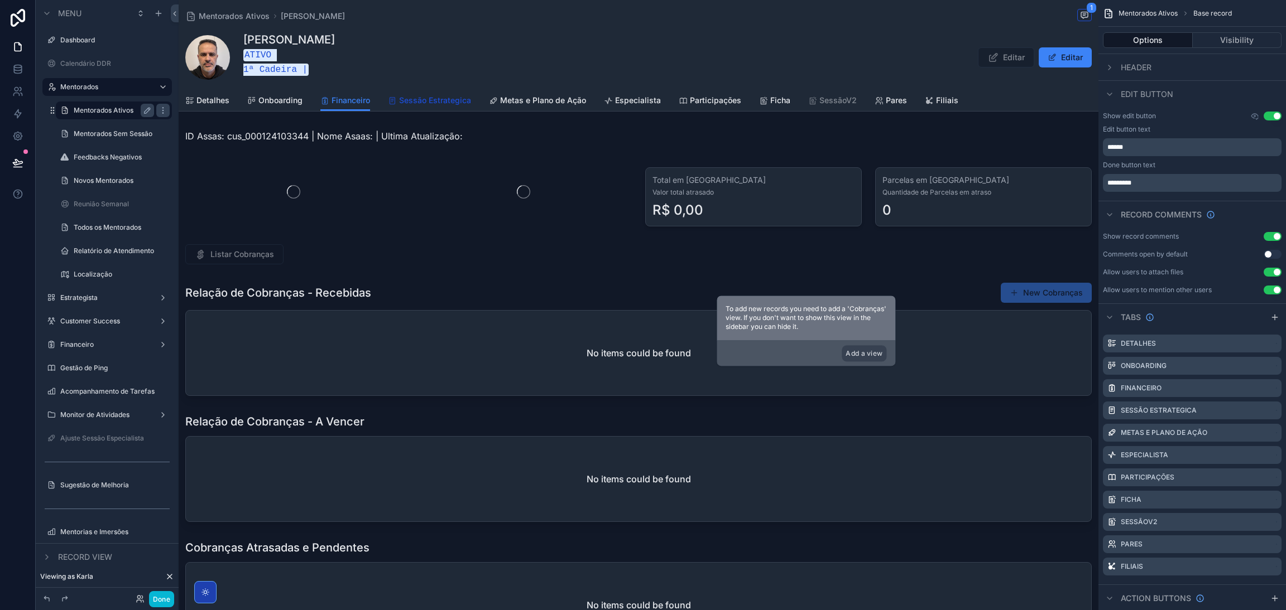
click at [428, 98] on span "Sessão Estrategica" at bounding box center [435, 100] width 72 height 11
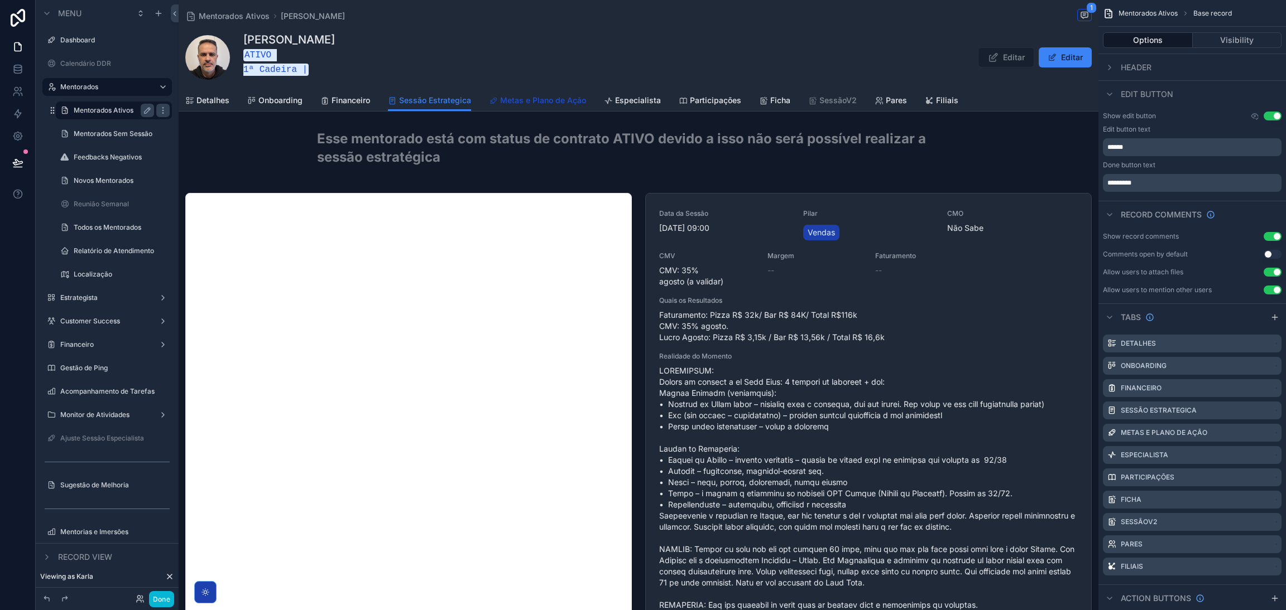
click at [496, 100] on icon "scrollable content" at bounding box center [493, 101] width 9 height 9
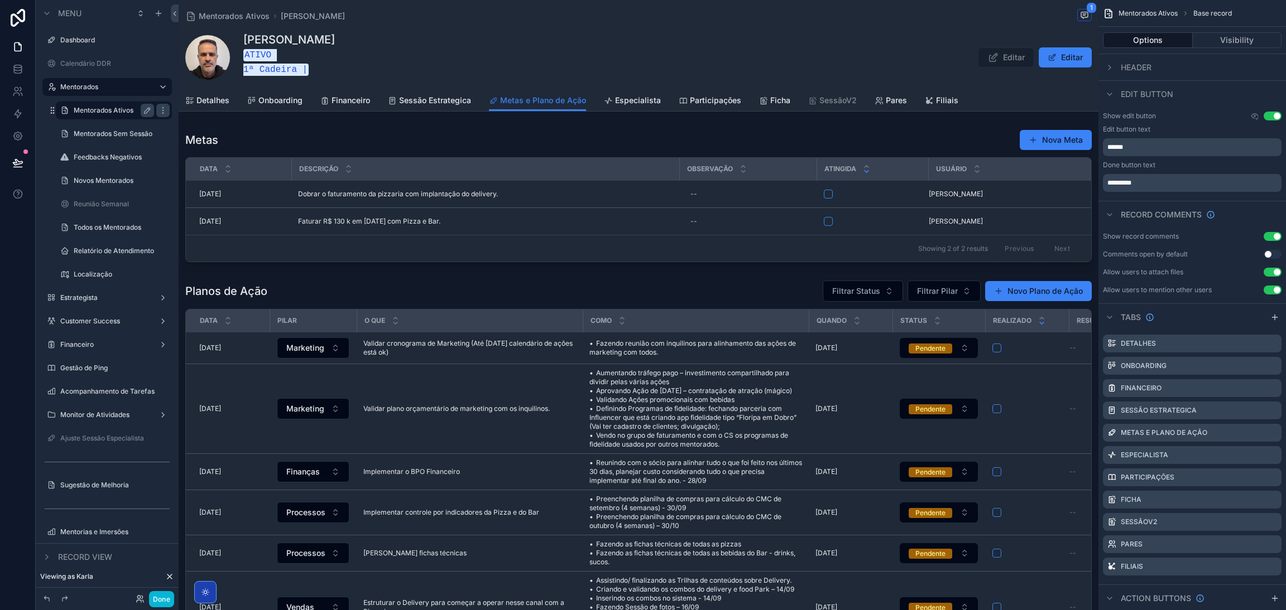
click at [91, 112] on label "Mentorados Ativos" at bounding box center [112, 110] width 76 height 9
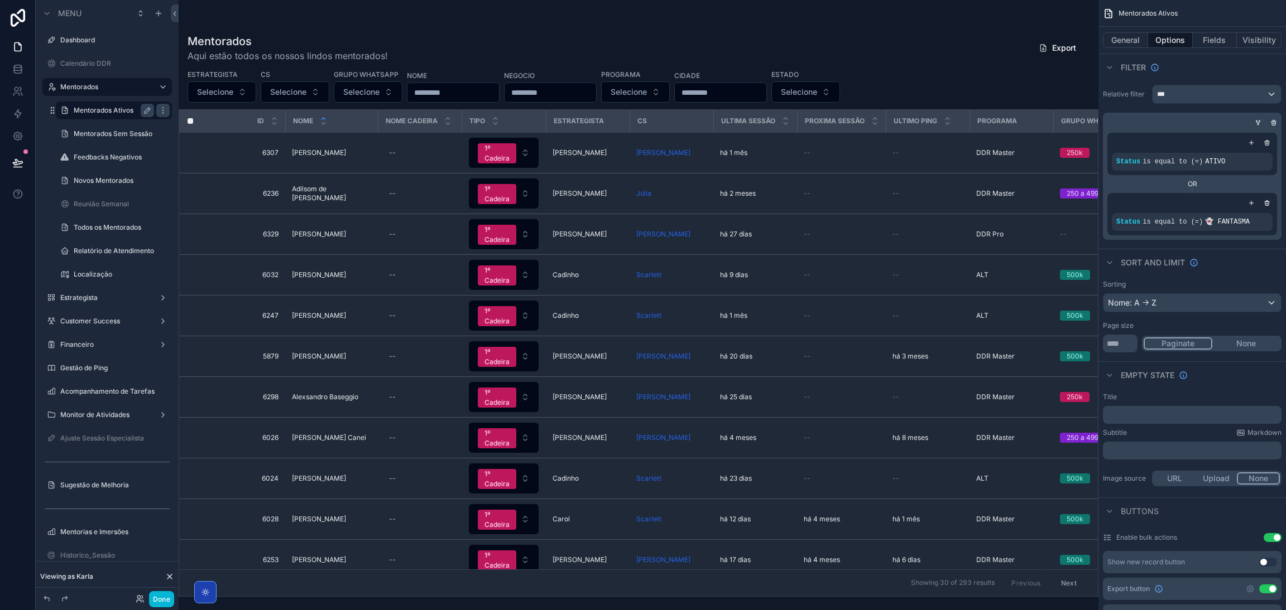
scroll to position [0, 142]
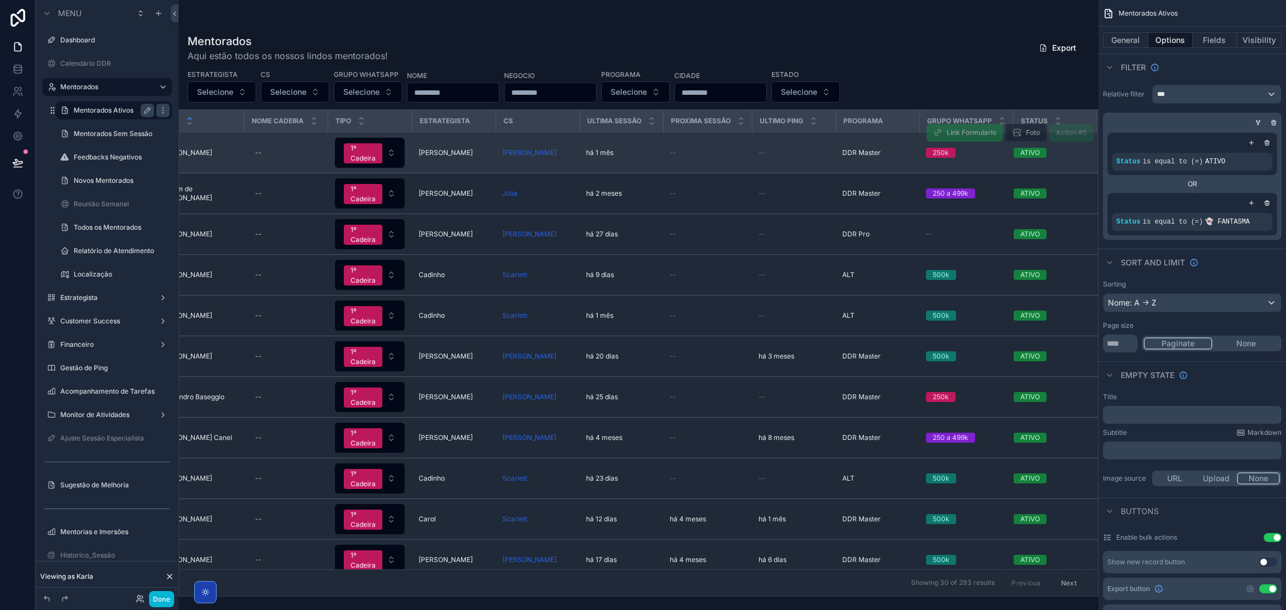
click at [1046, 153] on div "ATIVO" at bounding box center [1048, 153] width 70 height 10
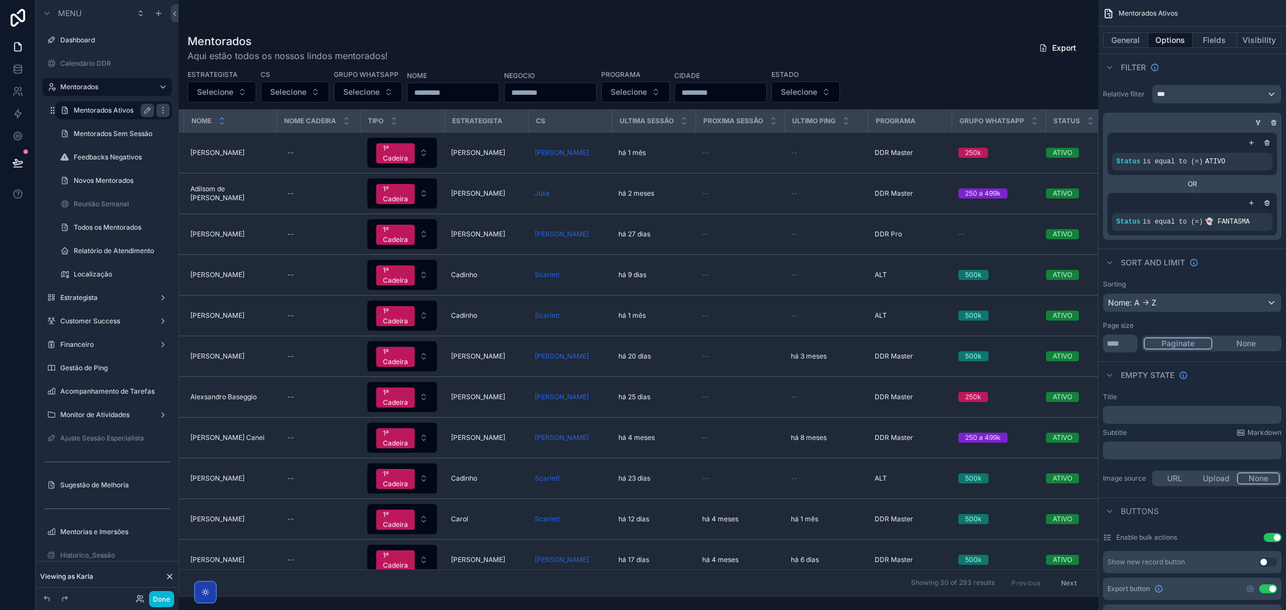
scroll to position [0, 142]
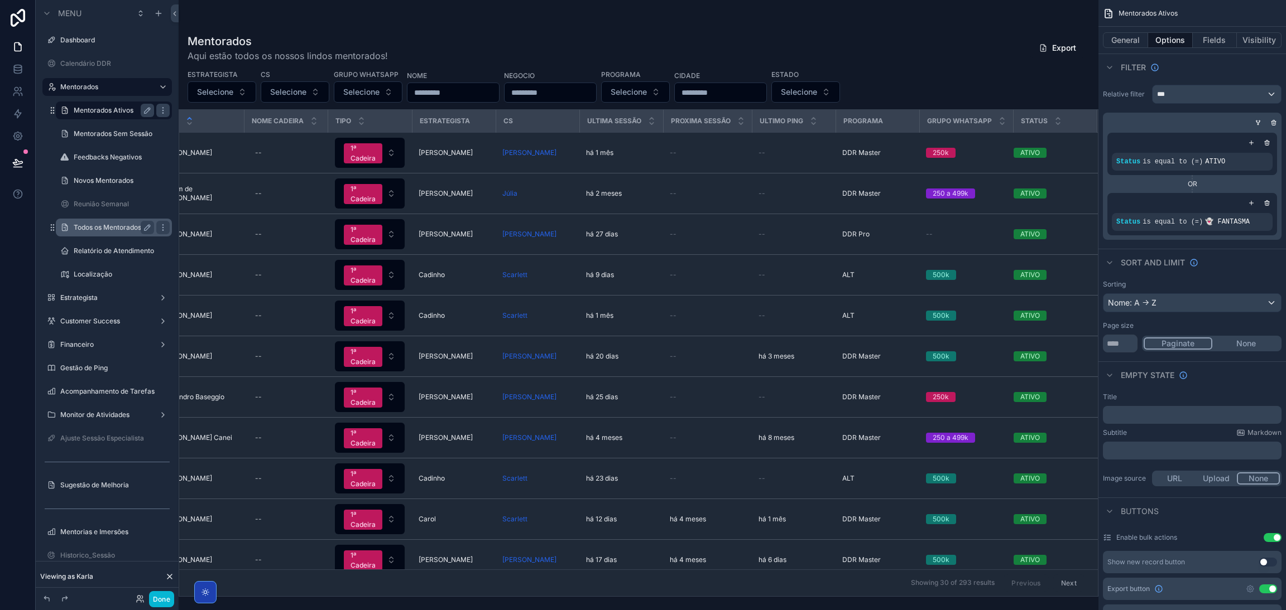
click at [81, 229] on label "Todos os Mentorados" at bounding box center [112, 227] width 76 height 9
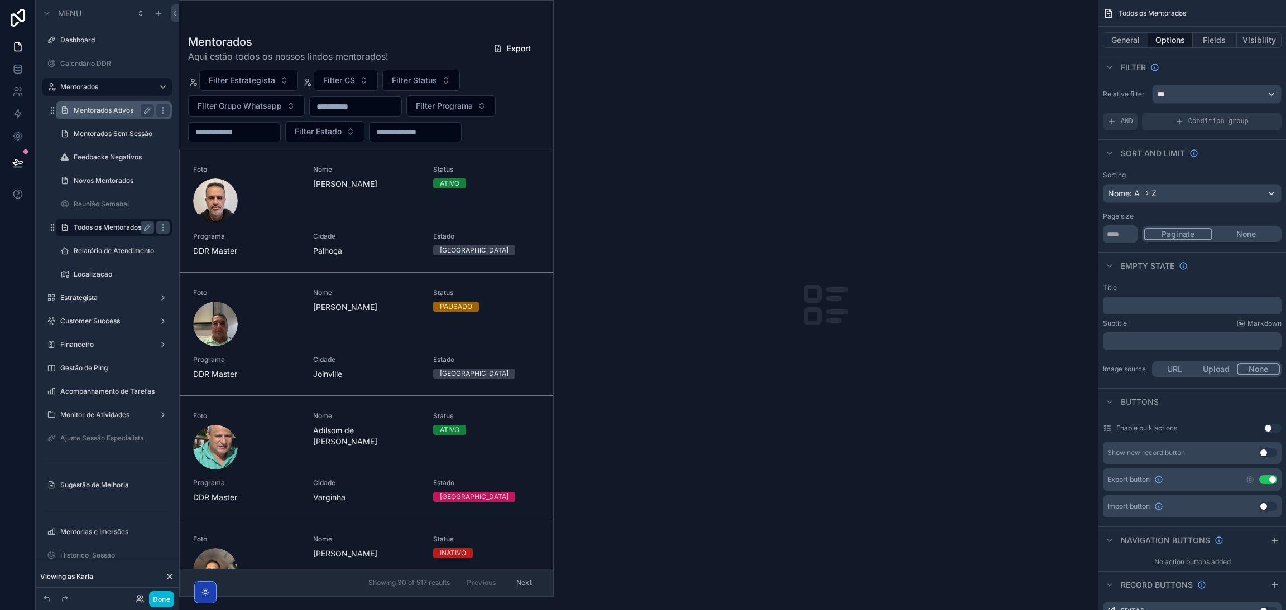
click at [427, 84] on div "scrollable content" at bounding box center [366, 299] width 374 height 596
click at [424, 81] on span "Filter Status" at bounding box center [414, 80] width 45 height 11
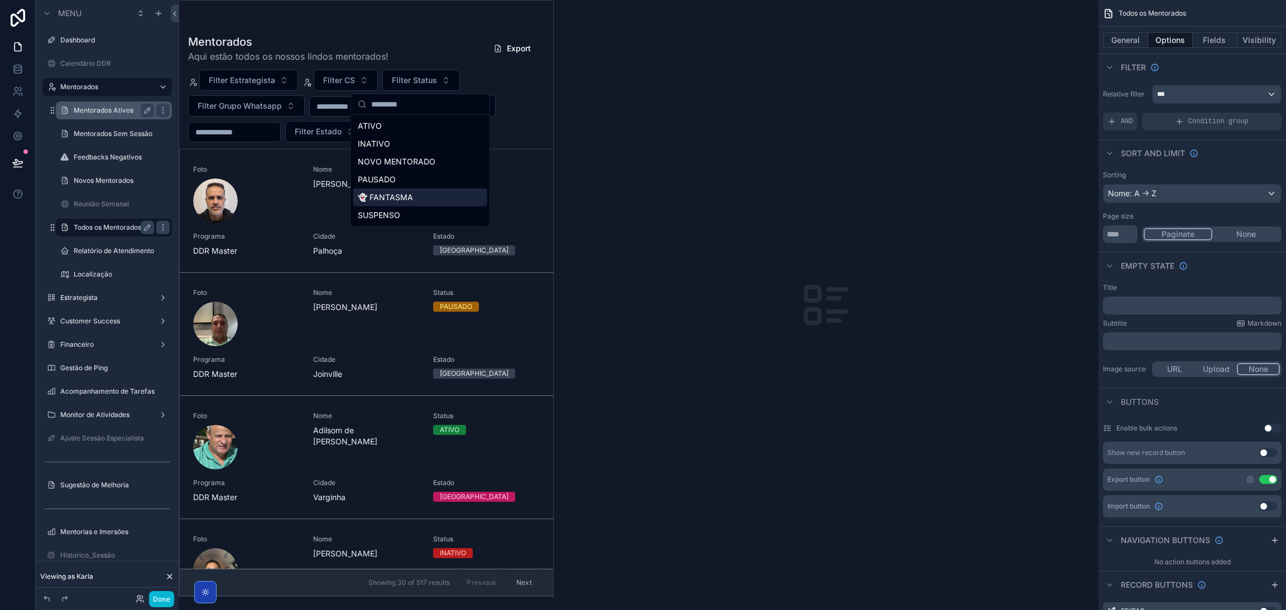
click at [381, 190] on div "👻 FANTASMA" at bounding box center [420, 198] width 134 height 18
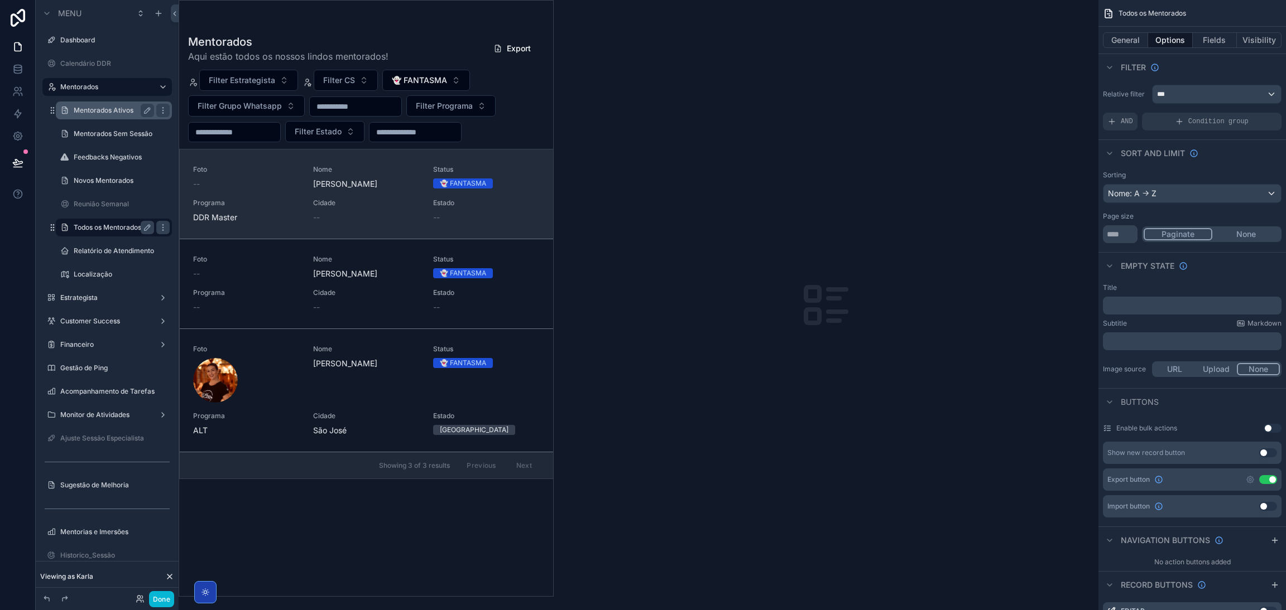
click at [431, 197] on div "Foto -- Nome Barbara Status 👻 FANTASMA Programa DDR Master Cidade -- Estado --" at bounding box center [366, 194] width 347 height 58
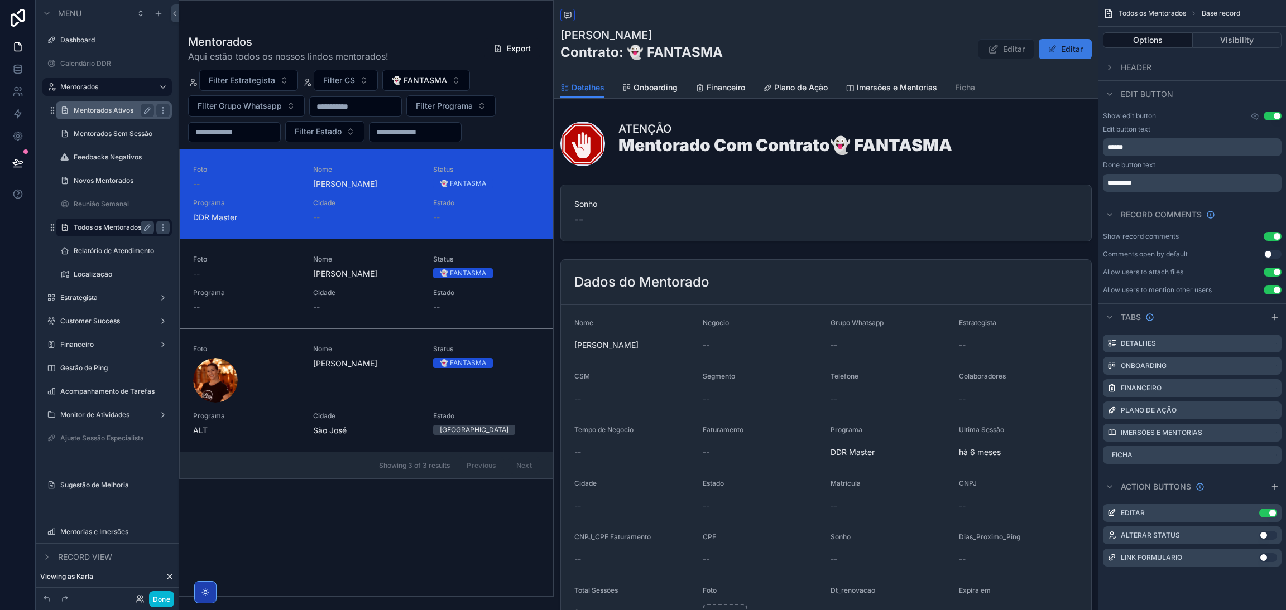
click at [1050, 54] on button "Editar" at bounding box center [1064, 49] width 53 height 20
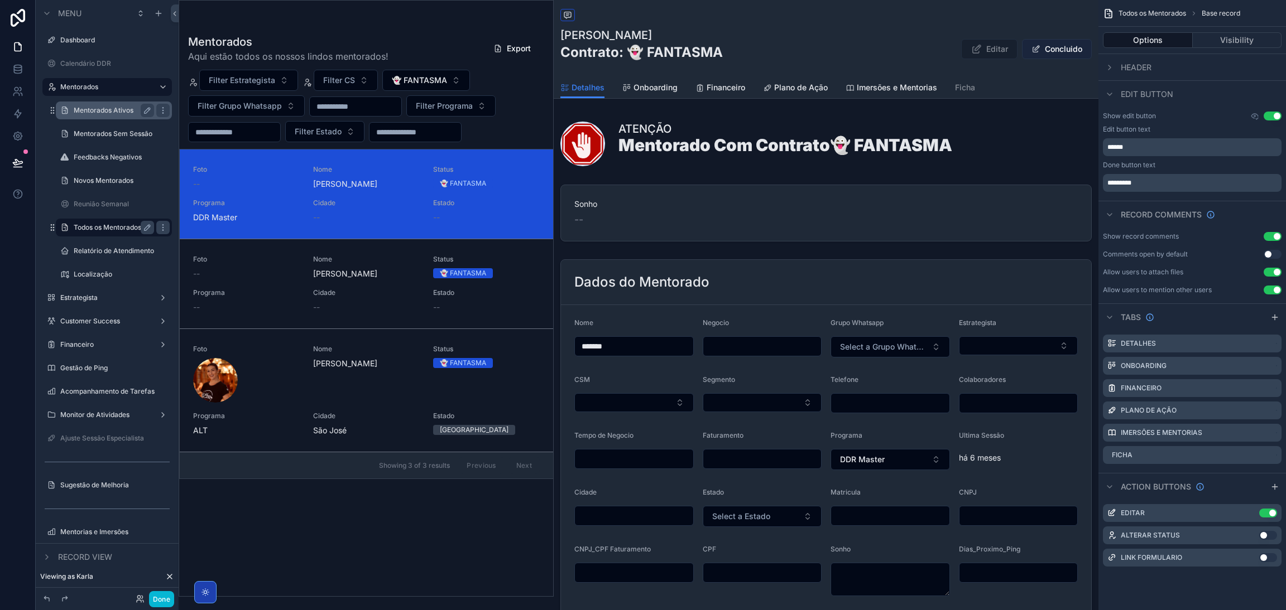
click at [1050, 54] on button "Concluido" at bounding box center [1057, 49] width 70 height 20
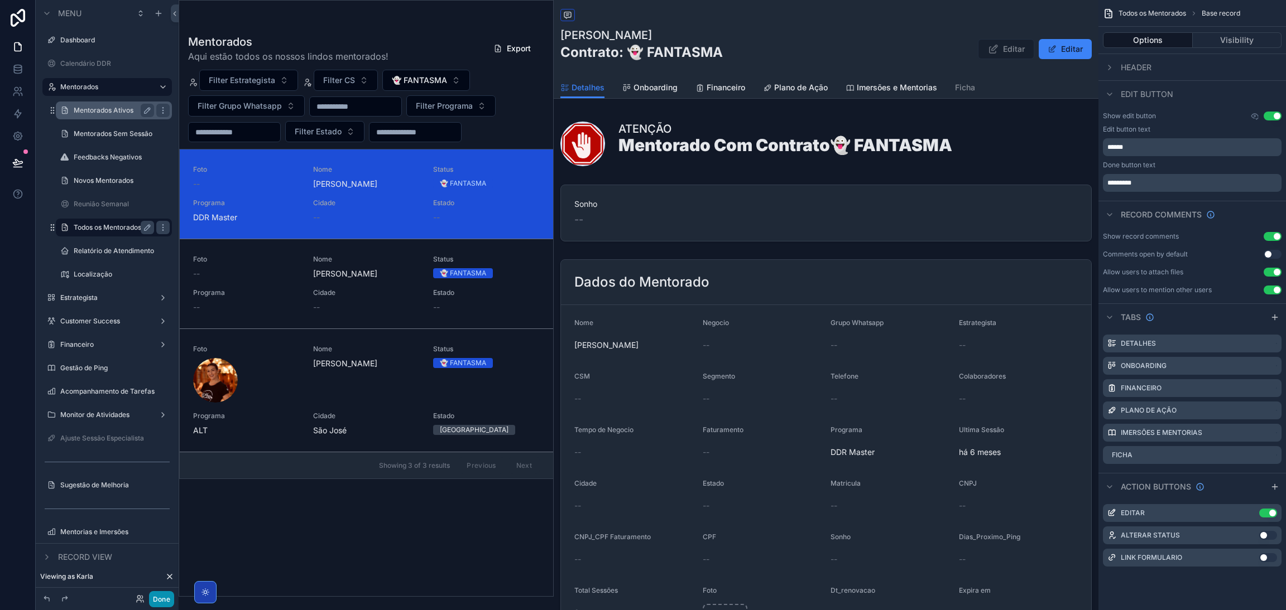
click at [165, 599] on button "Done" at bounding box center [161, 599] width 25 height 16
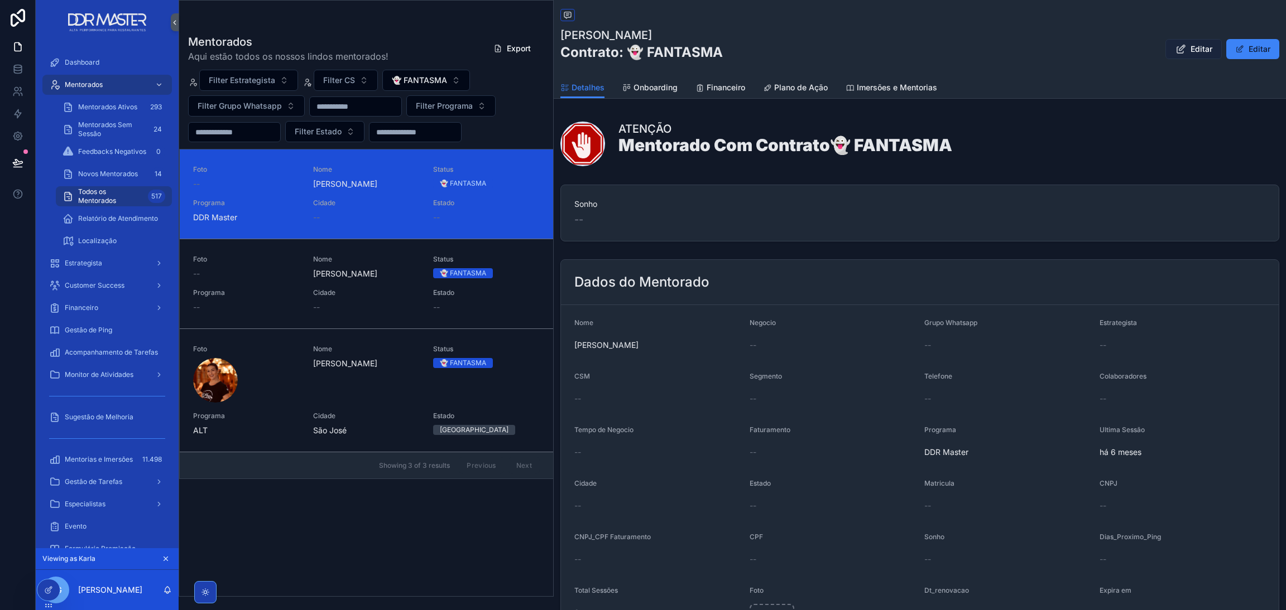
click at [1175, 51] on icon "scrollable content" at bounding box center [1181, 49] width 12 height 11
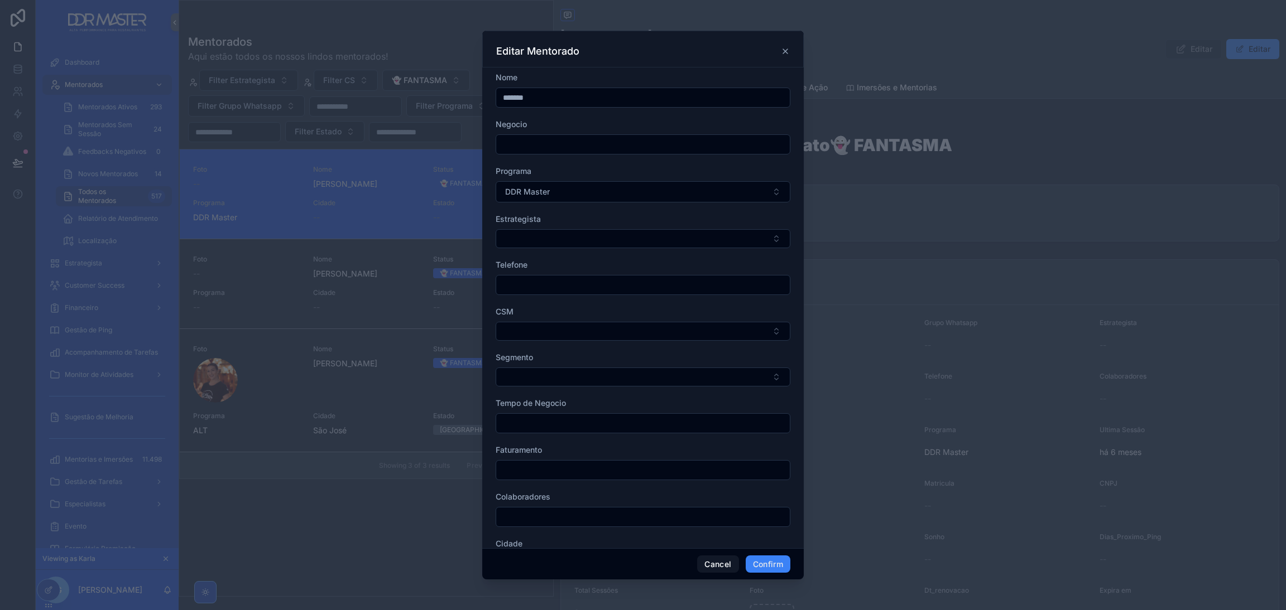
click at [784, 48] on icon at bounding box center [785, 51] width 9 height 9
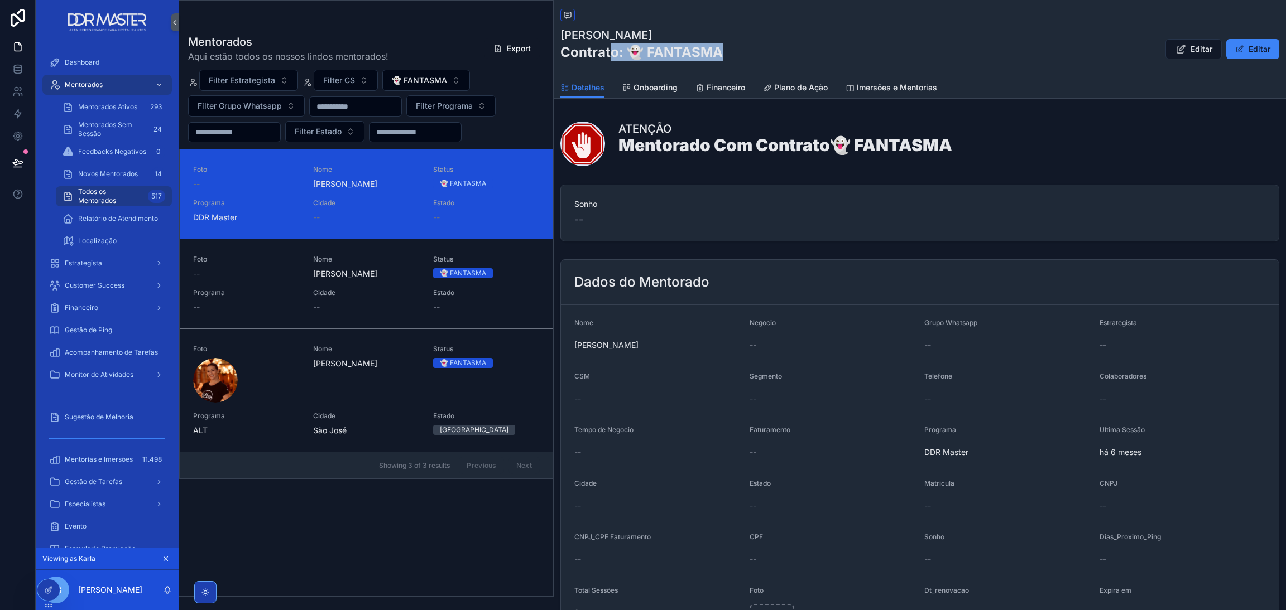
drag, startPoint x: 721, startPoint y: 50, endPoint x: 604, endPoint y: 48, distance: 117.2
click at [605, 48] on h2 "Contrato: 👻 FANTASMA" at bounding box center [641, 52] width 162 height 18
click at [571, 41] on h1 "[PERSON_NAME]" at bounding box center [641, 35] width 162 height 16
click at [658, 90] on span "Onboarding" at bounding box center [655, 87] width 44 height 11
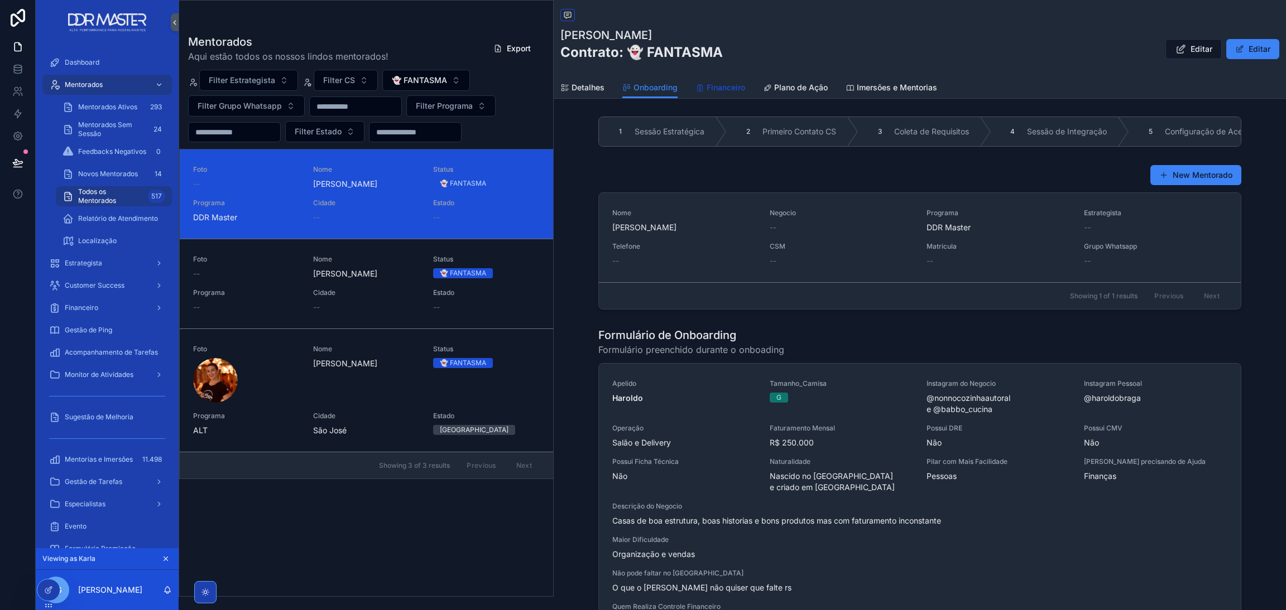
click at [711, 84] on span "Financeiro" at bounding box center [725, 87] width 39 height 11
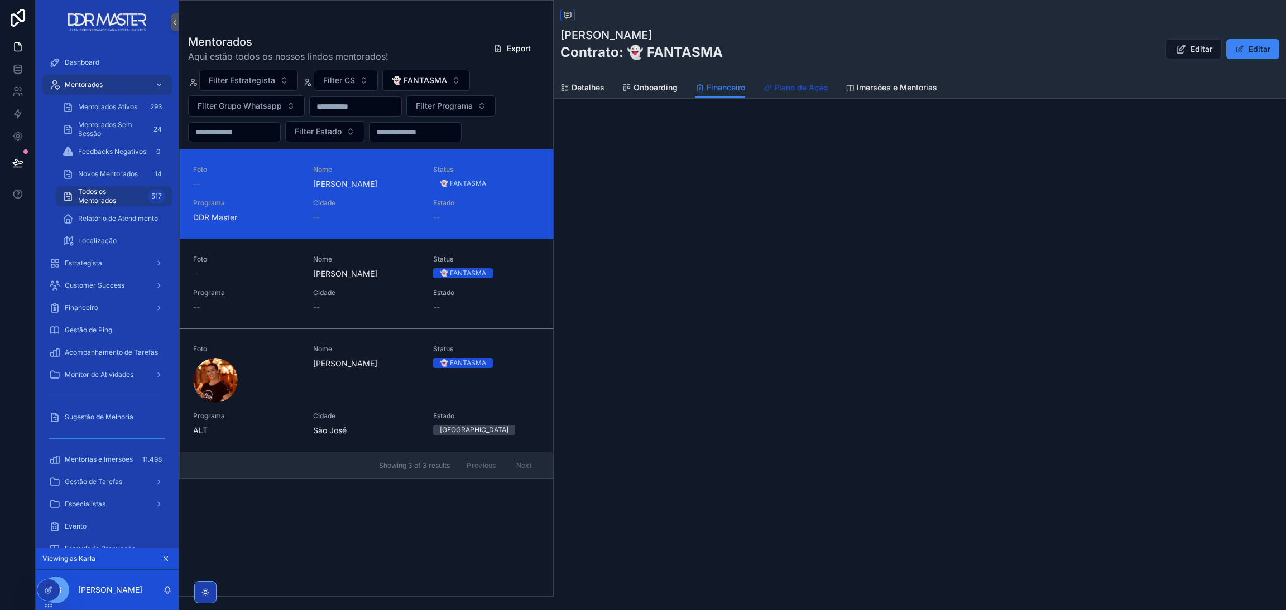
click at [778, 84] on span "Plano de Ação" at bounding box center [801, 87] width 54 height 11
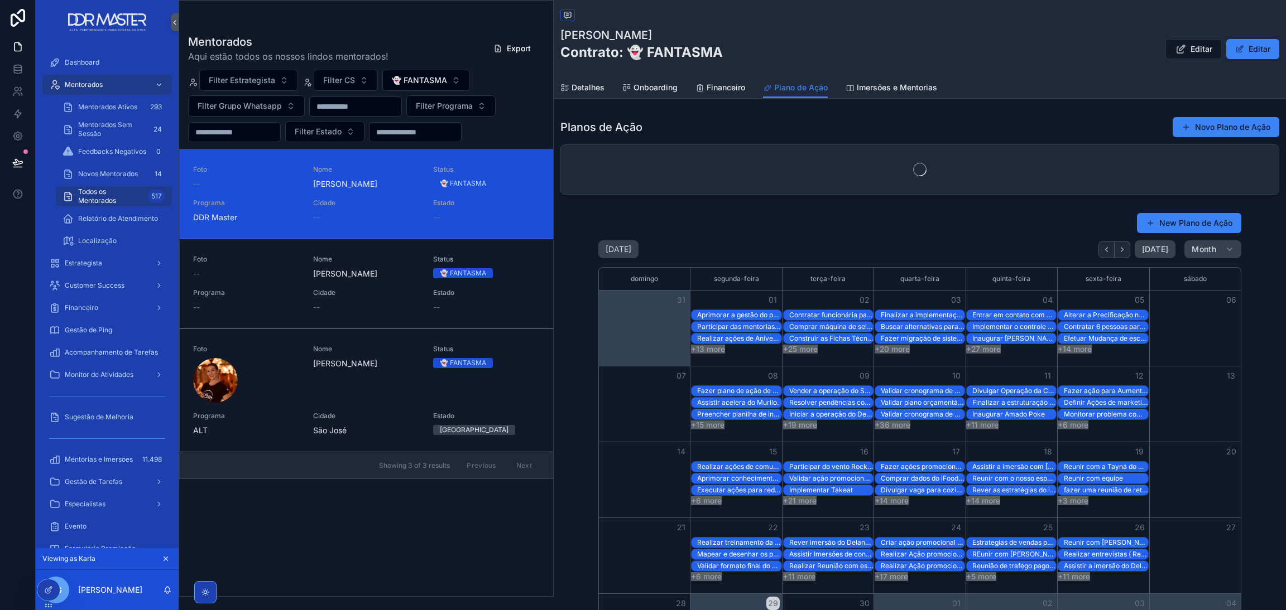
click at [592, 88] on span "Detalhes" at bounding box center [587, 87] width 33 height 11
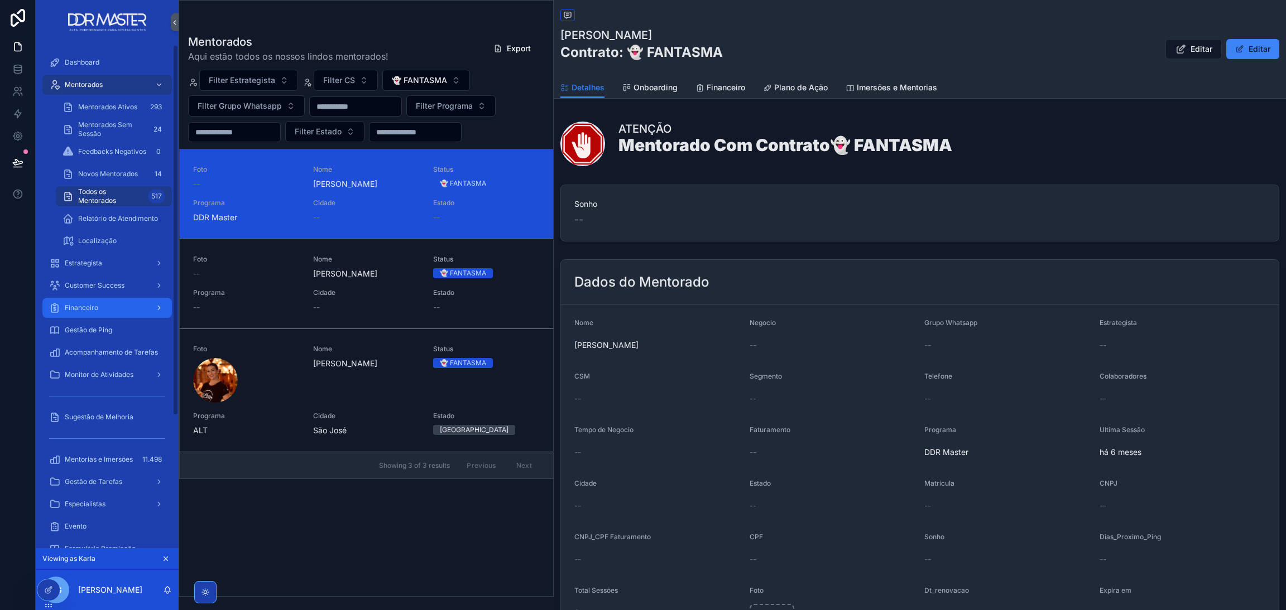
click at [89, 309] on span "Financeiro" at bounding box center [81, 308] width 33 height 9
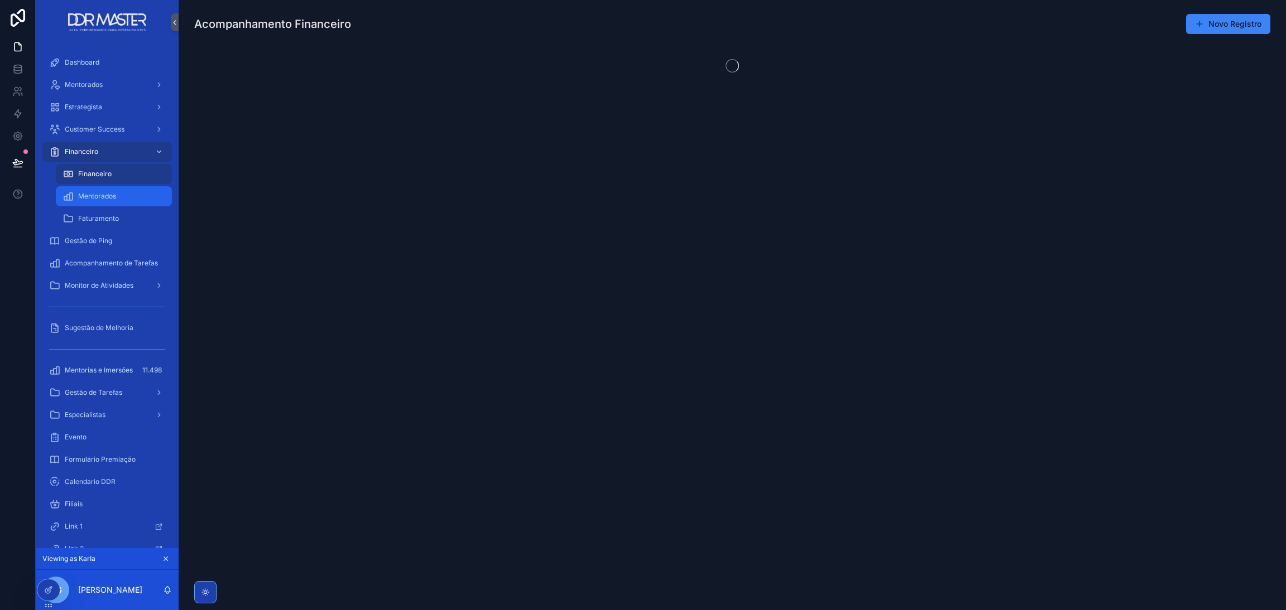
click at [113, 196] on span "Mentorados" at bounding box center [97, 196] width 38 height 9
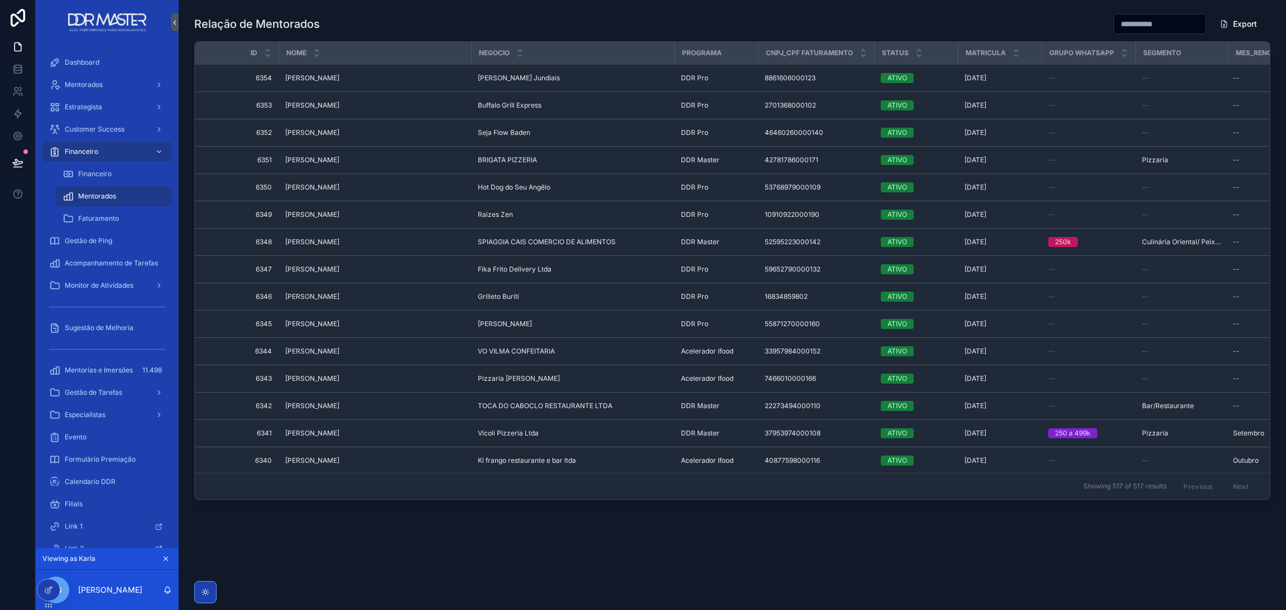
scroll to position [0, 59]
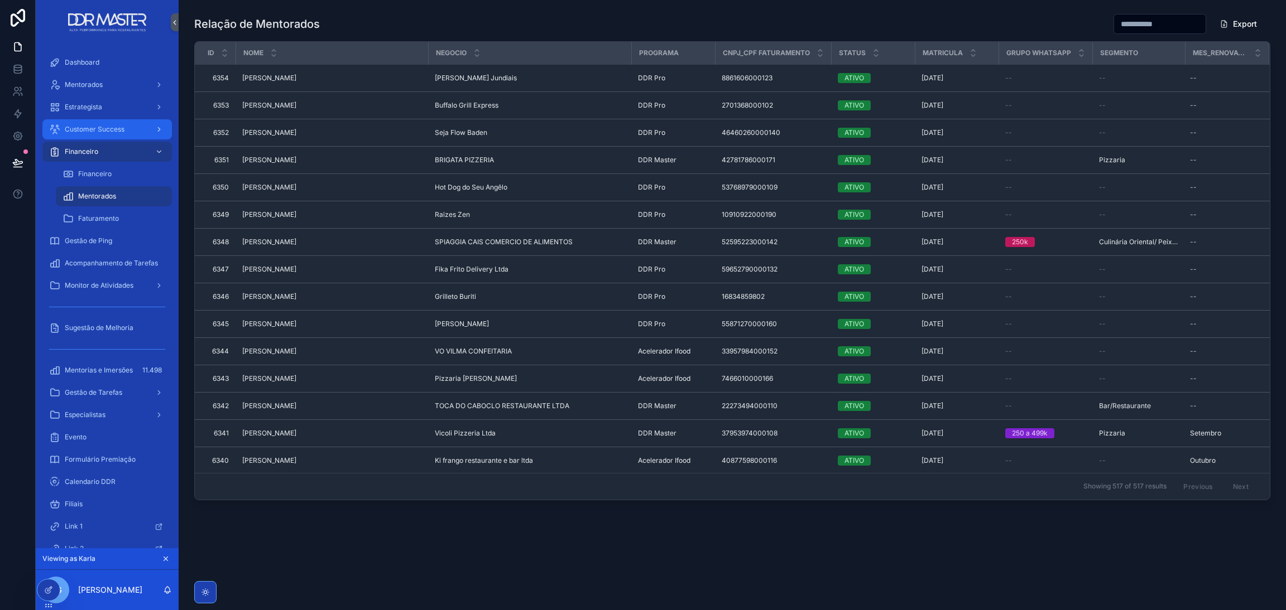
click at [112, 125] on span "Customer Success" at bounding box center [95, 129] width 60 height 9
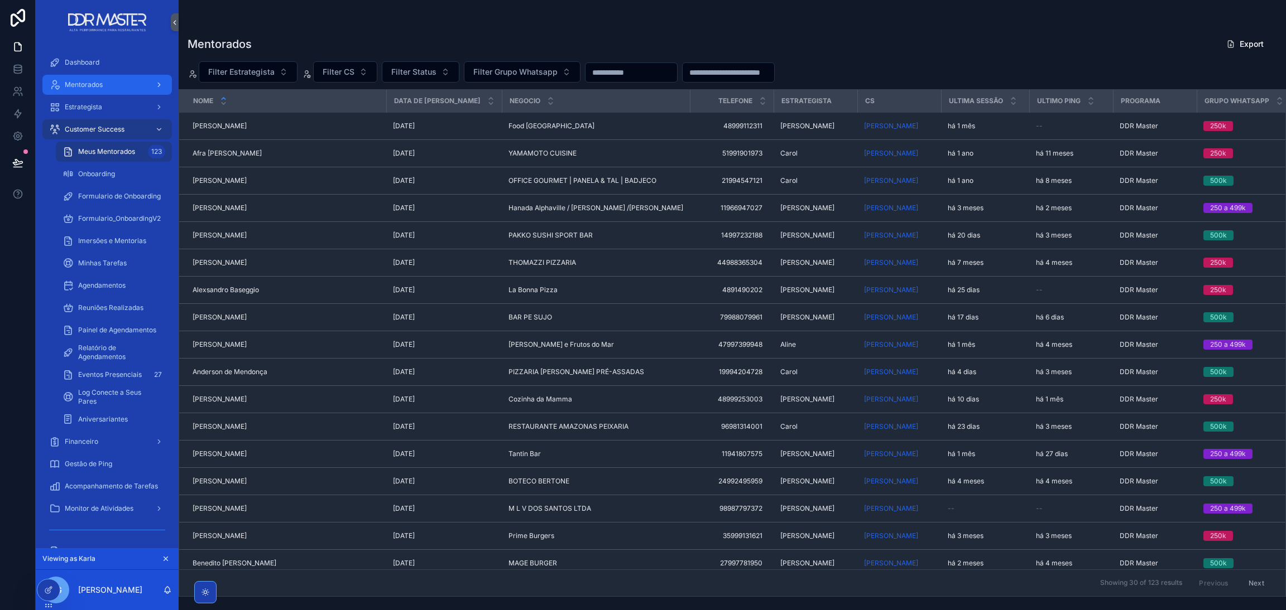
click at [106, 89] on div "Mentorados" at bounding box center [107, 85] width 116 height 18
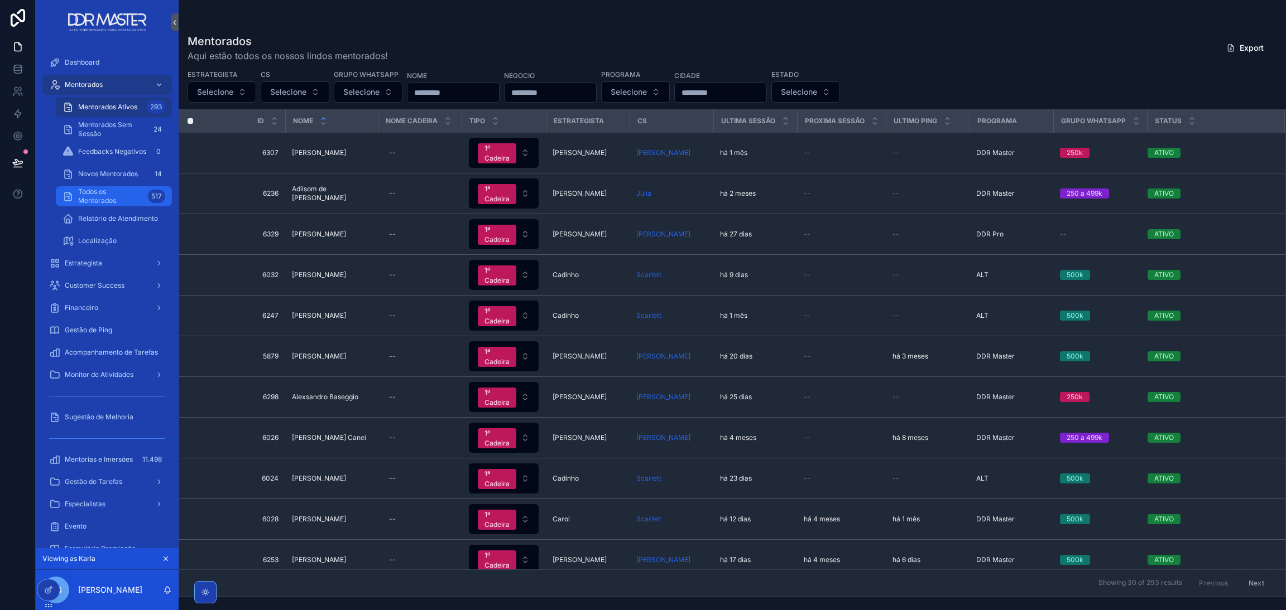
click at [99, 196] on span "Todos os Mentorados" at bounding box center [110, 196] width 65 height 18
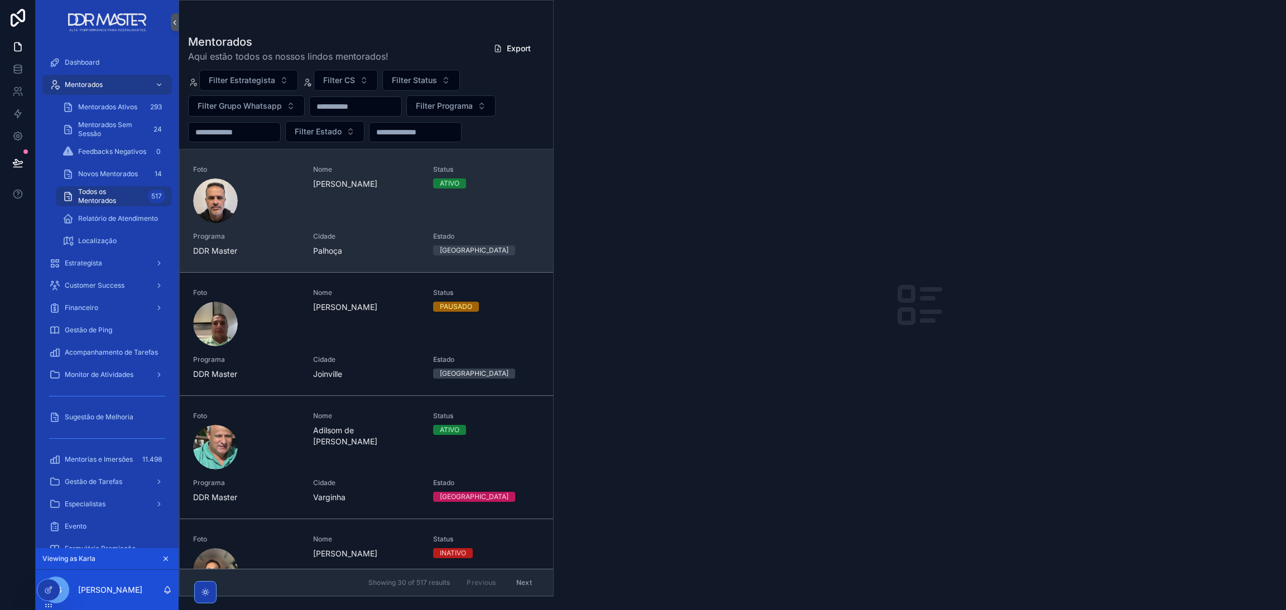
click at [333, 187] on span "[PERSON_NAME]" at bounding box center [366, 184] width 107 height 11
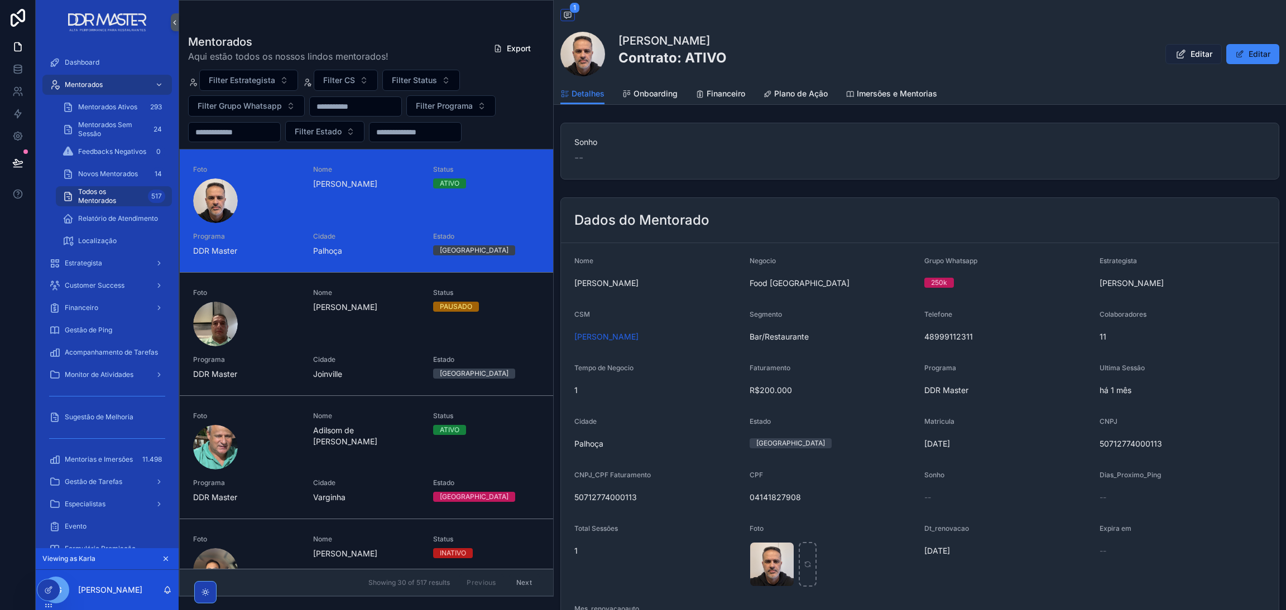
click at [1165, 61] on button "Editar" at bounding box center [1193, 54] width 56 height 20
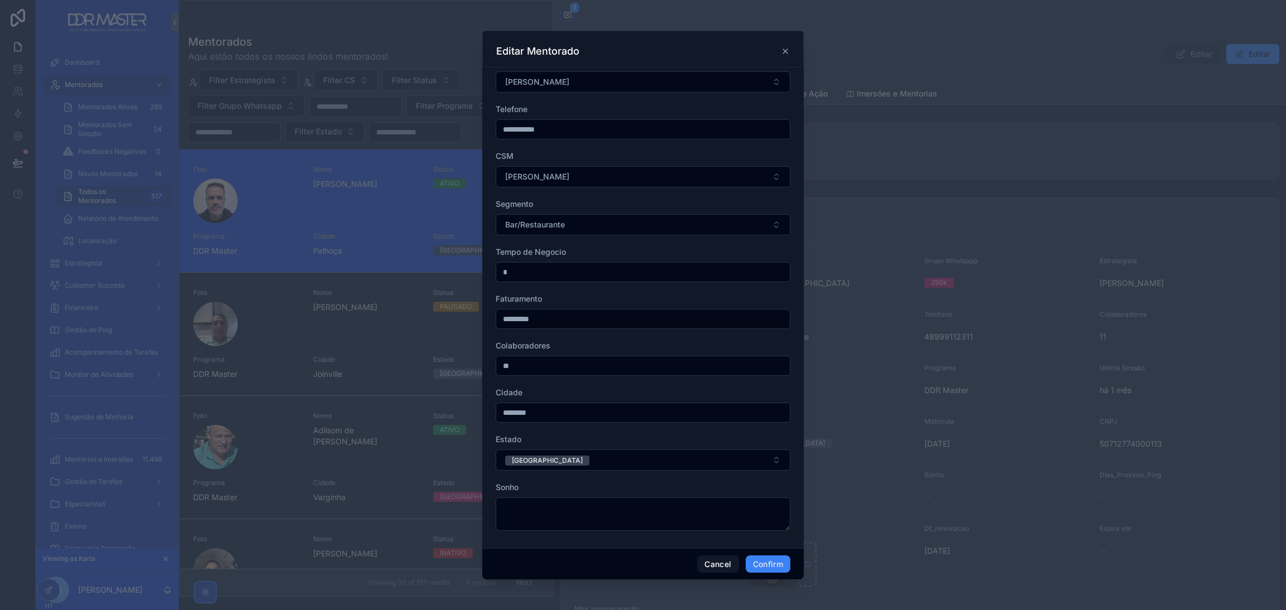
scroll to position [162, 0]
click at [716, 561] on button "Cancel" at bounding box center [717, 565] width 41 height 18
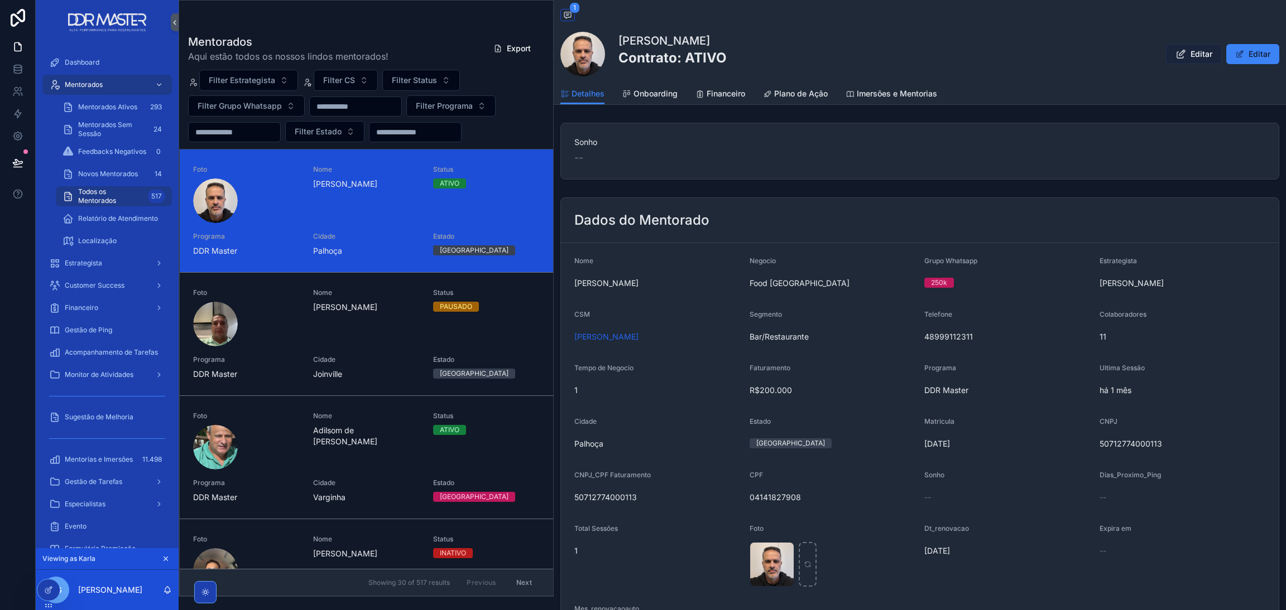
click at [1176, 57] on icon "scrollable content" at bounding box center [1181, 54] width 12 height 11
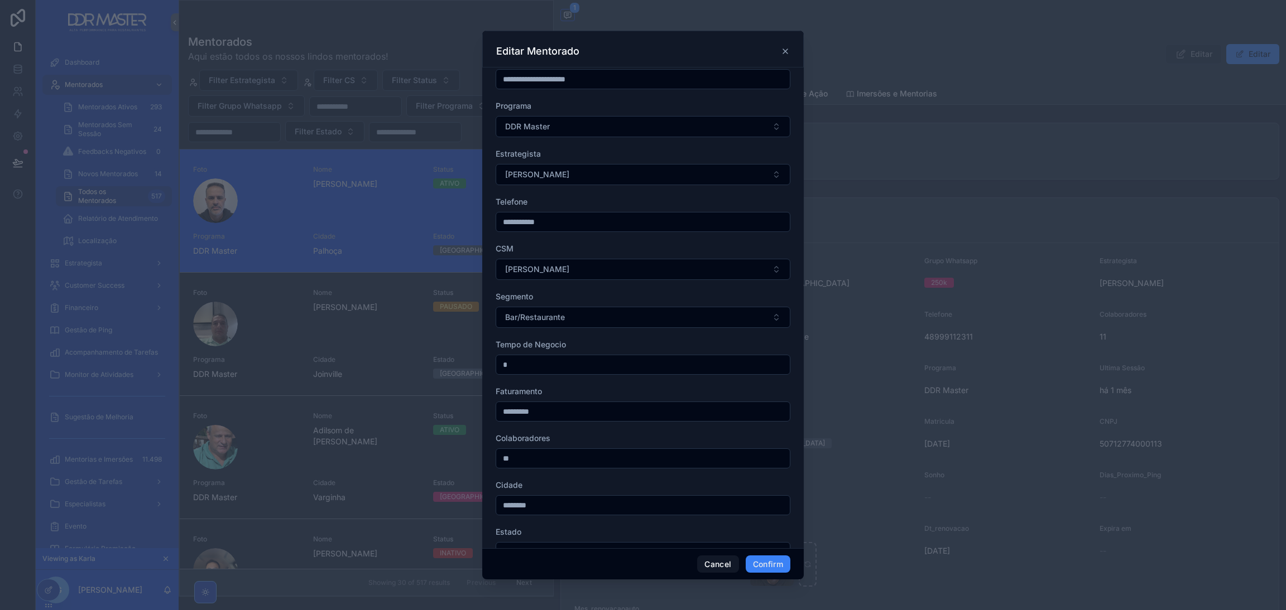
scroll to position [0, 0]
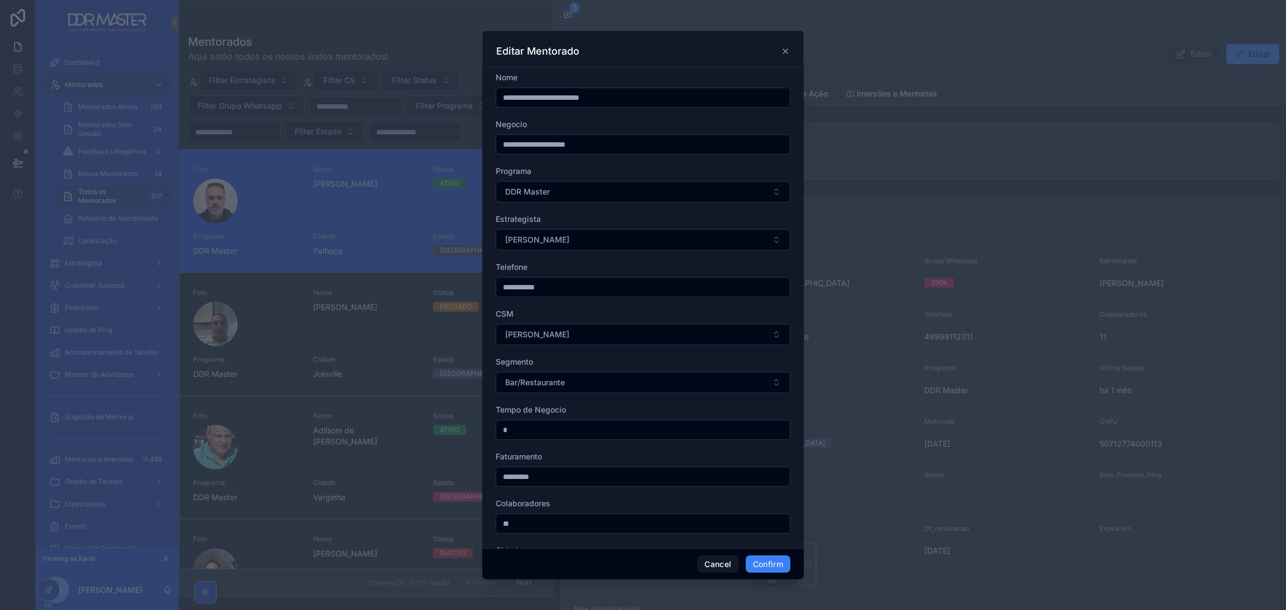
click at [784, 57] on div "Editar Mentorado" at bounding box center [643, 51] width 294 height 13
click at [785, 54] on icon at bounding box center [785, 51] width 9 height 9
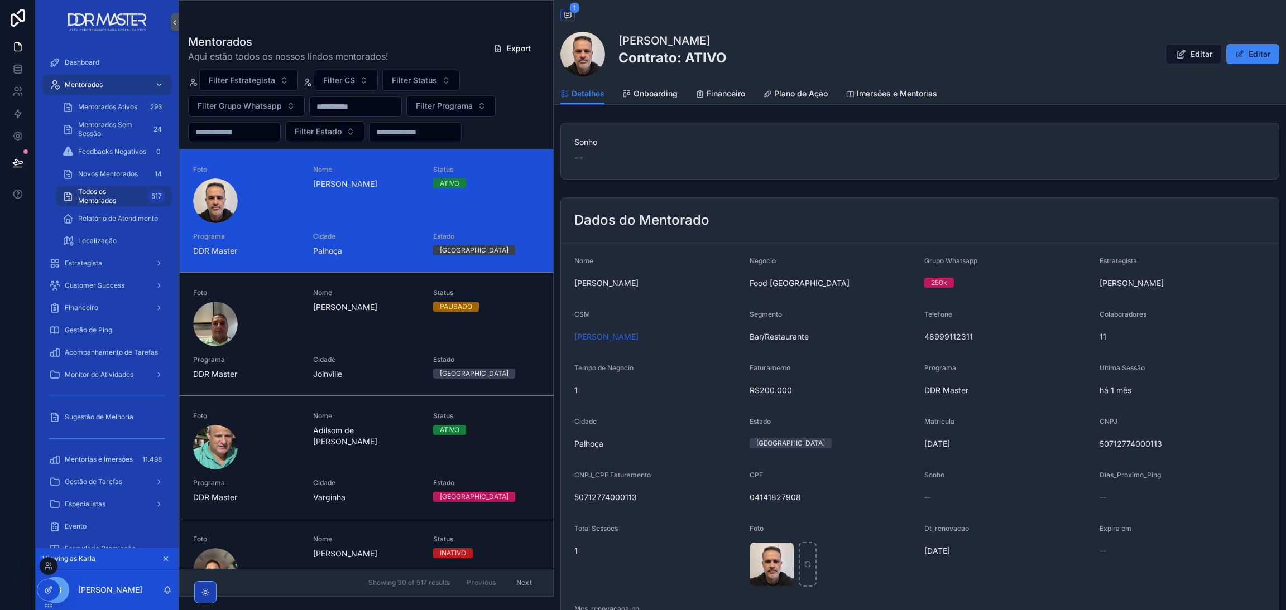
click at [40, 591] on div at bounding box center [48, 590] width 22 height 21
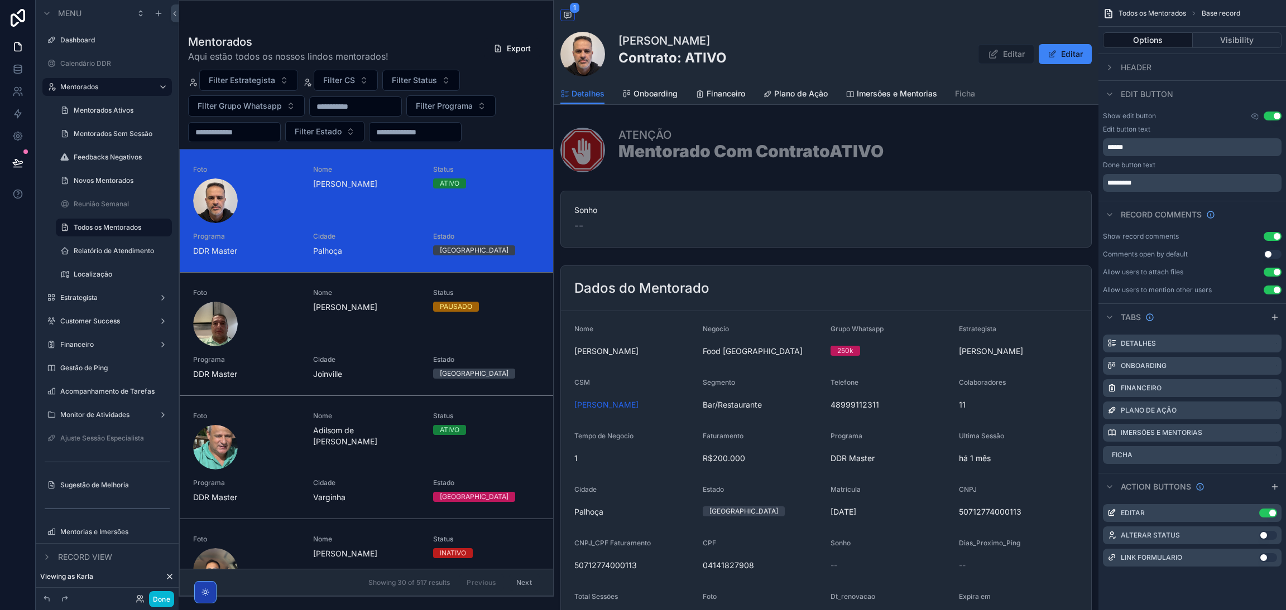
click at [697, 60] on h2 "Contrato: ATIVO" at bounding box center [672, 58] width 108 height 18
click at [1209, 41] on button "Visibility" at bounding box center [1236, 40] width 89 height 16
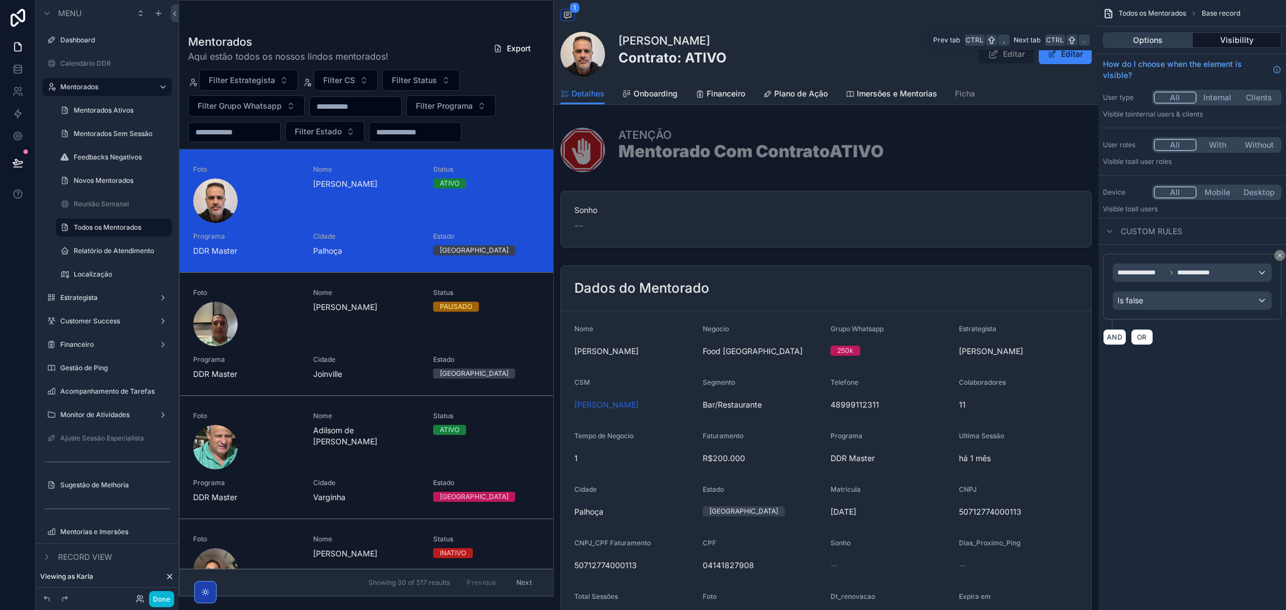
click at [1164, 41] on button "Options" at bounding box center [1148, 40] width 90 height 16
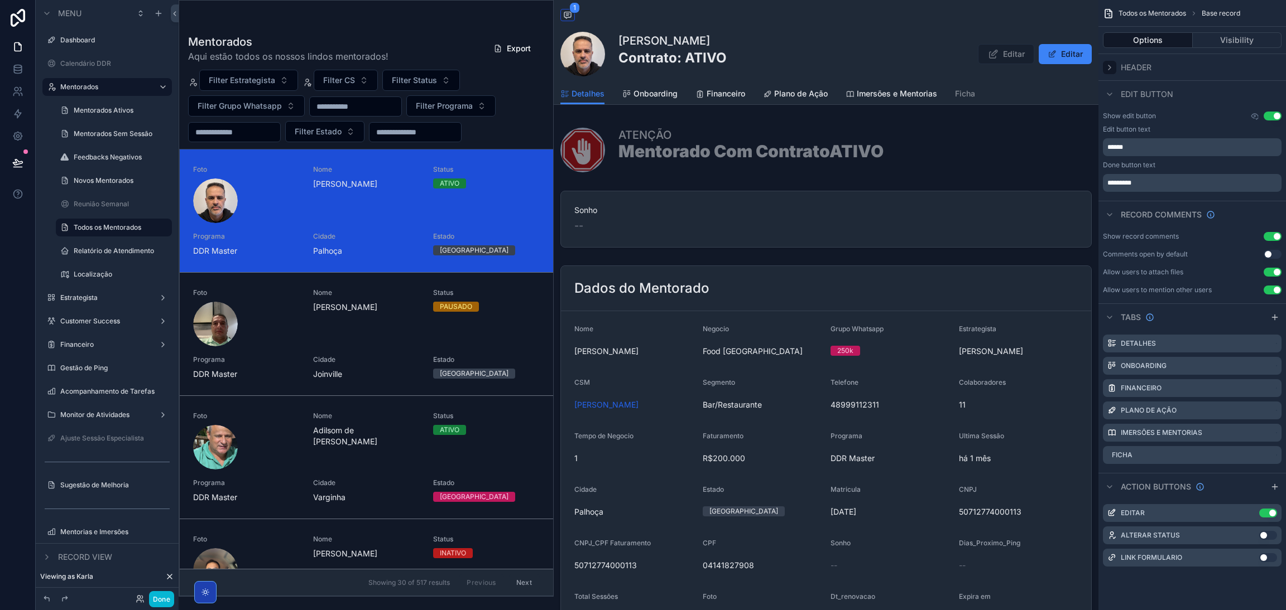
click at [1113, 70] on icon "scrollable content" at bounding box center [1109, 67] width 9 height 9
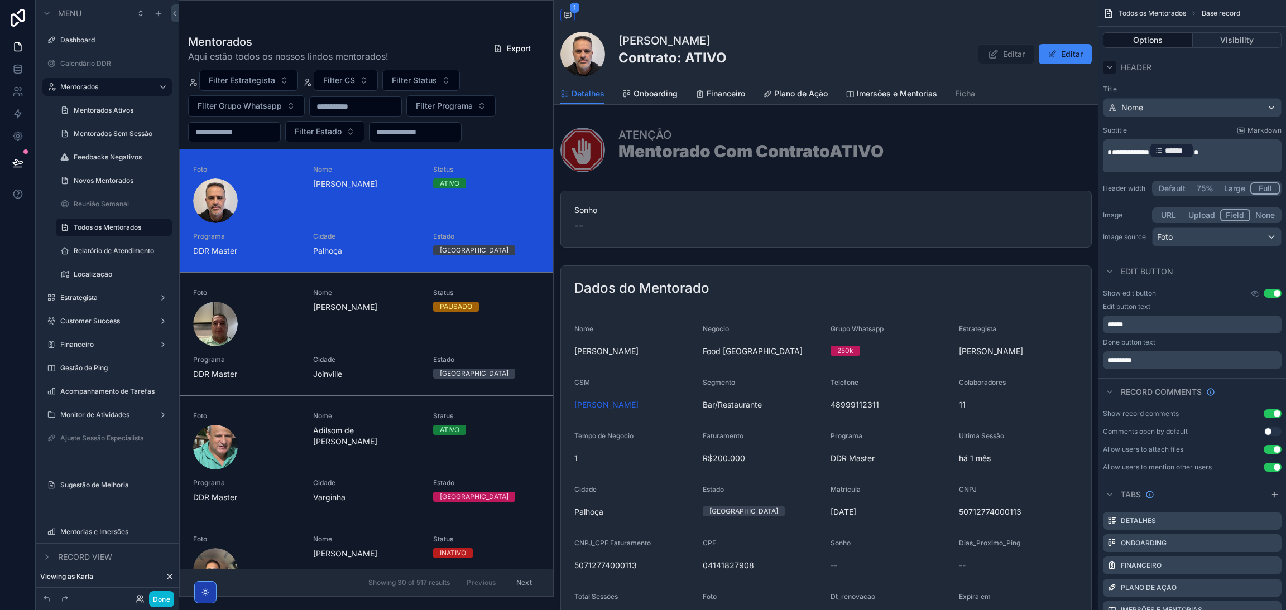
click at [1113, 69] on icon "scrollable content" at bounding box center [1109, 67] width 9 height 9
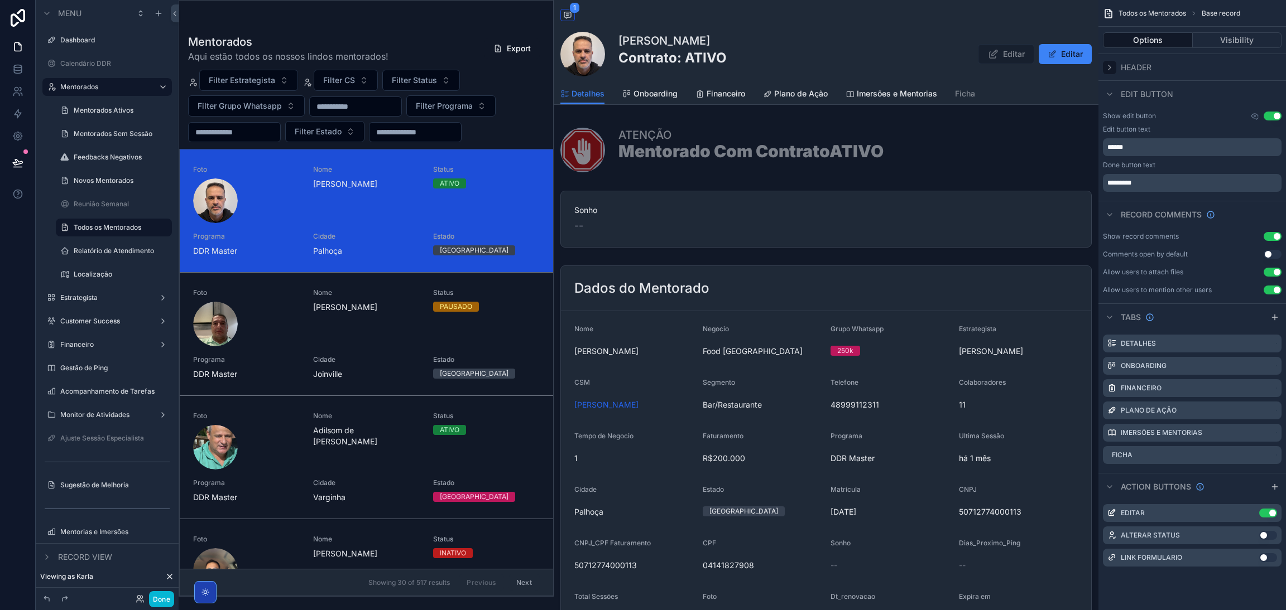
click at [1113, 69] on icon "scrollable content" at bounding box center [1109, 67] width 9 height 9
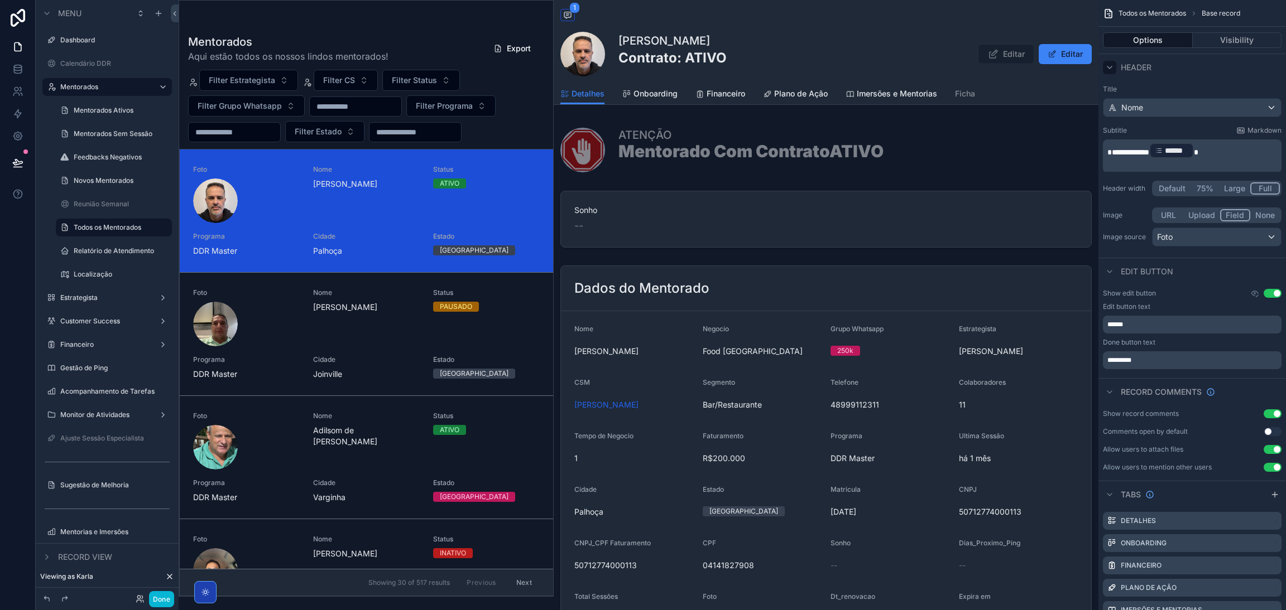
click at [1173, 148] on span "******" at bounding box center [1176, 150] width 23 height 11
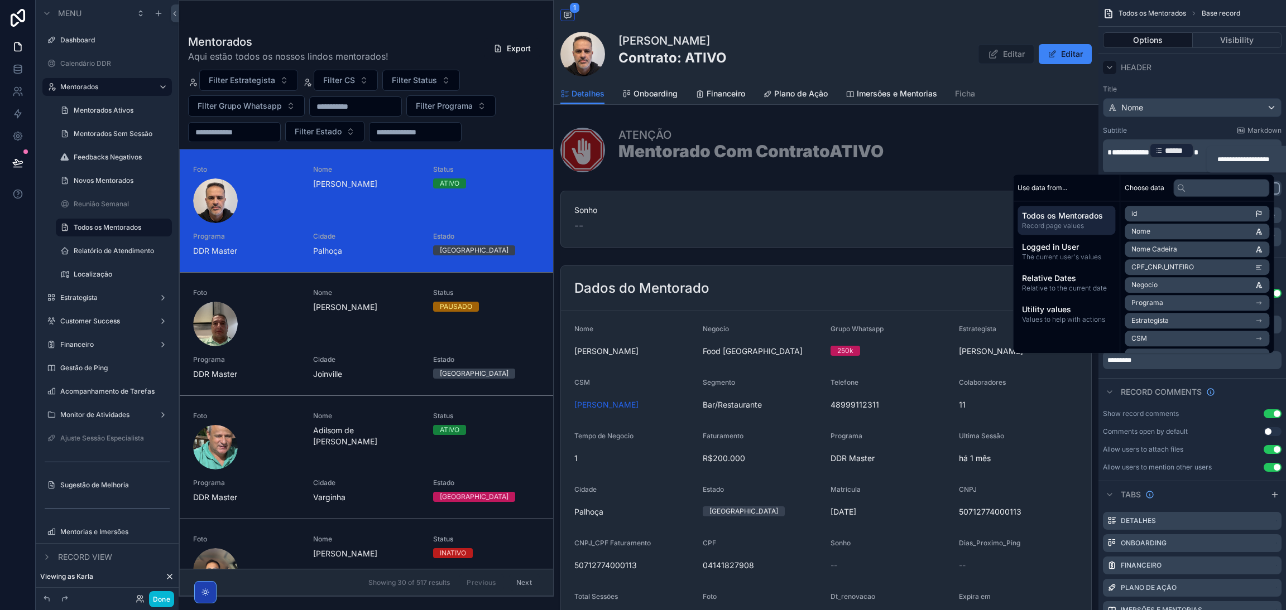
click at [1173, 148] on span "******" at bounding box center [1176, 150] width 23 height 11
click at [1210, 128] on div "Subtitle Markdown" at bounding box center [1192, 130] width 179 height 9
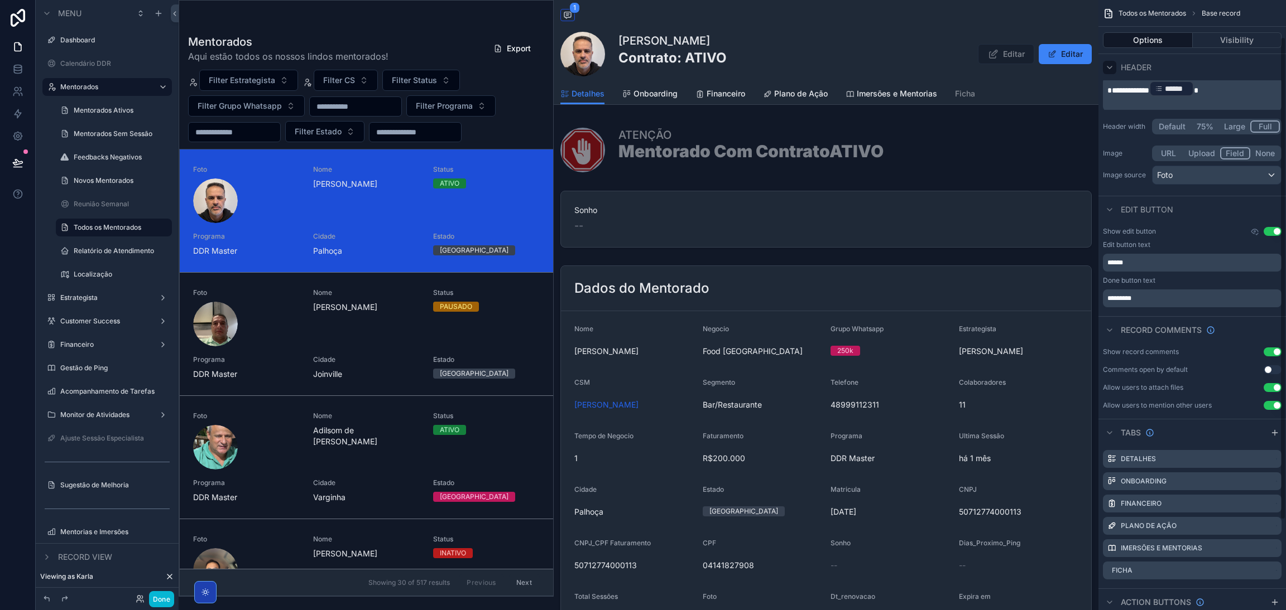
scroll to position [161, 0]
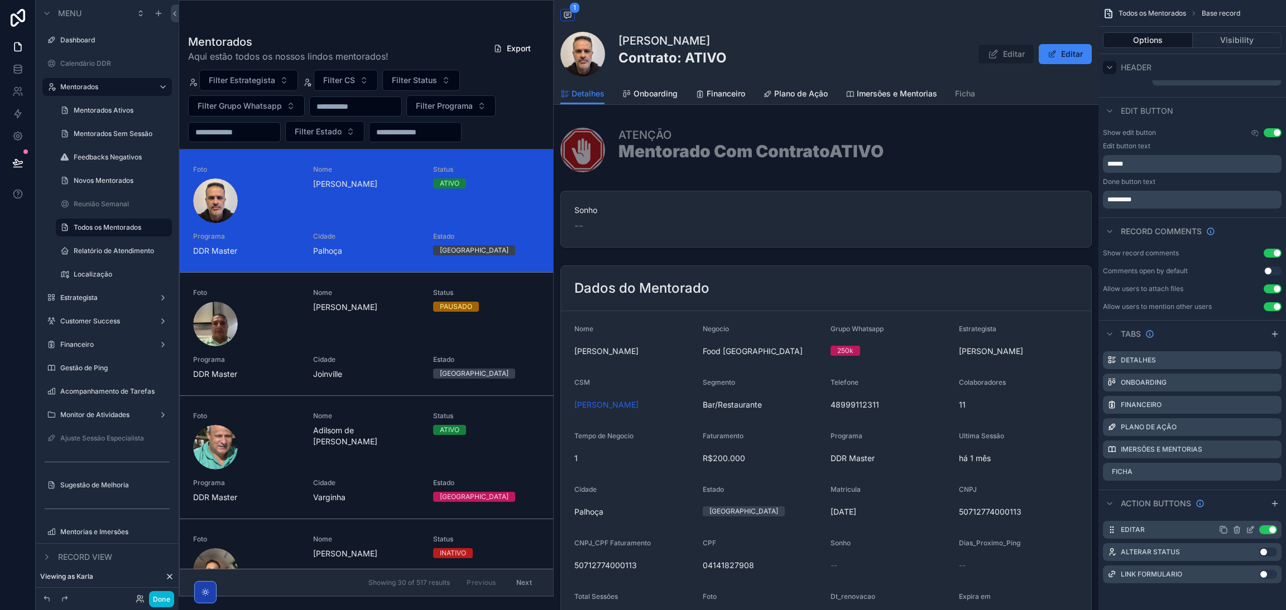
click at [1248, 532] on icon "scrollable content" at bounding box center [1249, 530] width 9 height 9
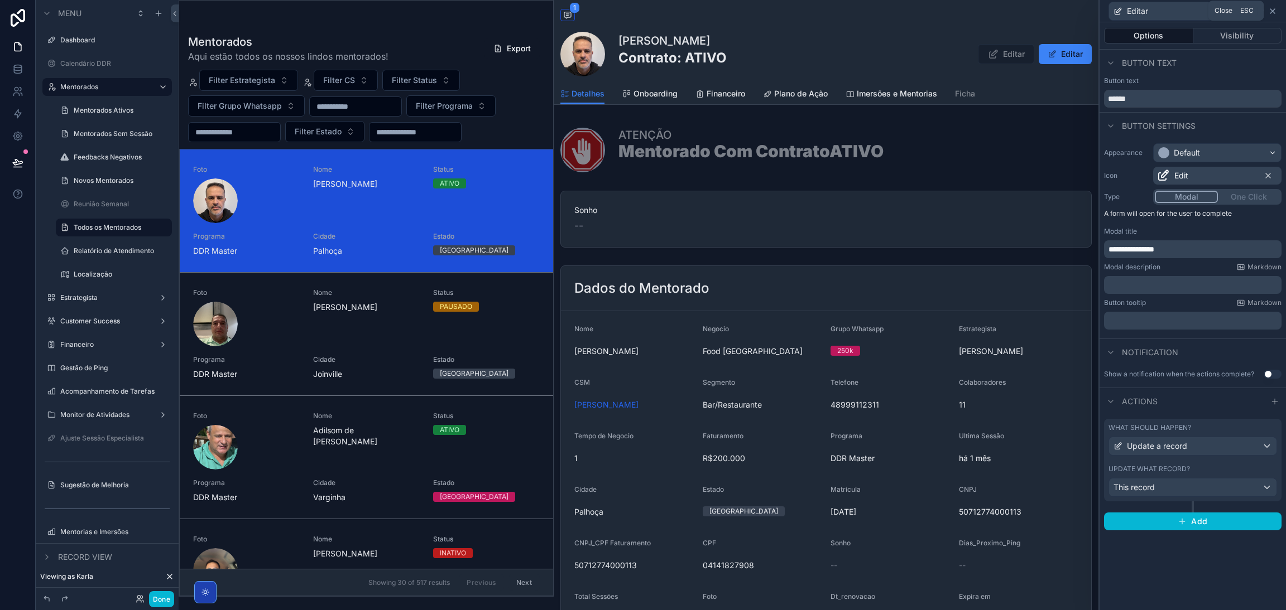
click at [1268, 15] on icon at bounding box center [1272, 11] width 9 height 9
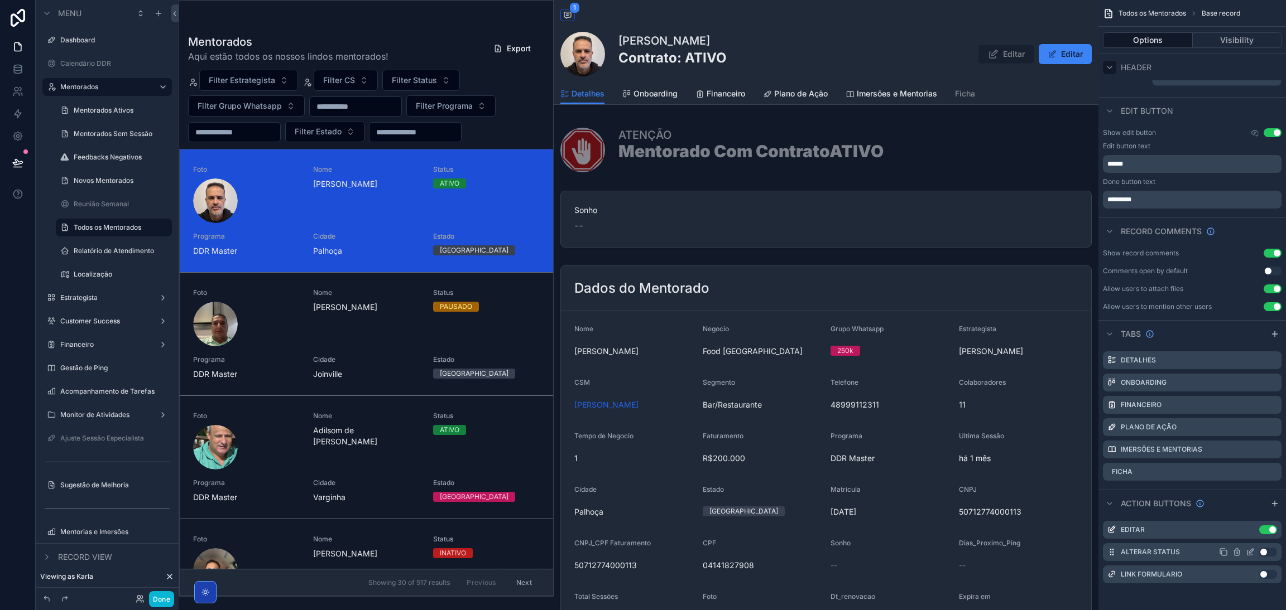
click at [1266, 554] on button "Use setting" at bounding box center [1268, 552] width 18 height 9
click at [162, 605] on button "Done" at bounding box center [161, 599] width 25 height 16
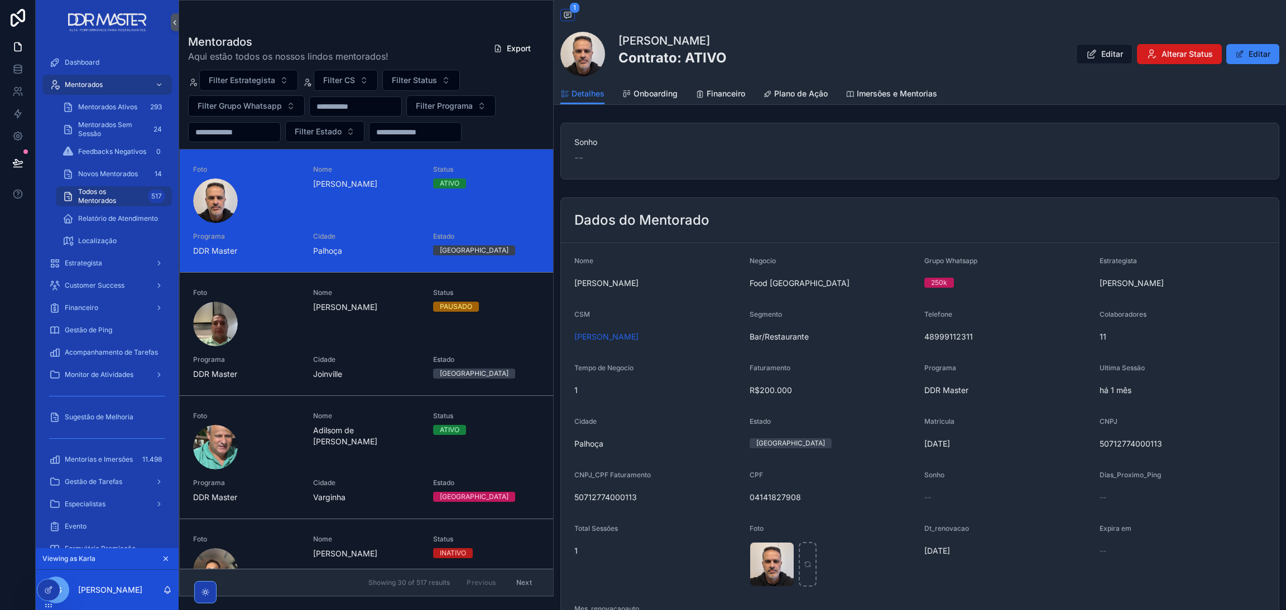
click at [1151, 58] on button "Alterar Status" at bounding box center [1179, 54] width 85 height 20
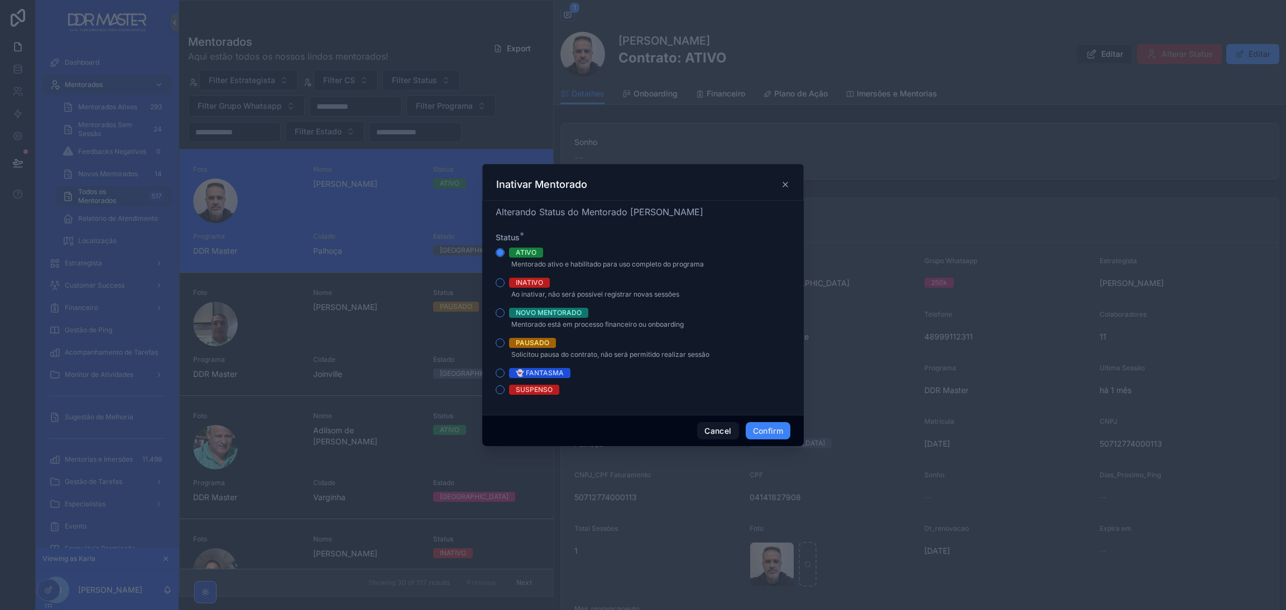
click at [790, 178] on div "Inativar Mentorado" at bounding box center [642, 182] width 321 height 37
click at [785, 185] on icon at bounding box center [785, 184] width 9 height 9
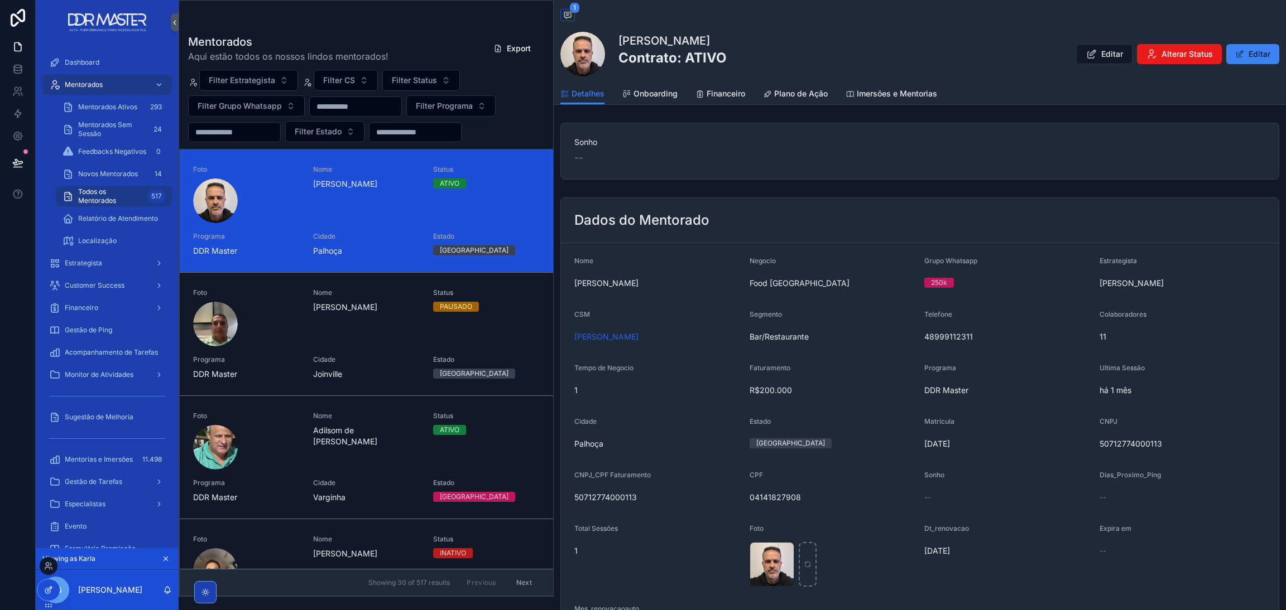
click at [50, 591] on icon at bounding box center [47, 591] width 5 height 5
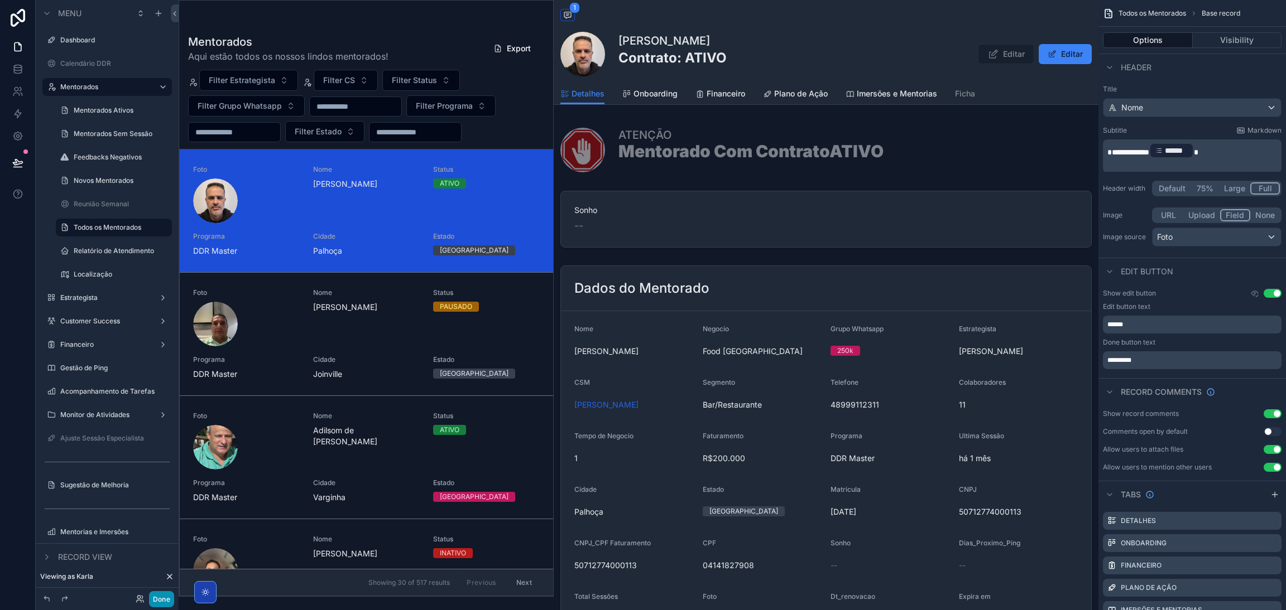
click at [152, 599] on button "Done" at bounding box center [161, 599] width 25 height 16
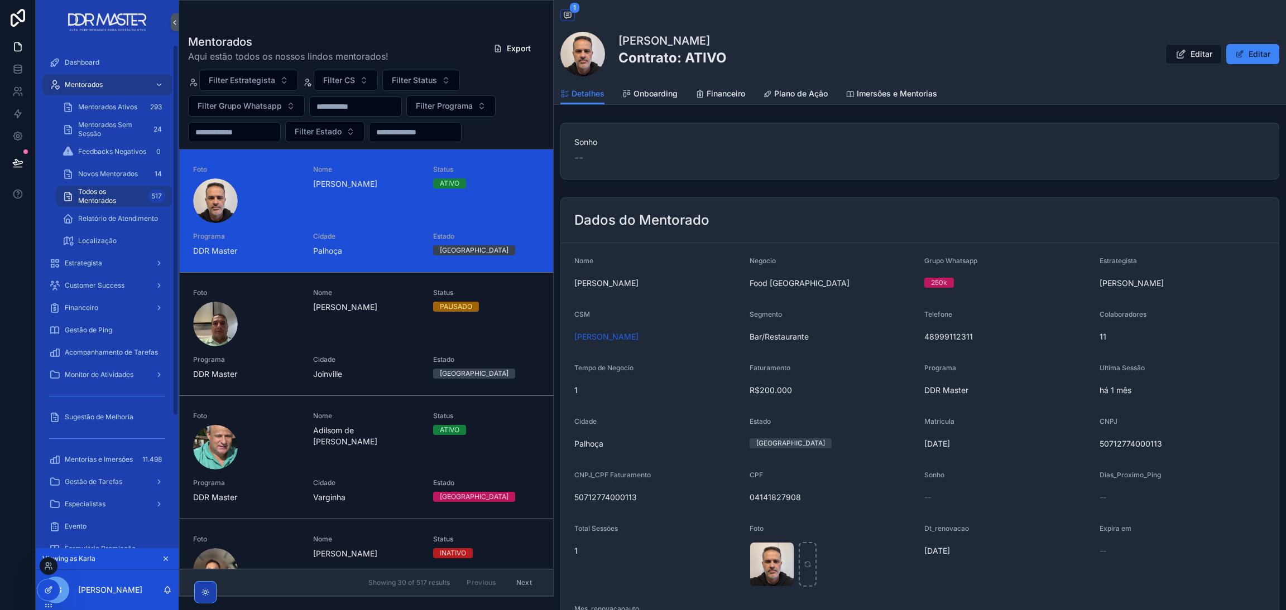
click at [41, 592] on div at bounding box center [48, 590] width 22 height 21
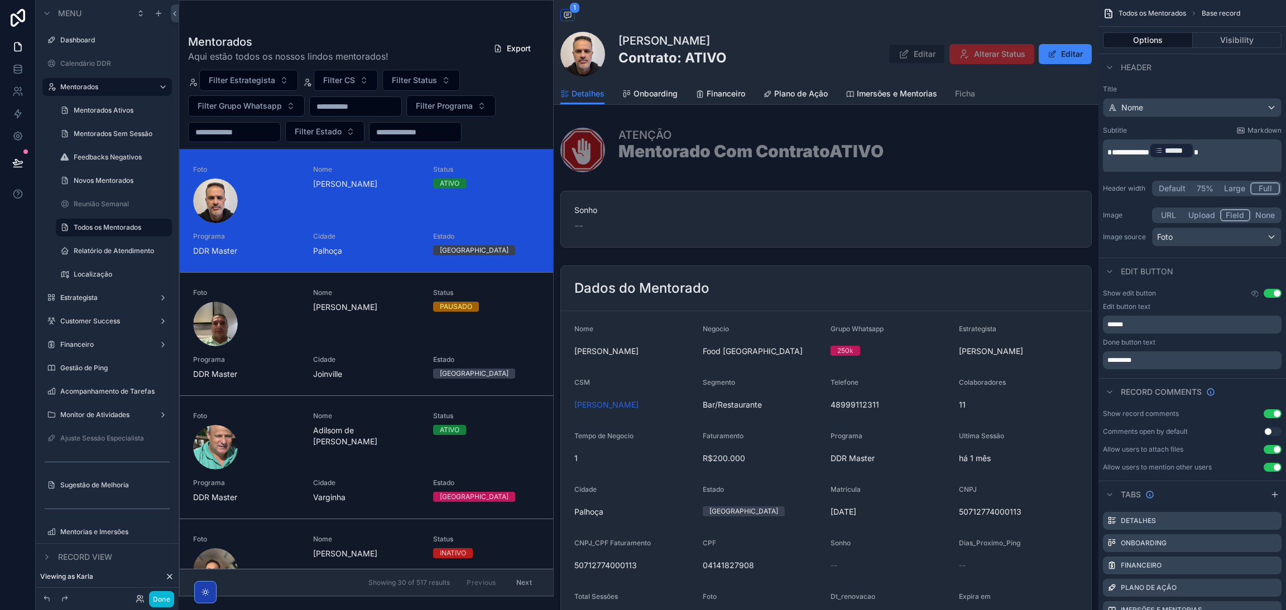
drag, startPoint x: 1123, startPoint y: 291, endPoint x: 1202, endPoint y: 493, distance: 216.7
click at [1202, 493] on div "Tabs" at bounding box center [1191, 494] width 187 height 27
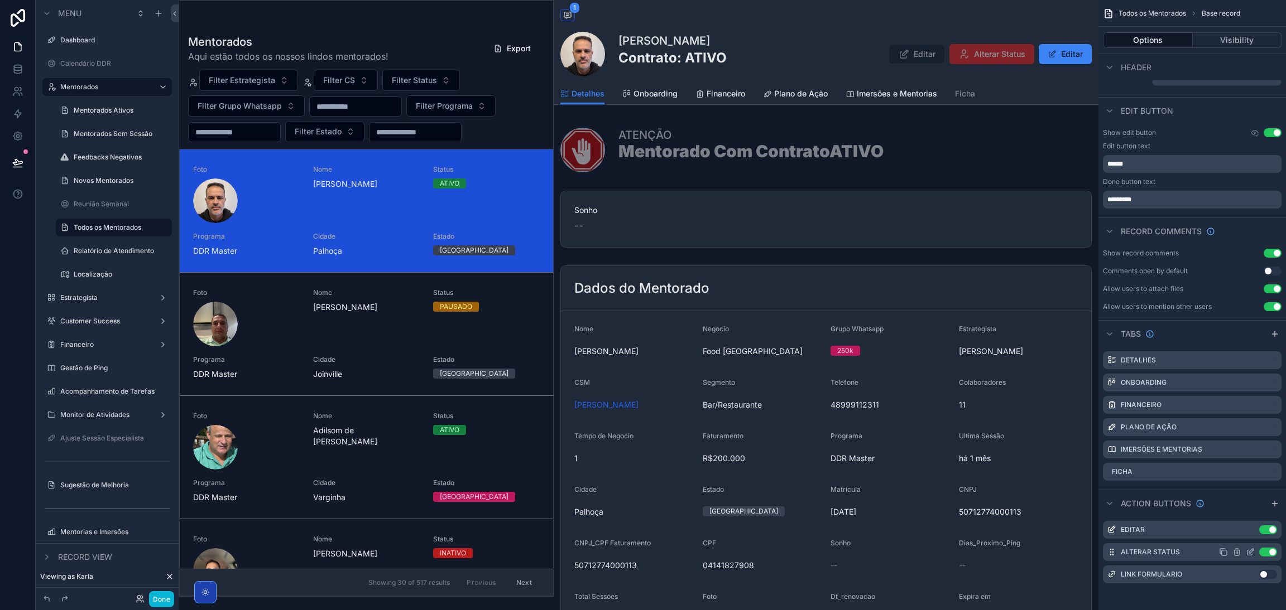
click at [1249, 553] on icon "scrollable content" at bounding box center [1251, 551] width 4 height 4
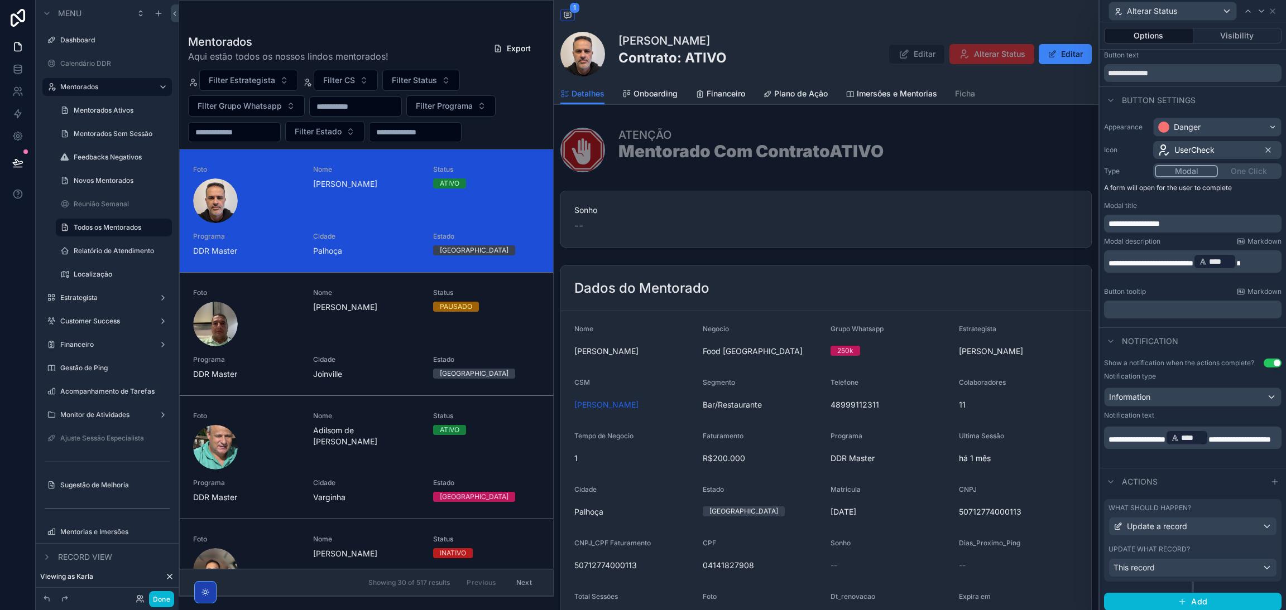
scroll to position [39, 0]
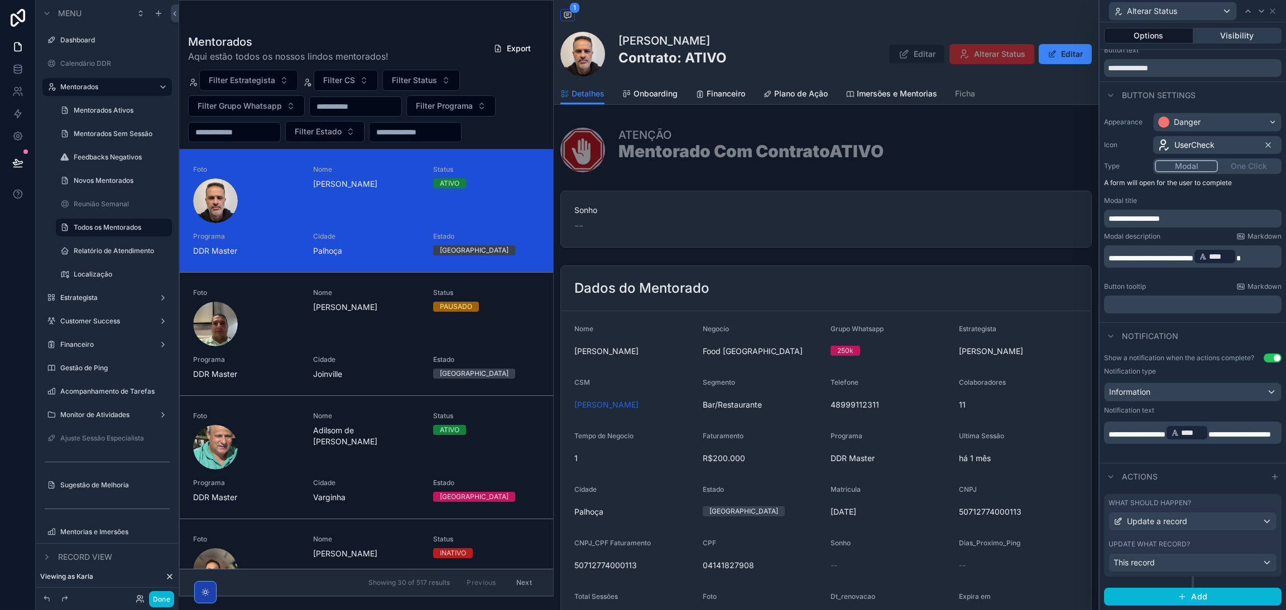
click at [1220, 41] on button "Visibility" at bounding box center [1237, 36] width 89 height 16
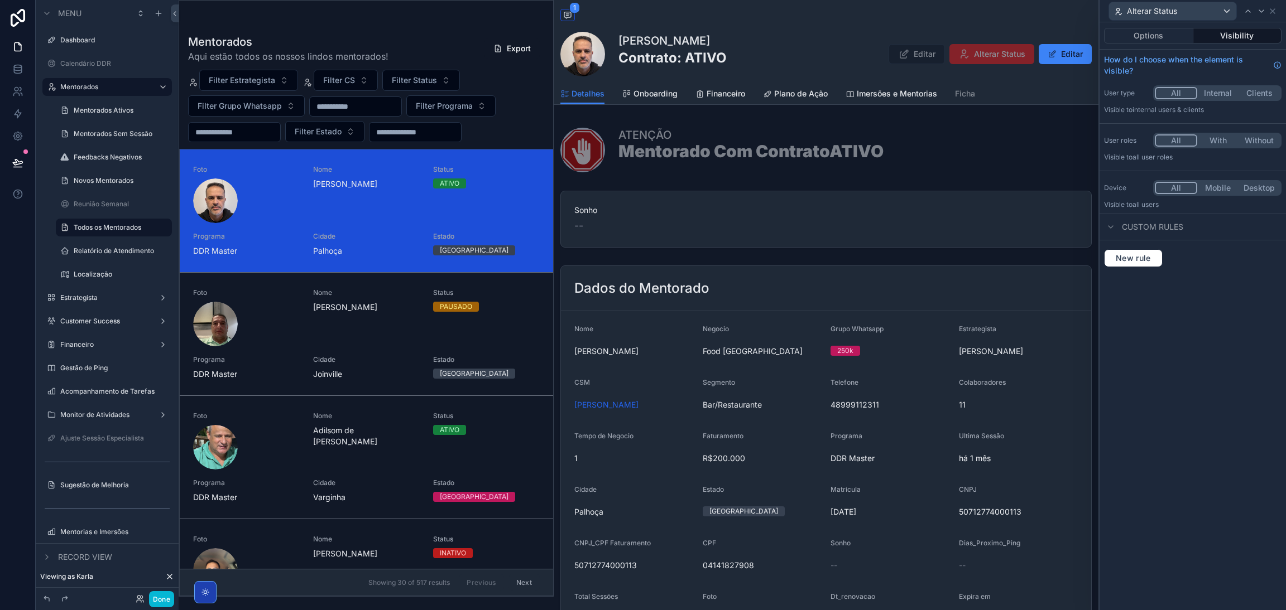
drag, startPoint x: 1210, startPoint y: 94, endPoint x: 1182, endPoint y: 98, distance: 27.5
click at [1210, 94] on button "Internal" at bounding box center [1217, 93] width 41 height 12
click at [1174, 95] on button "All" at bounding box center [1174, 93] width 41 height 12
click at [1214, 137] on button "With" at bounding box center [1217, 140] width 41 height 12
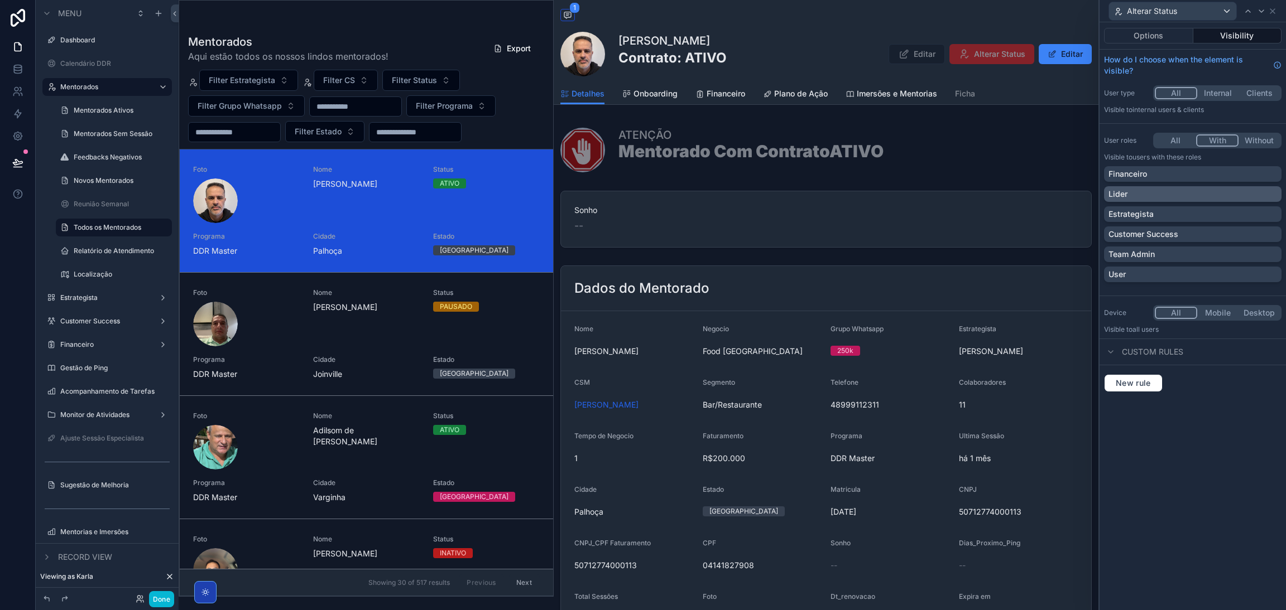
click at [1156, 190] on div "Lider" at bounding box center [1192, 194] width 169 height 11
drag, startPoint x: 1159, startPoint y: 177, endPoint x: 1187, endPoint y: 368, distance: 192.9
click at [1158, 177] on div "Financeiro" at bounding box center [1192, 174] width 169 height 11
click at [1274, 13] on icon at bounding box center [1272, 11] width 9 height 9
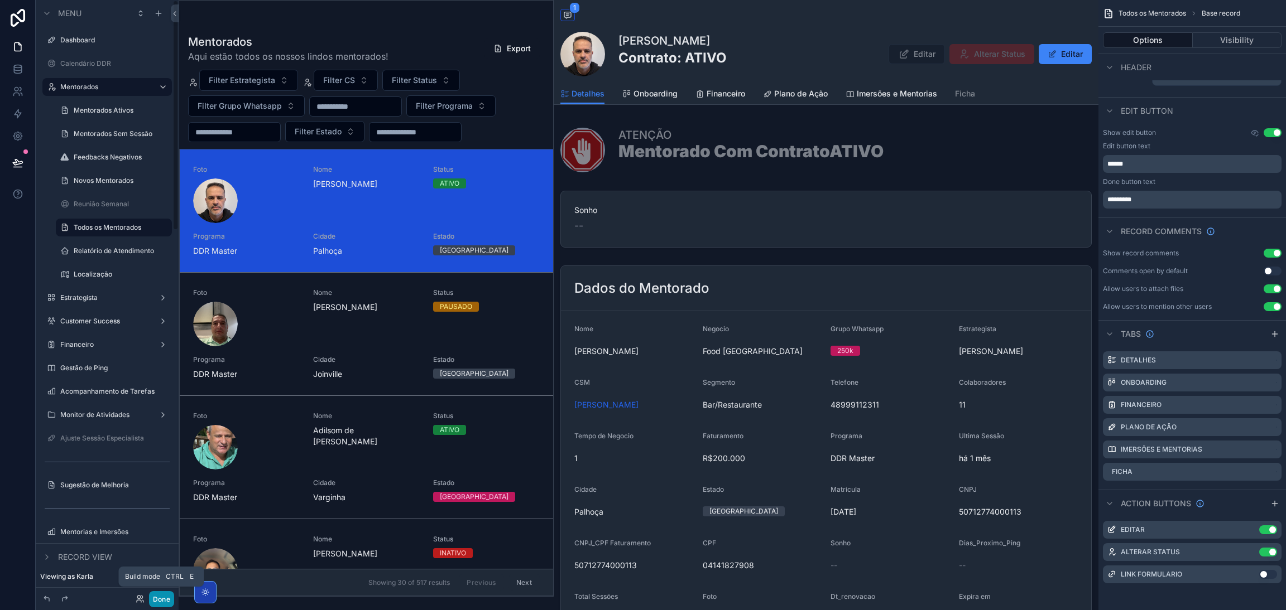
click at [166, 600] on button "Done" at bounding box center [161, 599] width 25 height 16
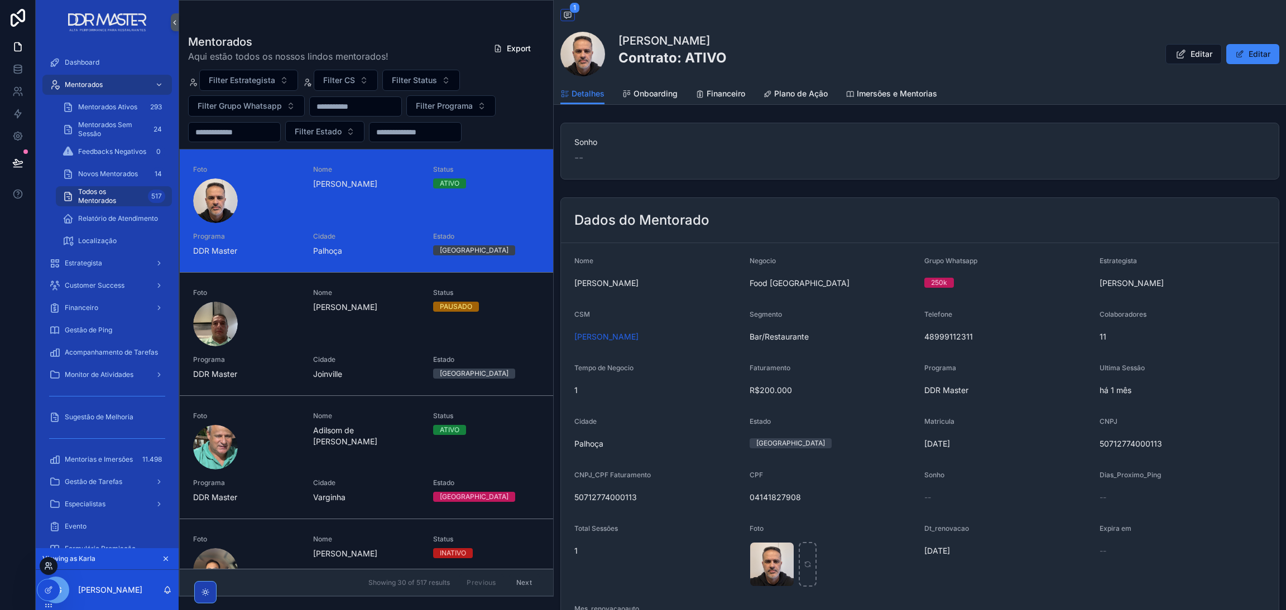
click at [49, 564] on icon at bounding box center [48, 566] width 9 height 9
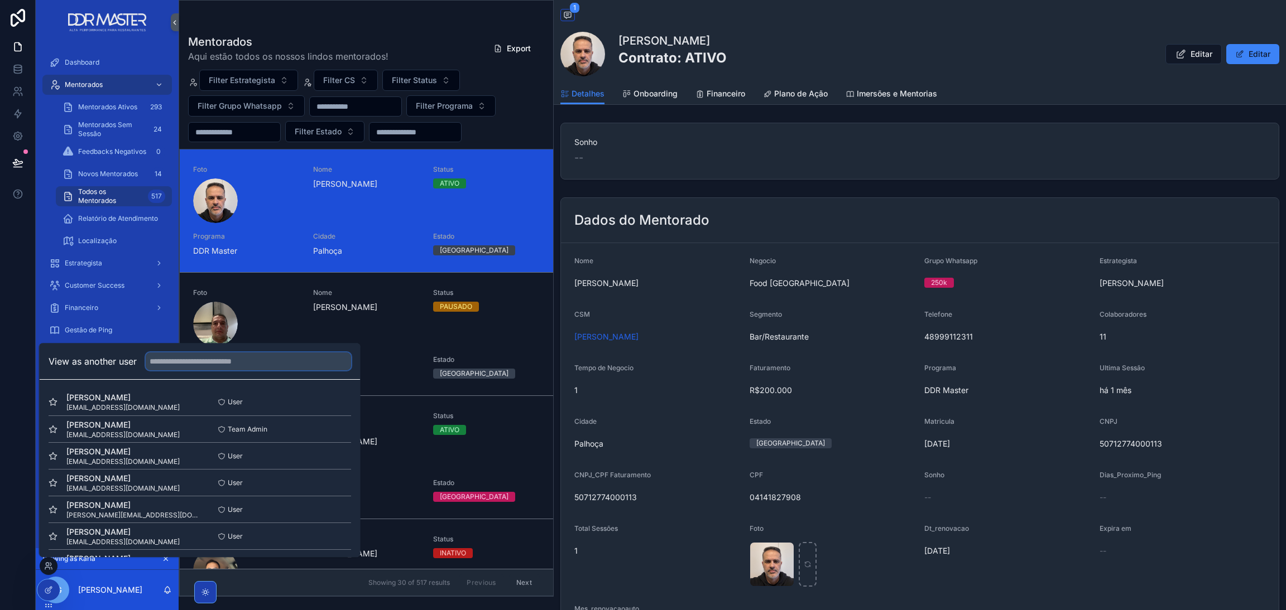
click at [195, 362] on input "text" at bounding box center [248, 362] width 205 height 18
type input "****"
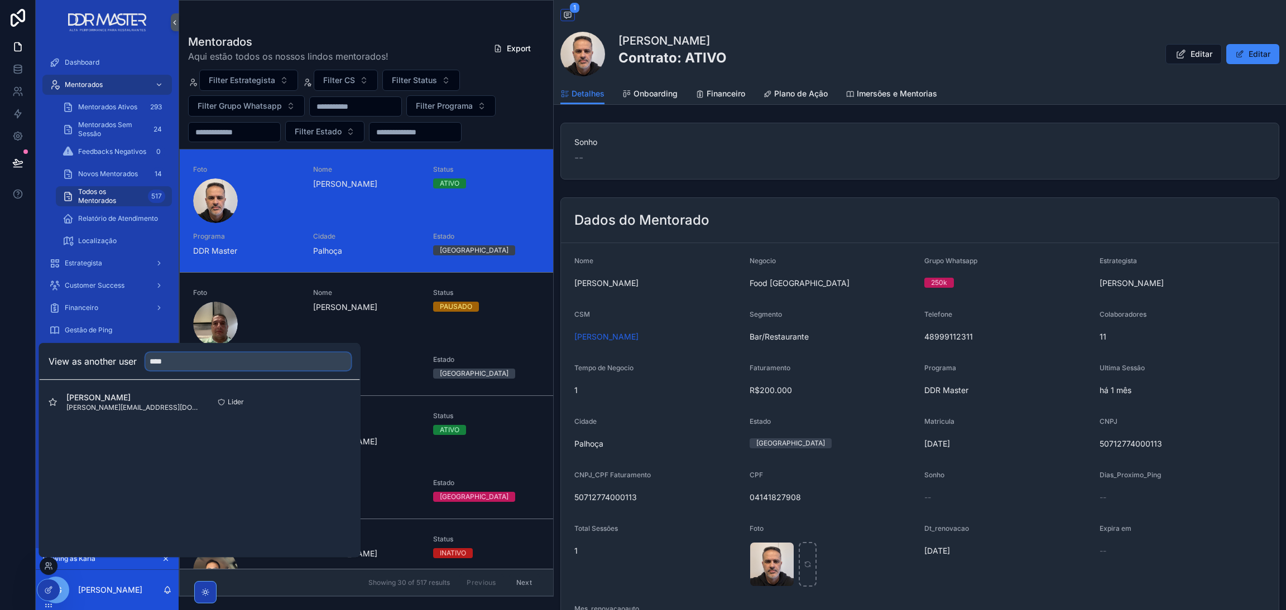
drag, startPoint x: 200, startPoint y: 362, endPoint x: 124, endPoint y: 372, distance: 76.0
click at [128, 372] on div "View as another user ****" at bounding box center [200, 362] width 320 height 36
type input "*"
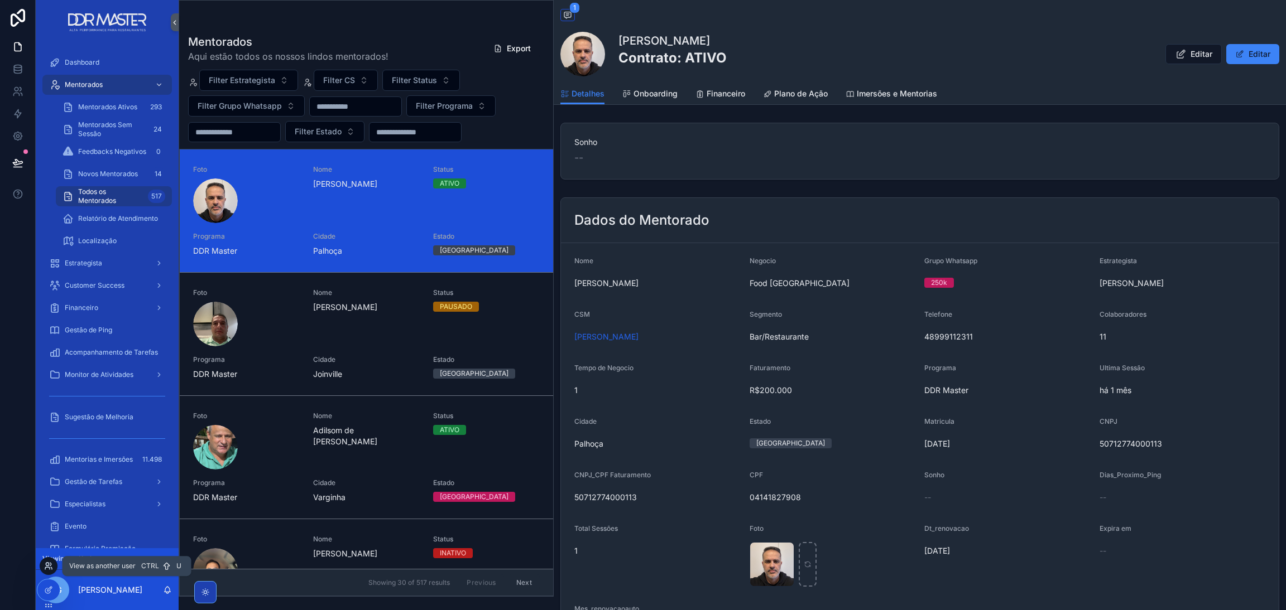
click at [50, 565] on icon at bounding box center [48, 566] width 9 height 9
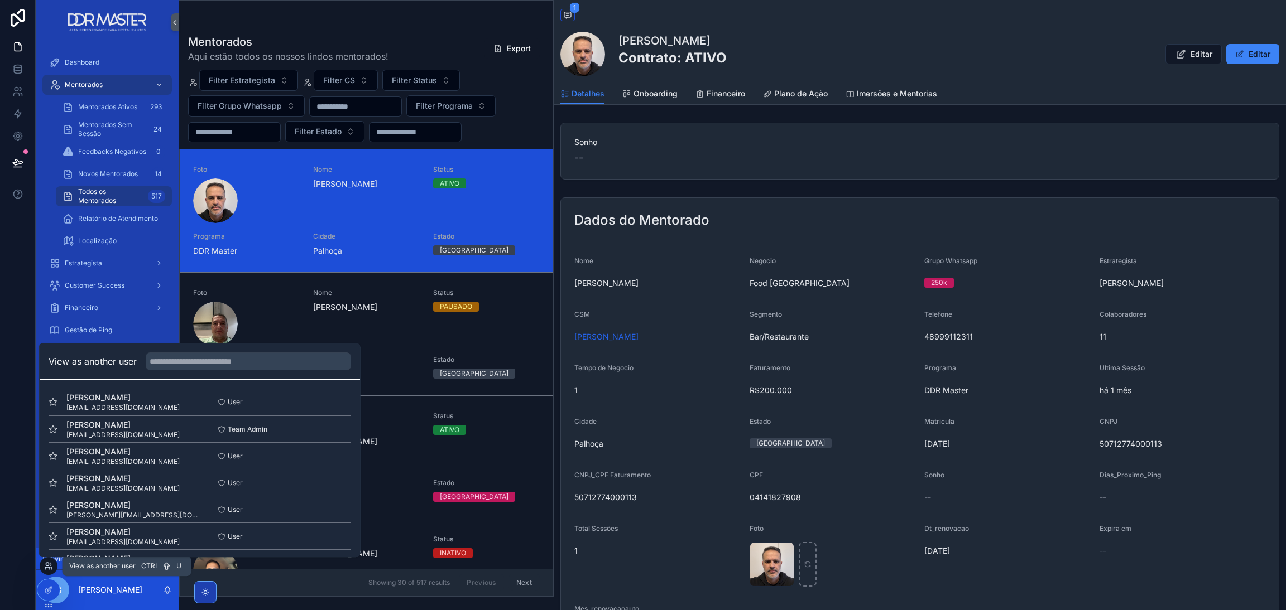
click at [50, 565] on icon at bounding box center [48, 566] width 9 height 9
click at [187, 368] on input "text" at bounding box center [248, 362] width 205 height 18
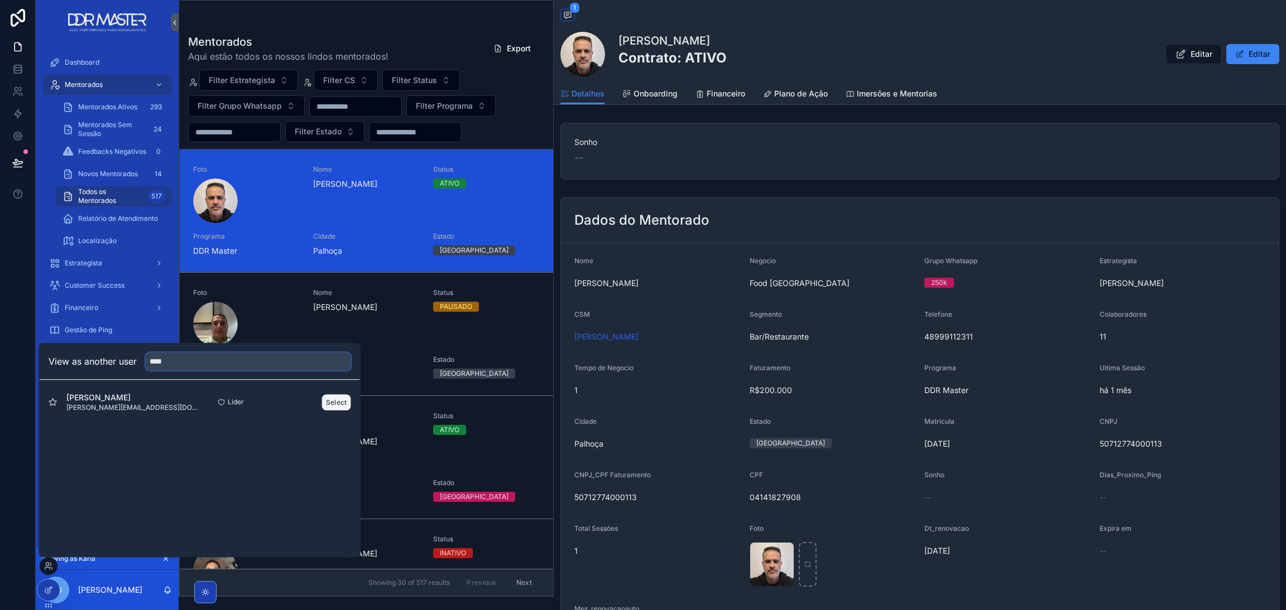
type input "****"
click at [326, 405] on button "Select" at bounding box center [336, 403] width 29 height 16
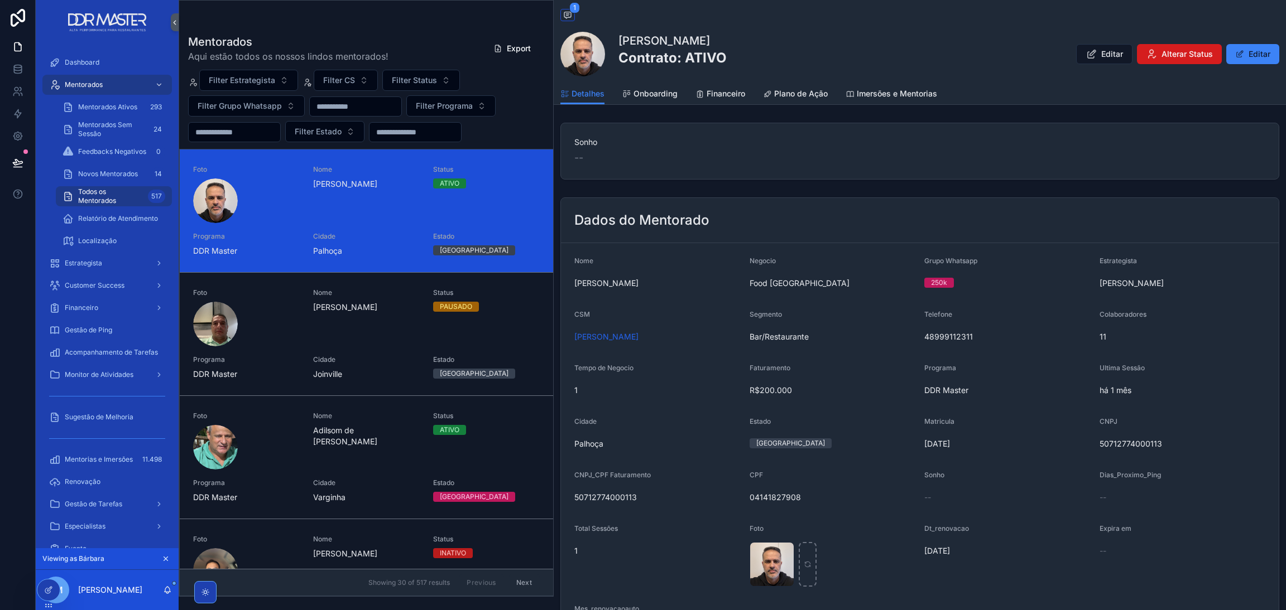
click at [1196, 55] on span "Alterar Status" at bounding box center [1186, 54] width 51 height 11
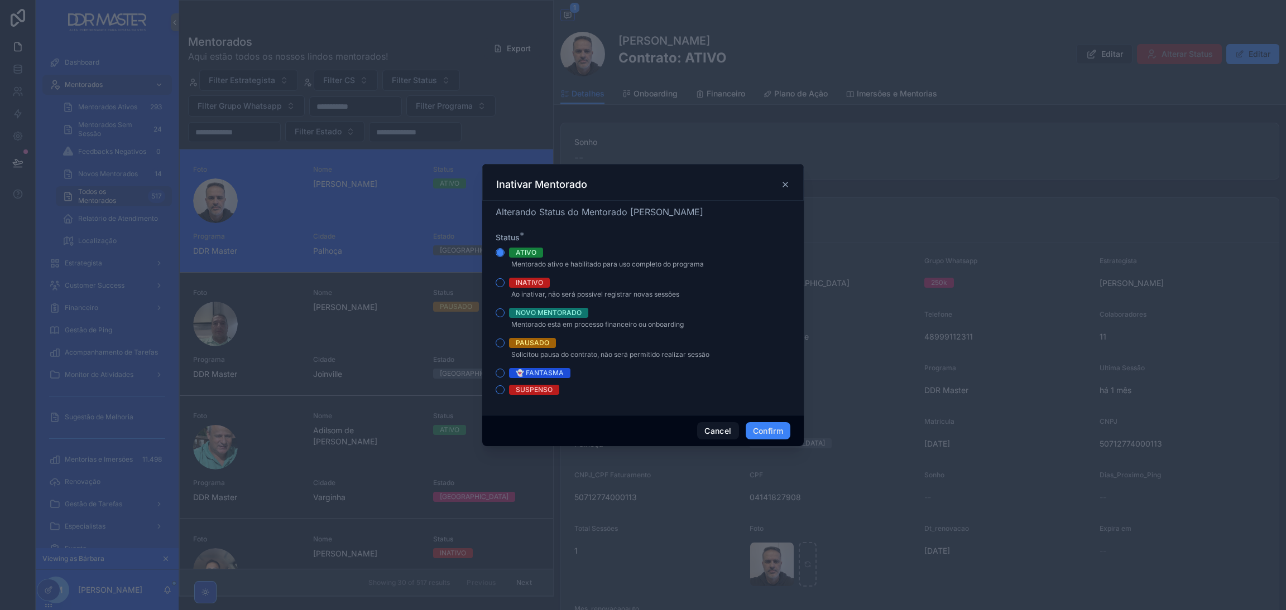
click at [786, 185] on icon at bounding box center [785, 184] width 4 height 4
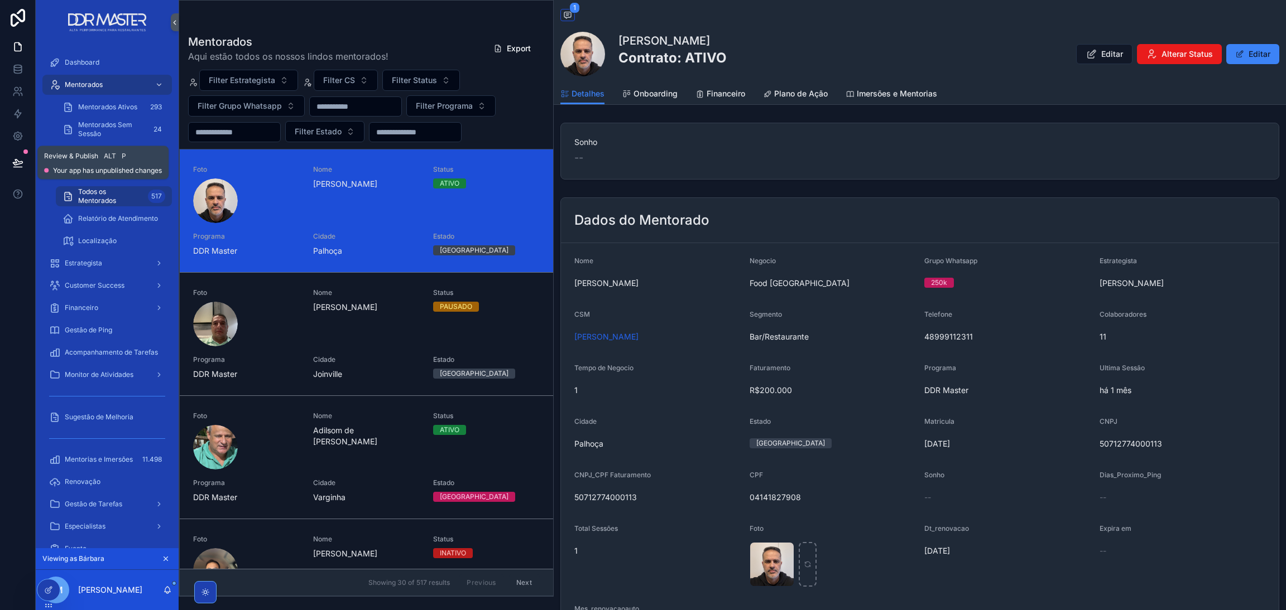
click at [25, 167] on button at bounding box center [18, 162] width 25 height 31
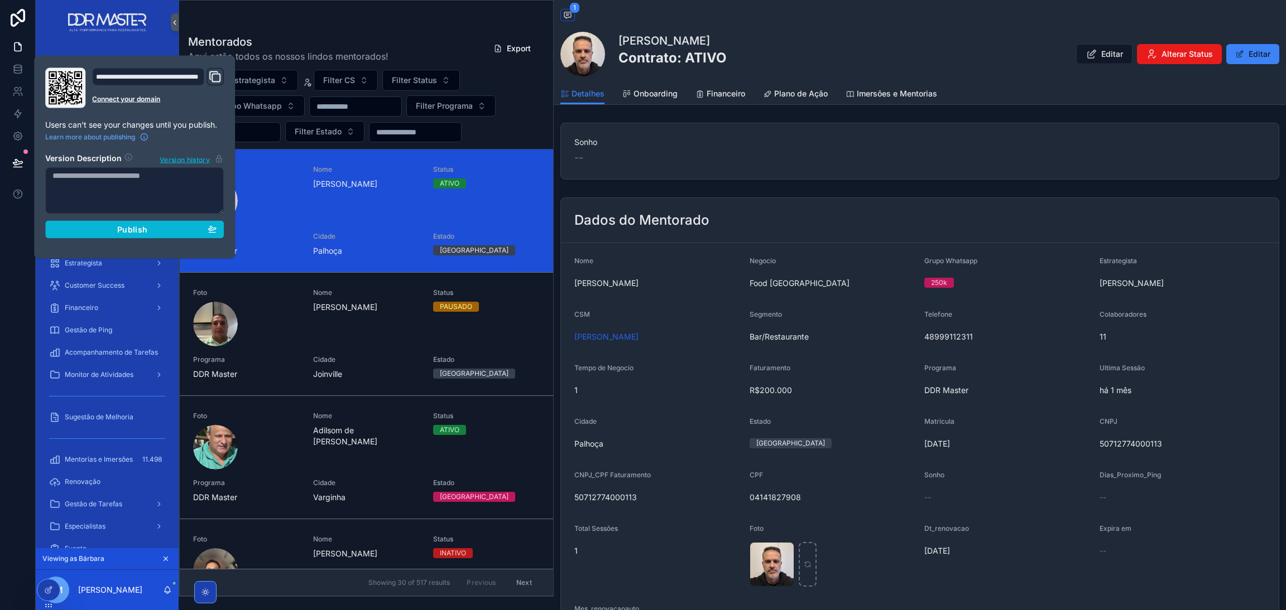
click at [89, 192] on textarea at bounding box center [134, 190] width 179 height 47
click at [786, 163] on div "--" at bounding box center [919, 158] width 691 height 16
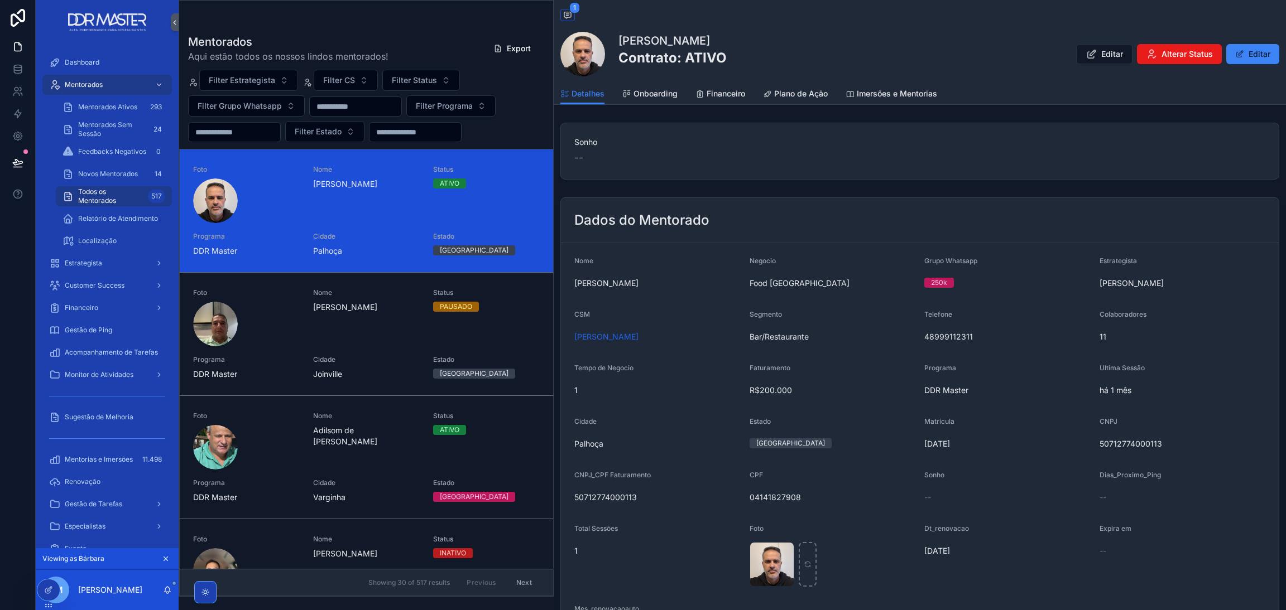
click at [637, 9] on div "Todos os Mentorados 1 [PERSON_NAME] Contrato: ATIVO Editar Alterar Status Editar" at bounding box center [919, 41] width 719 height 83
drag, startPoint x: 686, startPoint y: 33, endPoint x: 696, endPoint y: 37, distance: 10.8
click at [695, 37] on div "Todos os Mentorados 1 [PERSON_NAME] Contrato: ATIVO Editar Alterar Status Editar" at bounding box center [919, 41] width 719 height 83
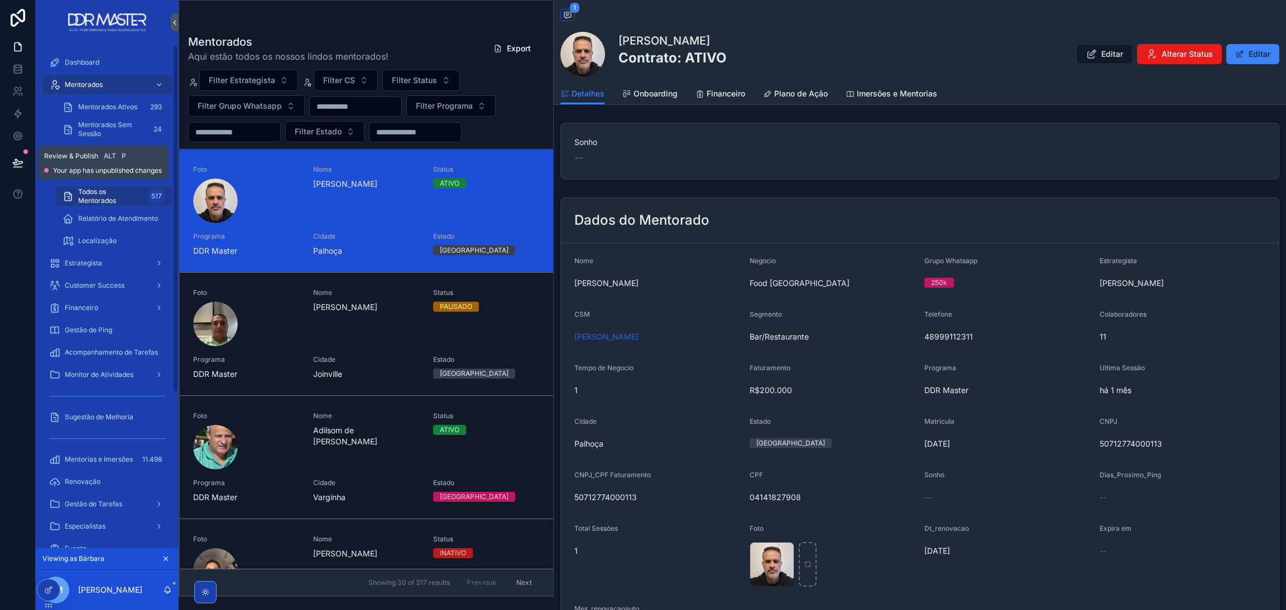
click at [24, 159] on button at bounding box center [18, 162] width 25 height 31
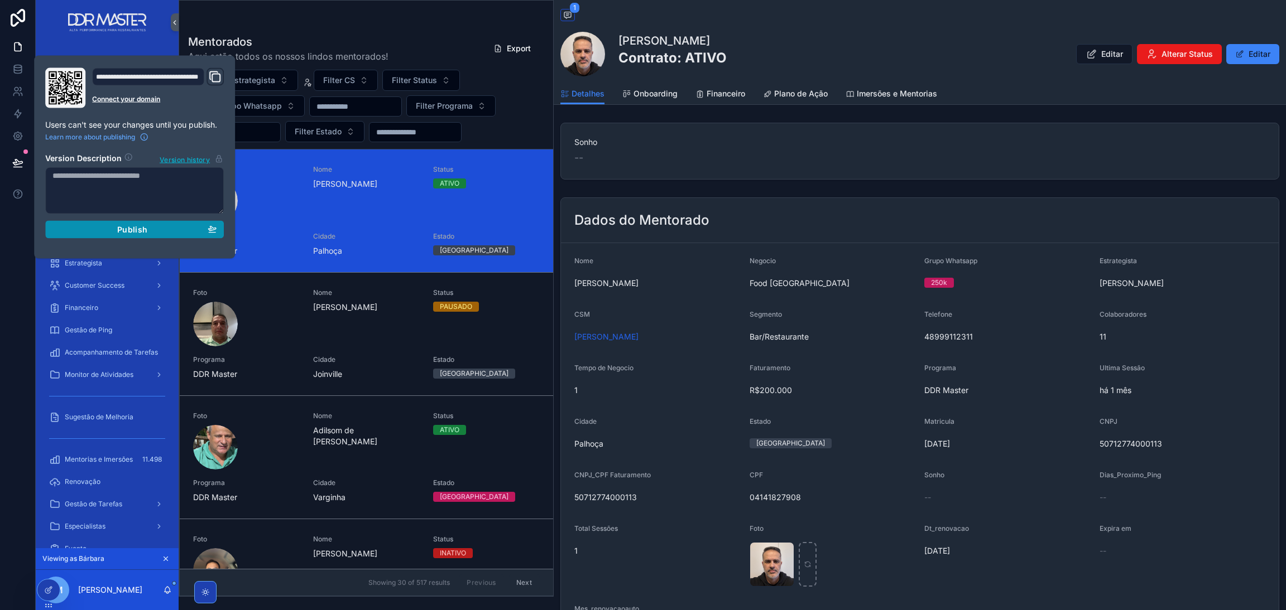
click at [151, 226] on div "Publish" at bounding box center [134, 230] width 164 height 10
